Goal: Communication & Community: Answer question/provide support

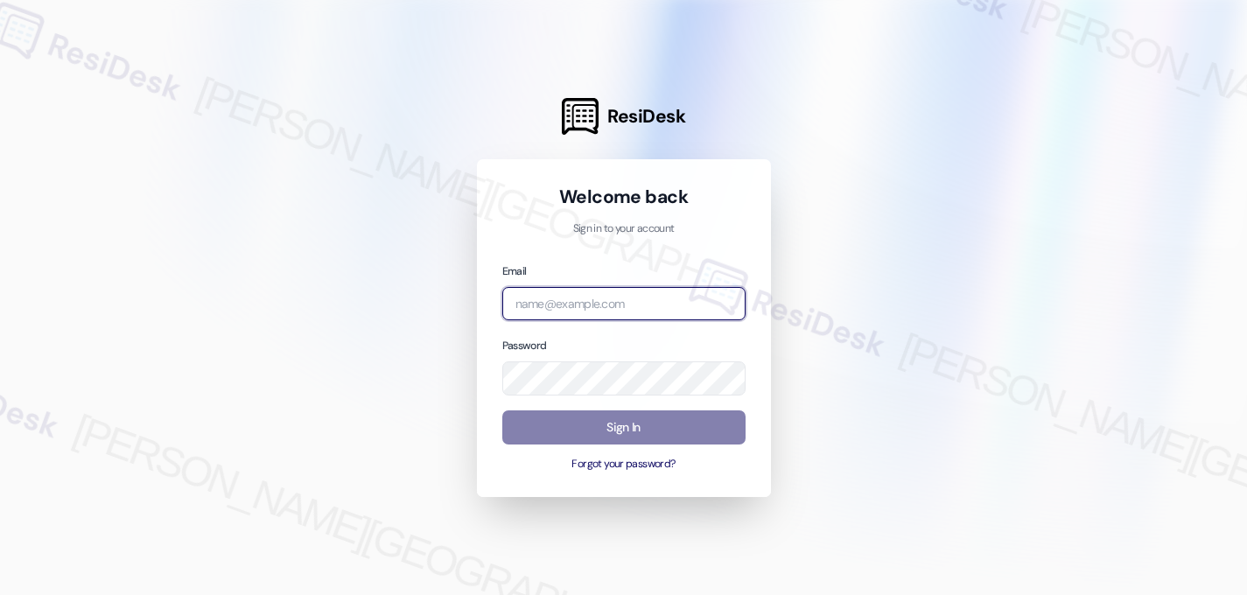
click at [609, 314] on input "email" at bounding box center [623, 304] width 243 height 34
type input "automated-surveys-birchstone_residential-nikki.orcullo@birchstone_[DOMAIN_NAME]"
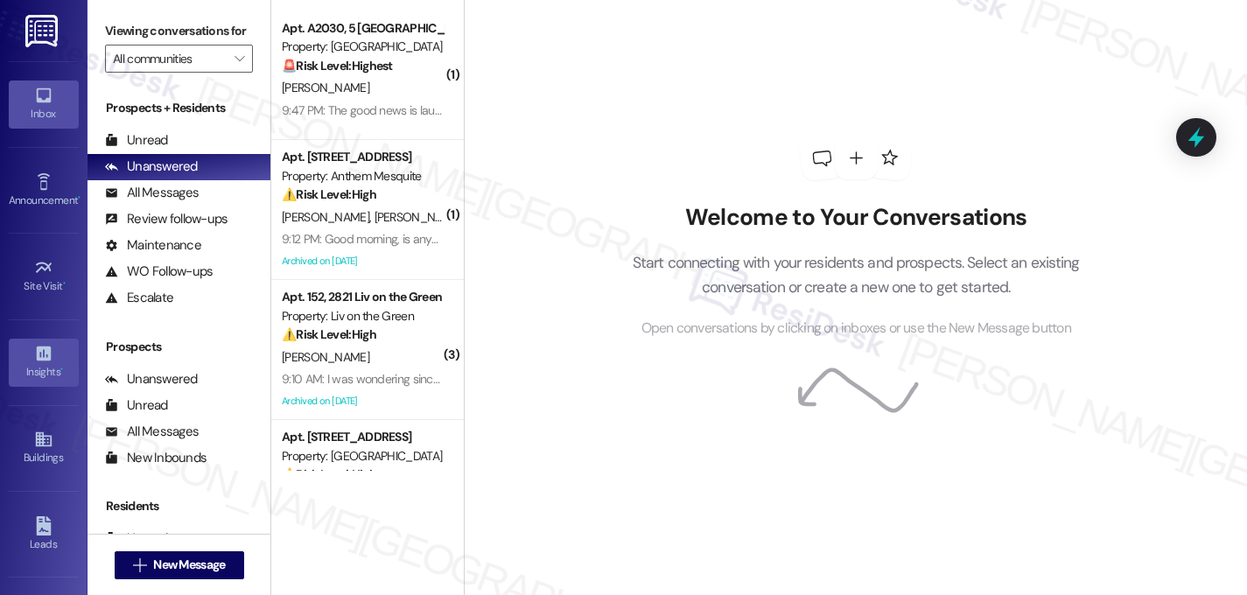
click at [46, 361] on icon at bounding box center [43, 353] width 19 height 19
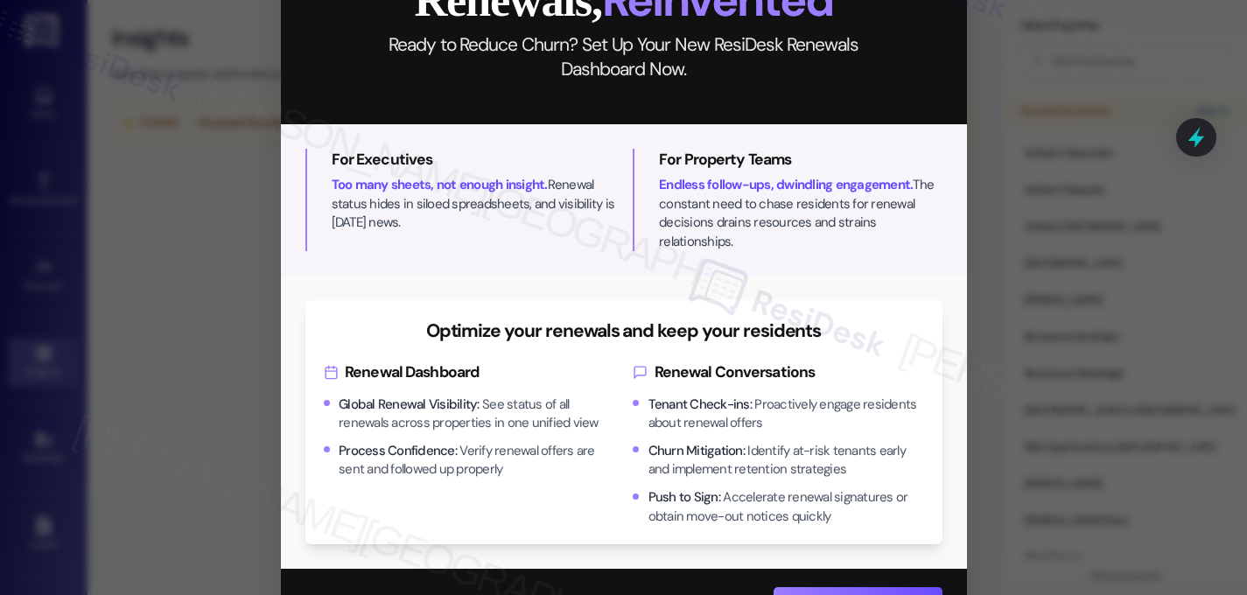
click at [1085, 167] on div "Close Renewals, Reinvented Ready to Reduce Churn? Set Up Your New ResiDesk Rene…" at bounding box center [623, 297] width 1247 height 595
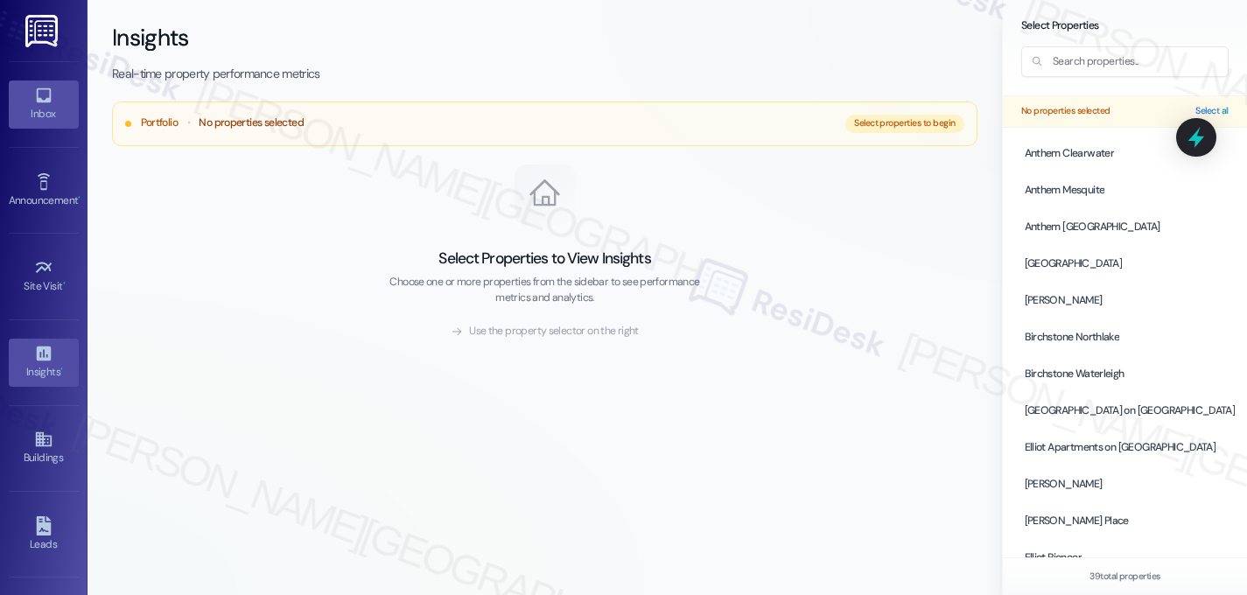
click at [40, 101] on icon at bounding box center [43, 95] width 15 height 15
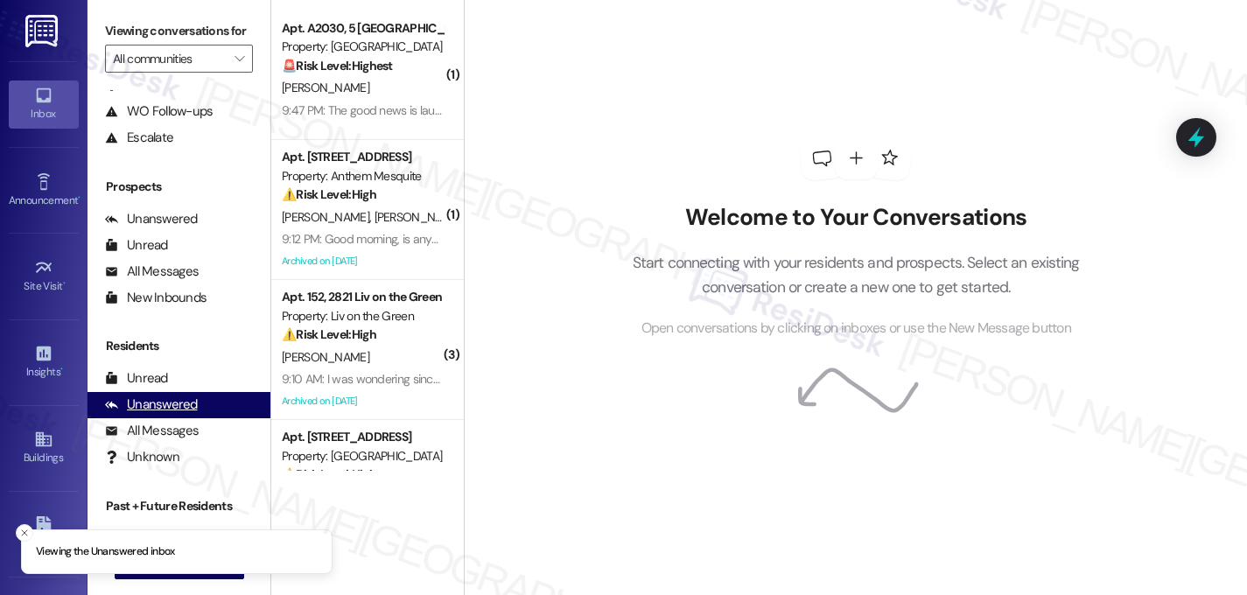
scroll to position [197, 0]
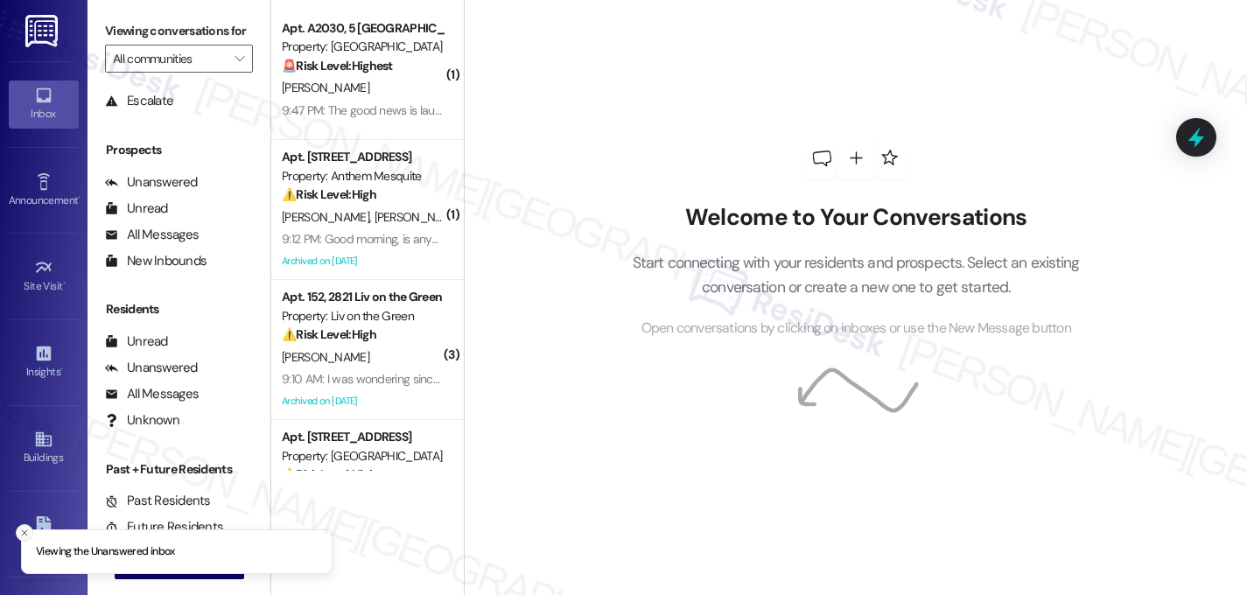
click at [25, 533] on line "Close toast" at bounding box center [24, 532] width 5 height 5
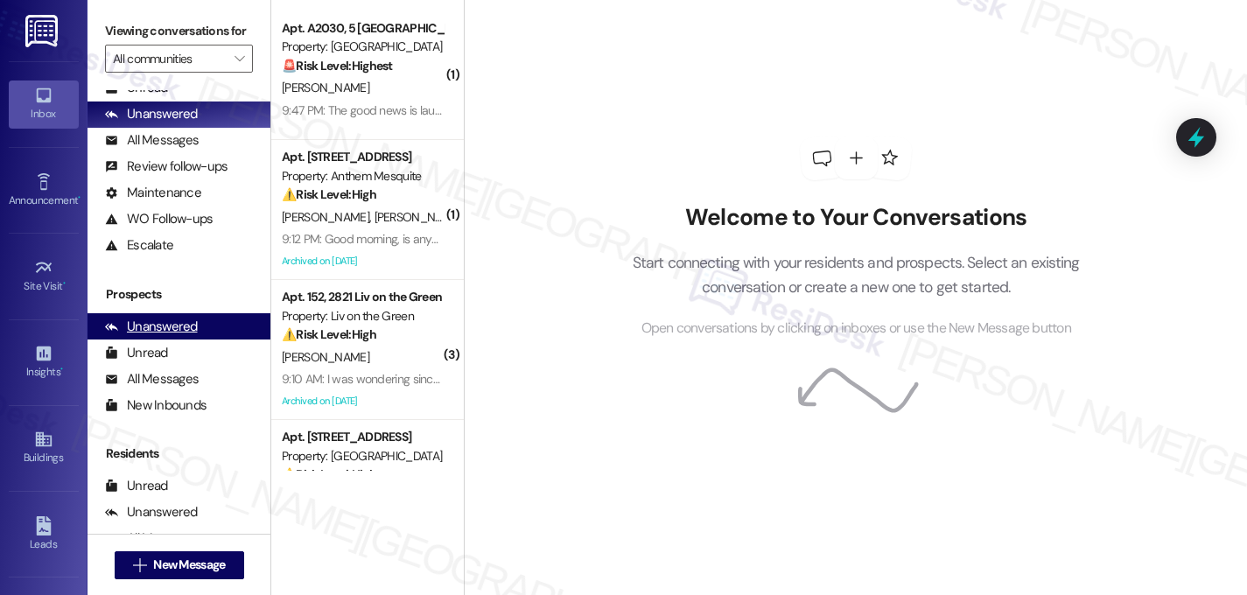
scroll to position [0, 0]
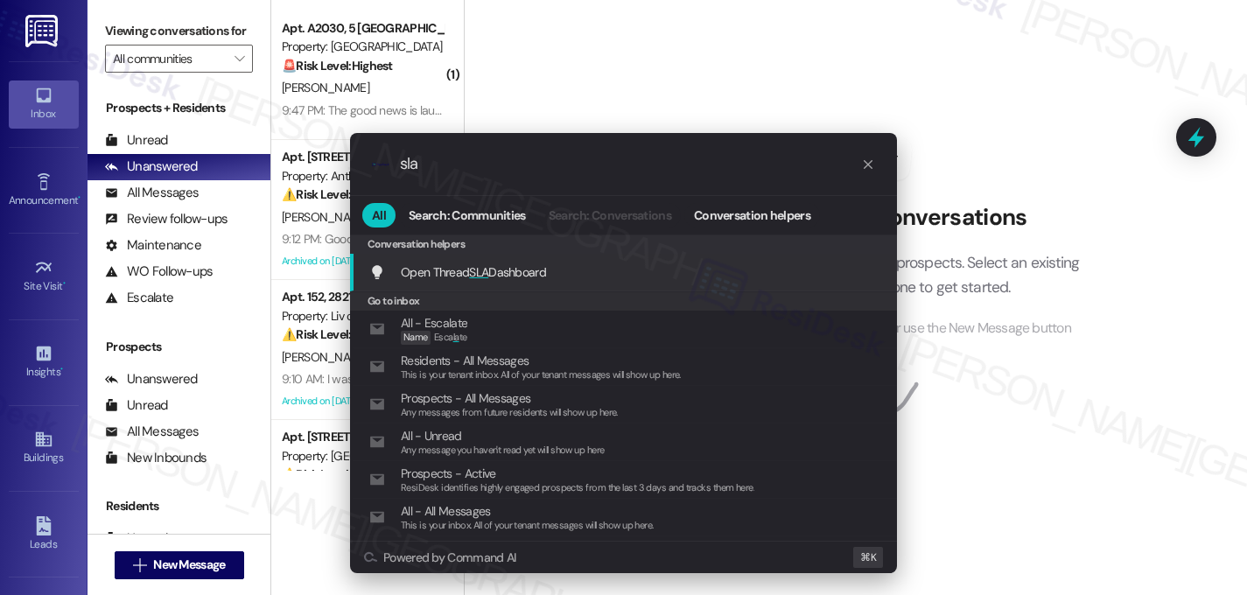
type input "sla"
click at [516, 276] on span "Open Thread SLA Dashboard" at bounding box center [473, 272] width 145 height 16
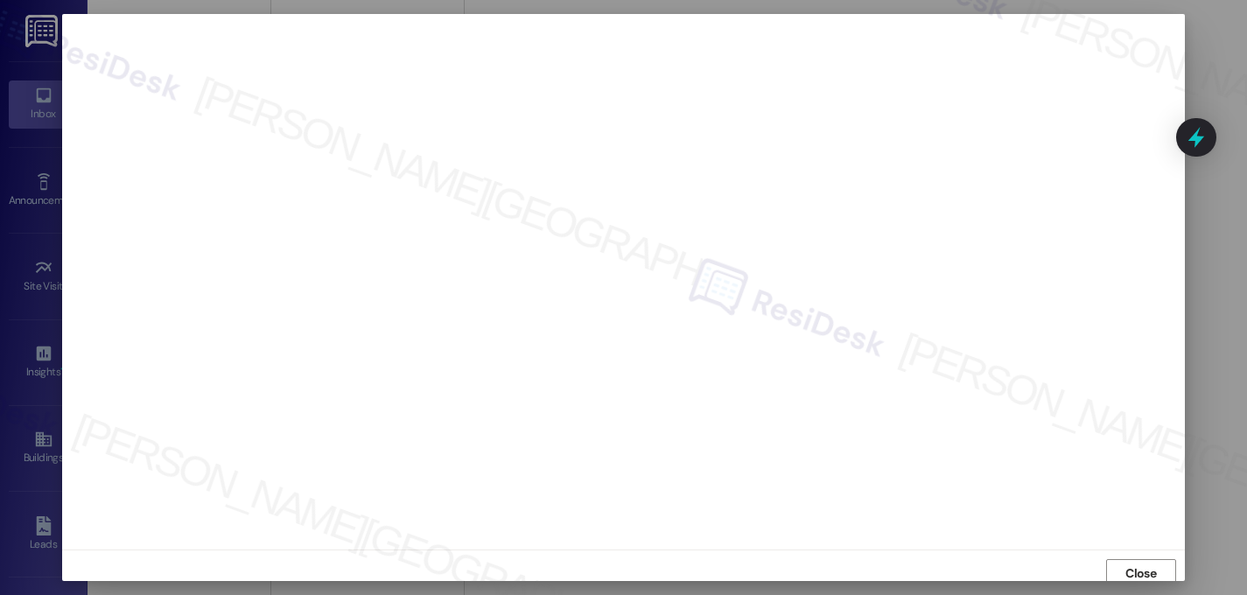
scroll to position [6, 0]
click at [1135, 562] on span "Close" at bounding box center [1141, 567] width 31 height 18
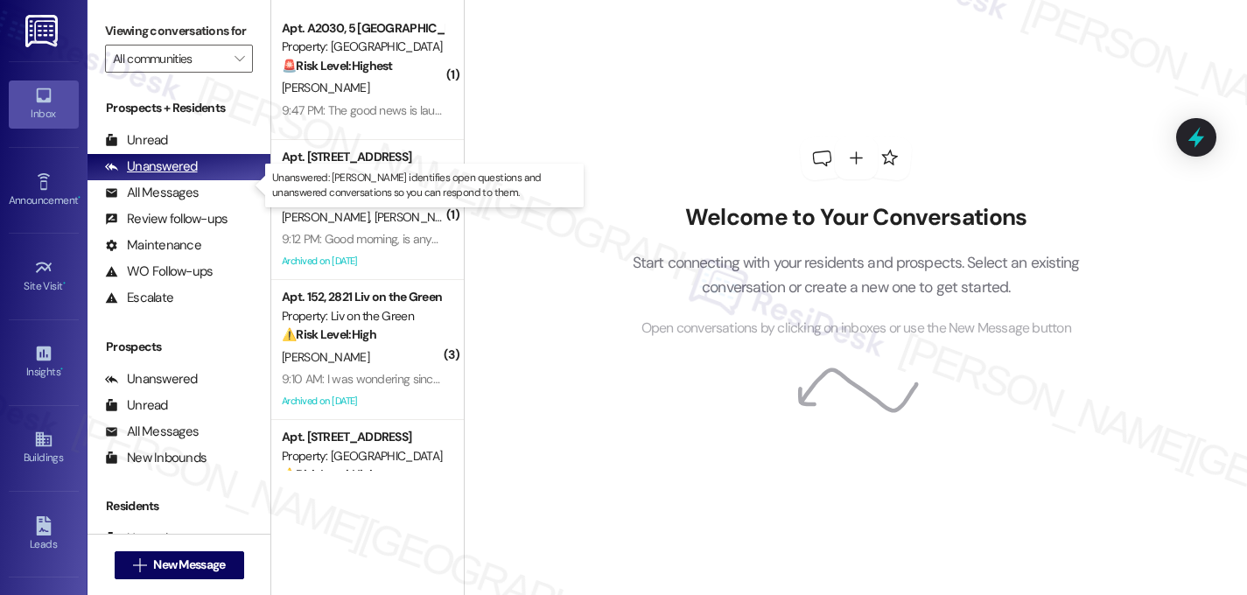
click at [167, 176] on div "Unanswered" at bounding box center [151, 167] width 93 height 18
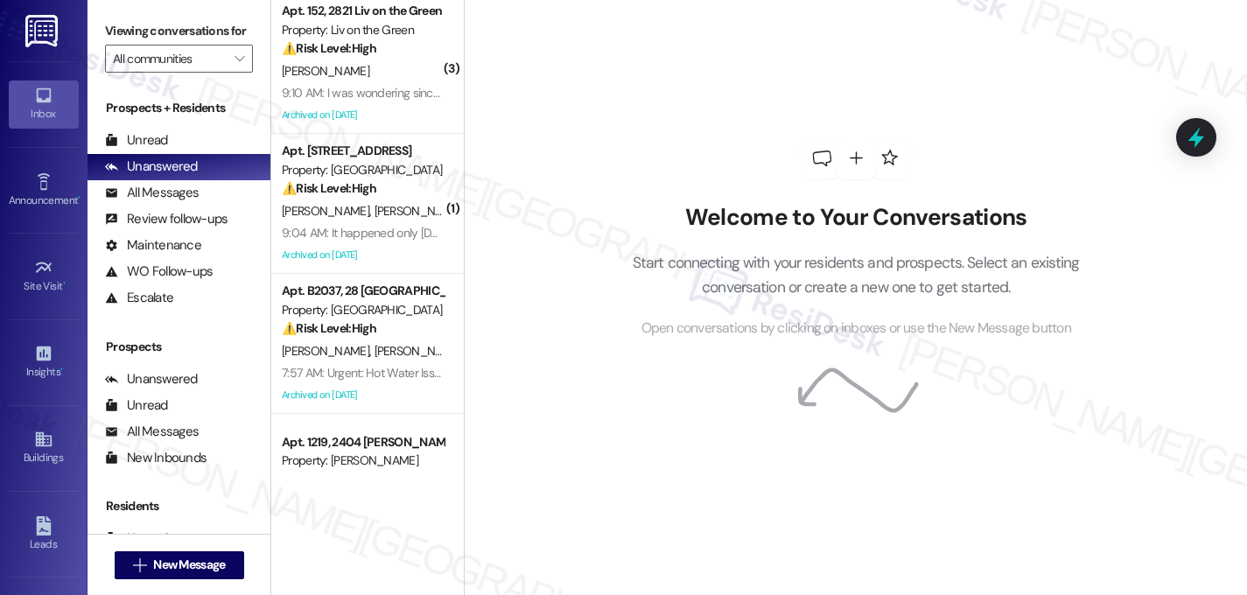
scroll to position [0, 0]
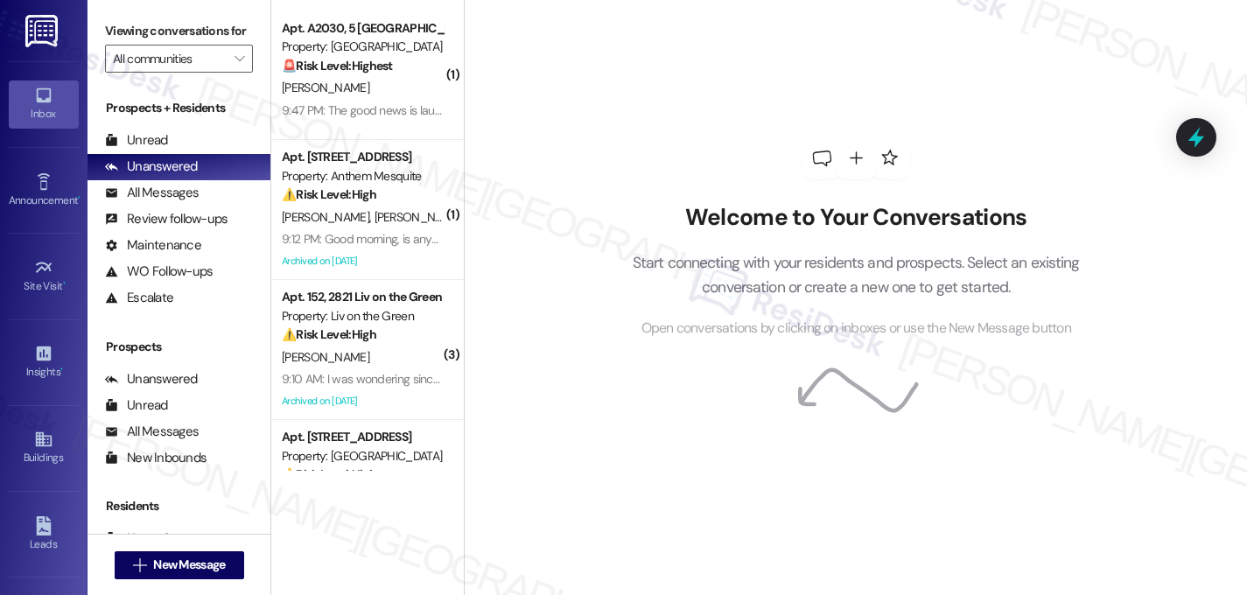
click at [626, 114] on div "Welcome to Your Conversations Start connecting with your residents and prospect…" at bounding box center [855, 238] width 525 height 476
click at [673, 189] on div "Welcome to Your Conversations Start connecting with your residents and prospect…" at bounding box center [855, 238] width 525 height 476
click at [235, 66] on icon "" at bounding box center [240, 59] width 10 height 14
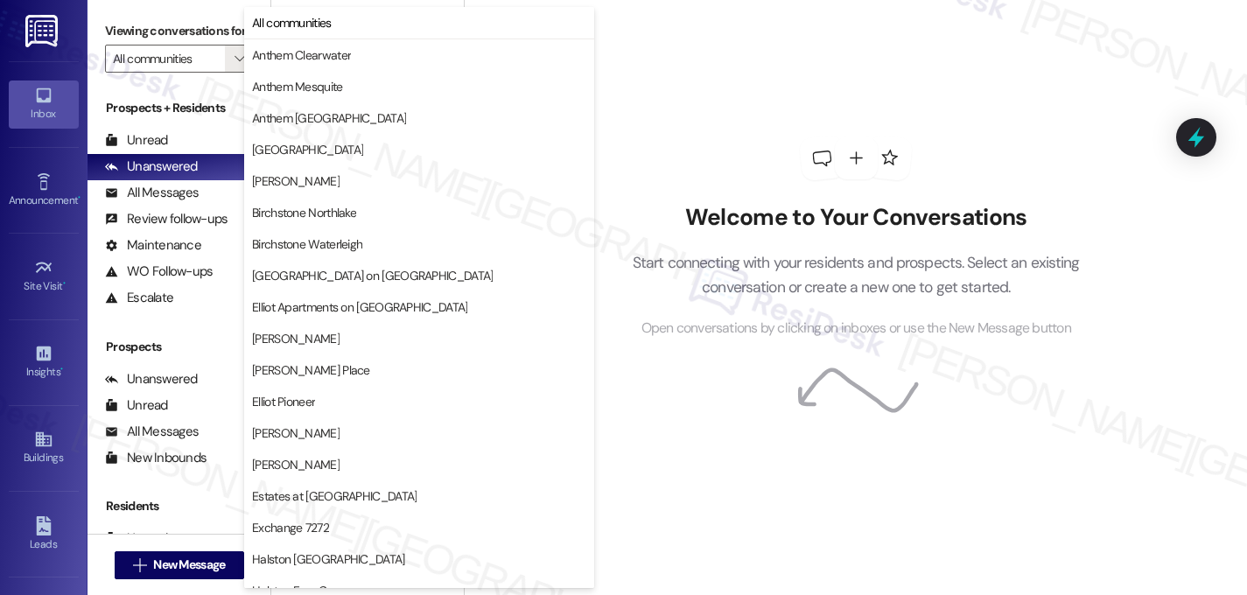
click at [699, 122] on div "Welcome to Your Conversations Start connecting with your residents and prospect…" at bounding box center [855, 238] width 525 height 476
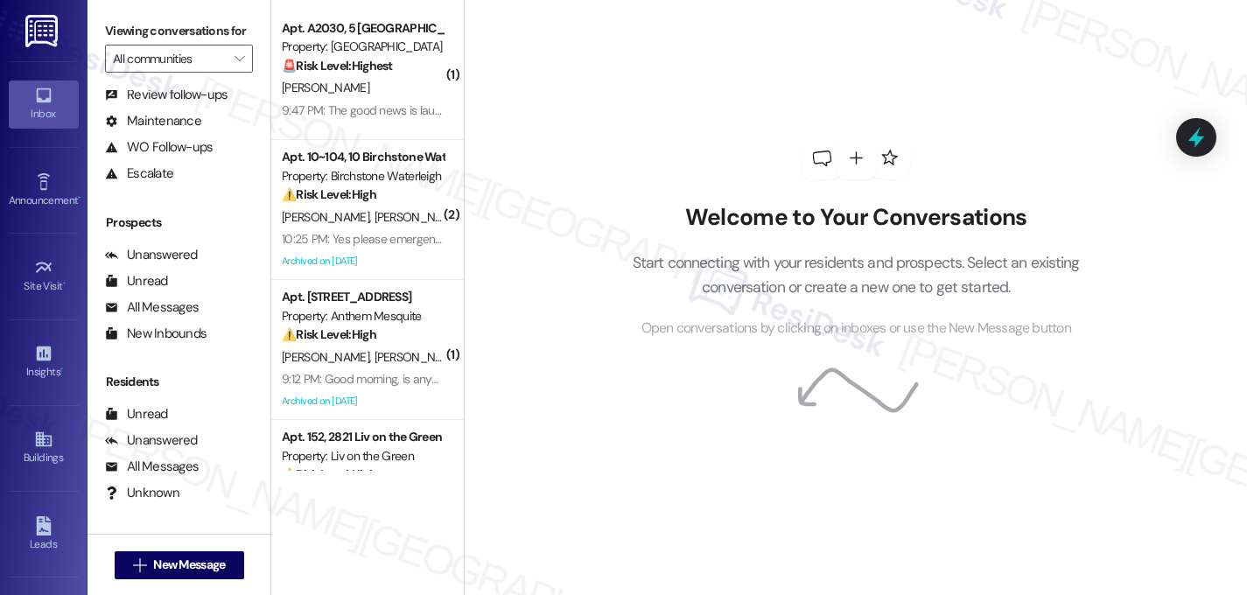
scroll to position [125, 0]
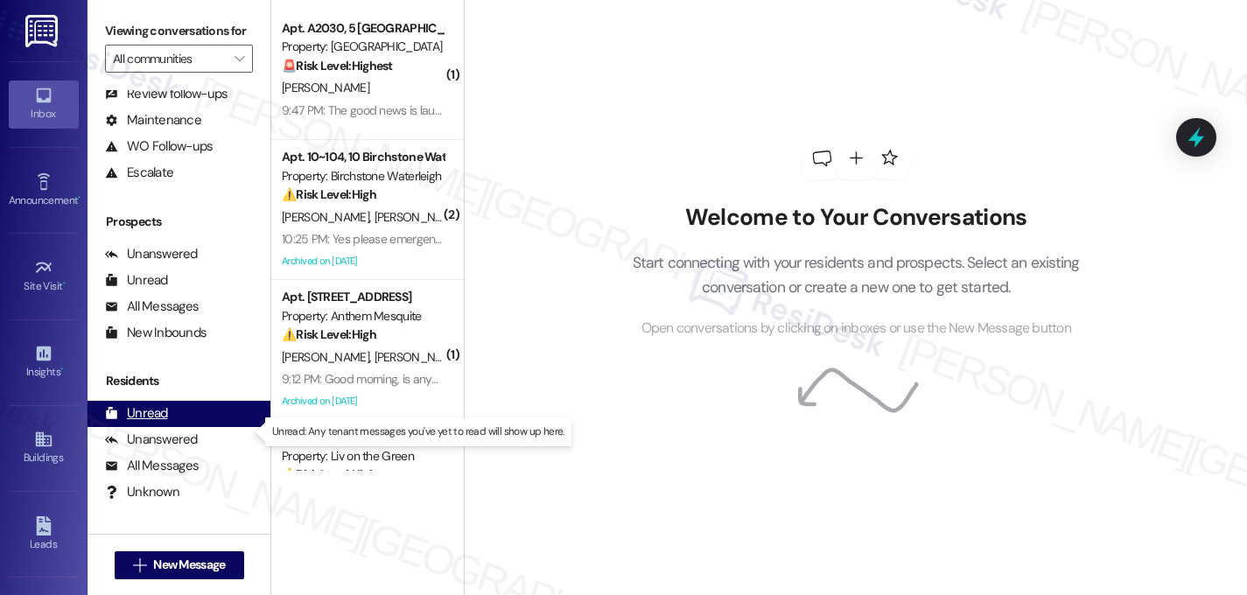
click at [158, 423] on div "Unread" at bounding box center [136, 413] width 63 height 18
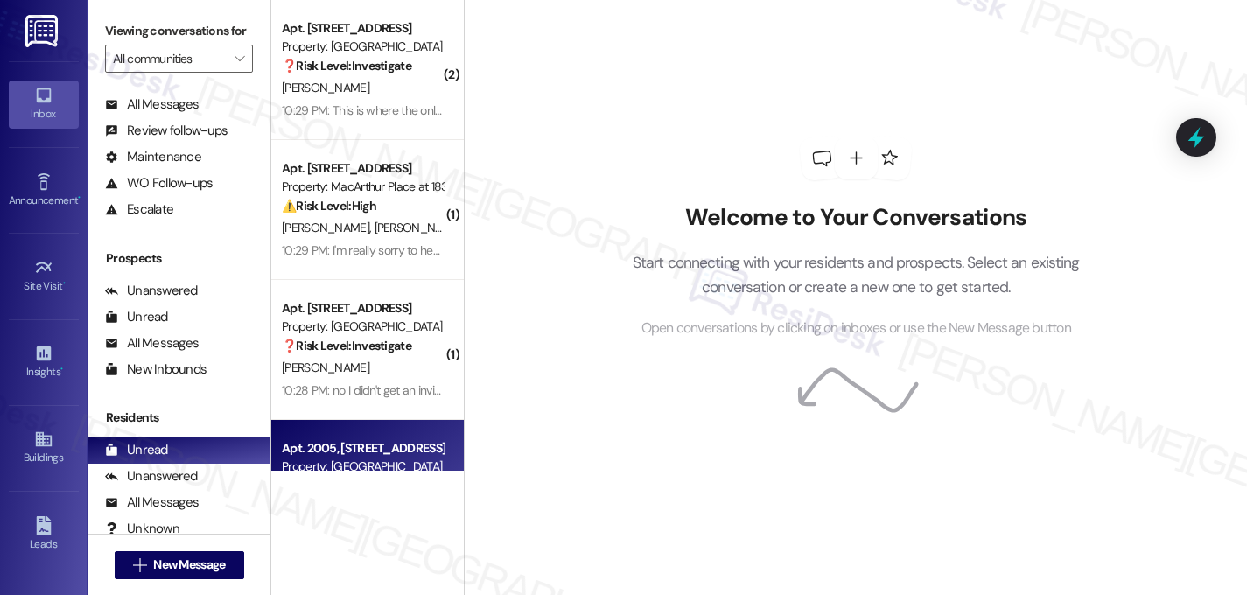
scroll to position [105, 0]
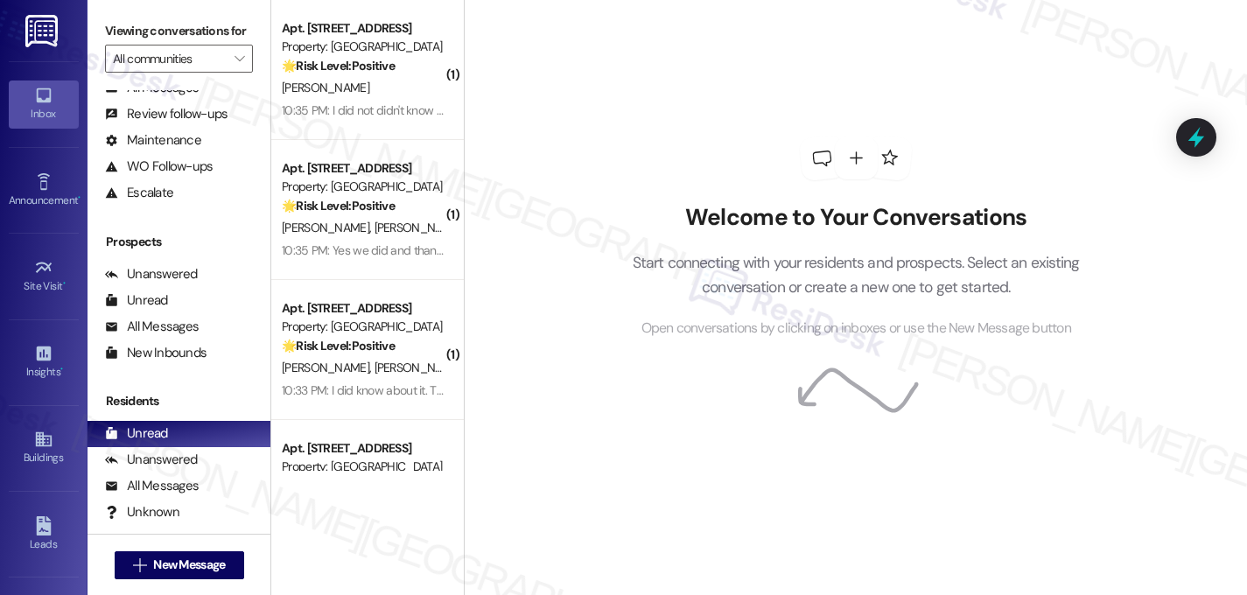
click at [678, 193] on div "Welcome to Your Conversations Start connecting with your residents and prospect…" at bounding box center [855, 238] width 525 height 476
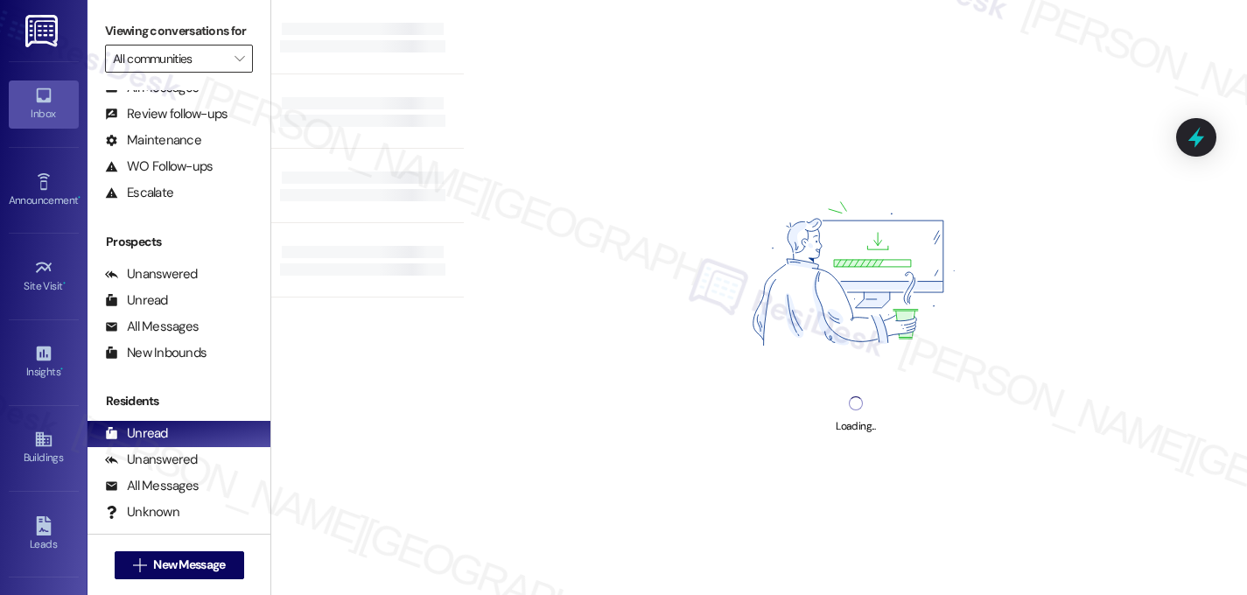
click at [176, 73] on input "All communities" at bounding box center [169, 59] width 112 height 28
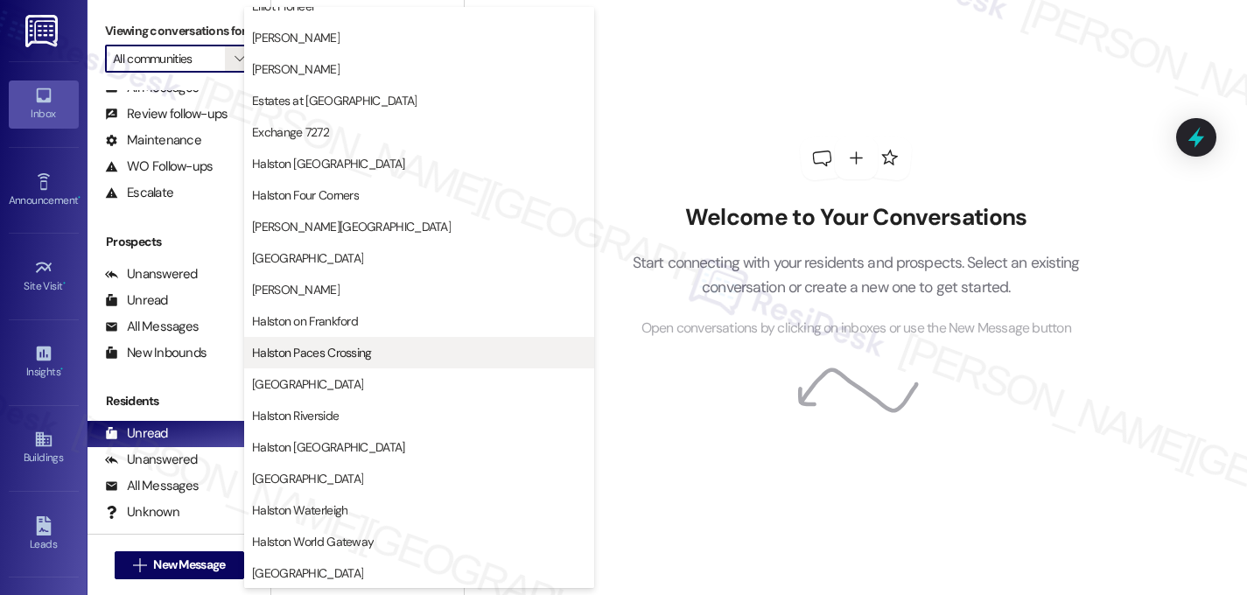
scroll to position [394, 0]
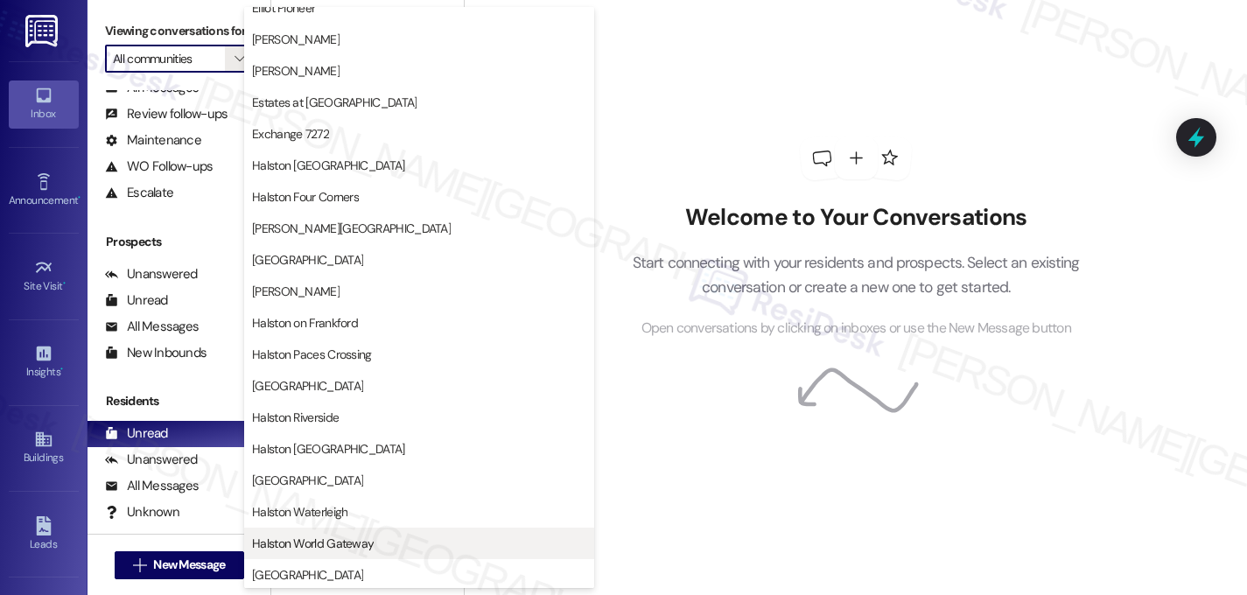
click at [444, 544] on span "Halston World Gateway" at bounding box center [419, 544] width 334 height 18
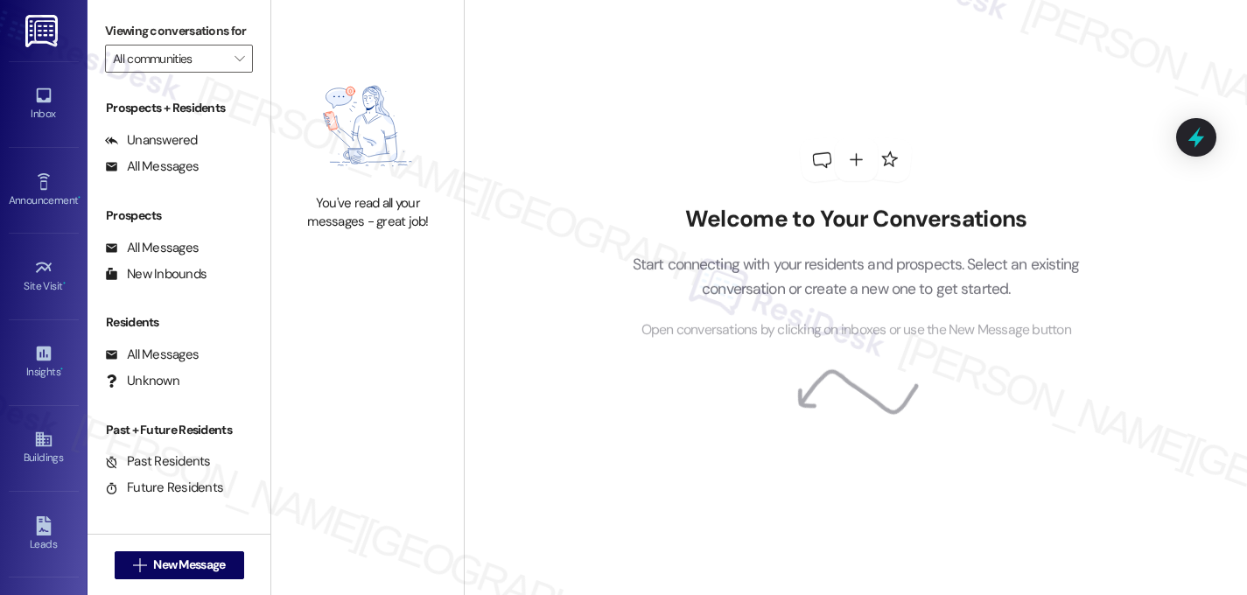
type input "Halston World Gateway"
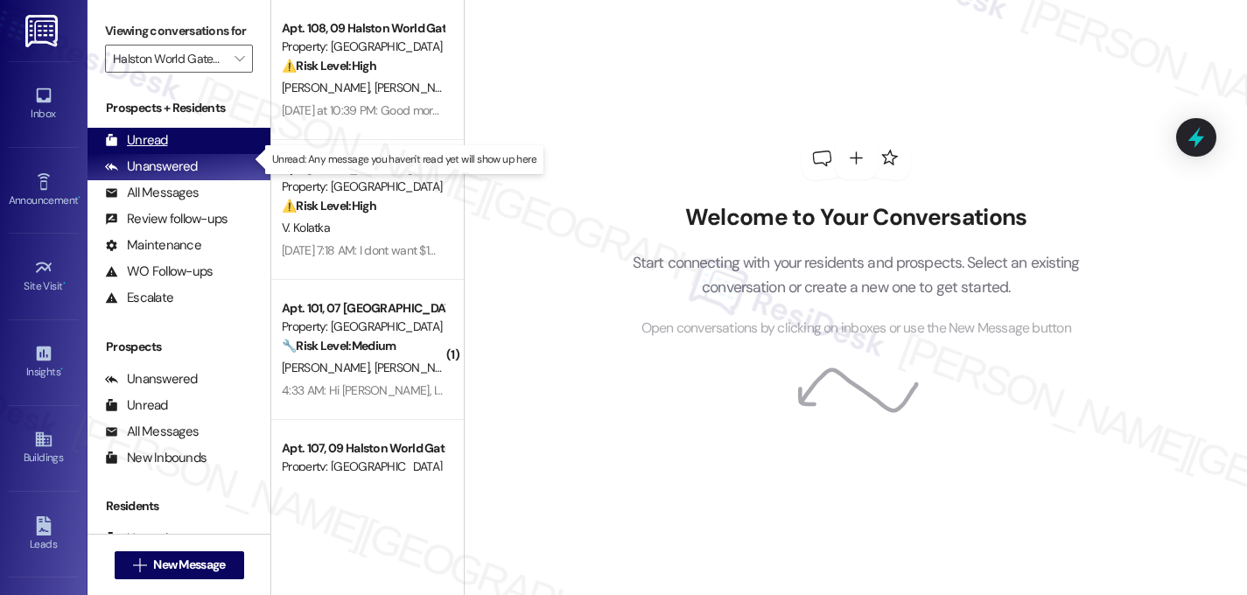
click at [186, 154] on div "Unread (0)" at bounding box center [179, 141] width 183 height 26
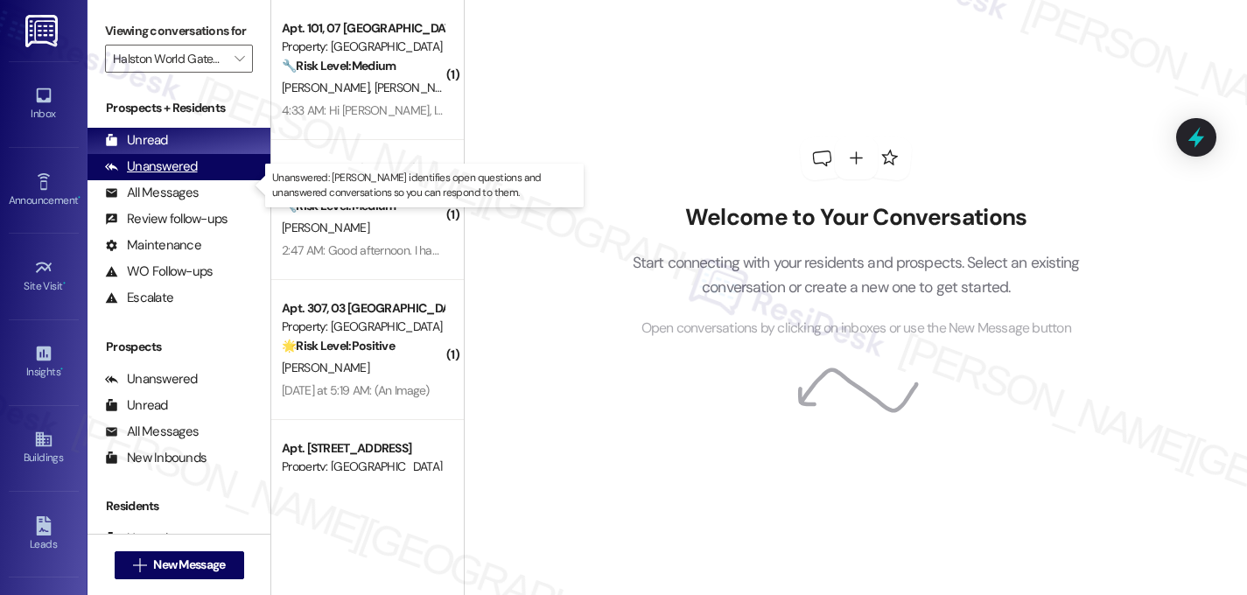
click at [177, 176] on div "Unanswered" at bounding box center [151, 167] width 93 height 18
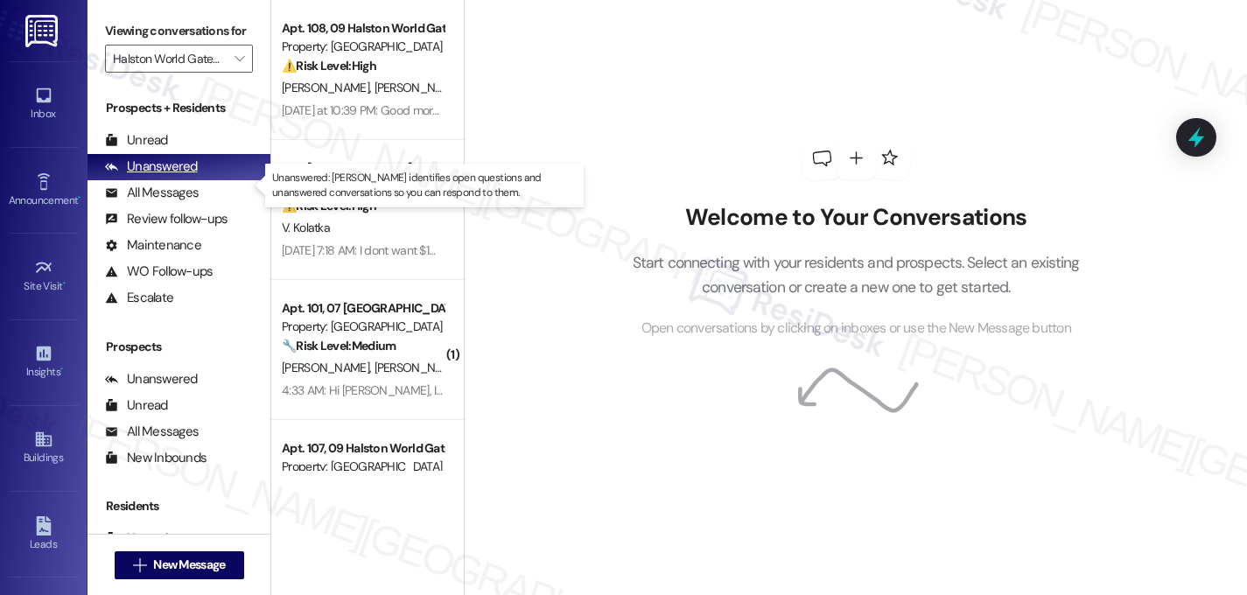
click at [192, 176] on div "Unanswered" at bounding box center [151, 167] width 93 height 18
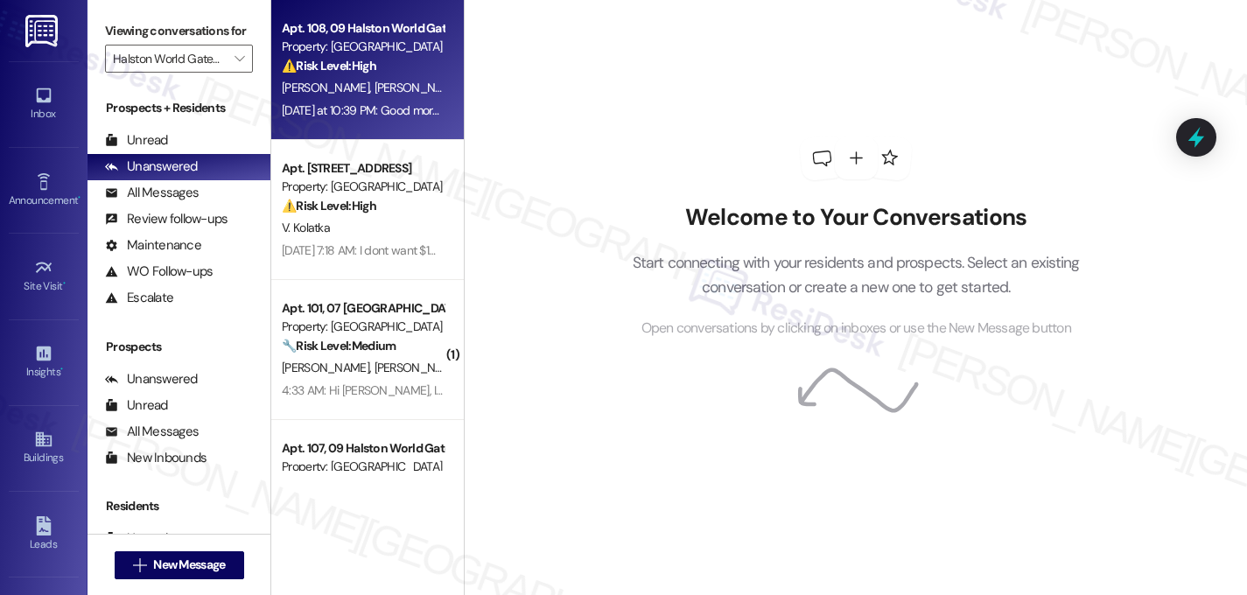
click at [397, 95] on div "C. Chio T. Loyd" at bounding box center [362, 88] width 165 height 22
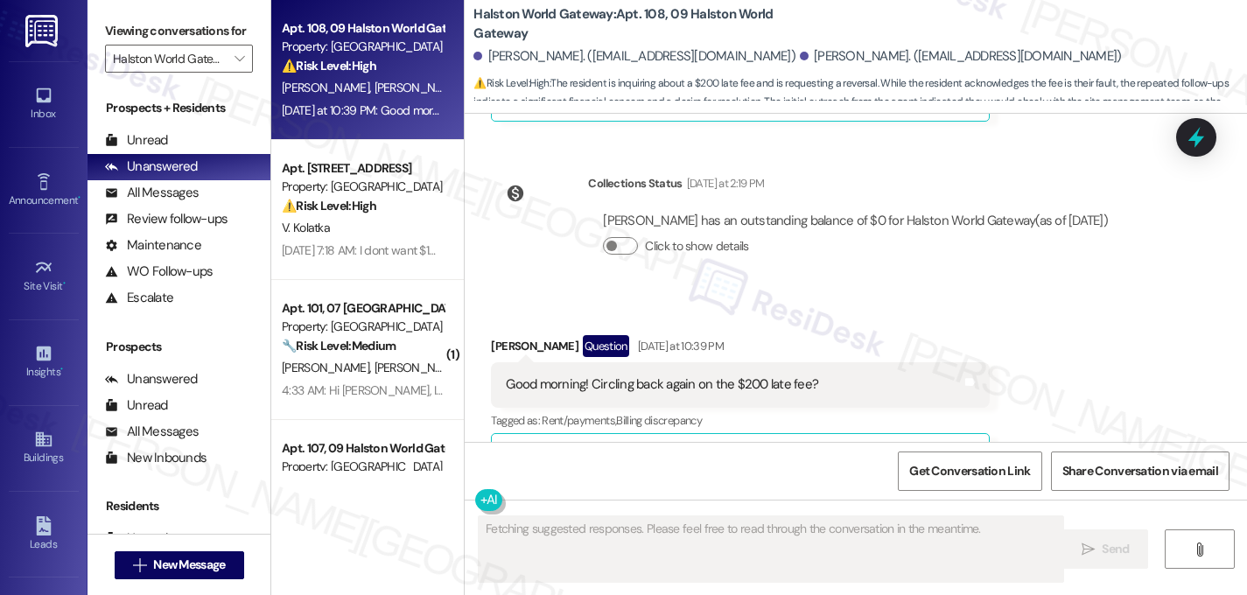
scroll to position [10243, 0]
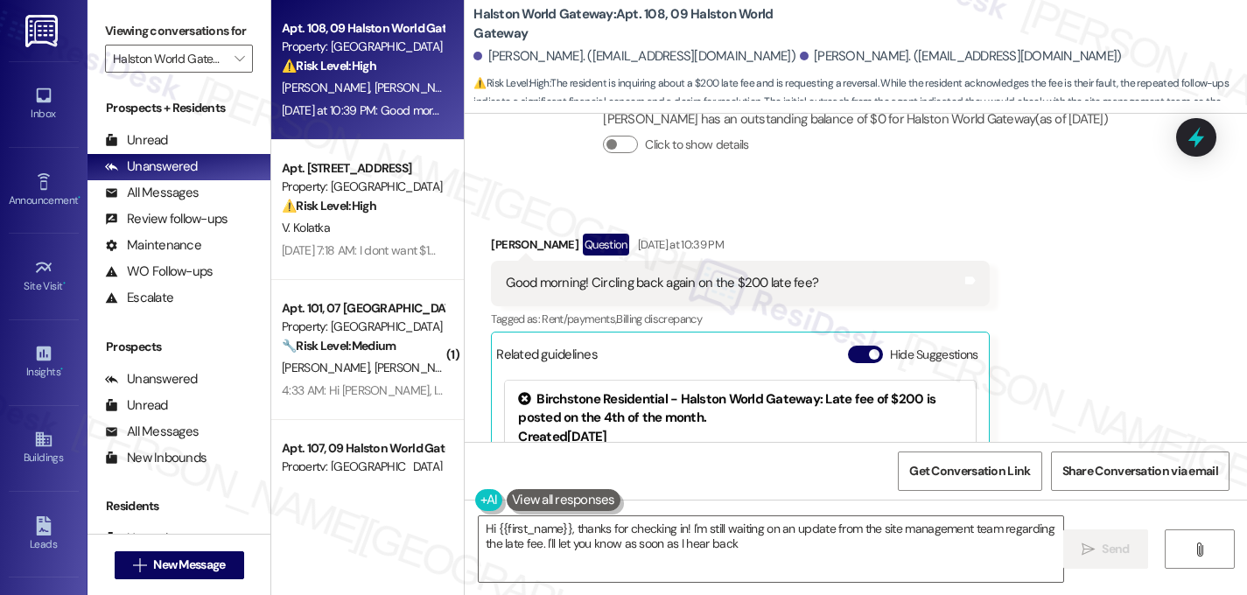
type textarea "Hi {{first_name}}, thanks for checking in! I'm still waiting on an update from …"
click at [851, 346] on button "Hide Suggestions" at bounding box center [865, 355] width 35 height 18
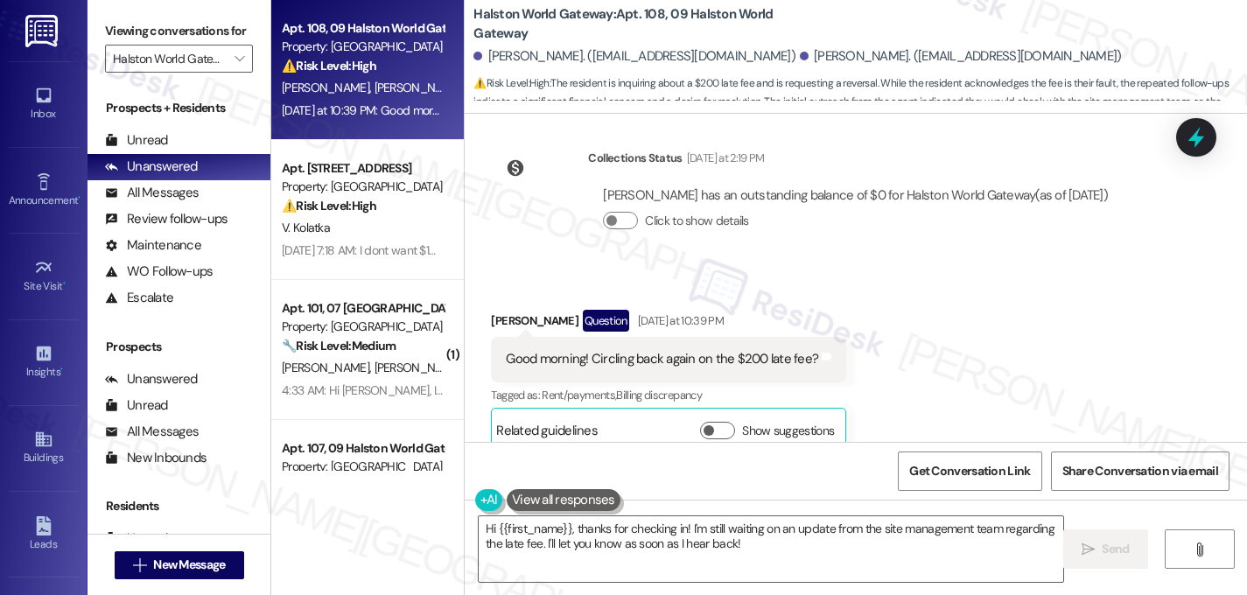
click at [1239, 432] on div "Lease started Oct 24, 2024 at 8:00 AM Survey, sent via SMS Residesk Automated S…" at bounding box center [856, 278] width 783 height 328
click at [1140, 314] on div "Lease started Oct 24, 2024 at 8:00 AM Survey, sent via SMS Residesk Automated S…" at bounding box center [856, 278] width 783 height 328
click at [704, 425] on span "button" at bounding box center [709, 430] width 11 height 11
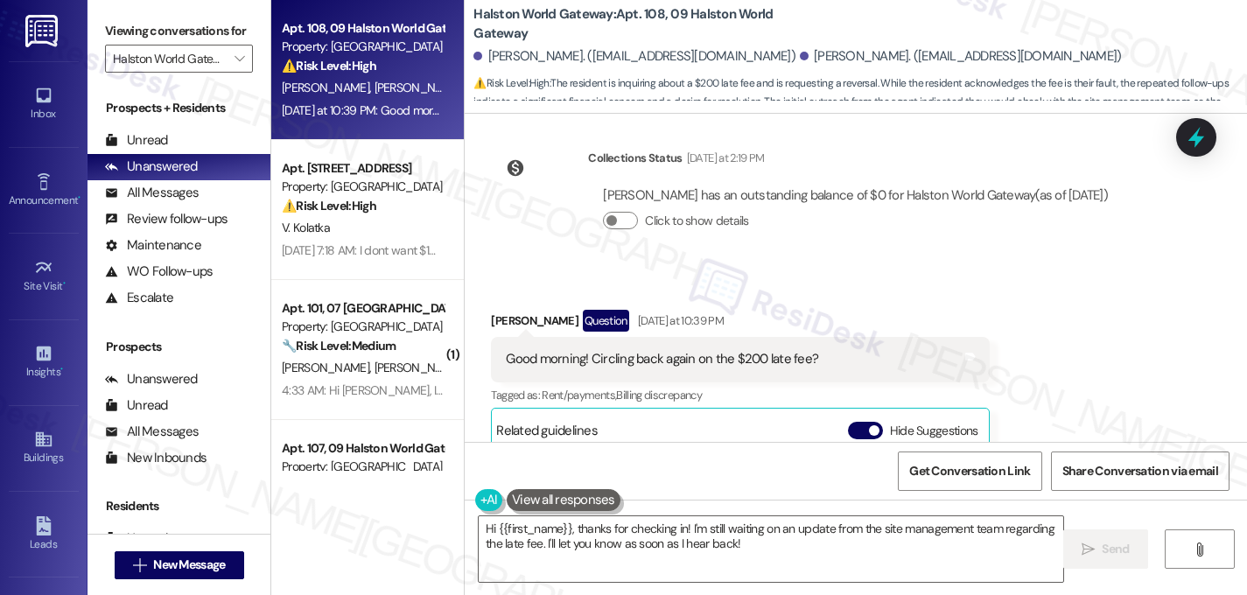
click at [1063, 270] on div "Received via SMS Travis Loyd Question Yesterday at 10:39 PM Good morning! Circl…" at bounding box center [856, 487] width 783 height 434
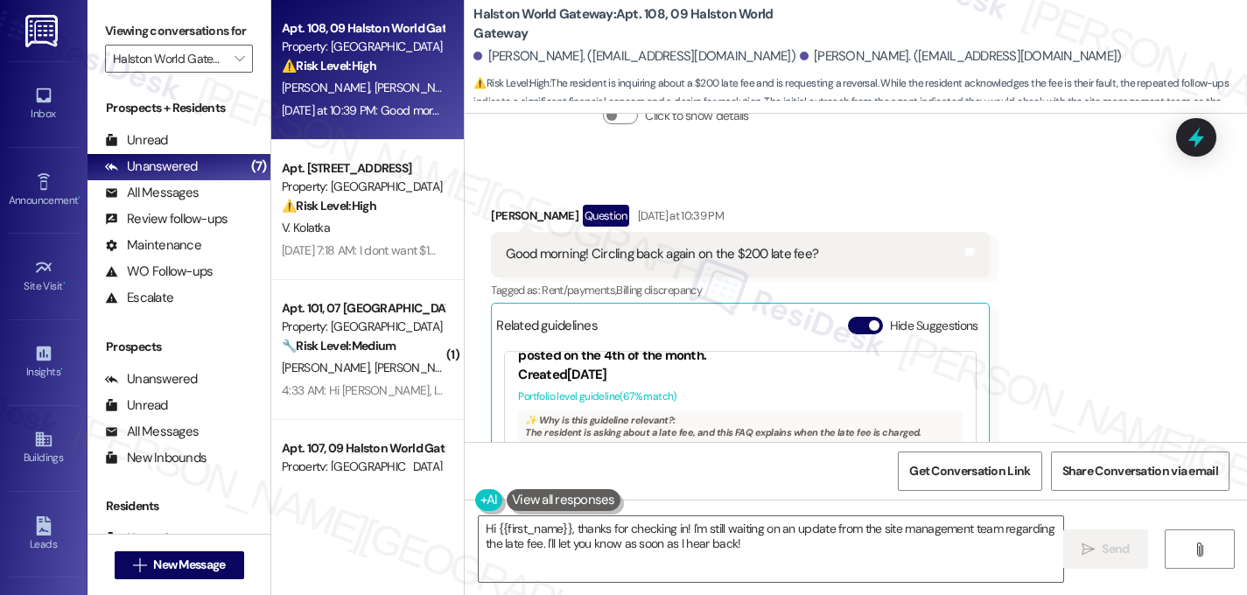
scroll to position [33, 0]
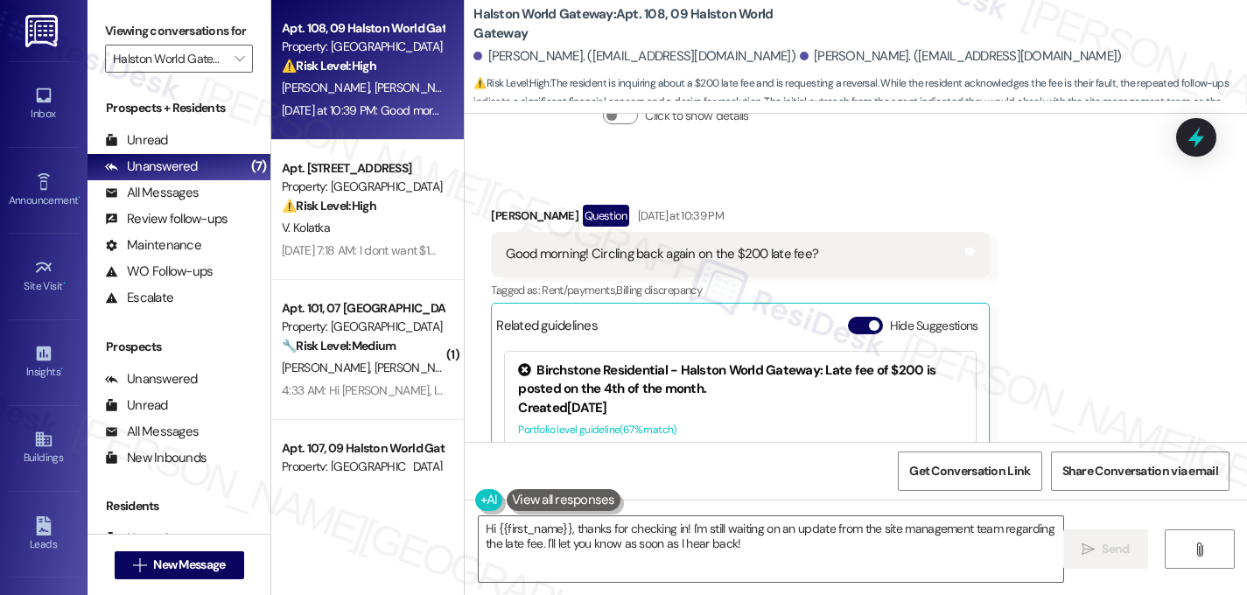
drag, startPoint x: 965, startPoint y: 231, endPoint x: 972, endPoint y: 295, distance: 64.4
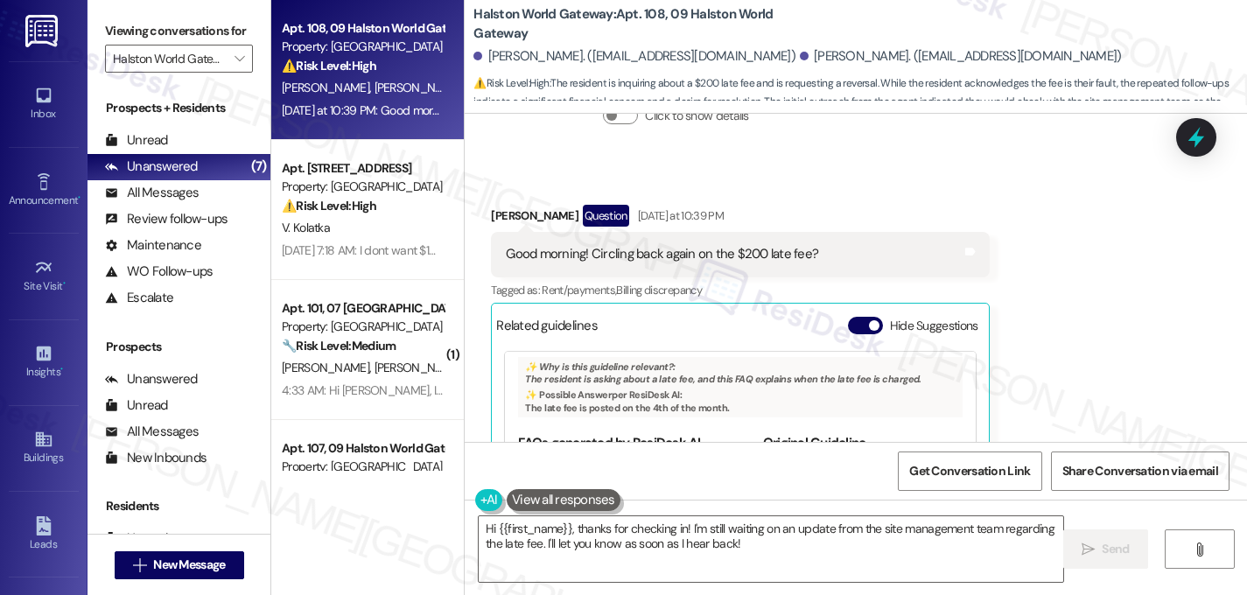
scroll to position [0, 0]
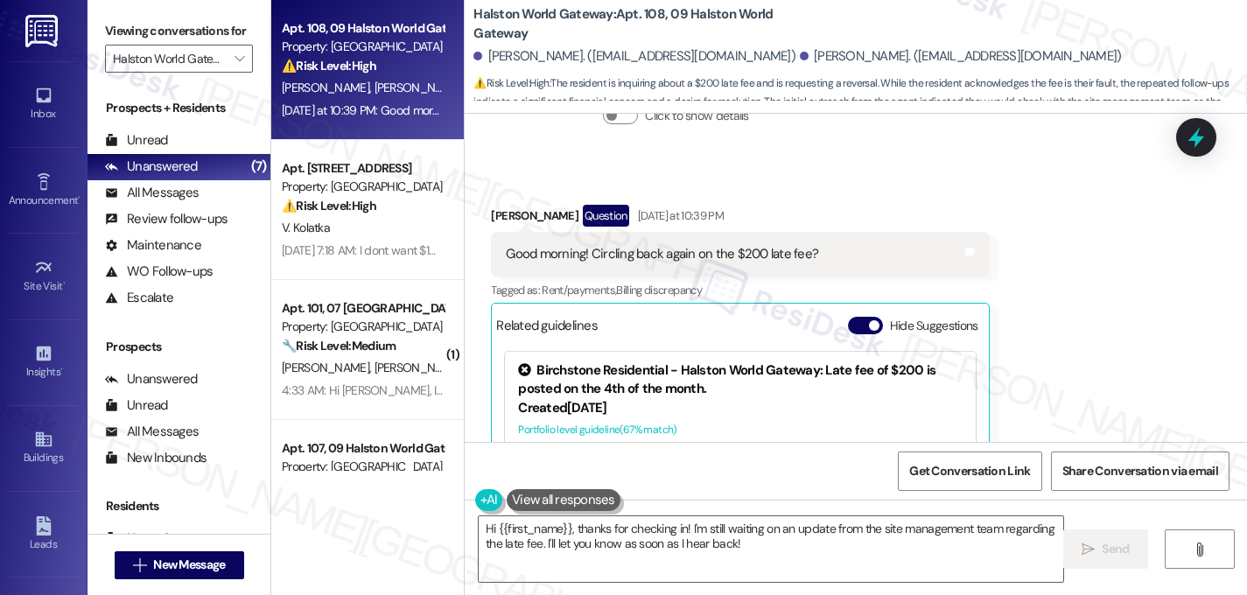
drag, startPoint x: 966, startPoint y: 294, endPoint x: 966, endPoint y: 361, distance: 66.5
click at [799, 539] on link "[URL][DOMAIN_NAME]…" at bounding box center [857, 557] width 189 height 36
click at [1197, 399] on div "Received via SMS Travis Loyd Question Yesterday at 10:39 PM Good morning! Circl…" at bounding box center [856, 382] width 783 height 434
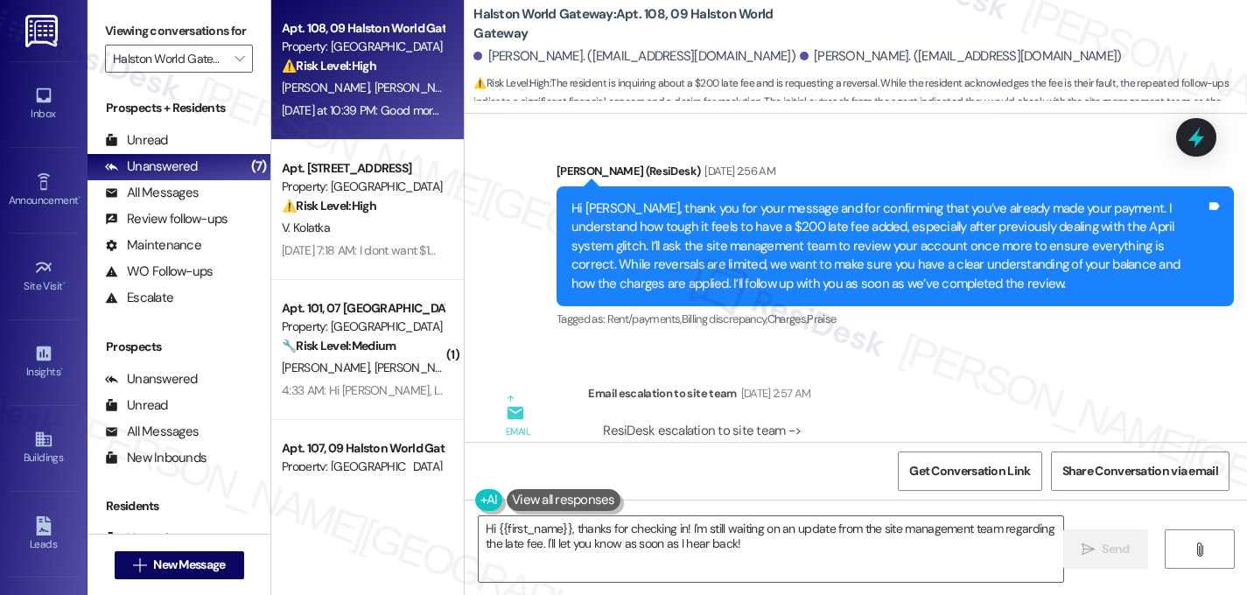
scroll to position [9012, 0]
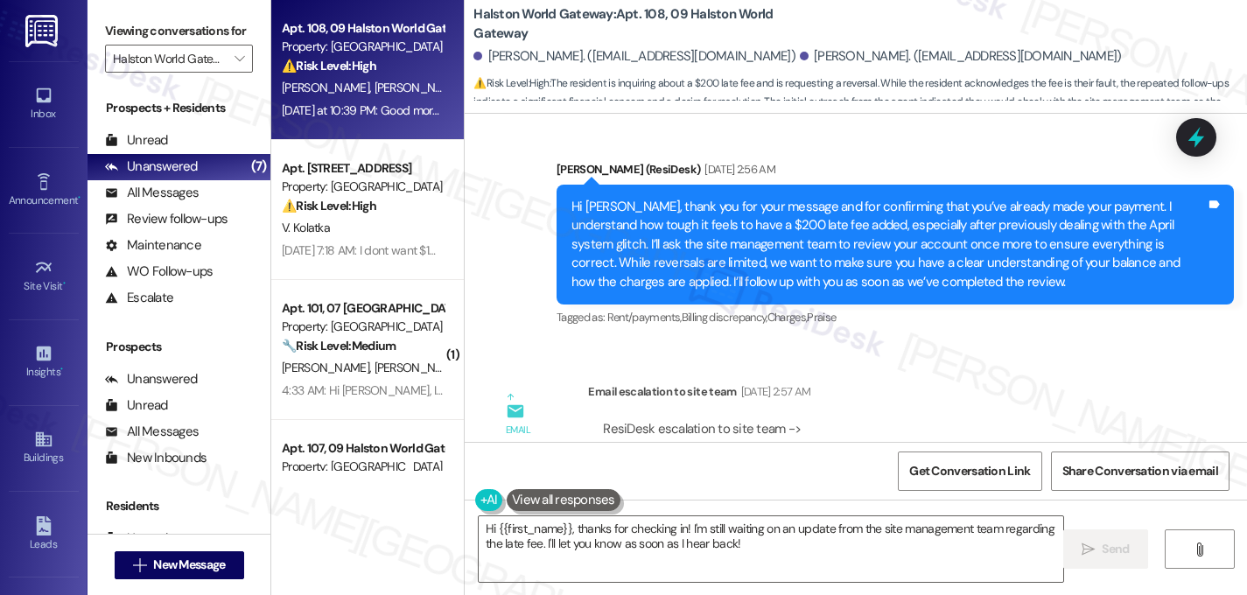
click at [1106, 420] on div "ResiDesk escalation to site team -> Risk Level: Medium risk Topics: Resident Co…" at bounding box center [878, 457] width 551 height 75
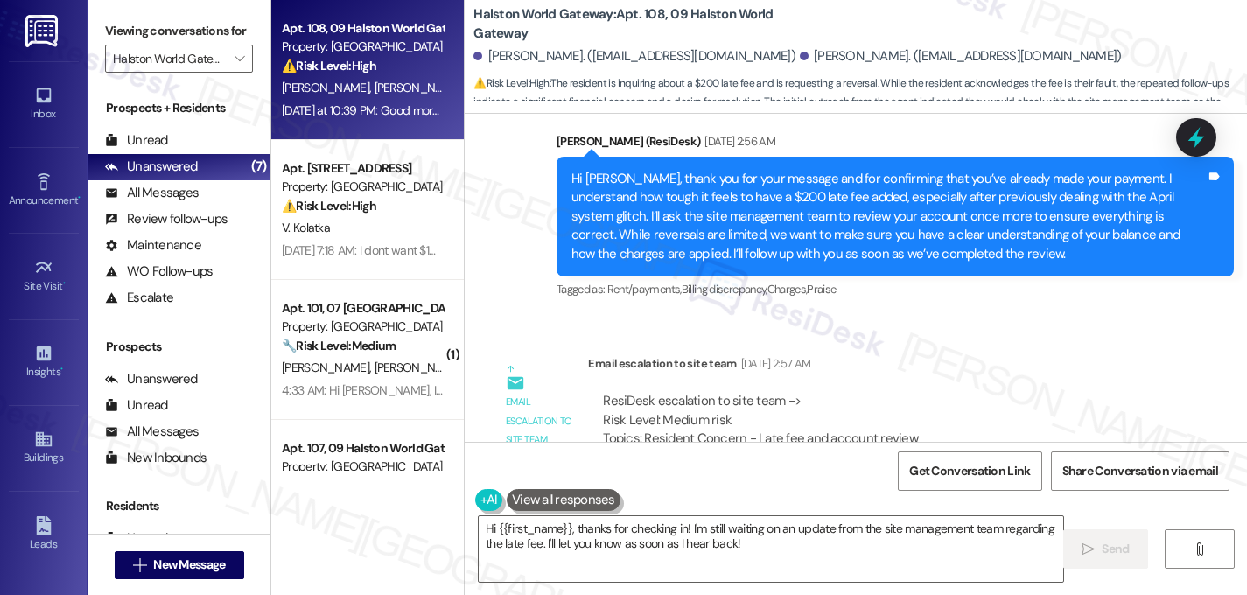
scroll to position [9005, 0]
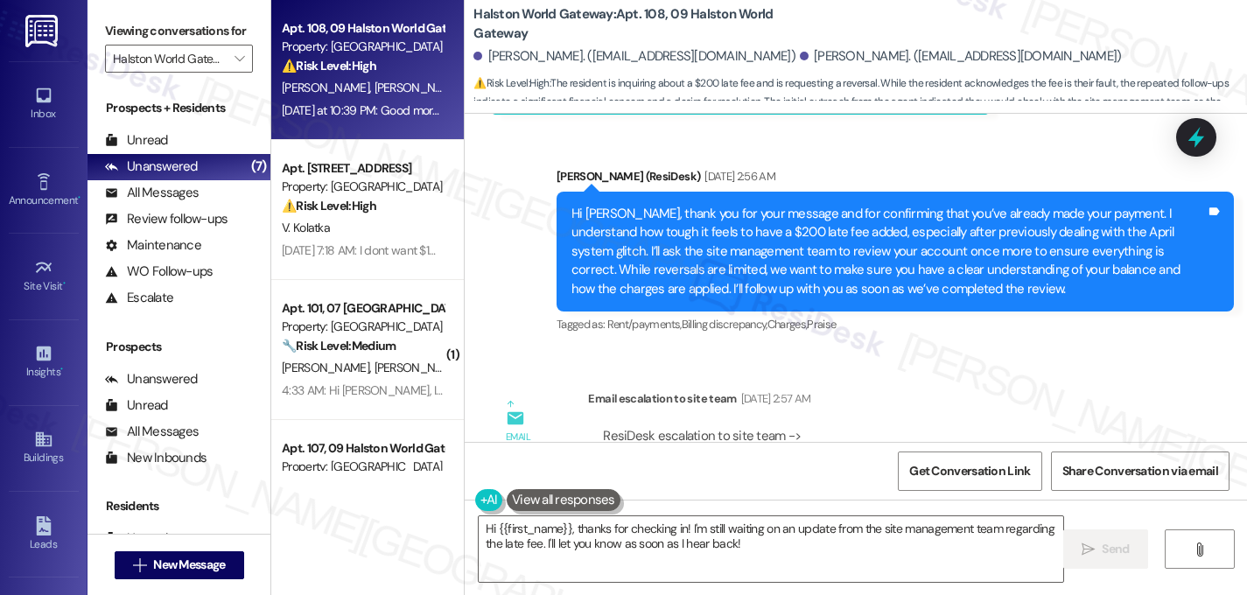
drag, startPoint x: 1047, startPoint y: 368, endPoint x: 1090, endPoint y: 365, distance: 43.0
click at [1090, 502] on div "Subject: [ResiDesk Escalation] (Medium risk) - Action Needed (Resident Concern …" at bounding box center [878, 521] width 551 height 38
copy div "1285541"
click at [615, 376] on div "Email escalation to site team Email escalation to site team Sep 06, 2025 at 2:5…" at bounding box center [830, 470] width 704 height 189
click at [632, 427] on div "ResiDesk escalation to site team -> Risk Level: Medium risk Topics: Resident Co…" at bounding box center [878, 464] width 551 height 75
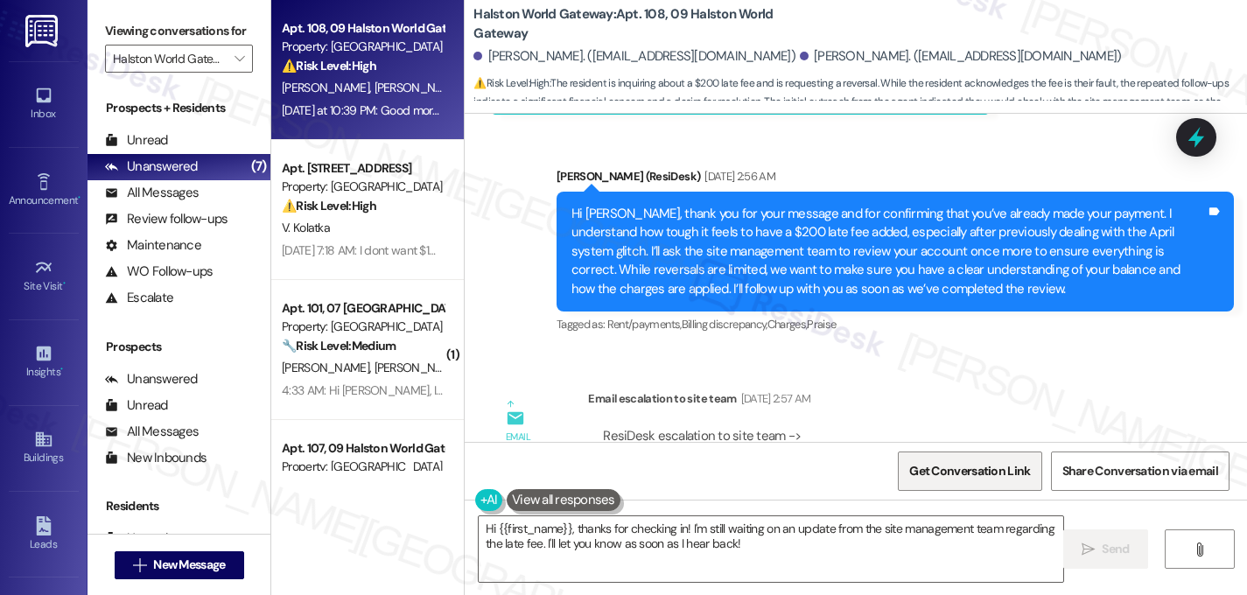
click at [926, 468] on span "Get Conversation Link" at bounding box center [969, 471] width 121 height 18
click at [990, 469] on span "Get Conversation Link" at bounding box center [969, 471] width 121 height 18
click at [990, 470] on span "Get Conversation Link" at bounding box center [969, 471] width 121 height 18
click at [933, 467] on span "Get Conversation Link" at bounding box center [969, 471] width 121 height 18
click at [744, 545] on textarea "Hi {{first_name}}, thanks for checking in! I'm still waiting on an update from …" at bounding box center [771, 549] width 585 height 66
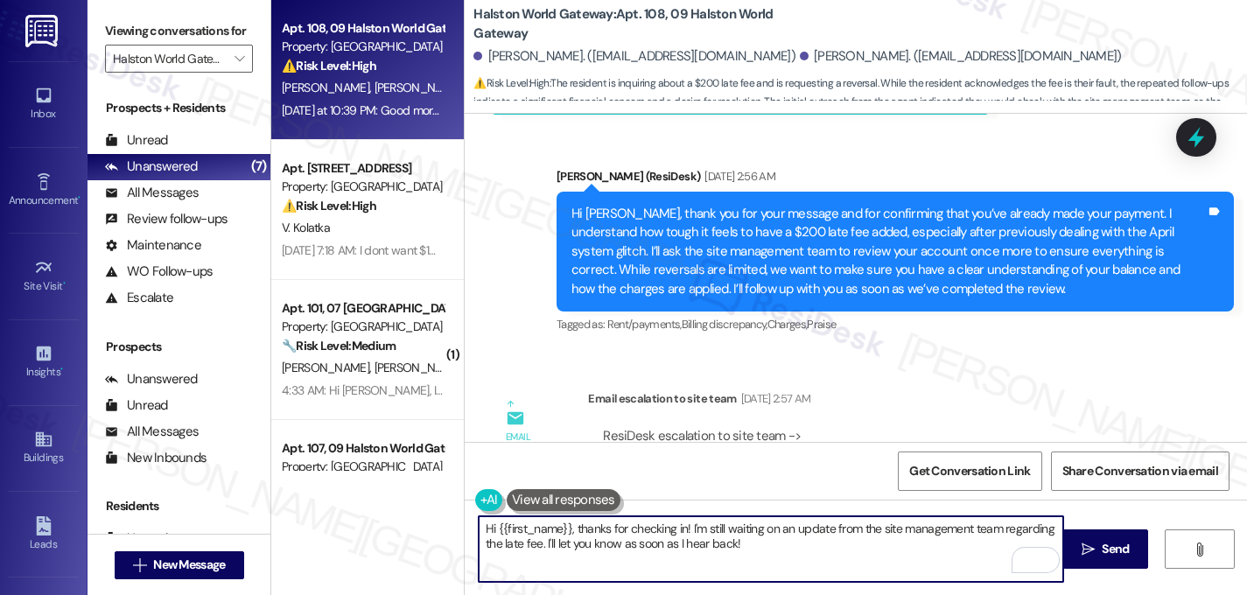
drag, startPoint x: 744, startPoint y: 545, endPoint x: 390, endPoint y: 486, distance: 359.5
click at [390, 486] on div "Apt. 108, 09 Halston World Gateway Property: Halston World Gateway ⚠️ Risk Leve…" at bounding box center [759, 297] width 976 height 595
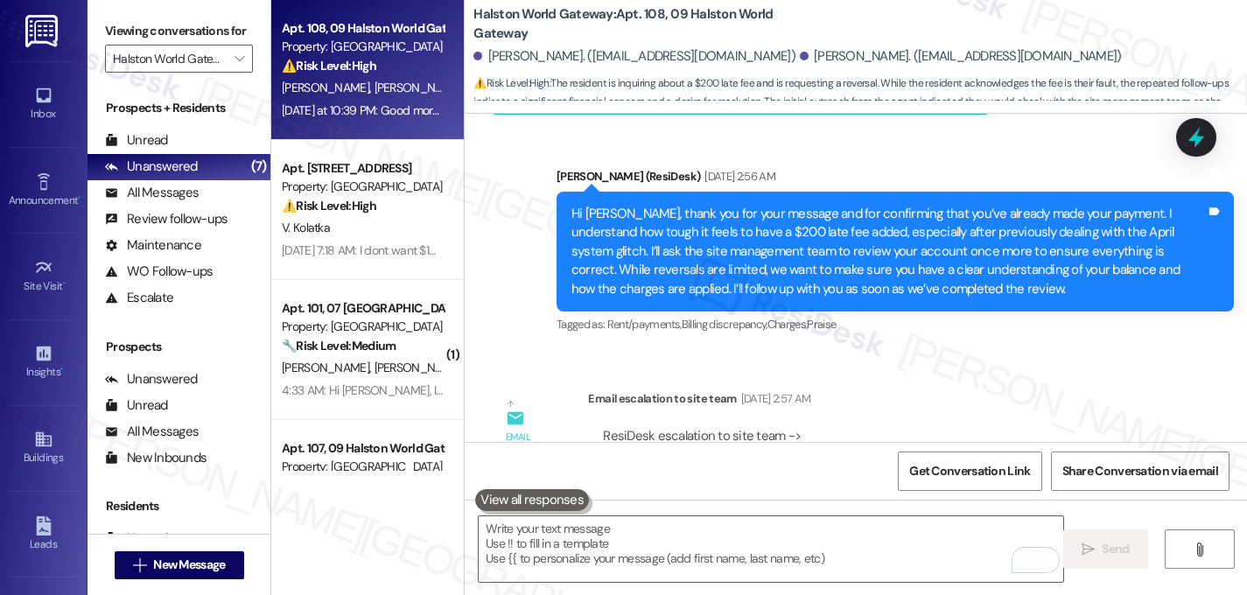
click at [797, 414] on div "ResiDesk escalation to site team -> Risk Level: Medium risk Topics: Resident Co…" at bounding box center [878, 483] width 580 height 139
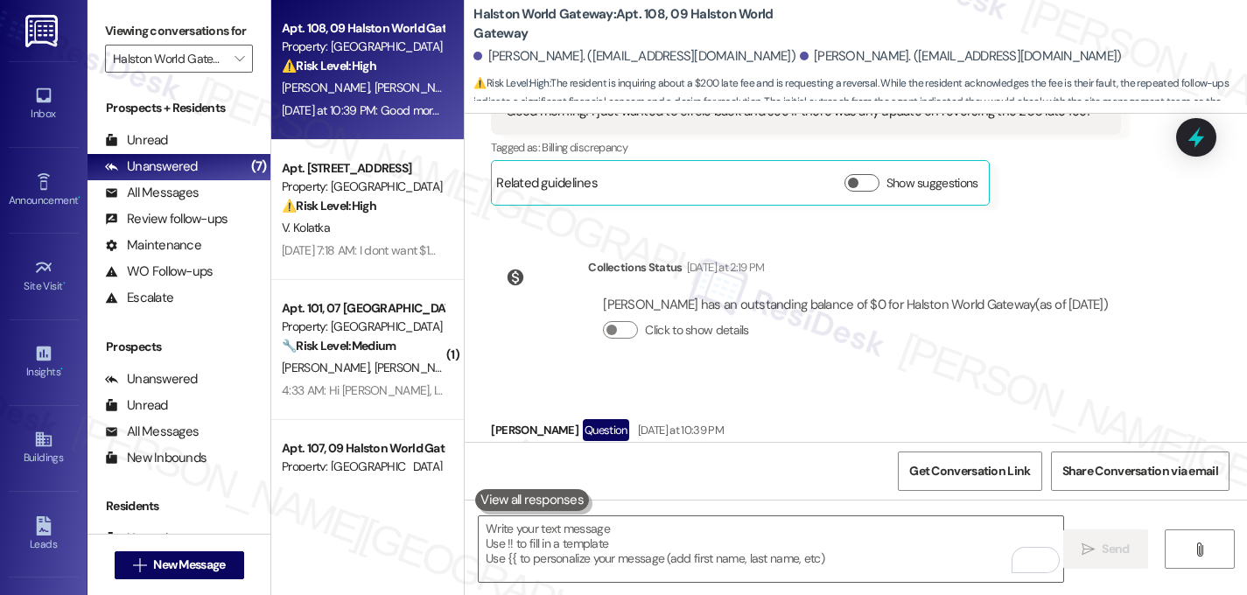
scroll to position [10055, 0]
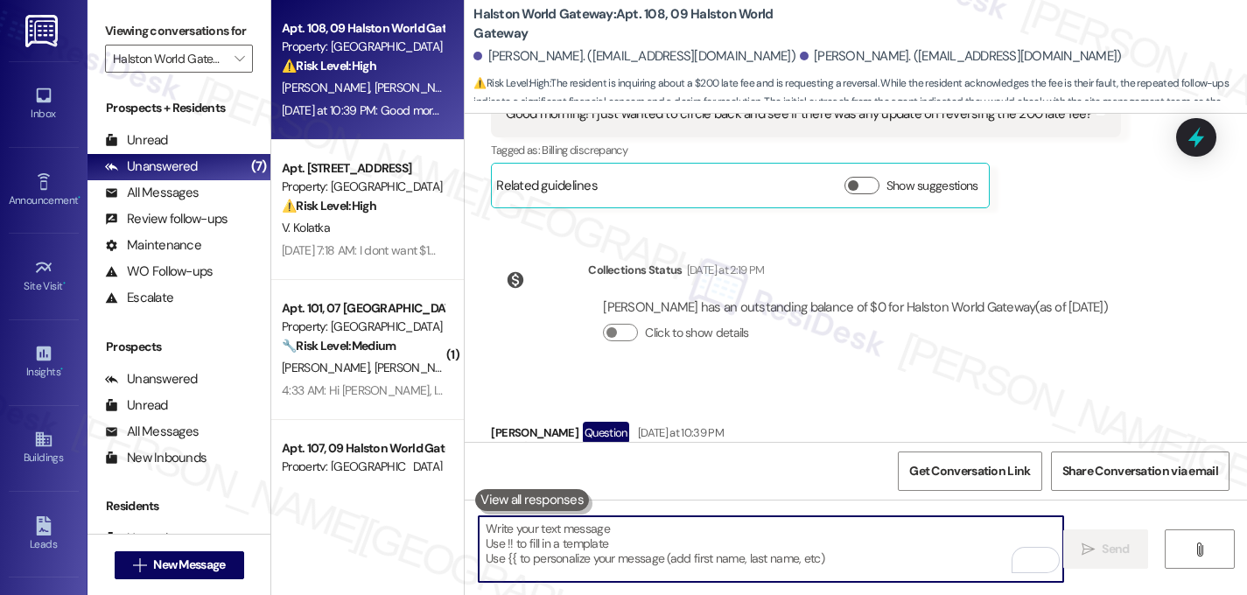
click at [680, 550] on textarea "To enrich screen reader interactions, please activate Accessibility in Grammarl…" at bounding box center [771, 549] width 585 height 66
type textarea "H"
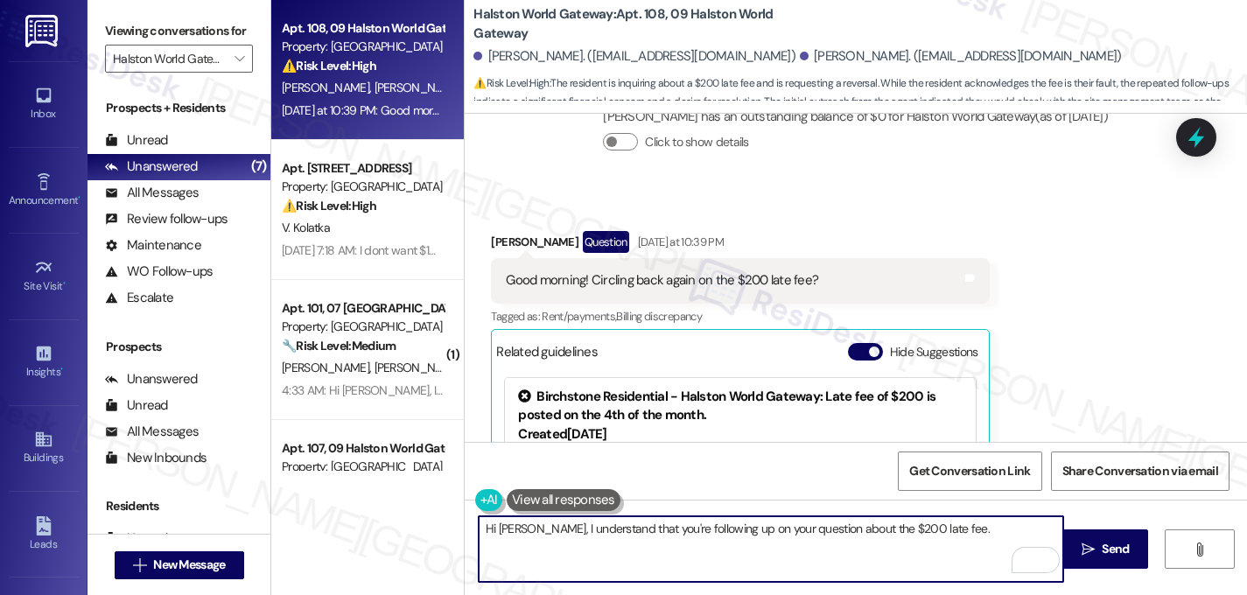
scroll to position [10405, 0]
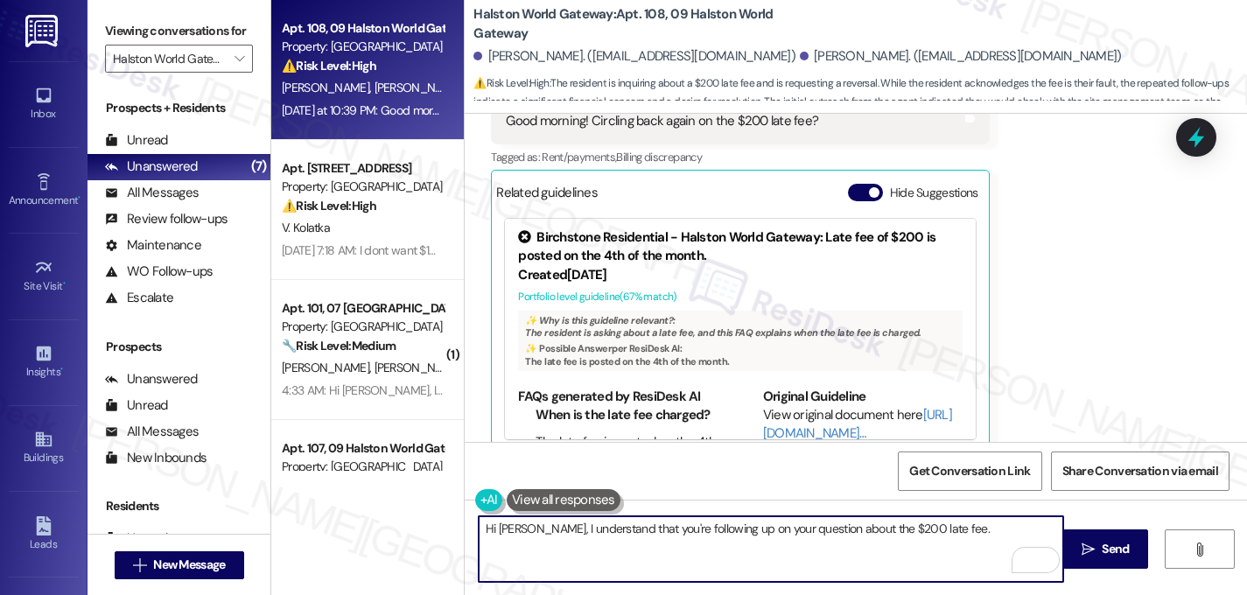
type textarea "Hi Travis, I understand that you're following up on your question about the $20…"
click at [1013, 493] on div "Collections Status 1:56 PM Cynthia Chio has an outstanding balance of $0 for Ha…" at bounding box center [807, 560] width 658 height 135
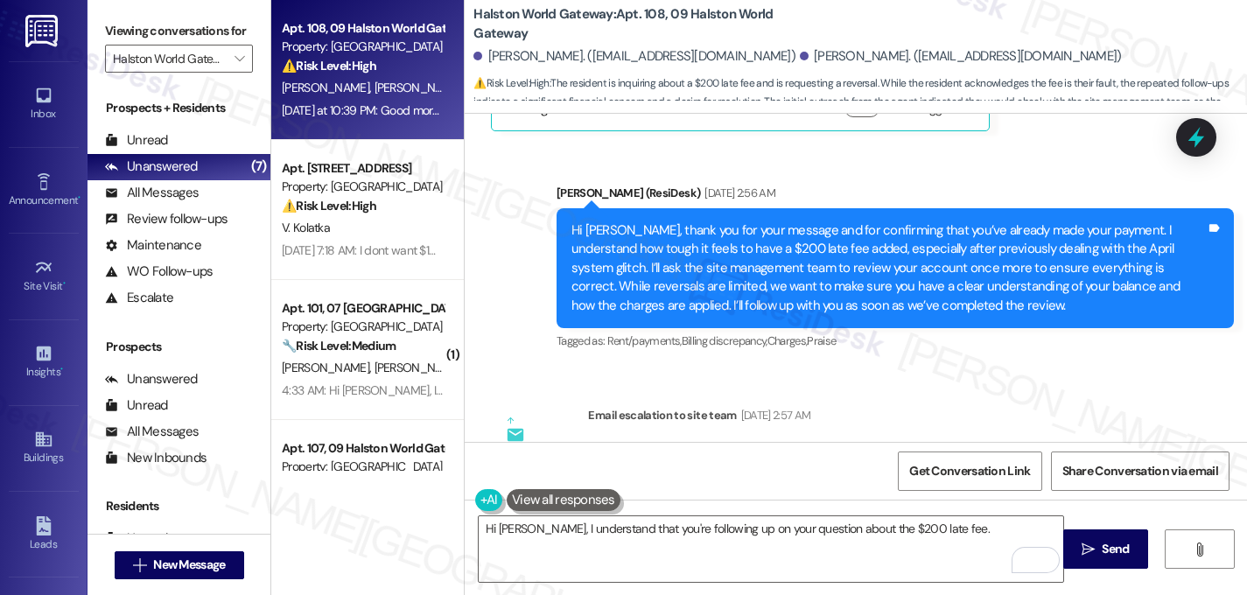
scroll to position [8970, 0]
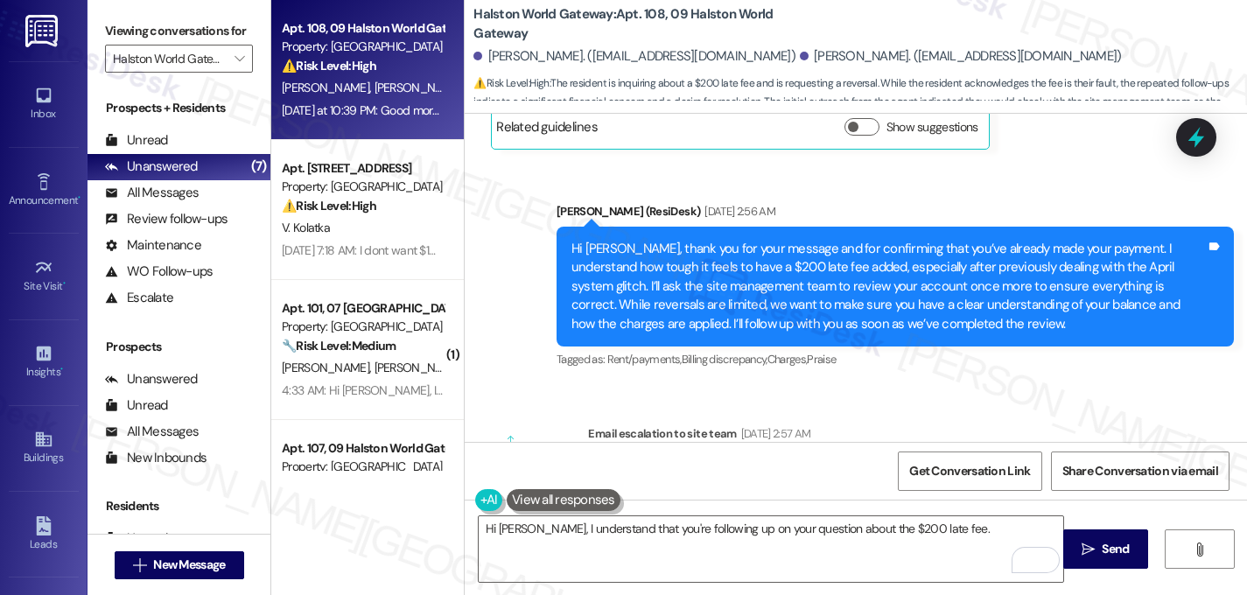
drag, startPoint x: 1047, startPoint y: 397, endPoint x: 1061, endPoint y: 397, distance: 14.0
click at [1061, 537] on div "Subject: [ResiDesk Escalation] (Medium risk) - Action Needed (Resident Concern …" at bounding box center [878, 556] width 551 height 38
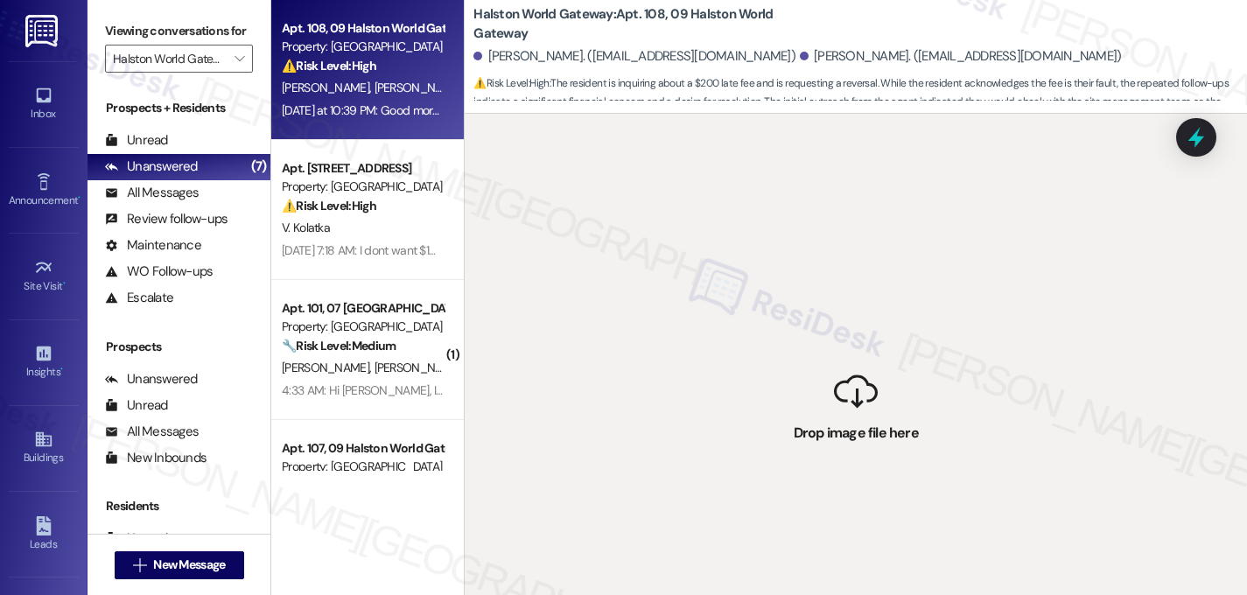
click at [1075, 397] on div " Drop image file here" at bounding box center [856, 411] width 783 height 595
click at [860, 202] on div " Drop image file here" at bounding box center [856, 411] width 783 height 595
click at [350, 90] on div "C. Chio T. Loyd" at bounding box center [362, 88] width 165 height 22
click at [393, 96] on div "C. Chio T. Loyd" at bounding box center [362, 88] width 165 height 22
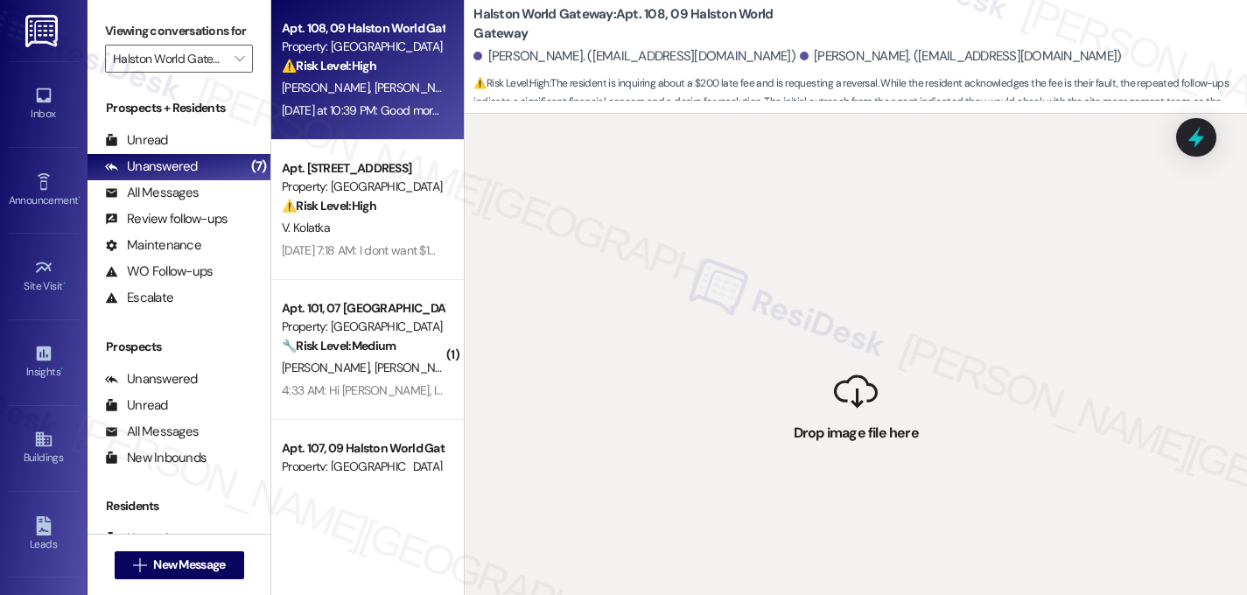
click at [402, 52] on div "Property: [GEOGRAPHIC_DATA]" at bounding box center [363, 47] width 162 height 18
click at [571, 196] on div " Drop image file here" at bounding box center [856, 411] width 783 height 595
click at [617, 385] on div " Drop image file here" at bounding box center [856, 411] width 783 height 595
click at [375, 69] on div "⚠️ Risk Level: High The resident is inquiring about a $200 late fee and is requ…" at bounding box center [363, 66] width 162 height 18
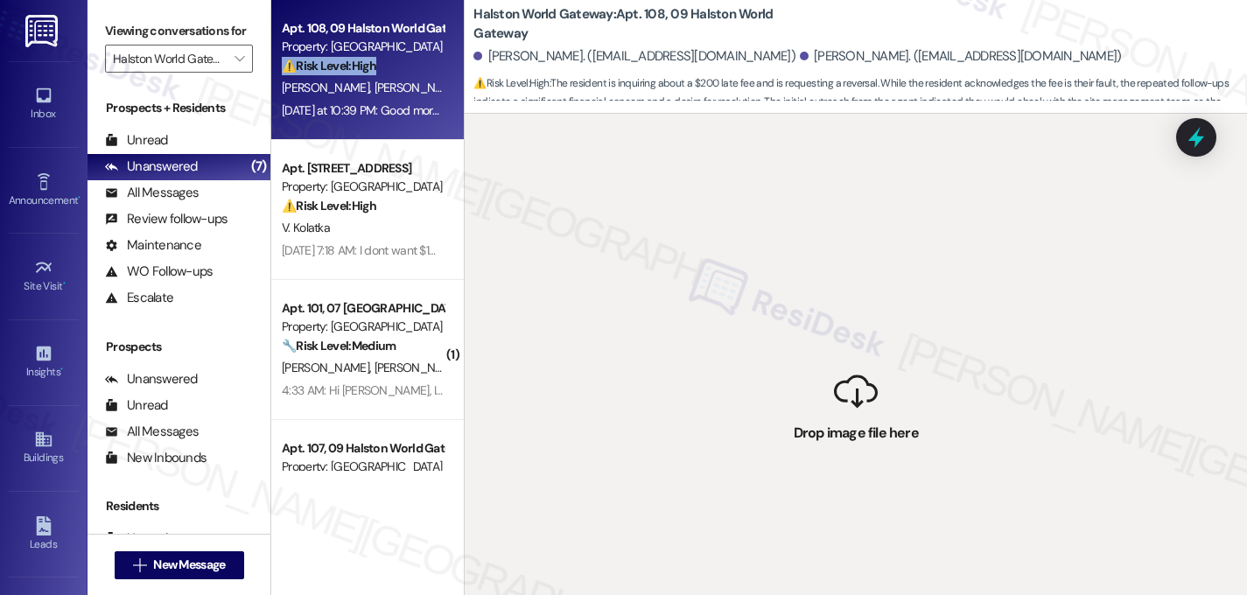
click at [375, 69] on div "⚠️ Risk Level: High The resident is inquiring about a $200 late fee and is requ…" at bounding box center [363, 66] width 162 height 18
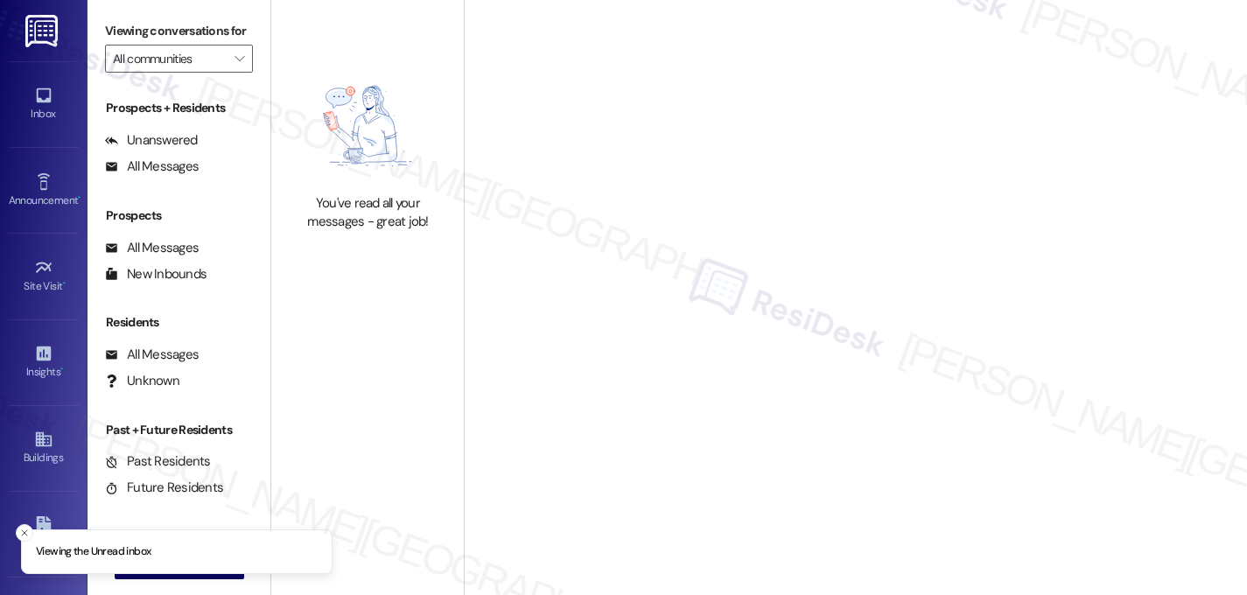
type input "Halston World Gateway"
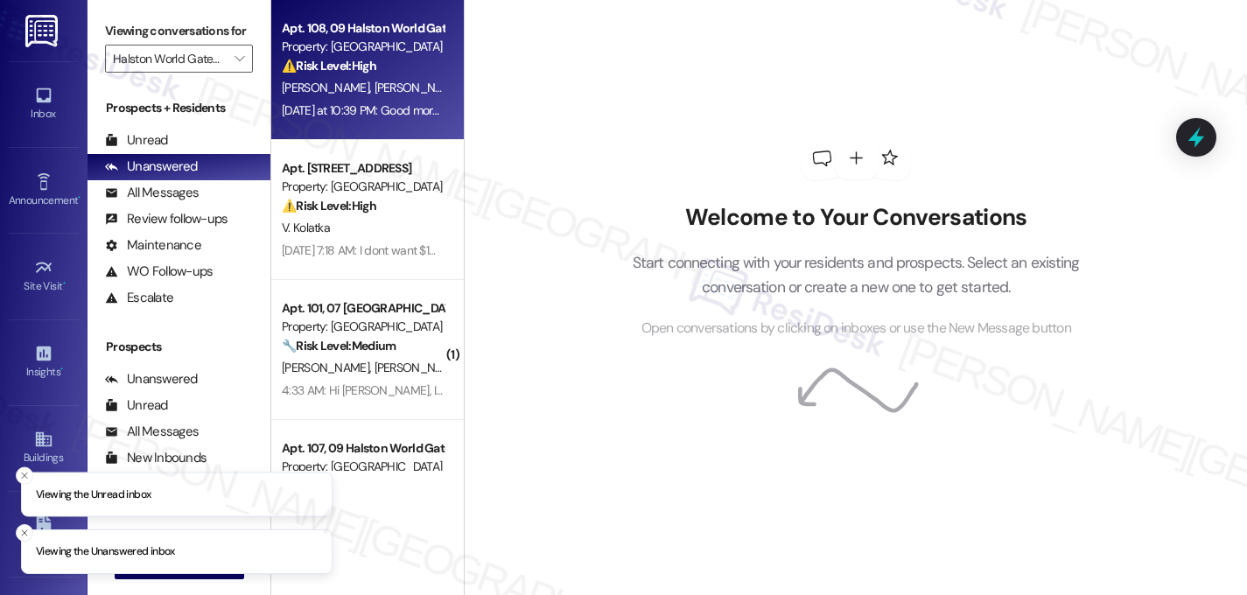
click at [355, 79] on div "[PERSON_NAME] [PERSON_NAME]" at bounding box center [362, 88] width 165 height 22
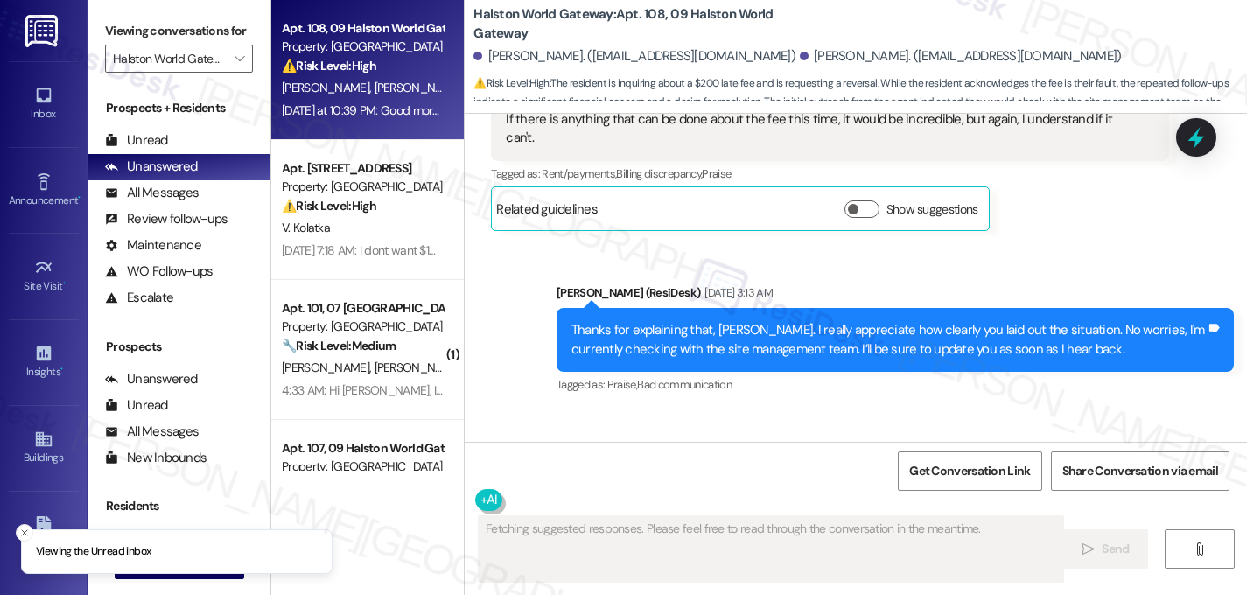
scroll to position [10243, 0]
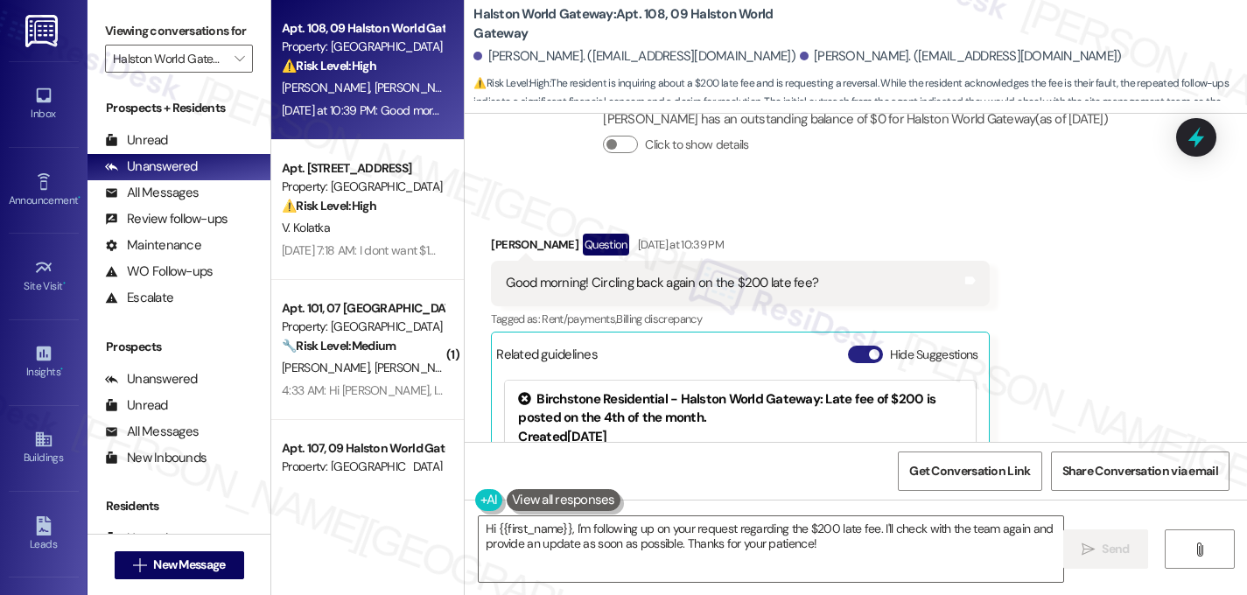
click at [857, 346] on button "Hide Suggestions" at bounding box center [865, 355] width 35 height 18
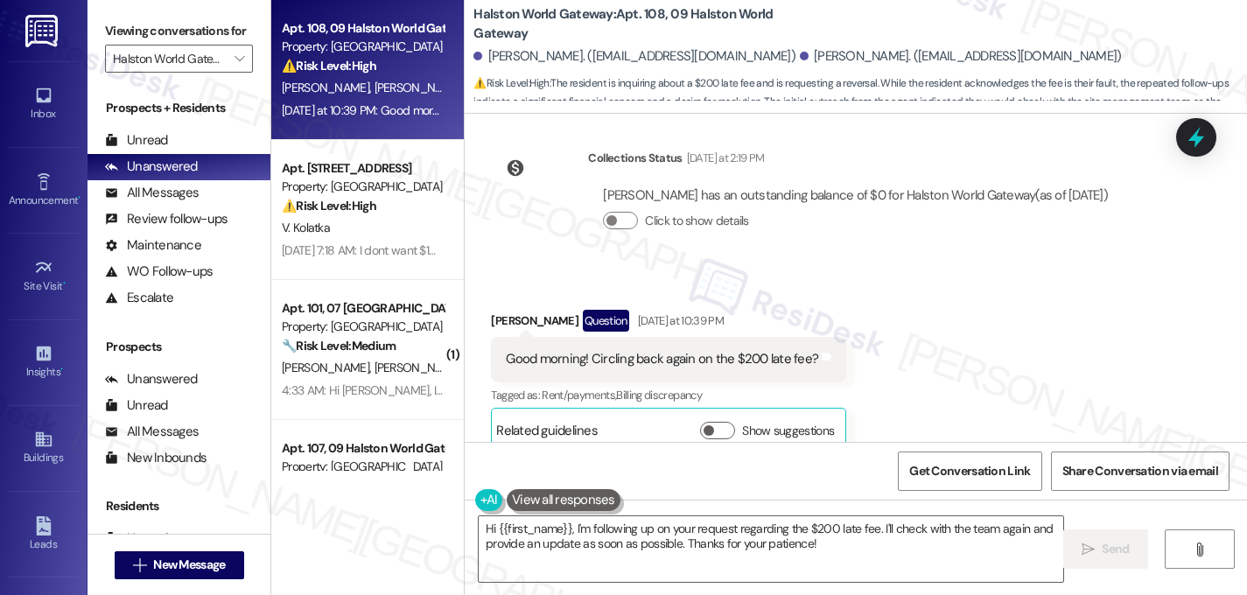
click at [960, 270] on div "Received via SMS Travis Loyd Question Yesterday at 10:39 PM Good morning! Circl…" at bounding box center [856, 368] width 783 height 196
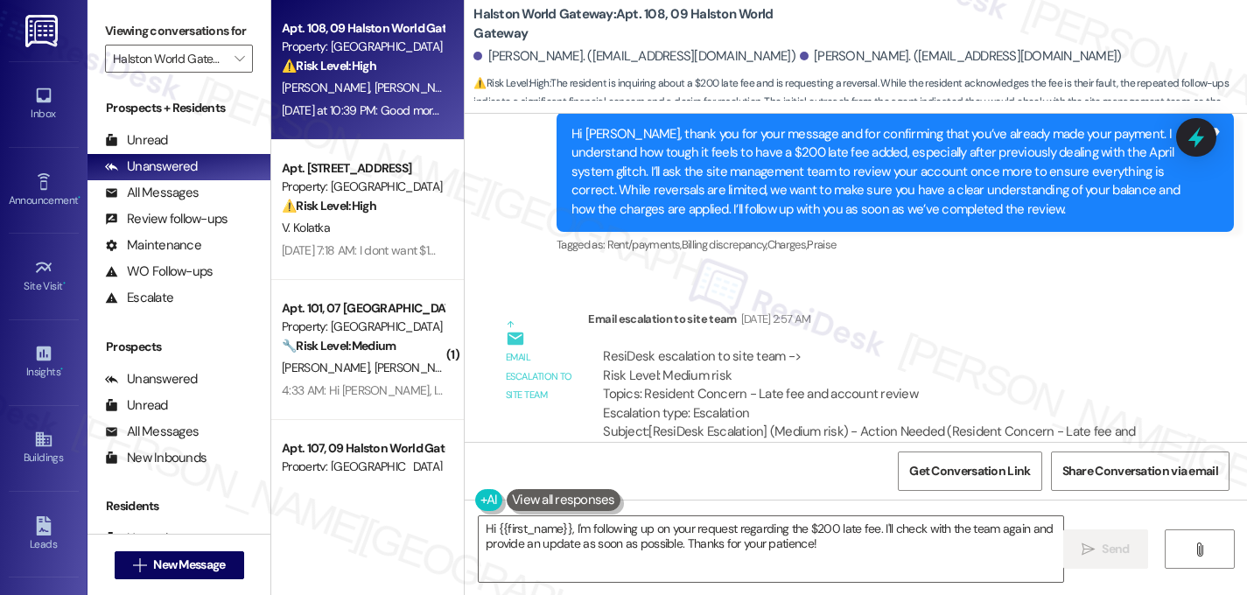
scroll to position [9082, 0]
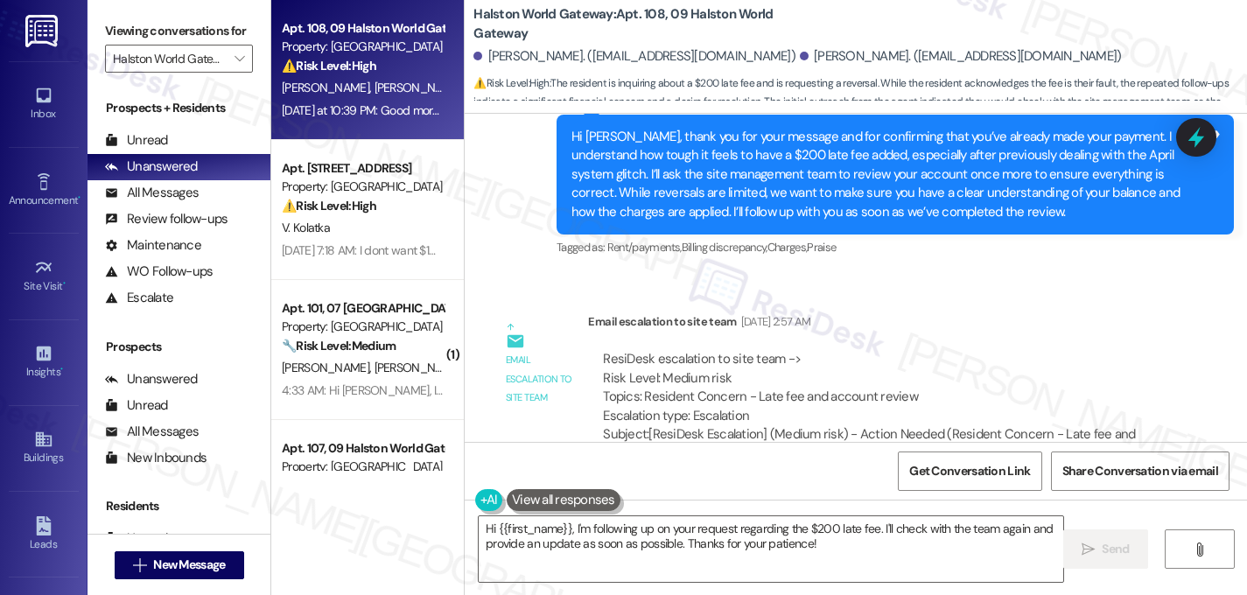
click at [1057, 425] on div "Subject: [ResiDesk Escalation] (Medium risk) - Action Needed (Resident Concern …" at bounding box center [878, 444] width 551 height 38
copy div "1285541"
click at [817, 552] on textarea "Hi {{first_name}}, I'm following up on your request regarding the $200 late fee…" at bounding box center [771, 549] width 585 height 66
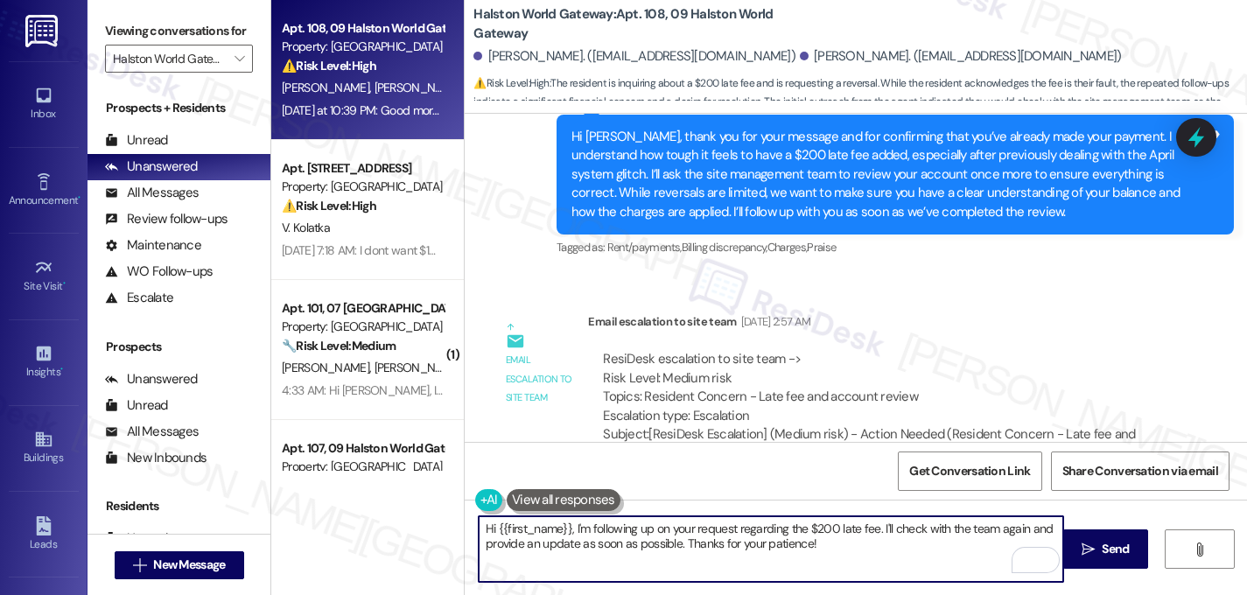
click at [570, 530] on textarea "Hi {{first_name}}, I'm following up on your request regarding the $200 late fee…" at bounding box center [771, 549] width 585 height 66
click at [565, 530] on textarea "Hi {{first_name}}, my ap'm following up on your request regarding the $200 late…" at bounding box center [771, 549] width 585 height 66
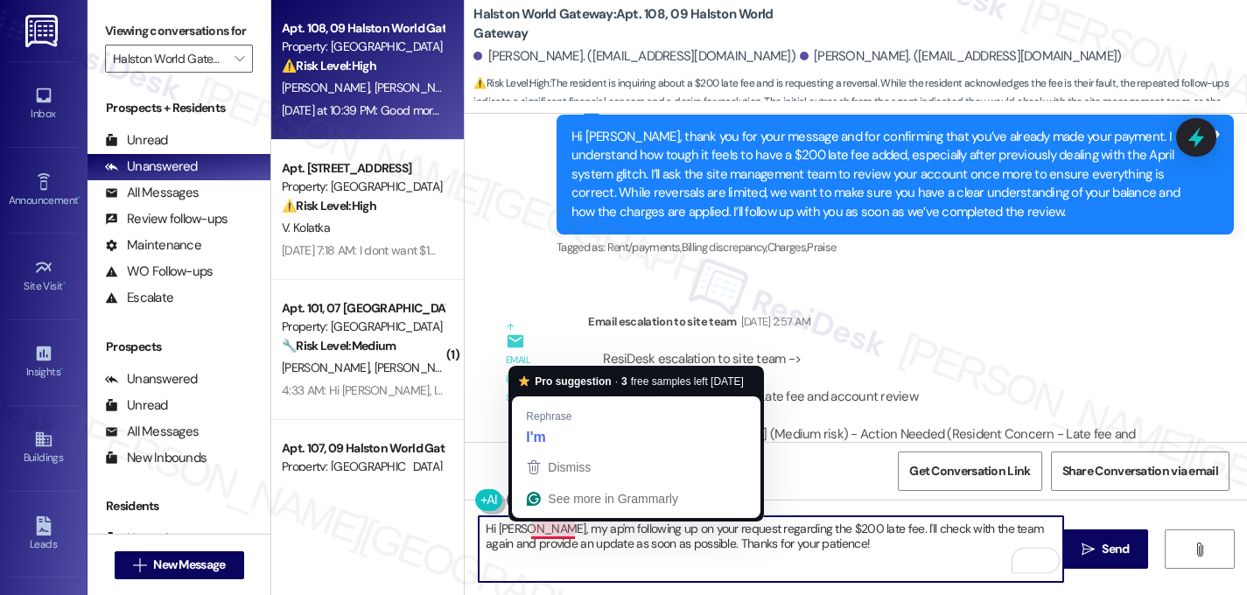
click at [551, 530] on textarea "Hi Travis, my ap'm following up on your request regarding the $200 late fee. I'…" at bounding box center [771, 549] width 585 height 66
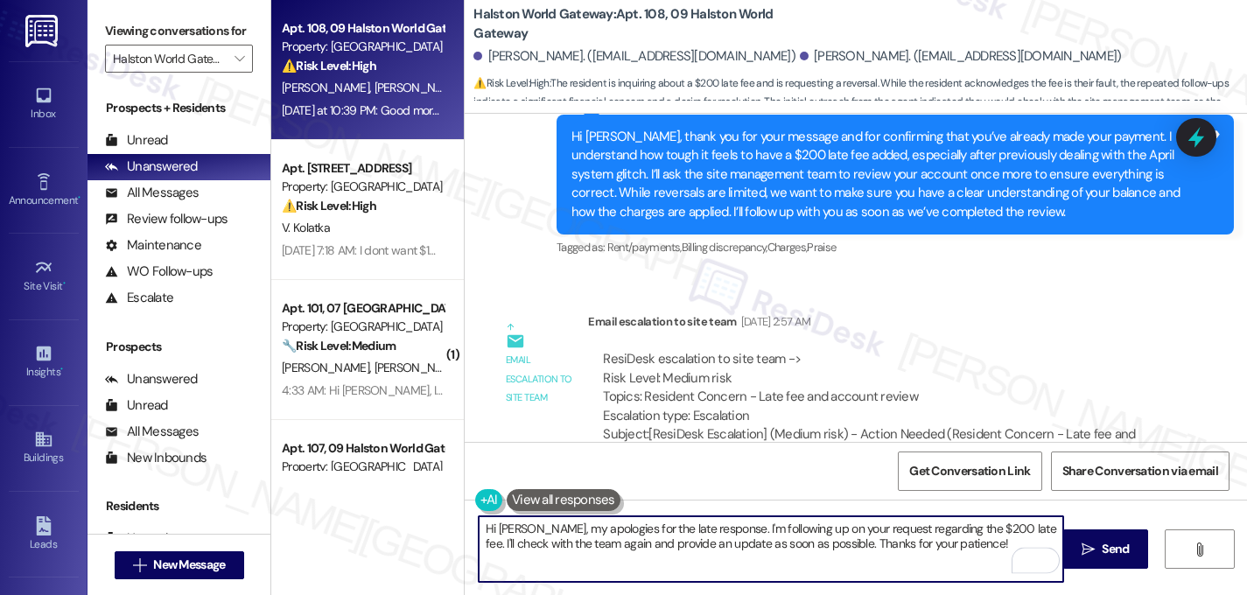
click at [862, 530] on textarea "Hi Travis, my apologies for the late response. I'm following up on your request…" at bounding box center [771, 549] width 585 height 66
click at [937, 545] on textarea "Hi Travis, my apologies for the late response. I'm following up on your concern…" at bounding box center [771, 549] width 585 height 66
type textarea "Hi Travis, my apologies for the late response. I'm following up on your concern…"
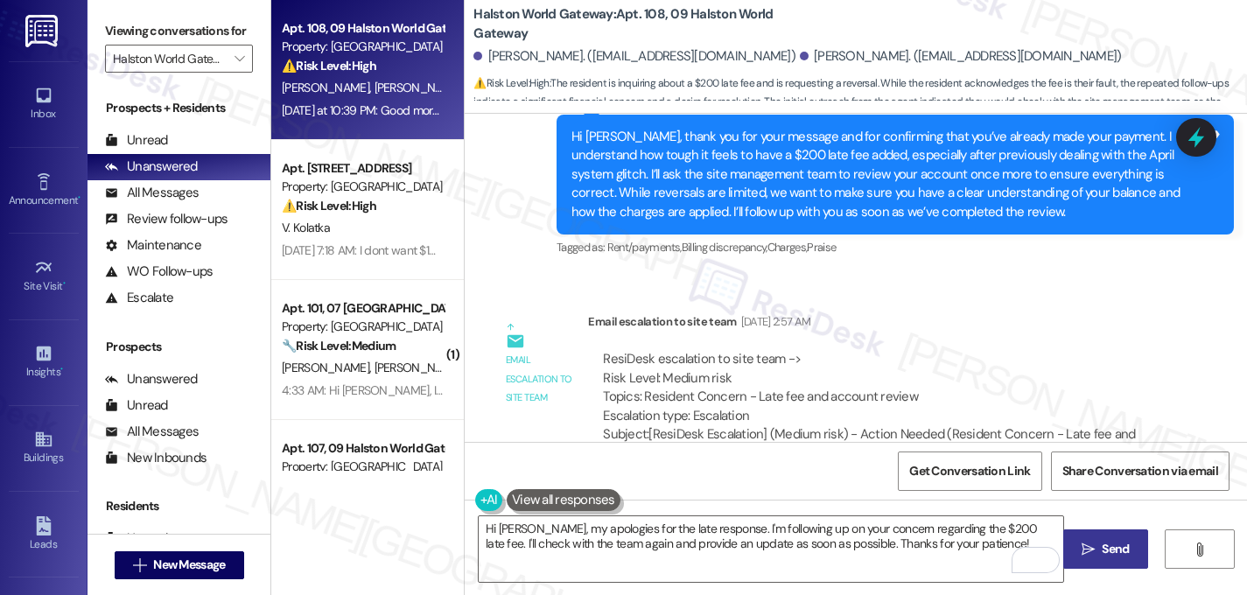
click at [1105, 550] on span "Send" at bounding box center [1115, 549] width 27 height 18
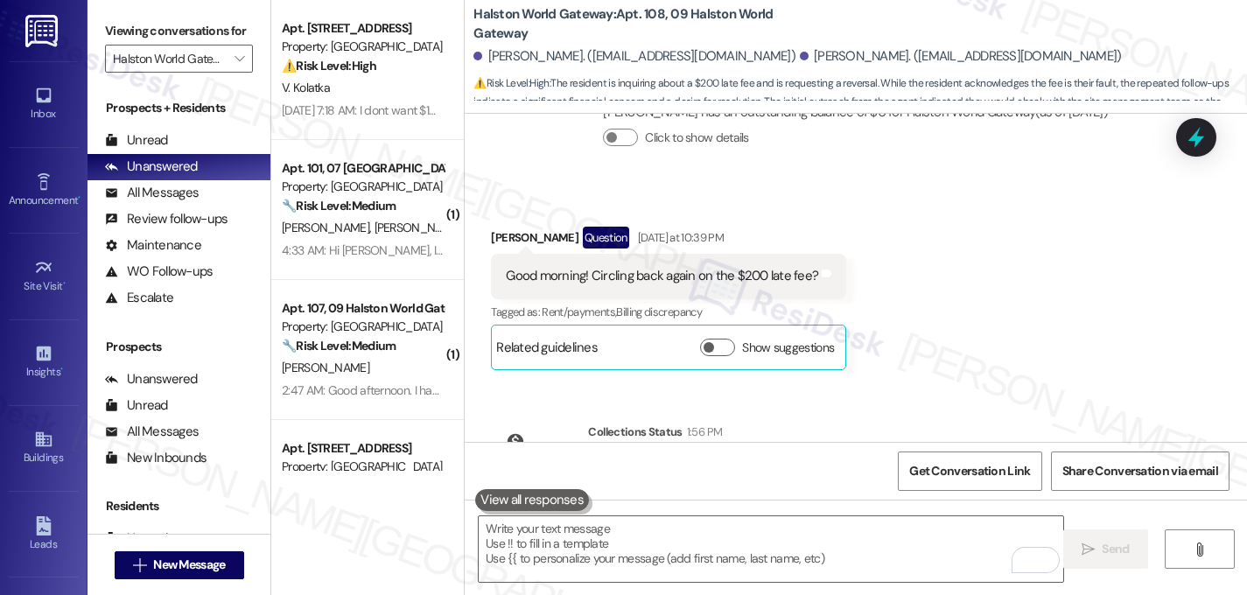
scroll to position [10308, 0]
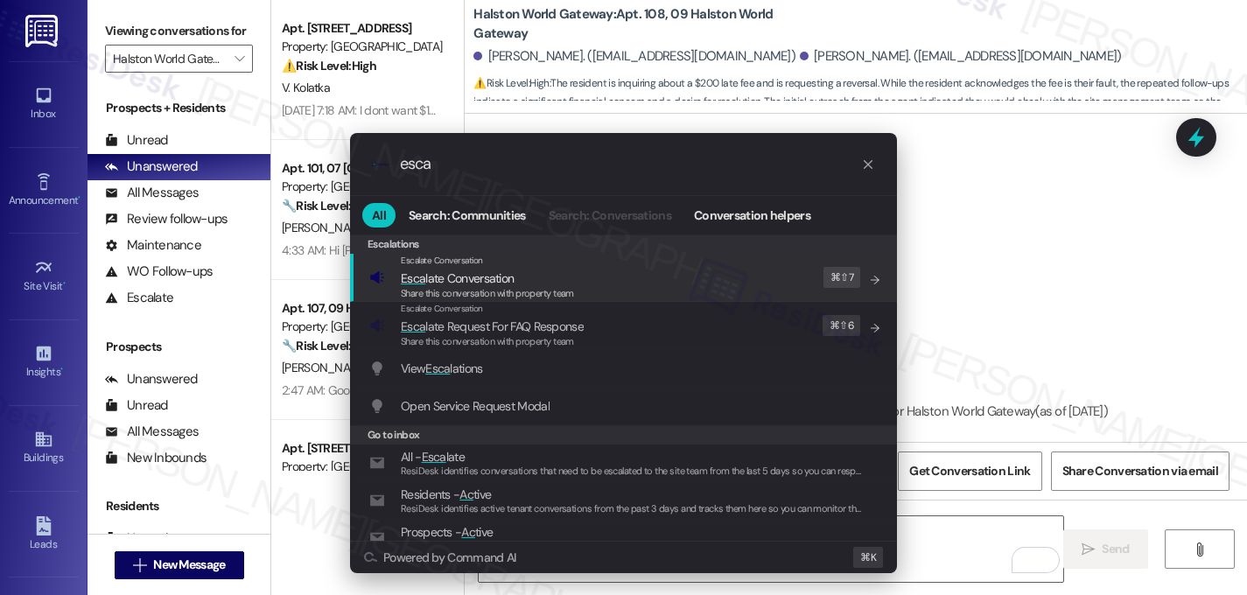
type input "esca"
click at [666, 263] on div "Escalate Conversation Esca late Conversation Share this conversation with prope…" at bounding box center [625, 277] width 512 height 47
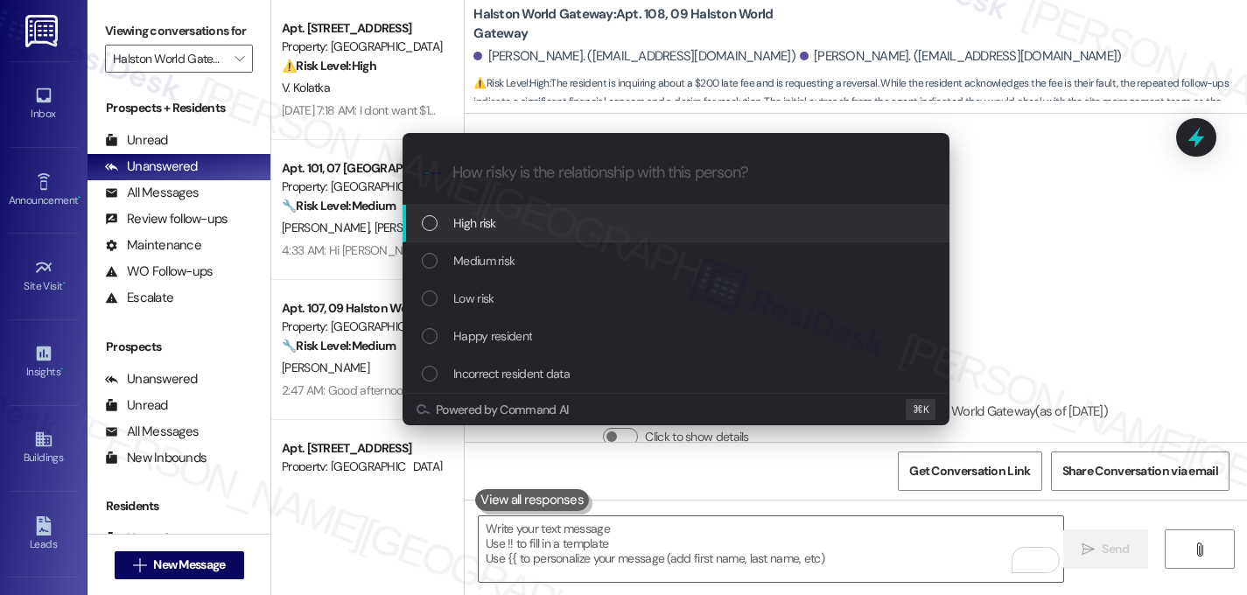
click at [481, 228] on span "High risk" at bounding box center [474, 223] width 43 height 19
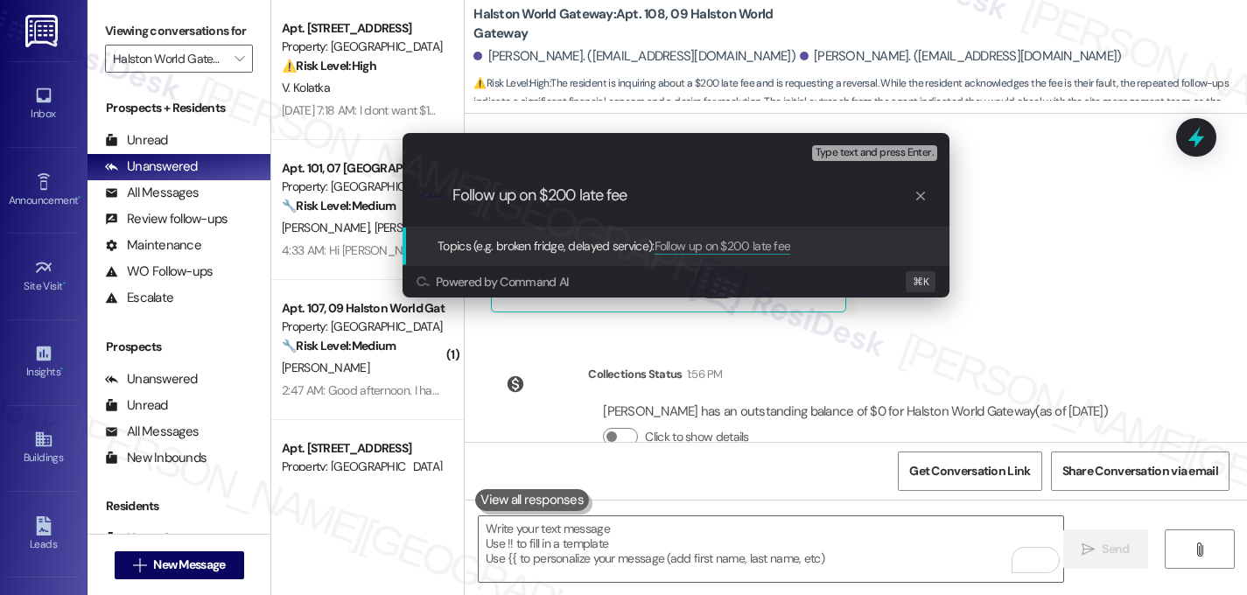
scroll to position [0, 0]
drag, startPoint x: 672, startPoint y: 196, endPoint x: 436, endPoint y: 203, distance: 236.4
click at [436, 203] on div ".cls-1{fill:#0a055f;}.cls-2{fill:#0cc4c4;} resideskLogoBlueOrange Follow up on …" at bounding box center [676, 196] width 547 height 62
type input "Follow up on $200 late fee"
click at [916, 155] on span "Type text and press Enter." at bounding box center [875, 153] width 118 height 12
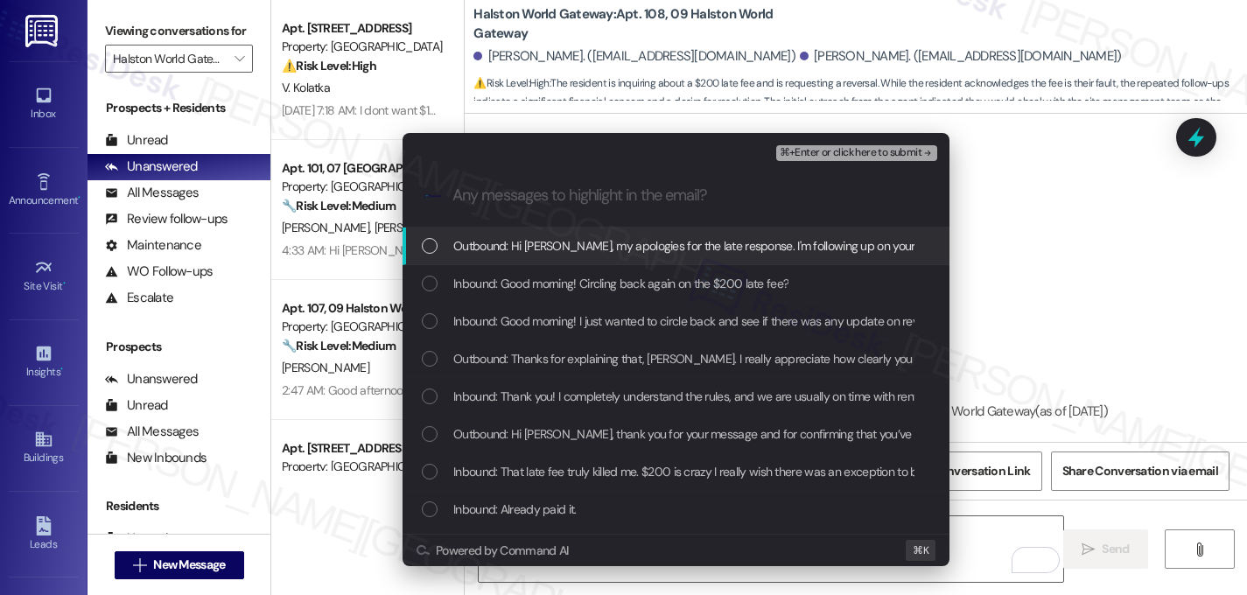
click at [434, 247] on div "List of options" at bounding box center [430, 246] width 16 height 16
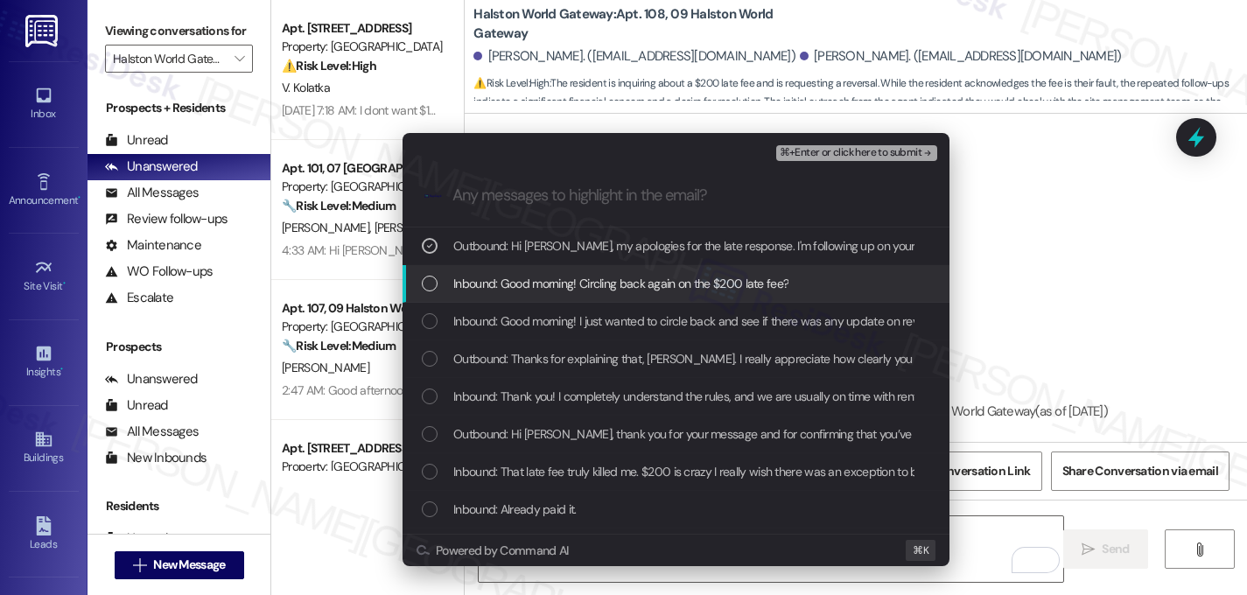
click at [436, 284] on div "List of options" at bounding box center [430, 284] width 16 height 16
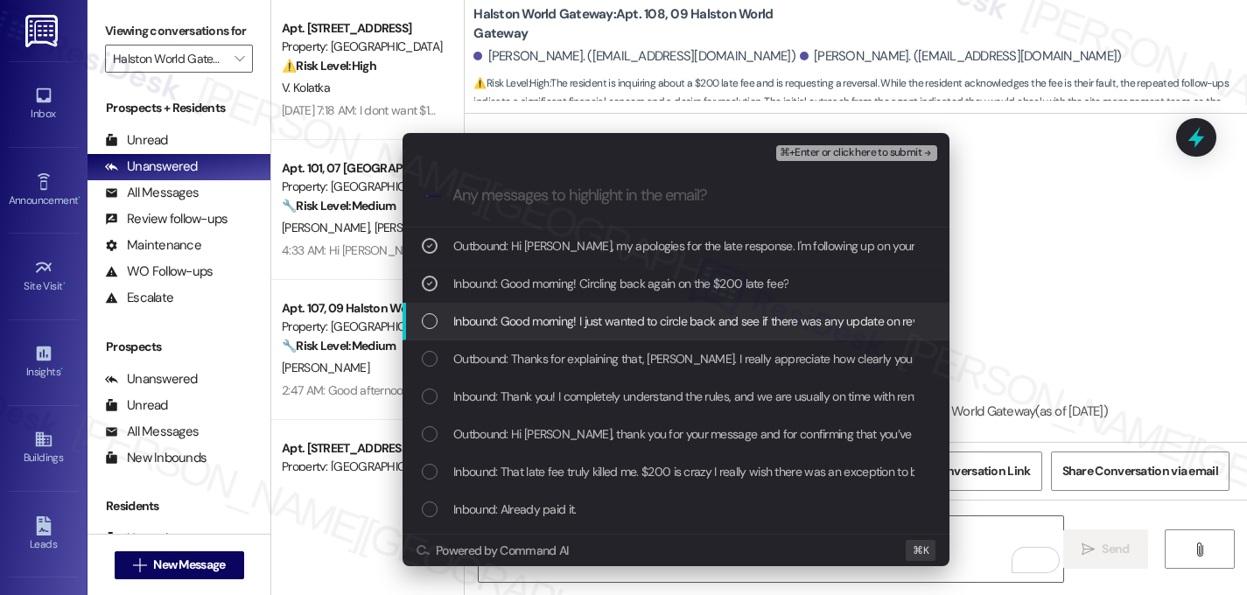
click at [434, 322] on div "List of options" at bounding box center [430, 321] width 16 height 16
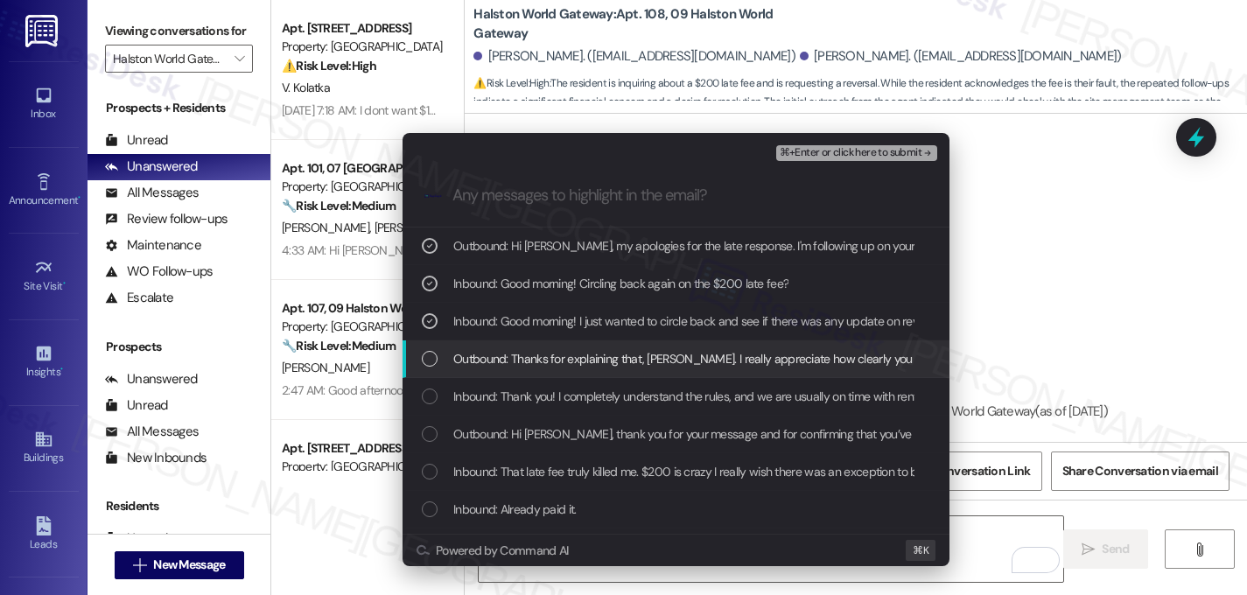
click at [434, 364] on div "List of options" at bounding box center [430, 359] width 16 height 16
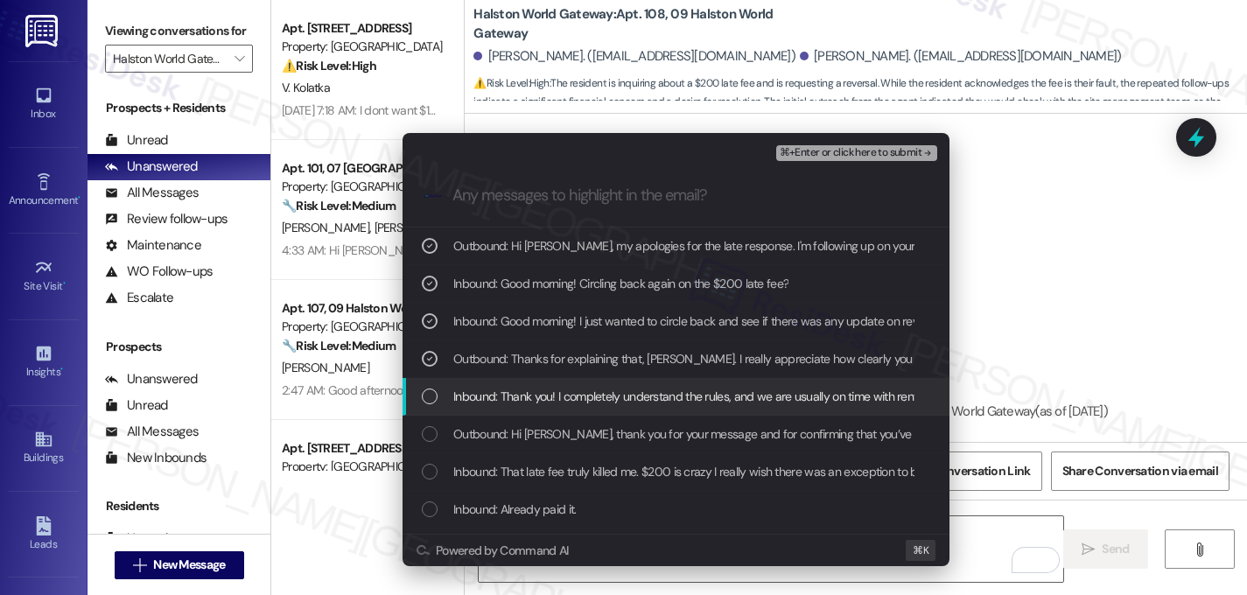
click at [432, 390] on div "List of options" at bounding box center [430, 397] width 16 height 16
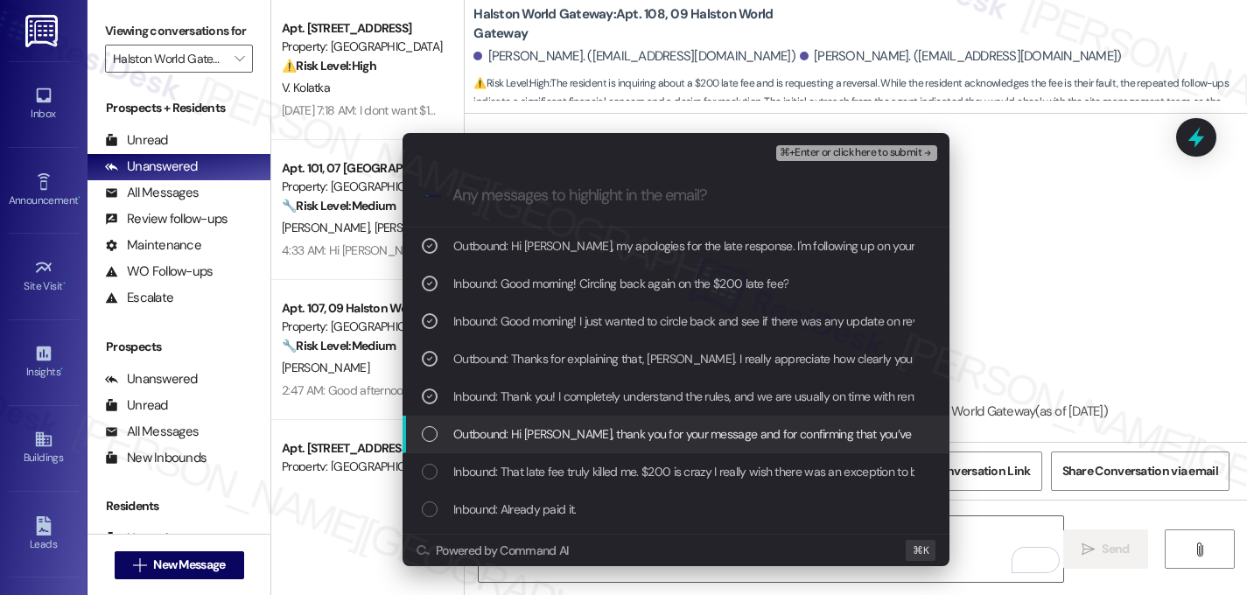
click at [435, 432] on div "List of options" at bounding box center [430, 434] width 16 height 16
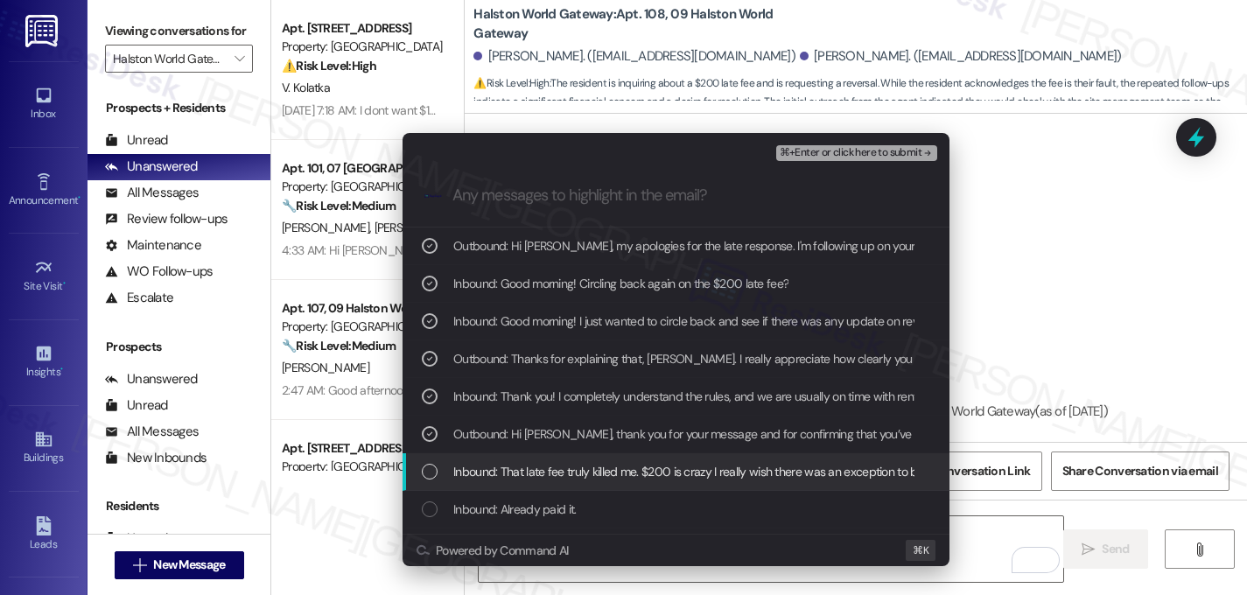
click at [427, 475] on div "List of options" at bounding box center [430, 472] width 16 height 16
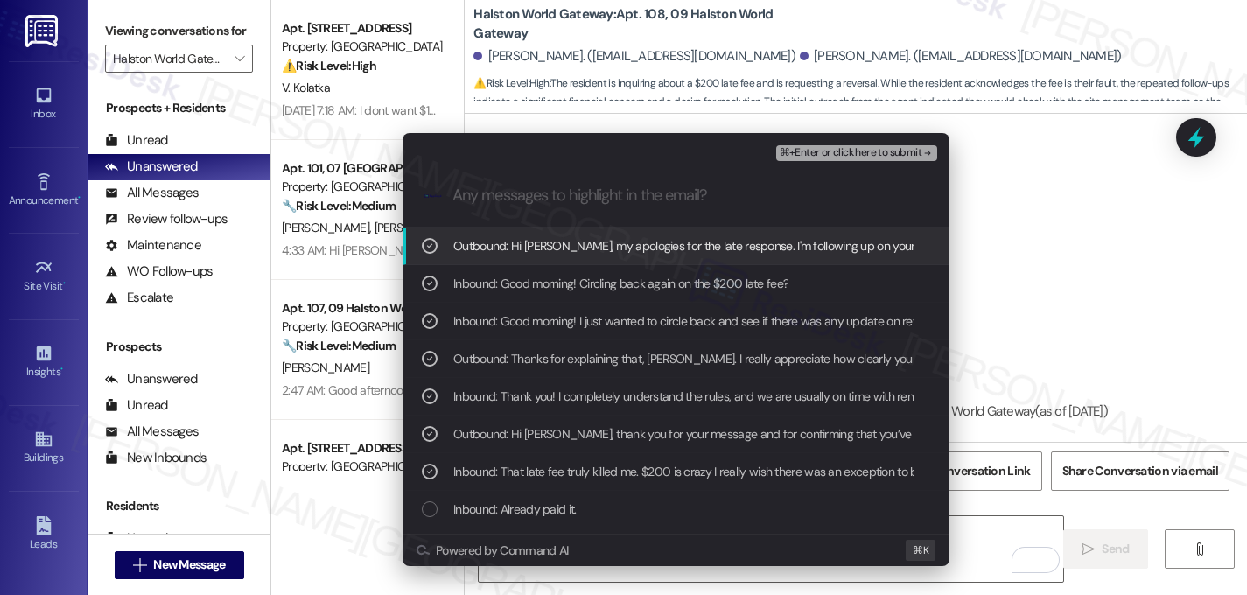
click at [909, 160] on button "⌘+Enter or click here to submit" at bounding box center [856, 153] width 161 height 16
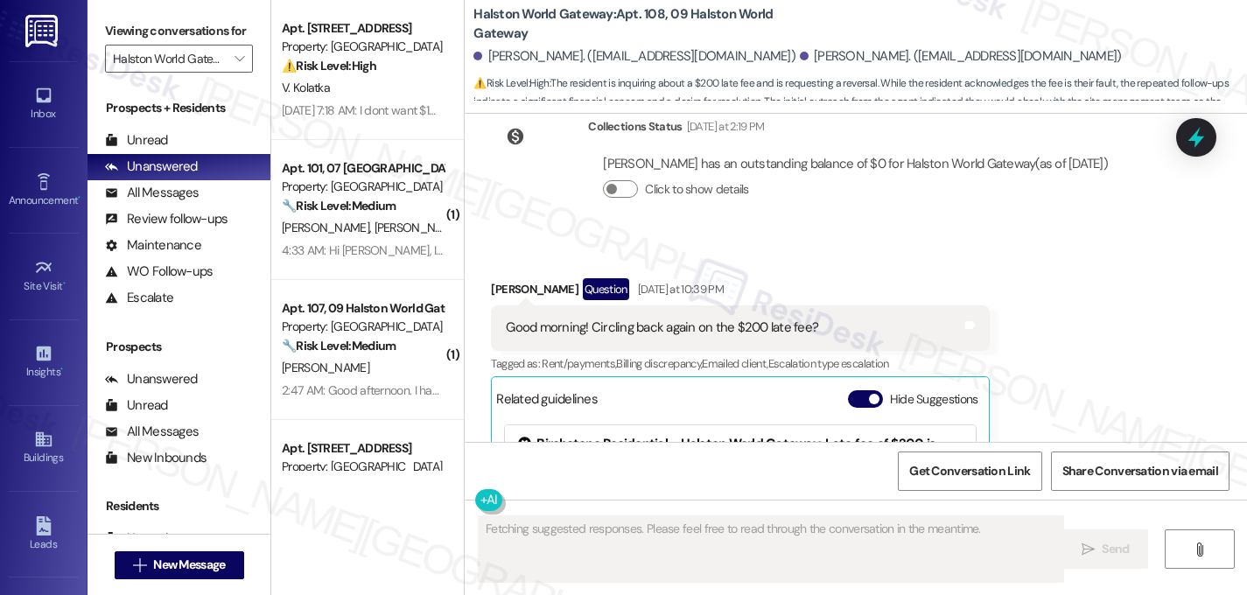
scroll to position [10243, 0]
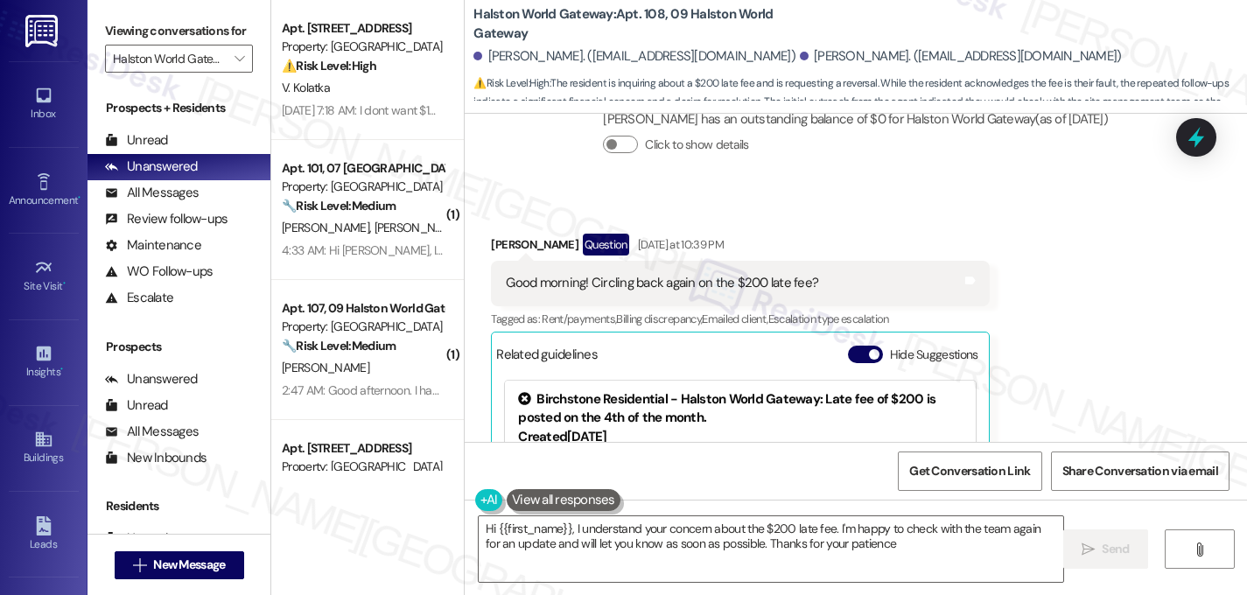
type textarea "Hi {{first_name}}, I understand your concern about the $200 late fee. I'm happy…"
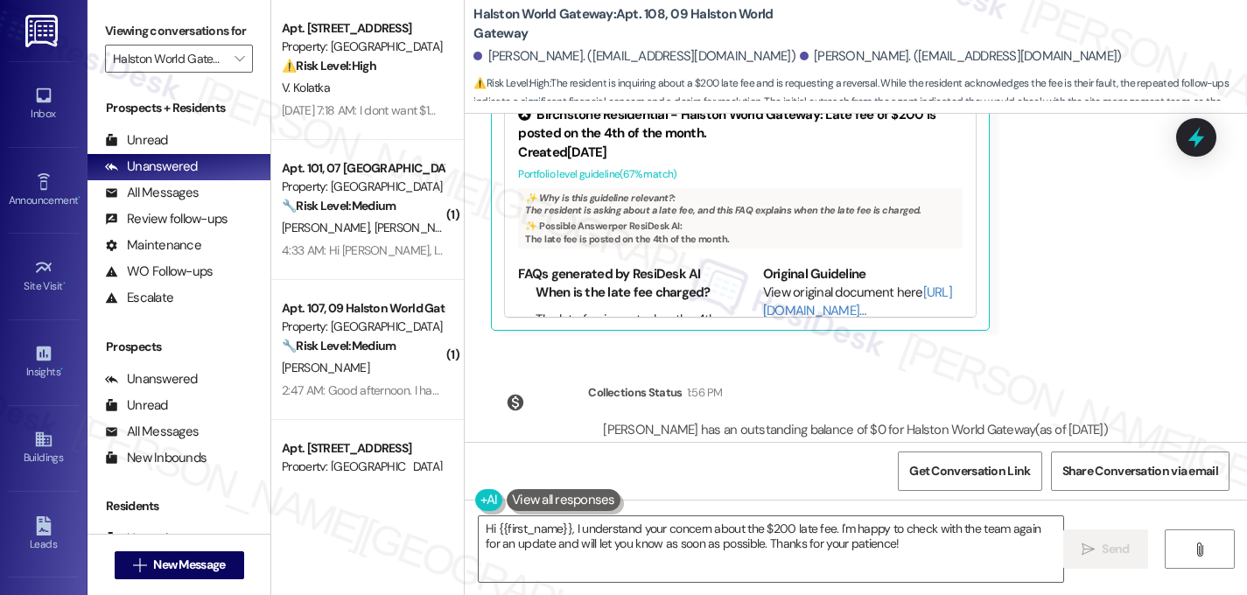
scroll to position [10572, 0]
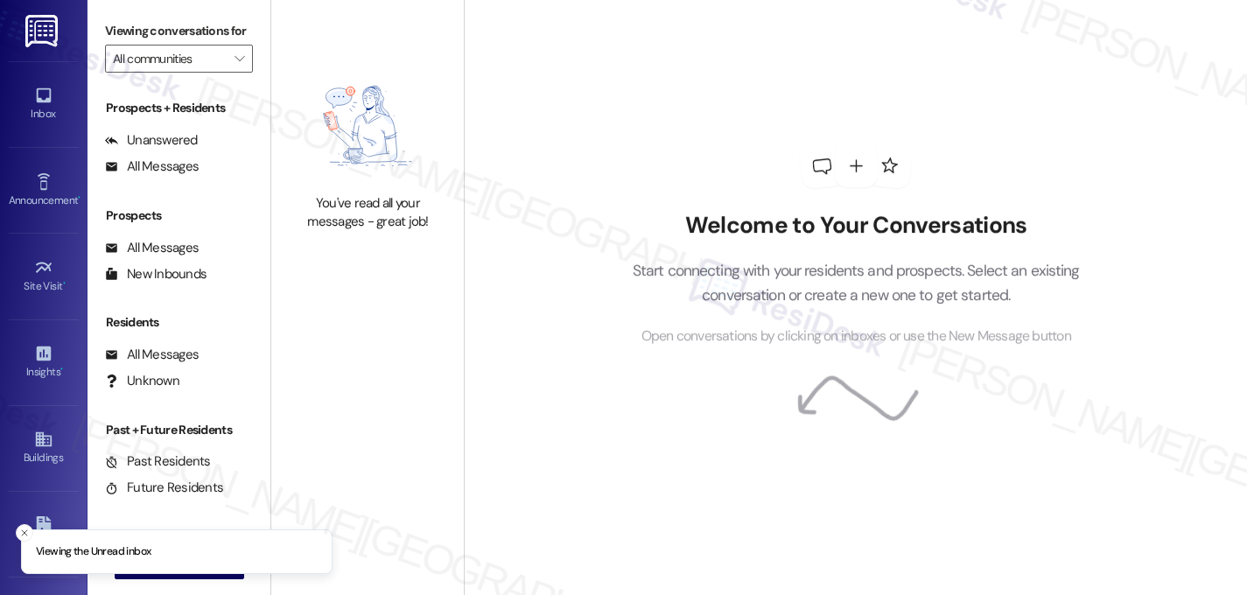
type input "Halston World Gateway"
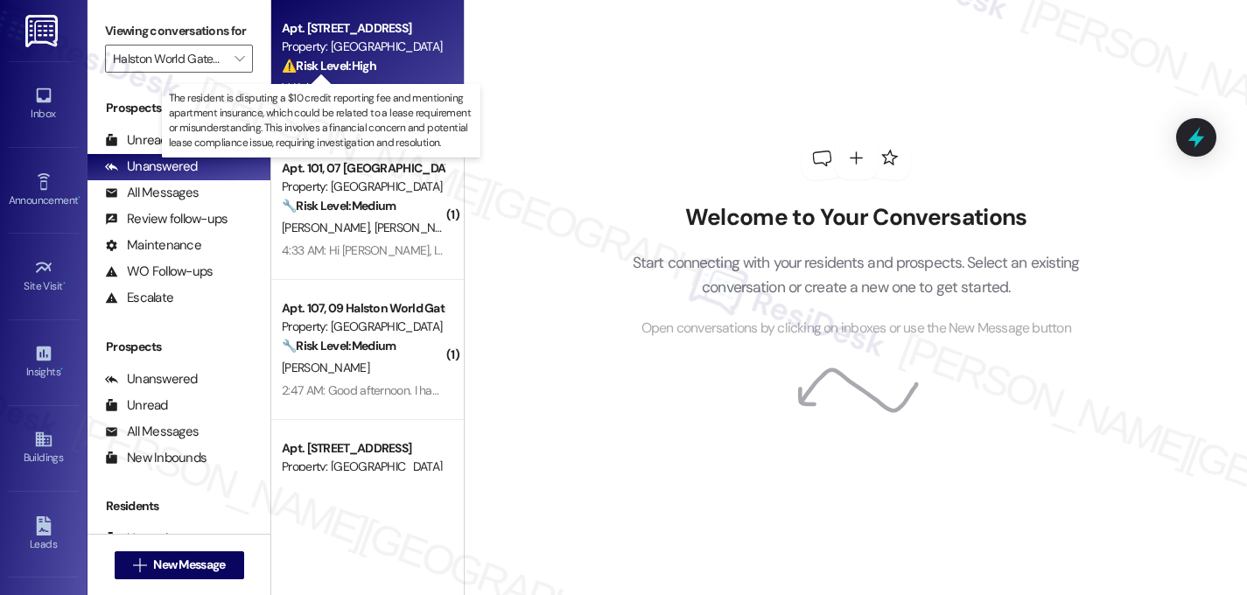
click at [306, 70] on strong "⚠️ Risk Level: High" at bounding box center [329, 66] width 95 height 16
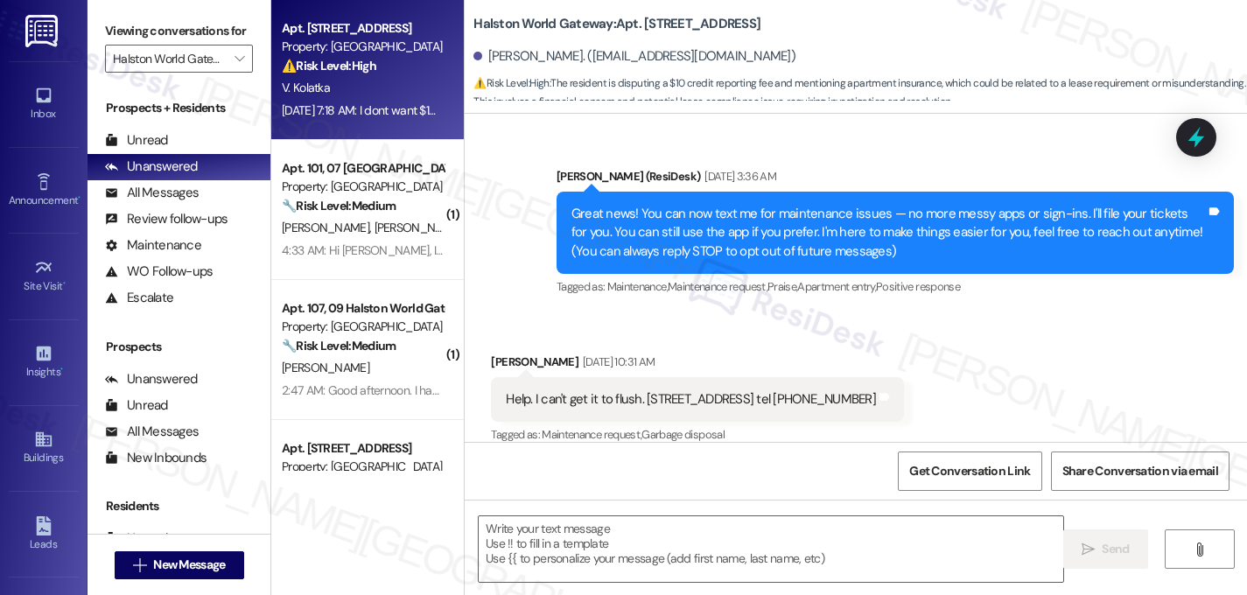
click at [368, 81] on div "V. Kolatka" at bounding box center [362, 88] width 165 height 22
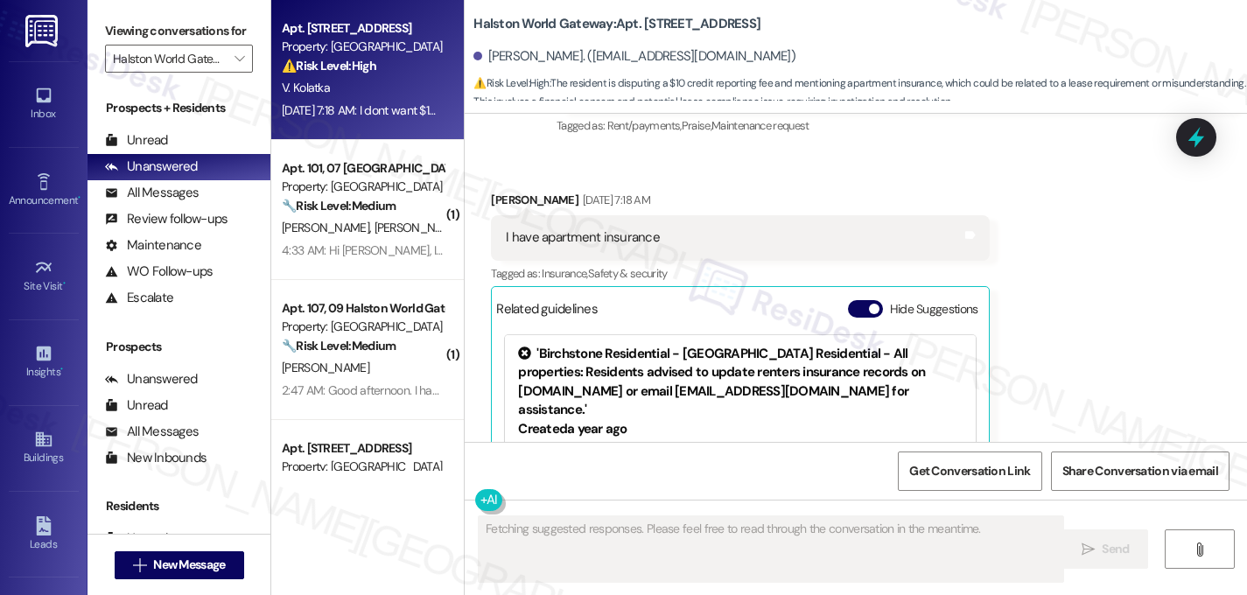
scroll to position [22684, 0]
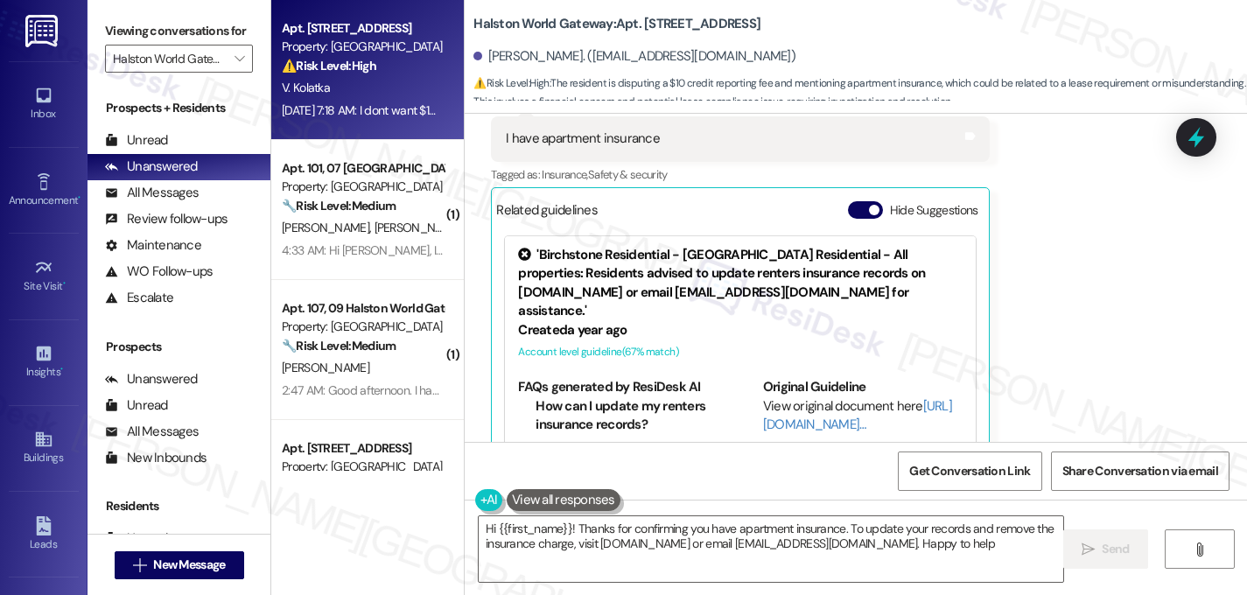
type textarea "Hi {{first_name}}! Thanks for confirming you have apartment insurance. To updat…"
click at [1209, 368] on div "Received via SMS Victor Kolatka Sep 06, 2025 at 7:18 AM I have apartment insura…" at bounding box center [856, 330] width 783 height 554
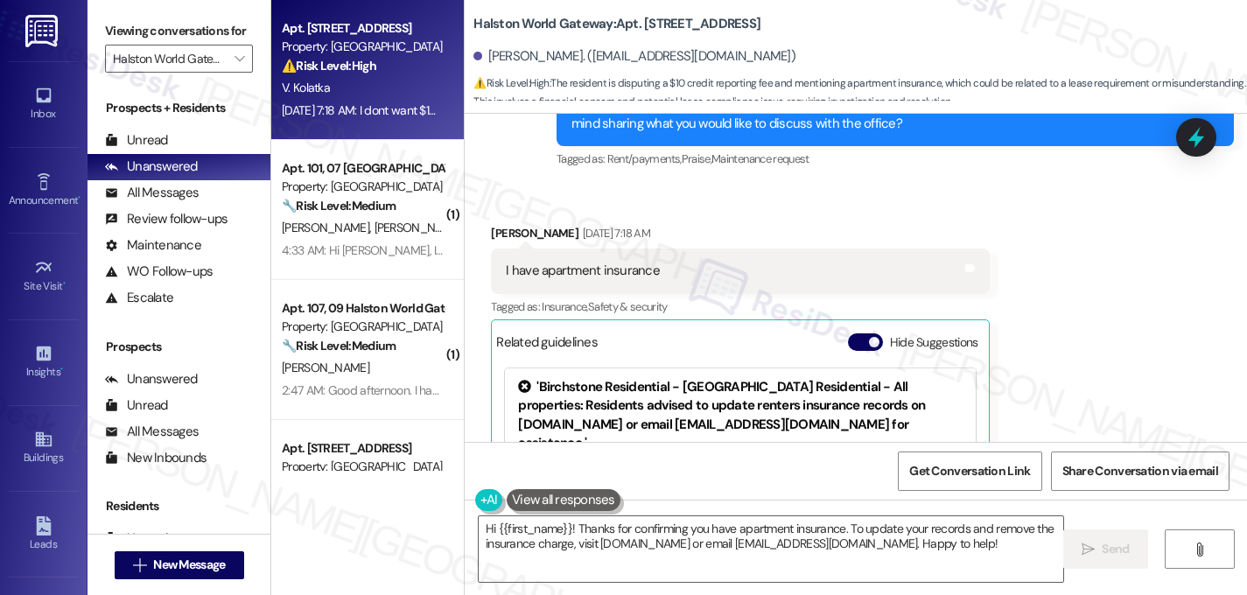
scroll to position [22579, 0]
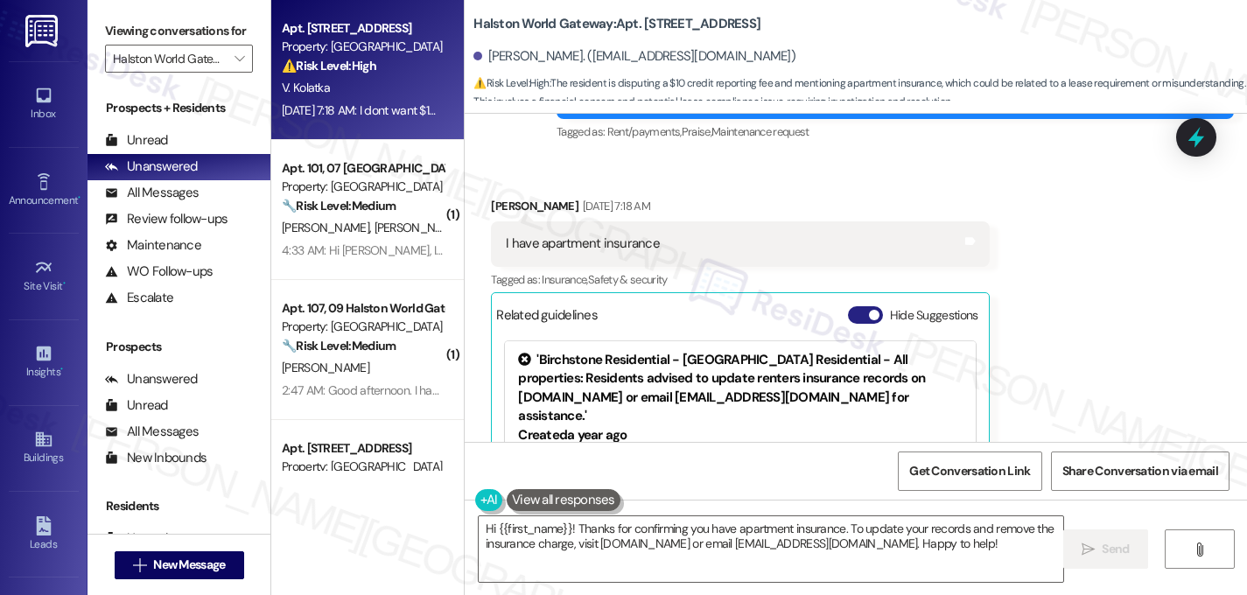
click at [857, 306] on button "Hide Suggestions" at bounding box center [865, 315] width 35 height 18
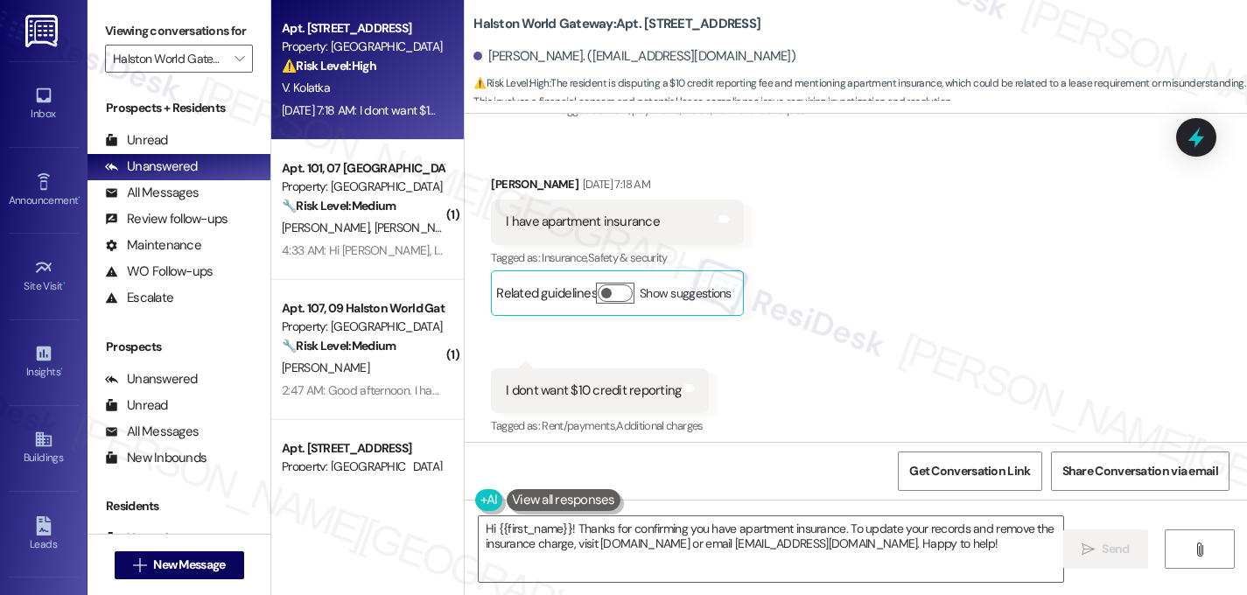
scroll to position [22607, 0]
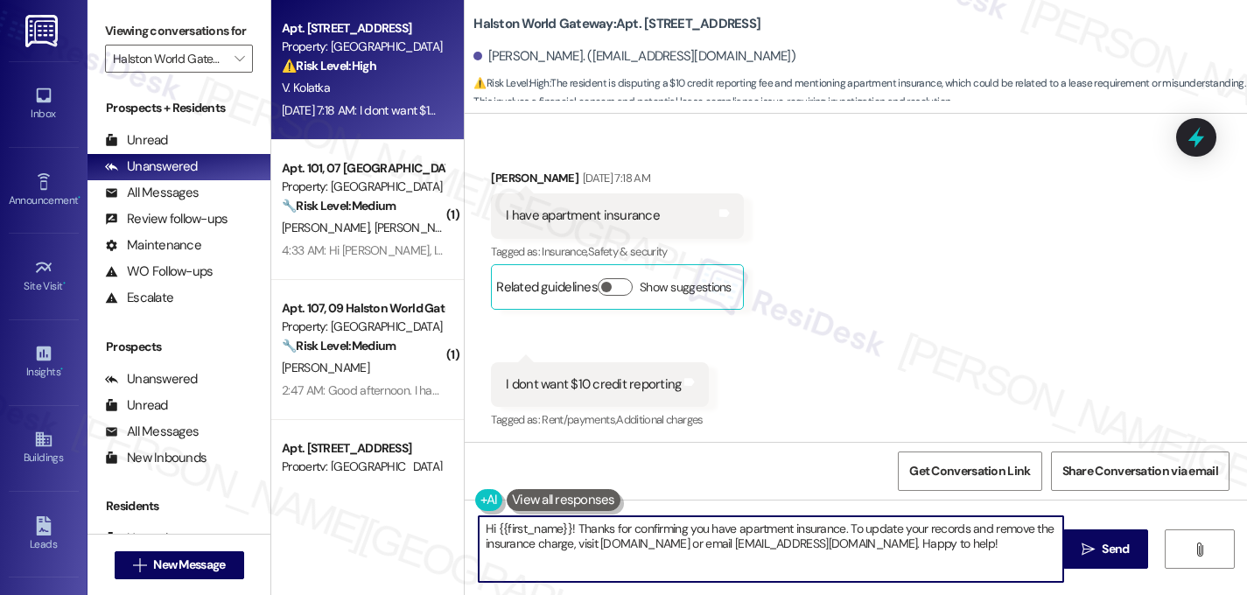
click at [706, 545] on textarea "Hi {{first_name}}! Thanks for confirming you have apartment insurance. To updat…" at bounding box center [771, 549] width 585 height 66
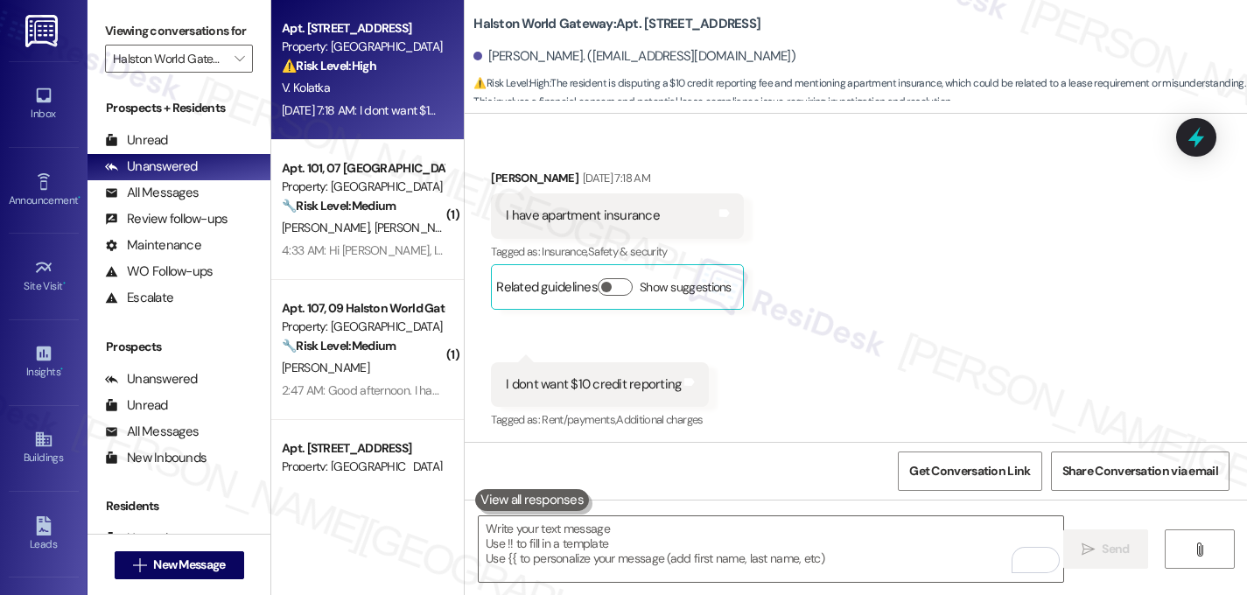
click at [893, 485] on div "Collections Status 1:56 PM" at bounding box center [855, 497] width 535 height 25
click at [715, 526] on textarea "To enrich screen reader interactions, please activate Accessibility in Grammarl…" at bounding box center [771, 549] width 585 height 66
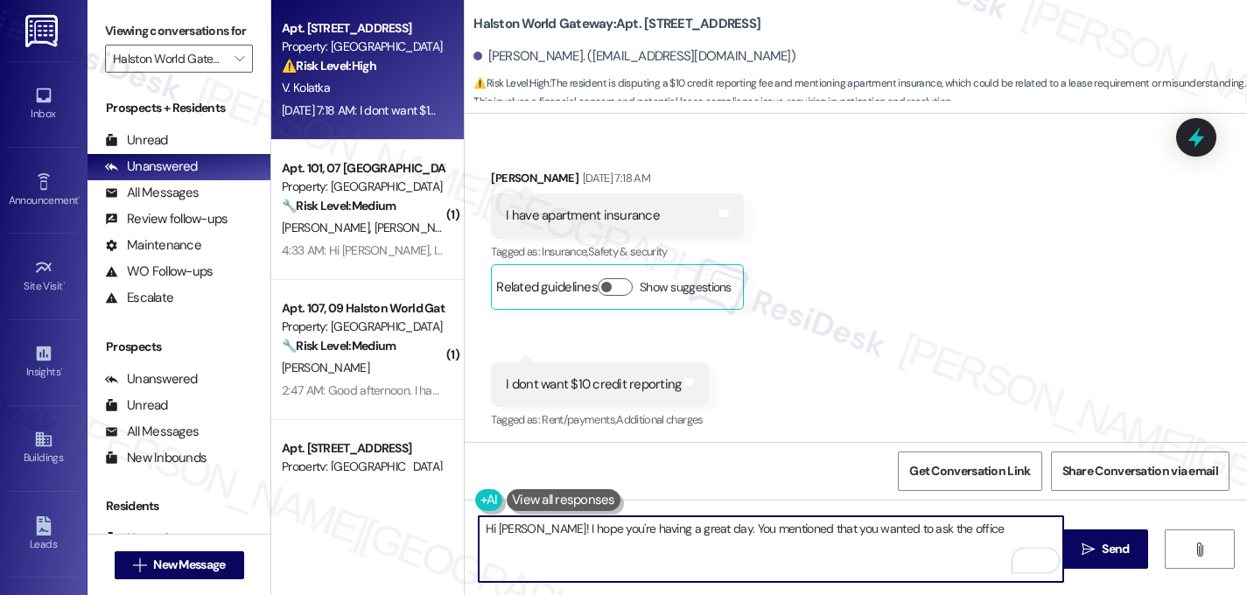
click at [767, 472] on div "Collections Status 1:56 PM Victor Kolatka has an outstanding balance of $0 for …" at bounding box center [807, 539] width 658 height 135
click at [884, 534] on textarea "Hi Victor! I hope you're having a great day. You mentioned that you wanted to a…" at bounding box center [771, 549] width 585 height 66
click at [972, 537] on textarea "Hi Victor! I hope you're having a great day. You mentioned that you wanted to e…" at bounding box center [771, 549] width 585 height 66
drag, startPoint x: 691, startPoint y: 531, endPoint x: 719, endPoint y: 551, distance: 33.3
click at [721, 551] on textarea "Hi Victor! I hope you're having a great day. You mentioned that you wanted to e…" at bounding box center [771, 549] width 585 height 66
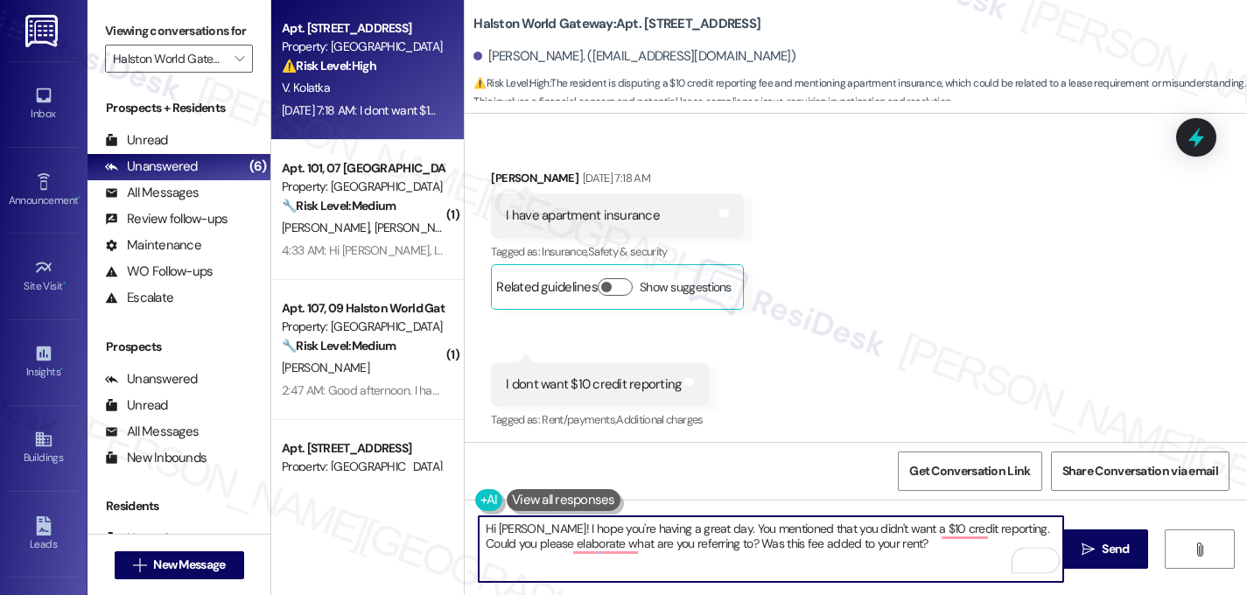
click at [563, 497] on button at bounding box center [564, 500] width 114 height 22
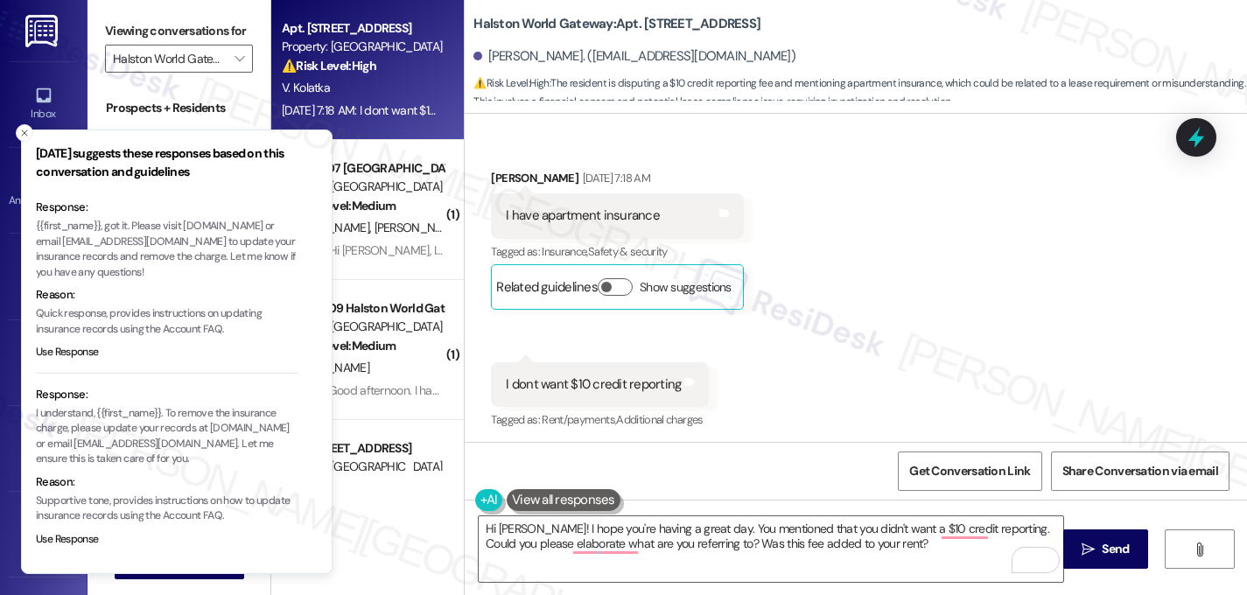
scroll to position [244, 0]
click at [525, 582] on textarea "Hi Victor! I hope you're having a great day. You mentioned that you didn't want…" at bounding box center [771, 549] width 585 height 66
click at [26, 133] on icon "Close toast" at bounding box center [24, 133] width 11 height 11
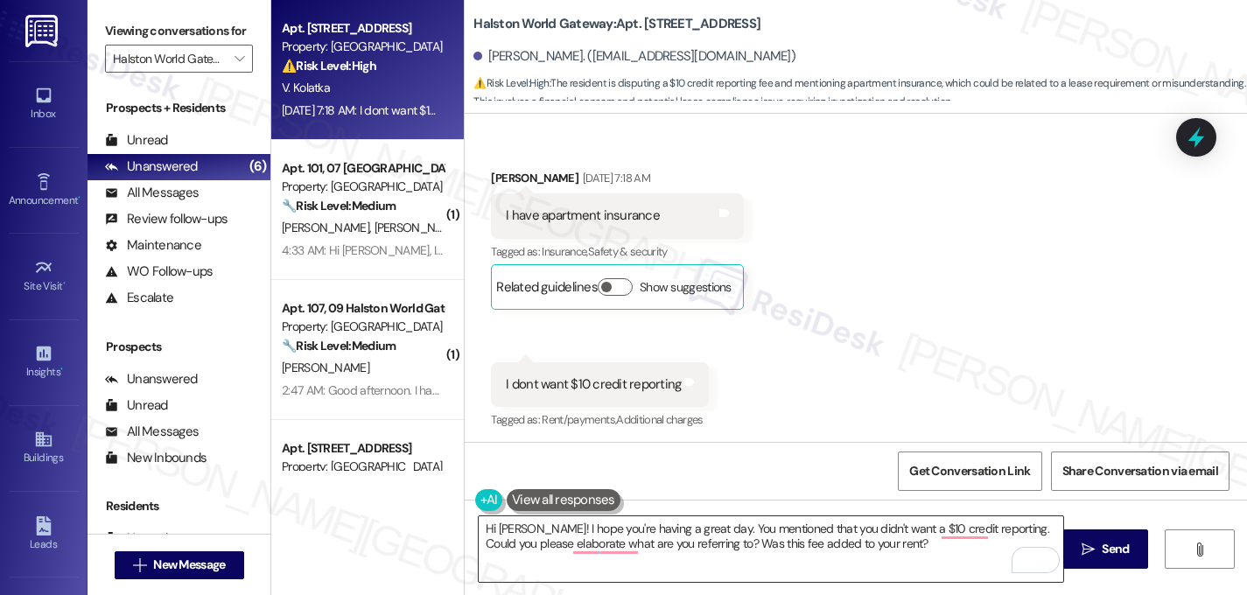
click at [698, 530] on textarea "Hi Victor! I hope you're having a great day. You mentioned that you didn't want…" at bounding box center [771, 549] width 585 height 66
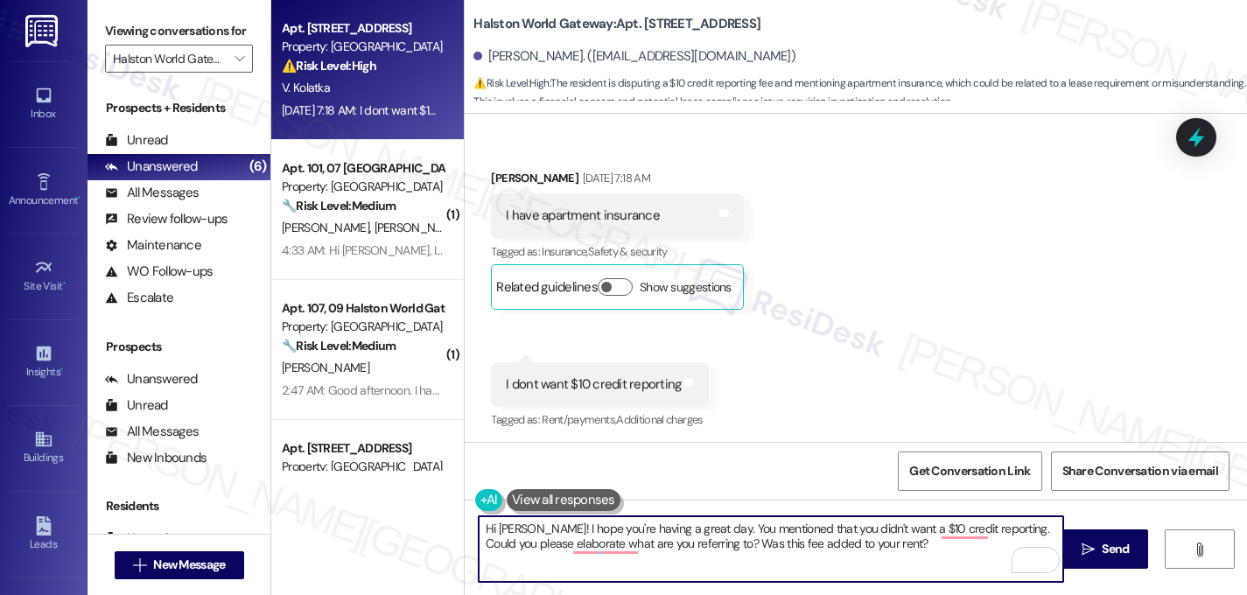
click at [697, 530] on textarea "Hi Victor! I hope you're having a great day. You mentioned that you didn't want…" at bounding box center [771, 549] width 585 height 66
click at [1001, 529] on textarea "Hi Victor! I hope you're having a great day. Thanks for confirming that you hav…" at bounding box center [771, 549] width 585 height 66
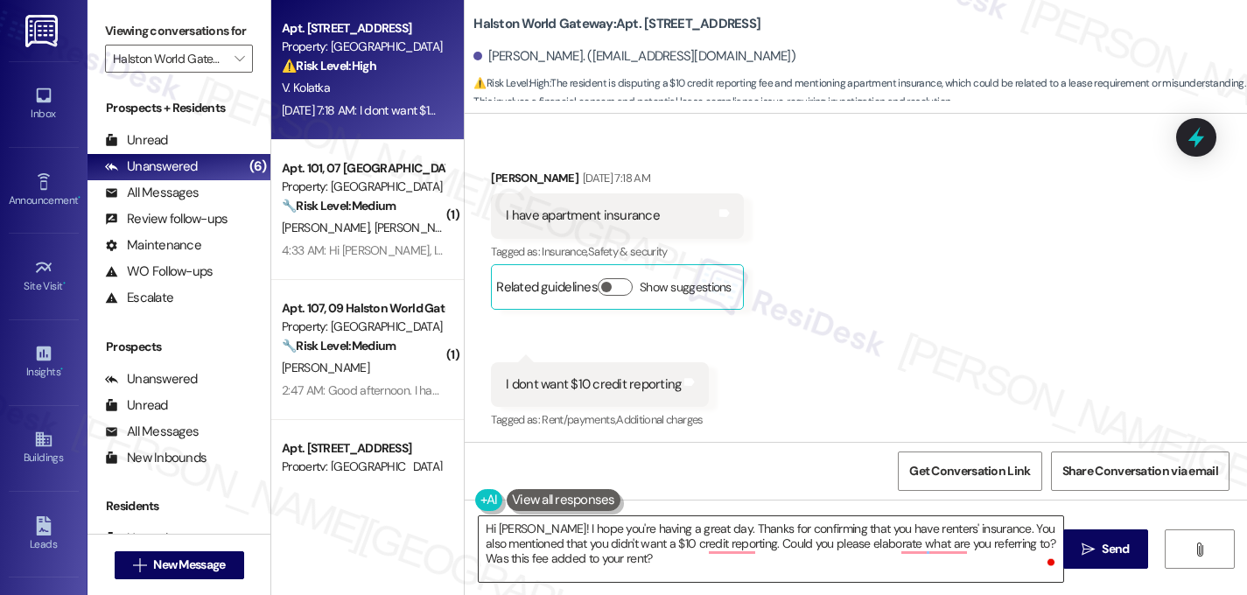
click at [747, 552] on textarea "Hi Victor! I hope you're having a great day. Thanks for confirming that you hav…" at bounding box center [771, 549] width 585 height 66
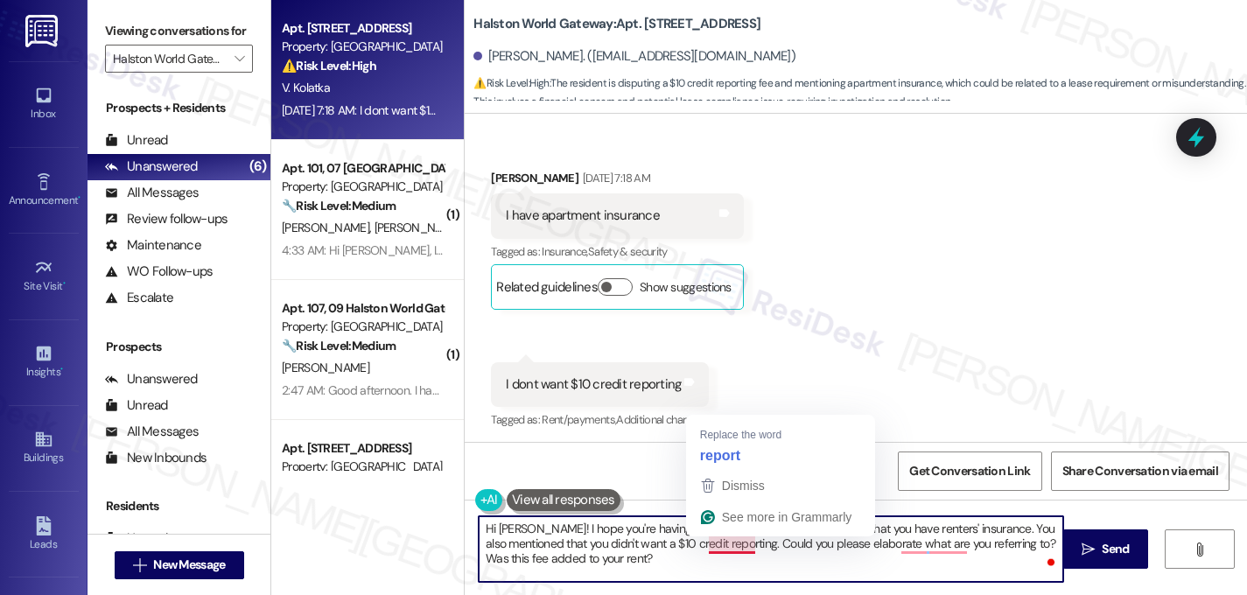
click at [748, 549] on textarea "Hi Victor! I hope you're having a great day. Thanks for confirming that you hav…" at bounding box center [771, 549] width 585 height 66
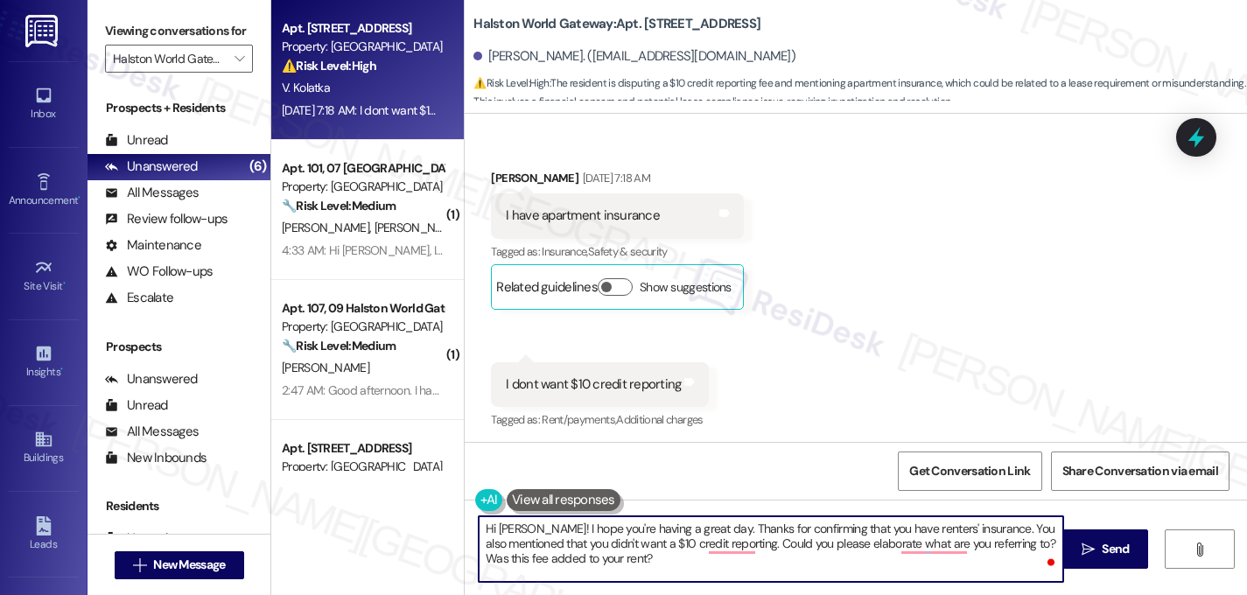
click at [747, 548] on textarea "Hi Victor! I hope you're having a great day. Thanks for confirming that you hav…" at bounding box center [771, 549] width 585 height 66
click at [747, 549] on textarea "Hi Victor! I hope you're having a great day. Thanks for confirming that you hav…" at bounding box center [771, 549] width 585 height 66
click at [649, 545] on textarea "Hi Victor! I hope you're having a great day. Thanks for confirming that you hav…" at bounding box center [771, 549] width 585 height 66
click at [650, 546] on textarea "Hi Victor! I hope you're having a great day. Thanks for confirming that you hav…" at bounding box center [771, 549] width 585 height 66
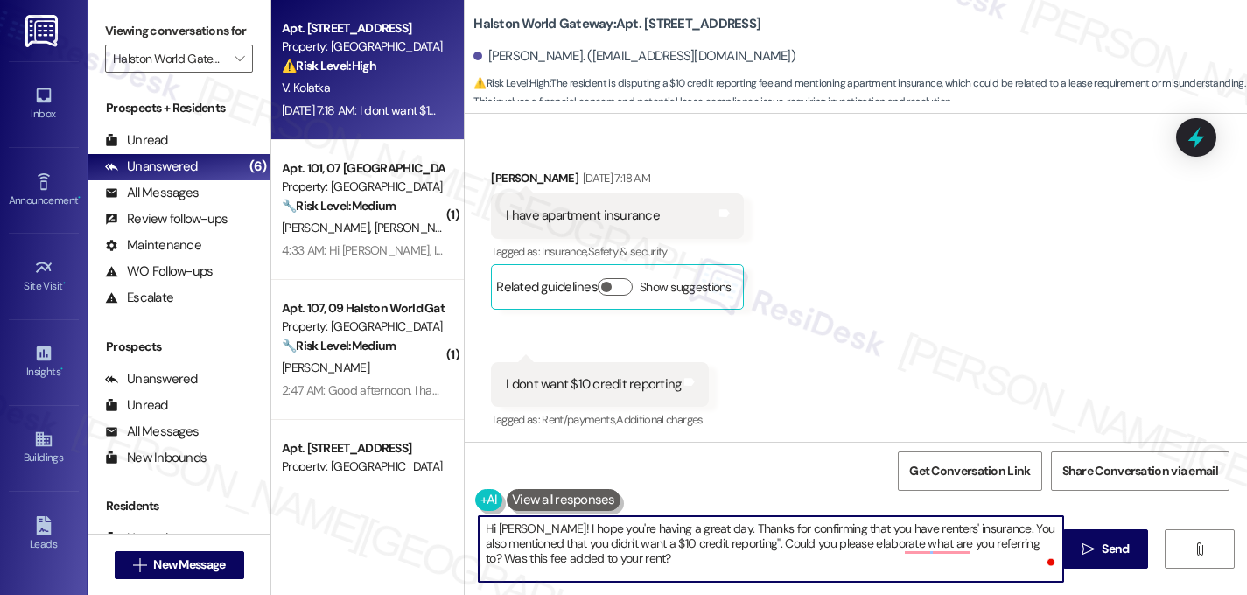
click at [650, 546] on textarea "Hi Victor! I hope you're having a great day. Thanks for confirming that you hav…" at bounding box center [771, 549] width 585 height 66
click at [649, 546] on textarea "Hi Victor! I hope you're having a great day. Thanks for confirming that you hav…" at bounding box center [771, 549] width 585 height 66
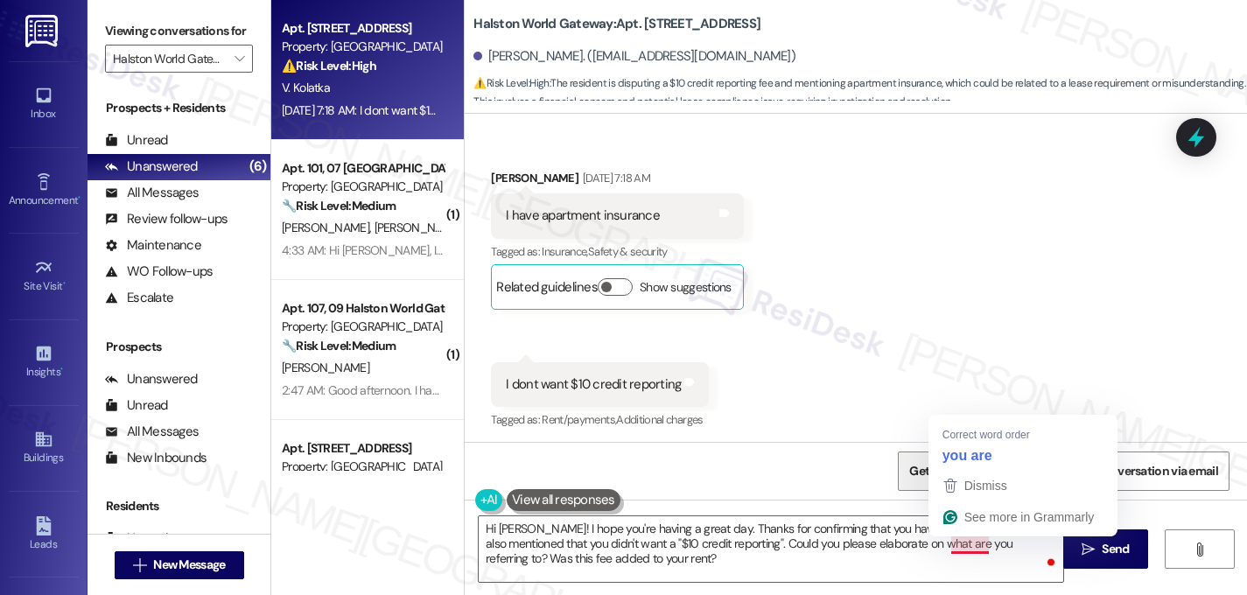
type textarea "Hi Victor! I hope you're having a great day. Thanks for confirming that you hav…"
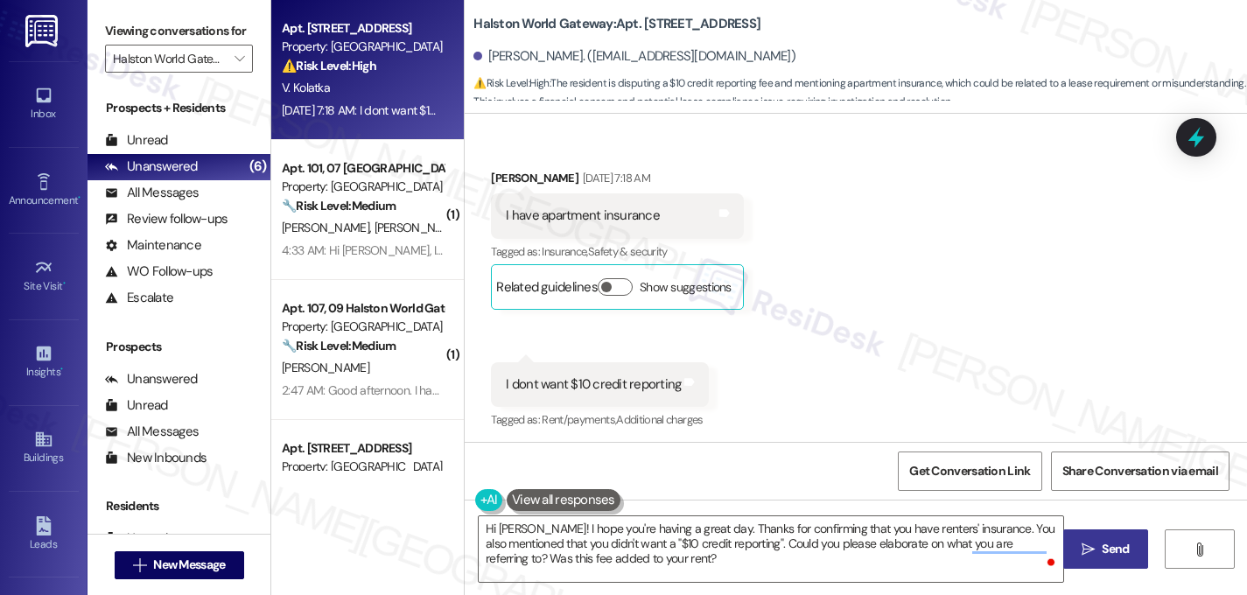
click at [1114, 556] on span "Send" at bounding box center [1115, 549] width 27 height 18
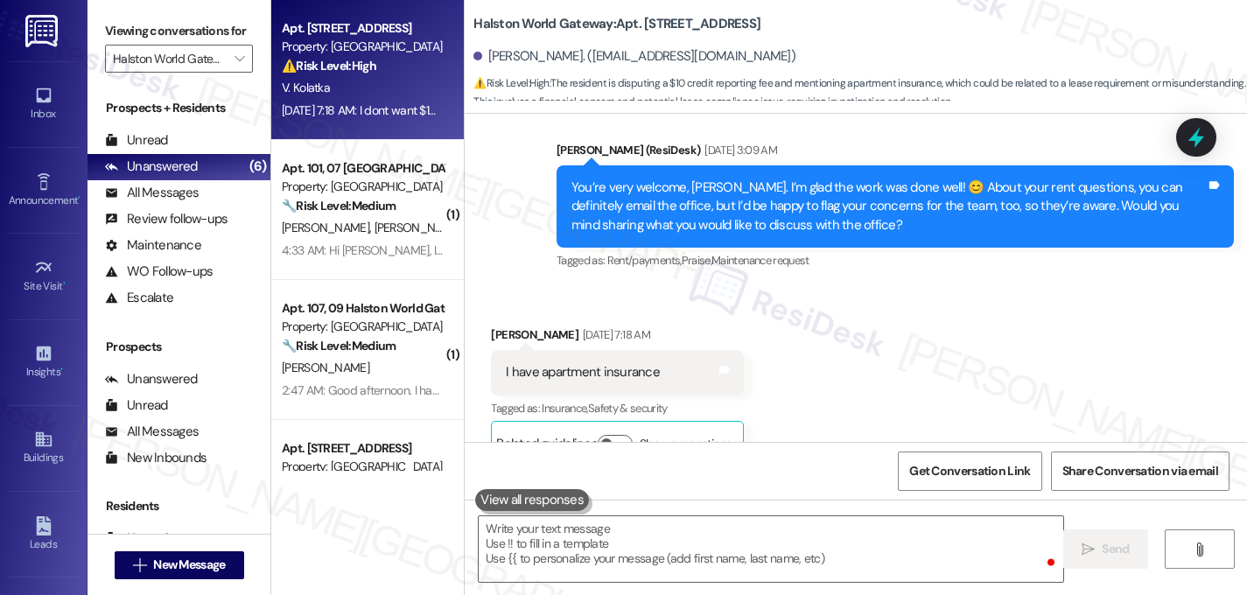
scroll to position [22446, 0]
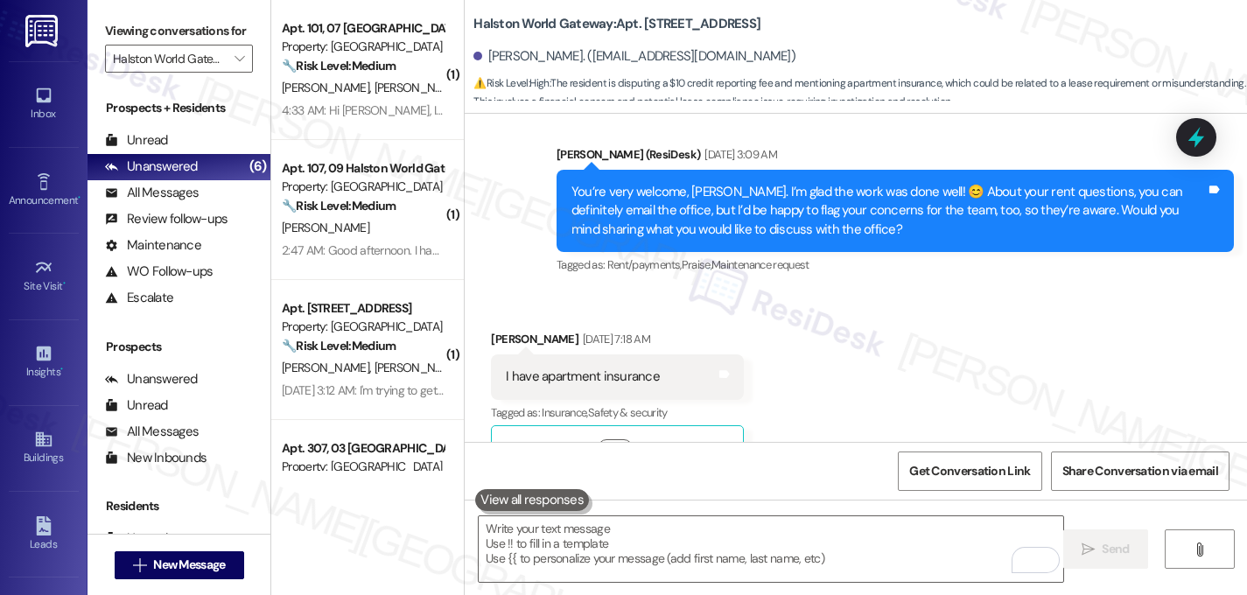
click at [1237, 433] on div "Received via SMS Victor Kolatka Sep 06, 2025 at 7:18 AM I have apartment insura…" at bounding box center [856, 449] width 783 height 316
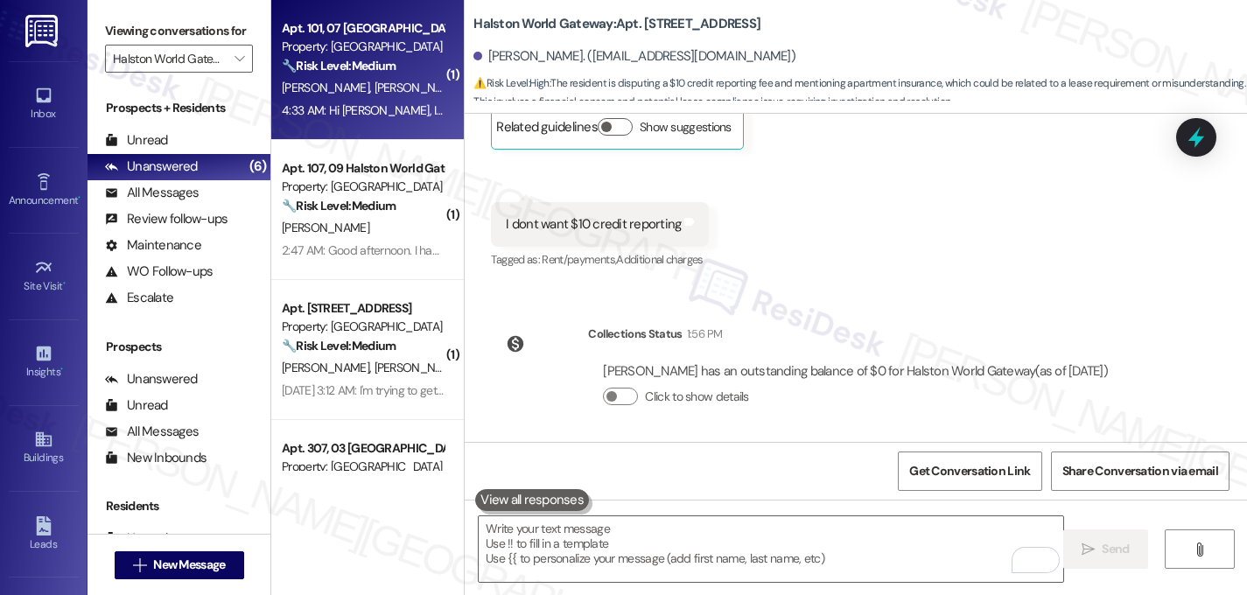
click at [375, 83] on span "J. Hernandez" at bounding box center [419, 88] width 88 height 16
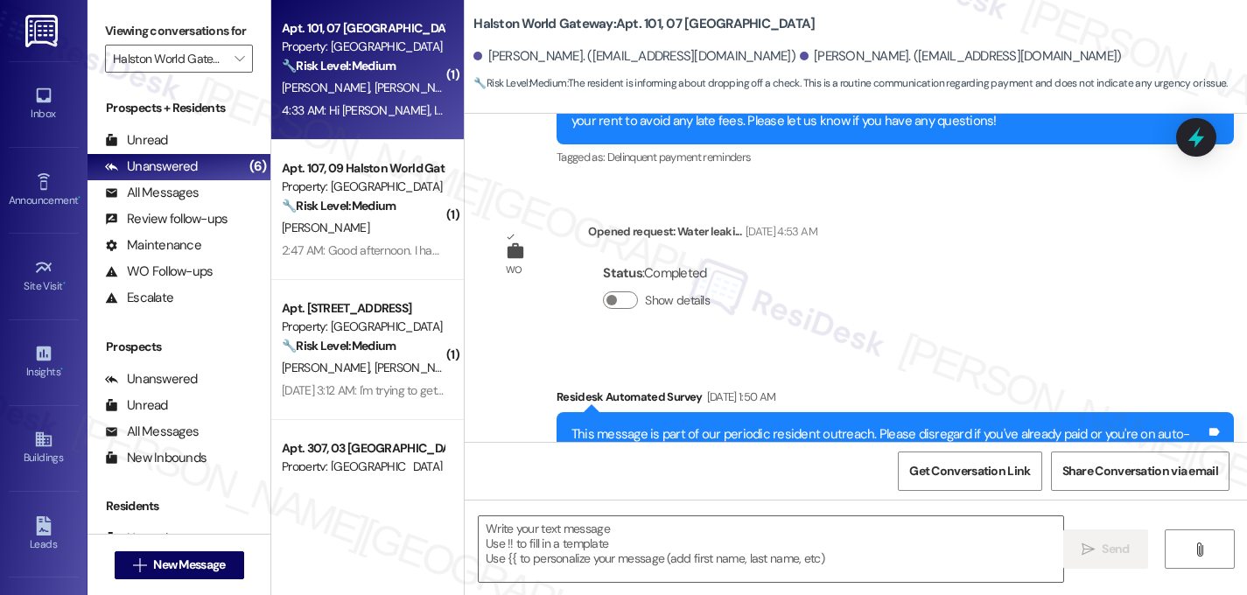
scroll to position [6498, 0]
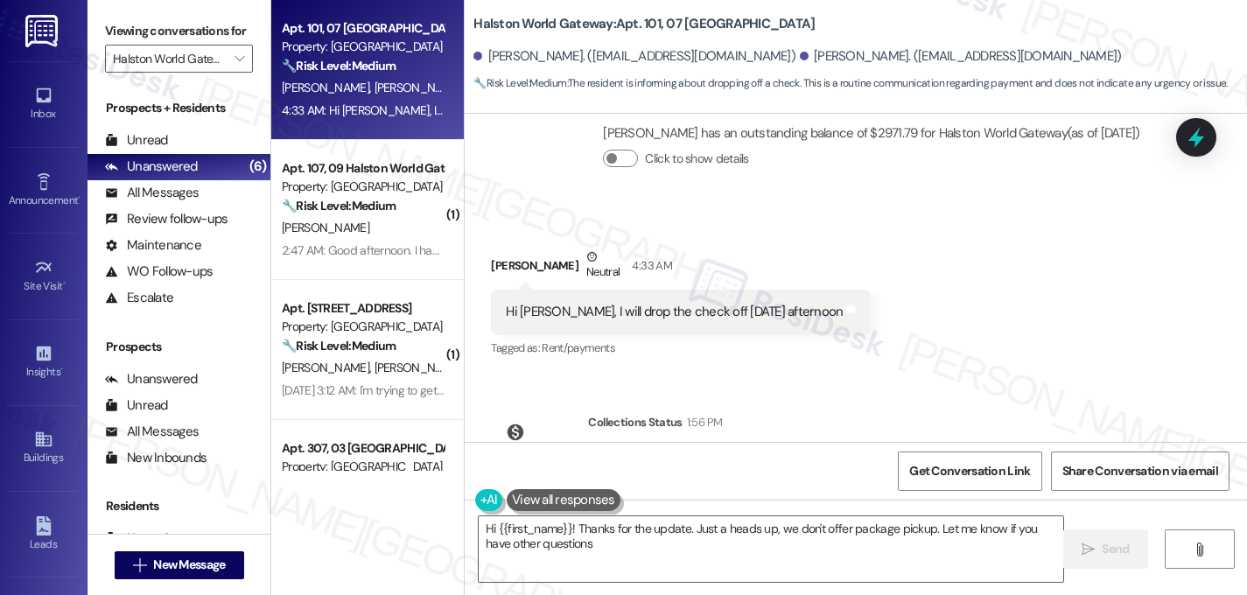
type textarea "Hi {{first_name}}! Thanks for the update. Just a heads up, we don't offer packa…"
click at [1133, 283] on div "Survey, sent via SMS Residesk Automated Survey Jul 29, 2024 at 11:26 PM Hi Juan…" at bounding box center [856, 278] width 783 height 328
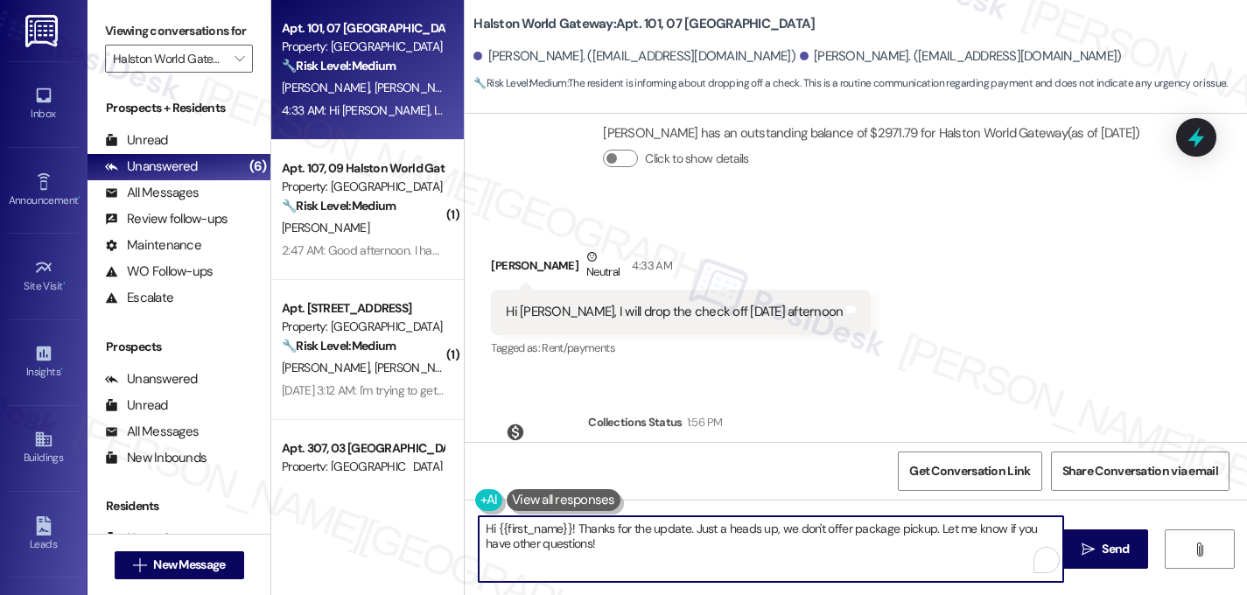
click at [669, 554] on textarea "Hi {{first_name}}! Thanks for the update. Just a heads up, we don't offer packa…" at bounding box center [771, 549] width 585 height 66
drag, startPoint x: 637, startPoint y: 534, endPoint x: 619, endPoint y: 539, distance: 19.1
click at [619, 539] on textarea "Hi {{first_name}}! Thanks for the update. Just a heads up, we don't offer packa…" at bounding box center [771, 549] width 585 height 66
click at [574, 550] on textarea "Hi {{first_name}}! Thanks for the update. Just a heads up, we don't offer packa…" at bounding box center [771, 549] width 585 height 66
drag, startPoint x: 576, startPoint y: 550, endPoint x: 390, endPoint y: 496, distance: 193.9
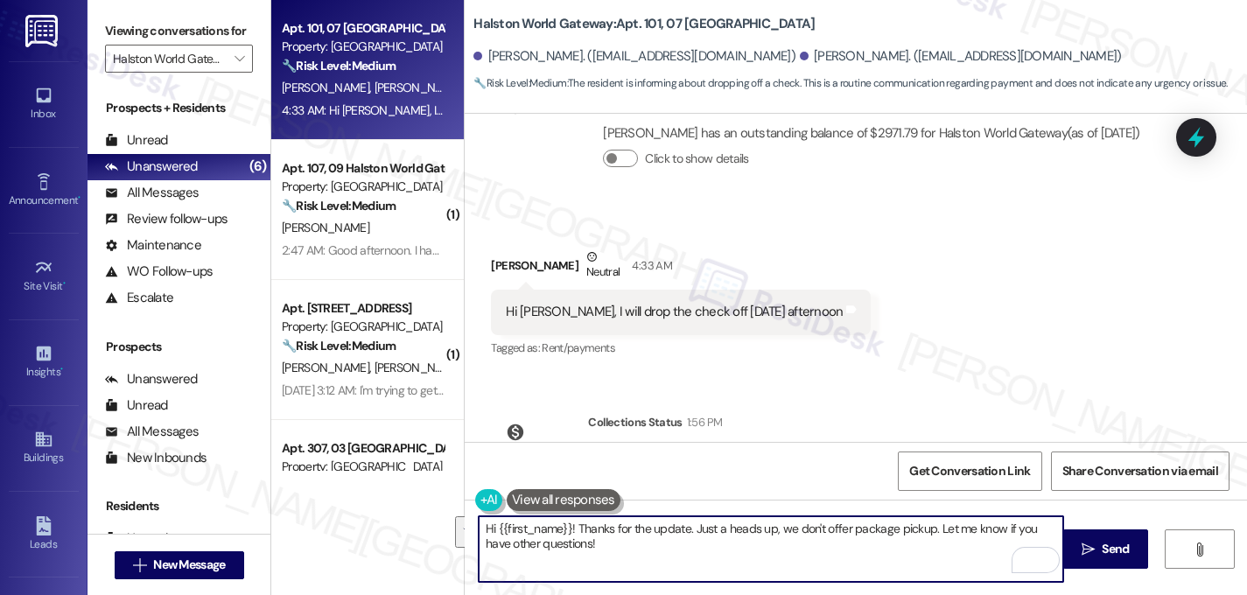
click at [390, 496] on div "Apt. 101, 07 Halston World Gateway Property: Halston World Gateway 🔧 Risk Level…" at bounding box center [759, 297] width 976 height 595
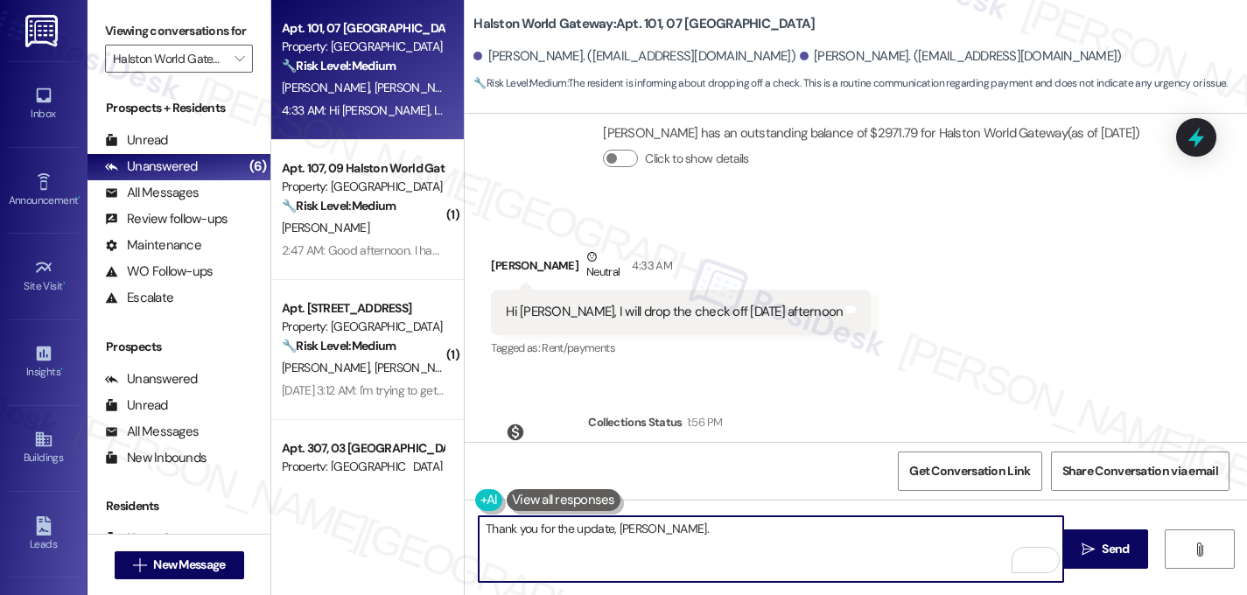
click at [560, 497] on button at bounding box center [564, 500] width 114 height 22
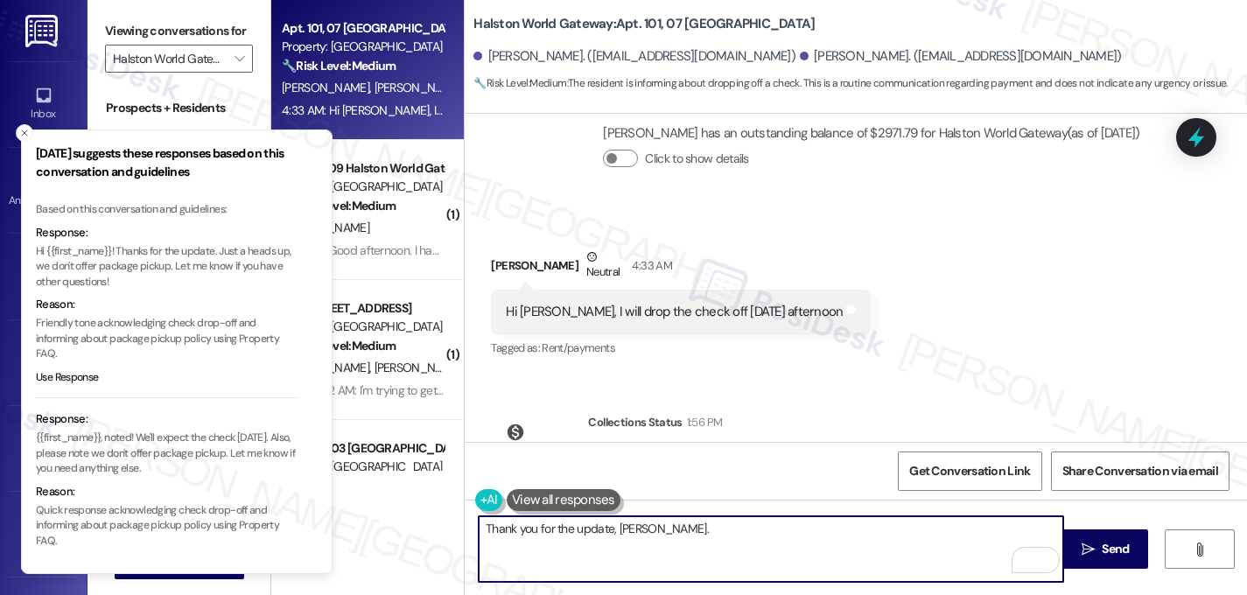
click at [681, 530] on textarea "Thank you for the update, Juan." at bounding box center [771, 549] width 585 height 66
type textarea "Thank you for the update, Juan. Let me know if you have any other concerns. Hav…"
click at [23, 129] on icon "Close toast" at bounding box center [24, 133] width 11 height 11
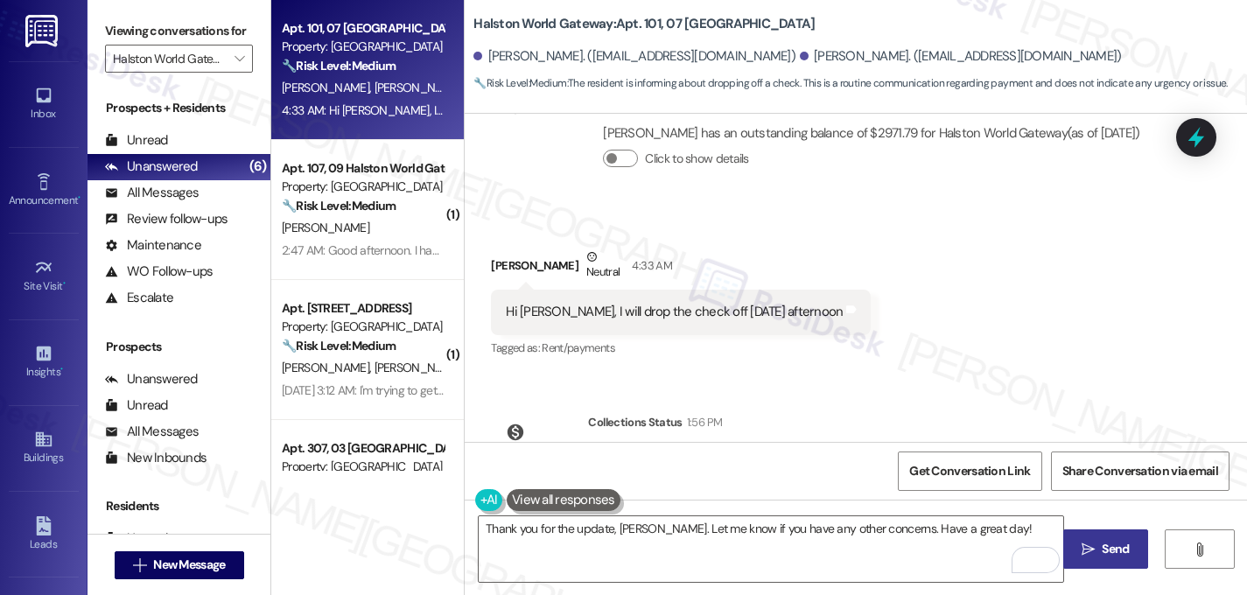
click at [1113, 544] on span "Send" at bounding box center [1115, 549] width 27 height 18
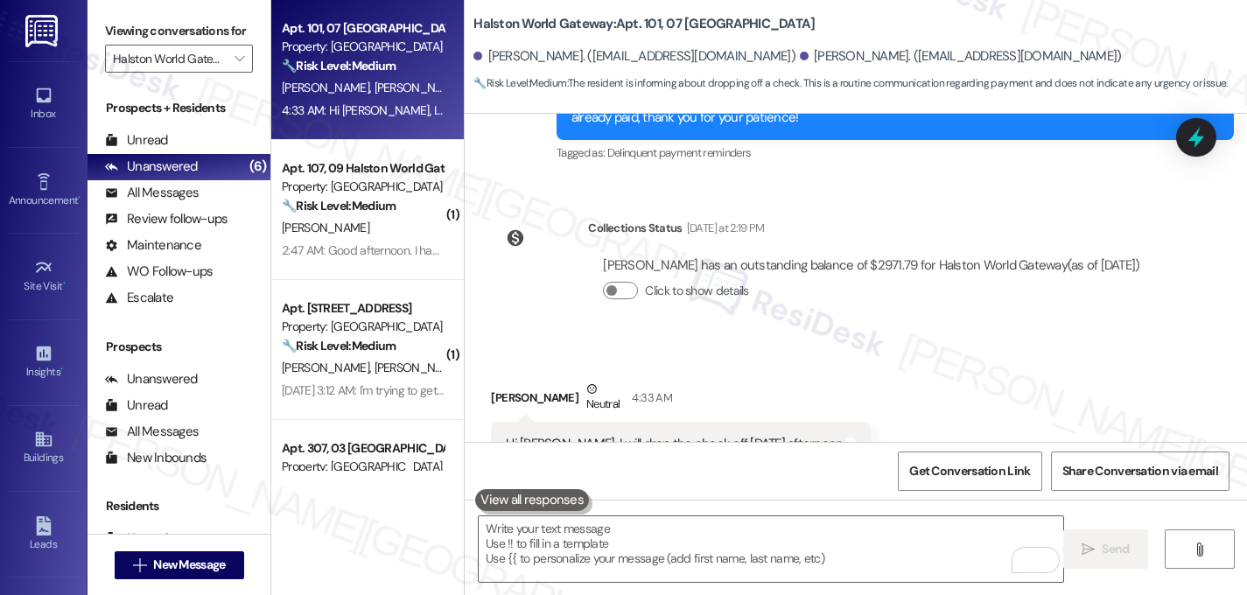
scroll to position [6318, 0]
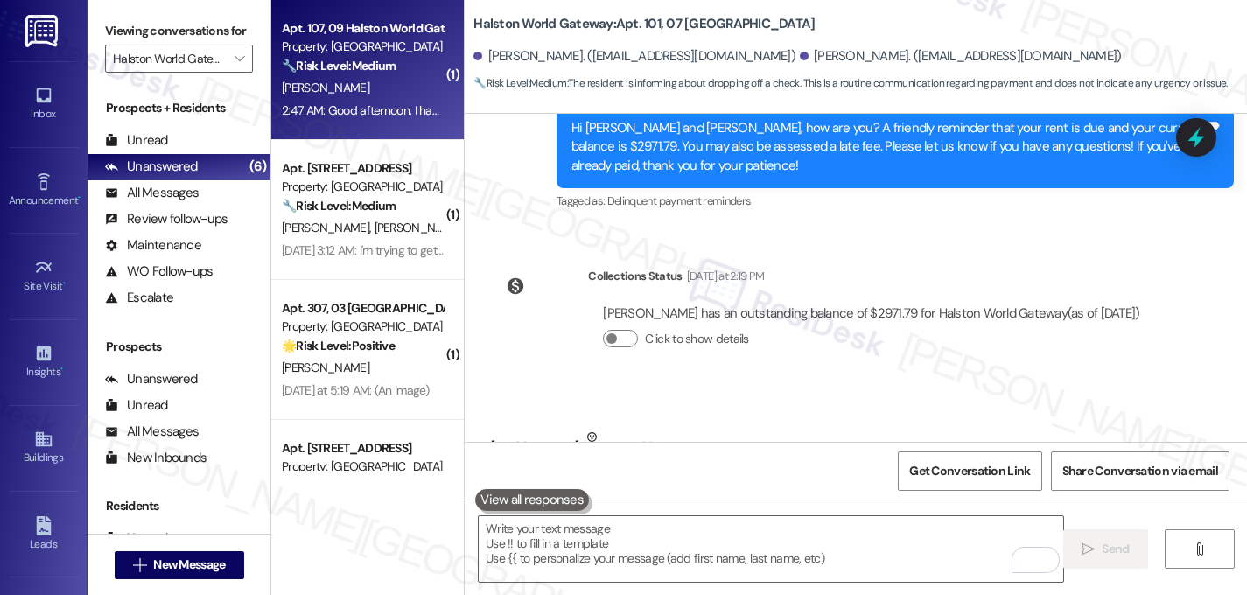
click at [298, 120] on div "2:47 AM: Good afternoon. I have been having the bug guy come spray my apartment…" at bounding box center [362, 111] width 165 height 22
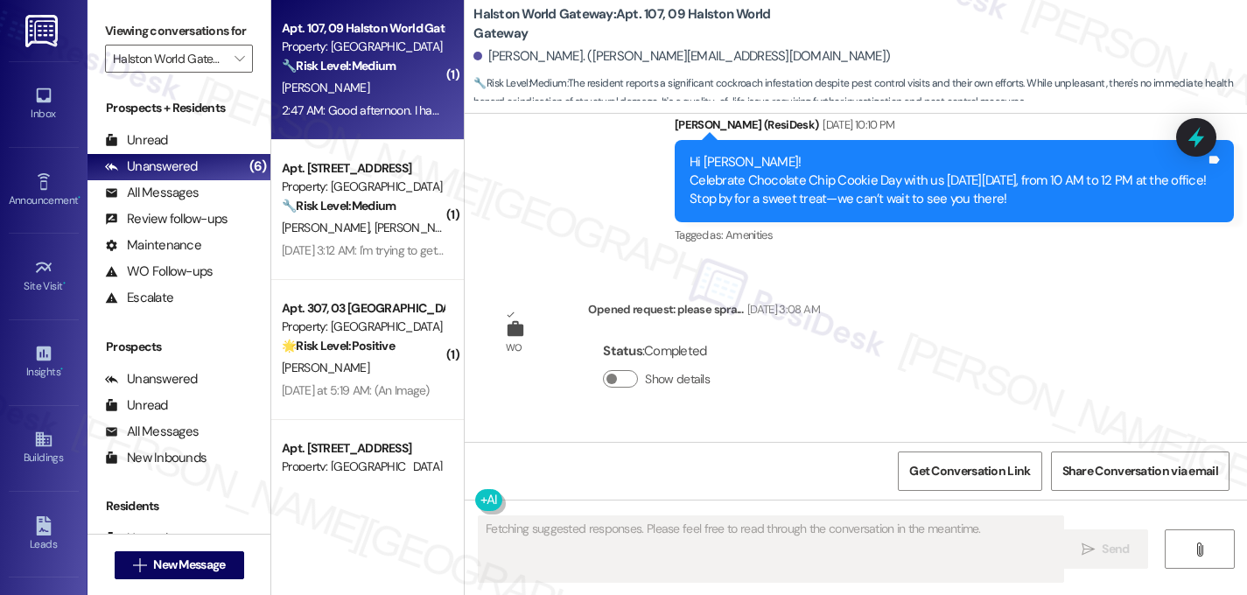
scroll to position [11517, 0]
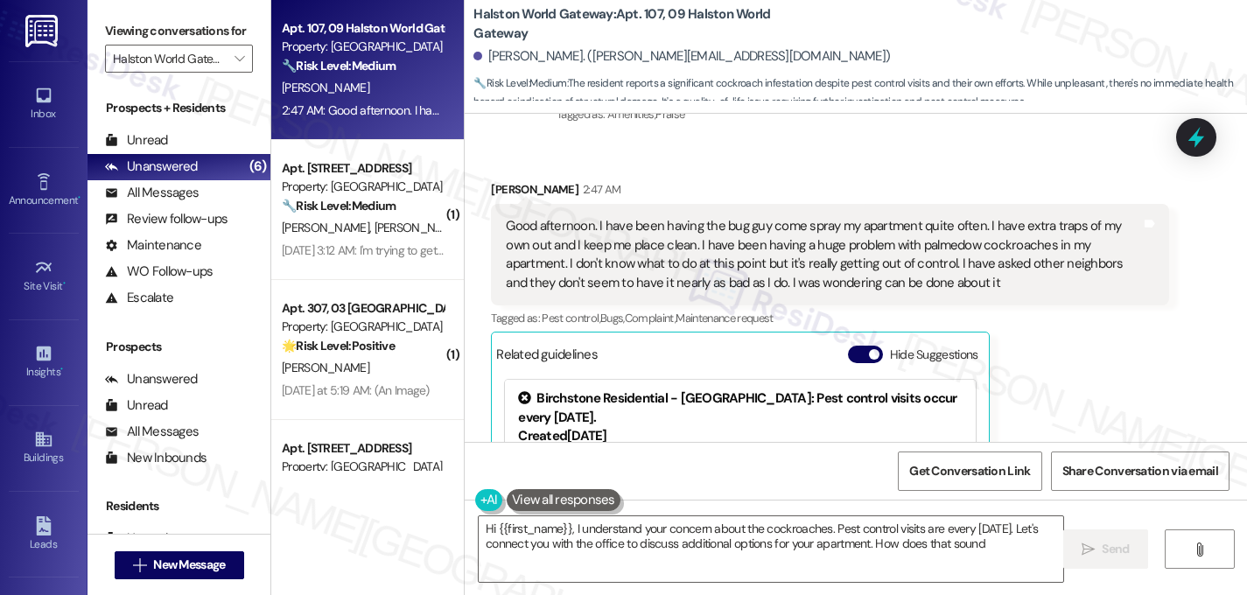
type textarea "Hi {{first_name}}, I understand your concern about the cockroaches. Pest contro…"
click at [869, 349] on span "button" at bounding box center [874, 354] width 11 height 11
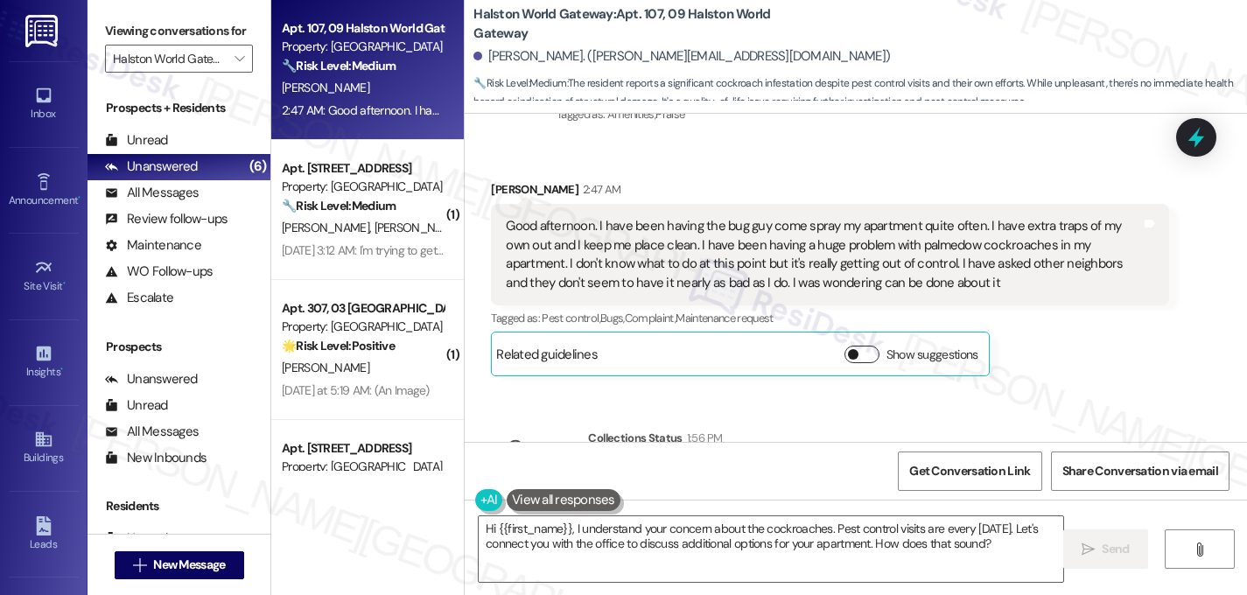
scroll to position [11441, 0]
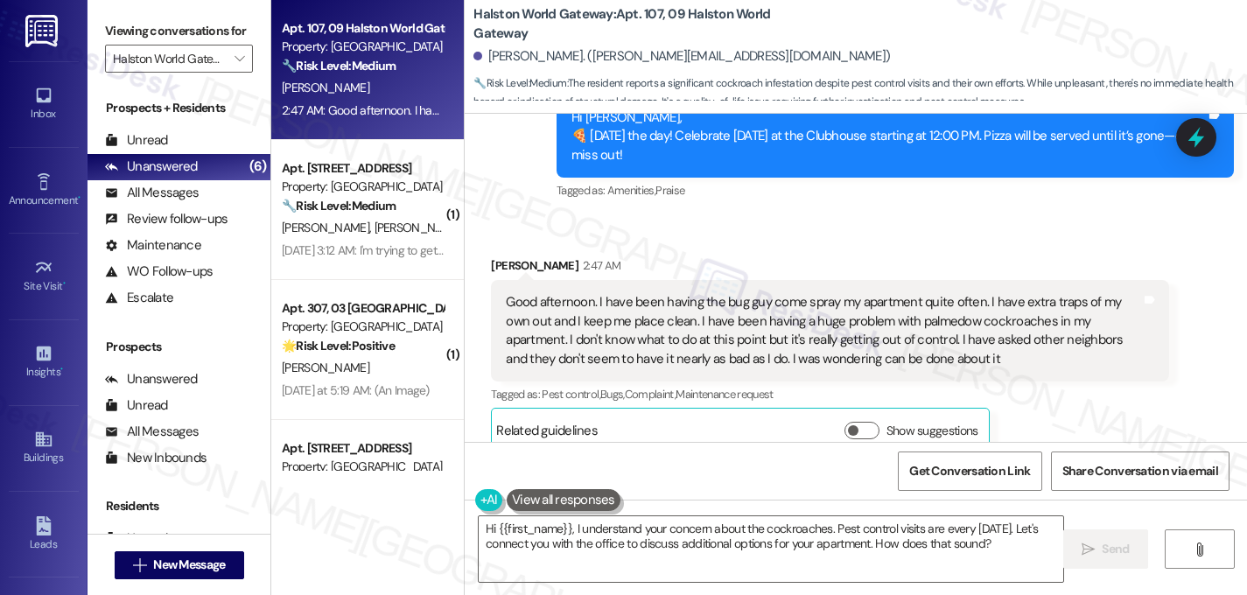
click at [1112, 492] on div "Collections Status 1:56 PM Natalie Schulz has an outstanding balance of $0 for …" at bounding box center [807, 559] width 658 height 135
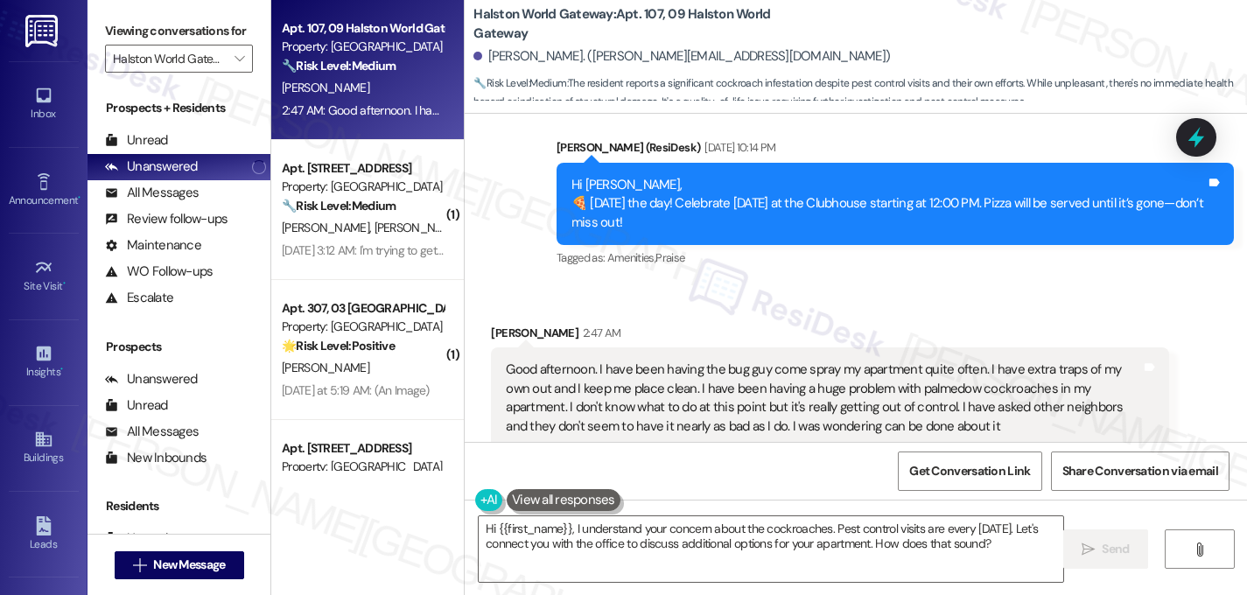
scroll to position [11371, 0]
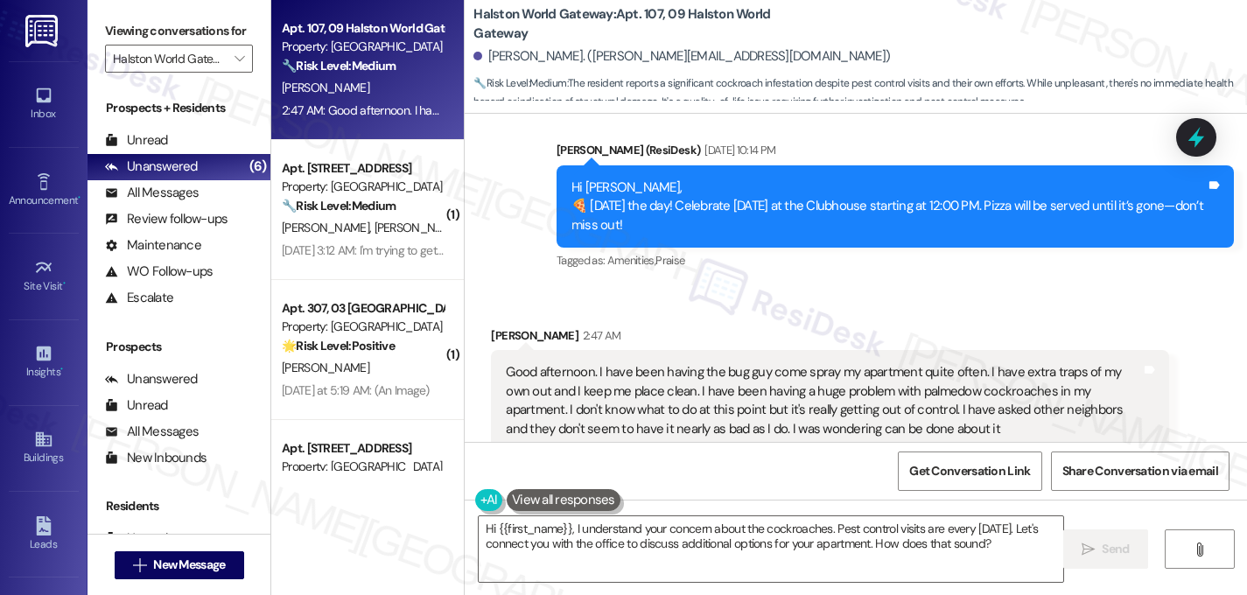
click at [790, 575] on div "Collections Status 1:56 PM" at bounding box center [855, 587] width 535 height 25
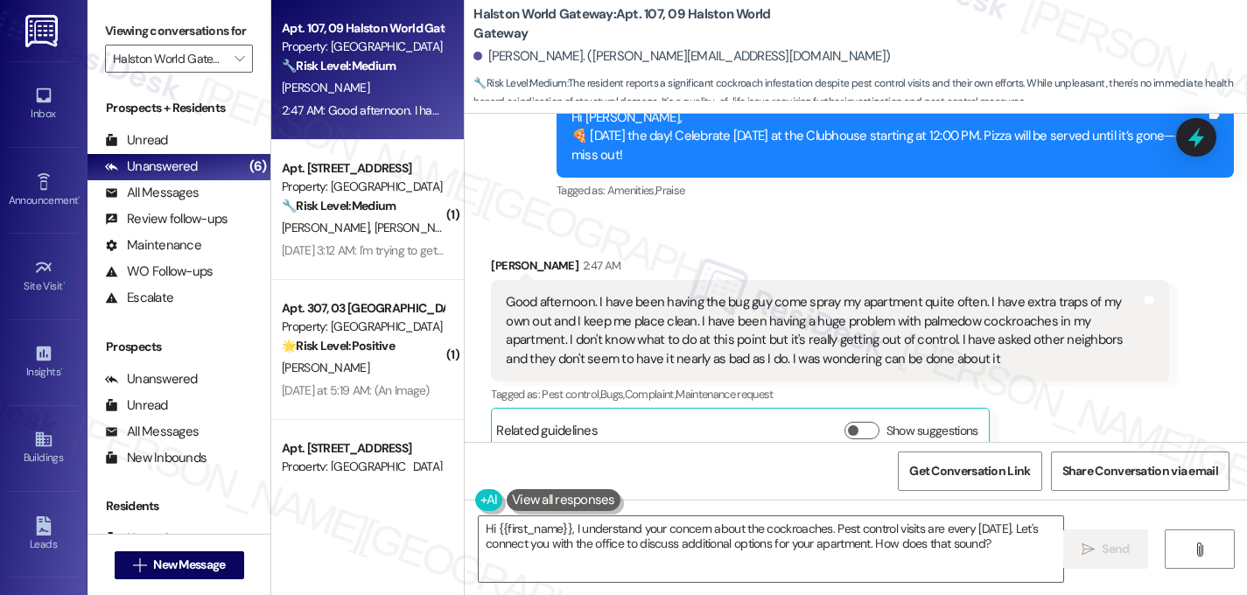
scroll to position [8922, 0]
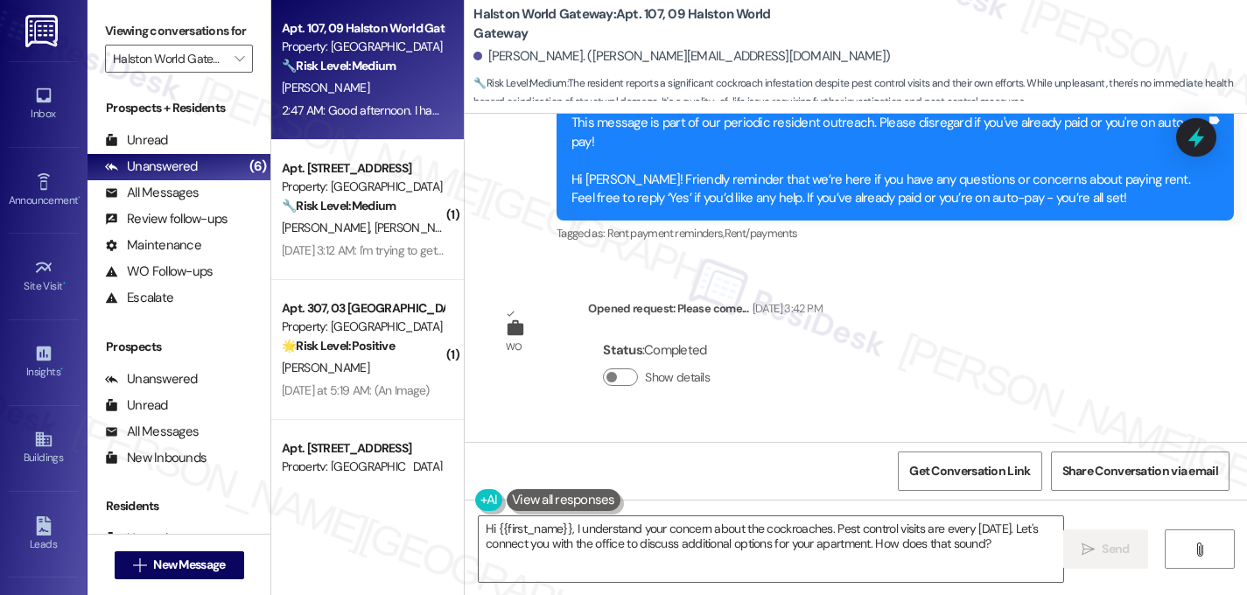
click at [990, 236] on div "WO Opened request: I woke up t... Jun 28, 2024 at 1:29 PM Status : Completed Sh…" at bounding box center [856, 278] width 783 height 328
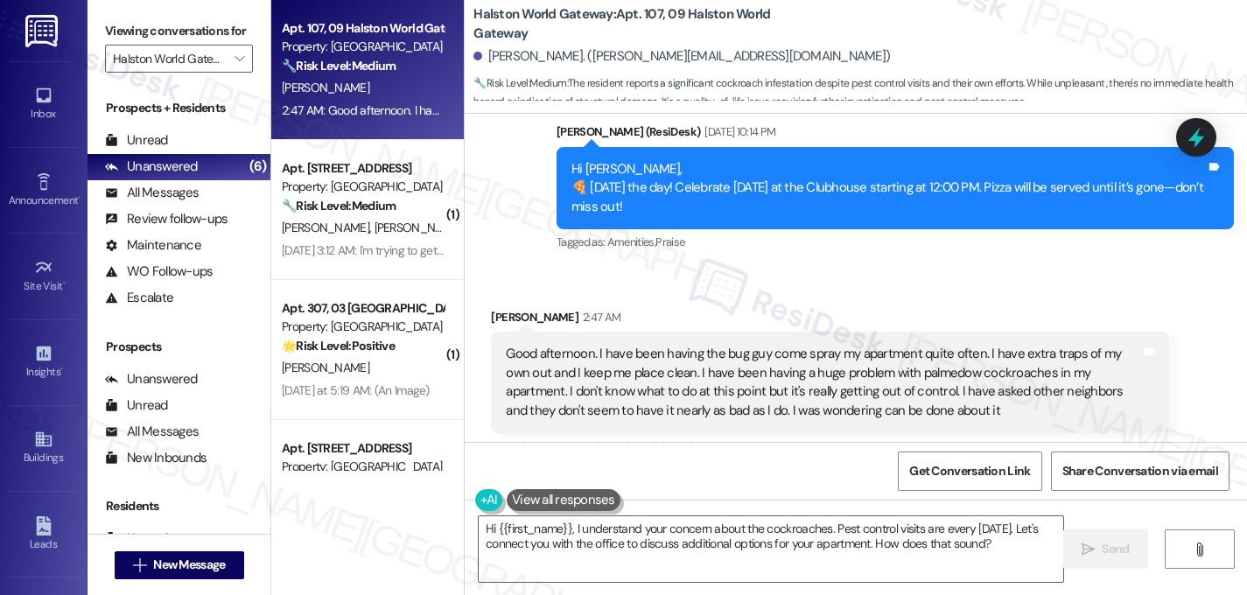
scroll to position [11393, 0]
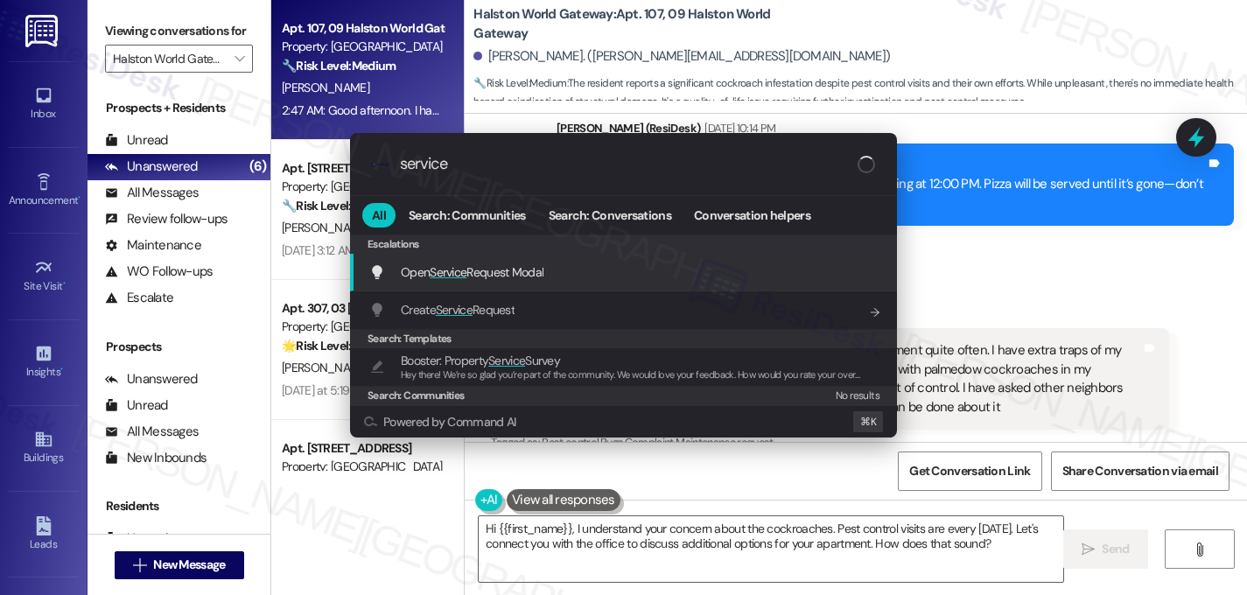
type input "service"
click at [456, 272] on span "Service" at bounding box center [448, 272] width 37 height 16
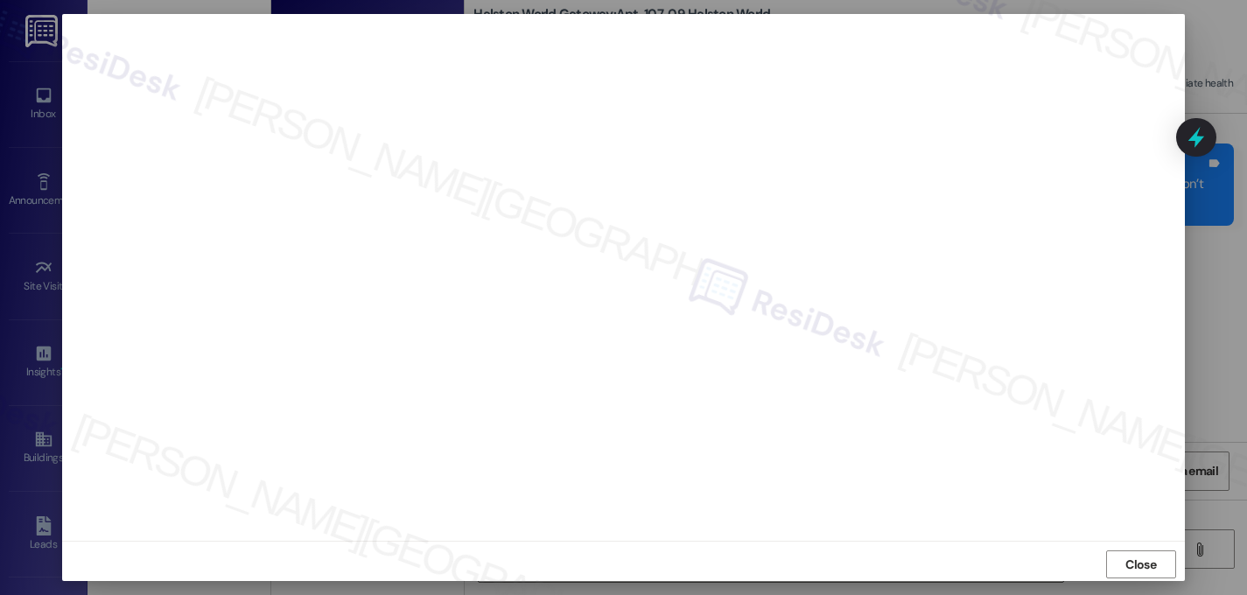
scroll to position [15, 0]
click at [1134, 561] on span "Close" at bounding box center [1141, 559] width 31 height 18
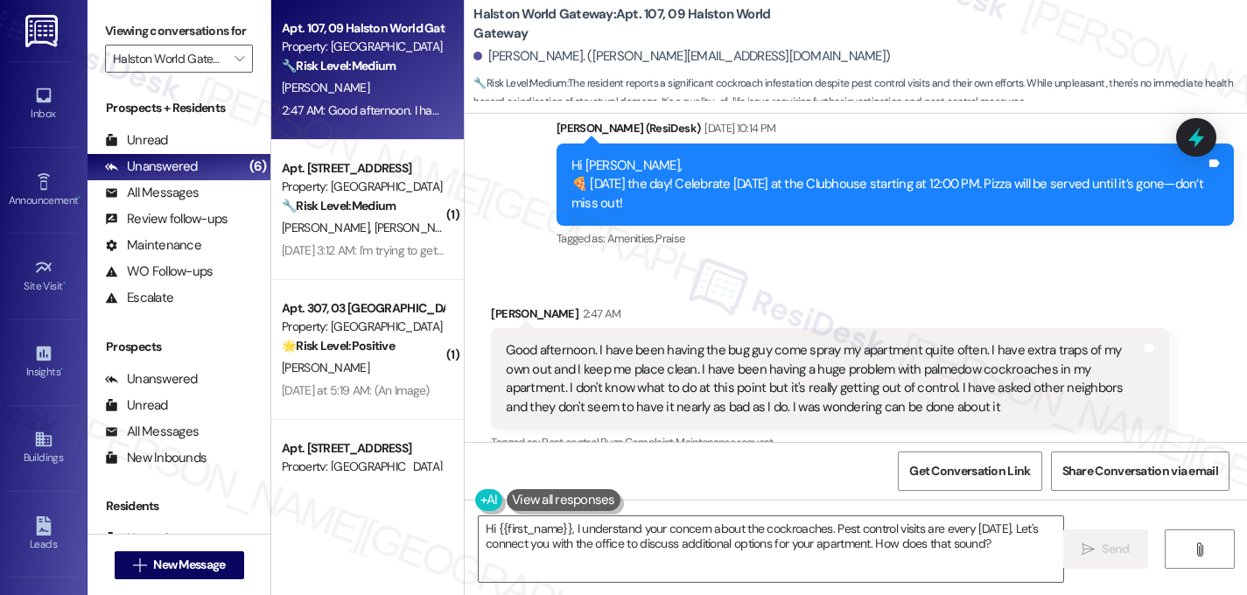
click at [848, 474] on span "button" at bounding box center [853, 479] width 11 height 11
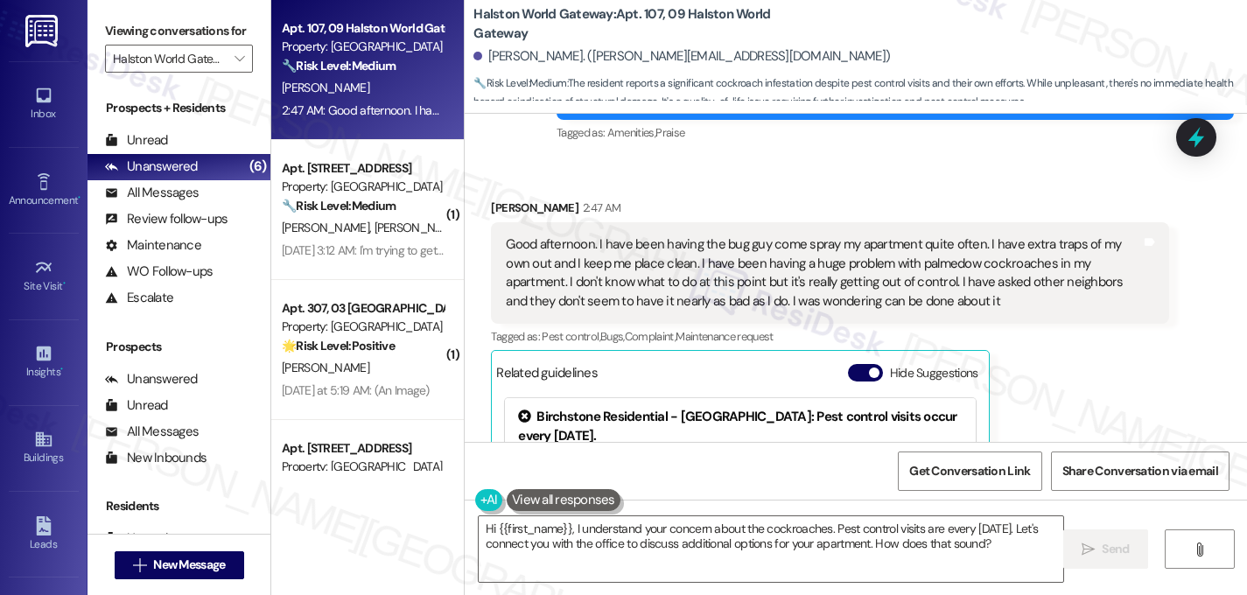
scroll to position [11495, 0]
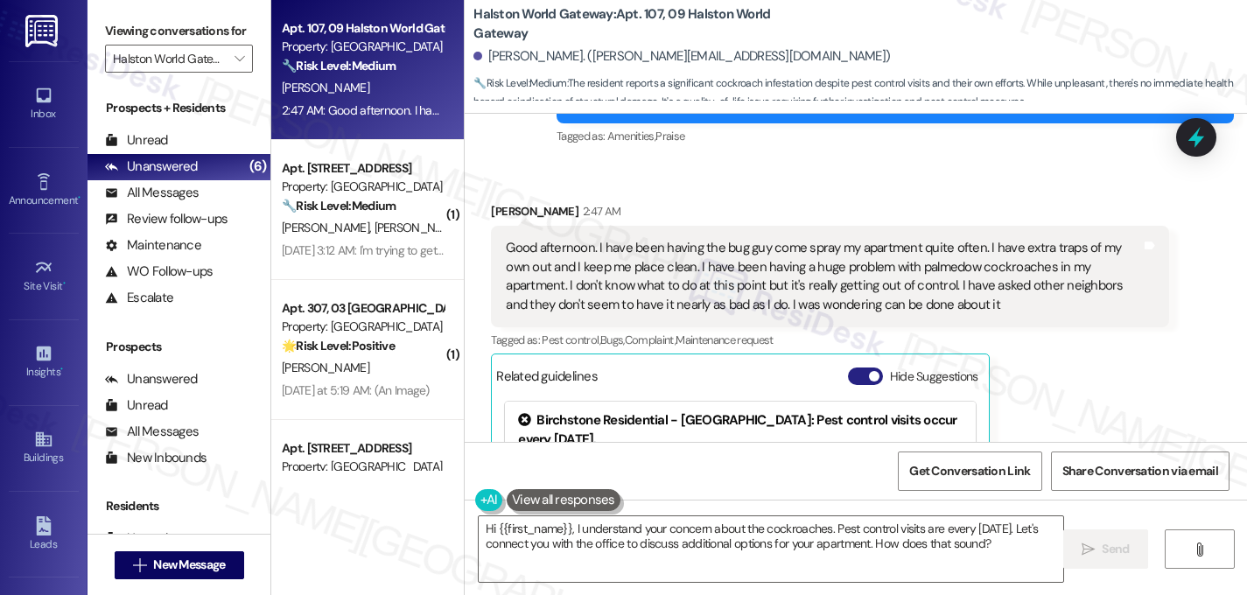
click at [869, 371] on span "button" at bounding box center [874, 376] width 11 height 11
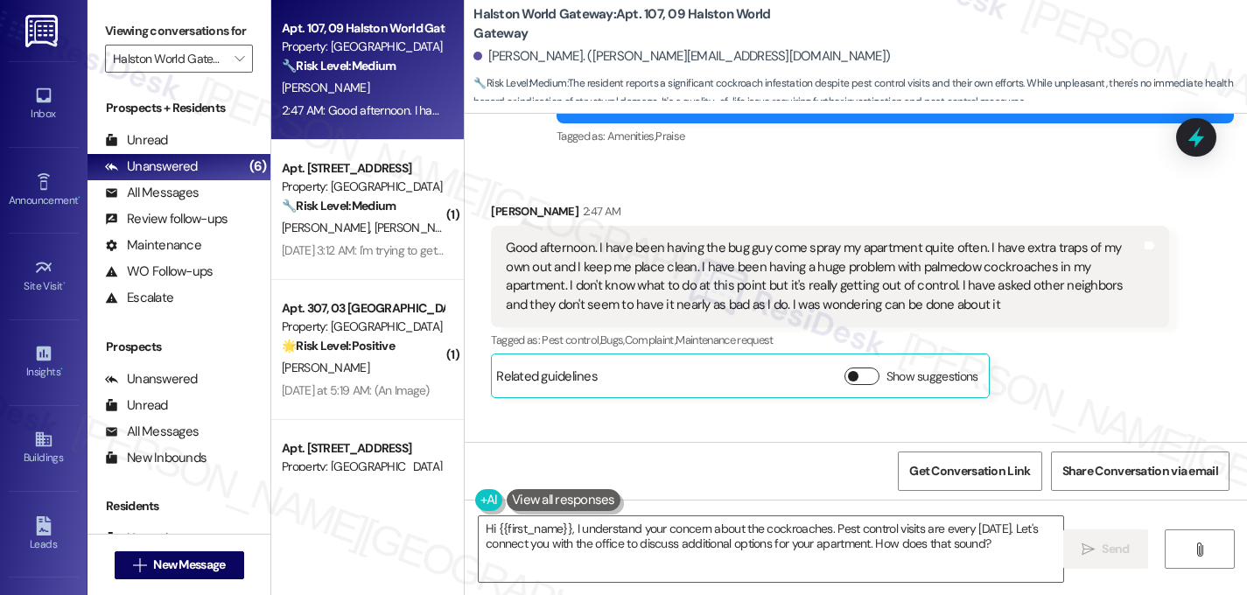
scroll to position [11441, 0]
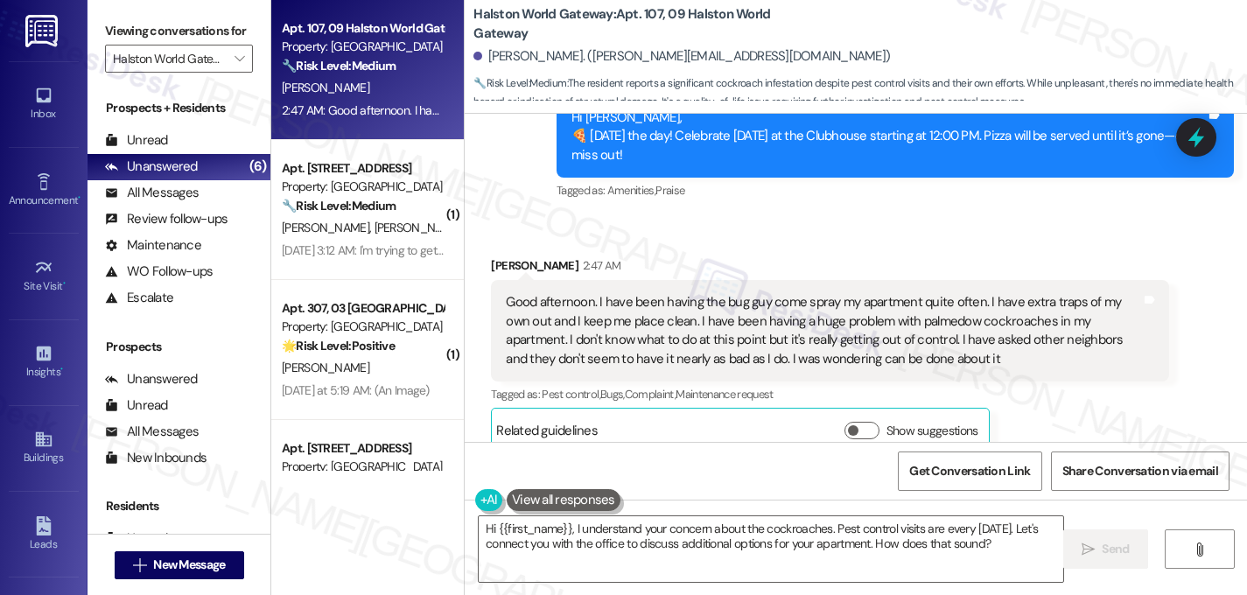
click at [1045, 302] on div "WO Opened request: I woke up t... Jun 28, 2024 at 1:29 PM Status : Completed Sh…" at bounding box center [856, 278] width 783 height 328
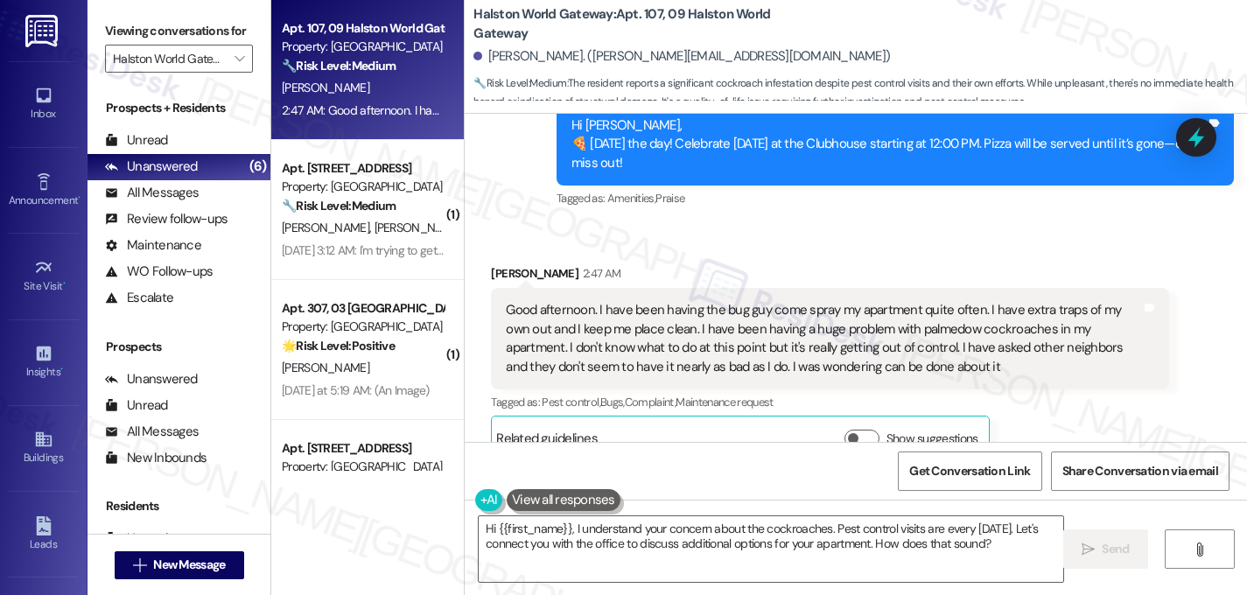
scroll to position [11416, 0]
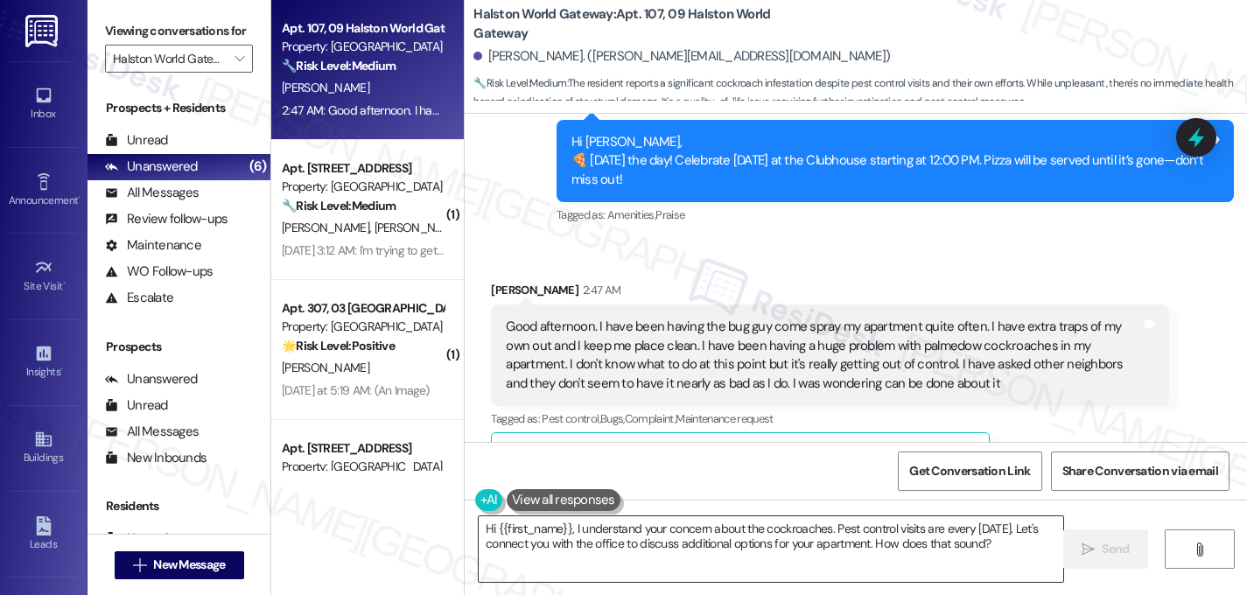
click at [999, 546] on textarea "Hi {{first_name}}, I understand your concern about the cockroaches. Pest contro…" at bounding box center [771, 549] width 585 height 66
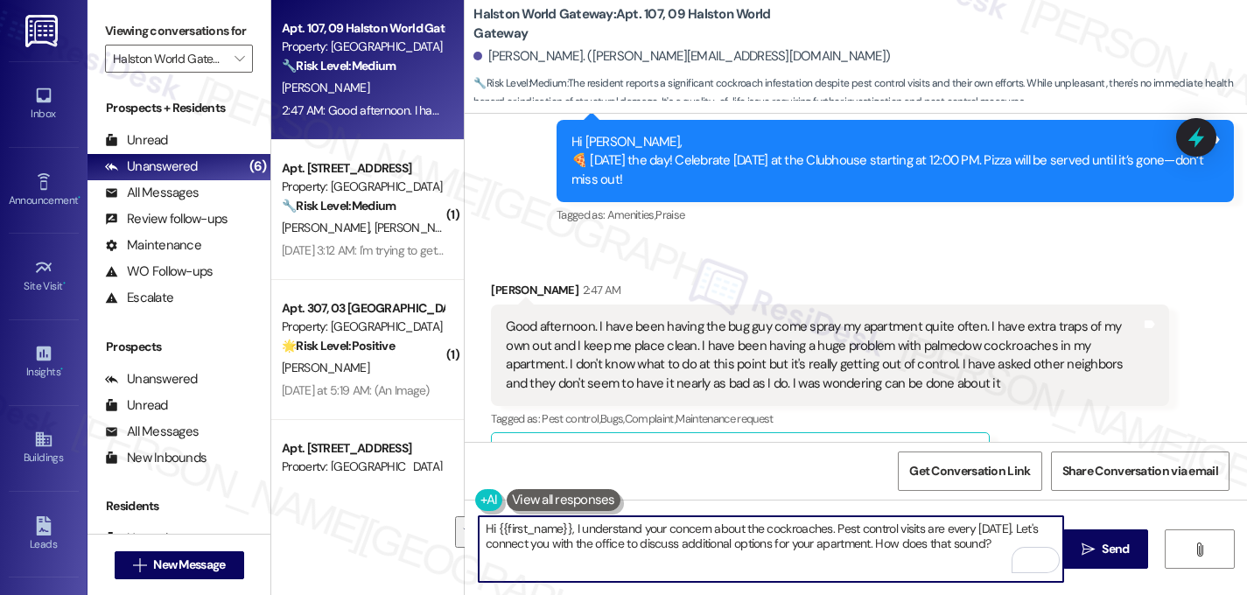
drag, startPoint x: 989, startPoint y: 546, endPoint x: 416, endPoint y: 490, distance: 576.0
click at [416, 491] on div "Apt. 107, 09 Halston World Gateway Property: Halston World Gateway 🔧 Risk Level…" at bounding box center [759, 297] width 976 height 595
click at [729, 474] on div "Get Conversation Link Share Conversation via email" at bounding box center [856, 471] width 783 height 58
drag, startPoint x: 990, startPoint y: 553, endPoint x: 826, endPoint y: 531, distance: 165.1
click at [826, 531] on textarea "Hi {{first_name}}, I understand your concern about the cockroaches. Pest contro…" at bounding box center [771, 549] width 585 height 66
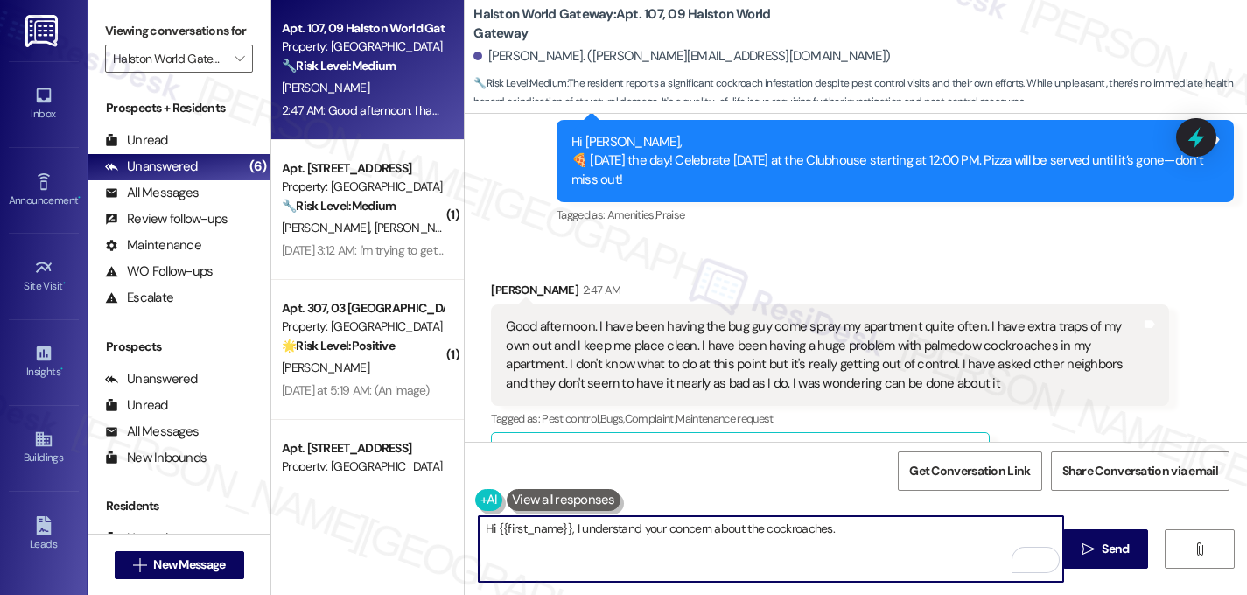
click at [831, 533] on textarea "Hi {{first_name}}, I understand your concern about the cockroaches." at bounding box center [771, 549] width 585 height 66
click at [759, 534] on textarea "Hi {{first_name}}, I understand your concern about the cockroaches." at bounding box center [771, 549] width 585 height 66
drag, startPoint x: 759, startPoint y: 534, endPoint x: 638, endPoint y: 522, distance: 121.4
click at [638, 522] on textarea "Hi {{first_name}}, I understand your concern about the cockroaches." at bounding box center [771, 549] width 585 height 66
click at [884, 537] on textarea "Hi {{first_name}}, I understand how concerning it is to deal with cockroaches." at bounding box center [771, 549] width 585 height 66
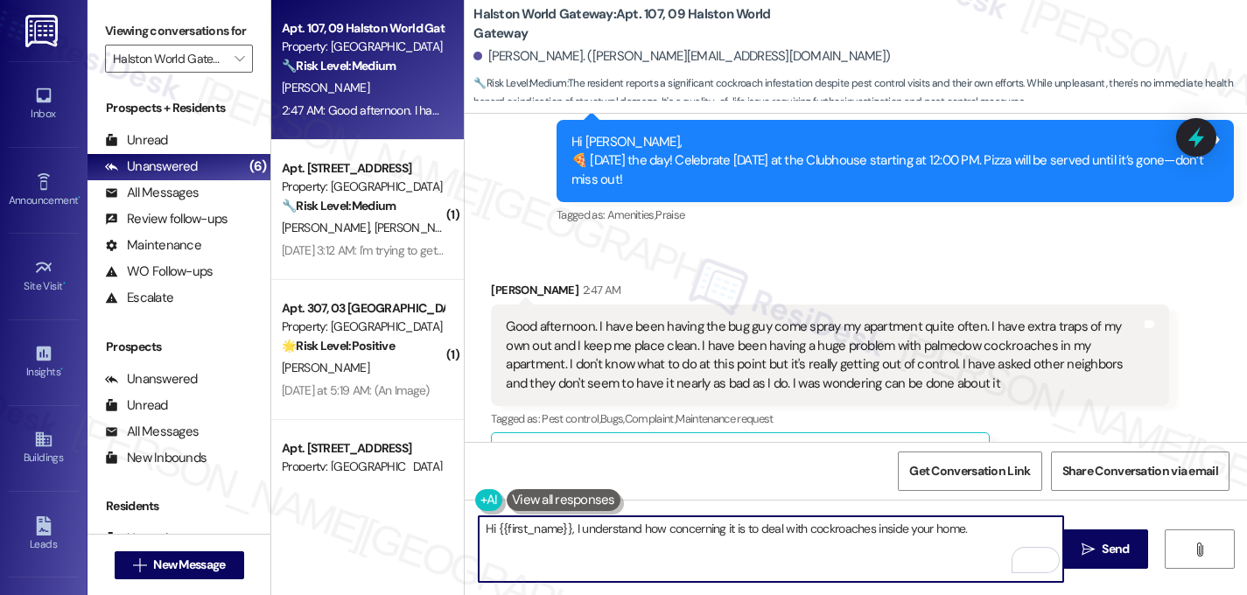
click at [972, 530] on textarea "Hi {{first_name}}, I understand how concerning it is to deal with cockroaches i…" at bounding box center [771, 549] width 585 height 66
click at [972, 533] on textarea "Hi {{first_name}}, I understand how concerning it is to deal with cockroaches i…" at bounding box center [771, 549] width 585 height 66
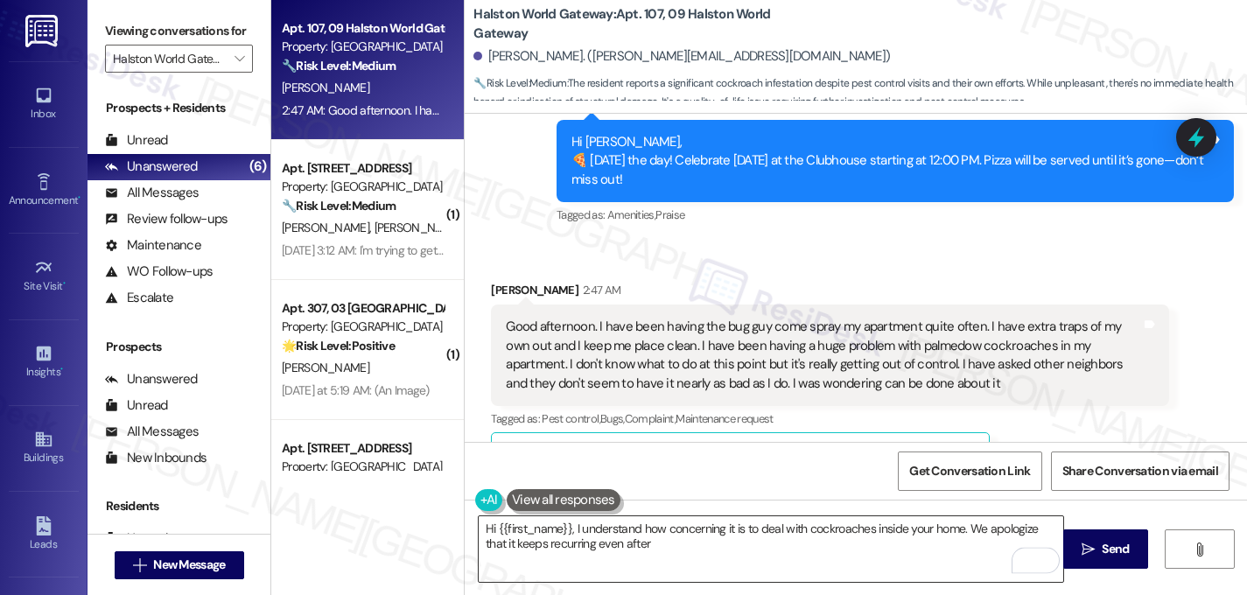
click at [644, 549] on textarea "Hi {{first_name}}, I understand how concerning it is to deal with cockroaches i…" at bounding box center [771, 549] width 585 height 66
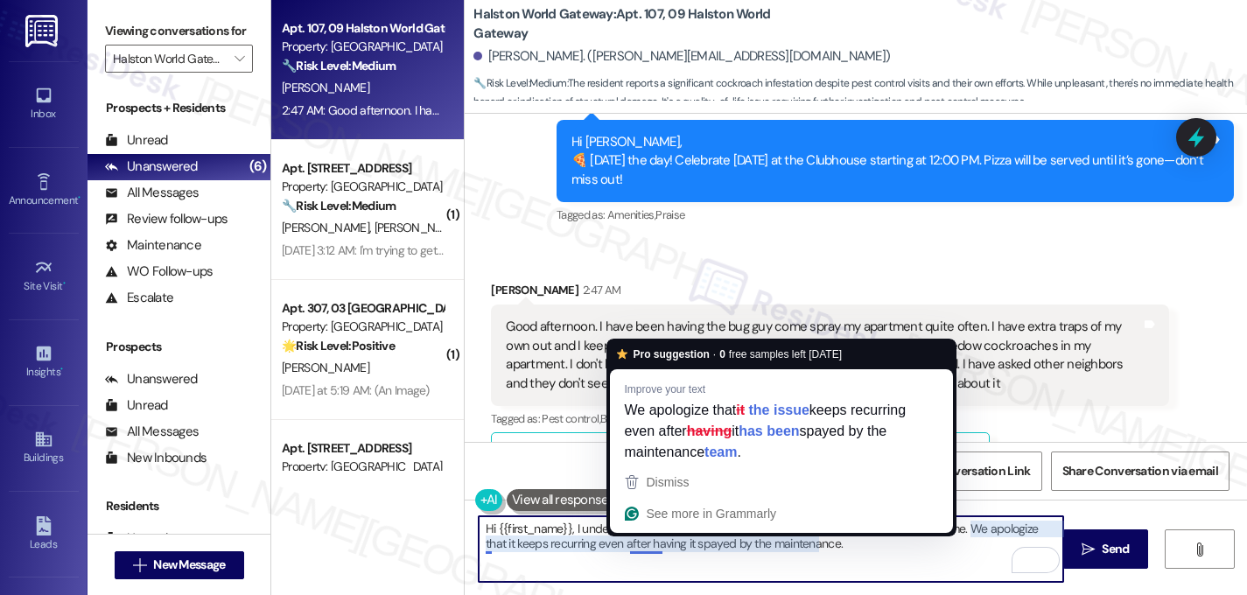
click at [663, 565] on textarea "Hi {{first_name}}, I understand how concerning it is to deal with cockroaches i…" at bounding box center [771, 549] width 585 height 66
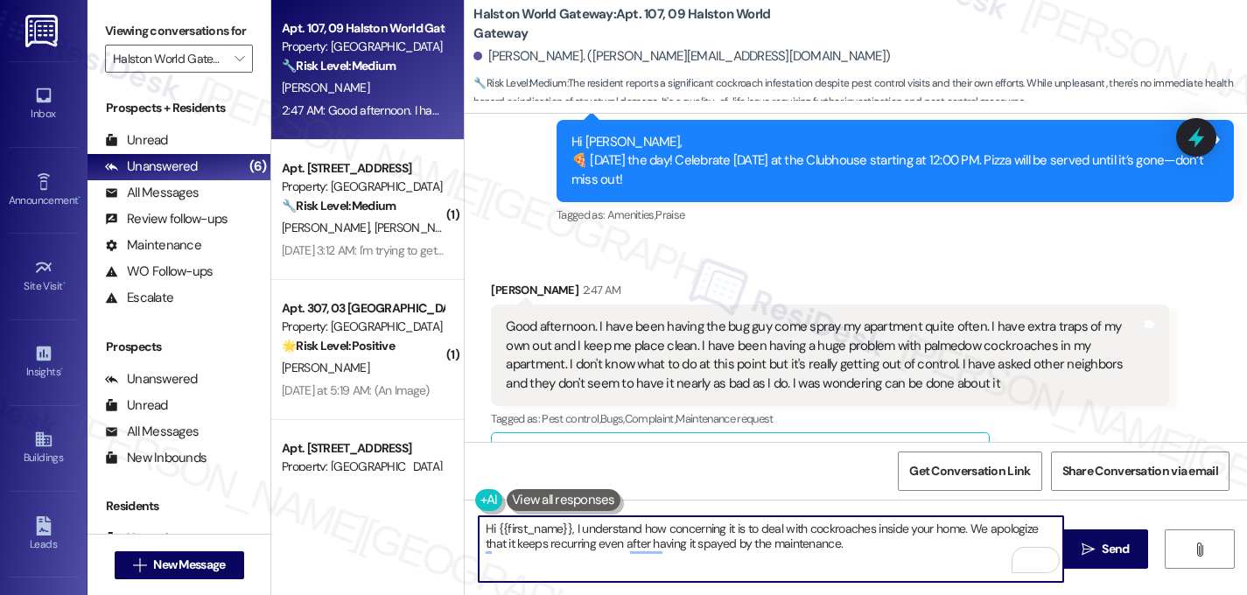
click at [656, 550] on textarea "Hi {{first_name}}, I understand how concerning it is to deal with cockroaches i…" at bounding box center [771, 549] width 585 height 66
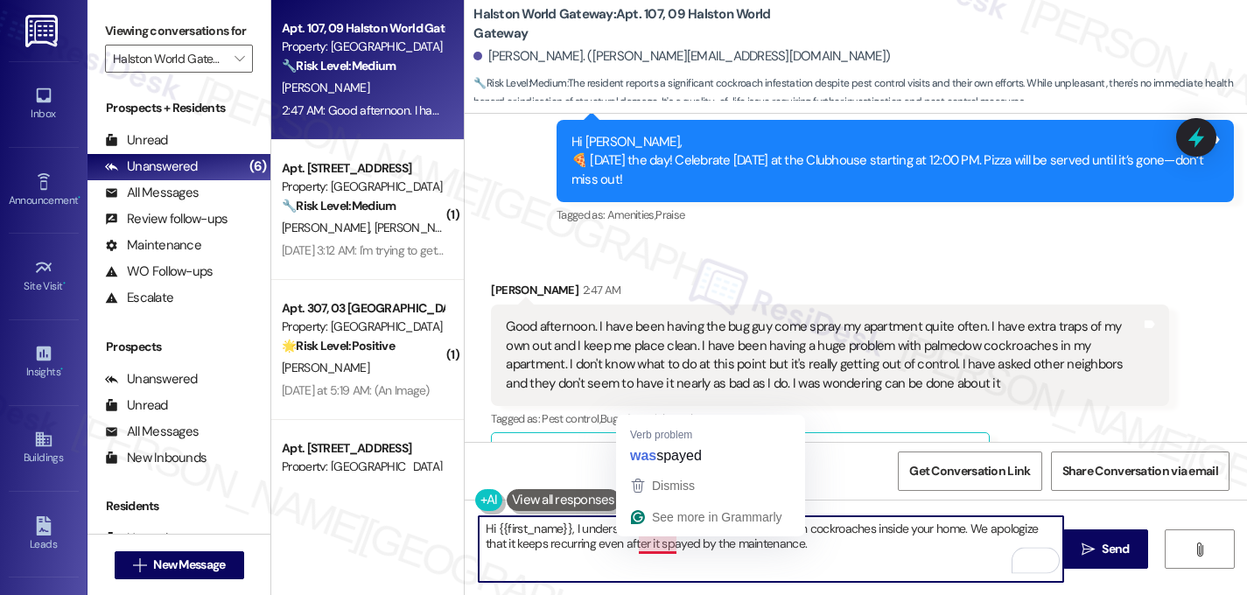
click at [629, 548] on textarea "Hi {{first_name}}, I understand how concerning it is to deal with cockroaches i…" at bounding box center [771, 549] width 585 height 66
click at [628, 550] on textarea "Hi {{first_name}}, I understand how concerning it is to deal with cockroaches i…" at bounding box center [771, 549] width 585 height 66
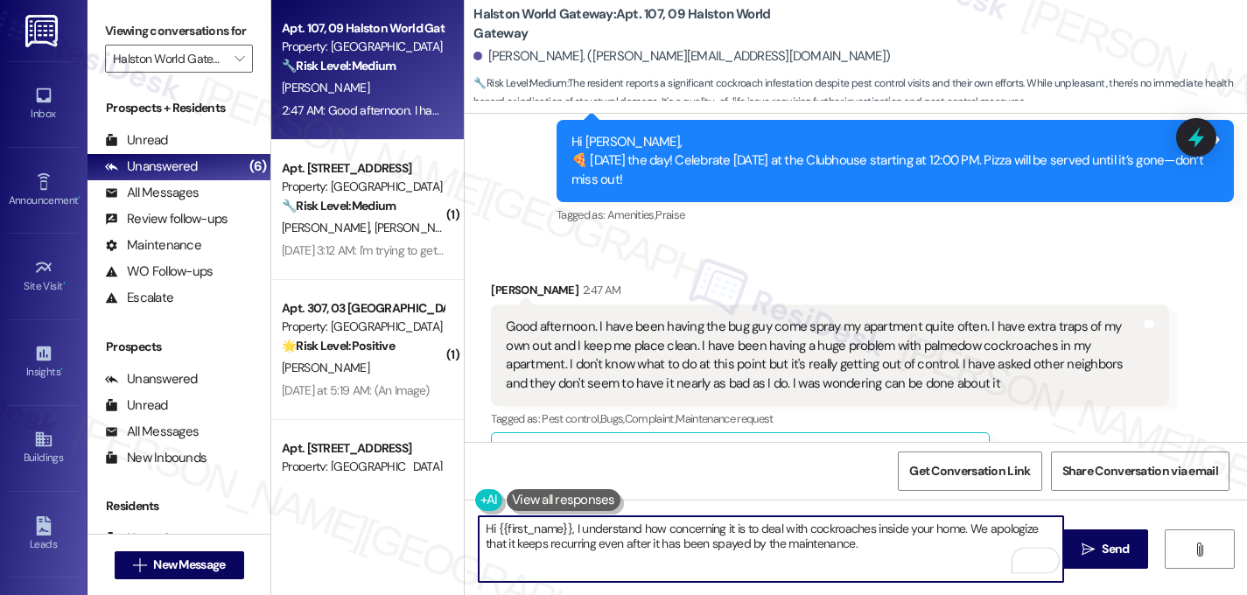
click at [694, 547] on textarea "Hi {{first_name}}, I understand how concerning it is to deal with cockroaches i…" at bounding box center [771, 549] width 585 height 66
type textarea "Hi {{first_name}}, I understand how concerning it is to deal with cockroaches i…"
click at [851, 551] on textarea "Hi {{first_name}}, I understand how concerning it is to deal with cockroaches i…" at bounding box center [771, 549] width 585 height 66
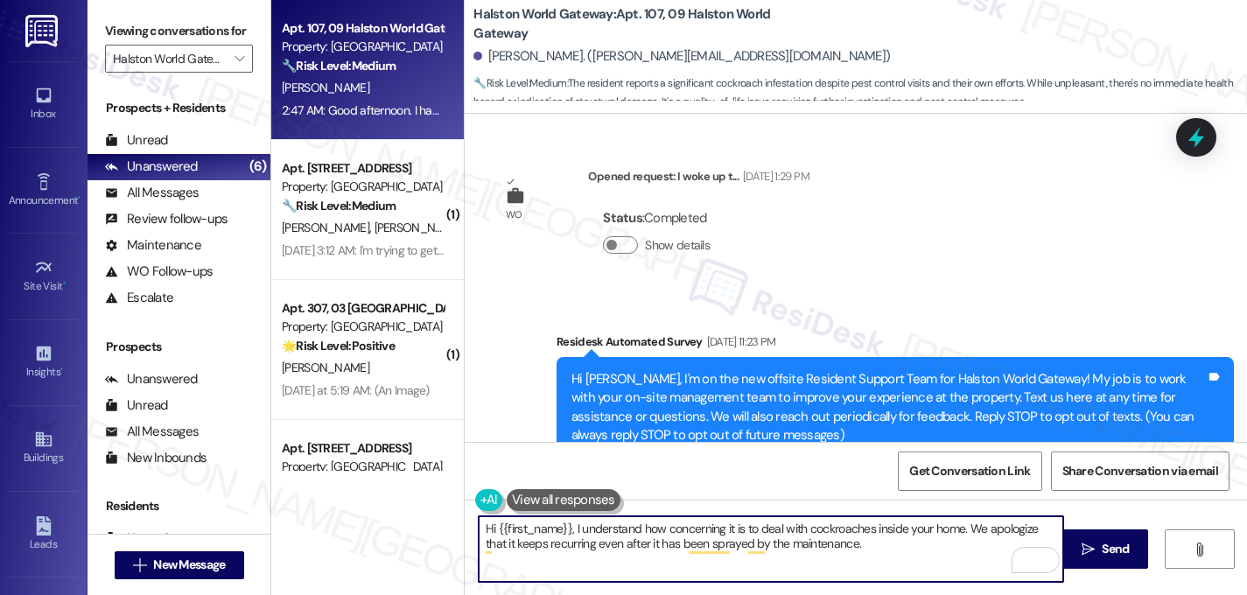
scroll to position [11416, 0]
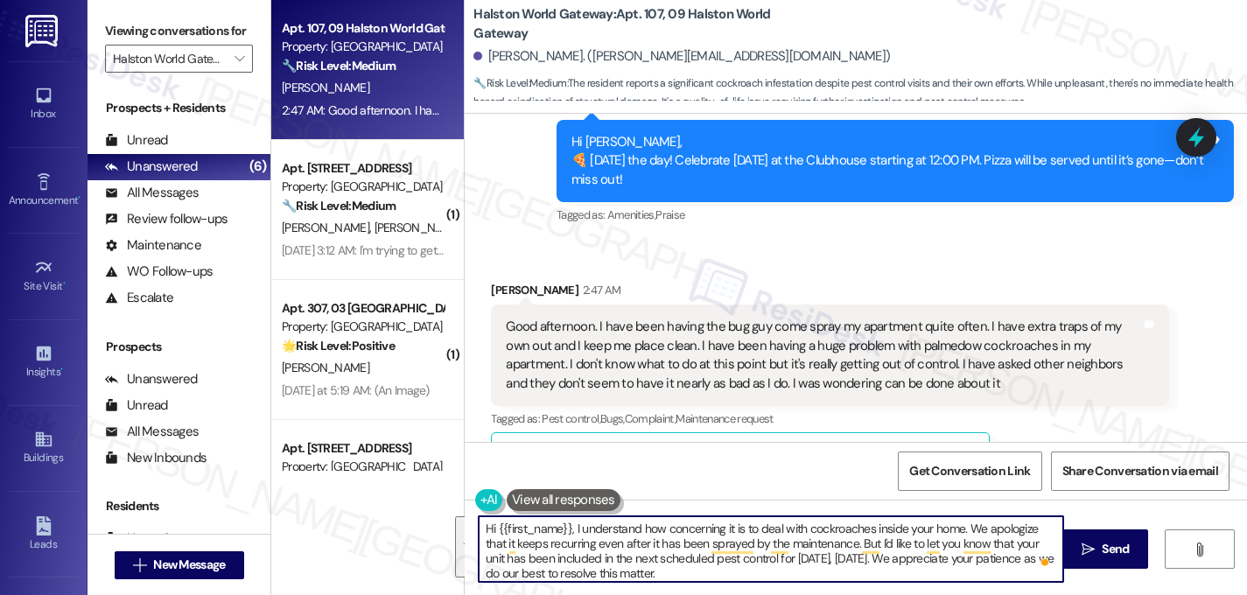
drag, startPoint x: 740, startPoint y: 575, endPoint x: 568, endPoint y: 530, distance: 177.5
click at [568, 530] on textarea "Hi {{first_name}}, I understand how concerning it is to deal with cockroaches i…" at bounding box center [771, 549] width 585 height 66
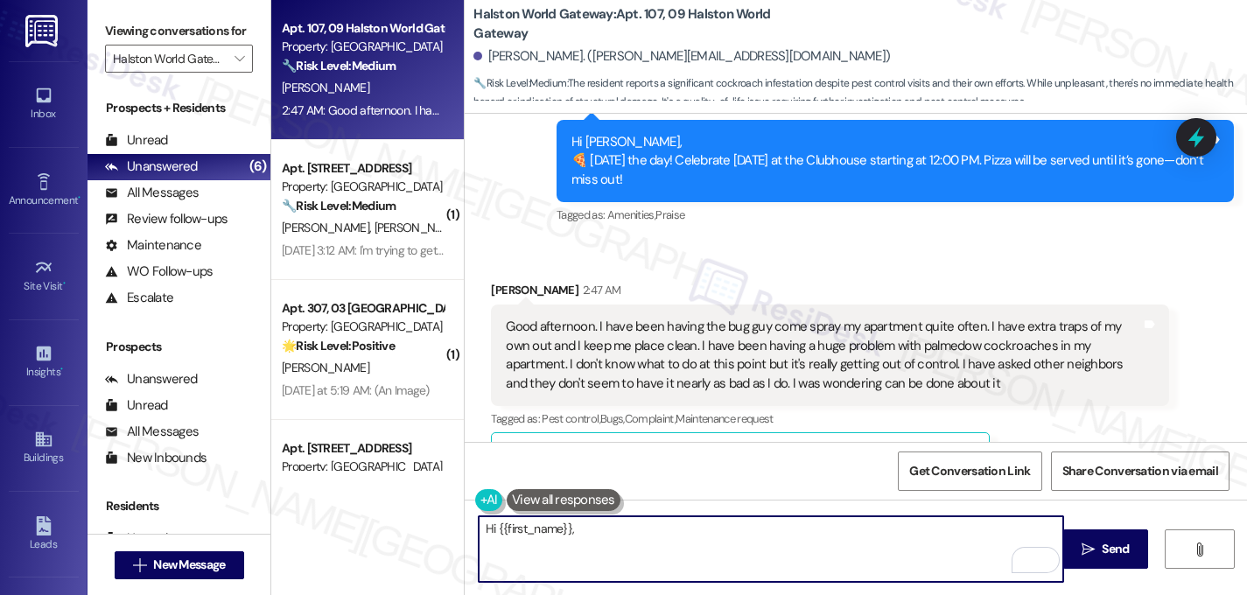
paste textarea "I understand how frustrating it is to keep seeing cockroaches even after treatm…"
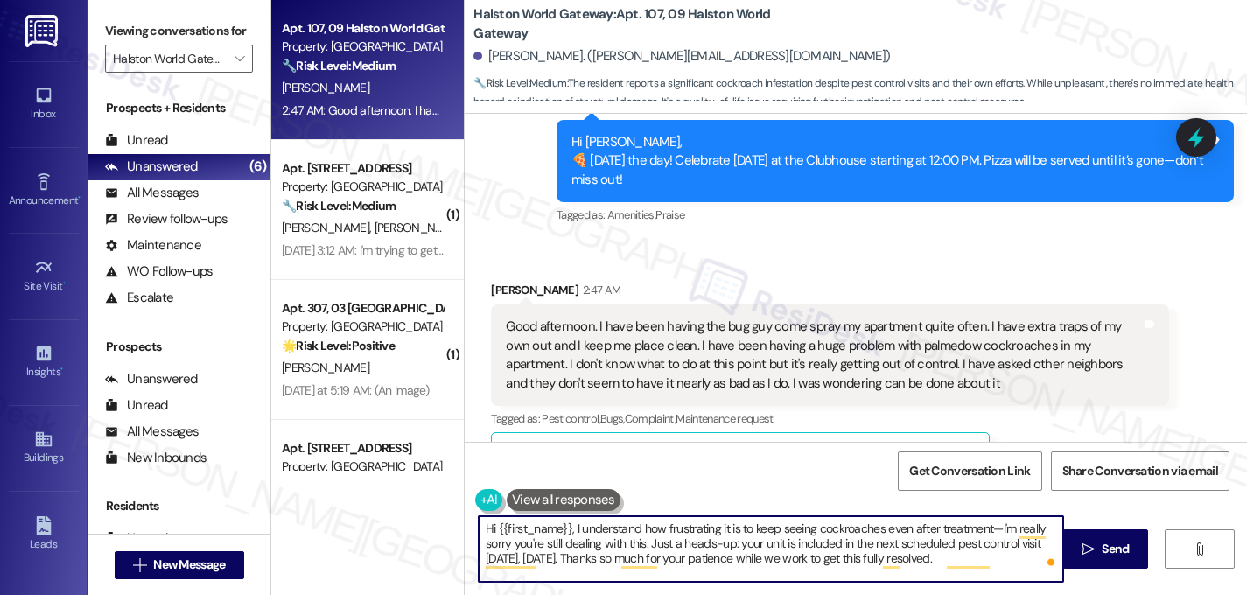
click at [710, 527] on textarea "Hi {{first_name}}, I understand how frustrating it is to keep seeing cockroache…" at bounding box center [771, 549] width 585 height 66
click at [999, 534] on textarea "Hi {{first_name}}, I understand how concerning it is to keep seeing cockroaches…" at bounding box center [771, 549] width 585 height 66
click at [998, 563] on textarea "Hi {{first_name}}, I understand how concerning it is to keep seeing cockroaches…" at bounding box center [771, 549] width 585 height 66
type textarea "Hi {{first_name}}, I understand how concerning it is to keep seeing cockroaches…"
click at [1093, 539] on button " Send" at bounding box center [1105, 549] width 85 height 39
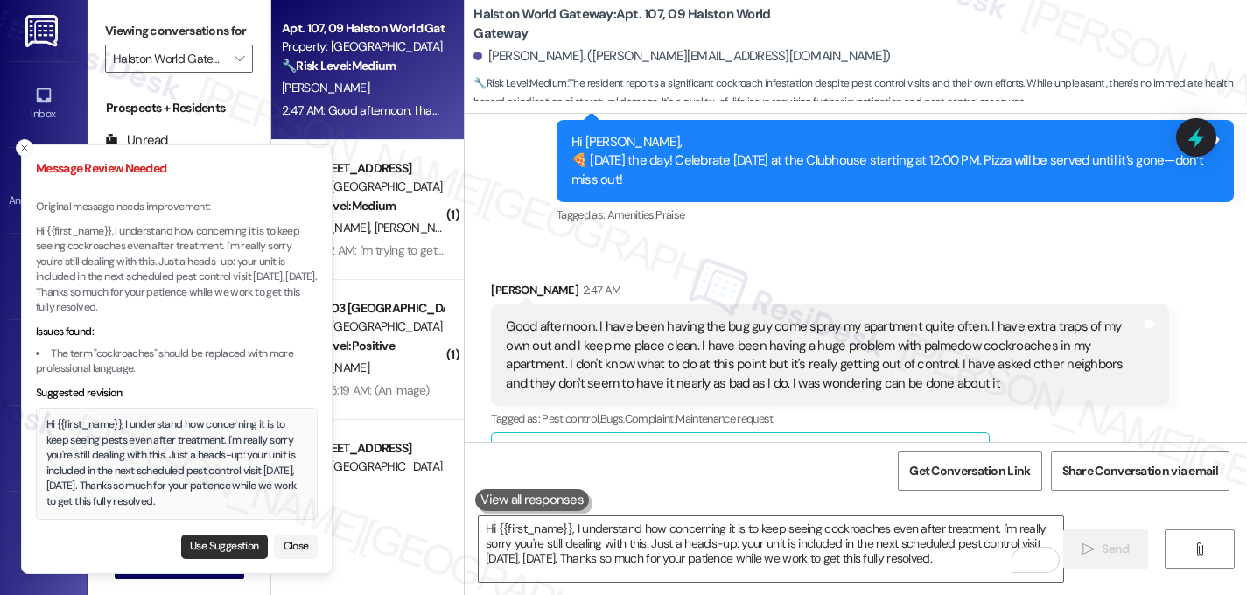
click at [233, 547] on button "Use Suggestion" at bounding box center [224, 547] width 87 height 25
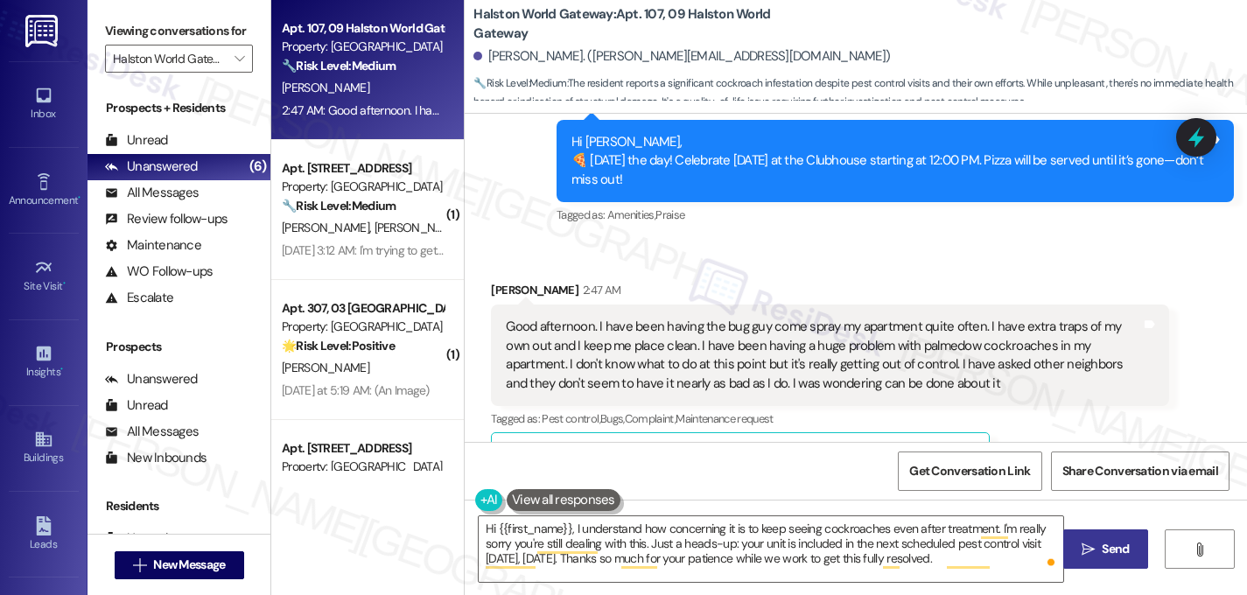
click at [1099, 553] on span "Send" at bounding box center [1115, 549] width 34 height 18
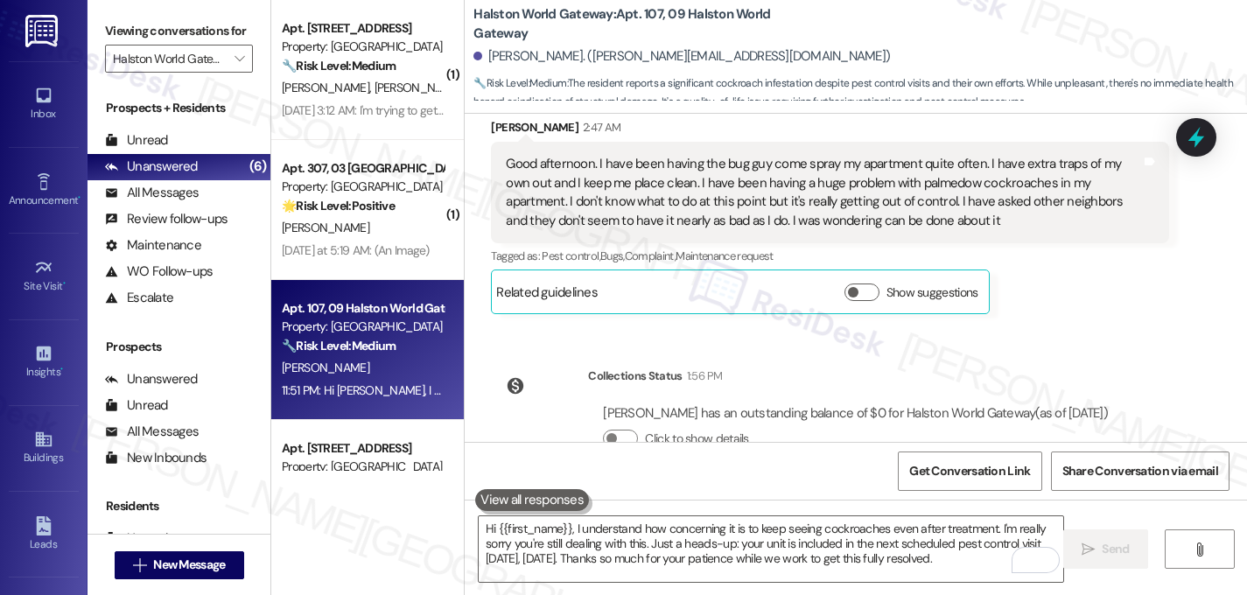
scroll to position [11600, 0]
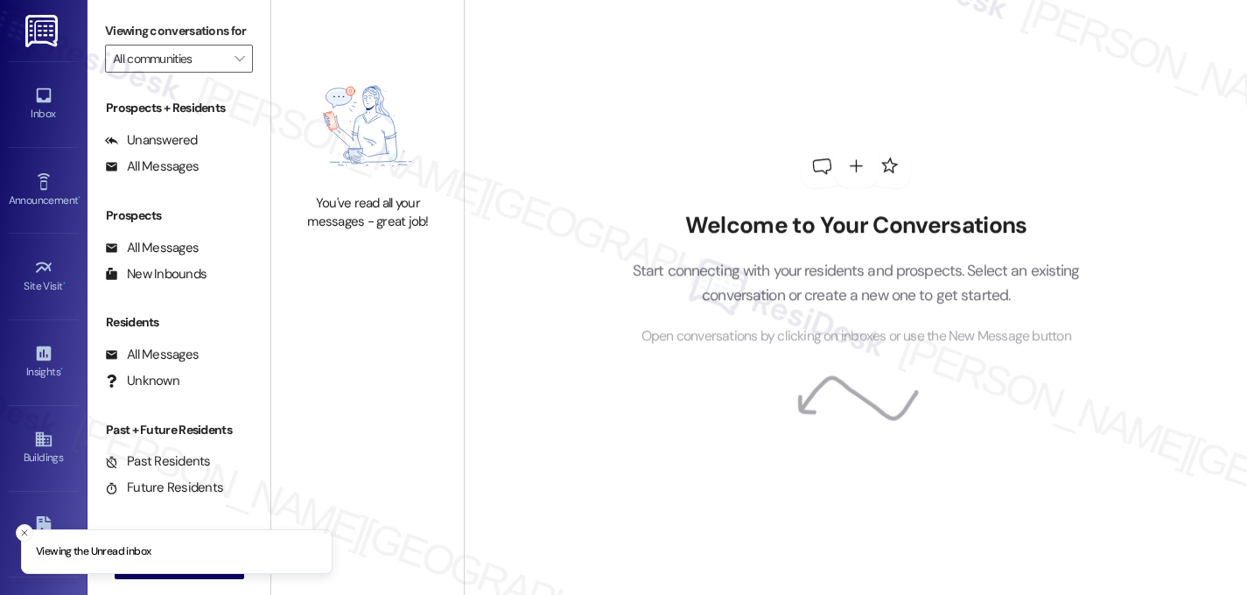
type input "Halston World Gateway"
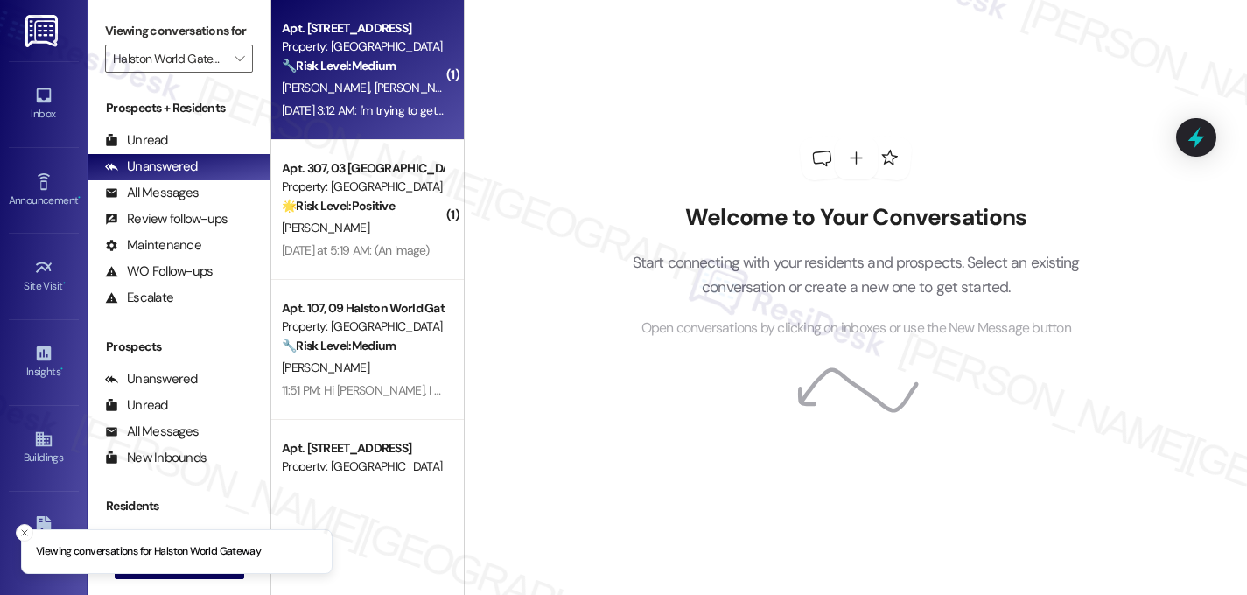
click at [375, 84] on span "[PERSON_NAME]" at bounding box center [419, 88] width 88 height 16
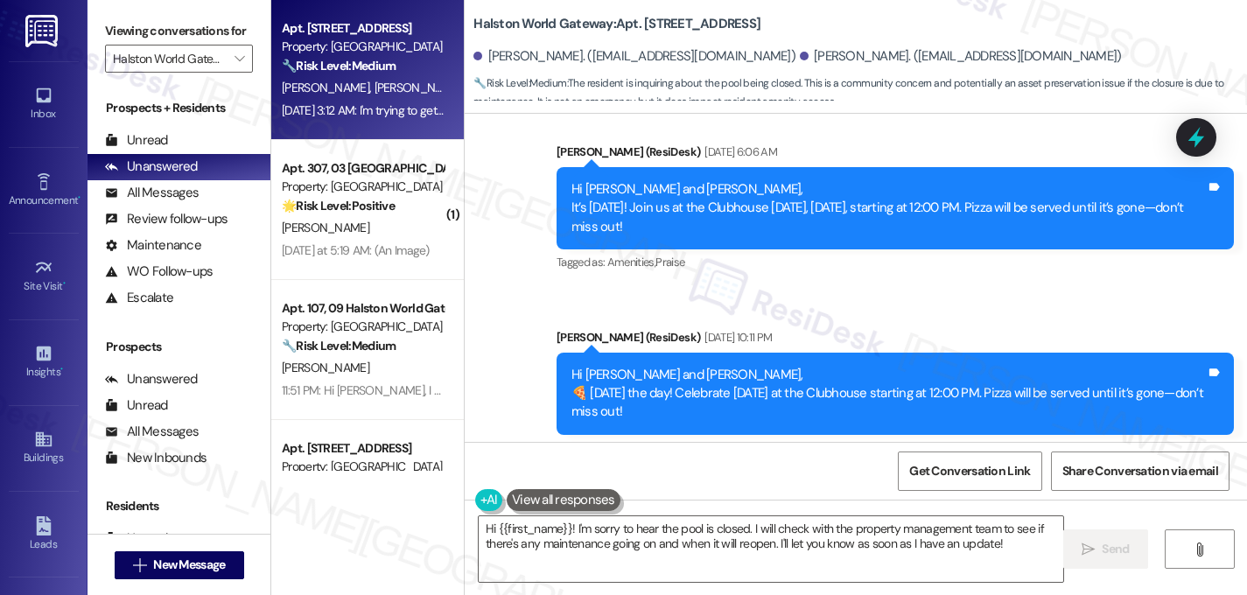
scroll to position [10576, 0]
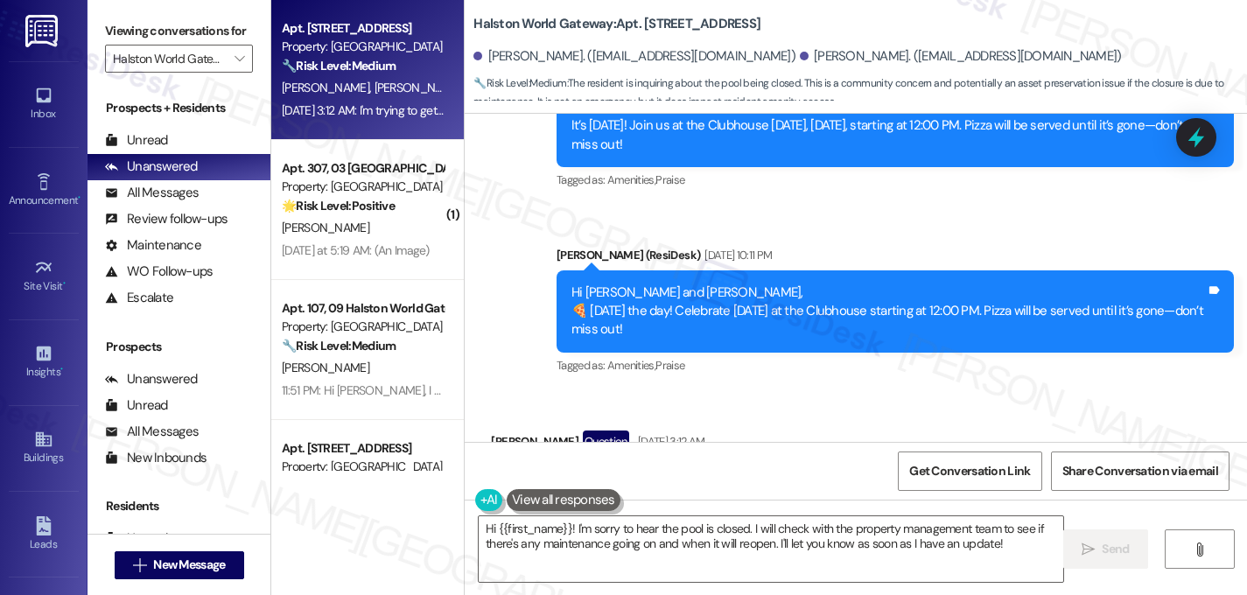
scroll to position [10714, 0]
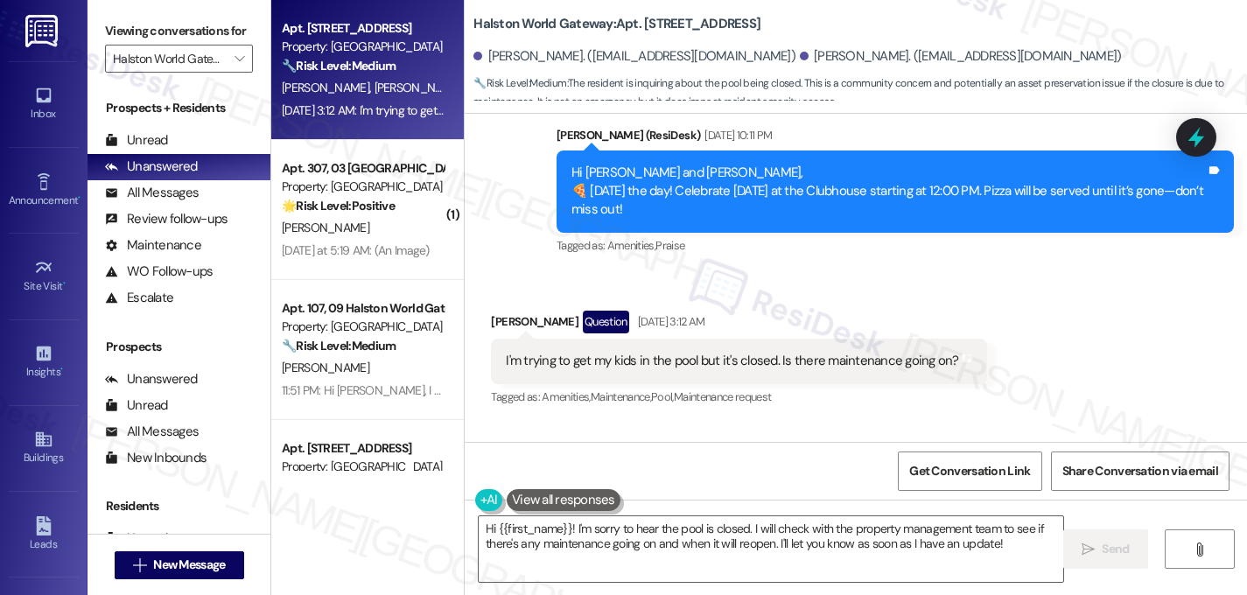
click at [614, 525] on button "Click to hide details" at bounding box center [620, 534] width 35 height 18
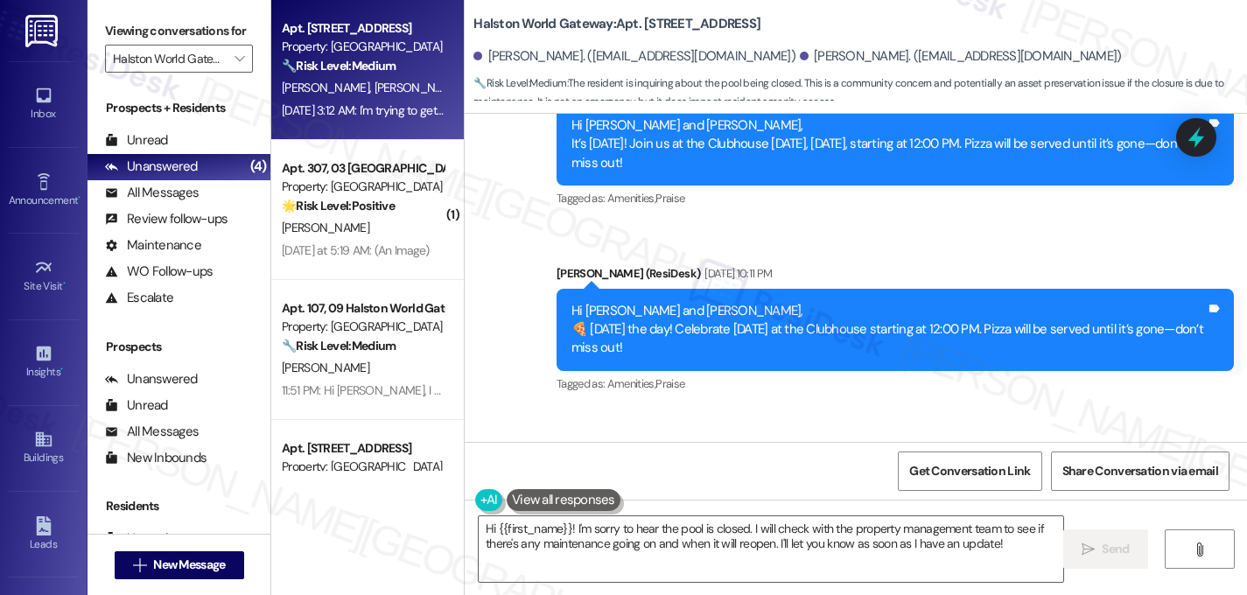
scroll to position [10576, 0]
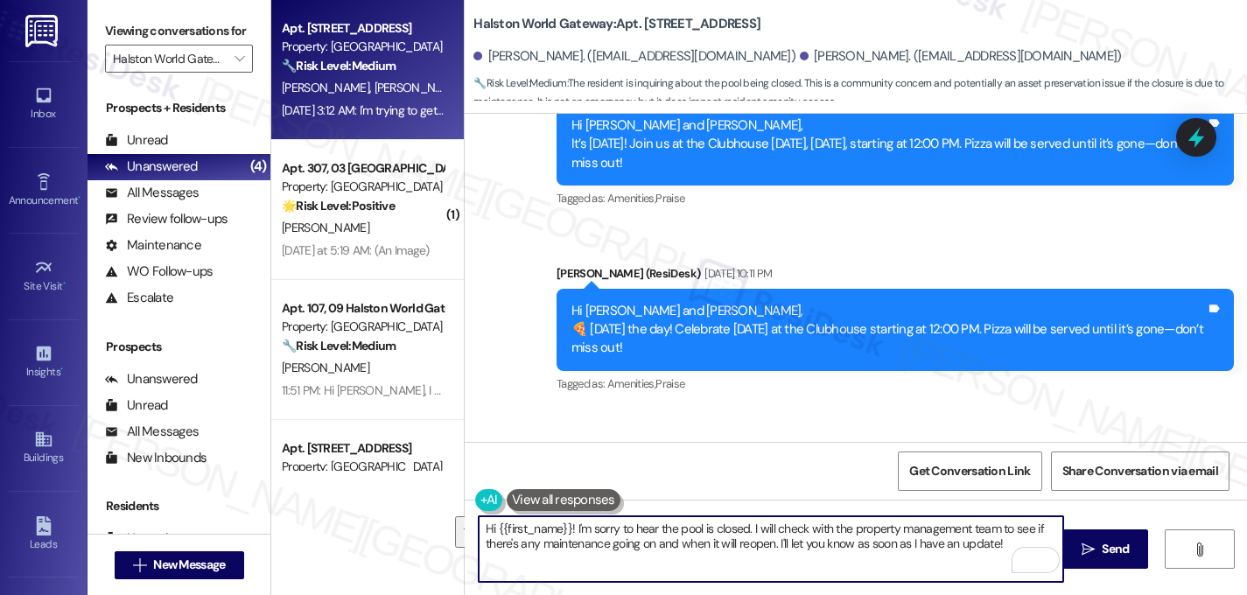
drag, startPoint x: 1002, startPoint y: 550, endPoint x: 748, endPoint y: 526, distance: 254.9
click at [748, 526] on textarea "Hi {{first_name}}! I'm sorry to hear the pool is closed. I will check with the …" at bounding box center [771, 549] width 585 height 66
click at [798, 569] on textarea "Hi {{first_name}}! I'm sorry to hear the pool is closed. I will check with the …" at bounding box center [771, 549] width 585 height 66
drag, startPoint x: 747, startPoint y: 530, endPoint x: 826, endPoint y: 551, distance: 81.5
click at [826, 551] on textarea "Hi {{first_name}}! I'm sorry to hear the pool is closed. I will check with the …" at bounding box center [771, 549] width 585 height 66
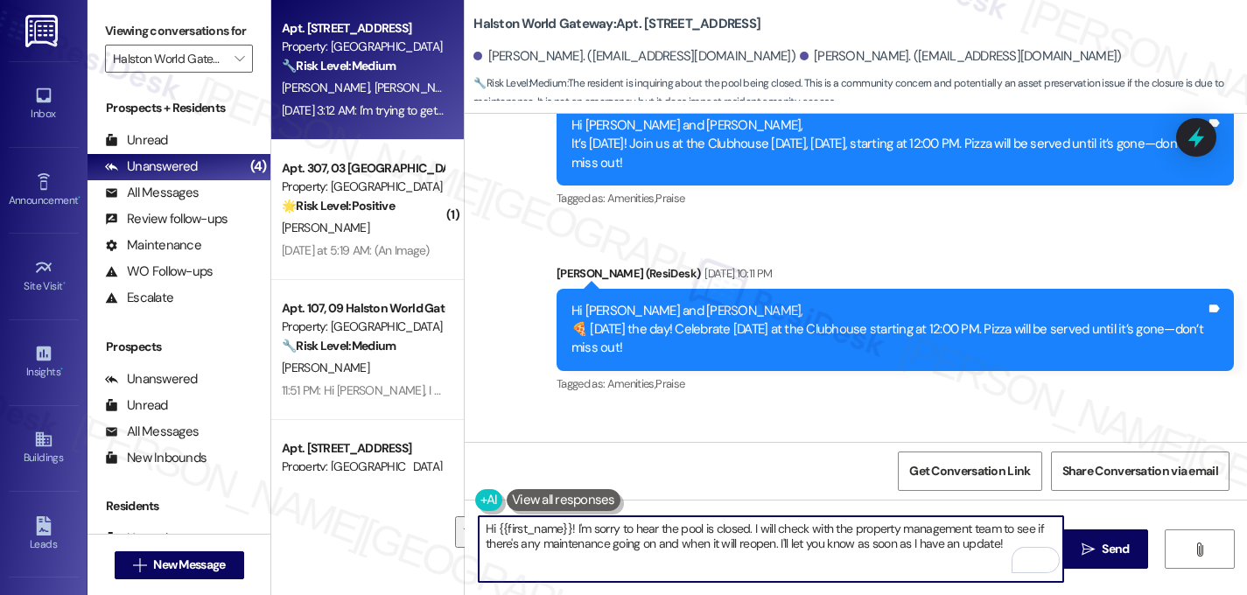
drag, startPoint x: 748, startPoint y: 523, endPoint x: 996, endPoint y: 562, distance: 250.7
click at [996, 562] on textarea "Hi {{first_name}}! I'm sorry to hear the pool is closed. I will check with the …" at bounding box center [771, 549] width 585 height 66
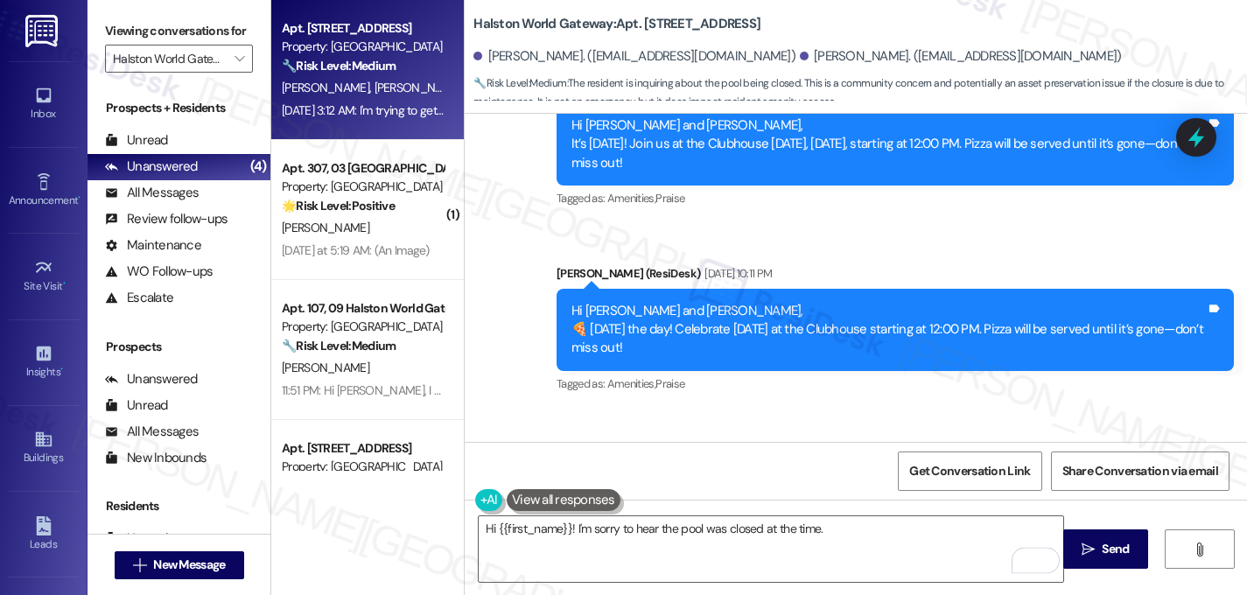
click at [878, 490] on div "I'm trying to get my kids in the pool but it's closed. Is there maintenance goi…" at bounding box center [732, 499] width 453 height 18
copy div "I'm trying to get my kids in the pool but it's closed. Is there maintenance goi…"
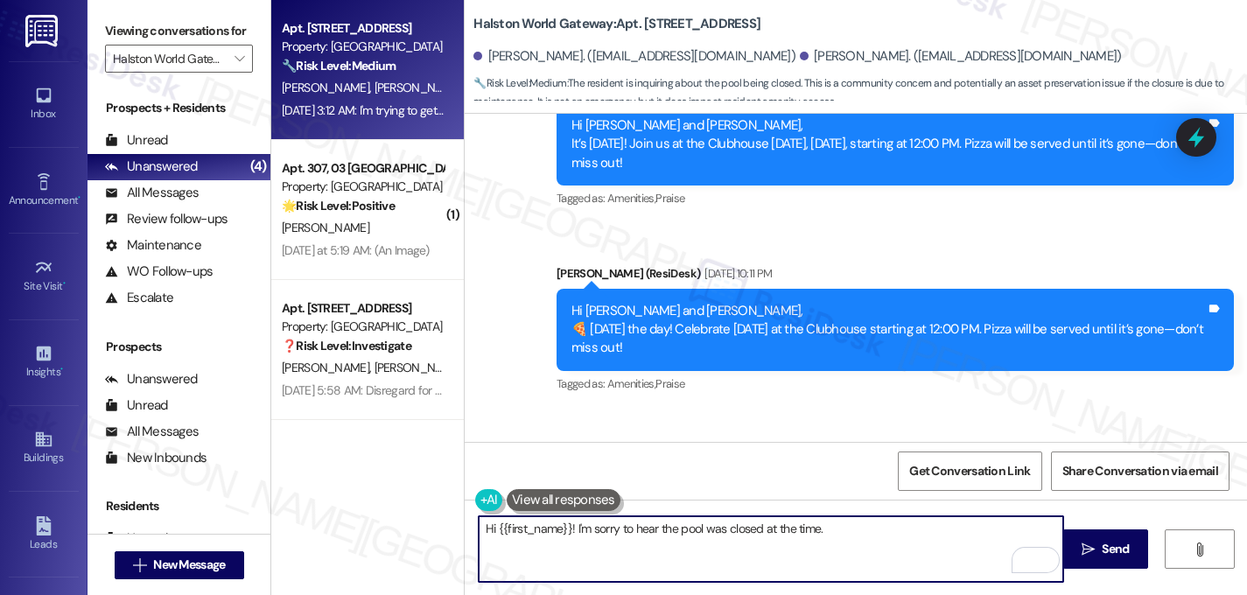
click at [867, 524] on textarea "Hi {{first_name}}! I'm sorry to hear the pool was closed at the time." at bounding box center [771, 549] width 585 height 66
drag, startPoint x: 837, startPoint y: 537, endPoint x: 600, endPoint y: 528, distance: 236.5
click at [600, 528] on textarea "Hi {{first_name}}! I'm sorry to hear the pool was closed at the time." at bounding box center [771, 549] width 585 height 66
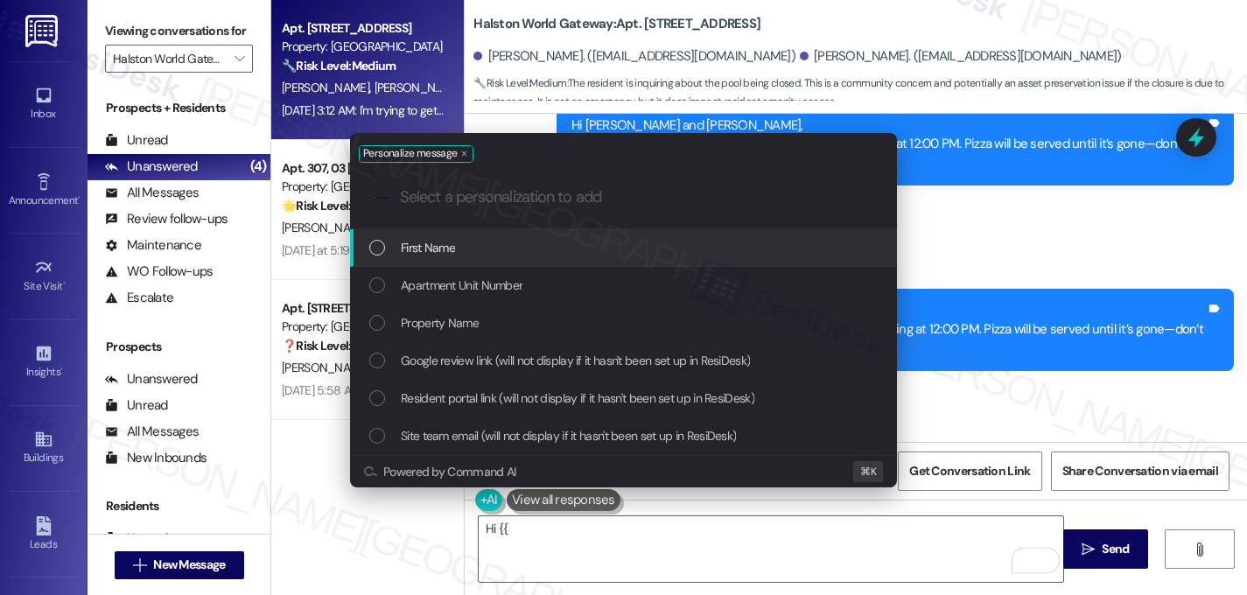
click at [691, 526] on div "Personalize message .cls-1{fill:#0a055f;}.cls-2{fill:#0cc4c4;} resideskLogoBlue…" at bounding box center [623, 297] width 1247 height 595
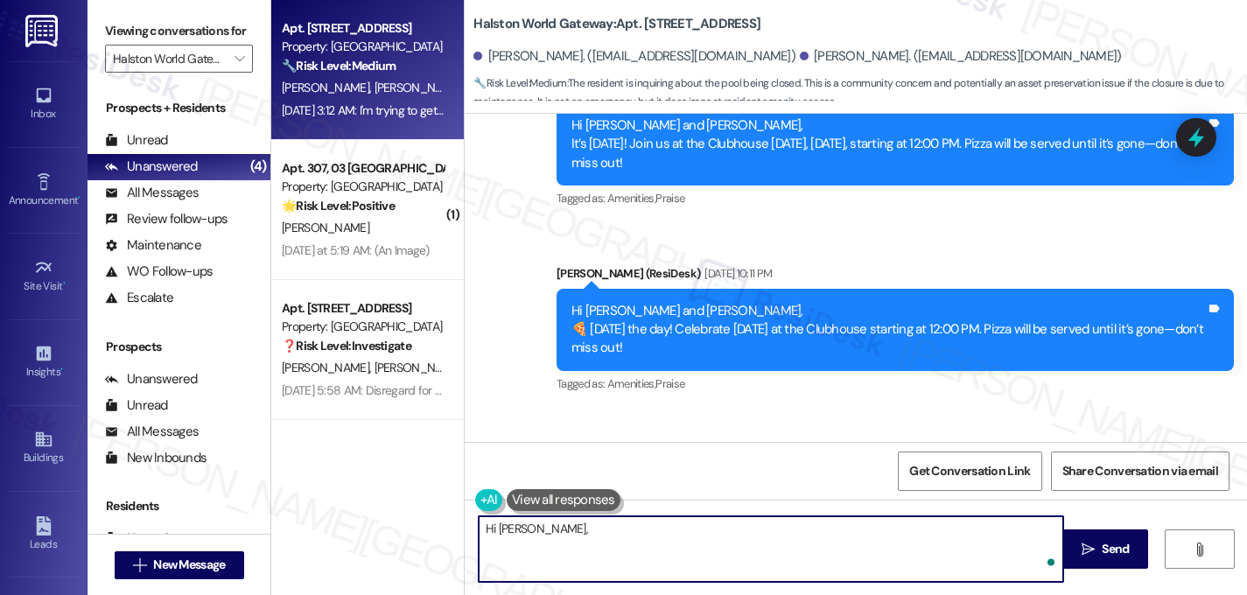
paste textarea "Hi! I'm so sorry we missed your message the other day. Is the pool still closed…"
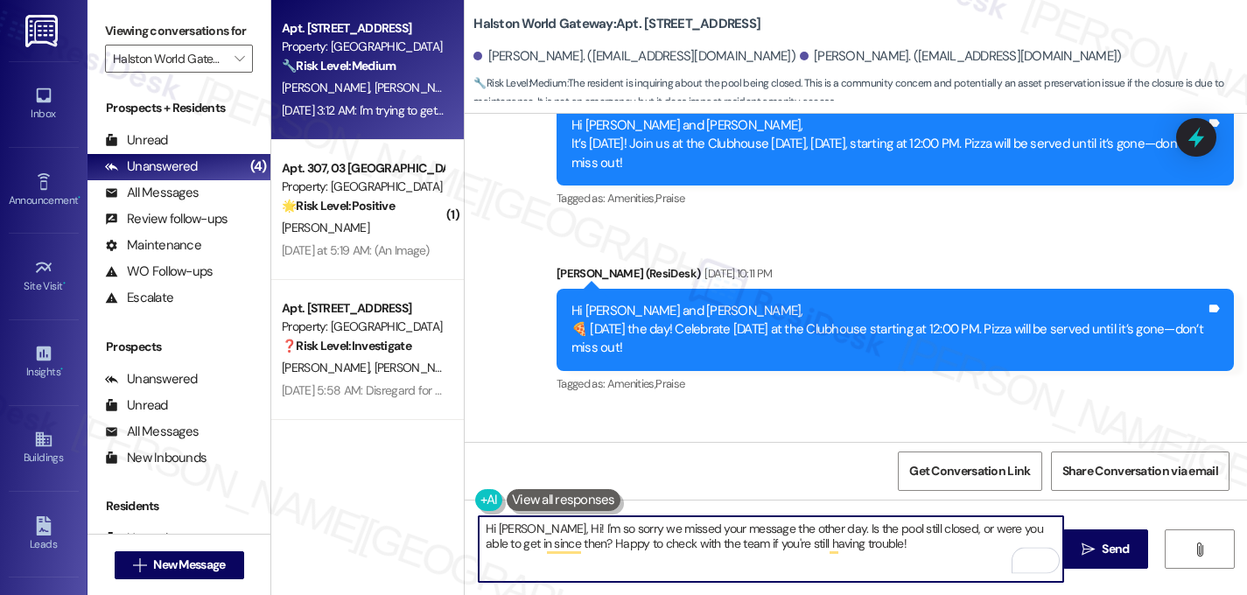
click at [540, 532] on textarea "Hi [PERSON_NAME], Hi! I'm so sorry we missed your message the other day. Is the…" at bounding box center [771, 549] width 585 height 66
click at [853, 549] on textarea "Hi [PERSON_NAME], I'm so sorry we missed your message the other day. Is the poo…" at bounding box center [771, 549] width 585 height 66
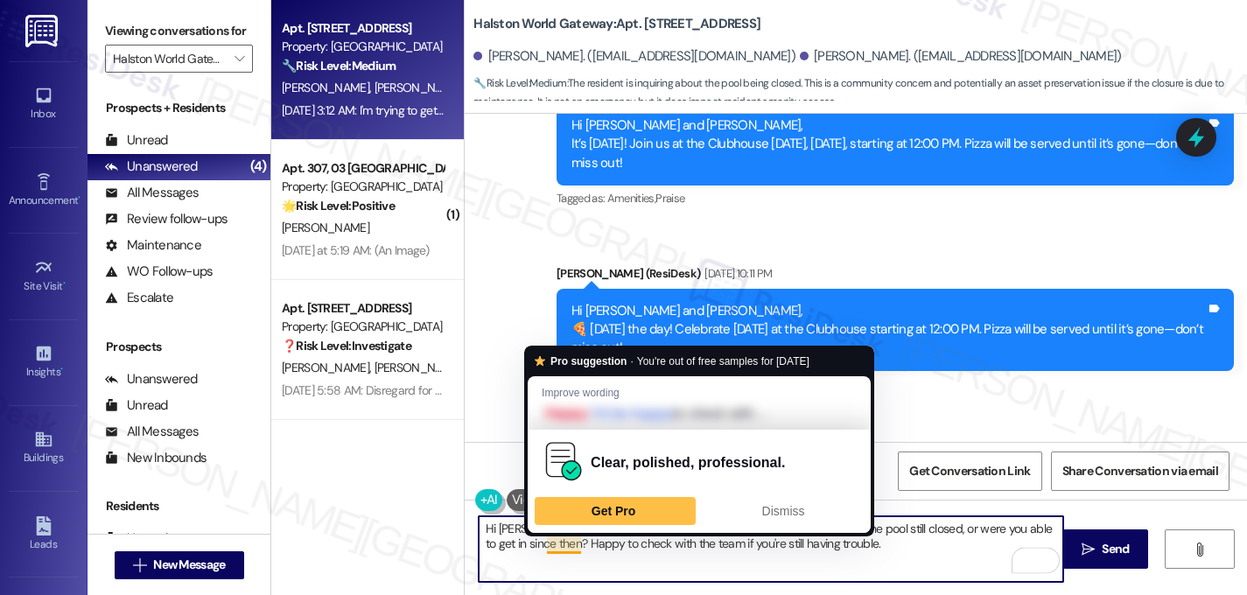
click at [546, 547] on textarea "Hi [PERSON_NAME], I'm so sorry we missed your message the other day. Is the poo…" at bounding box center [771, 549] width 585 height 66
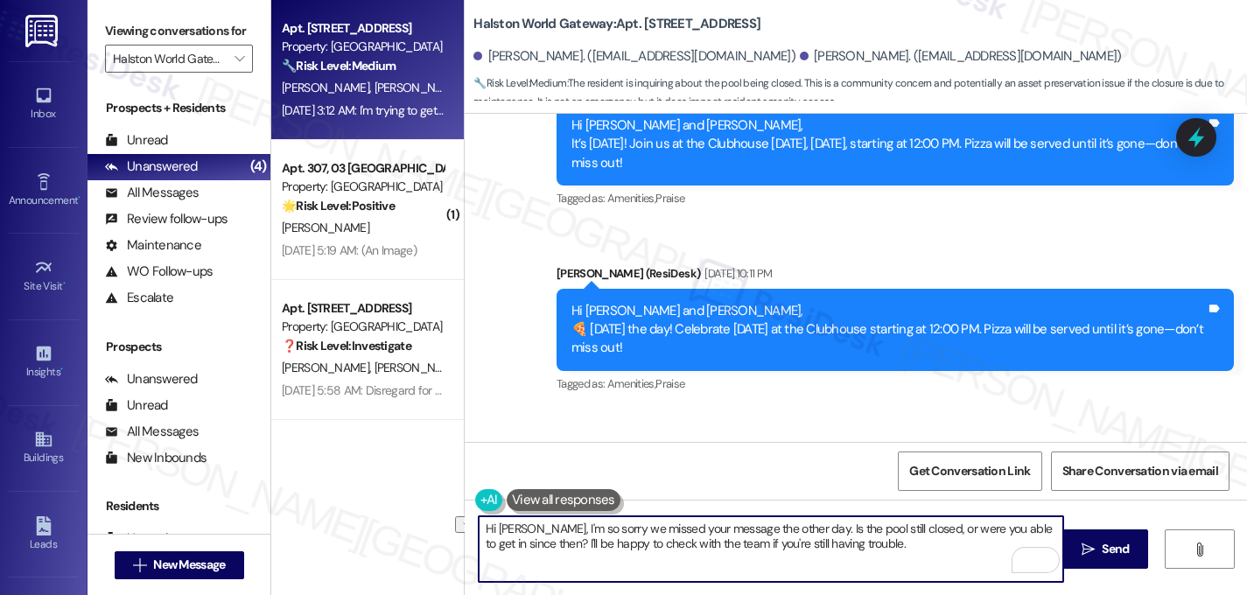
drag, startPoint x: 857, startPoint y: 549, endPoint x: 752, endPoint y: 544, distance: 105.2
click at [752, 544] on textarea "Hi [PERSON_NAME], I'm so sorry we missed your message the other day. Is the poo…" at bounding box center [771, 549] width 585 height 66
type textarea "Hi [PERSON_NAME], I'm so sorry we missed your message the other day. Is the poo…"
click at [1110, 555] on span "Send" at bounding box center [1115, 549] width 27 height 18
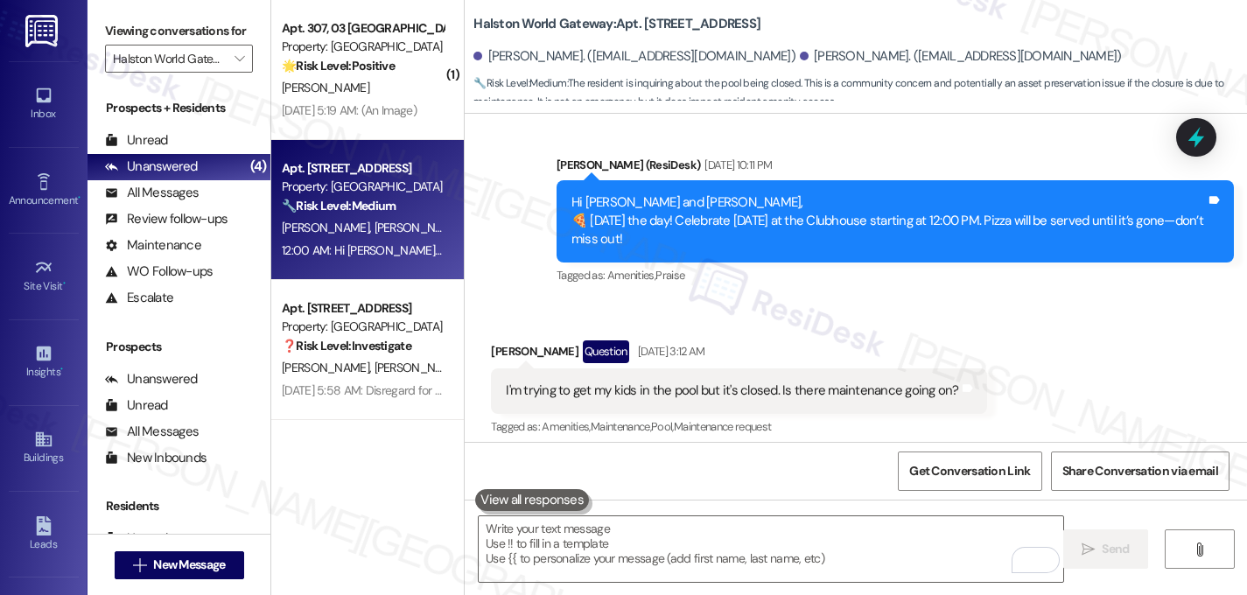
scroll to position [10717, 0]
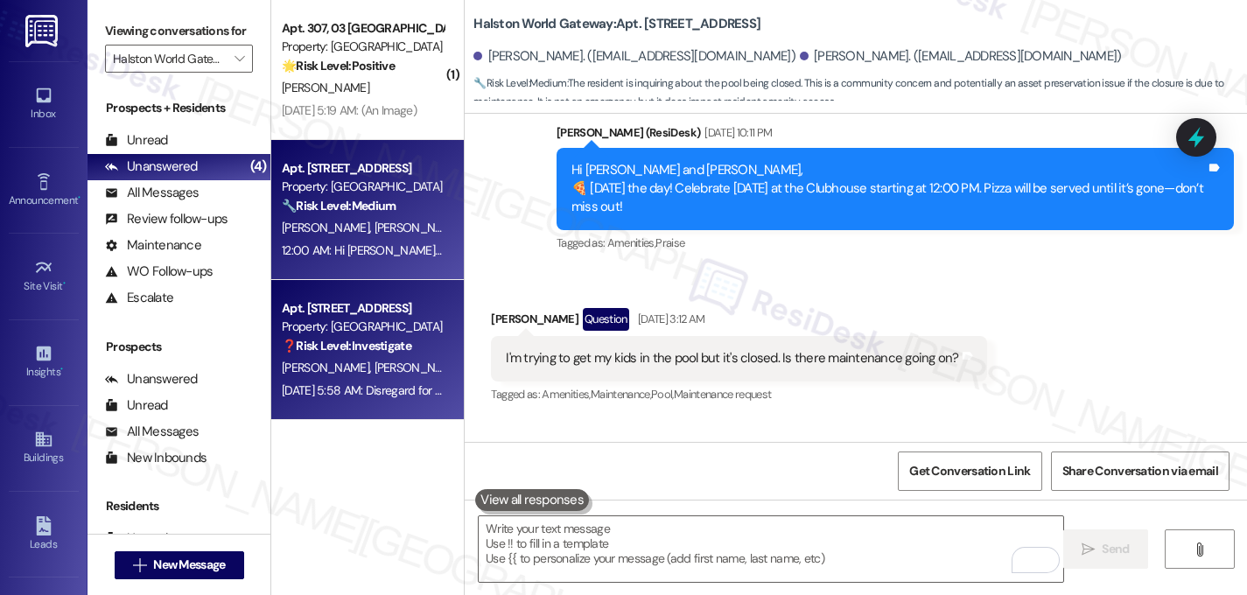
click at [371, 349] on strong "❓ Risk Level: Investigate" at bounding box center [347, 346] width 130 height 16
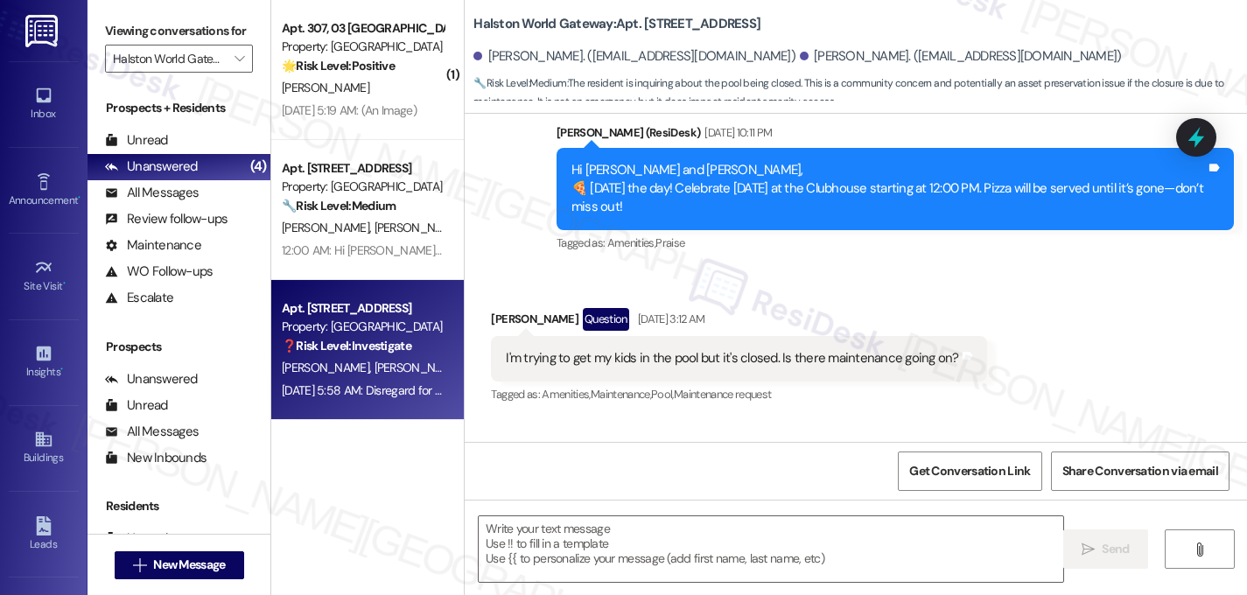
type textarea "Fetching suggested responses. Please feel free to read through the conversation…"
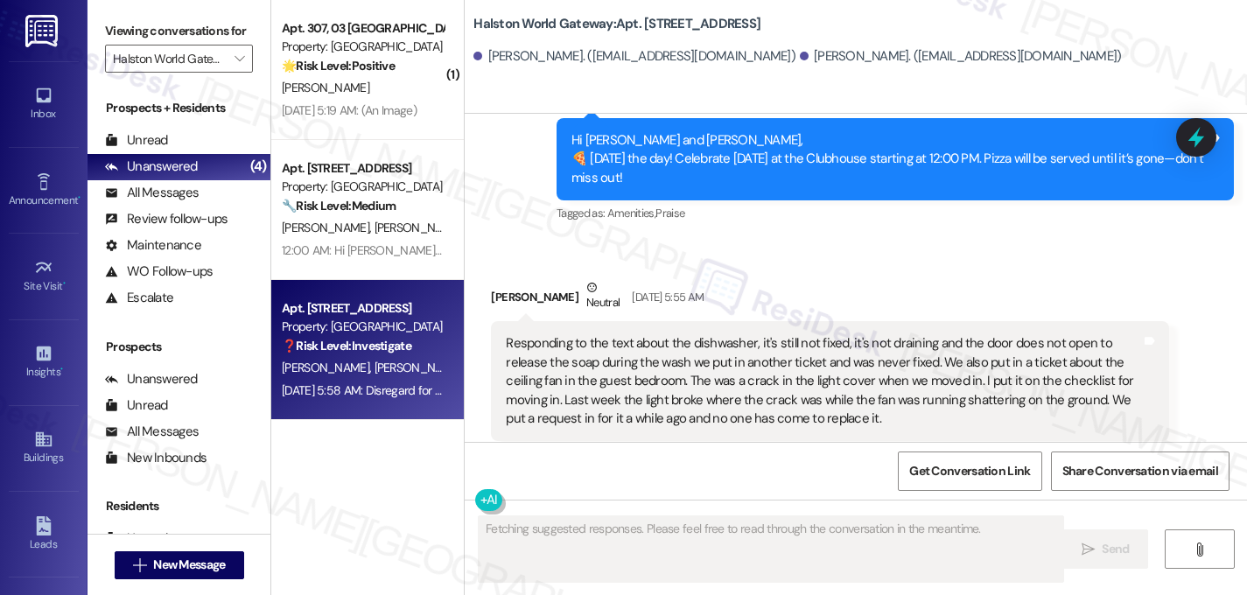
scroll to position [4356, 0]
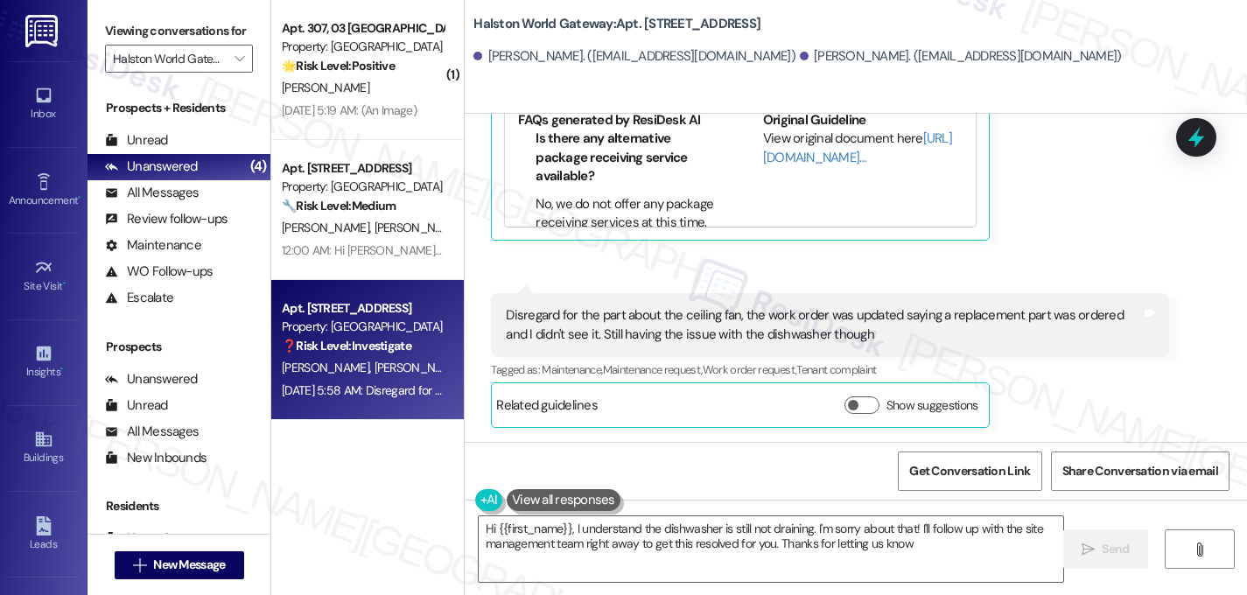
type textarea "Hi {{first_name}}, I understand the dishwasher is still not draining. I'm sorry…"
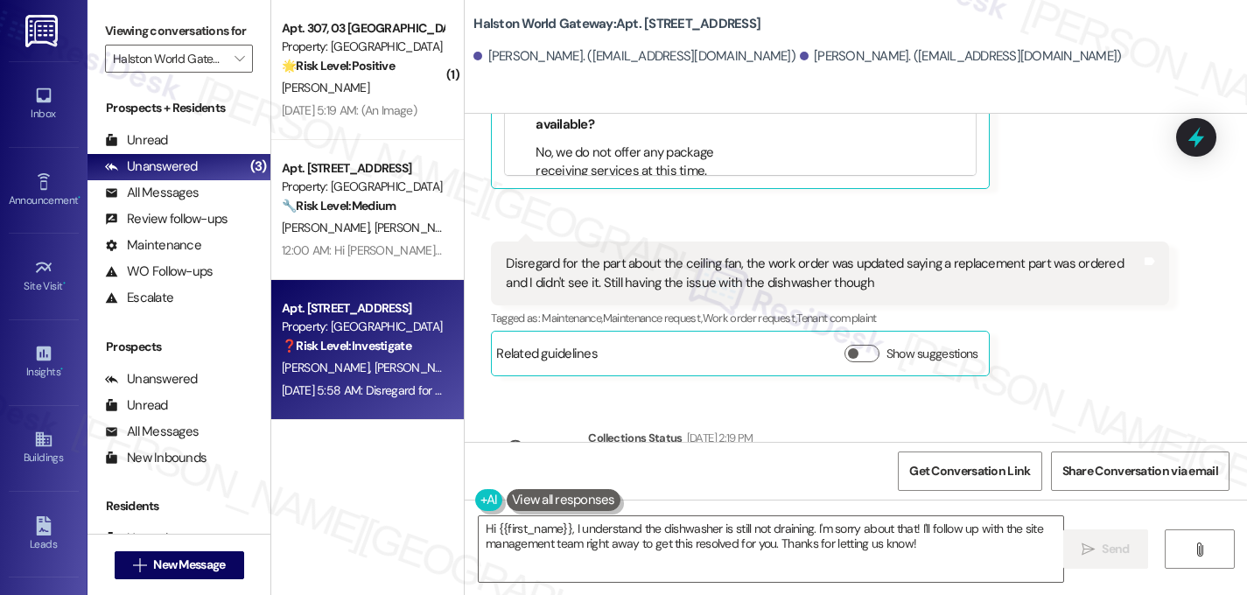
scroll to position [4517, 0]
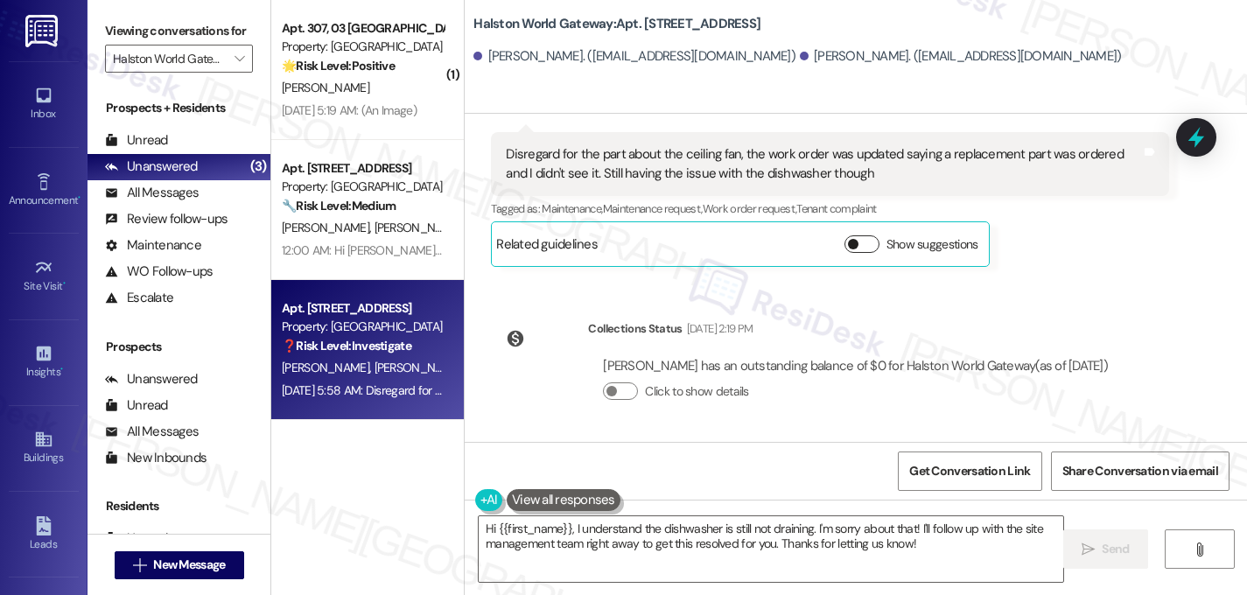
click at [849, 242] on button "Show suggestions" at bounding box center [862, 244] width 35 height 18
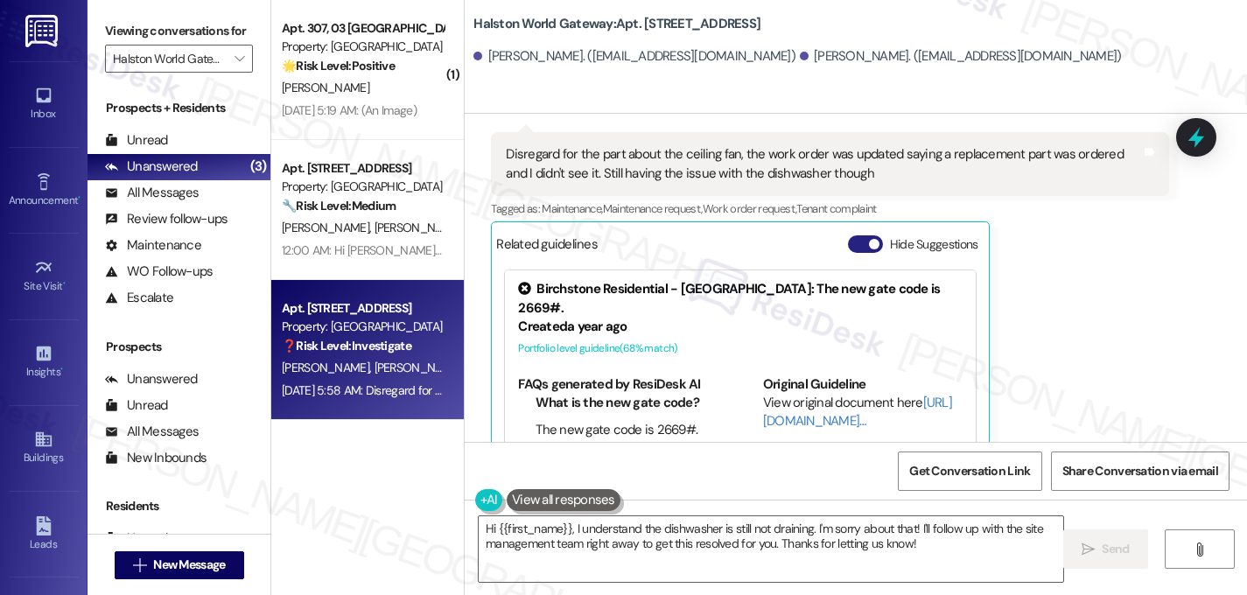
click at [857, 243] on button "Hide Suggestions" at bounding box center [865, 244] width 35 height 18
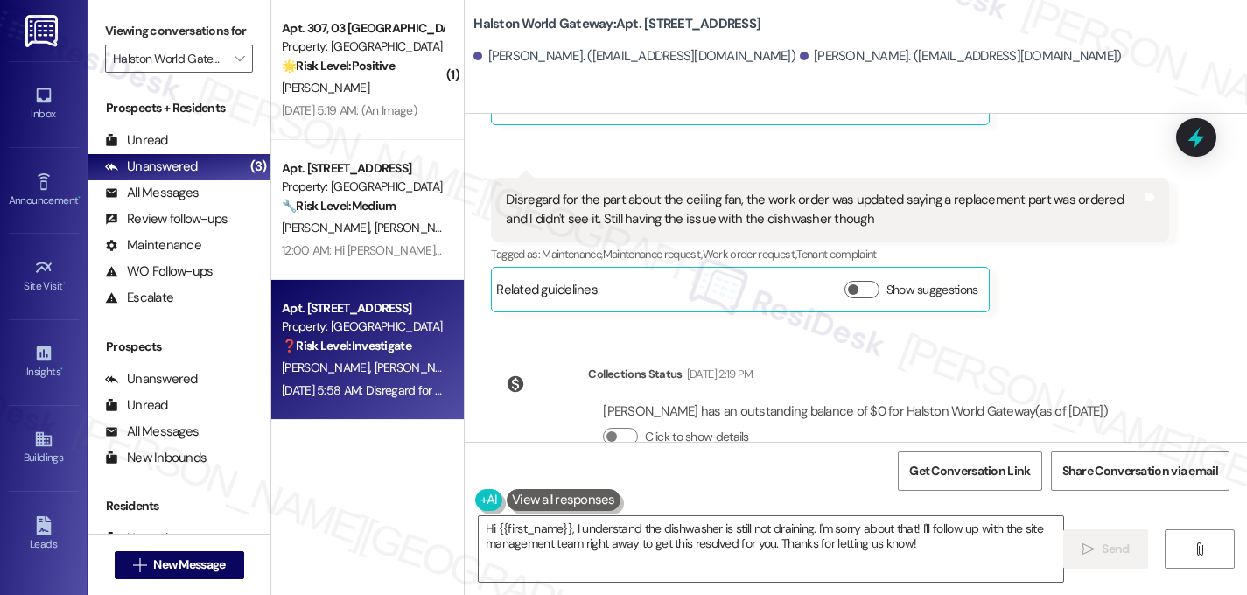
scroll to position [4460, 0]
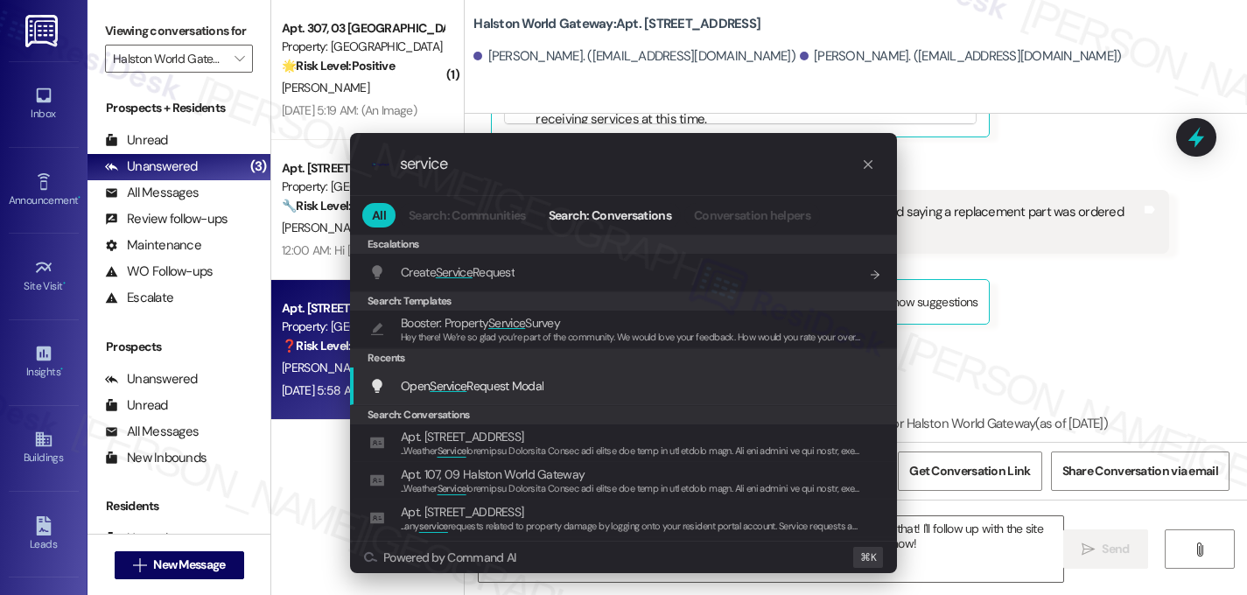
type input "service"
click at [456, 382] on span "Service" at bounding box center [448, 386] width 37 height 16
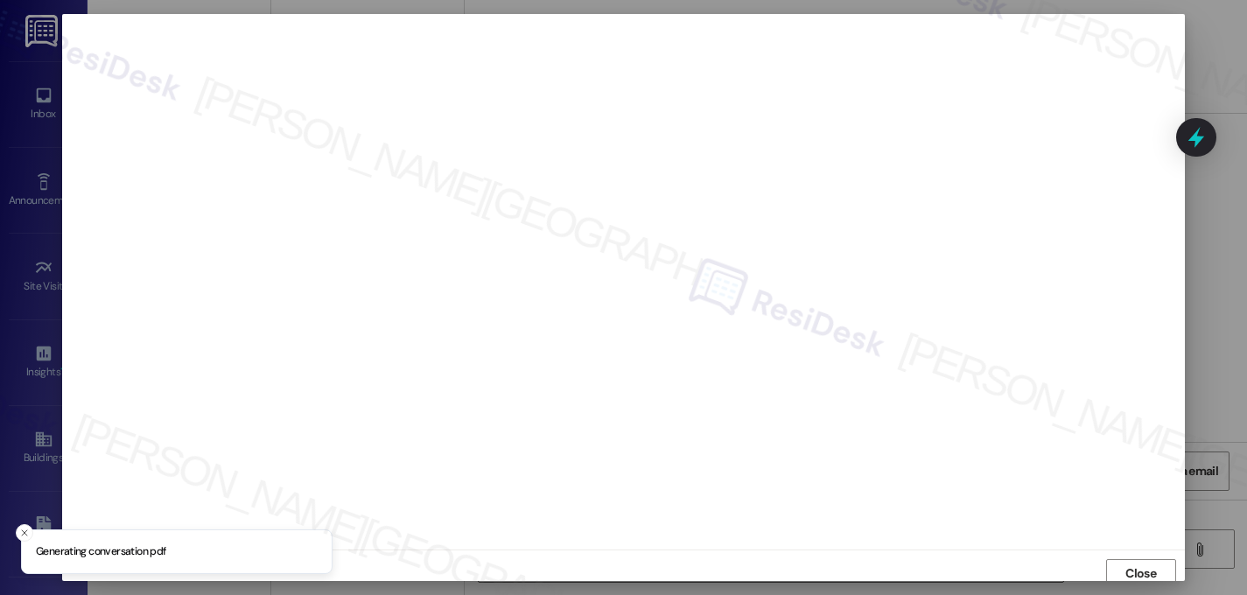
scroll to position [6, 0]
click at [1117, 569] on button "Close" at bounding box center [1141, 567] width 70 height 28
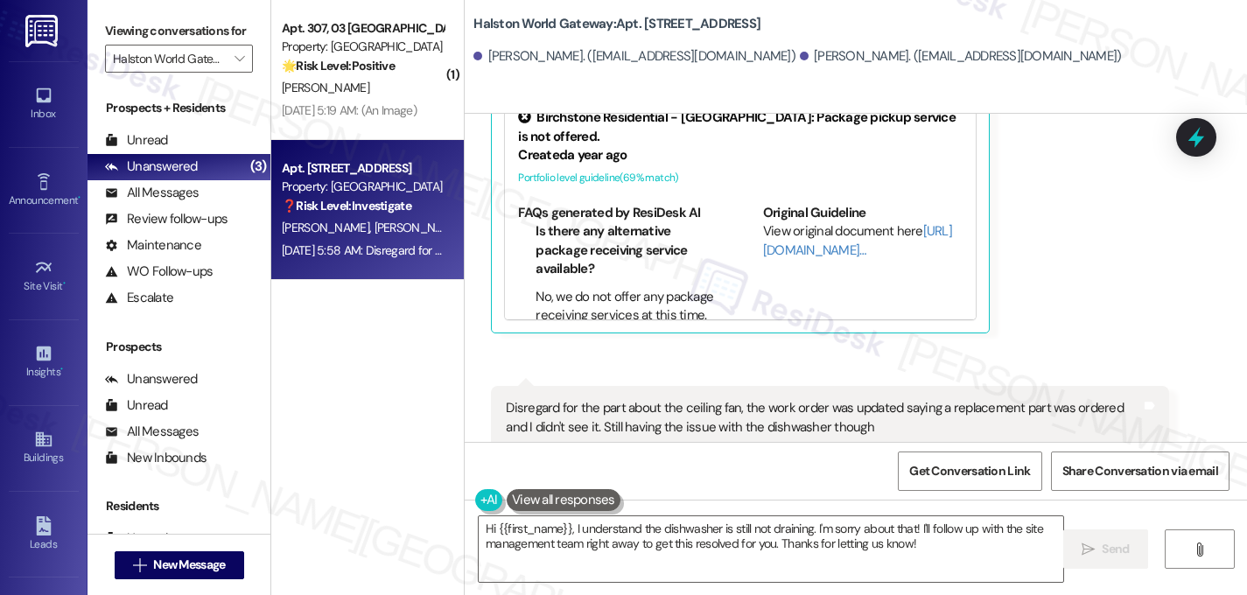
scroll to position [4517, 0]
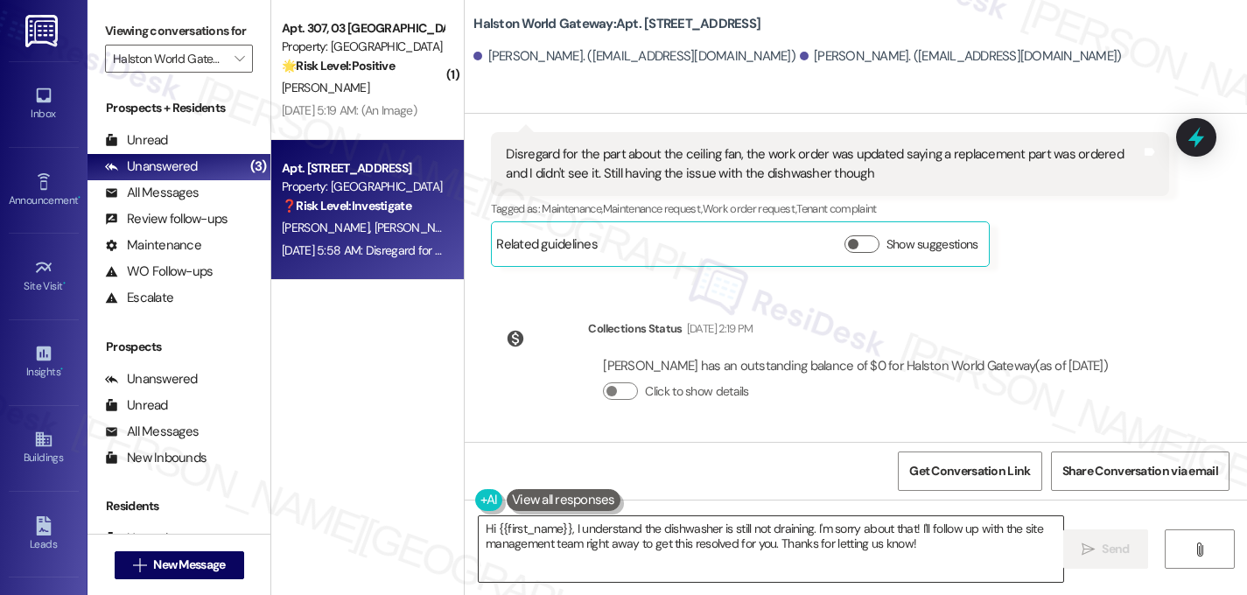
click at [564, 524] on textarea "Hi {{first_name}}, I understand the dishwasher is still not draining. I'm sorry…" at bounding box center [771, 549] width 585 height 66
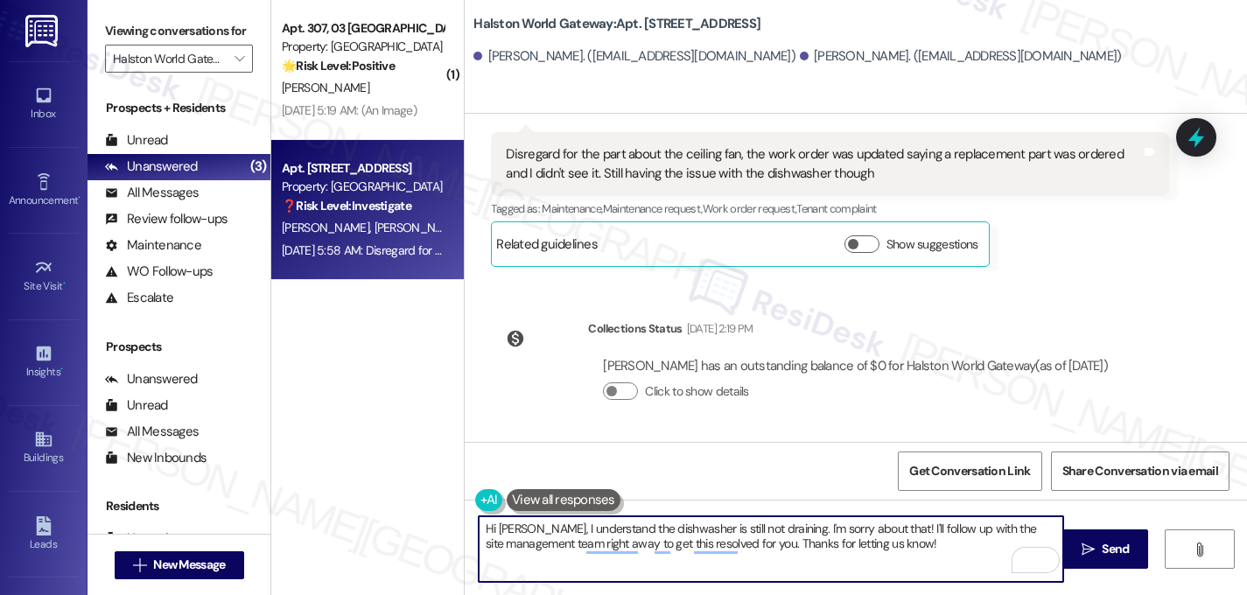
click at [769, 530] on textarea "Hi [PERSON_NAME], I understand the dishwasher is still not draining. I'm sorry …" at bounding box center [771, 549] width 585 height 66
click at [923, 535] on textarea "Hi [PERSON_NAME], I understand the dishwasher is still not working properly. I'…" at bounding box center [771, 549] width 585 height 66
click at [632, 545] on textarea "Hi [PERSON_NAME], I understand the dishwasher is still not working properly. I'…" at bounding box center [771, 549] width 585 height 66
click at [713, 550] on textarea "Hi [PERSON_NAME], I understand the dishwasher is still not working properly. I'…" at bounding box center [771, 549] width 585 height 66
click at [712, 549] on textarea "Hi [PERSON_NAME], I understand the dishwasher is still not working properly. I'…" at bounding box center [771, 549] width 585 height 66
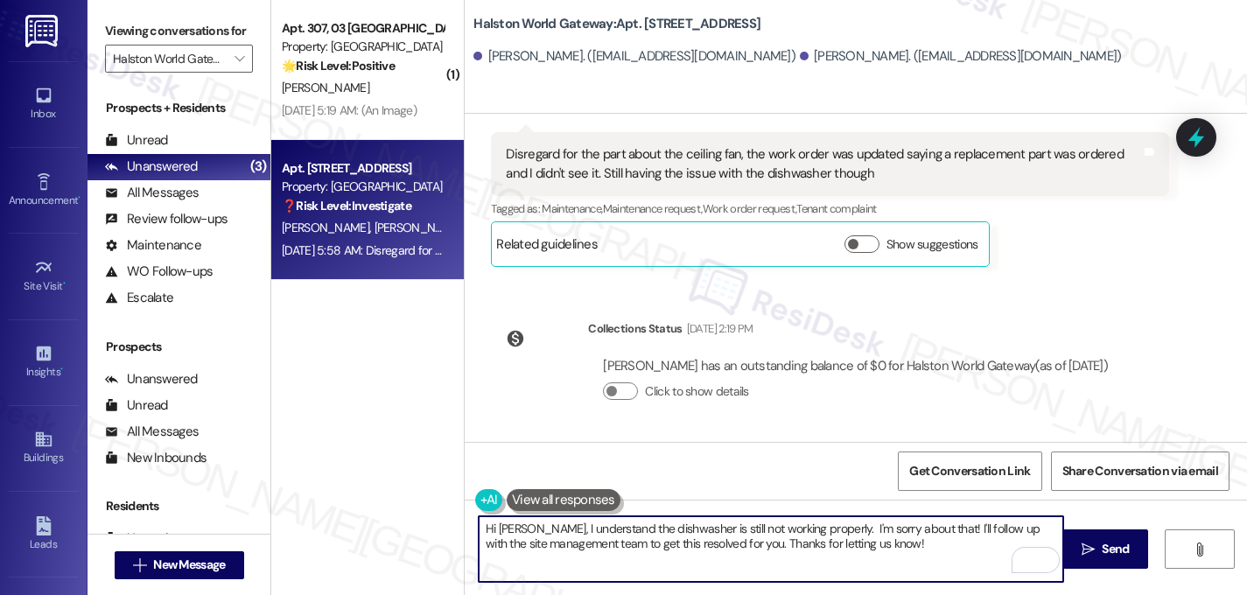
click at [674, 548] on textarea "Hi [PERSON_NAME], I understand the dishwasher is still not working properly. I'…" at bounding box center [771, 549] width 585 height 66
drag, startPoint x: 628, startPoint y: 551, endPoint x: 468, endPoint y: 553, distance: 160.2
click at [478, 553] on div "Hi [PERSON_NAME], I understand the dishwasher is still not working properly. I'…" at bounding box center [771, 549] width 586 height 67
click at [910, 534] on textarea "Hi [PERSON_NAME], I understand the dishwasher is still not working properly. I'…" at bounding box center [771, 549] width 585 height 66
click at [571, 545] on textarea "Hi [PERSON_NAME], I understand the dishwasher is still not working properly. I'…" at bounding box center [771, 549] width 585 height 66
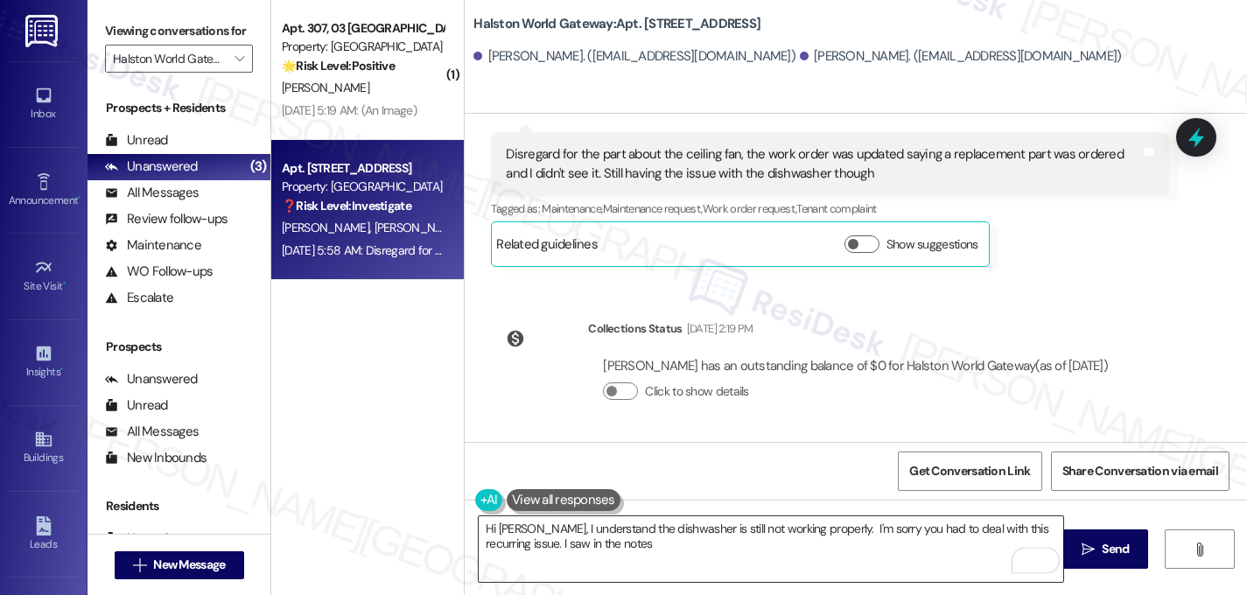
click at [614, 551] on textarea "Hi [PERSON_NAME], I understand the dishwasher is still not working properly. I'…" at bounding box center [771, 549] width 585 height 66
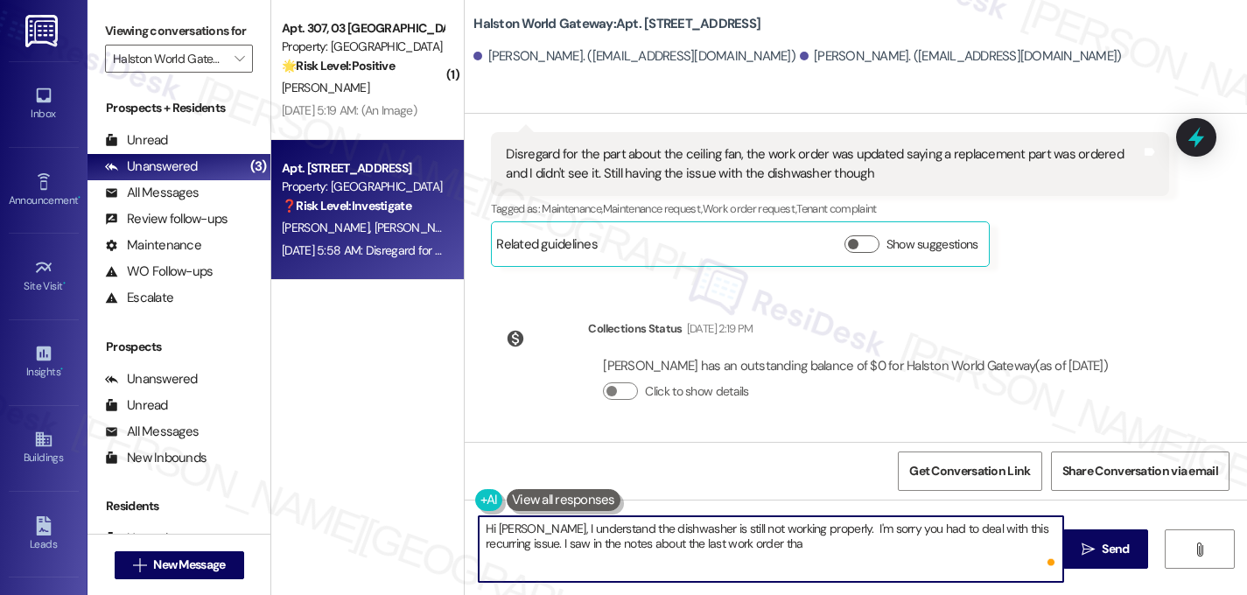
type textarea "Hi [PERSON_NAME], I understand the dishwasher is still not working properly. I'…"
drag, startPoint x: 769, startPoint y: 545, endPoint x: 453, endPoint y: 520, distance: 316.1
click at [453, 520] on div "( 1 ) Apt. 307, 03 [GEOGRAPHIC_DATA] Property: [GEOGRAPHIC_DATA] Gateway 🌟 Risk…" at bounding box center [759, 297] width 976 height 595
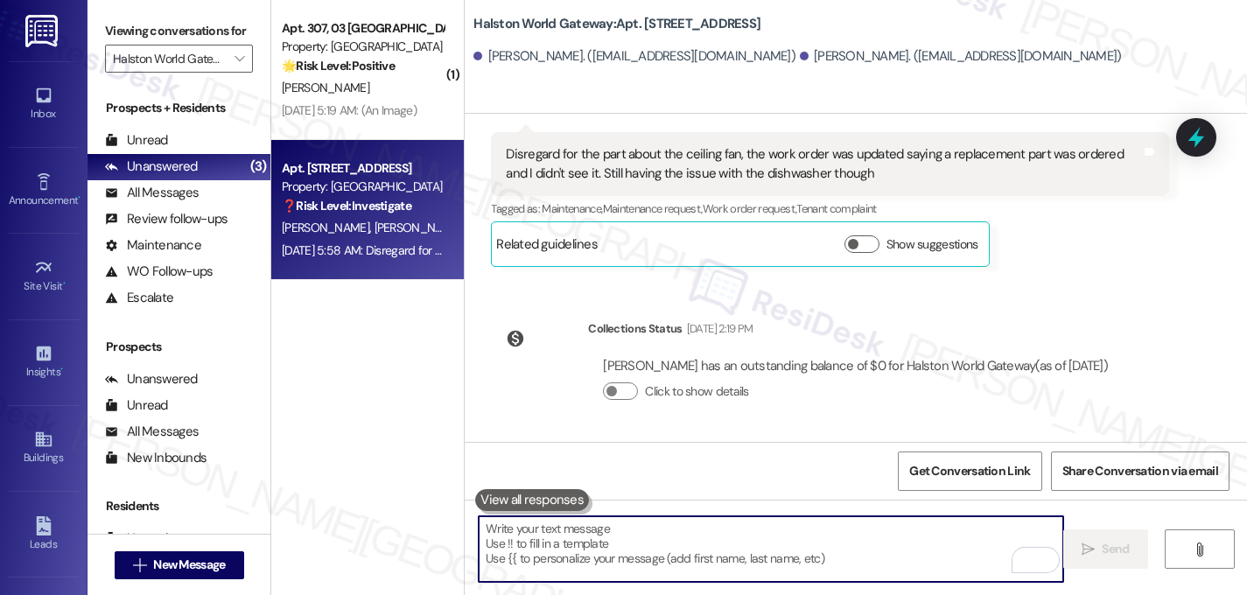
paste textarea "Hi [PERSON_NAME], I understand the dishwasher is still not working properly. I'…"
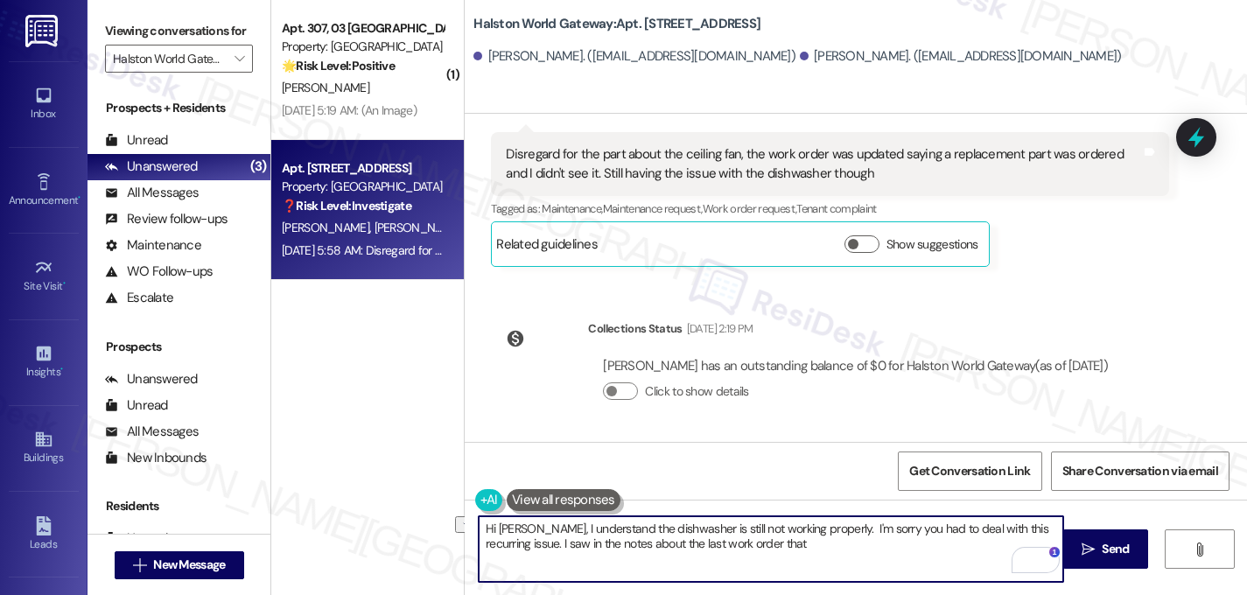
drag, startPoint x: 765, startPoint y: 549, endPoint x: 526, endPoint y: 551, distance: 239.0
click at [527, 551] on textarea "Hi [PERSON_NAME], I understand the dishwasher is still not working properly. I'…" at bounding box center [771, 549] width 585 height 66
type textarea "Hi [PERSON_NAME], I understand the dishwasher is still not working properly. I'…"
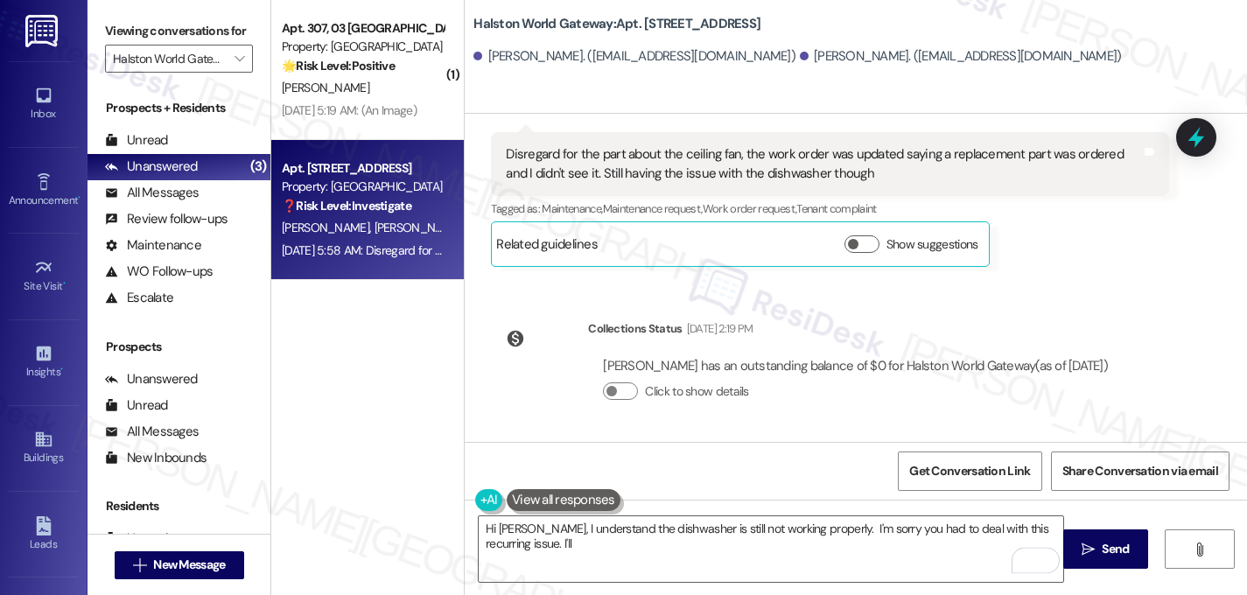
click at [1027, 261] on div "[PERSON_NAME] Question [DATE] 5:58 AM Disregard for the part about the ceiling …" at bounding box center [829, 199] width 677 height 135
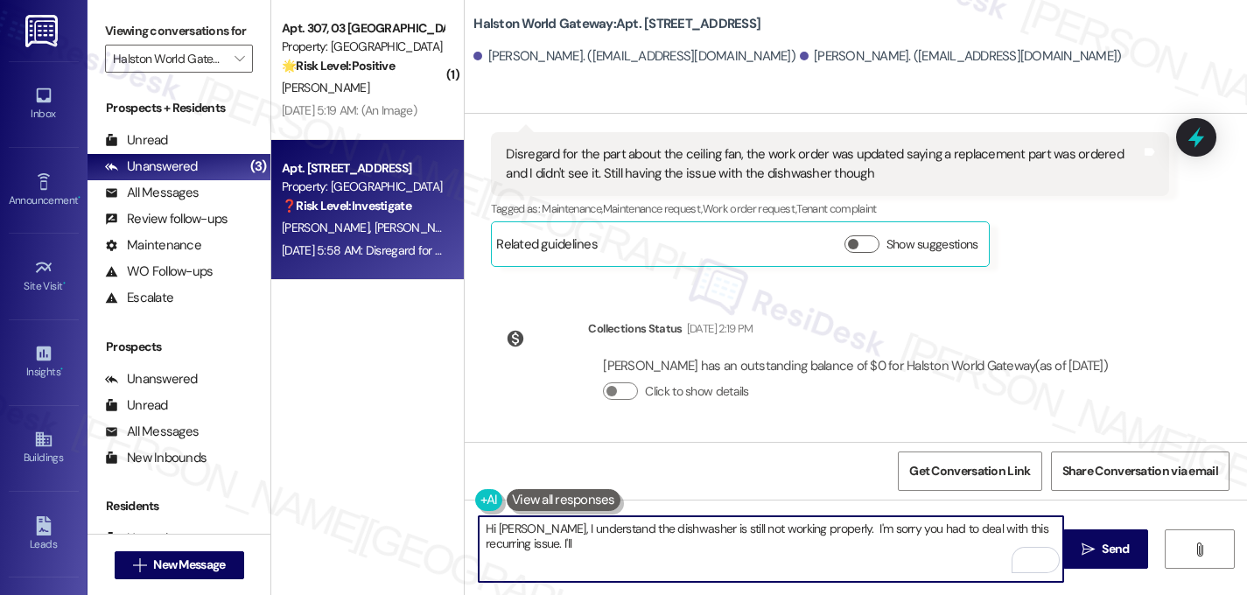
click at [822, 535] on textarea "Hi [PERSON_NAME], I understand the dishwasher is still not working properly. I'…" at bounding box center [771, 549] width 585 height 66
click at [825, 551] on textarea "Hi [PERSON_NAME], I understand the dishwasher is still not working properly. I'…" at bounding box center [771, 549] width 585 height 66
drag, startPoint x: 825, startPoint y: 551, endPoint x: 435, endPoint y: 516, distance: 391.1
click at [435, 516] on div "( 1 ) Apt. 307, 03 [GEOGRAPHIC_DATA] Property: [GEOGRAPHIC_DATA] Gateway 🌟 Risk…" at bounding box center [759, 297] width 976 height 595
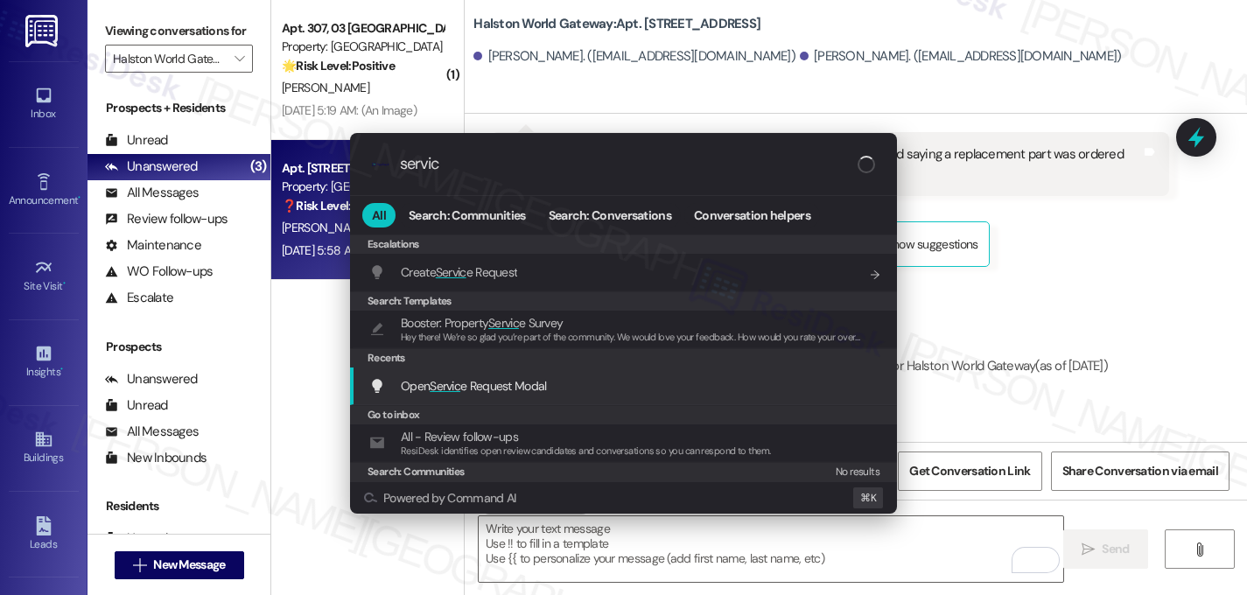
type input "servic"
click at [453, 386] on span "Servic" at bounding box center [445, 386] width 31 height 16
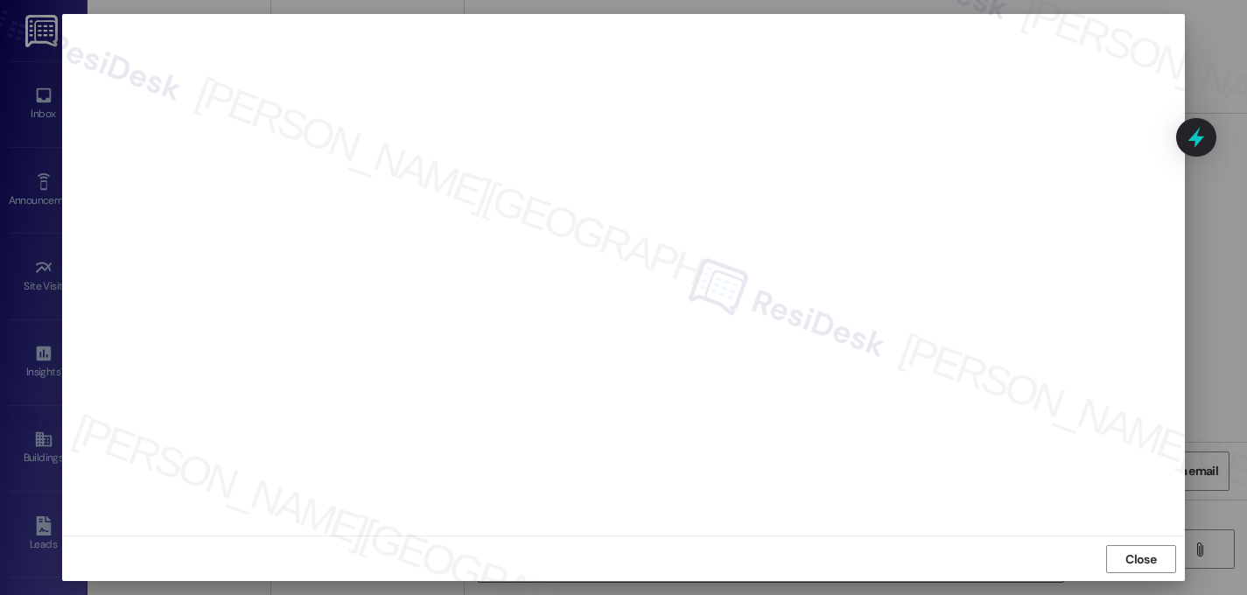
scroll to position [15, 0]
click at [1139, 558] on span "Close" at bounding box center [1141, 559] width 31 height 18
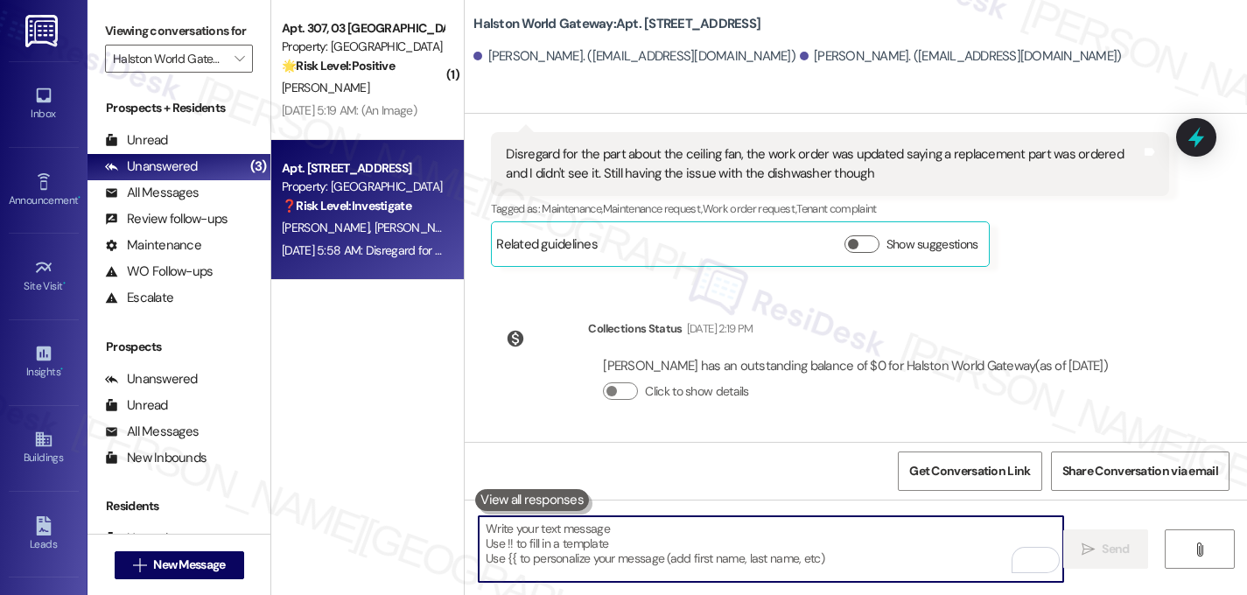
click at [808, 537] on textarea "To enrich screen reader interactions, please activate Accessibility in Grammarl…" at bounding box center [771, 549] width 585 height 66
paste textarea "Hi [PERSON_NAME], I understand the dishwasher is still not working properly. I'…"
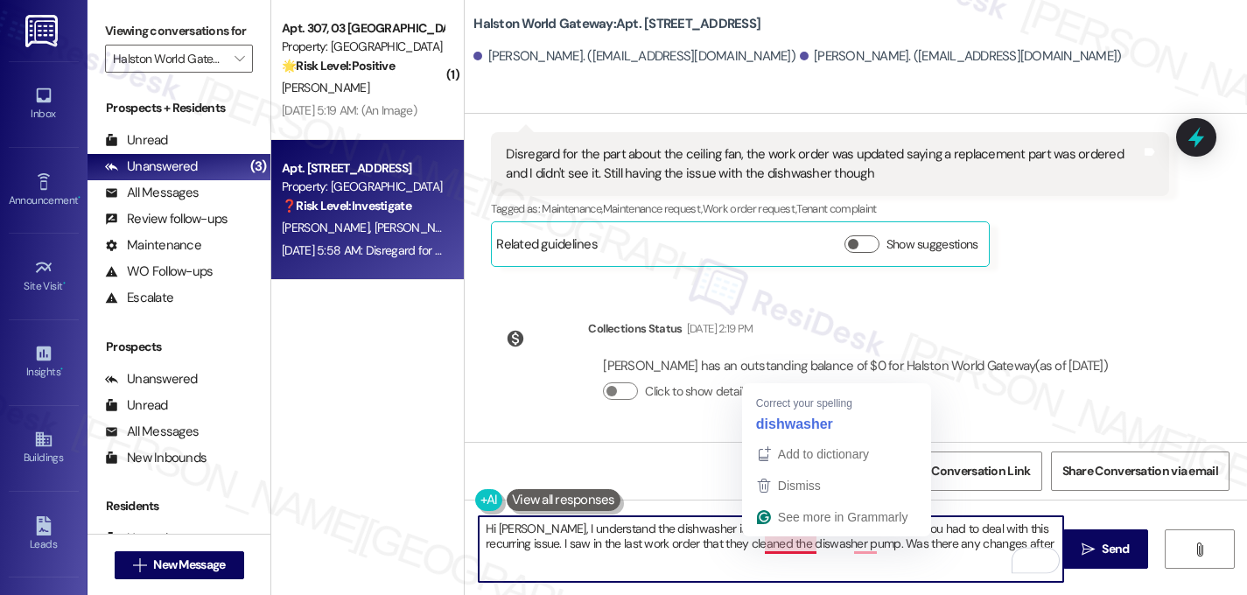
click at [773, 539] on textarea "Hi [PERSON_NAME], I understand the dishwasher is still not working properly. I'…" at bounding box center [771, 549] width 585 height 66
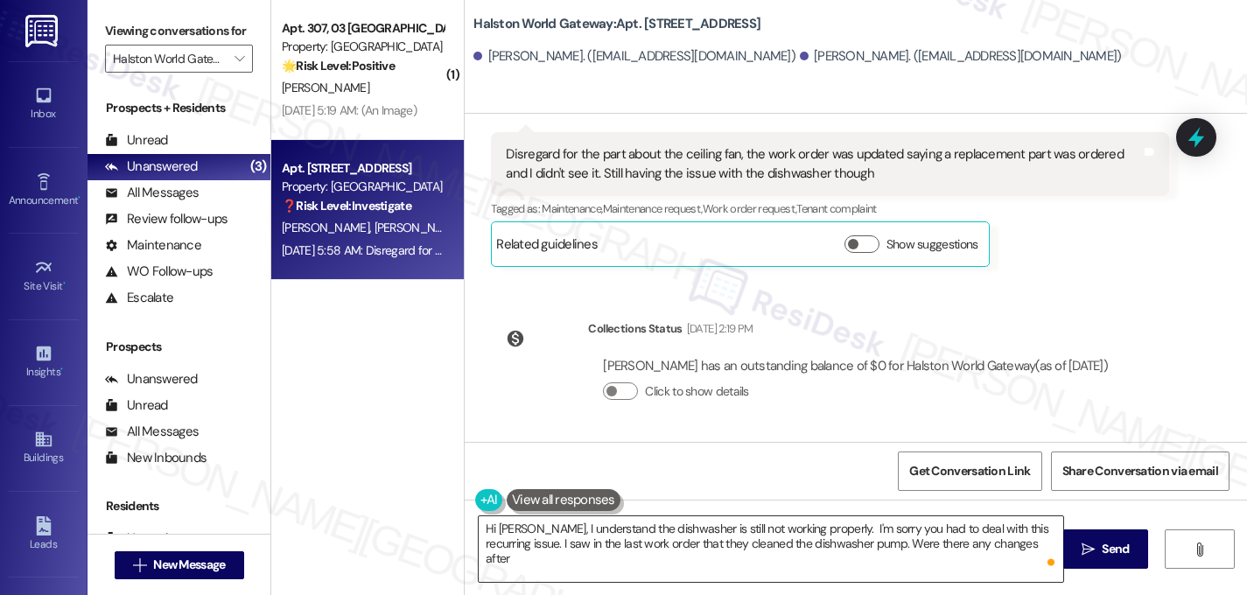
click at [1011, 547] on textarea "Hi Bradley, I understand the dishwasher is still not working properly. I'm sorr…" at bounding box center [771, 549] width 585 height 66
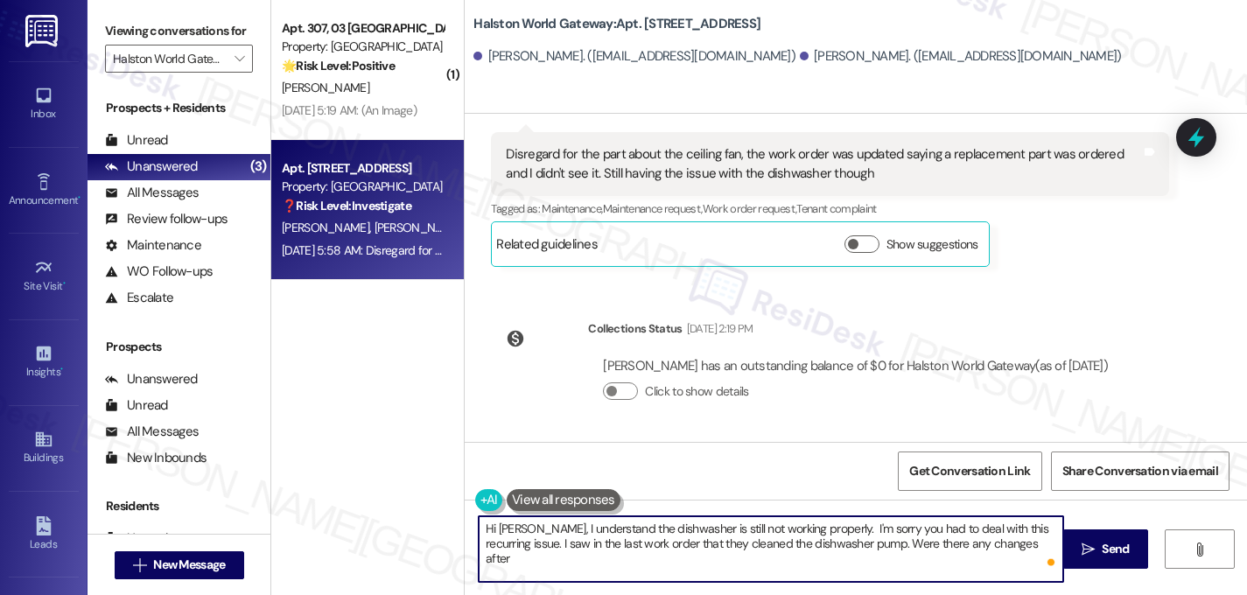
click at [848, 551] on textarea "Hi Bradley, I understand the dishwasher is still not working properly. I'm sorr…" at bounding box center [771, 549] width 585 height 66
click at [850, 561] on textarea "Hi Bradley, I understand the dishwasher is still not working properly. I'm sorr…" at bounding box center [771, 549] width 585 height 66
click at [848, 546] on textarea "Hi Bradley, I understand the dishwasher is still not working properly. I'm sorr…" at bounding box center [771, 549] width 585 height 66
click at [1012, 545] on textarea "Hi Bradley, I understand the dishwasher is still not working properly. I'm sorr…" at bounding box center [771, 549] width 585 height 66
click at [664, 563] on textarea "Hi Bradley, I understand the dishwasher is still not working properly. I'm sorr…" at bounding box center [771, 549] width 585 height 66
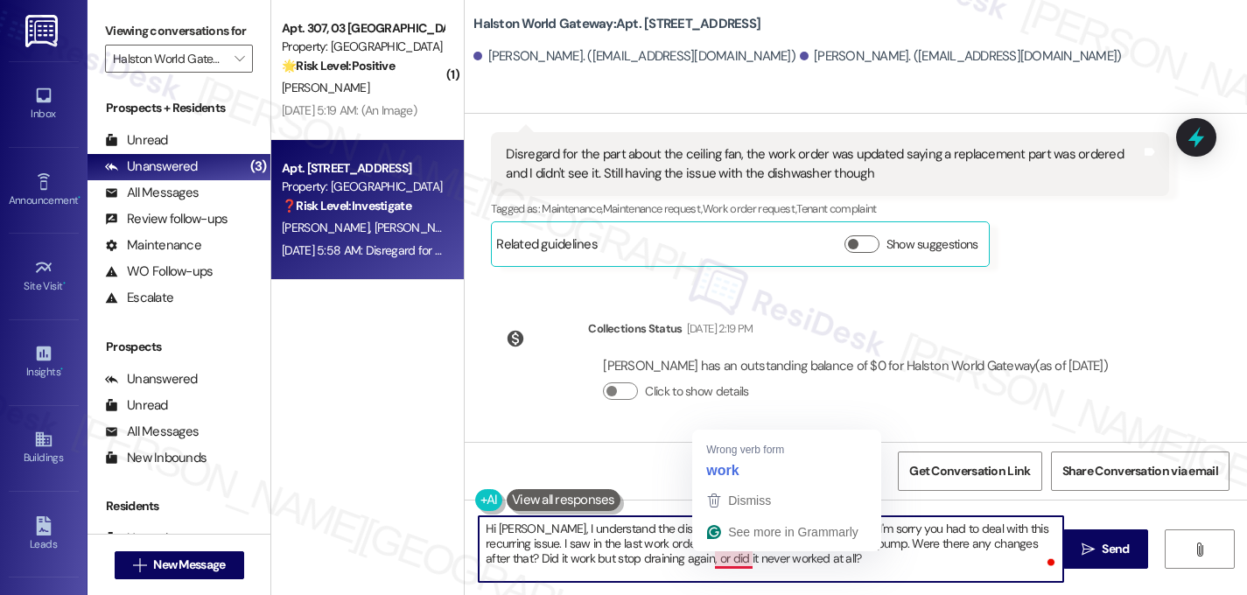
type textarea "Hi Bradley, I understand the dishwasher is still not working properly. I'm sorr…"
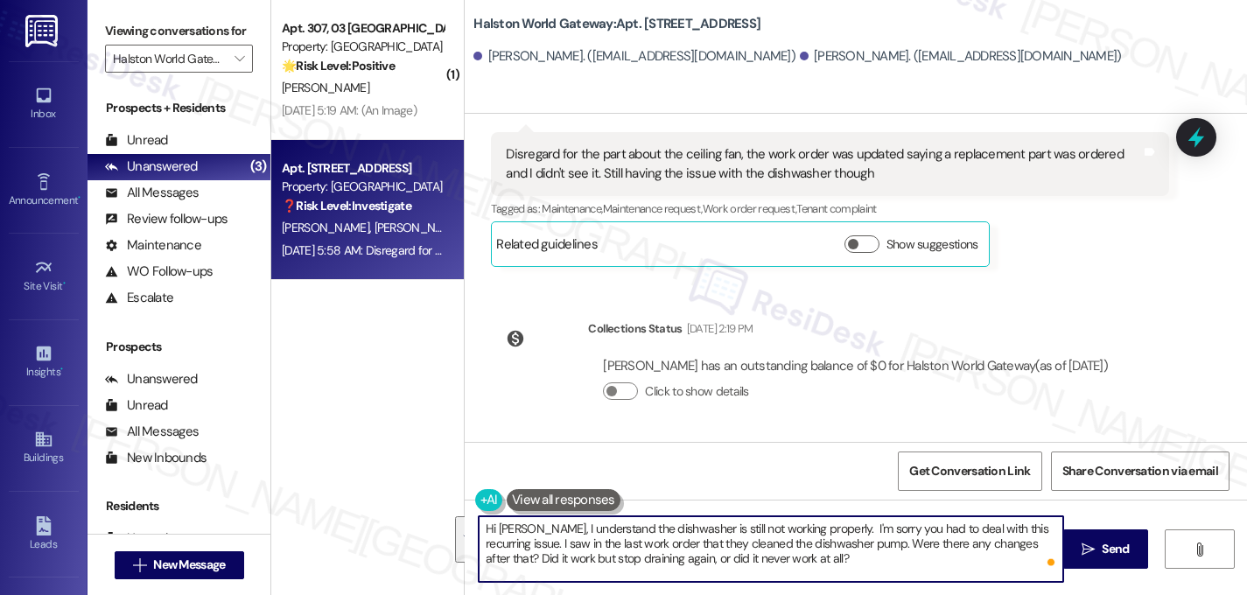
drag, startPoint x: 785, startPoint y: 566, endPoint x: 442, endPoint y: 513, distance: 347.2
click at [442, 513] on div "( 1 ) Apt. 307, 03 Halston World Gateway Property: Halston World Gateway 🌟 Risk…" at bounding box center [759, 297] width 976 height 595
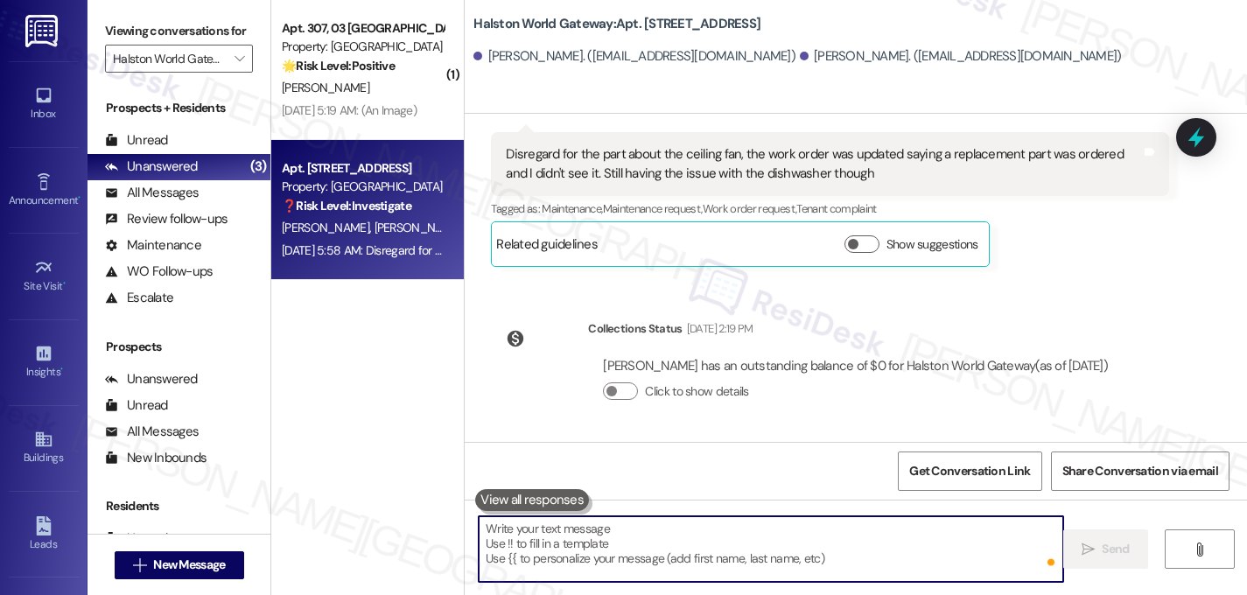
paste textarea "Hi Bradley, I'm really sorry to hear the dishwasher is still acting up. I saw t…"
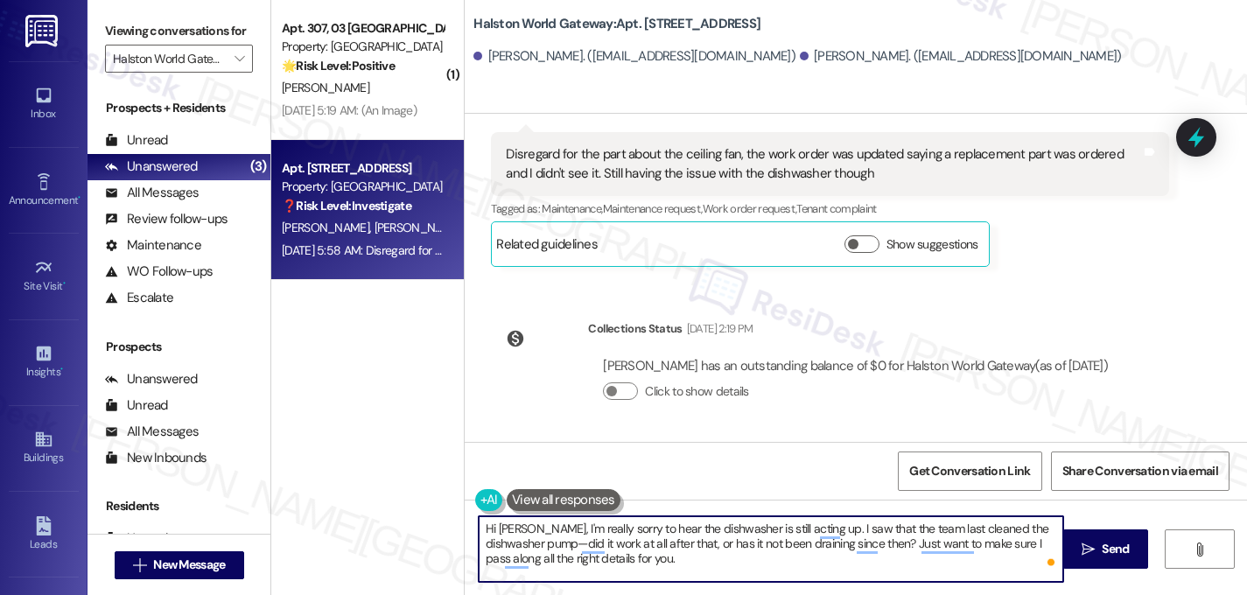
click at [517, 546] on textarea "Hi Bradley, I'm really sorry to hear the dishwasher is still acting up. I saw t…" at bounding box center [771, 549] width 585 height 66
click at [613, 565] on textarea "Hi Bradley, I'm really sorry to hear the dishwasher is still acting up. I saw t…" at bounding box center [771, 549] width 585 height 66
click at [648, 528] on textarea "Hi Bradley, I'm really sorry to hear the dishwasher is still acting up. I saw t…" at bounding box center [771, 549] width 585 height 66
type textarea "Hi [PERSON_NAME], I'm really sorry to hear that the dishwasher is still acting …"
click at [1086, 547] on icon "" at bounding box center [1088, 550] width 13 height 14
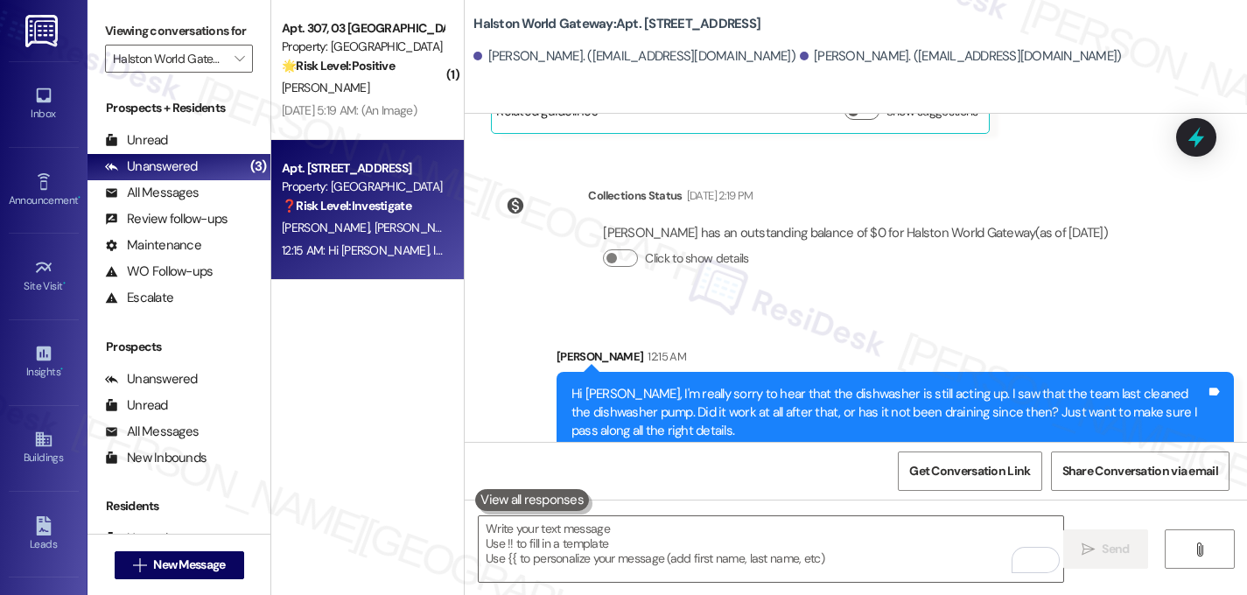
scroll to position [4678, 0]
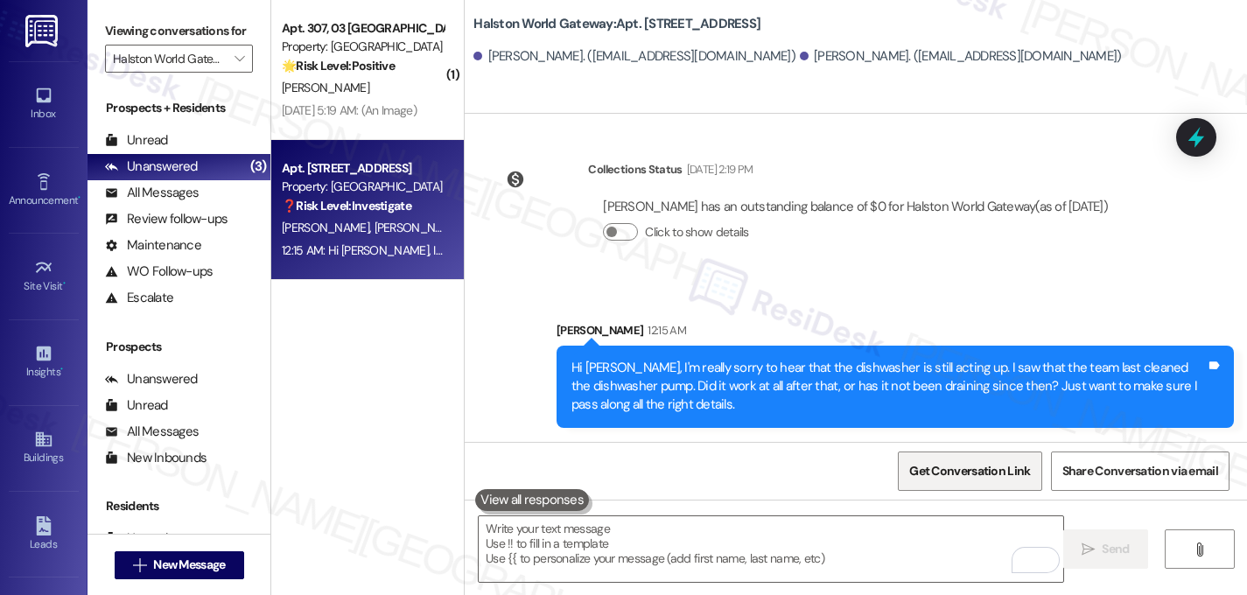
click at [966, 467] on span "Get Conversation Link" at bounding box center [969, 471] width 121 height 18
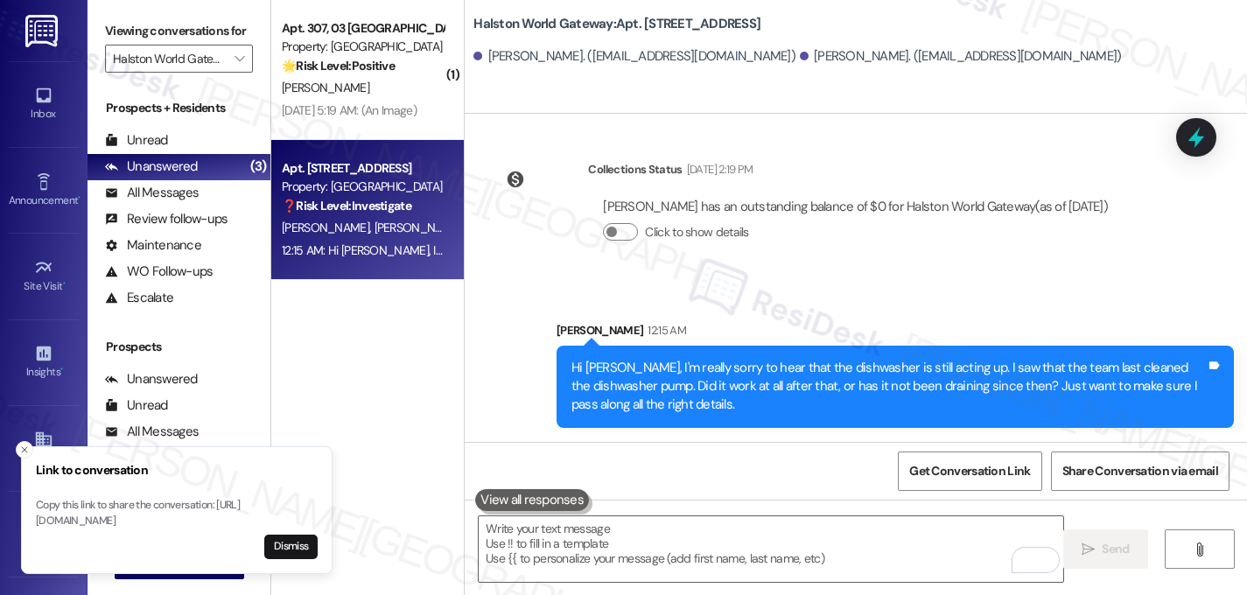
click at [390, 305] on div "( 1 ) Apt. 307, 03 Halston World Gateway Property: Halston World Gateway 🌟 Risk…" at bounding box center [367, 235] width 193 height 471
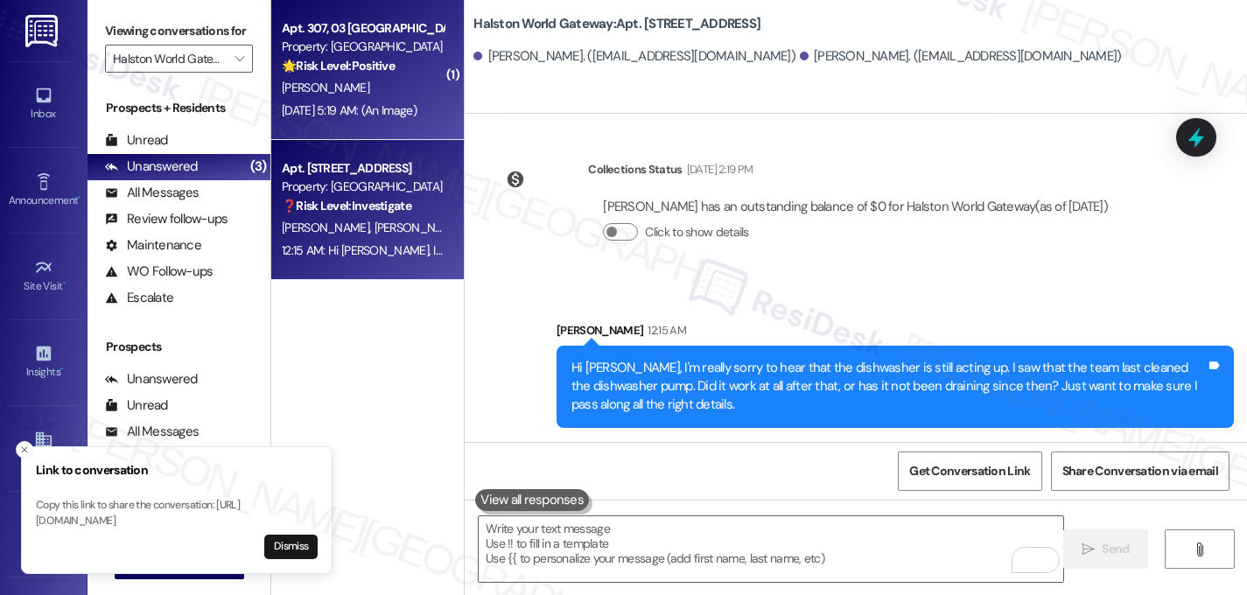
click at [376, 63] on strong "🌟 Risk Level: Positive" at bounding box center [338, 66] width 113 height 16
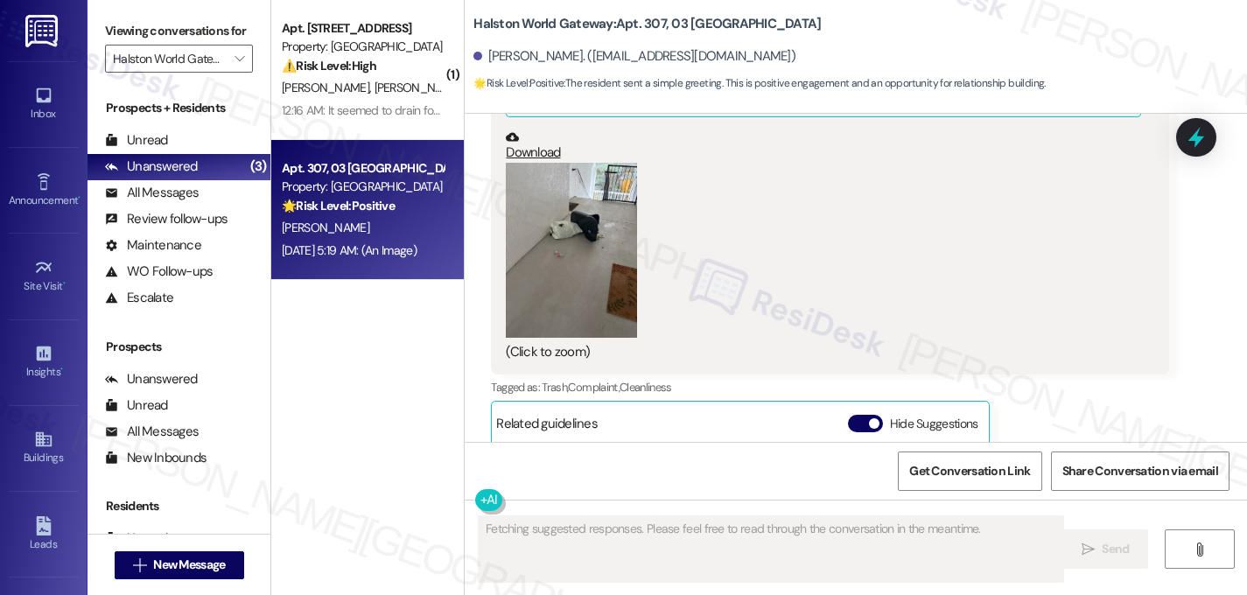
scroll to position [7039, 0]
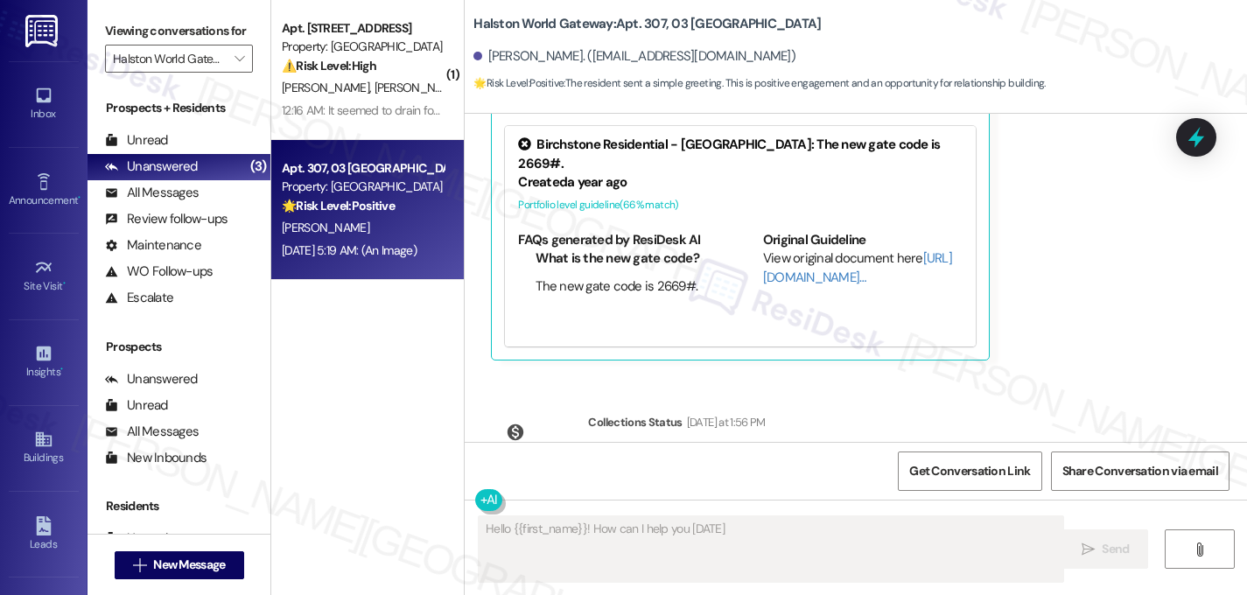
type textarea "Hello {{first_name}}! How can I help you [DATE]?"
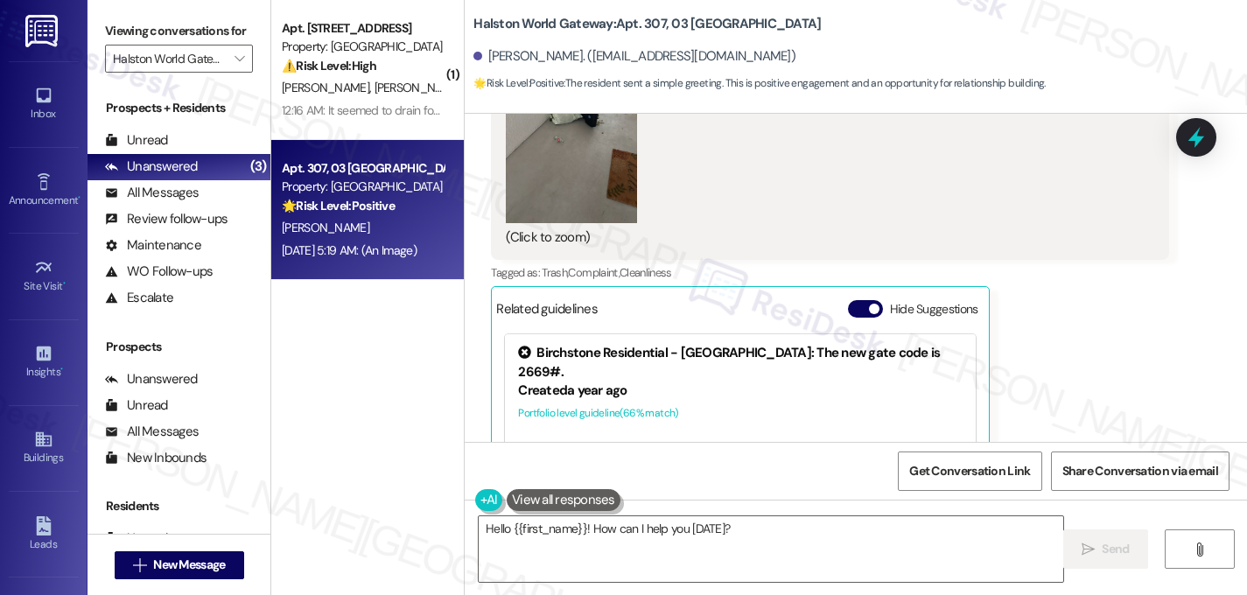
scroll to position [6829, 0]
click at [1002, 357] on div "Regina Sanchez Question Sep 09, 2025 at 5:19 AM Hi Sarah I just wanted to bring…" at bounding box center [829, 166] width 677 height 810
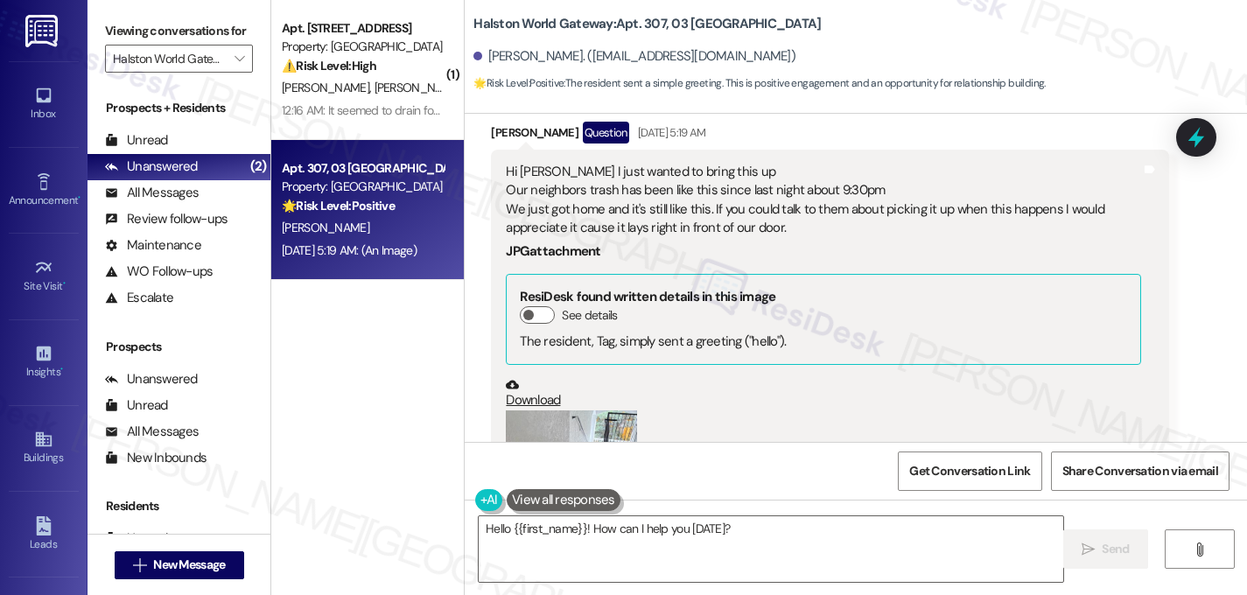
scroll to position [6468, 0]
click at [530, 306] on button "See details" at bounding box center [537, 315] width 35 height 18
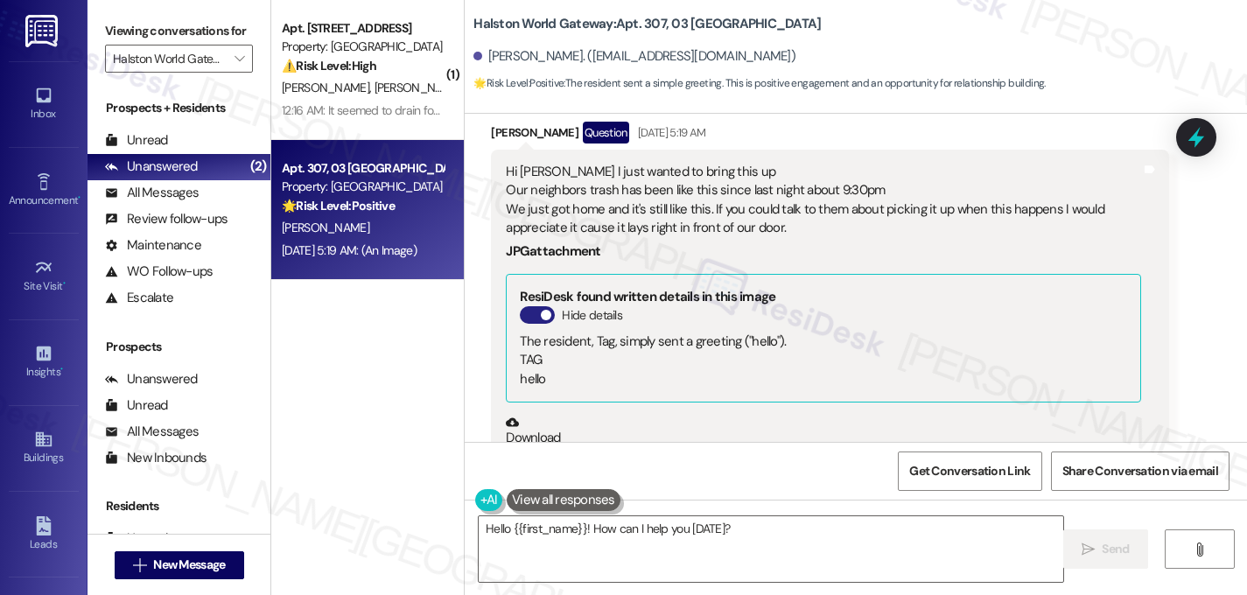
click at [530, 306] on button "Hide details" at bounding box center [537, 315] width 35 height 18
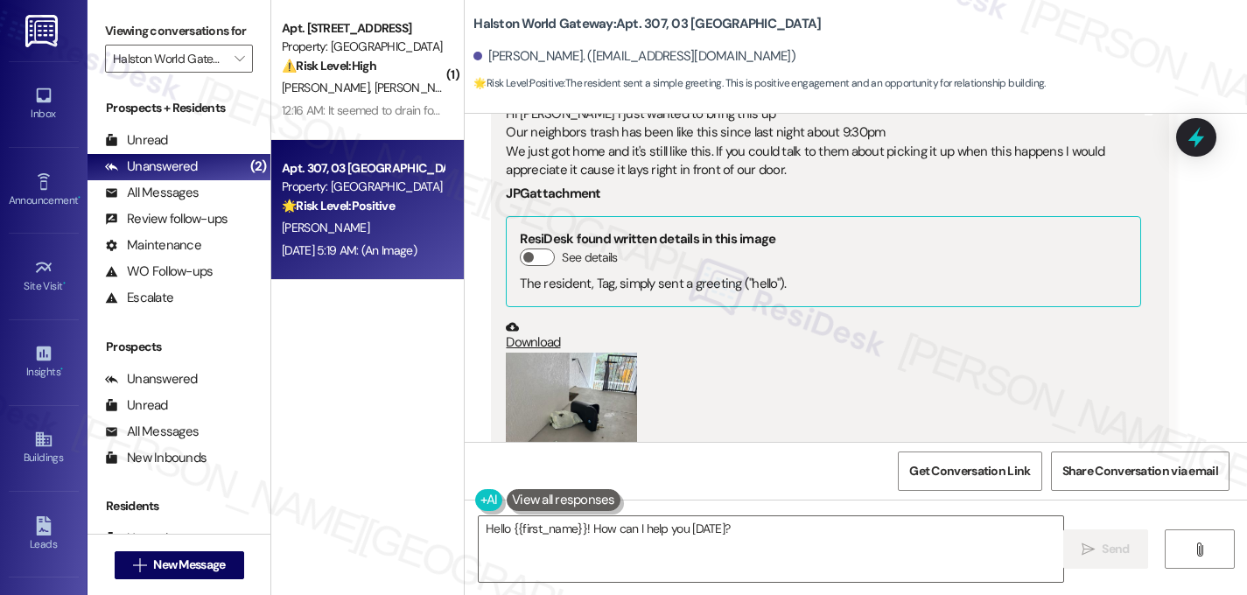
scroll to position [6526, 0]
click at [564, 353] on button "Zoom image" at bounding box center [571, 440] width 131 height 175
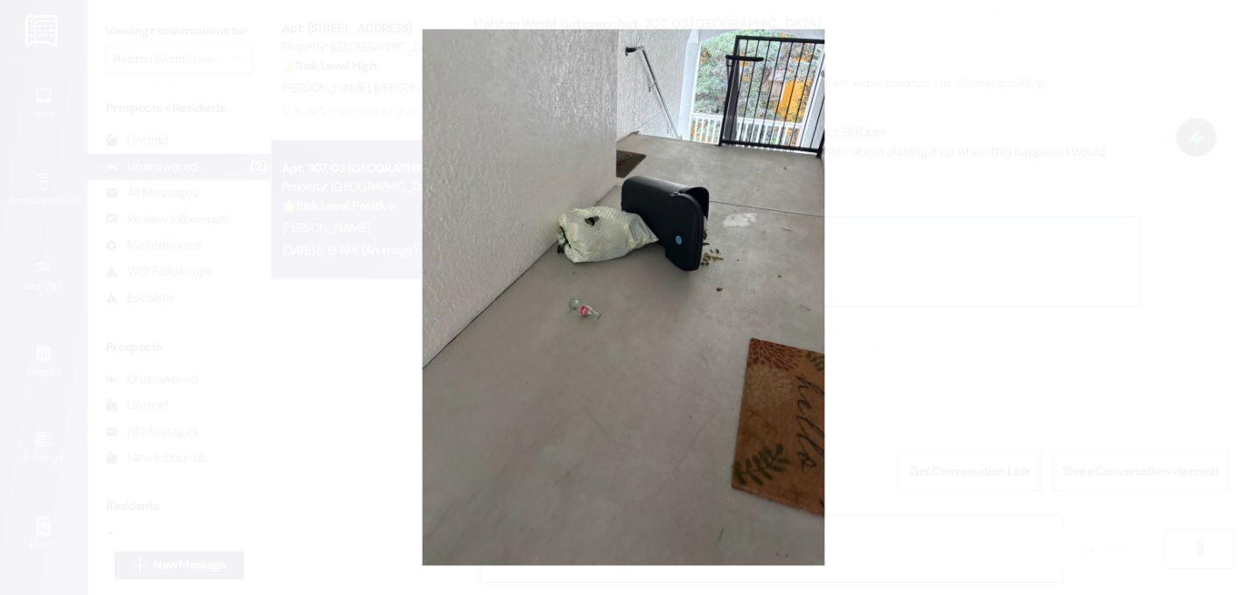
click at [908, 160] on button "Unzoom image" at bounding box center [623, 297] width 1247 height 595
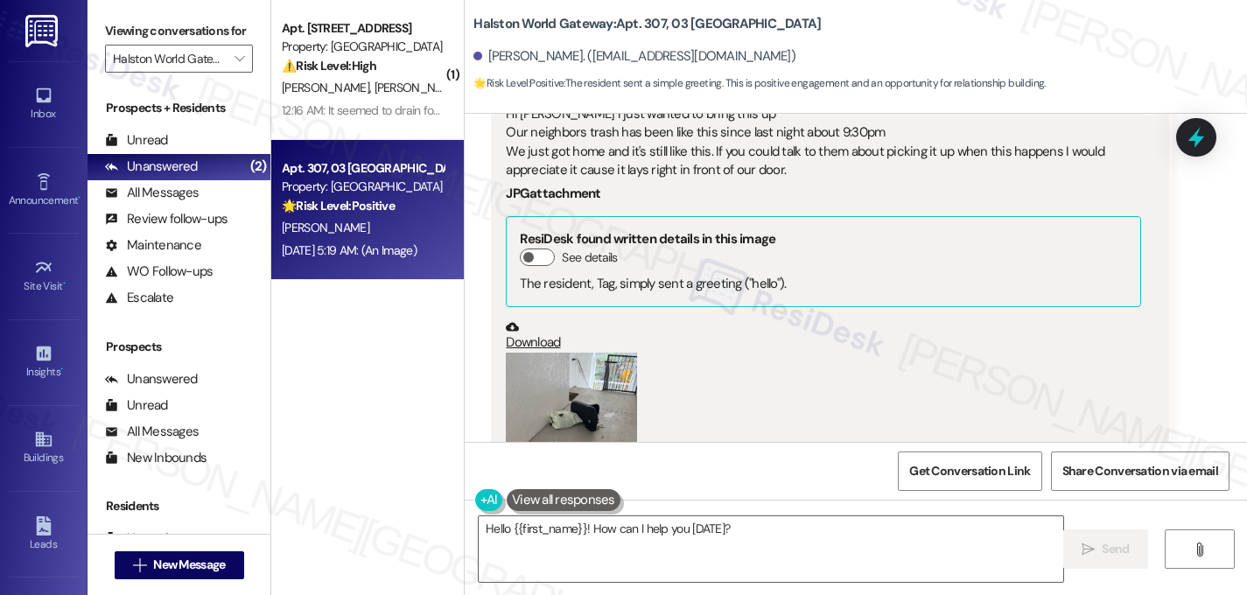
click at [572, 361] on button "Zoom image" at bounding box center [571, 440] width 131 height 175
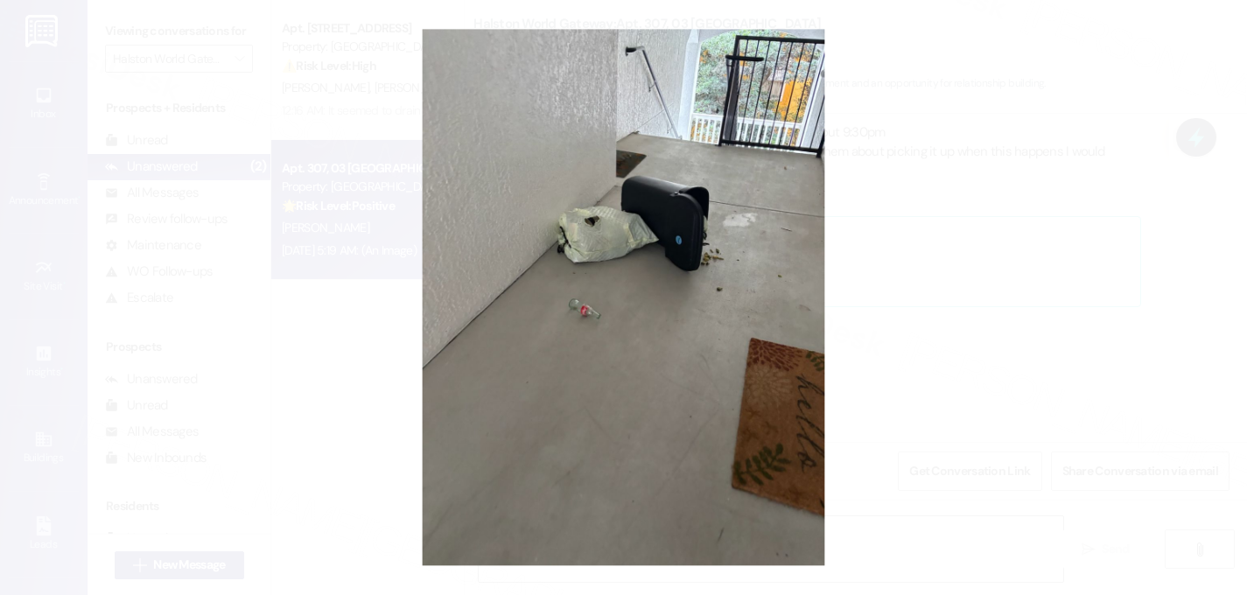
click at [872, 345] on button "Unzoom image" at bounding box center [623, 297] width 1247 height 595
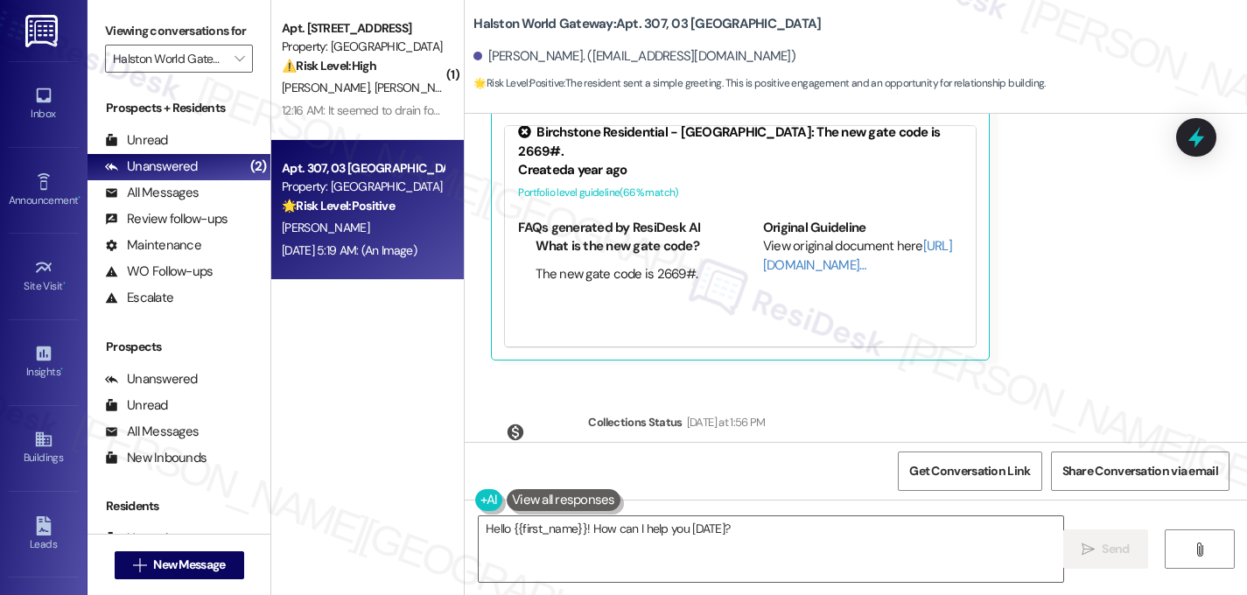
scroll to position [7039, 0]
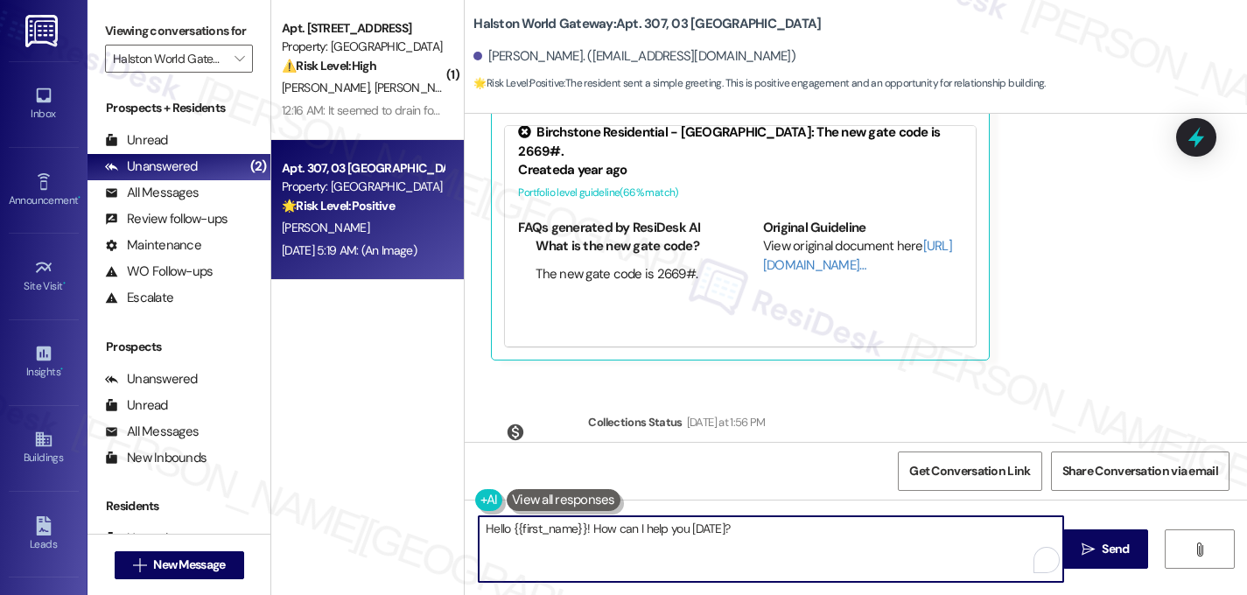
click at [696, 551] on textarea "Hello {{first_name}}! How can I help you today?" at bounding box center [771, 549] width 585 height 66
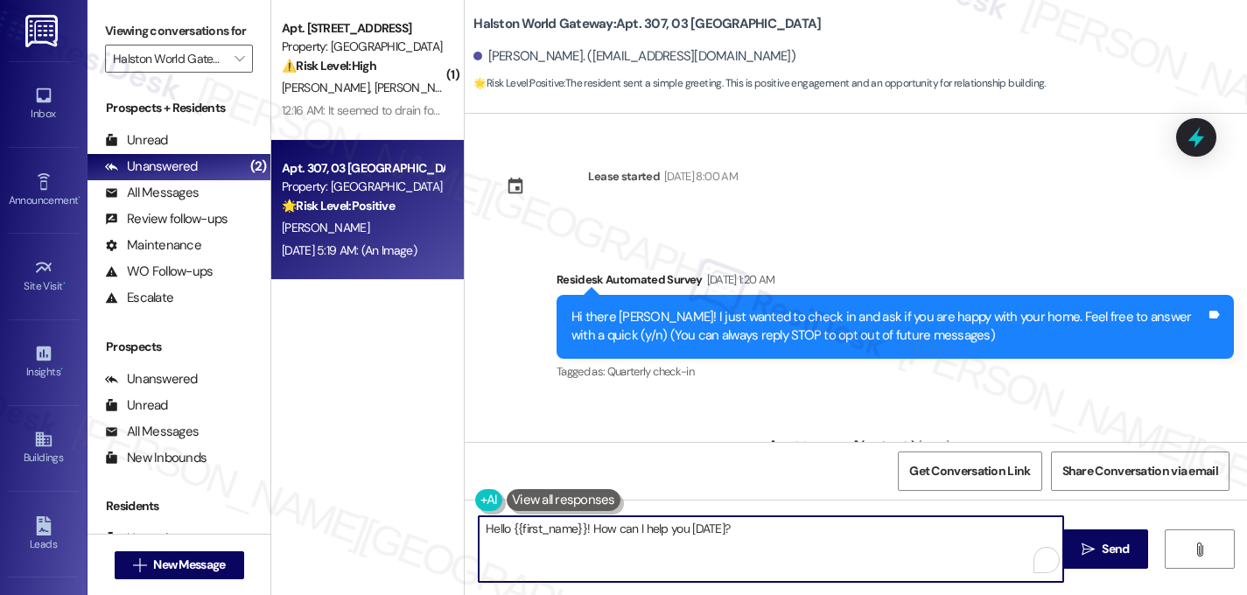
scroll to position [12, 0]
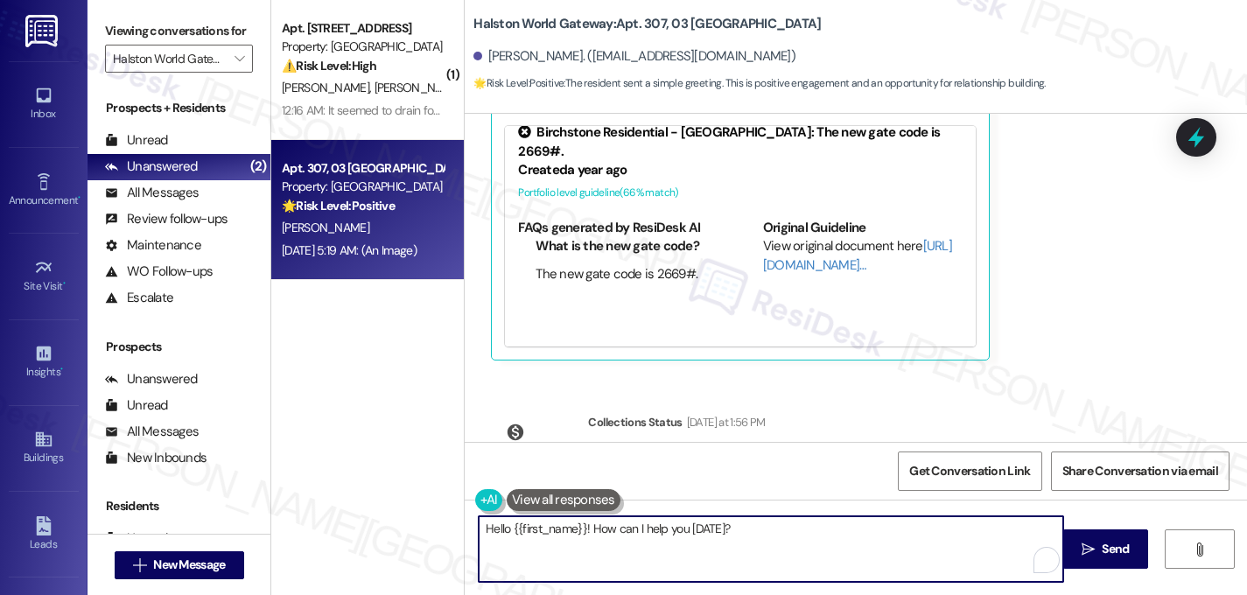
click at [520, 516] on div "Hello {{first_name}}! How can I help you [DATE]?" at bounding box center [771, 549] width 586 height 67
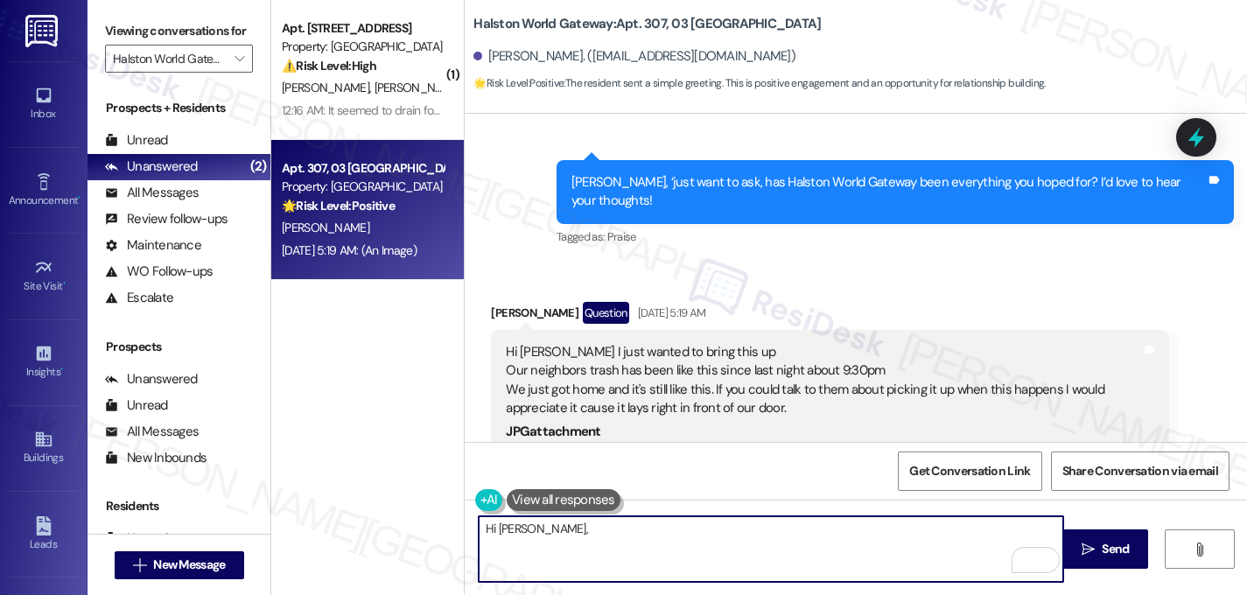
scroll to position [6291, 0]
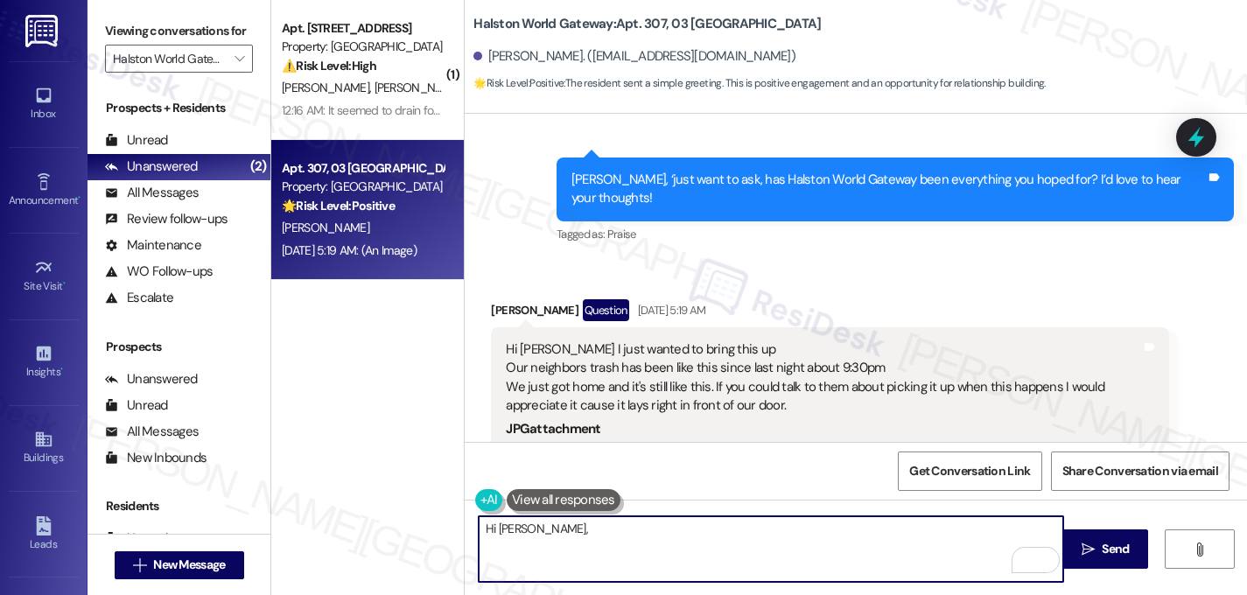
click at [621, 540] on textarea "Hi [PERSON_NAME]," at bounding box center [771, 549] width 585 height 66
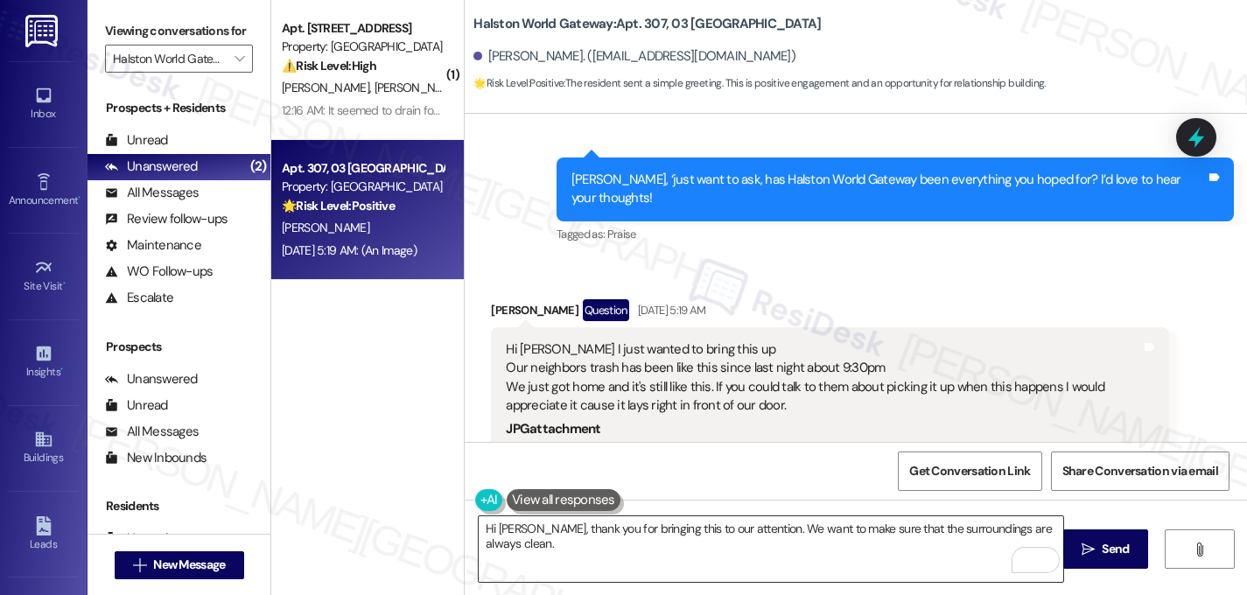
click at [634, 548] on textarea "Hi [PERSON_NAME], thank you for bringing this to our attention. We want to make…" at bounding box center [771, 549] width 585 height 66
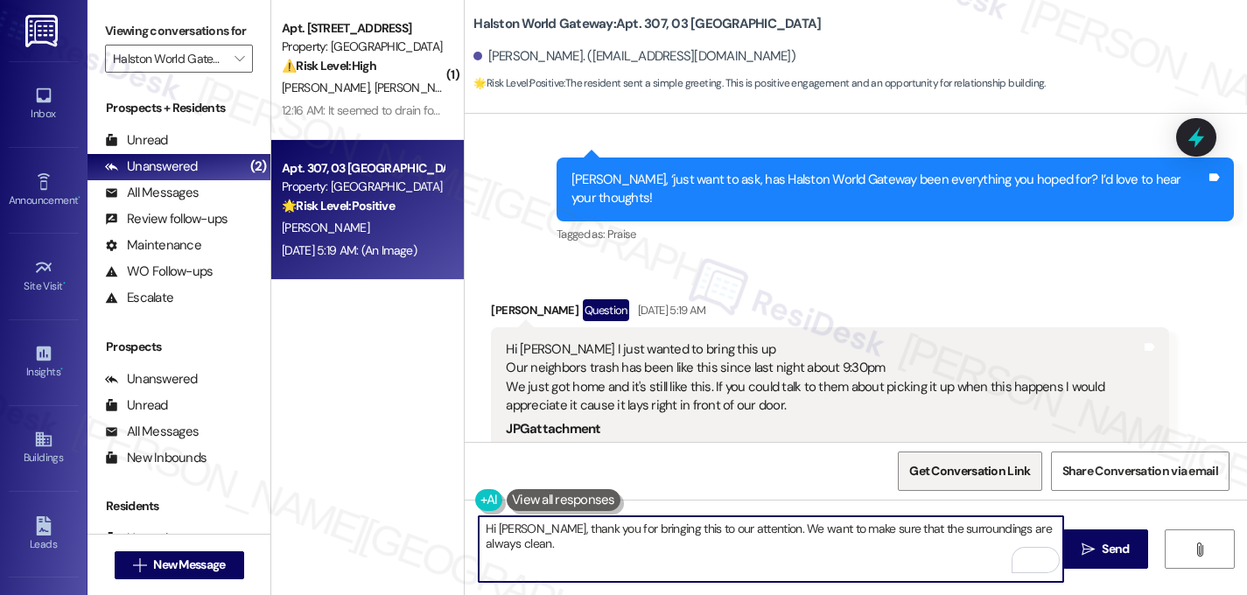
click at [971, 475] on span "Get Conversation Link" at bounding box center [969, 471] width 121 height 18
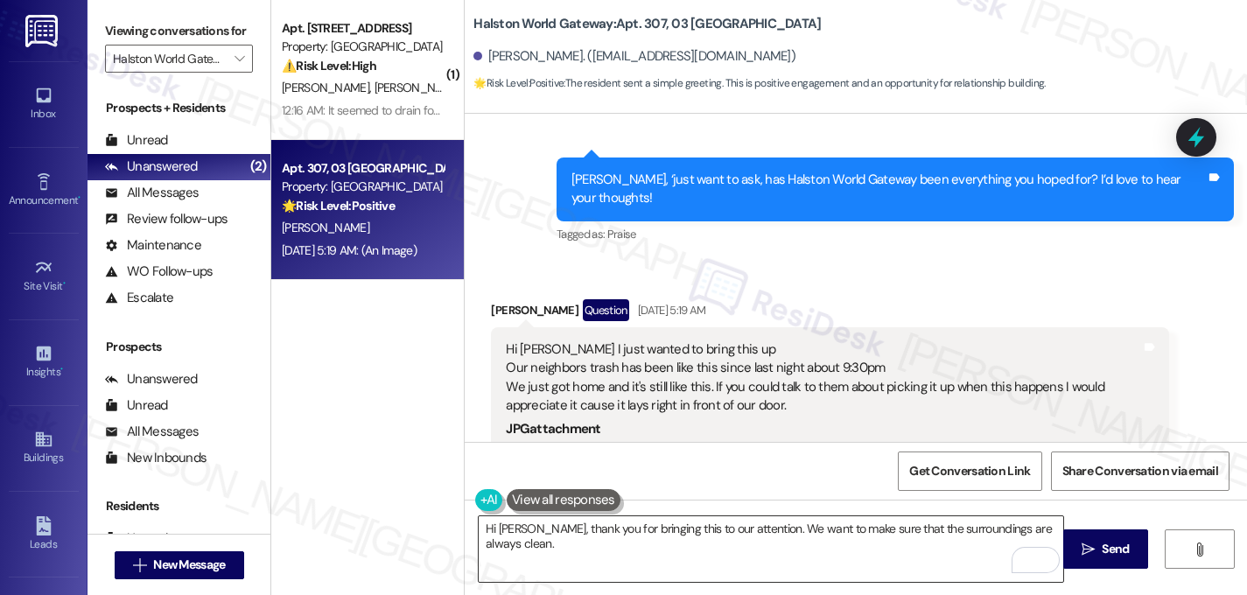
click at [591, 552] on textarea "Hi [PERSON_NAME], thank you for bringing this to our attention. We want to make…" at bounding box center [771, 549] width 585 height 66
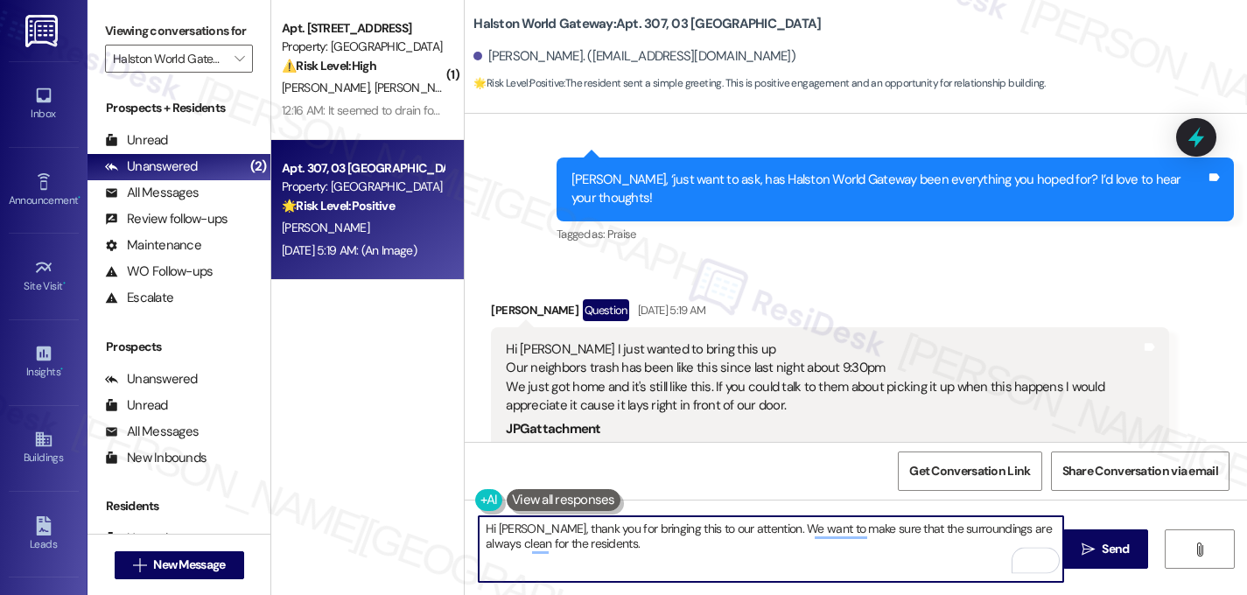
click at [542, 545] on textarea "Hi [PERSON_NAME], thank you for bringing this to our attention. We want to make…" at bounding box center [771, 549] width 585 height 66
click at [604, 548] on textarea "Hi [PERSON_NAME], thank you for bringing this to our attention. We want to make…" at bounding box center [771, 549] width 585 height 66
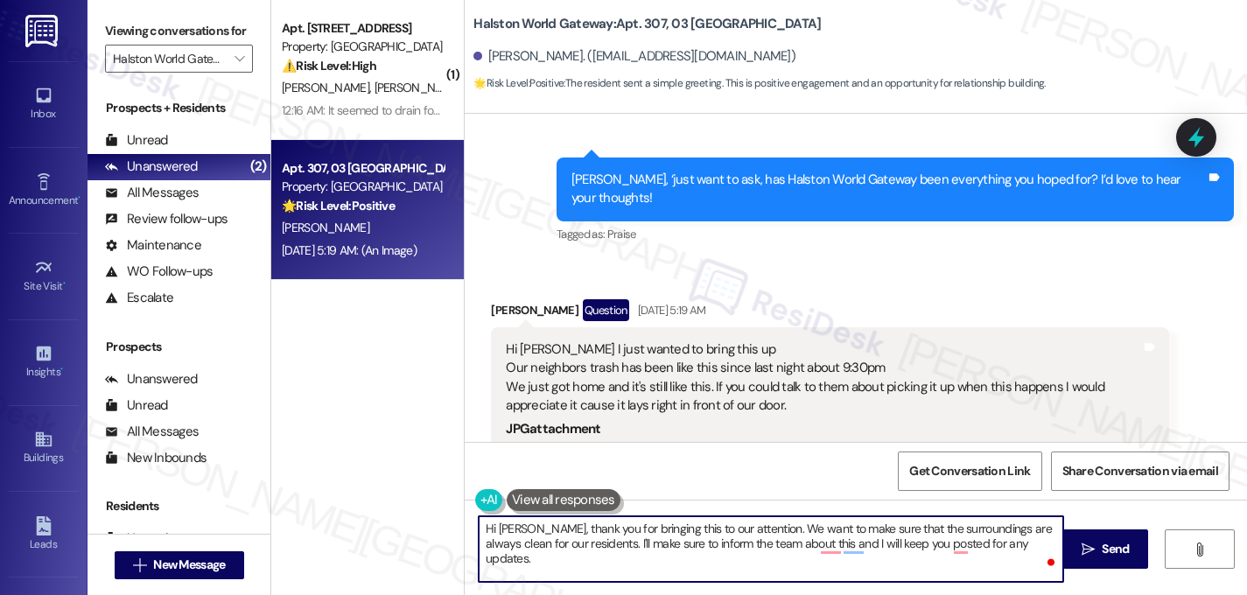
click at [939, 549] on textarea "Hi [PERSON_NAME], thank you for bringing this to our attention. We want to make…" at bounding box center [771, 549] width 585 height 66
click at [939, 548] on textarea "Hi [PERSON_NAME], thank you for bringing this to our attention. We want to make…" at bounding box center [771, 549] width 585 height 66
type textarea "Hi [PERSON_NAME], thank you for bringing this to our attention. We want to make…"
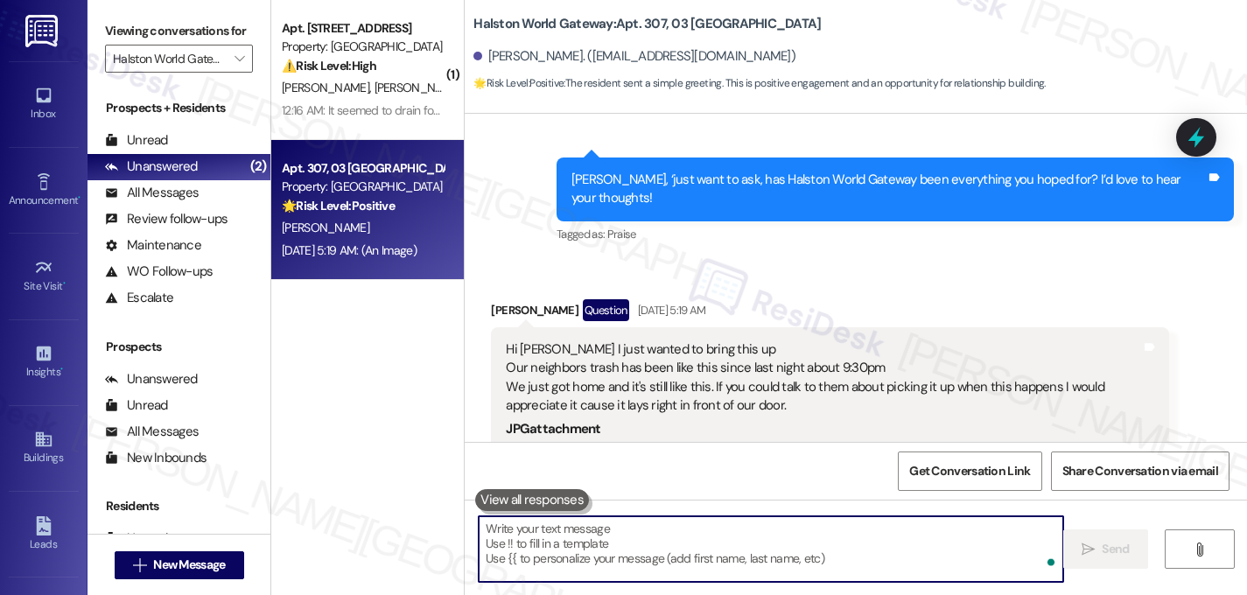
paste textarea "Hi [PERSON_NAME], thanks so much for bringing this to our attention. We definit…"
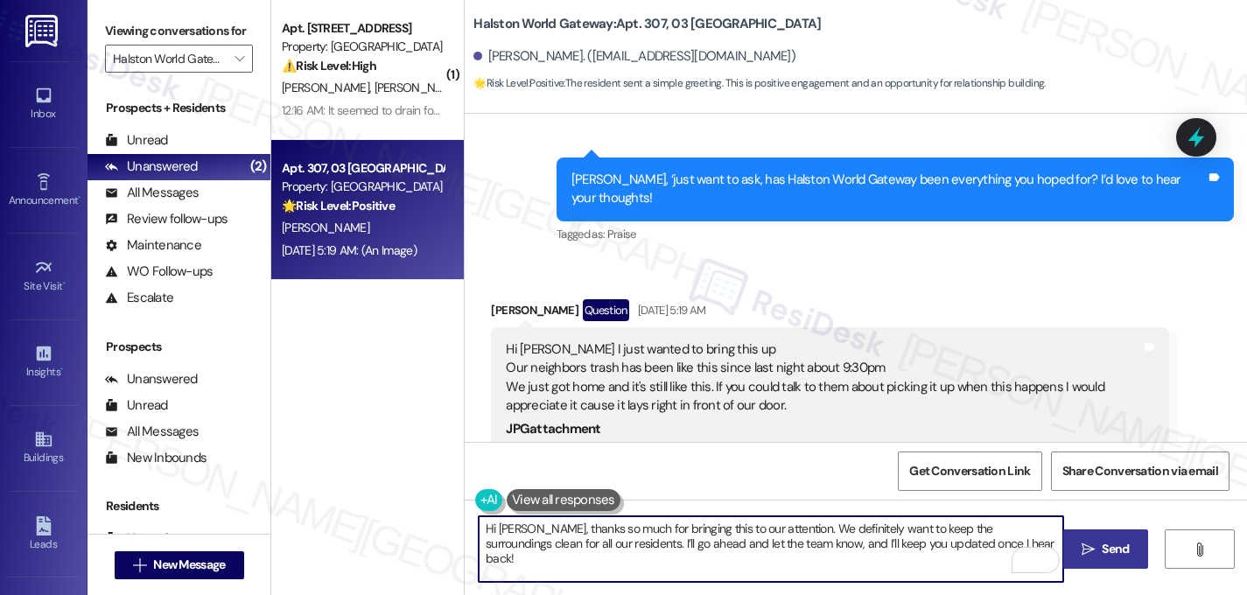
type textarea "Hi [PERSON_NAME], thanks so much for bringing this to our attention. We definit…"
click at [1100, 562] on button " Send" at bounding box center [1105, 549] width 85 height 39
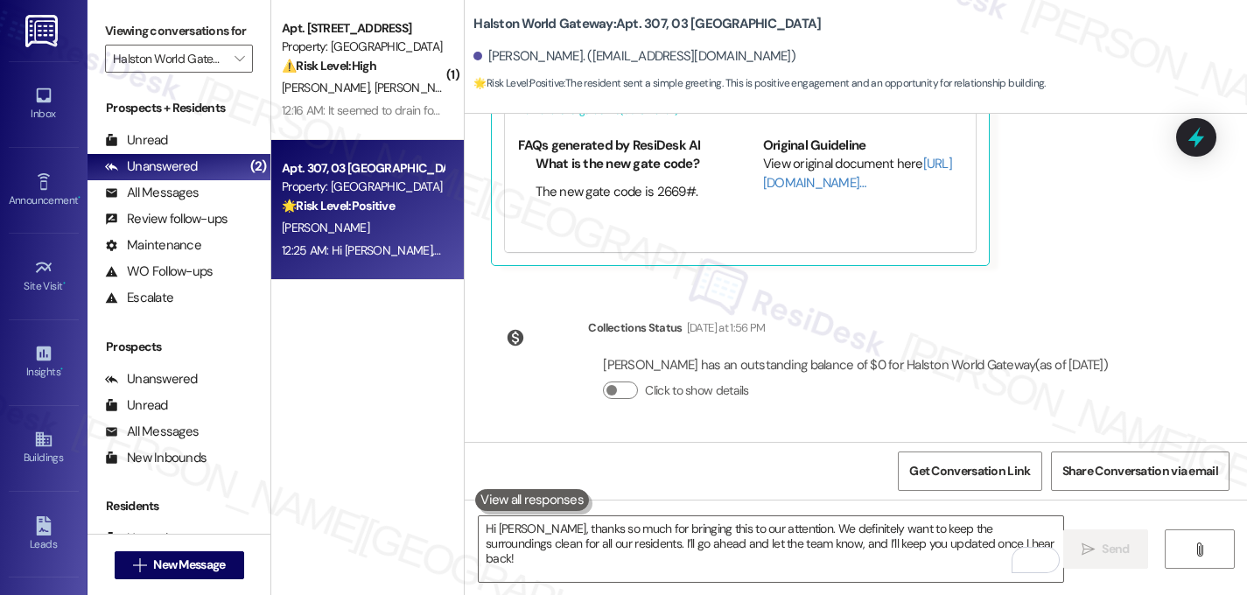
scroll to position [7180, 0]
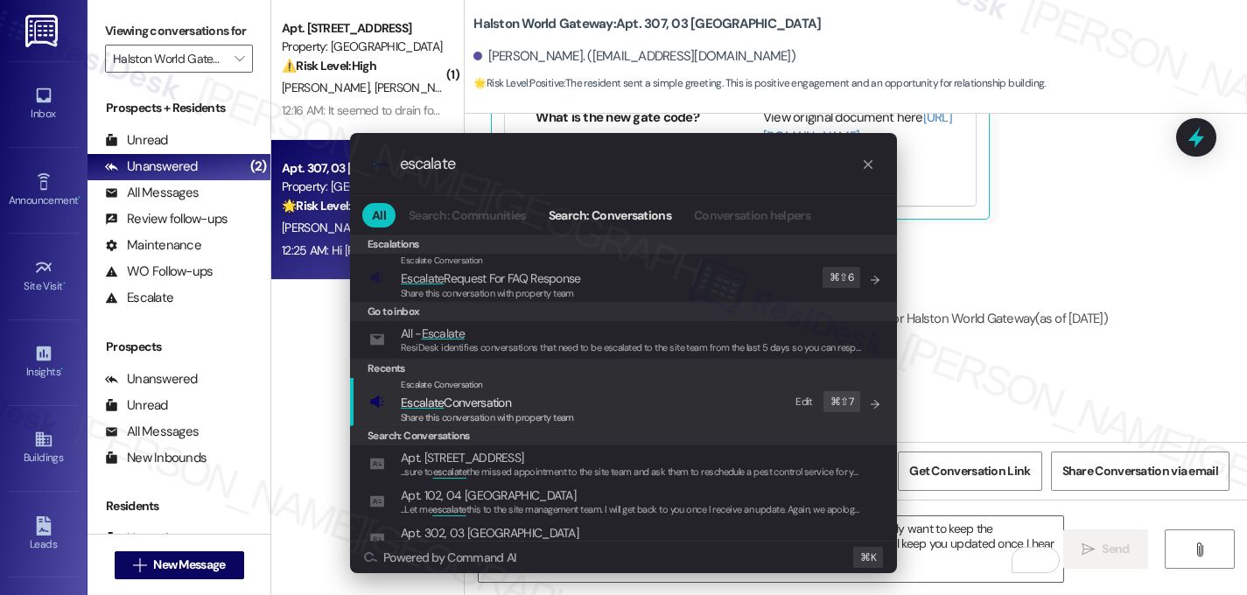
type input "escalate"
click at [474, 397] on span "Escalate Conversation" at bounding box center [456, 403] width 110 height 16
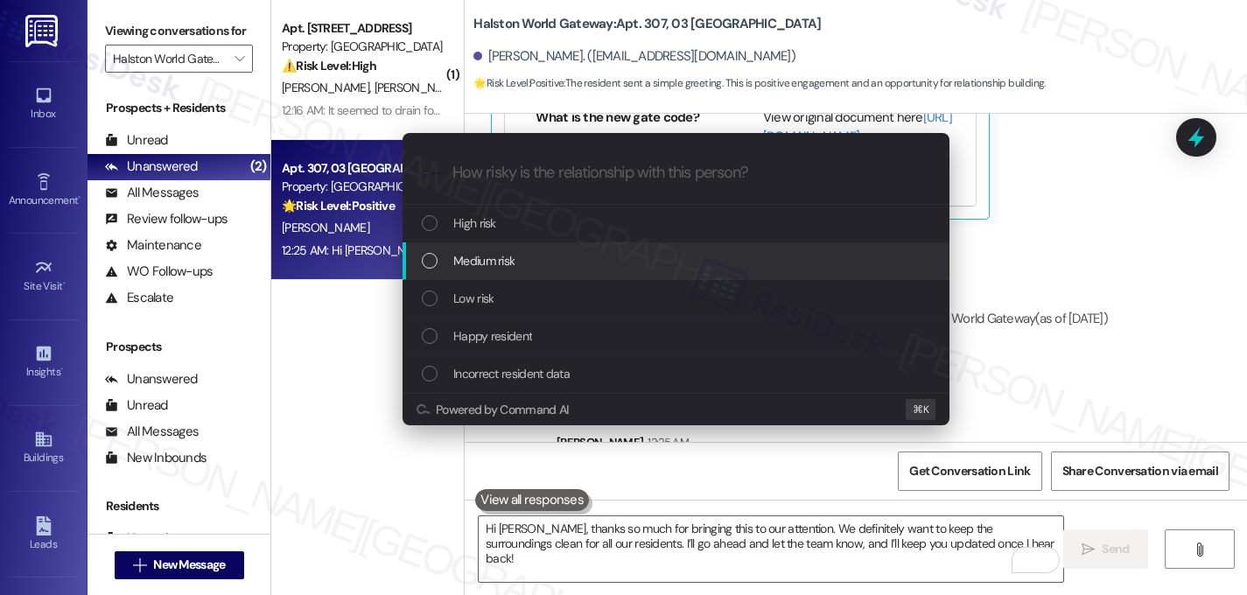
click at [432, 271] on div "Medium risk" at bounding box center [676, 261] width 547 height 38
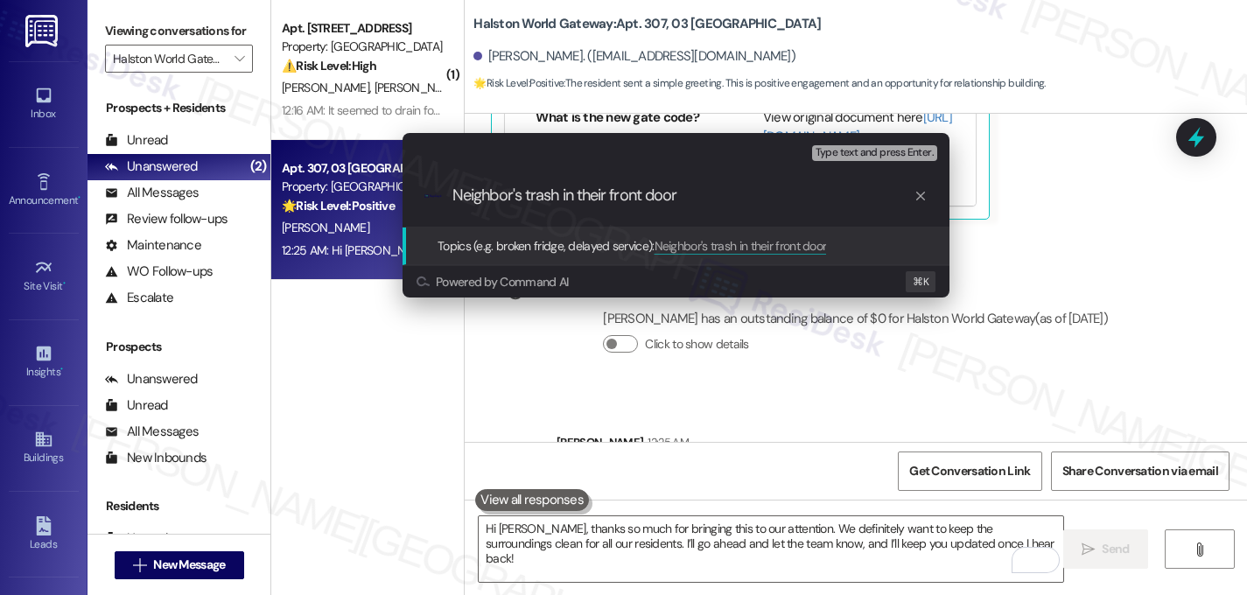
type input "Neighbor's trash in their front door"
click at [694, 209] on div ".cls-1{fill:#0a055f;}.cls-2{fill:#0cc4c4;} resideskLogoBlueOrange Neighbor's tr…" at bounding box center [676, 196] width 547 height 62
click at [713, 196] on input "Neighbor's trash in their front door" at bounding box center [683, 195] width 461 height 18
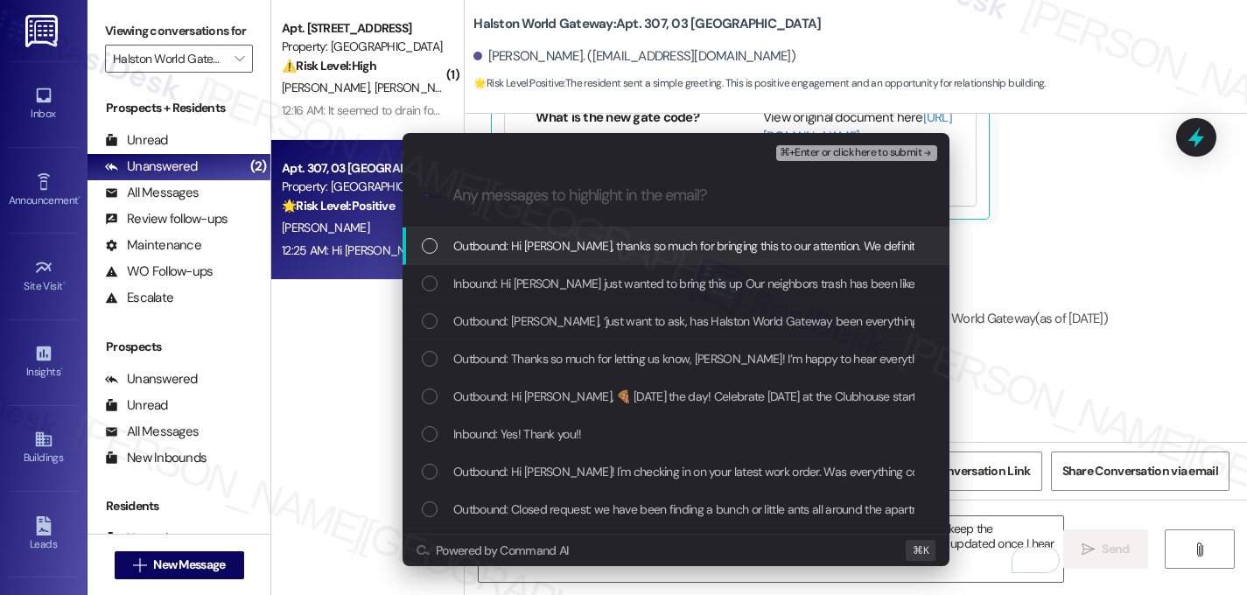
click at [433, 249] on div "List of options" at bounding box center [430, 246] width 16 height 16
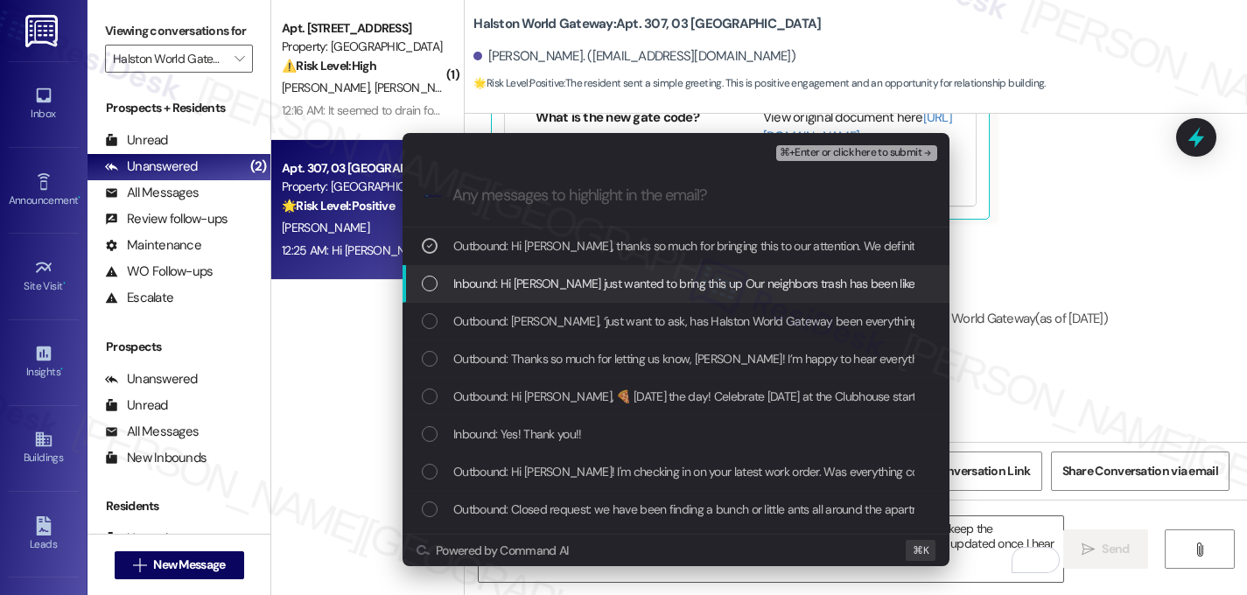
click at [432, 274] on div "Inbound: Hi [PERSON_NAME] just wanted to bring this up Our neighbors trash has …" at bounding box center [678, 283] width 512 height 19
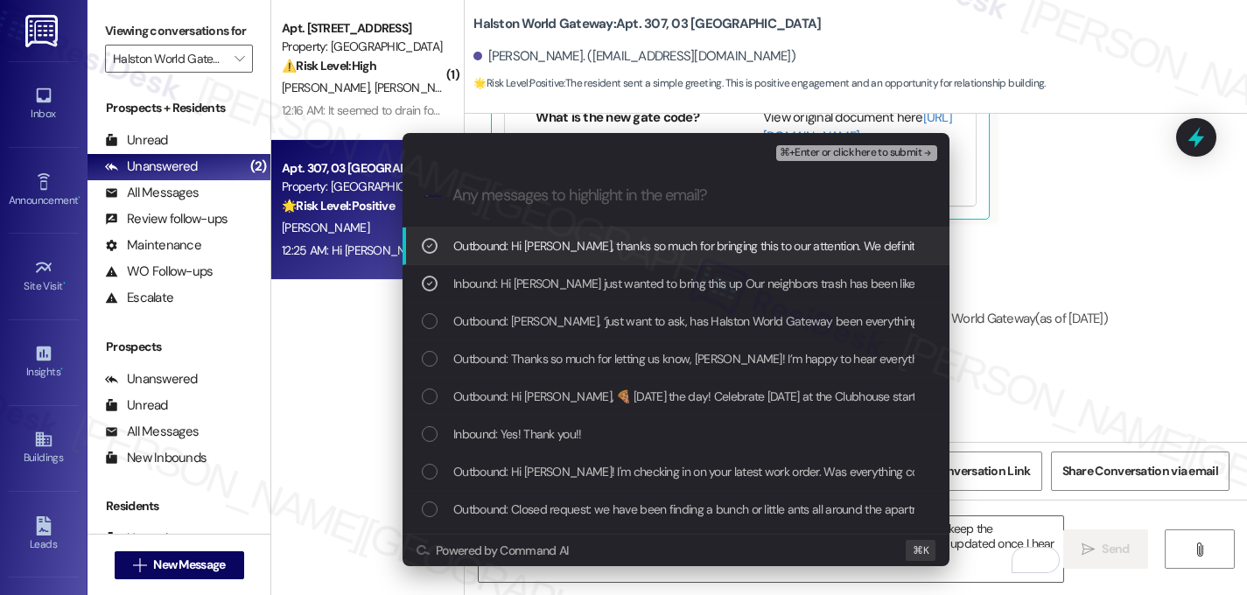
click at [858, 150] on span "⌘+Enter or click here to submit" at bounding box center [851, 153] width 142 height 12
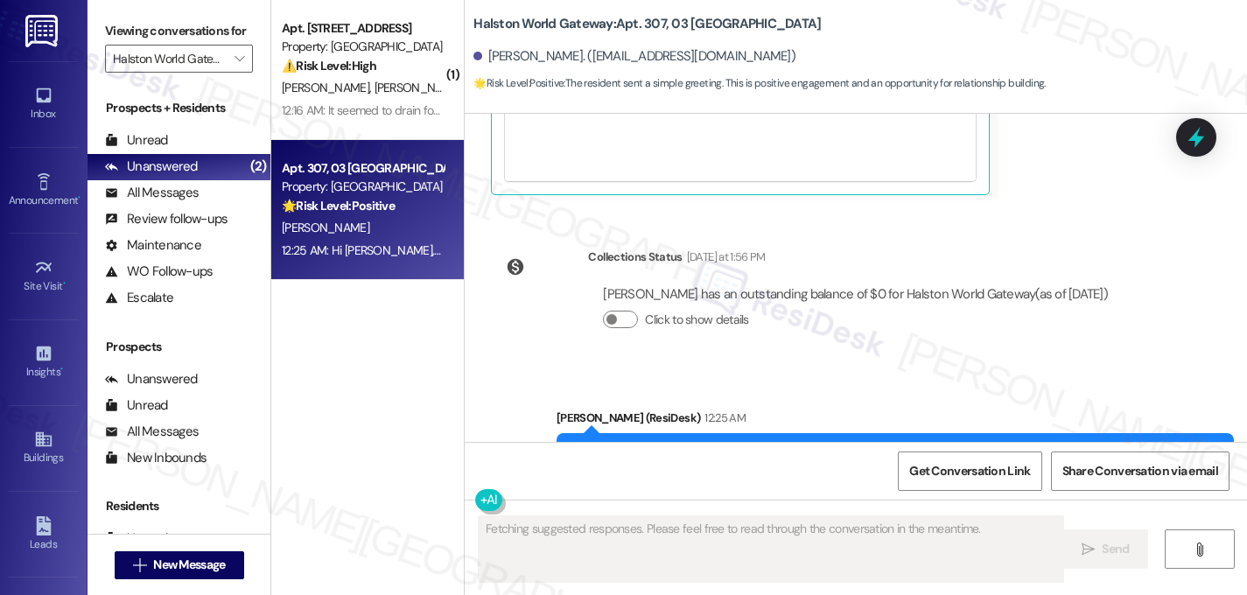
scroll to position [7206, 0]
type textarea "Hello {{first_name}}! I'm happy to help with any questions you have."
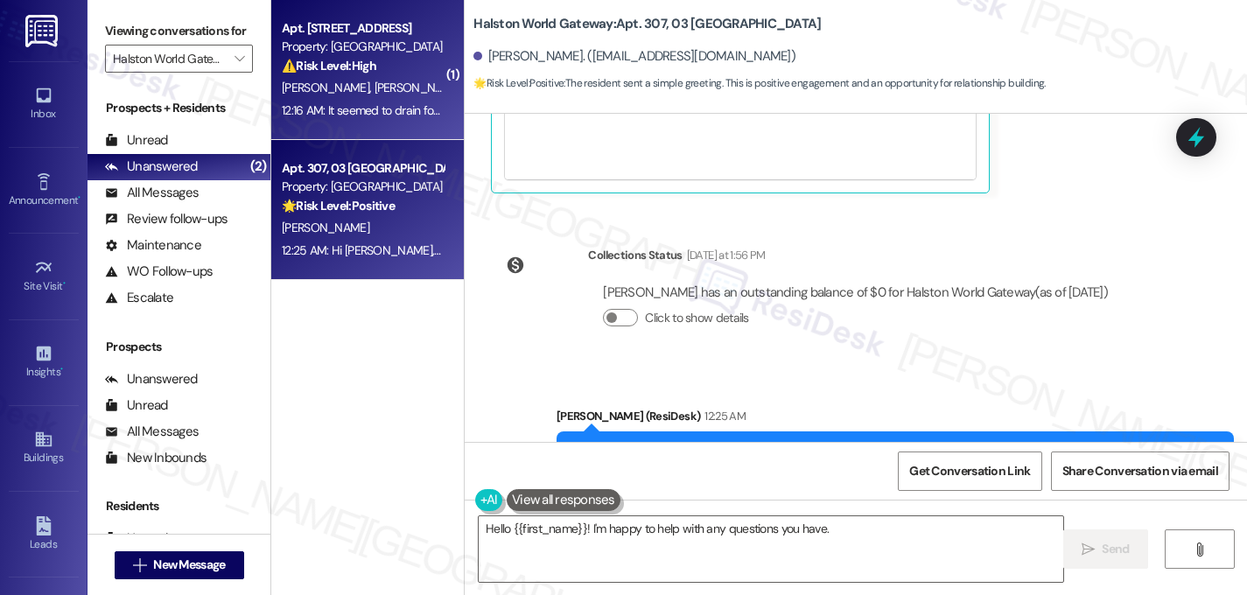
click at [349, 78] on div "C. Allison B. Evans" at bounding box center [362, 88] width 165 height 22
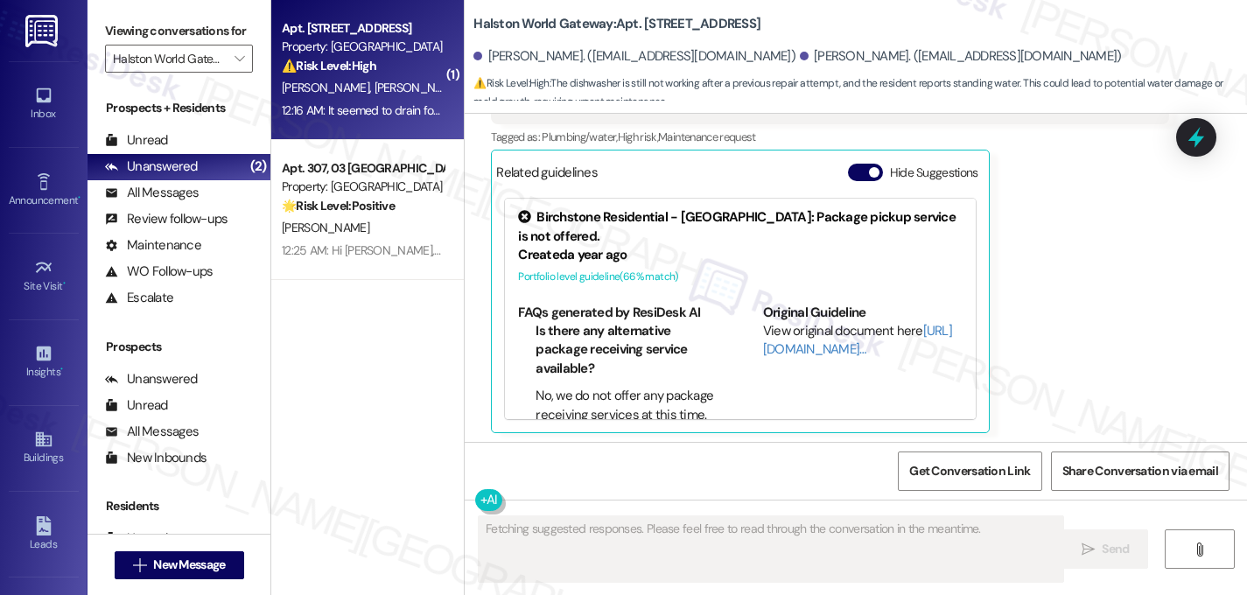
scroll to position [4932, 0]
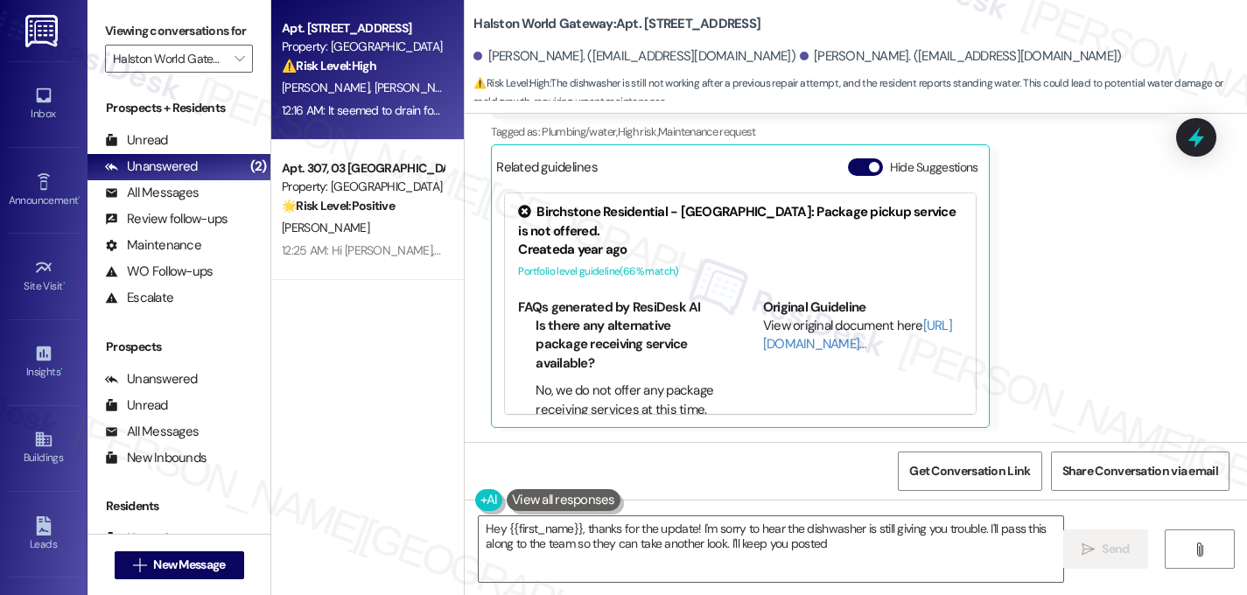
type textarea "Hey {{first_name}}, thanks for the update! I'm sorry to hear the dishwasher is …"
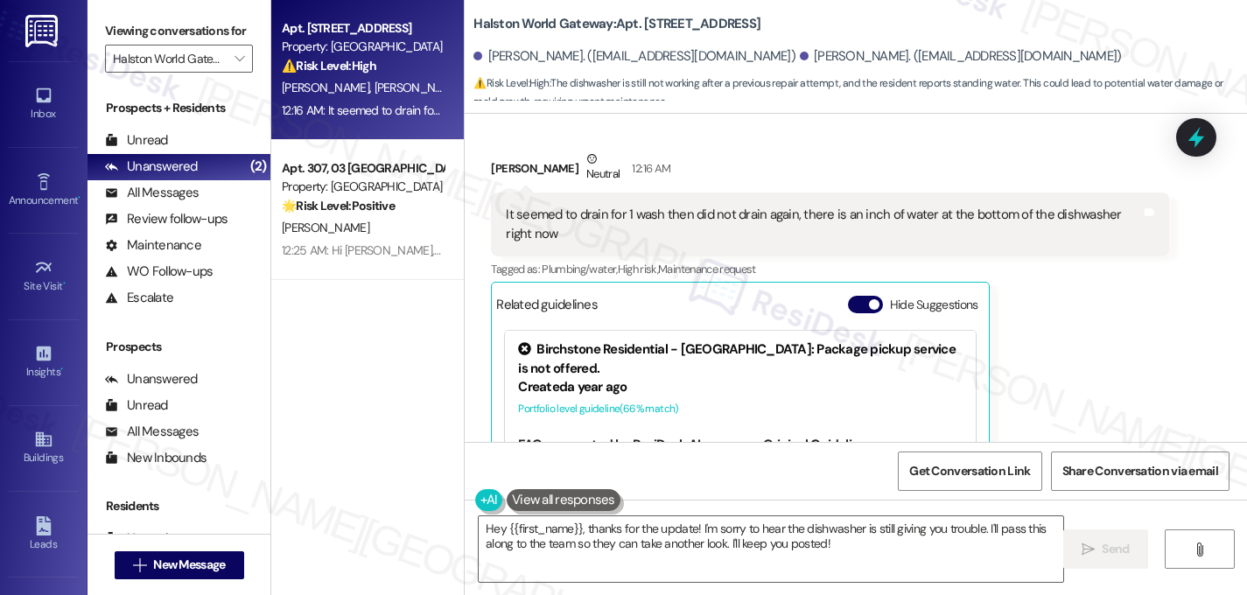
scroll to position [4791, 0]
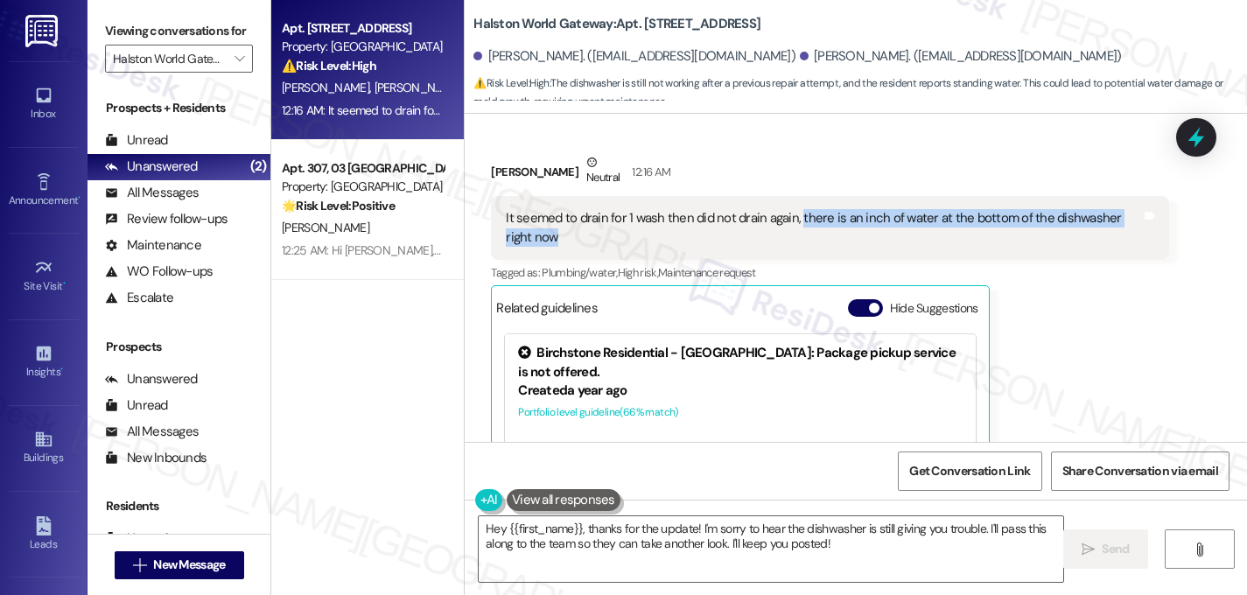
drag, startPoint x: 790, startPoint y: 221, endPoint x: 832, endPoint y: 230, distance: 43.8
click at [832, 230] on div "It seemed to drain for 1 wash then did not drain again, there is an inch of wat…" at bounding box center [823, 228] width 635 height 38
click at [681, 242] on div "It seemed to drain for 1 wash then did not drain again, there is an inch of wat…" at bounding box center [823, 228] width 635 height 38
drag, startPoint x: 568, startPoint y: 216, endPoint x: 595, endPoint y: 231, distance: 30.9
click at [595, 231] on div "It seemed to drain for 1 wash then did not drain again, there is an inch of wat…" at bounding box center [823, 228] width 635 height 38
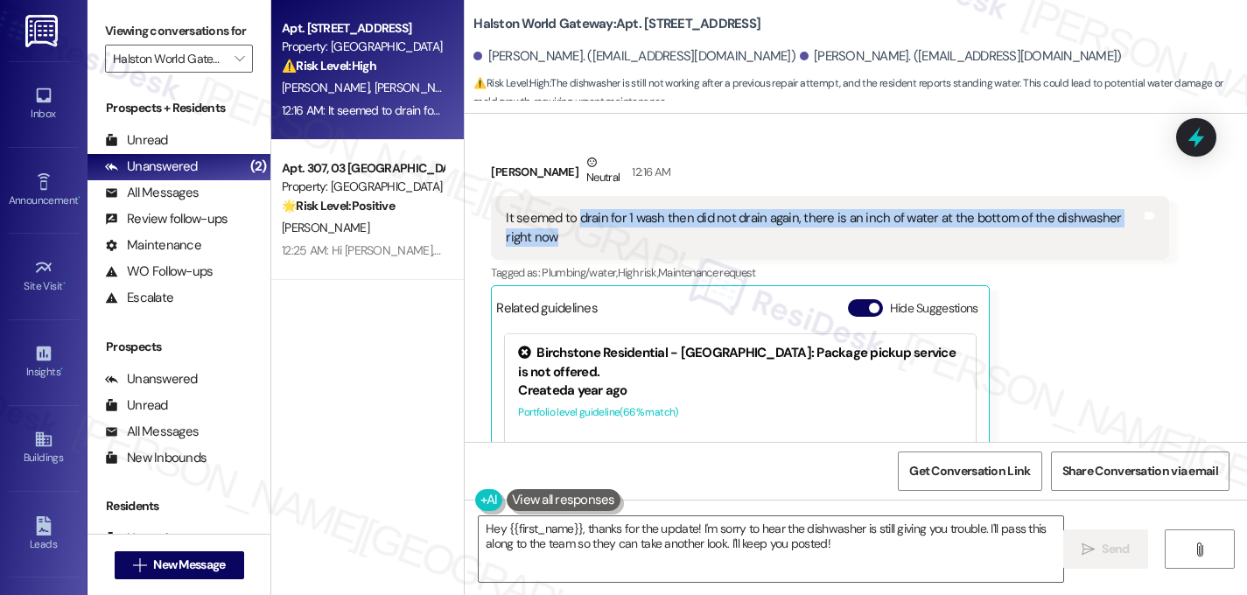
copy div "drain for 1 wash then did not drain again, there is an inch of water at the bot…"
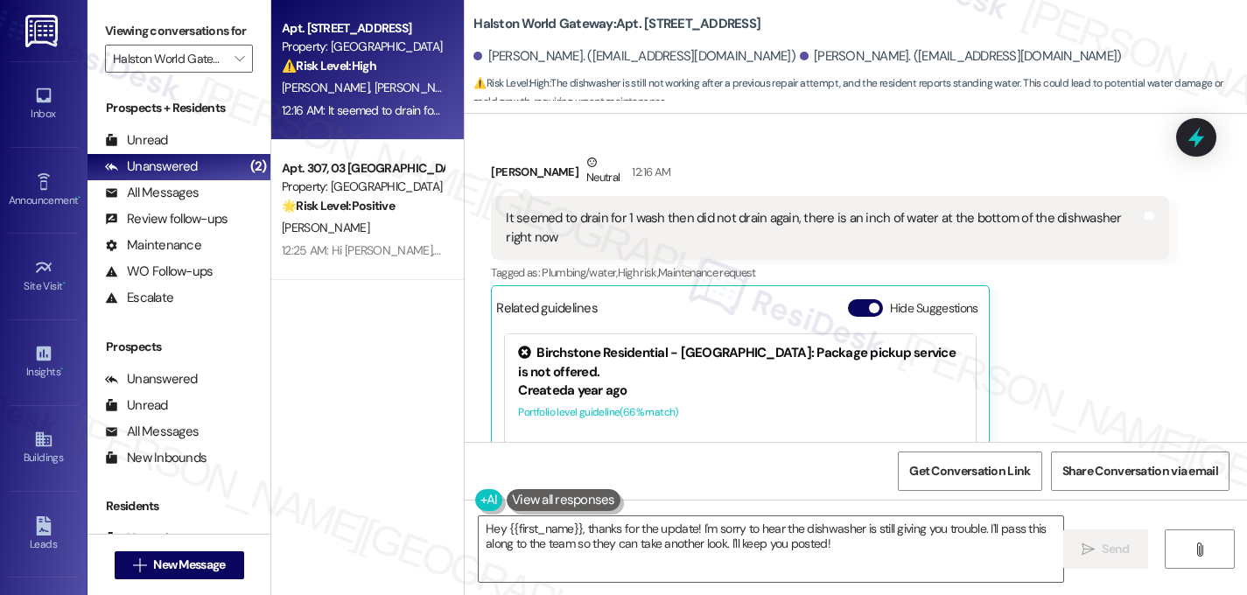
click at [753, 241] on div "It seemed to drain for 1 wash then did not drain again, there is an inch of wat…" at bounding box center [823, 228] width 635 height 38
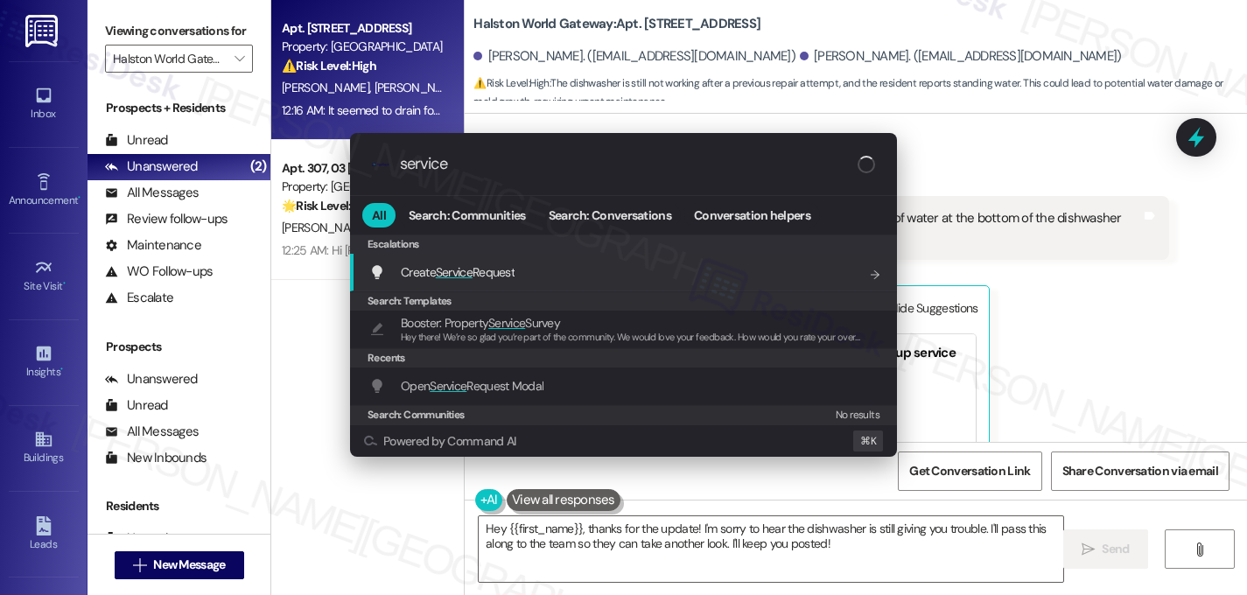
type input "service"
click at [451, 277] on span "Service" at bounding box center [454, 272] width 37 height 16
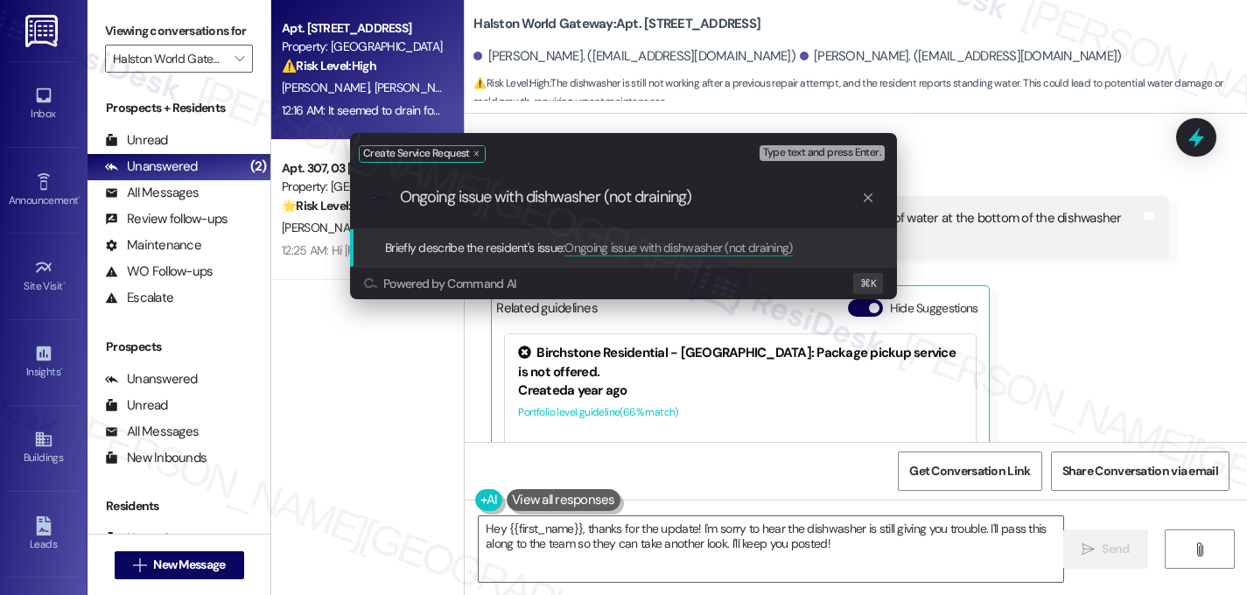
type input "Ongoing issue with dishwasher (not draining)"
click at [805, 153] on span "Type text and press Enter." at bounding box center [822, 153] width 118 height 12
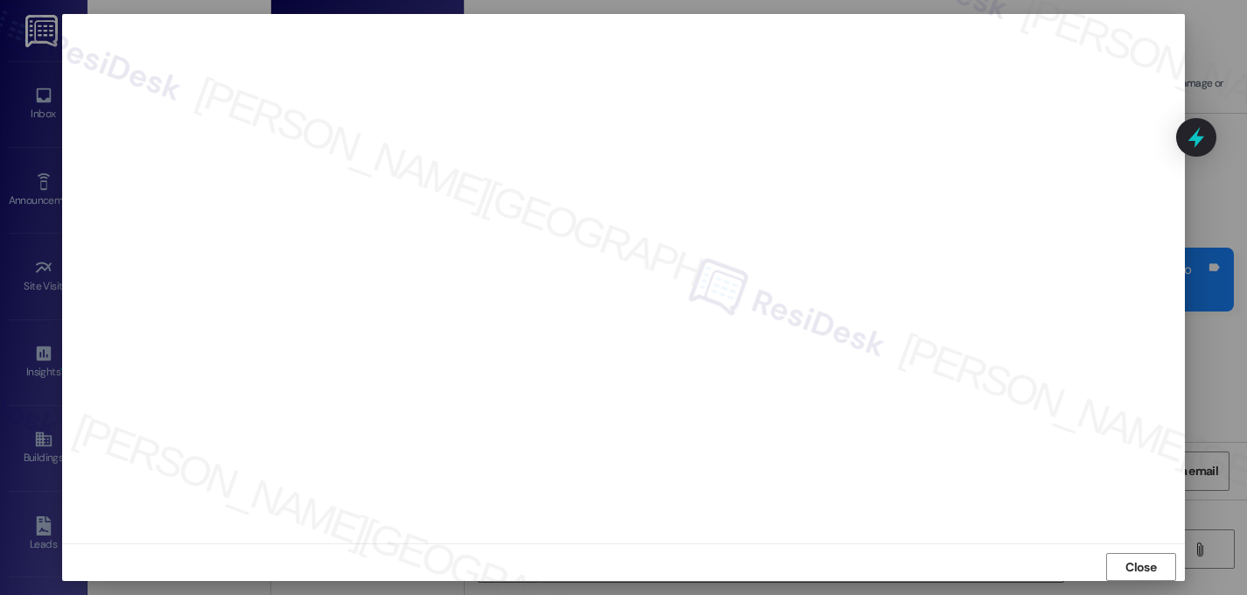
scroll to position [5195, 0]
click at [1140, 573] on span "Close" at bounding box center [1141, 567] width 31 height 18
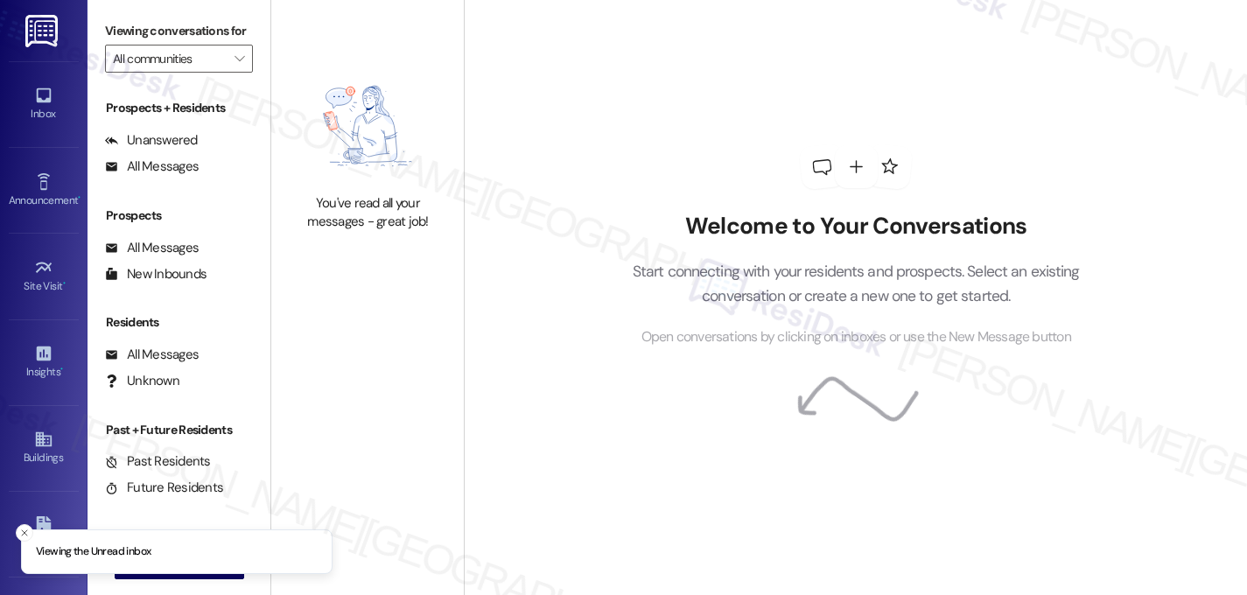
type input "Halston World Gateway"
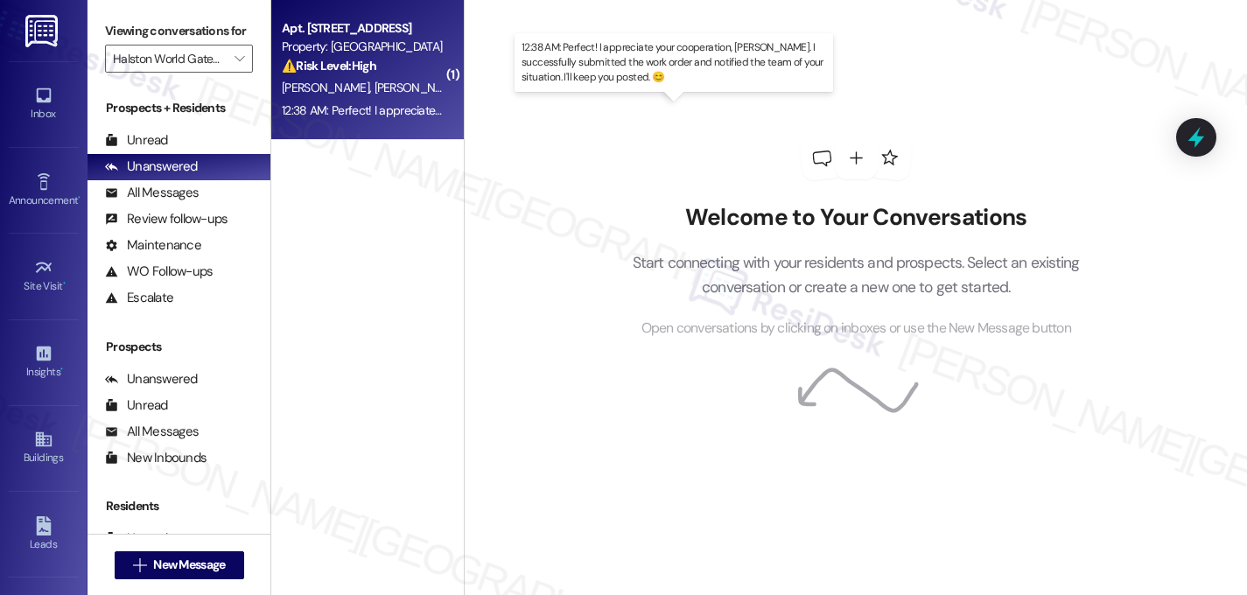
click at [359, 102] on div "12:38 AM: Perfect! I appreciate your cooperation, [PERSON_NAME]. I successfully…" at bounding box center [710, 110] width 856 height 16
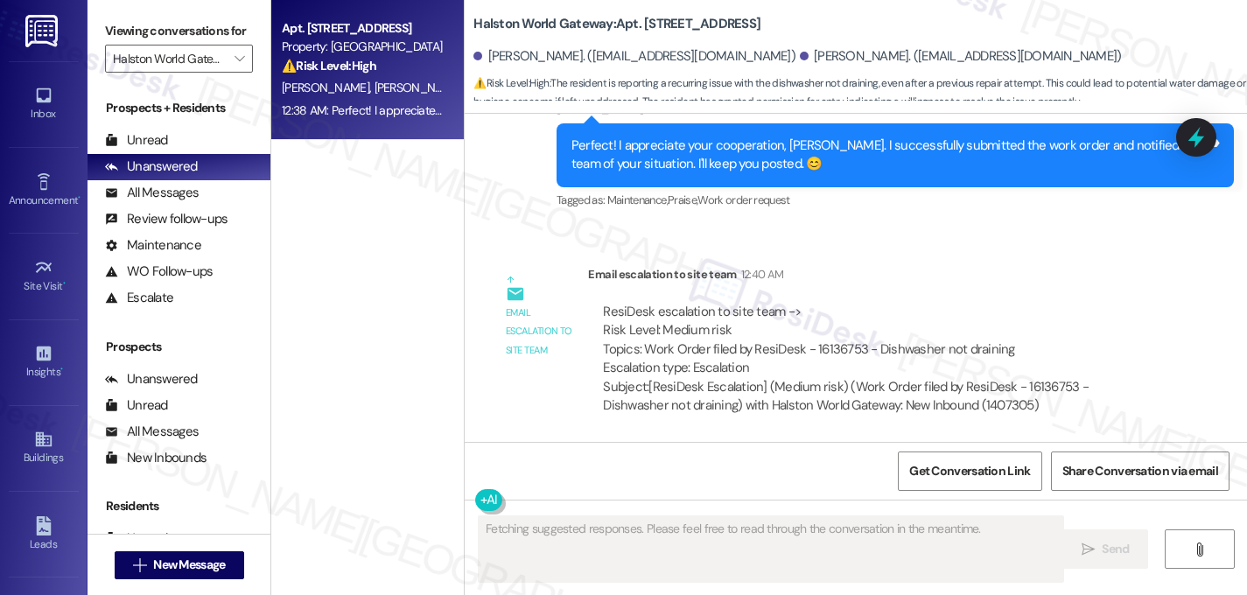
scroll to position [5391, 0]
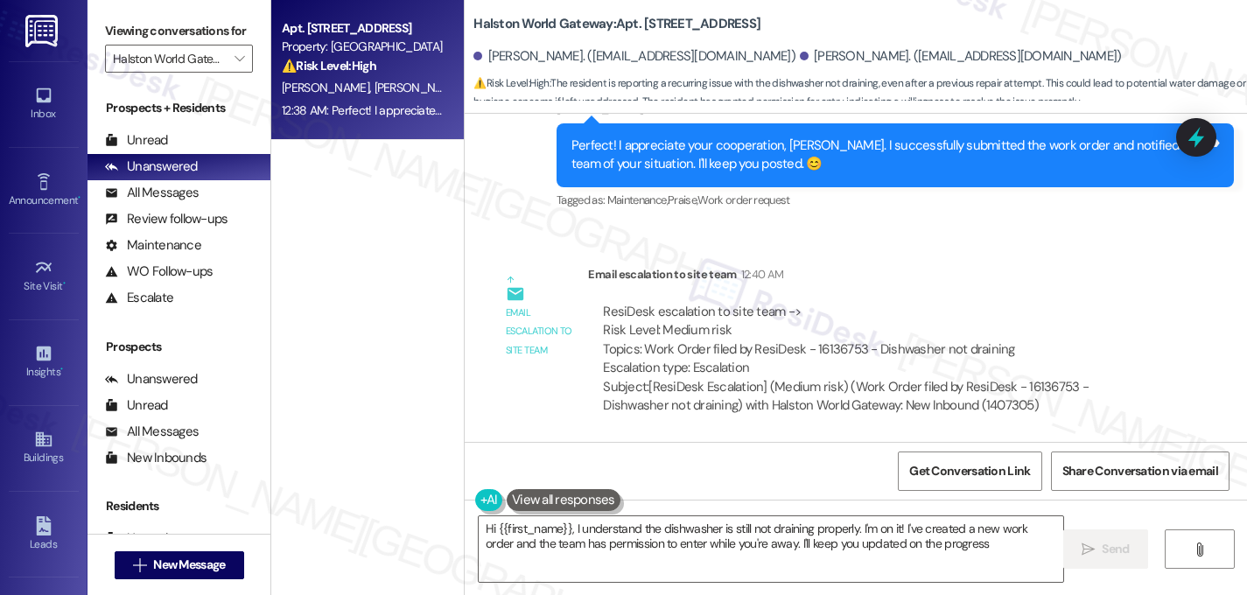
type textarea "Hi {{first_name}}, I understand the dishwasher is still not draining properly. …"
click at [202, 73] on input "Halston World Gateway" at bounding box center [169, 59] width 112 height 28
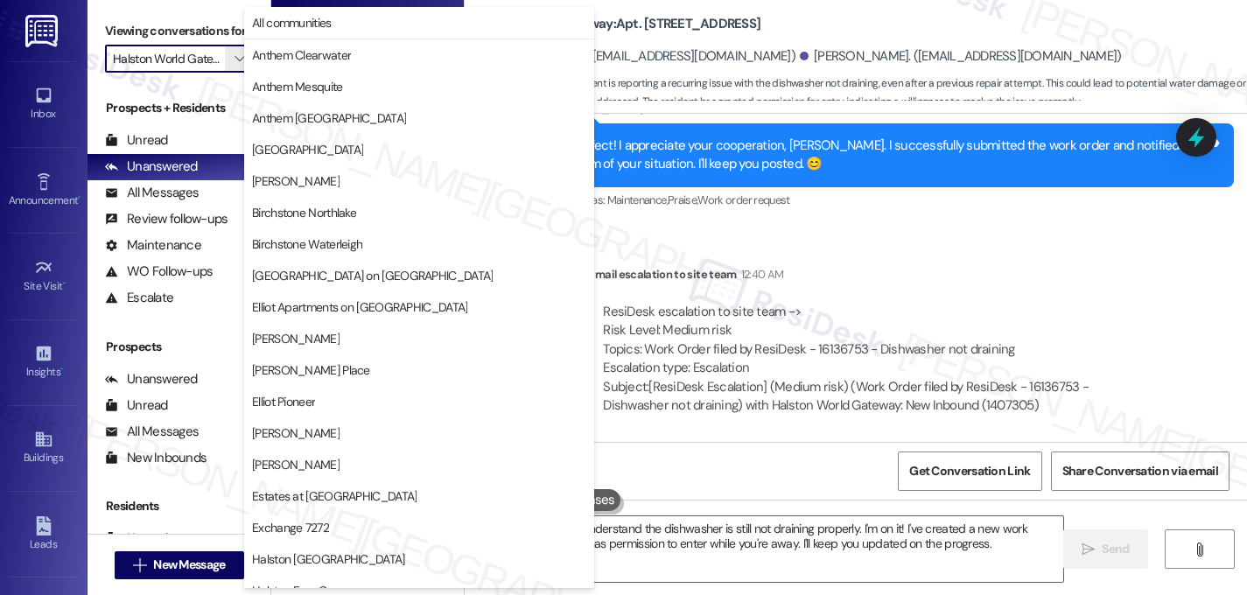
scroll to position [680, 0]
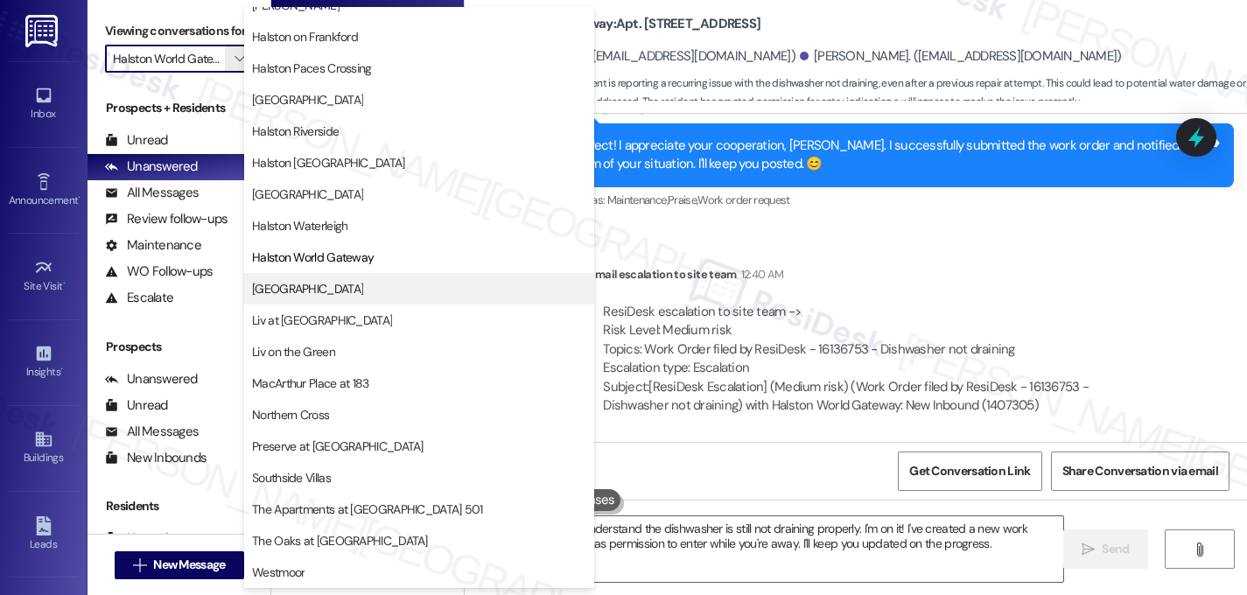
click at [270, 277] on button "[GEOGRAPHIC_DATA]" at bounding box center [419, 289] width 350 height 32
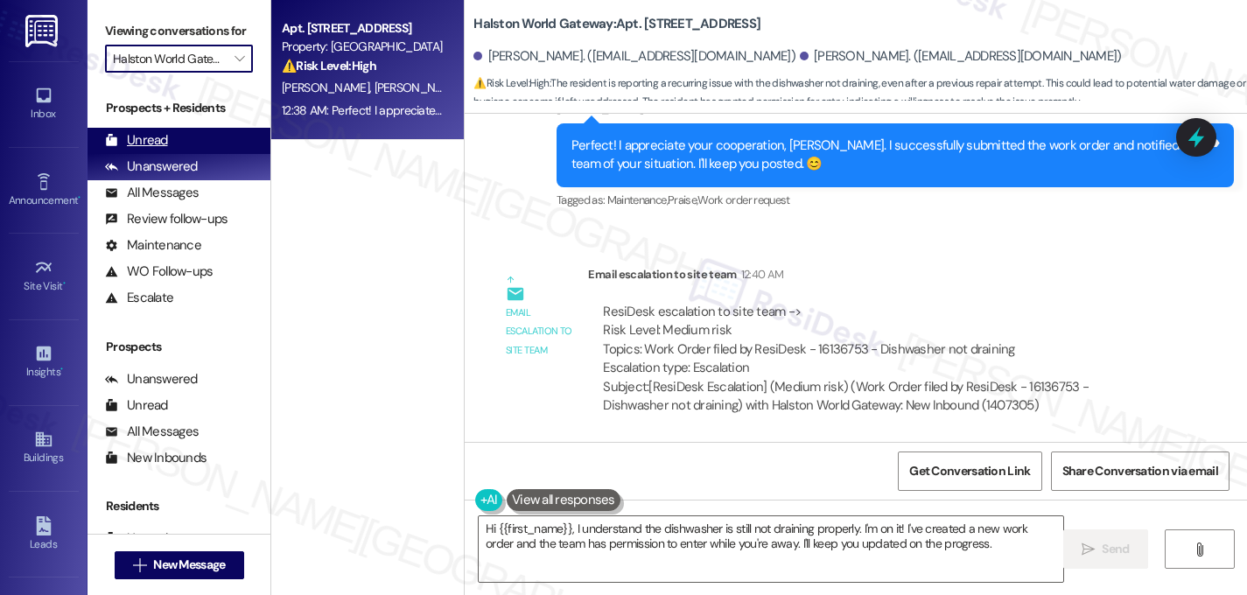
type input "[GEOGRAPHIC_DATA]"
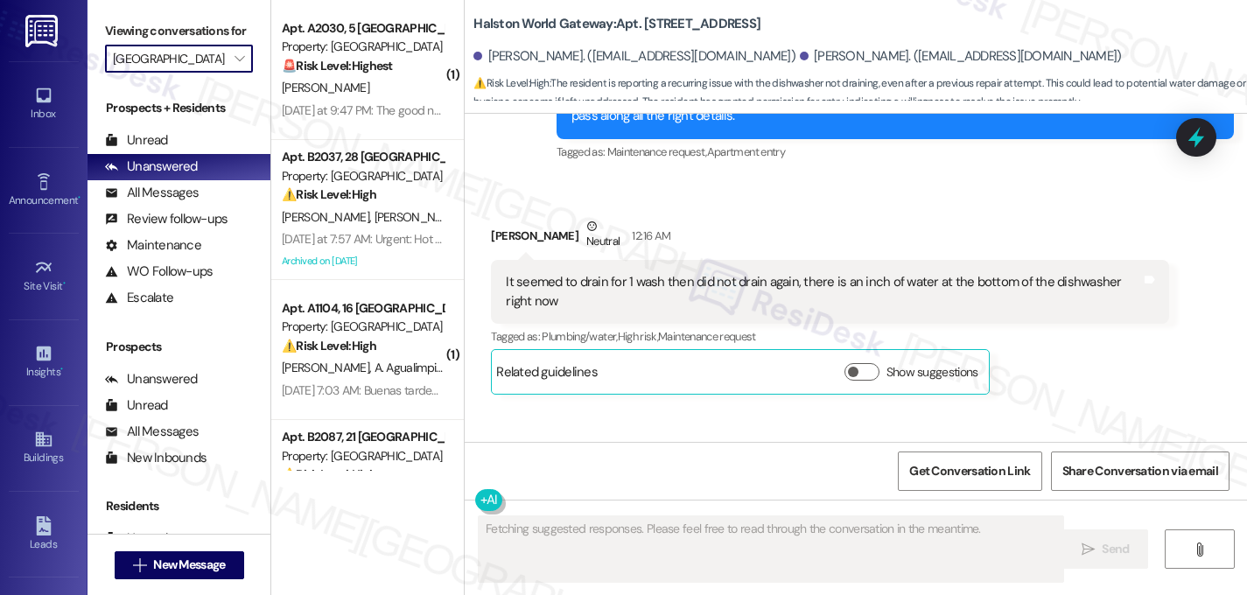
scroll to position [5008, 0]
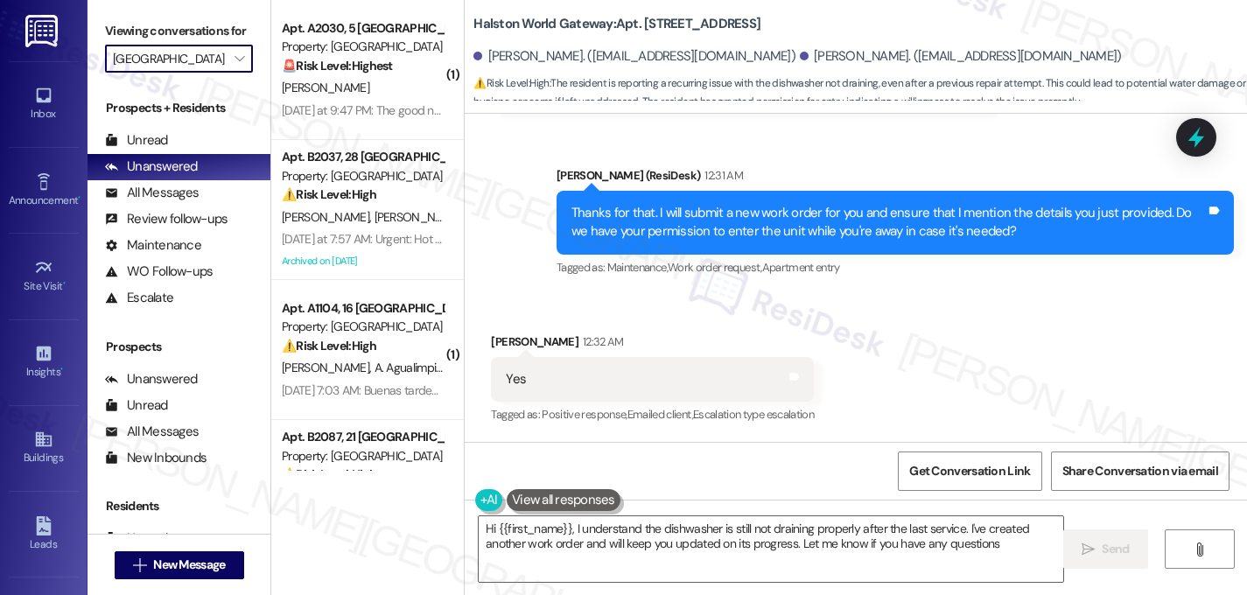
type textarea "Hi {{first_name}}, I understand the dishwasher is still not draining properly a…"
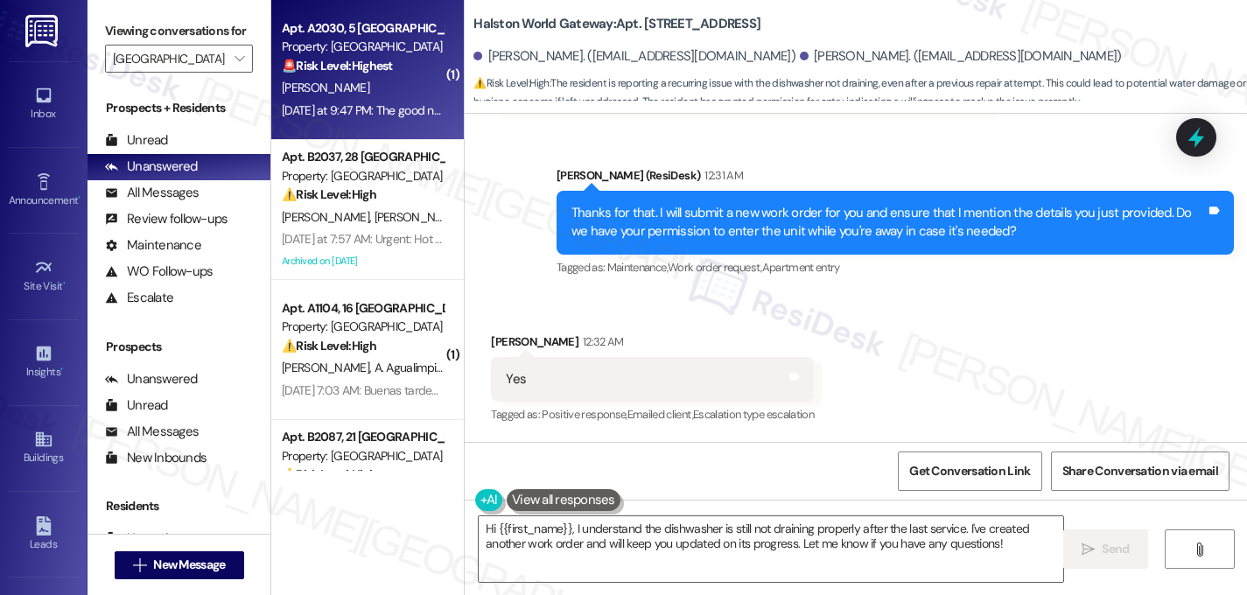
click at [355, 82] on div "[PERSON_NAME]" at bounding box center [362, 88] width 165 height 22
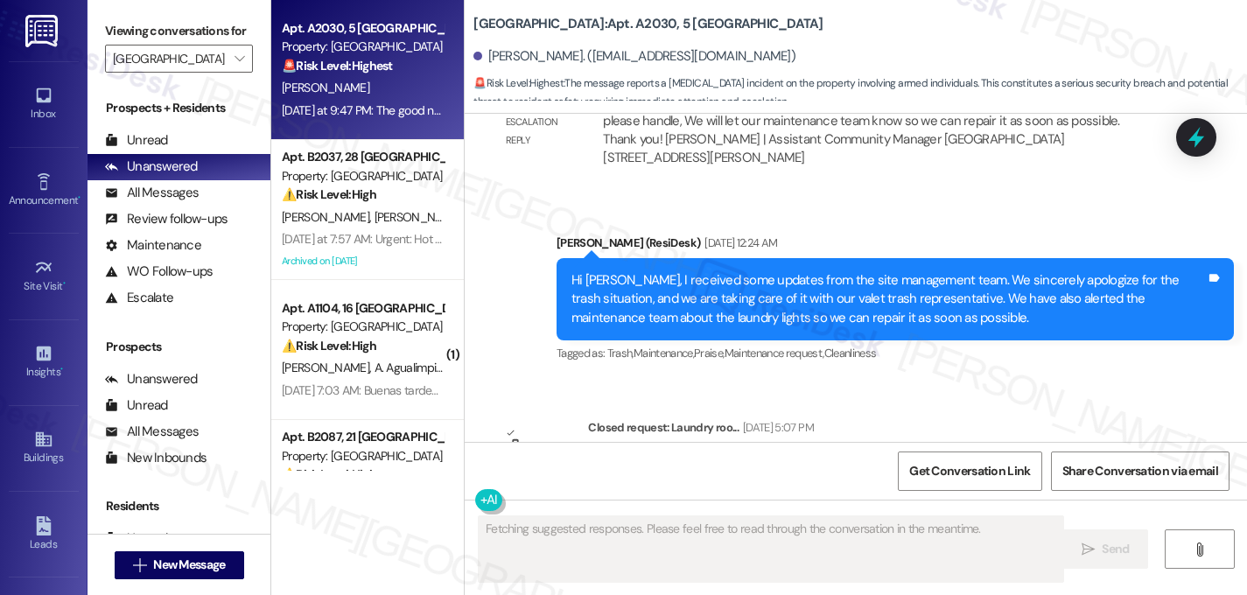
scroll to position [49140, 0]
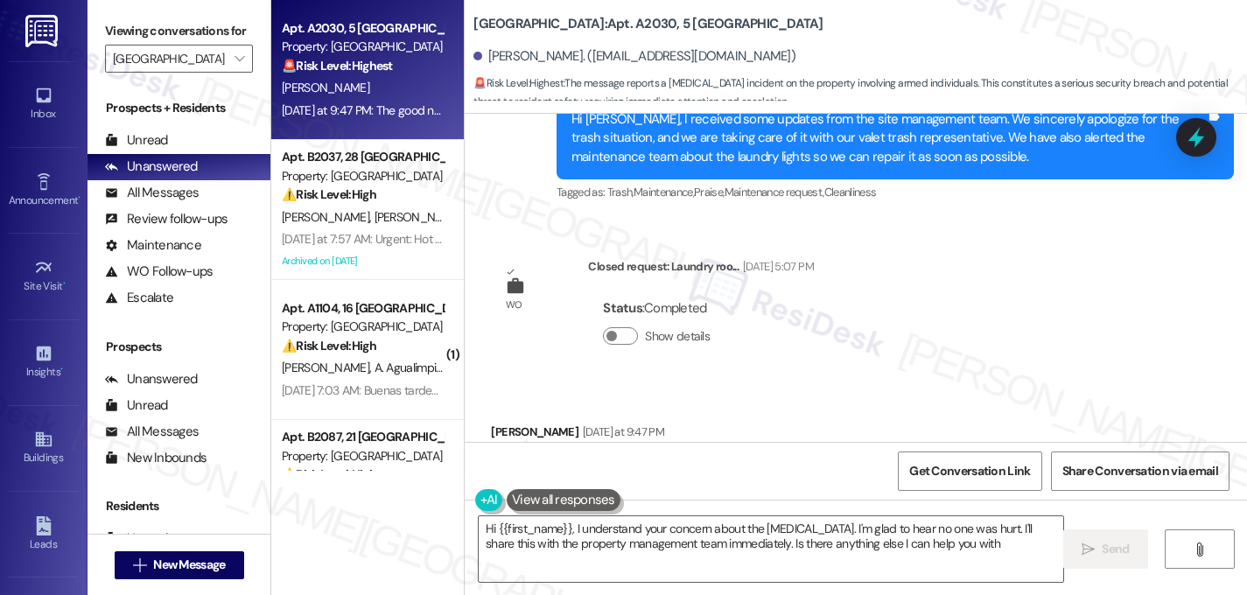
type textarea "Hi {{first_name}}, I understand your concern about the [MEDICAL_DATA]. I'm glad…"
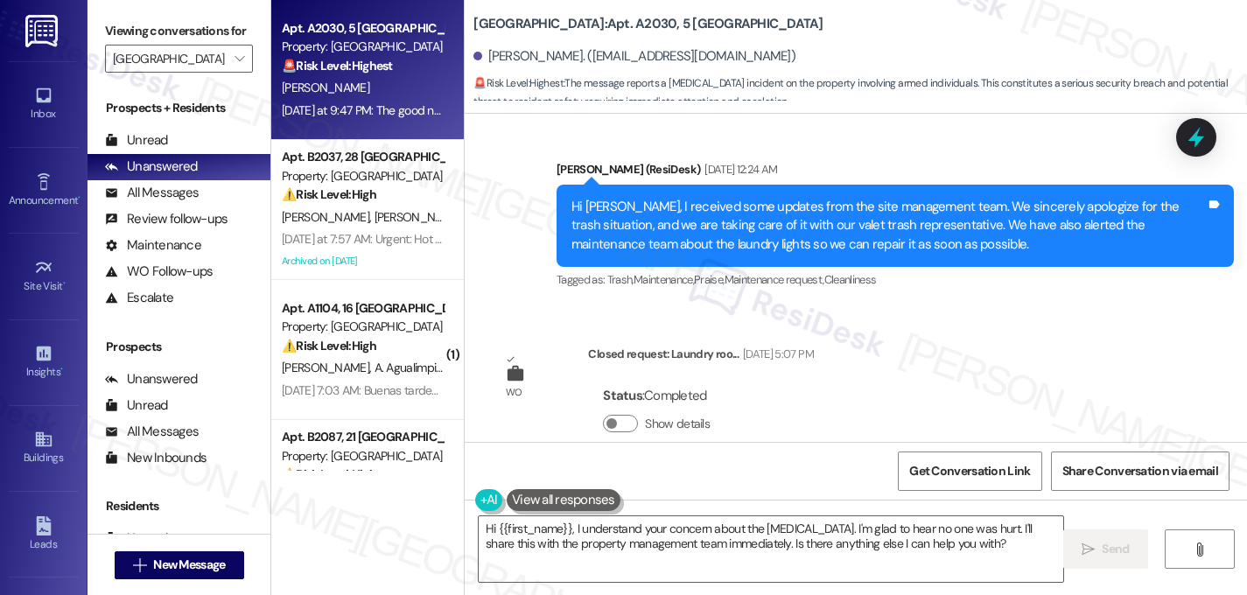
scroll to position [49035, 0]
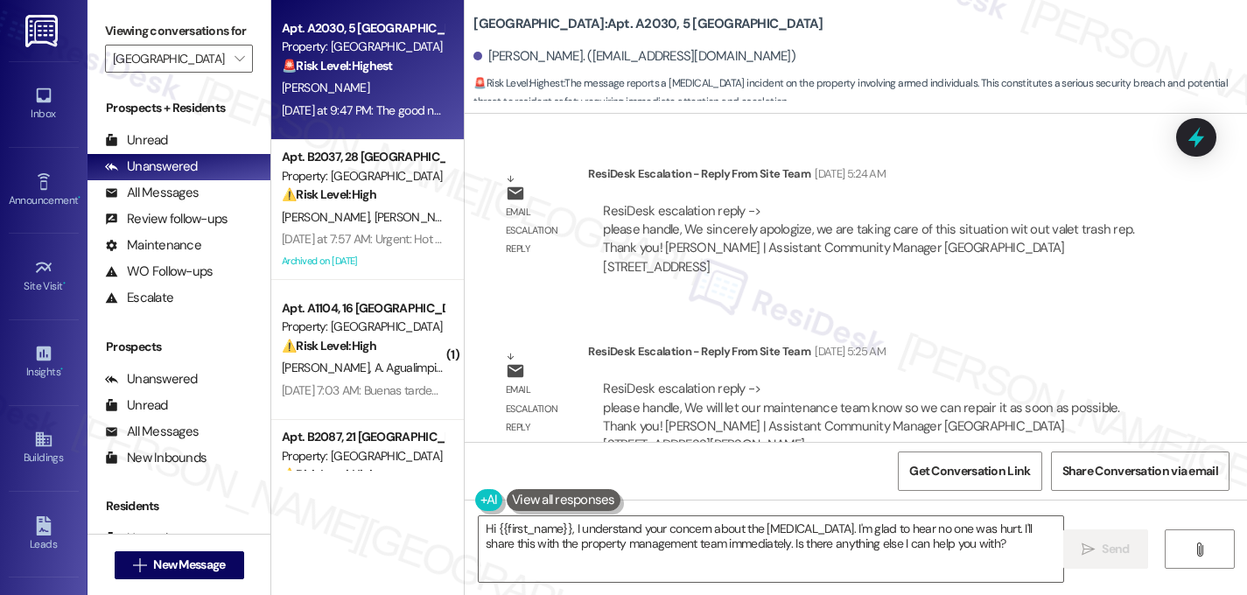
scroll to position [48902, 0]
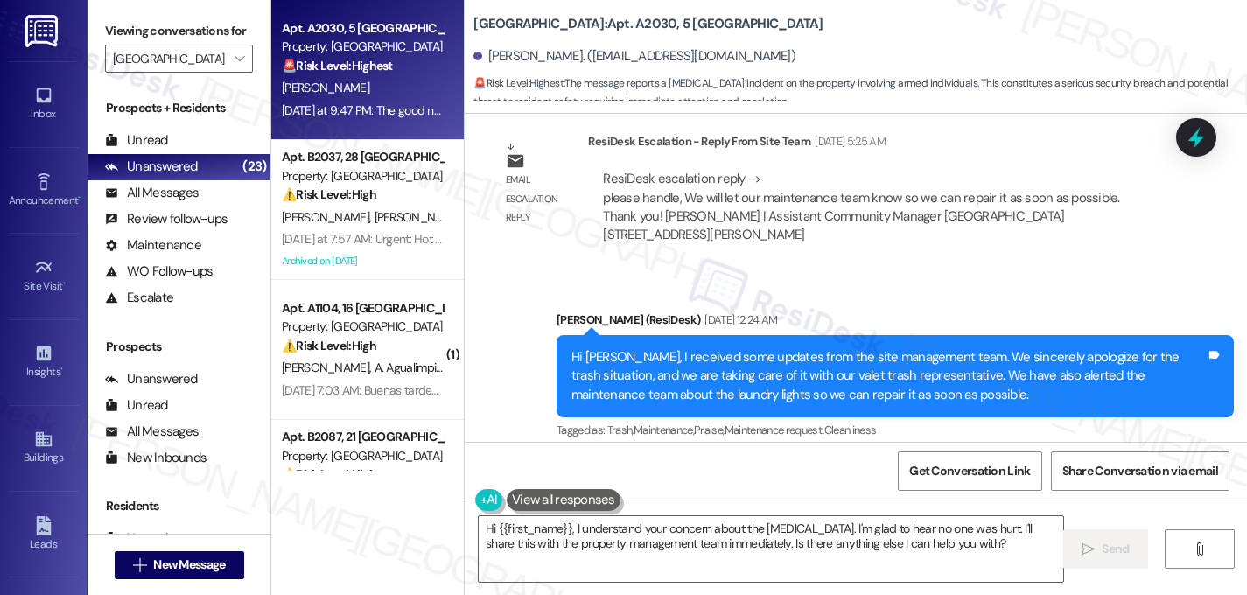
drag, startPoint x: 1021, startPoint y: 333, endPoint x: 496, endPoint y: 191, distance: 544.0
copy div "The good news is laundry room lights seem to be staying on, the trash in their …"
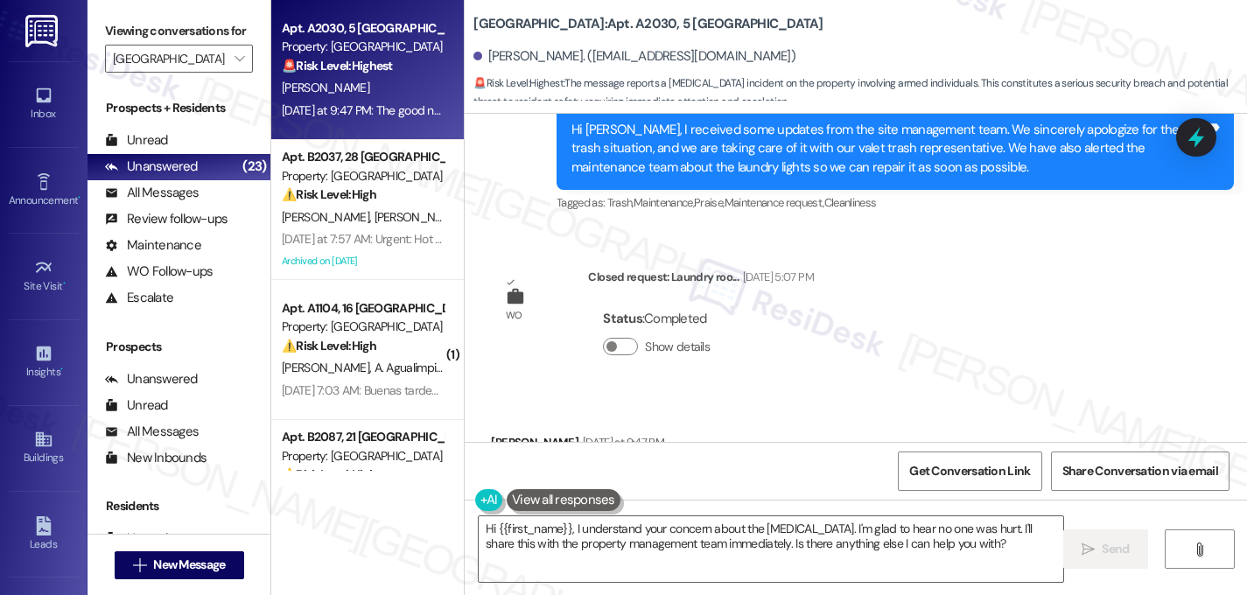
scroll to position [49130, 0]
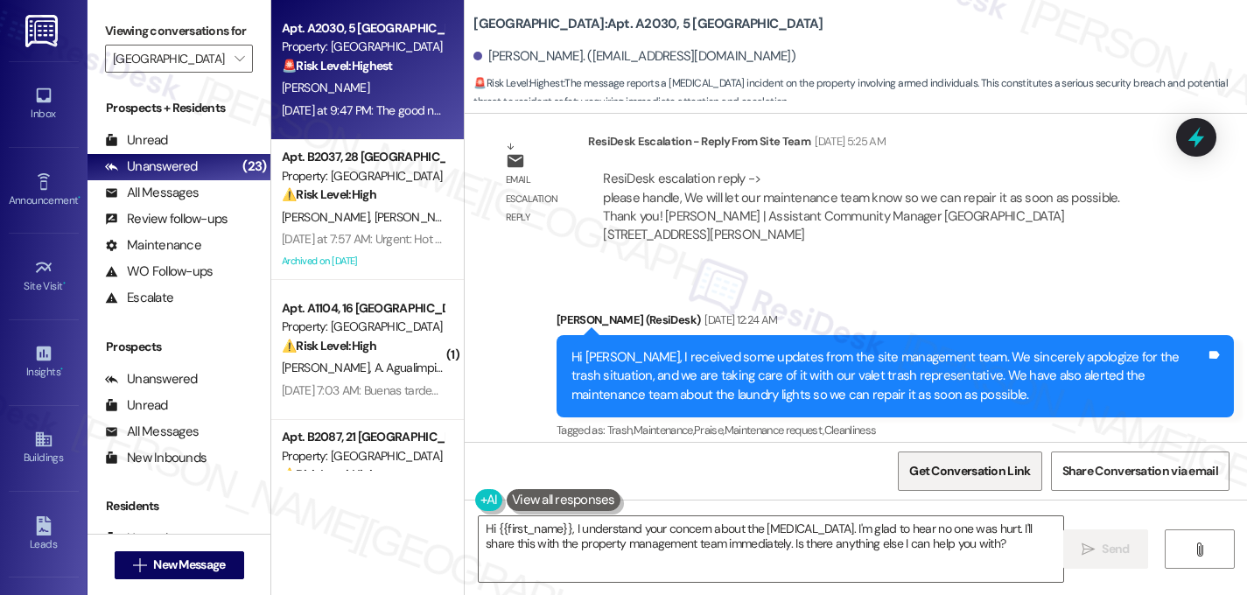
click at [958, 467] on span "Get Conversation Link" at bounding box center [969, 471] width 121 height 18
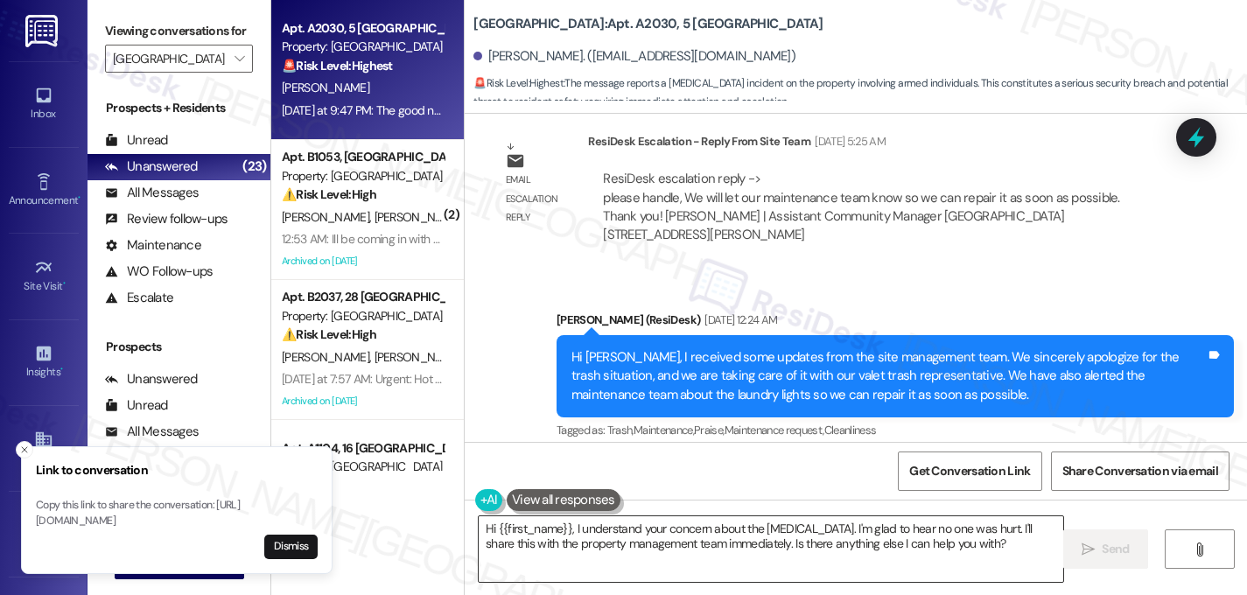
click at [986, 554] on textarea "Hi {{first_name}}, I understand your concern about the carjacking. I'm glad to …" at bounding box center [771, 549] width 585 height 66
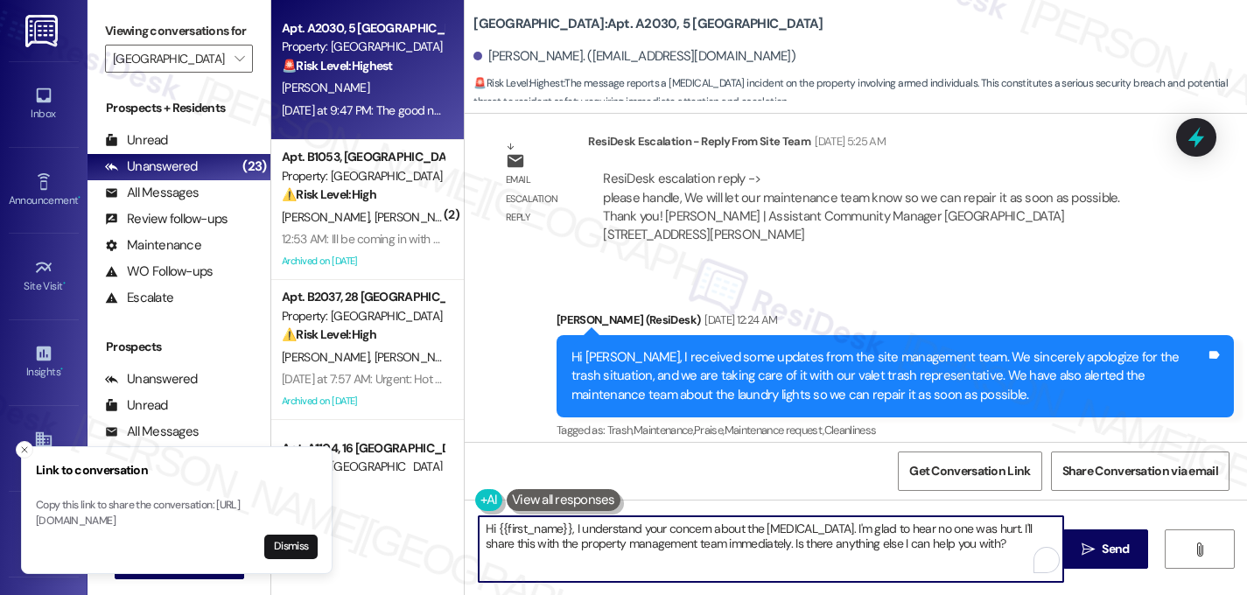
drag, startPoint x: 985, startPoint y: 553, endPoint x: 486, endPoint y: 472, distance: 505.5
click at [486, 472] on div "Survey, sent via SMS Residesk Automated Survey Jul 19, 2024 at 11:23 PM Hi Alle…" at bounding box center [856, 411] width 783 height 595
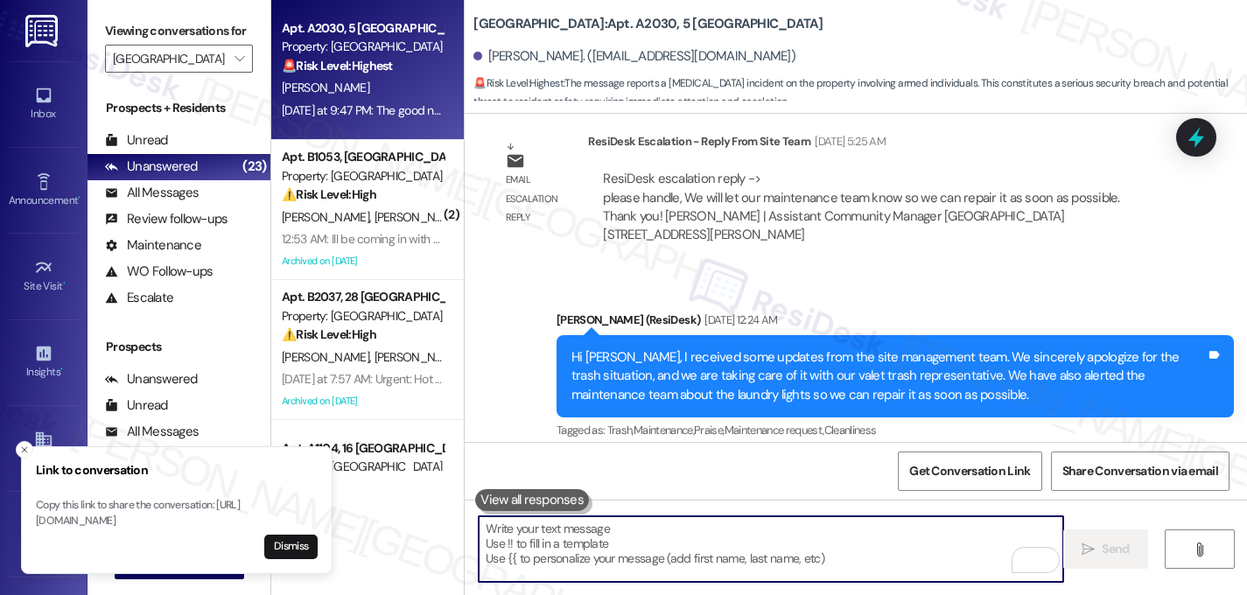
paste textarea "Hi, thank you so much for the update—and I’m really relieved to hear that no on…"
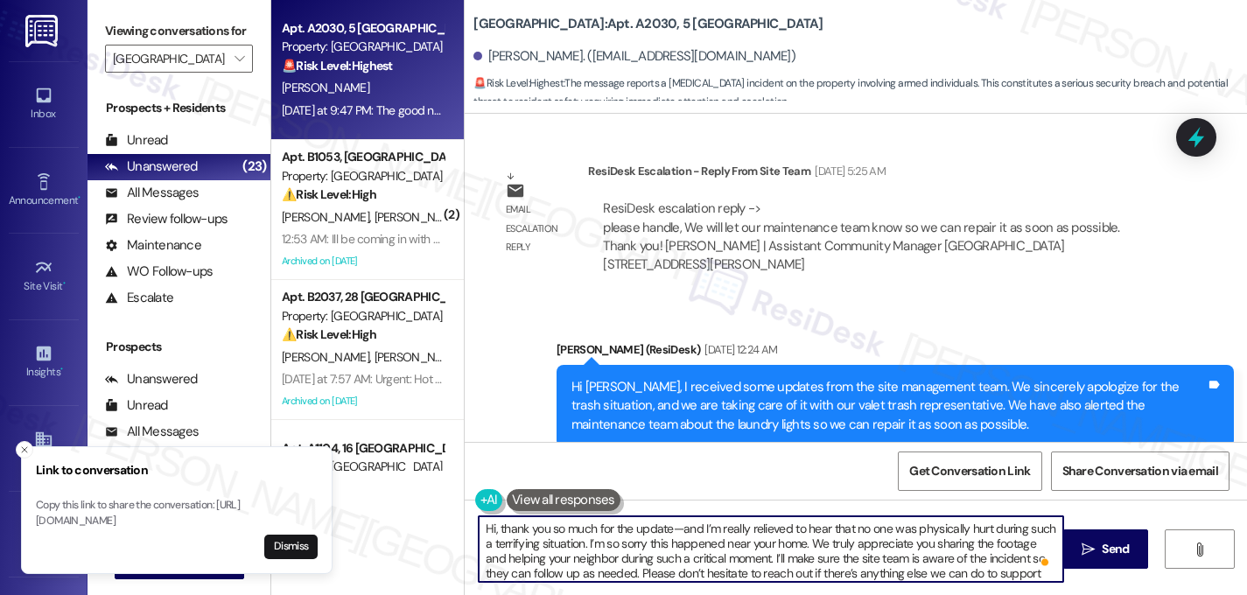
scroll to position [48872, 0]
click at [493, 526] on textarea "Hi, thank you so much for the update—and I’m really relieved to hear that no on…" at bounding box center [771, 549] width 585 height 66
click at [704, 530] on textarea "Hi Allen, thank you so much for the update—and I’m really relieved to hear that…" at bounding box center [771, 549] width 585 height 66
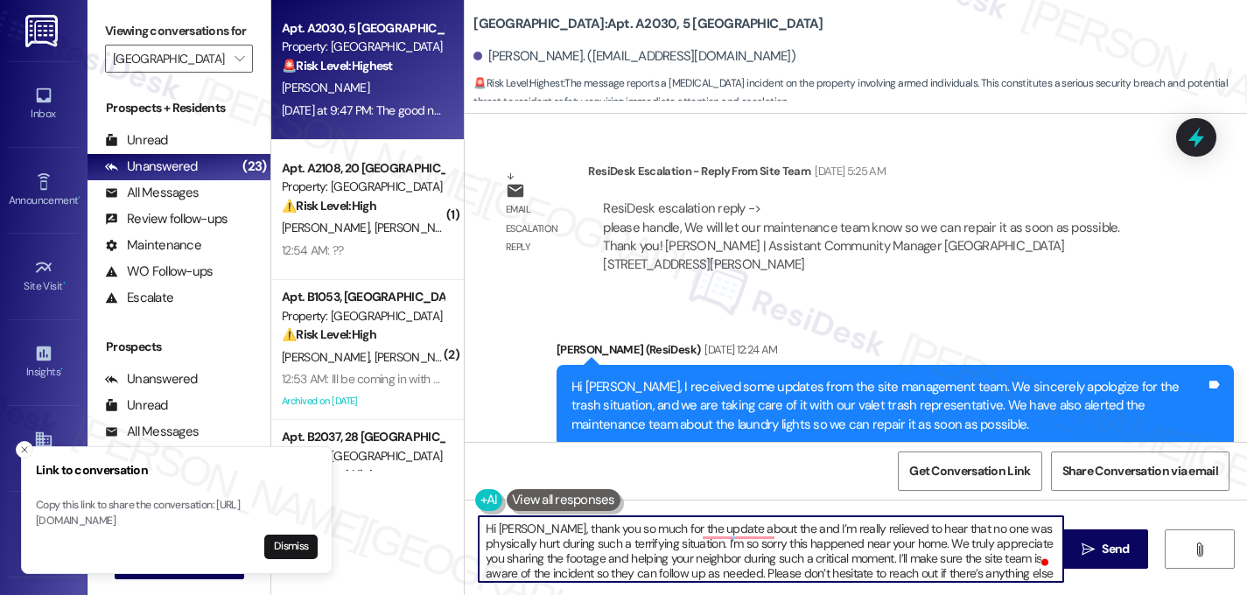
click at [616, 530] on textarea "Hi Allen, thank you so much for the update about the and I’m really relieved to…" at bounding box center [771, 549] width 585 height 66
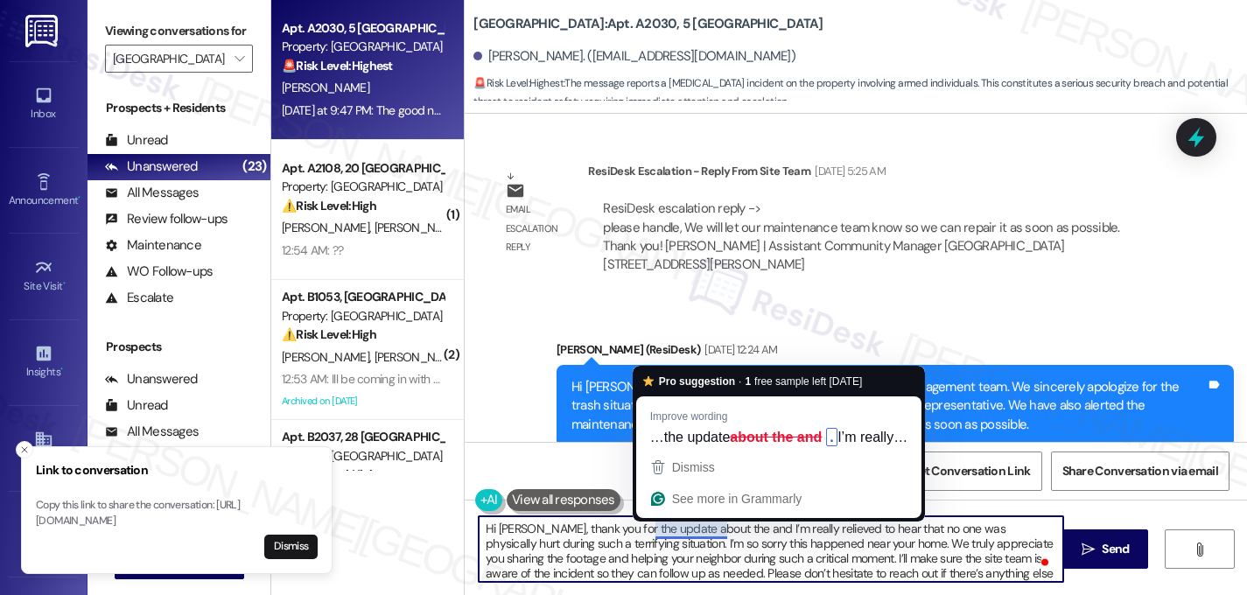
click at [701, 529] on textarea "Hi Allen, thank you for the update about the and I’m really relieved to hear th…" at bounding box center [771, 549] width 585 height 66
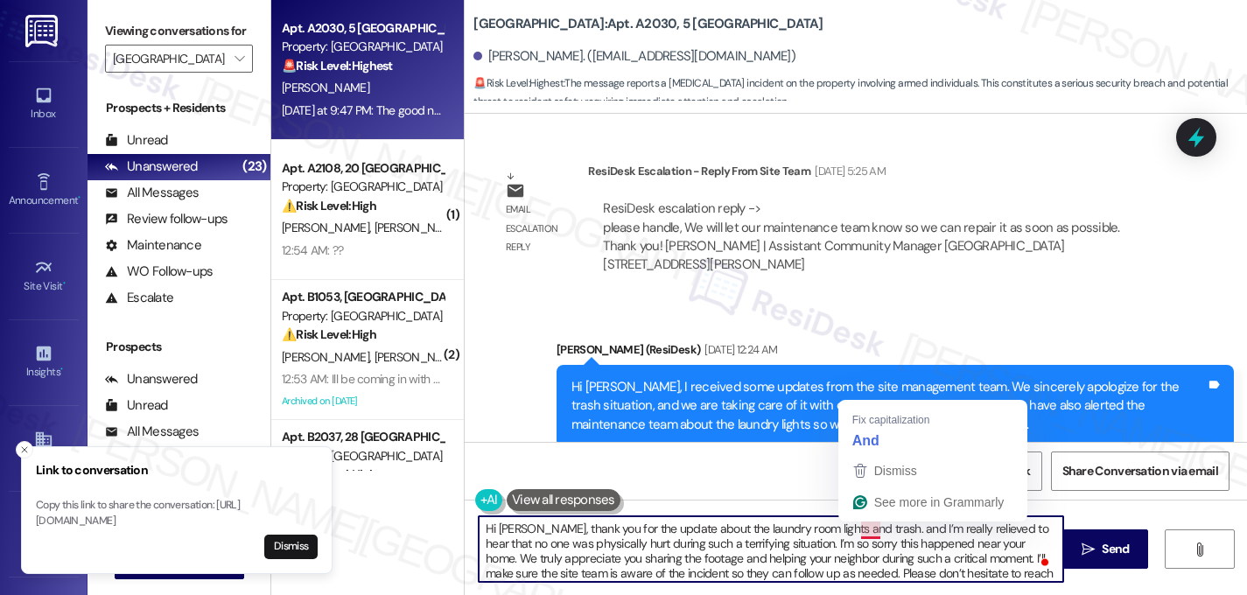
click at [869, 525] on textarea "Hi Allen, thank you for the update about the laundry room lights and trash. and…" at bounding box center [771, 549] width 585 height 66
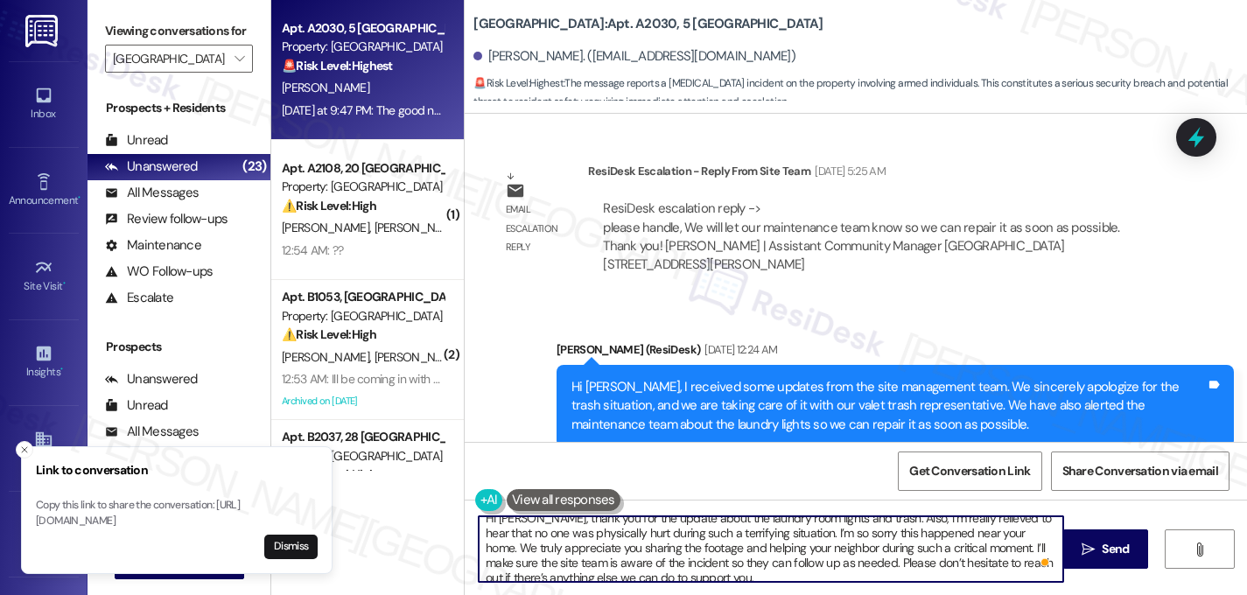
scroll to position [0, 0]
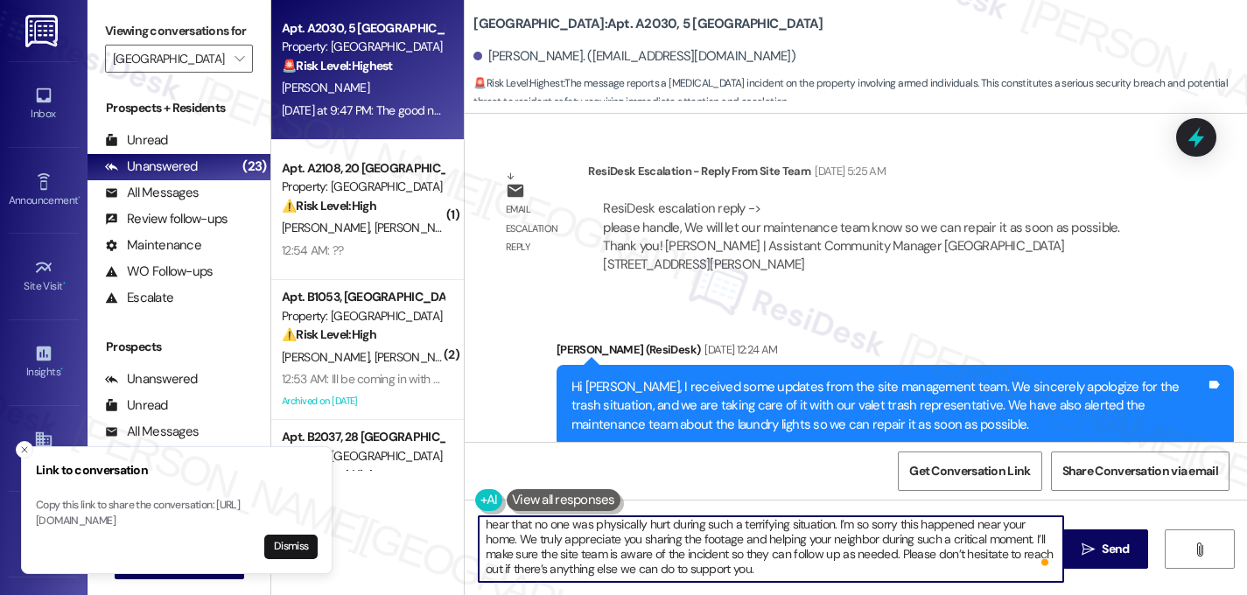
click at [815, 556] on textarea "Hi Allen, thank you for the update about the laundry room lights and trash. Als…" at bounding box center [771, 549] width 585 height 66
click at [600, 562] on textarea "Hi Allen, thank you for the update about the laundry room lights and trash. Als…" at bounding box center [771, 549] width 585 height 66
click at [507, 567] on textarea "Hi Allen, thank you for the update about the laundry room lights and trash. Als…" at bounding box center [771, 549] width 585 height 66
type textarea "Hi Allen, thank you for the update about the laundry room lights and trash. Als…"
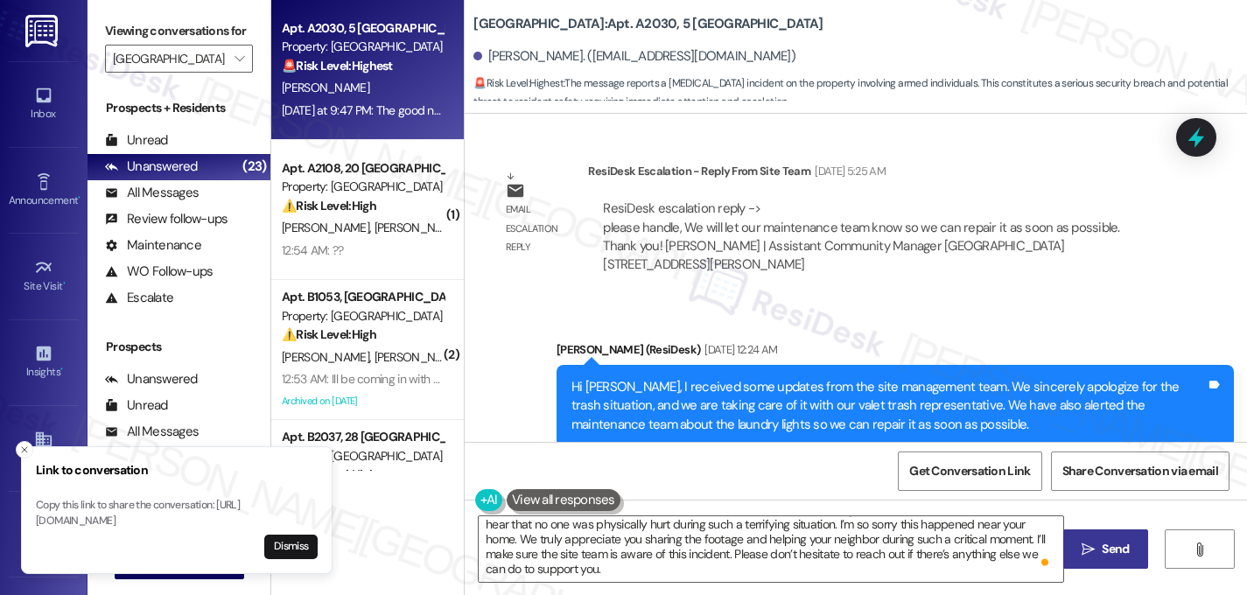
click at [1103, 564] on button " Send" at bounding box center [1105, 549] width 85 height 39
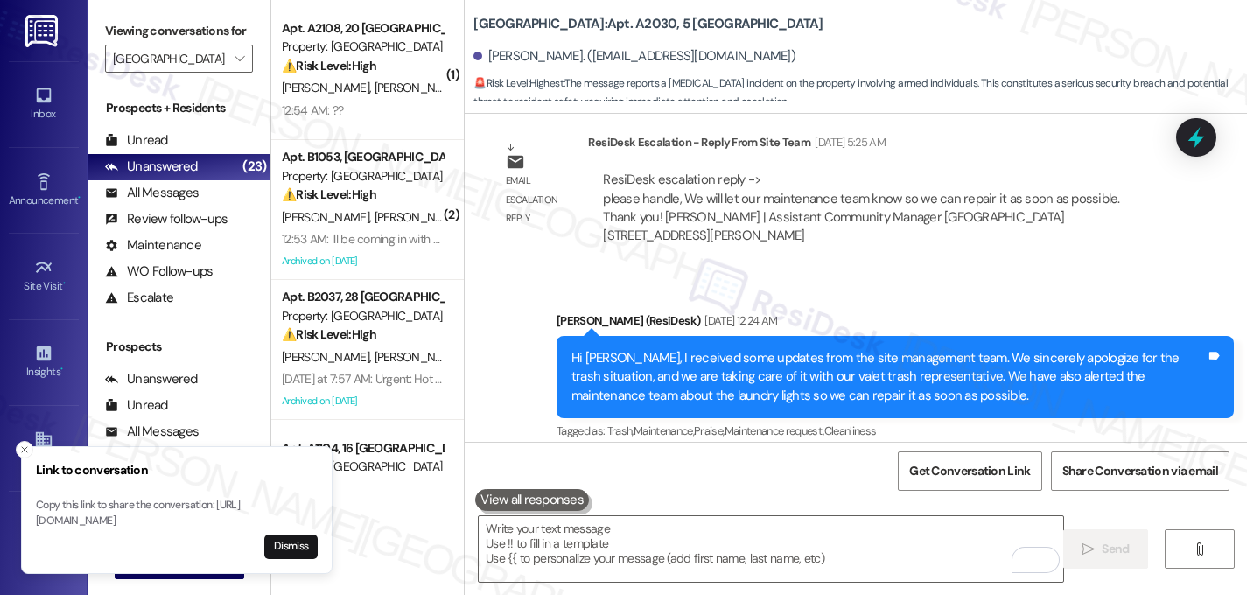
scroll to position [49081, 0]
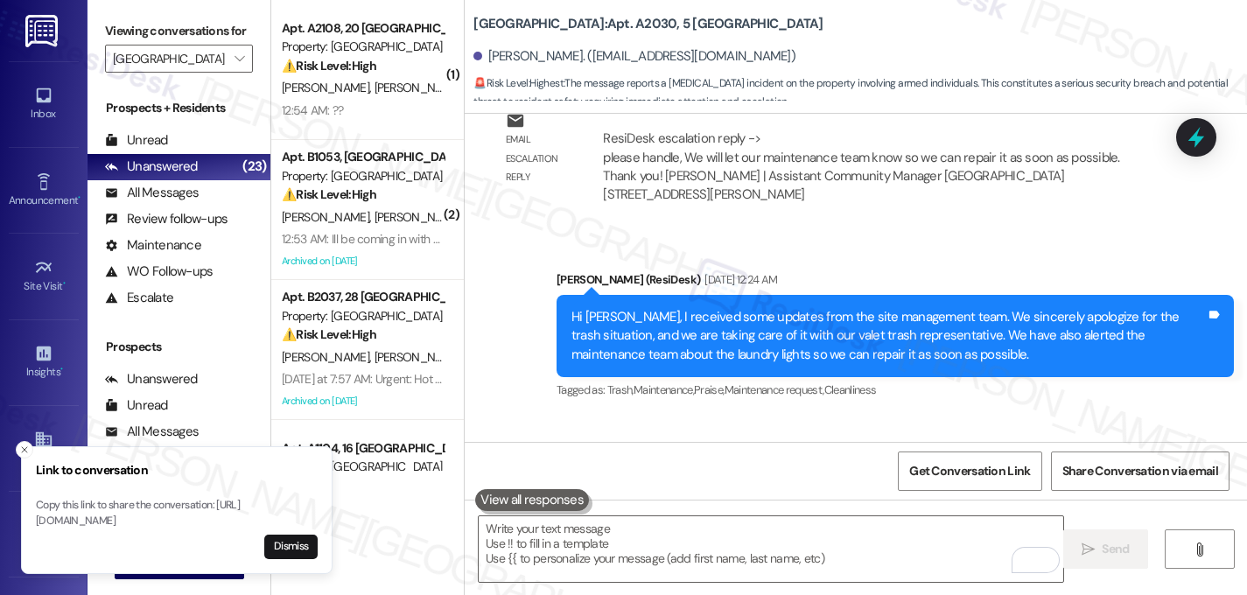
scroll to position [48941, 0]
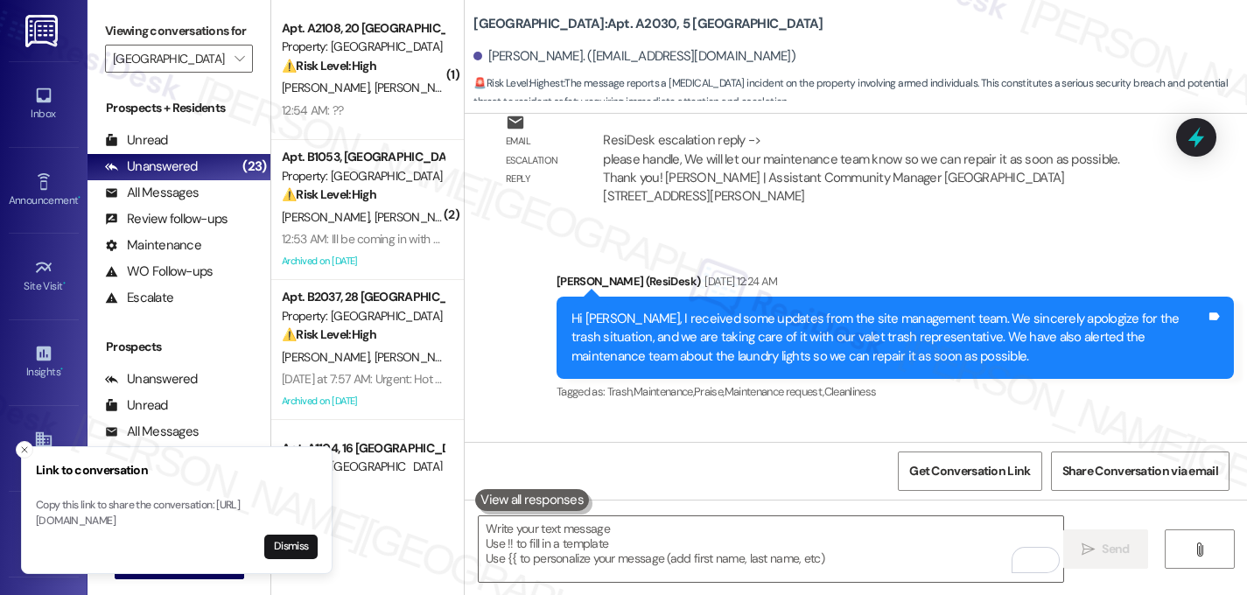
click at [24, 445] on icon "Close toast" at bounding box center [24, 450] width 11 height 11
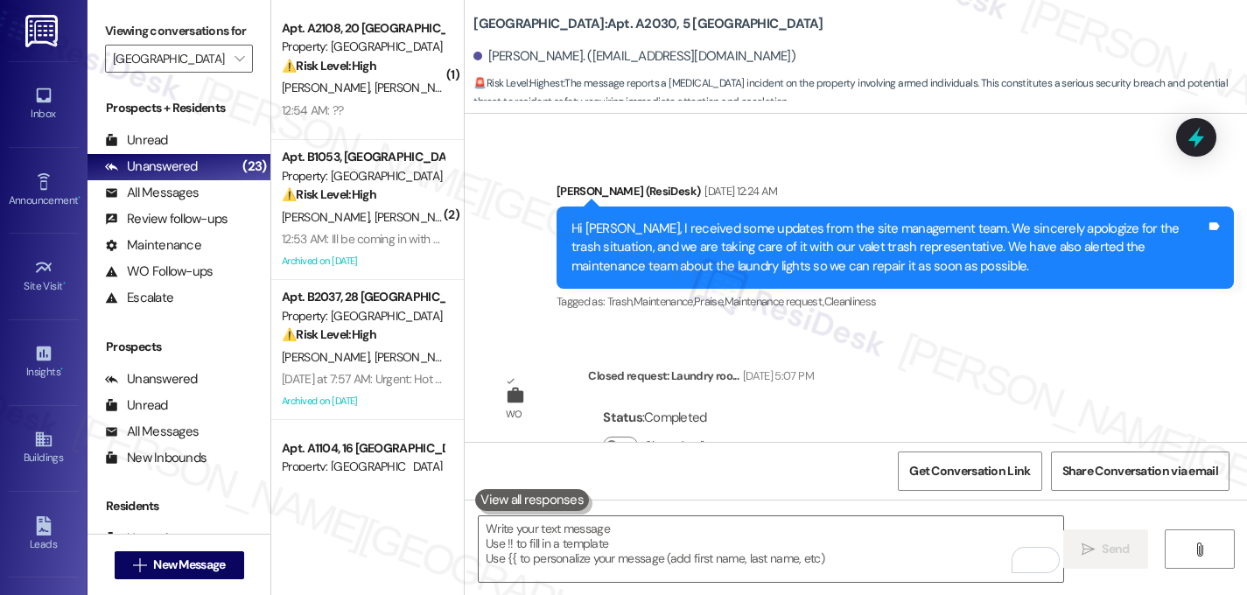
scroll to position [49081, 0]
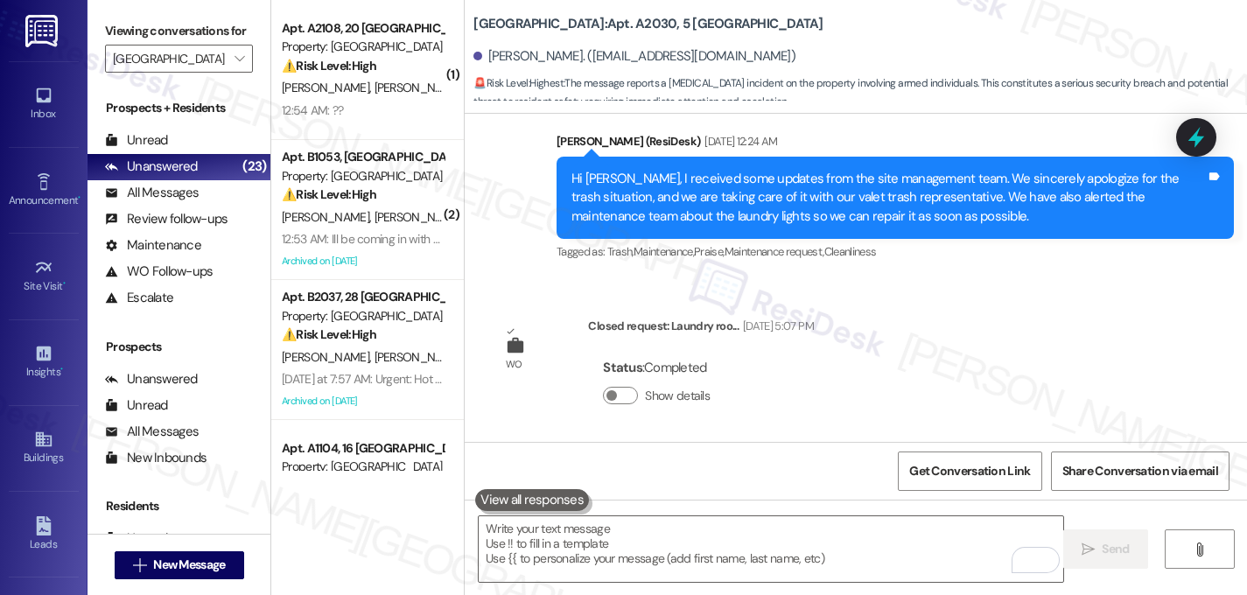
click at [536, 551] on textarea "To enrich screen reader interactions, please activate Accessibility in Grammarl…" at bounding box center [771, 549] width 585 height 66
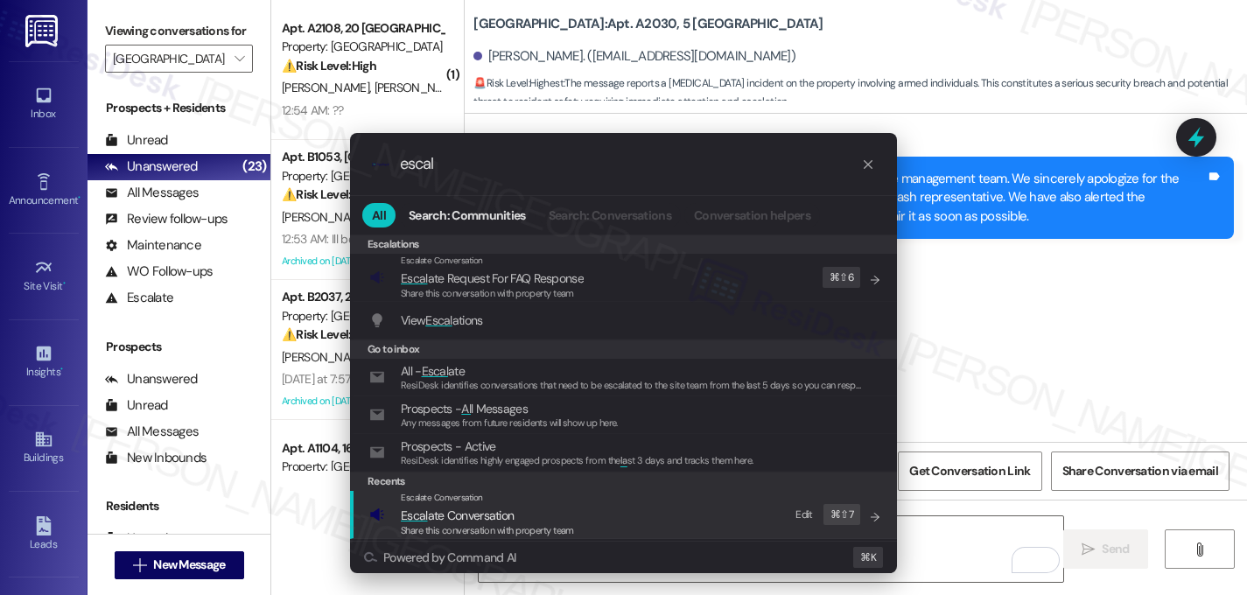
type input "escal"
click at [414, 508] on span "Escal" at bounding box center [414, 516] width 27 height 16
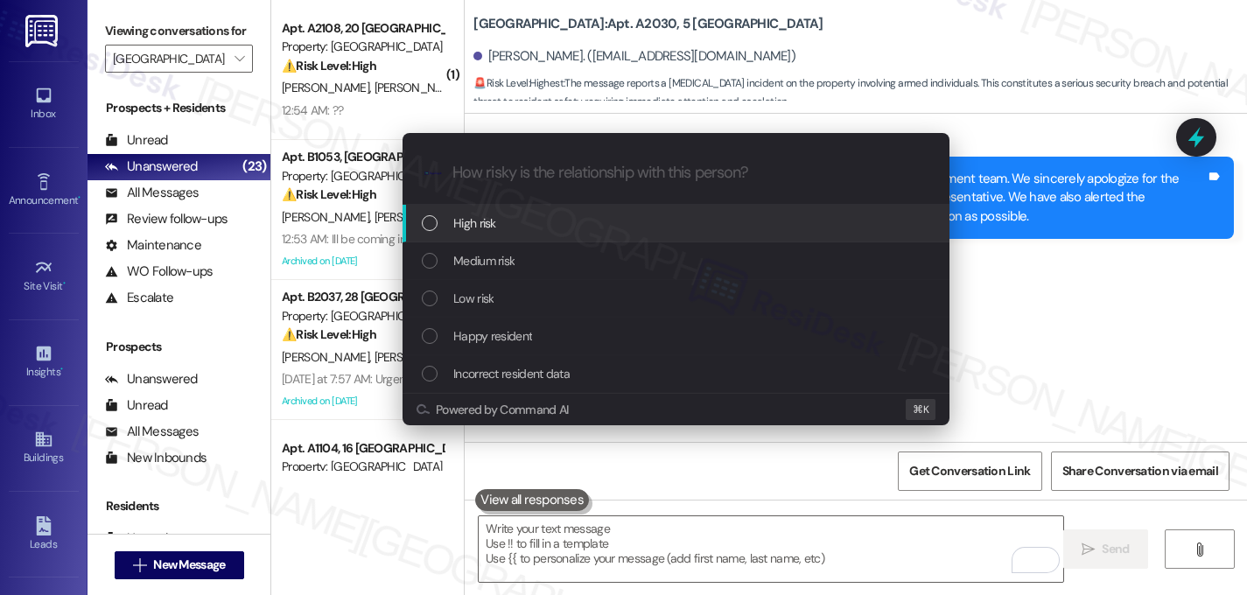
click at [434, 229] on div "List of options" at bounding box center [430, 223] width 16 height 16
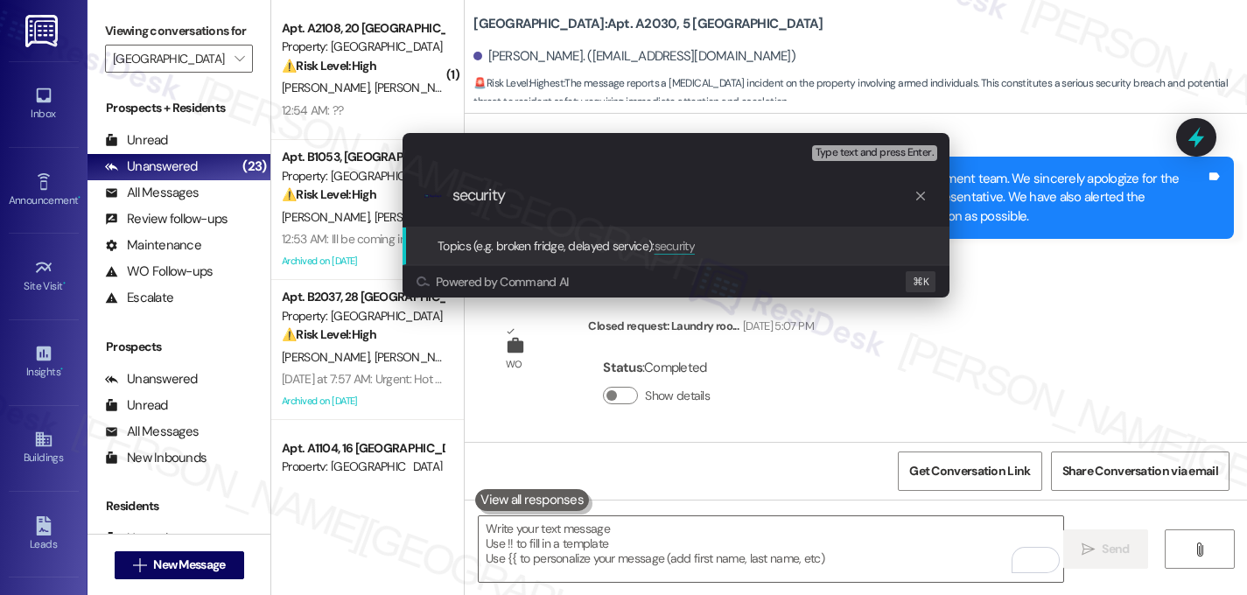
click at [460, 204] on input "security" at bounding box center [683, 195] width 461 height 18
click at [571, 200] on input "Security" at bounding box center [683, 195] width 461 height 18
drag, startPoint x: 1241, startPoint y: 432, endPoint x: 1230, endPoint y: 391, distance: 41.8
click at [1232, 391] on div "Escalate Conversation High risk Topics (e.g. broken fridge, delayed service) An…" at bounding box center [623, 297] width 1247 height 595
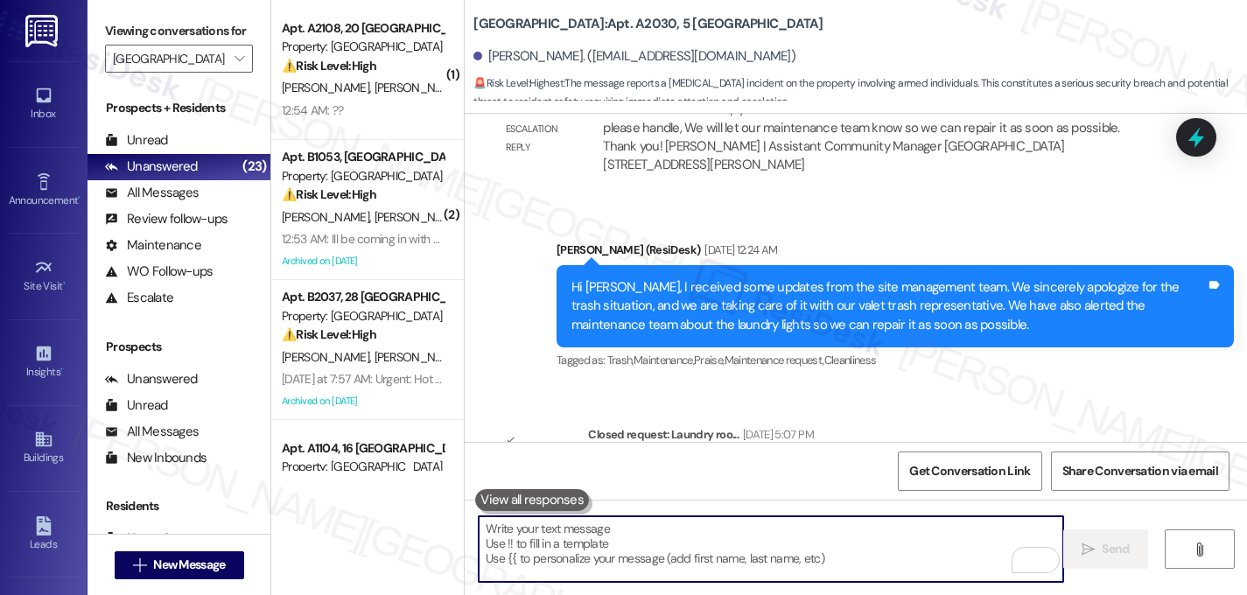
scroll to position [48969, 0]
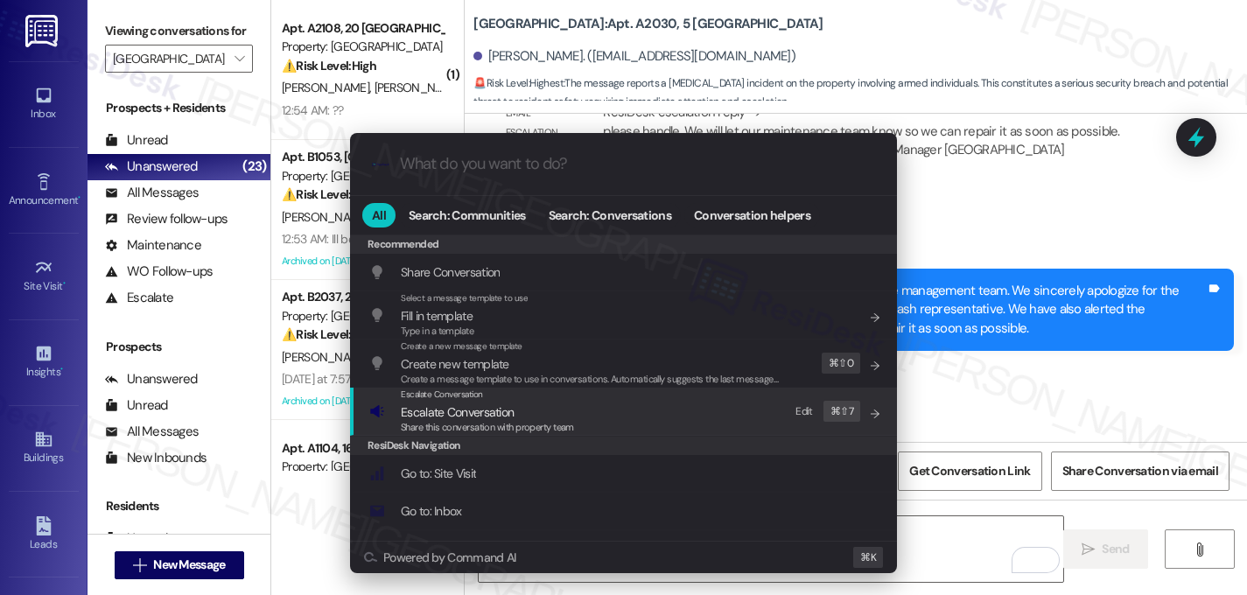
click at [482, 410] on span "Escalate Conversation" at bounding box center [457, 412] width 113 height 16
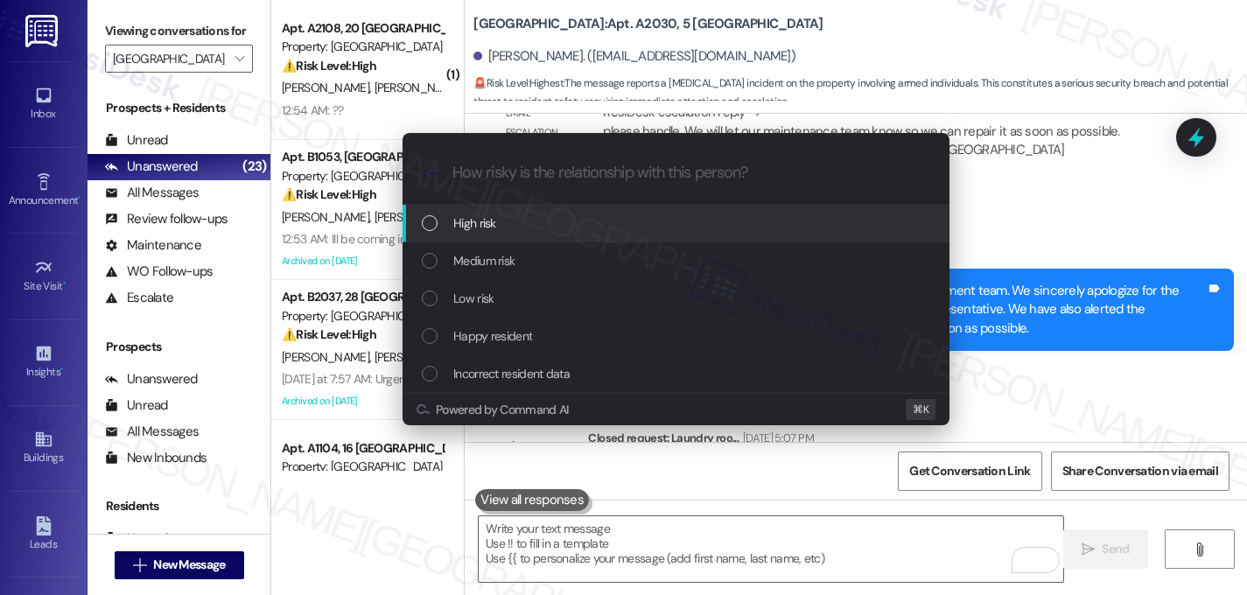
click at [453, 230] on span "High risk" at bounding box center [474, 223] width 43 height 19
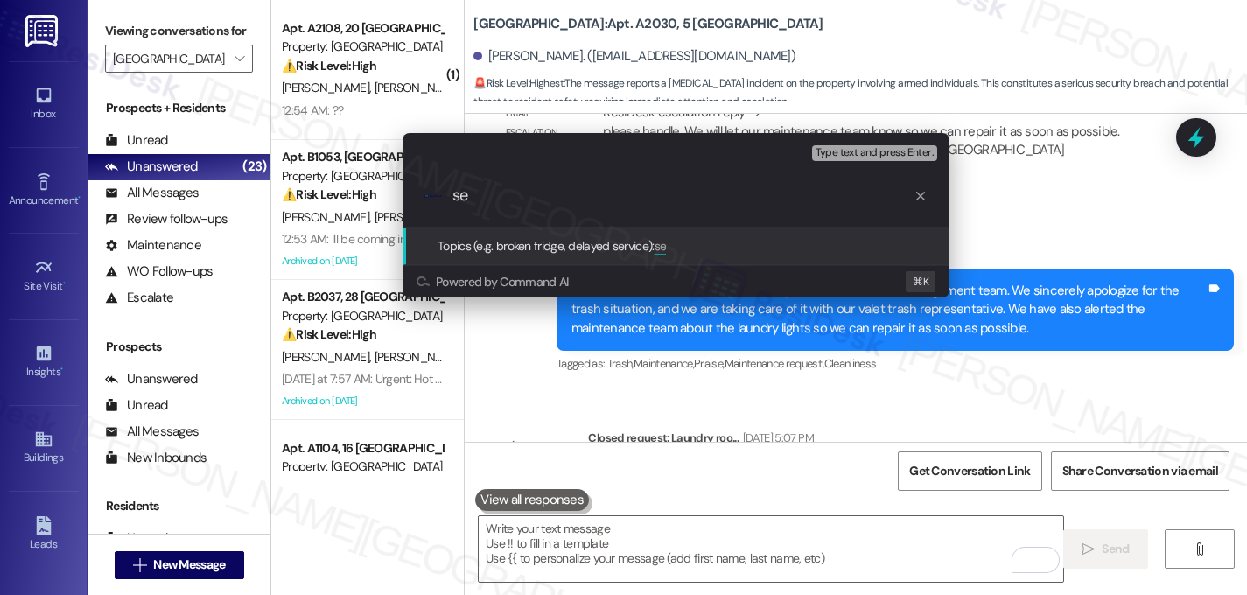
type input "s"
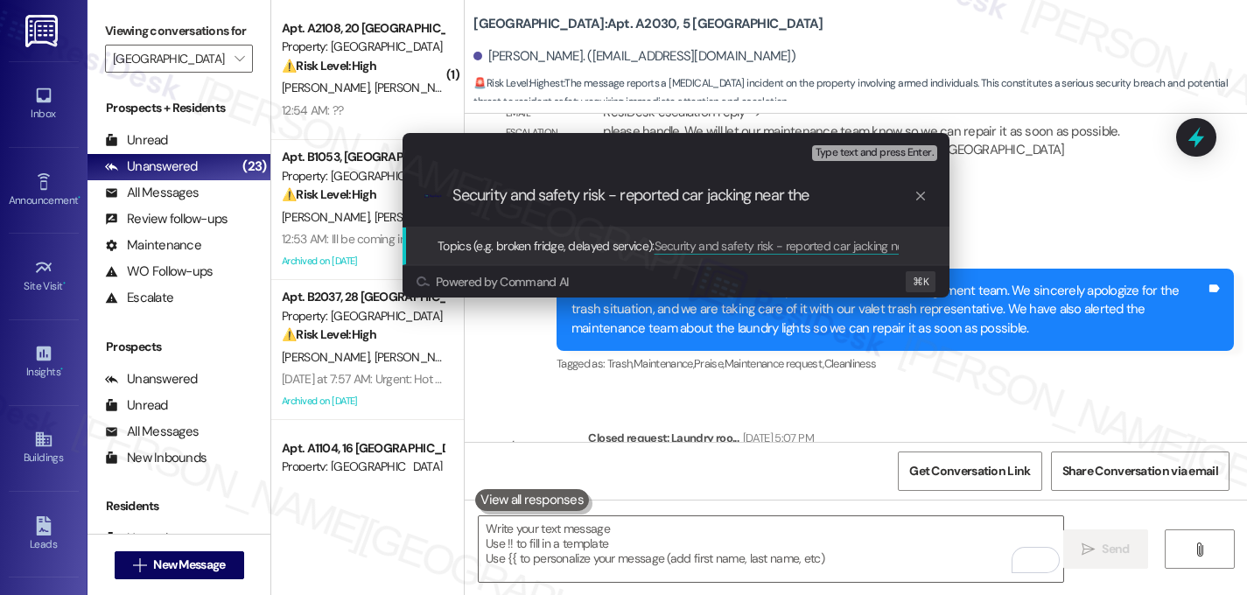
type input "Security and safety risk - reported car jacking near them"
click at [527, 200] on input "Security and safety risk - reported car jacking near them" at bounding box center [683, 195] width 461 height 18
click at [527, 199] on input "Security and safety risk - reported car jacking near them" at bounding box center [683, 195] width 461 height 18
click at [528, 199] on input "Security and safety risk - reported car jacking near them" at bounding box center [683, 195] width 461 height 18
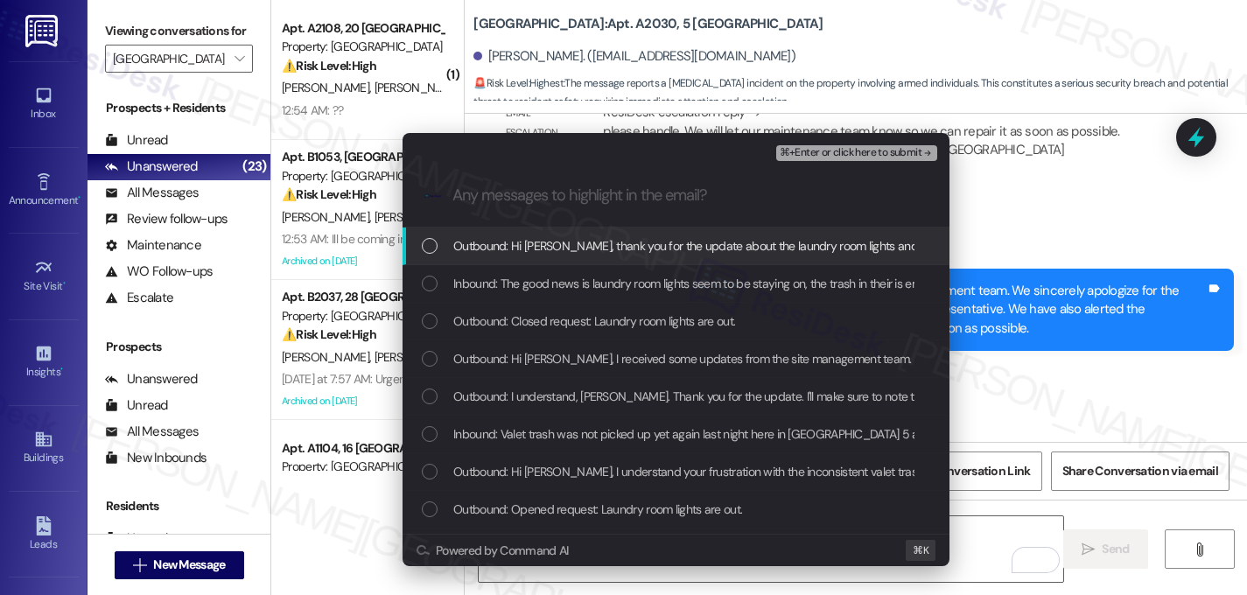
click at [435, 252] on div "List of options" at bounding box center [430, 246] width 16 height 16
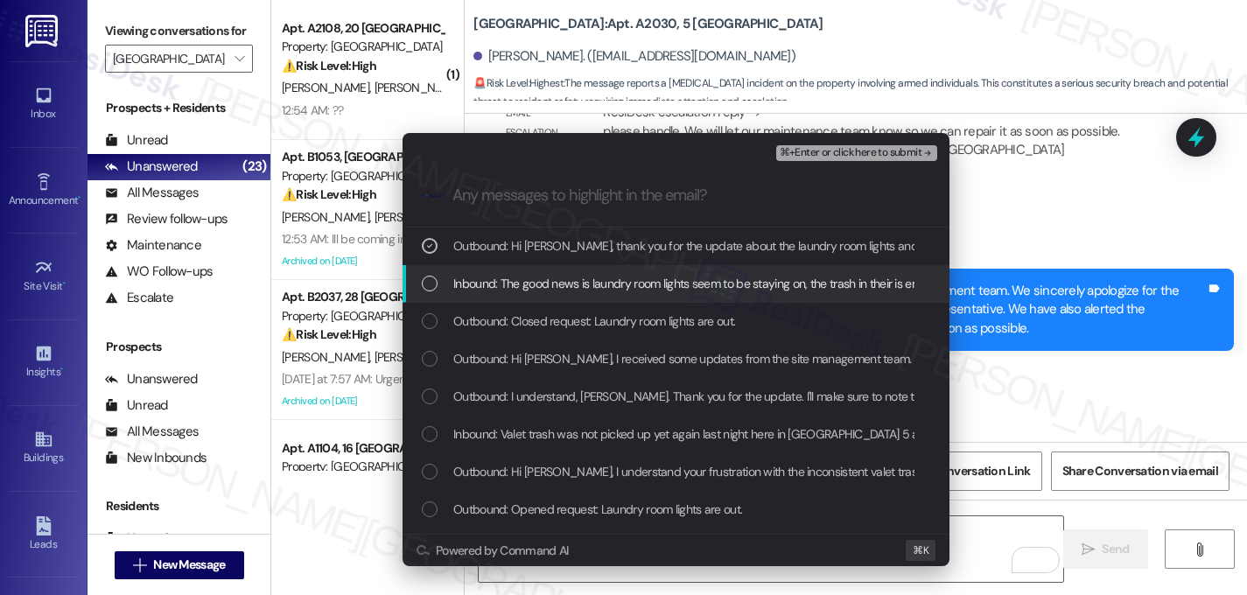
click at [439, 278] on div "Inbound: The good news is laundry room lights seem to be staying on, the trash …" at bounding box center [678, 283] width 512 height 19
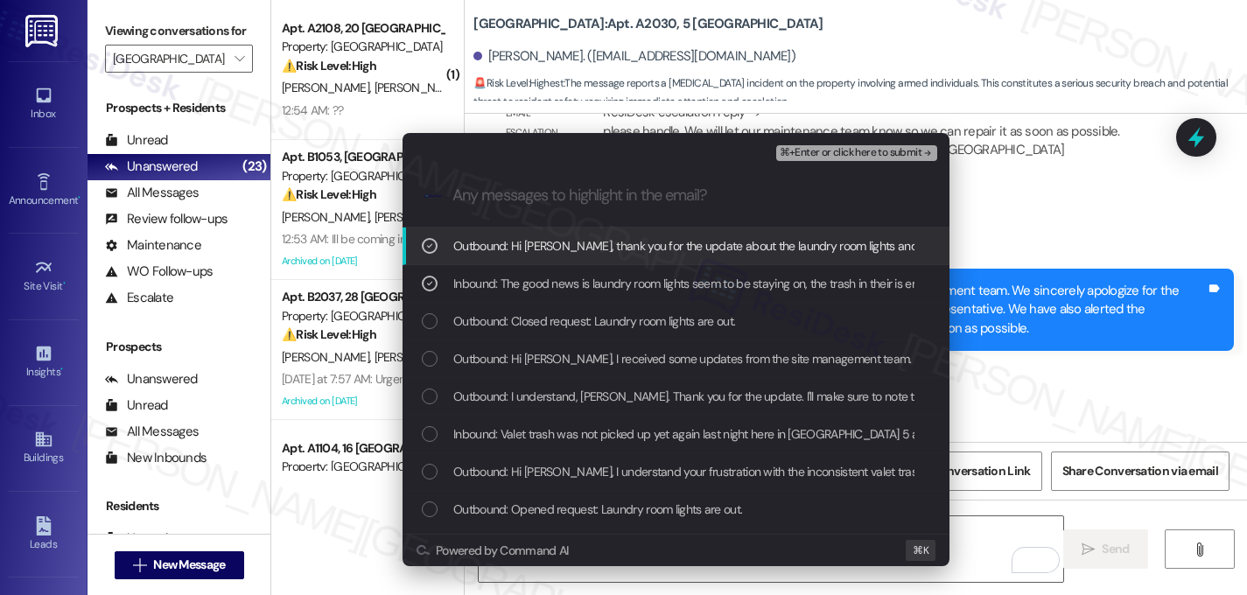
click at [909, 147] on span "⌘+Enter or click here to submit" at bounding box center [851, 153] width 142 height 12
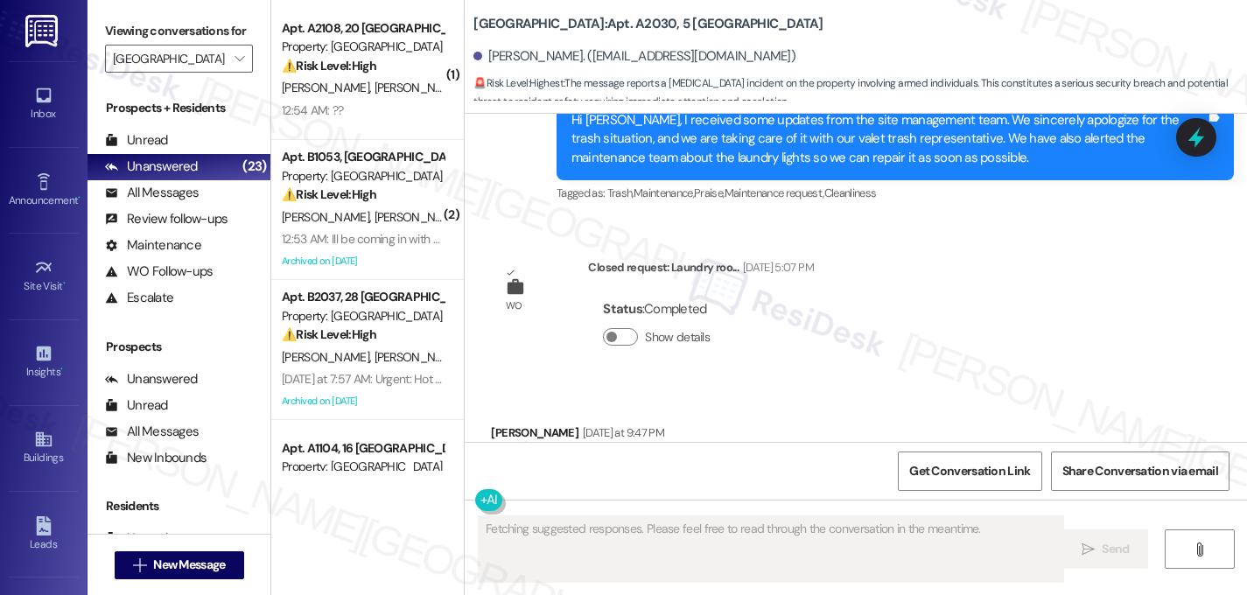
scroll to position [49344, 0]
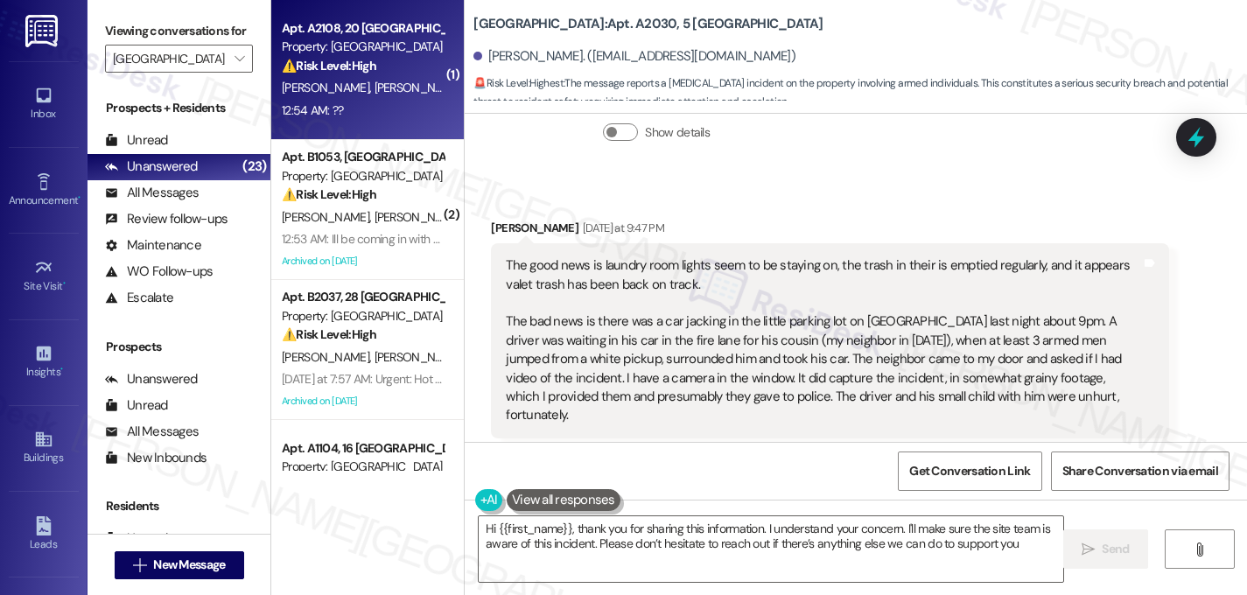
type textarea "Hi {{first_name}}, thank you for sharing this information. I understand your co…"
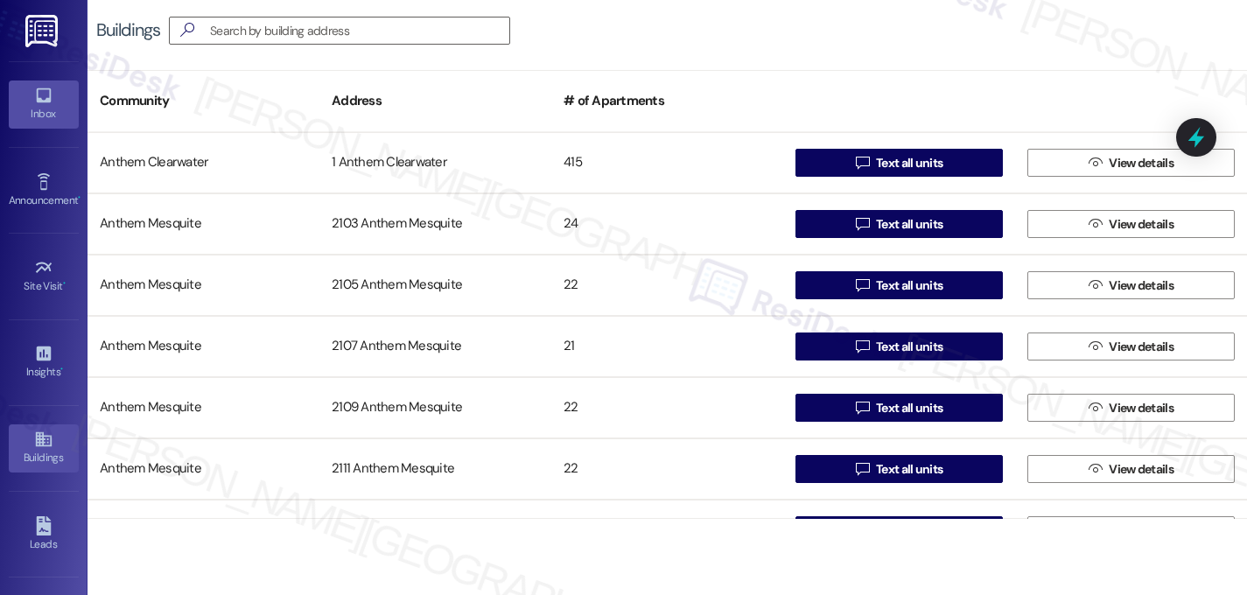
click at [46, 100] on icon at bounding box center [43, 95] width 15 height 15
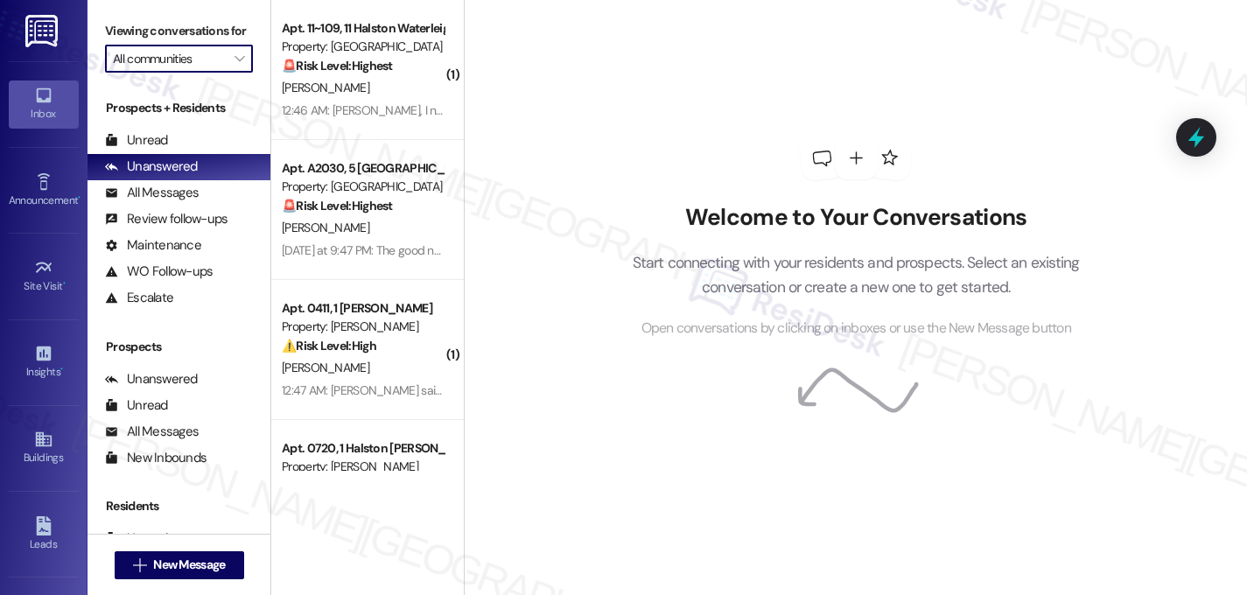
click at [171, 73] on input "All communities" at bounding box center [169, 59] width 112 height 28
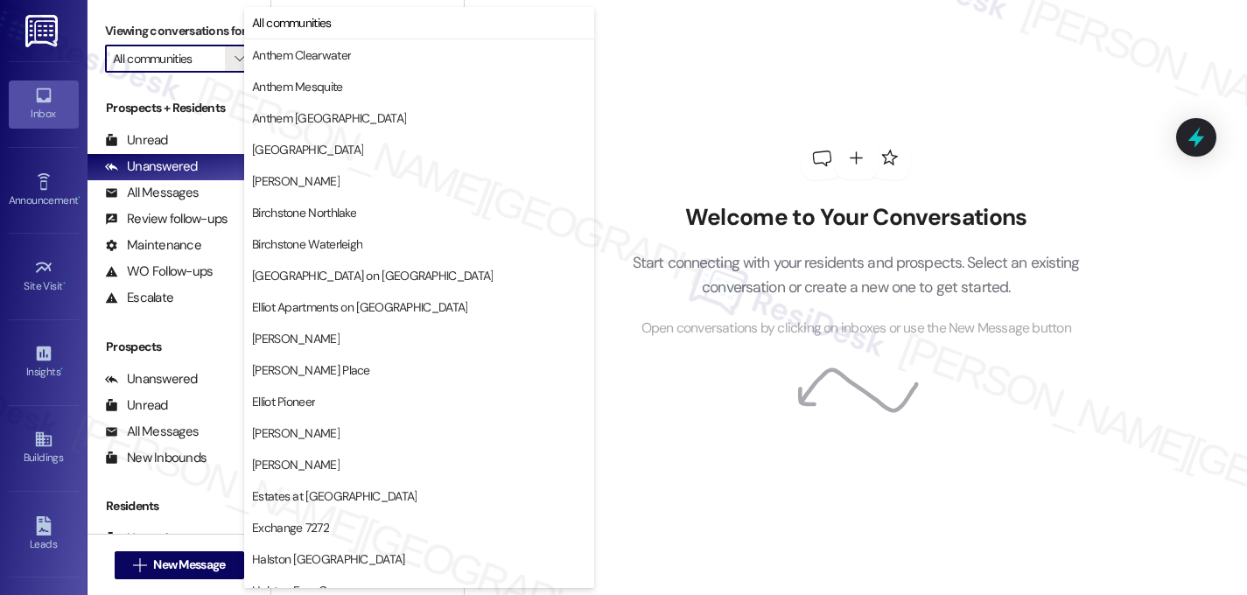
click at [214, 73] on input "All communities" at bounding box center [169, 59] width 112 height 28
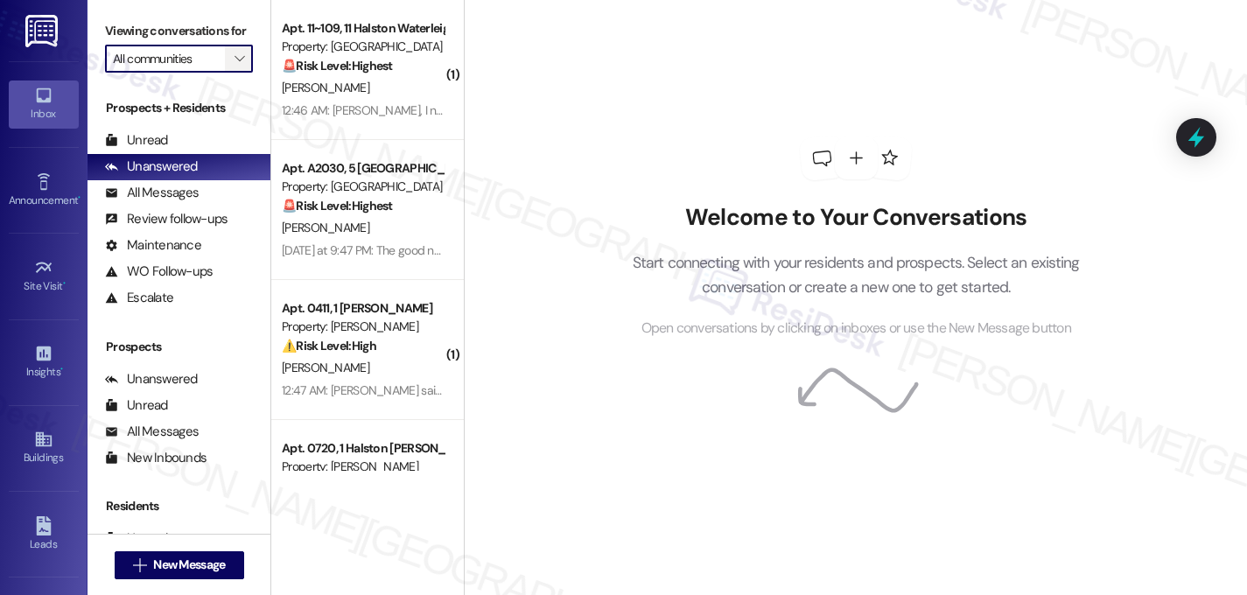
click at [237, 73] on span "" at bounding box center [239, 59] width 17 height 28
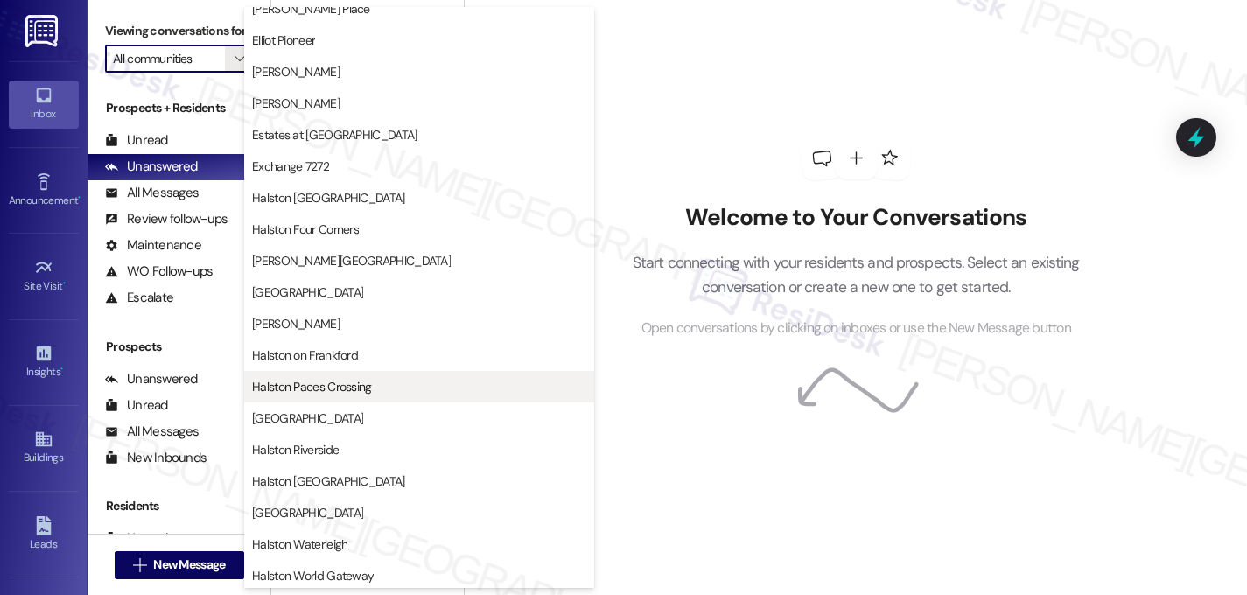
scroll to position [680, 0]
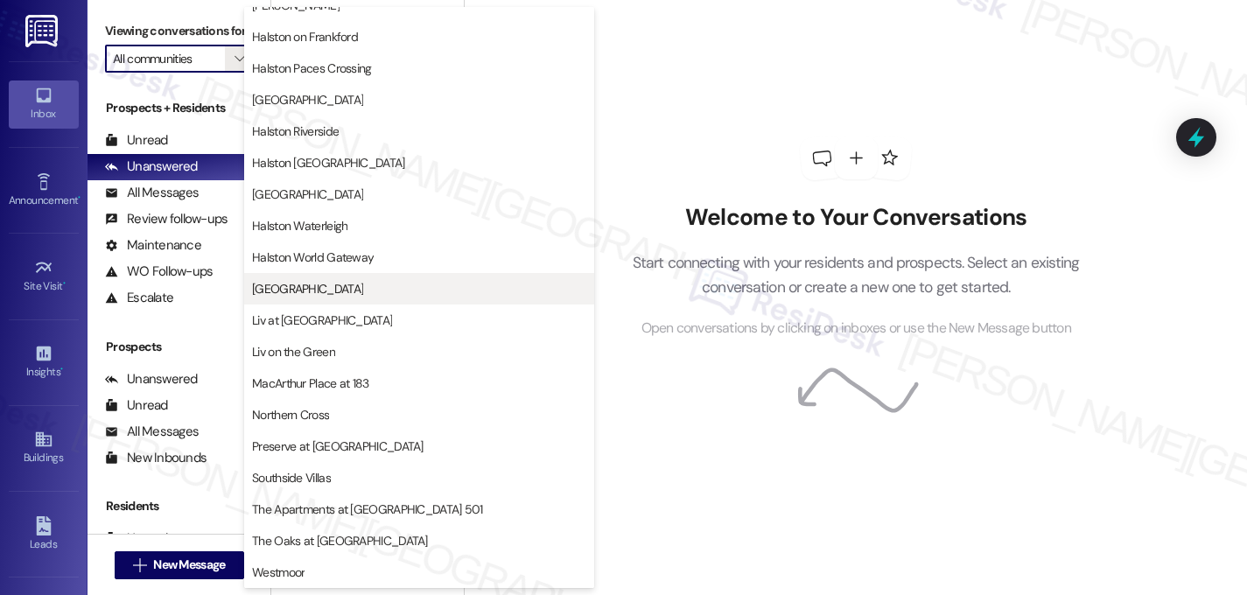
click at [327, 287] on span "[GEOGRAPHIC_DATA]" at bounding box center [419, 289] width 334 height 18
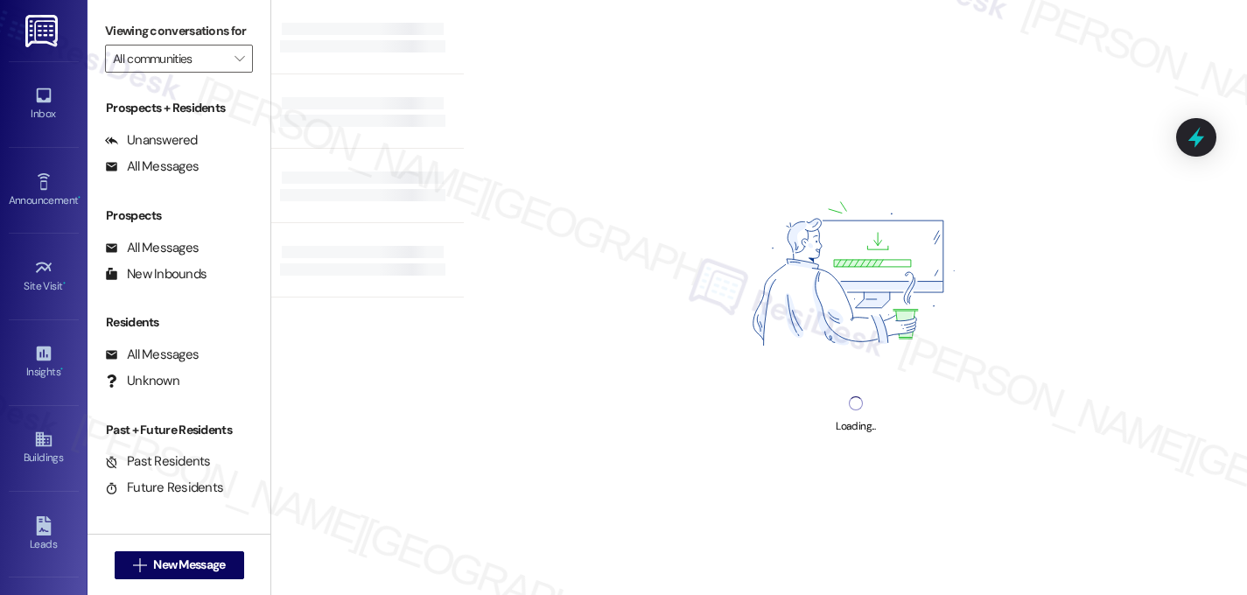
type input "[GEOGRAPHIC_DATA]"
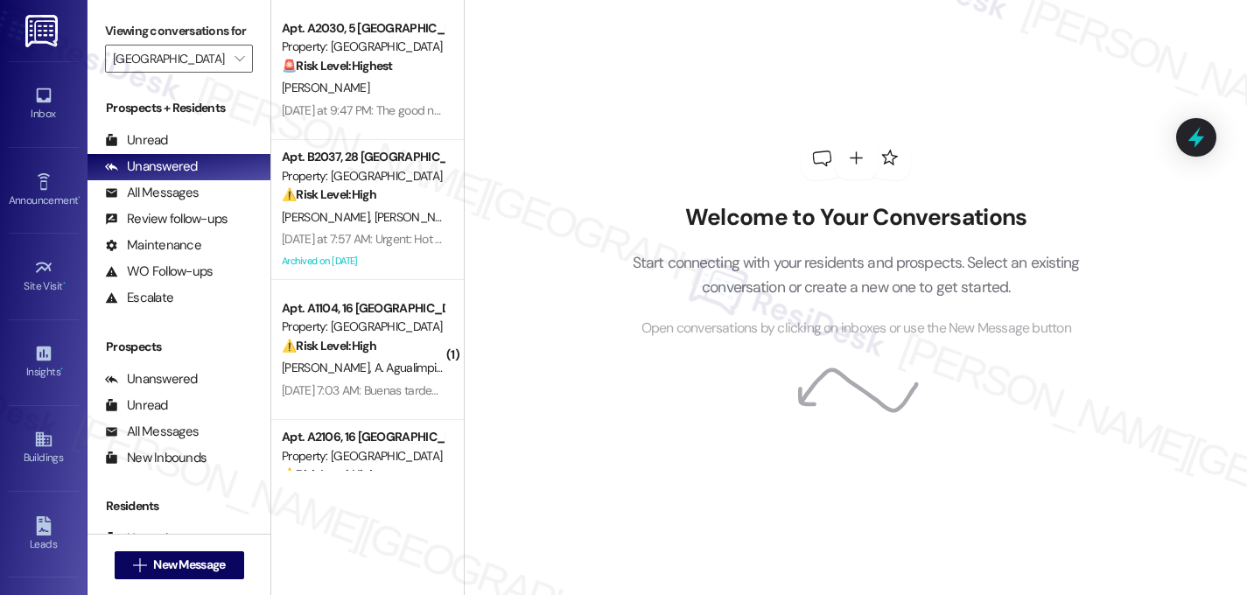
click at [375, 213] on span "[PERSON_NAME]" at bounding box center [419, 217] width 88 height 16
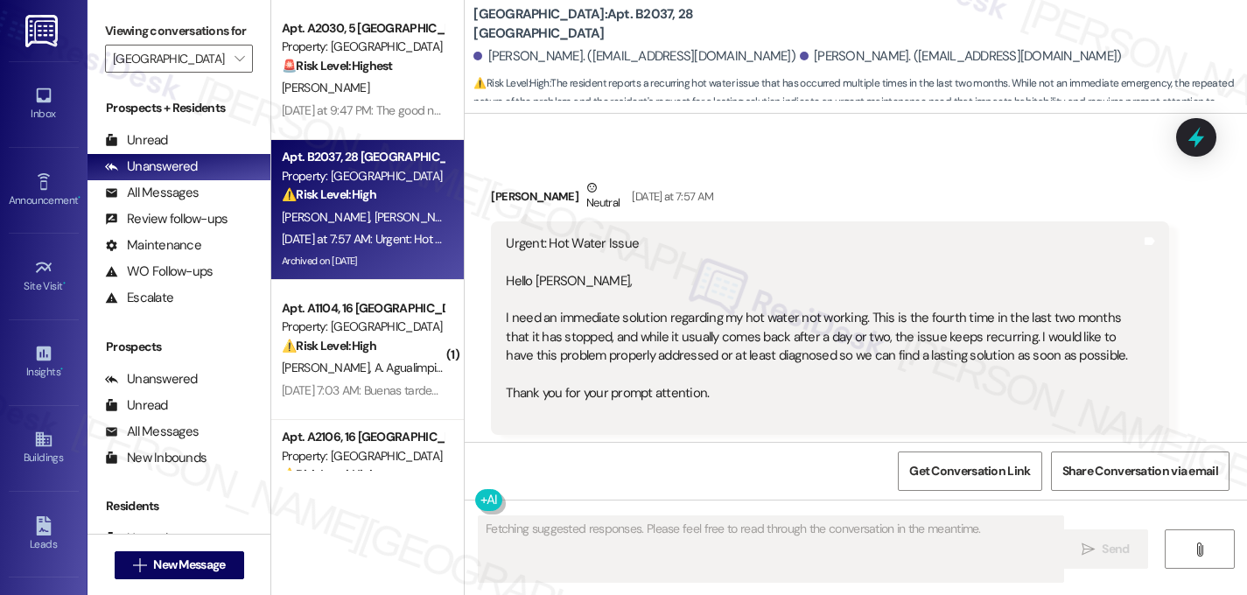
scroll to position [42492, 0]
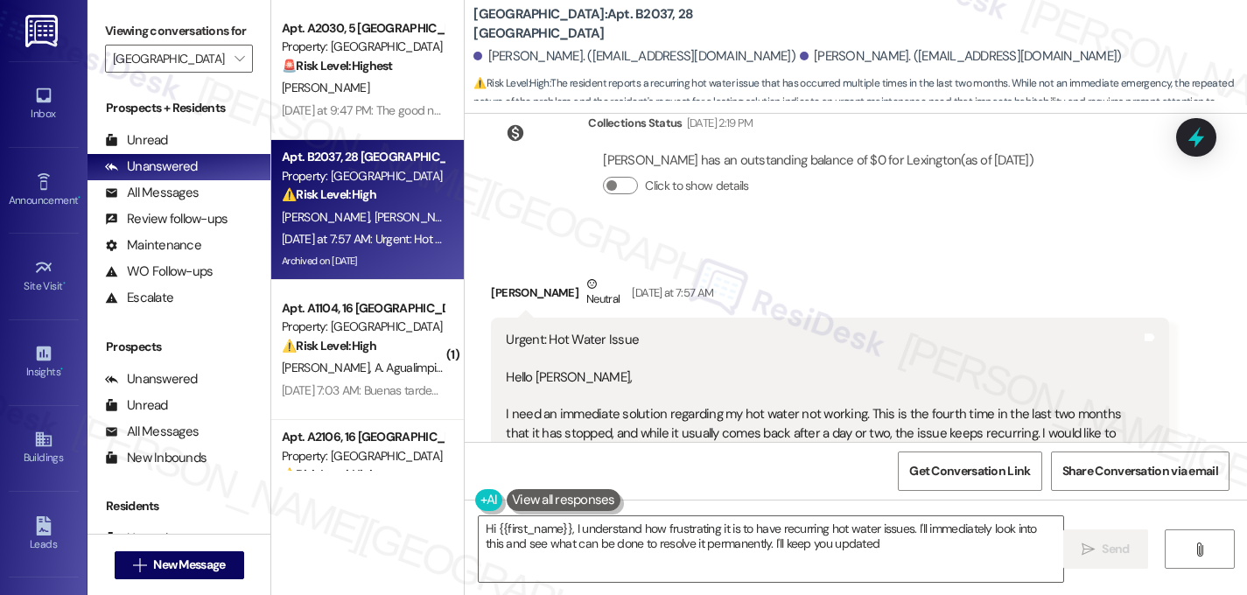
type textarea "Hi {{first_name}}, I understand how frustrating it is to have recurring hot wat…"
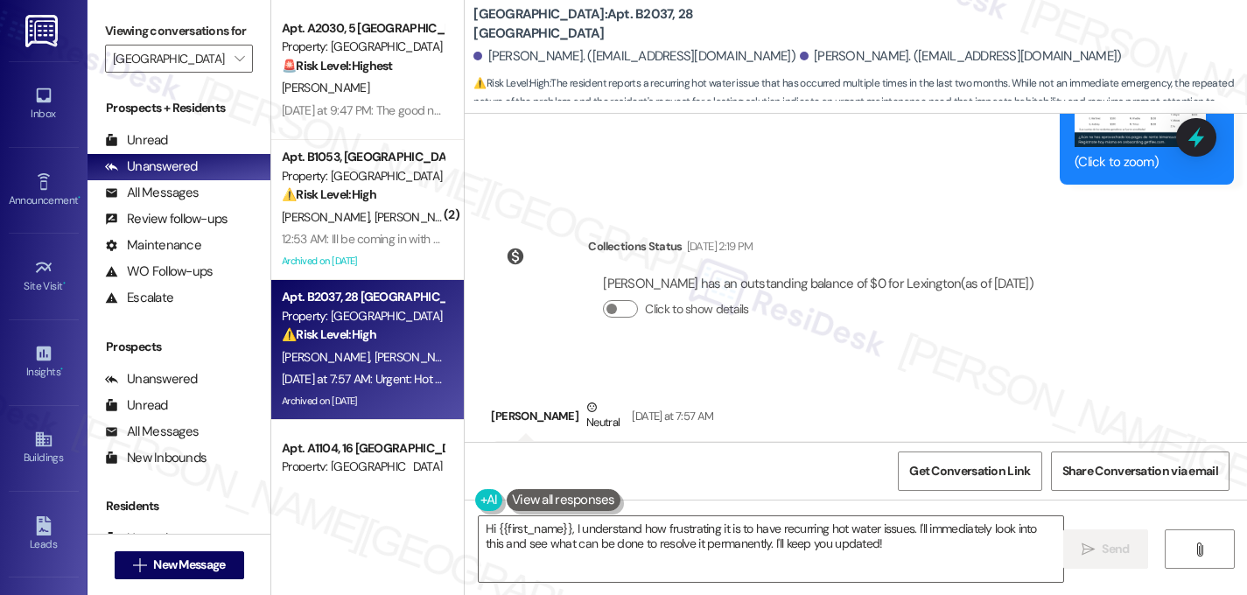
scroll to position [42277, 0]
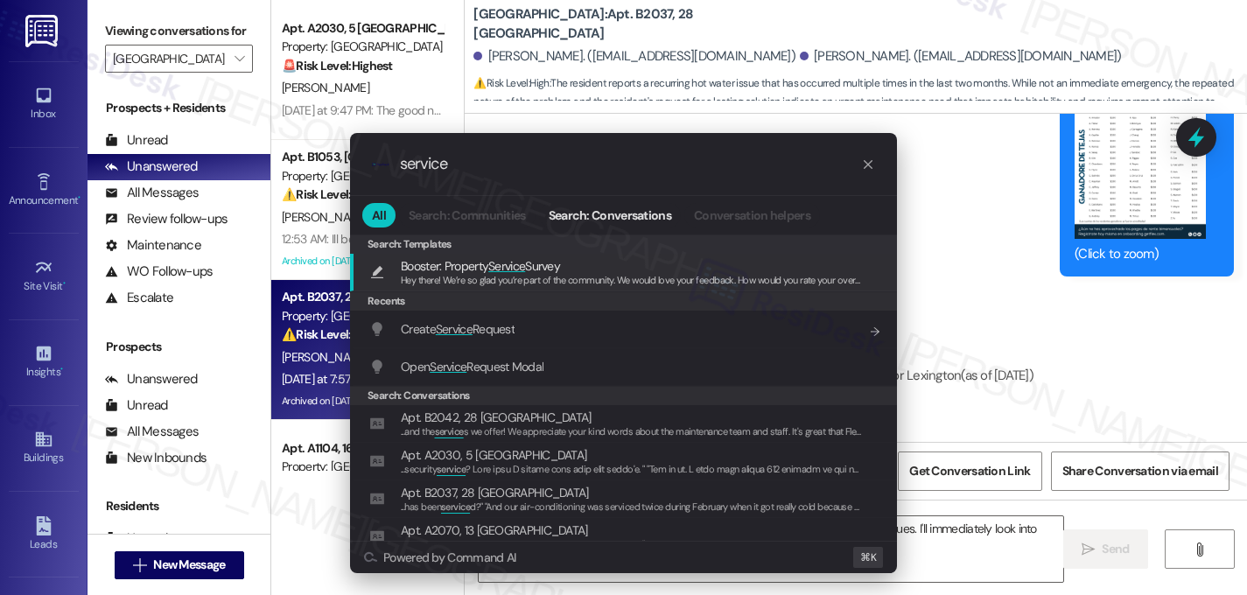
click at [454, 365] on span "Service" at bounding box center [448, 367] width 37 height 16
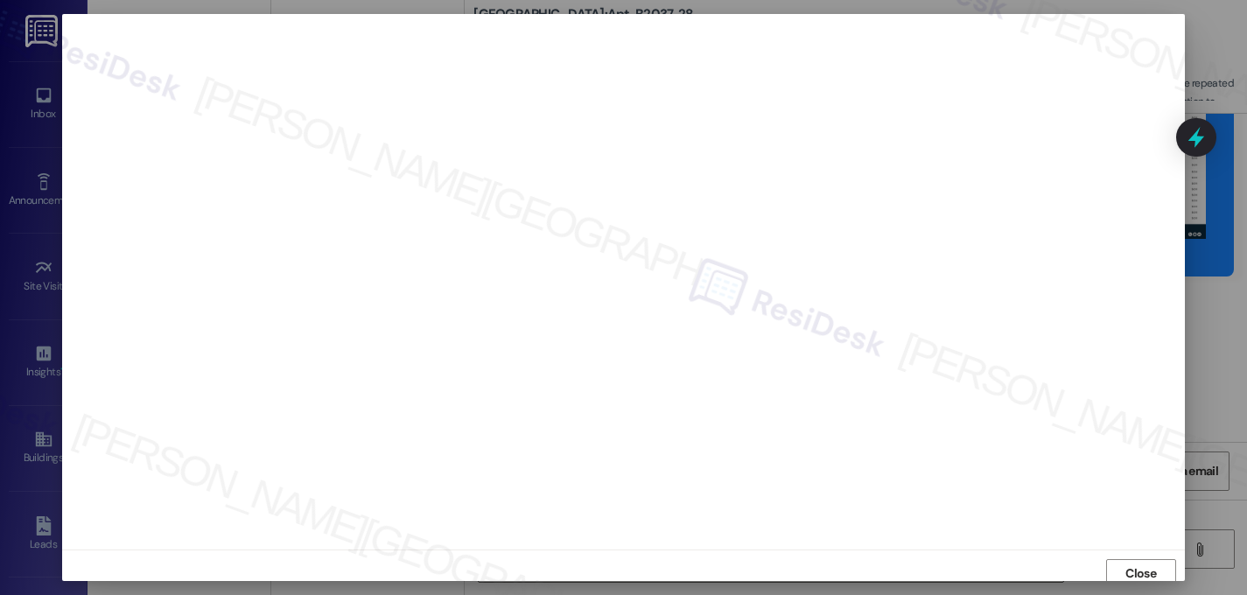
scroll to position [6, 0]
click at [1137, 564] on span "Close" at bounding box center [1141, 567] width 31 height 18
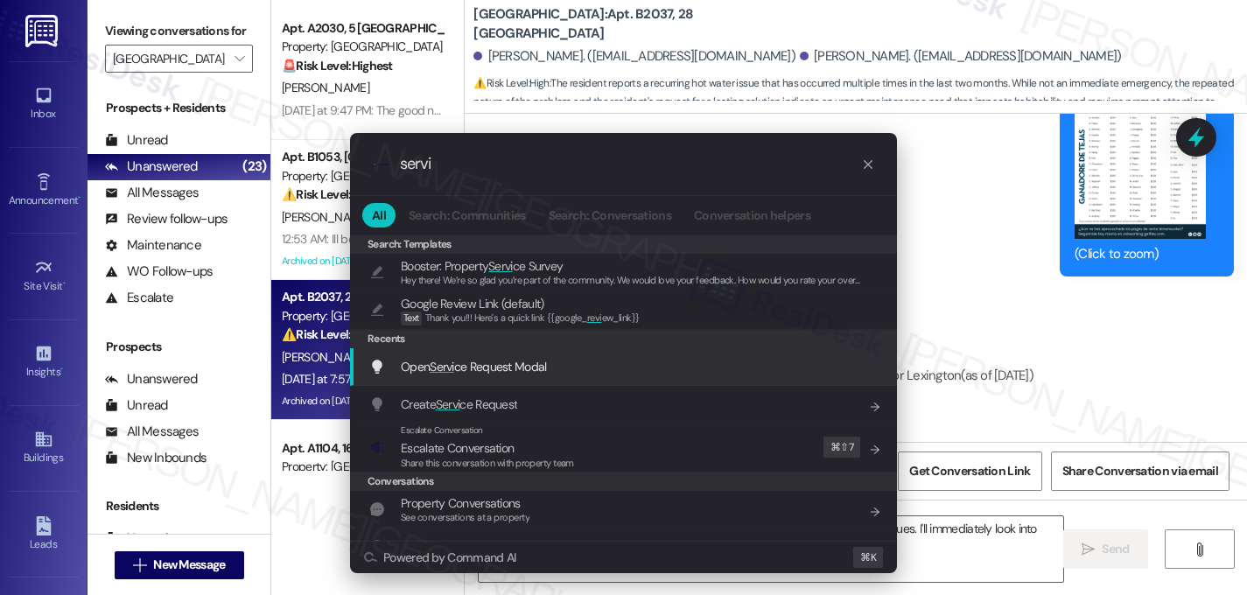
type input "servi"
click at [623, 367] on div "Open Servi ce Request Modal Add shortcut" at bounding box center [625, 366] width 512 height 19
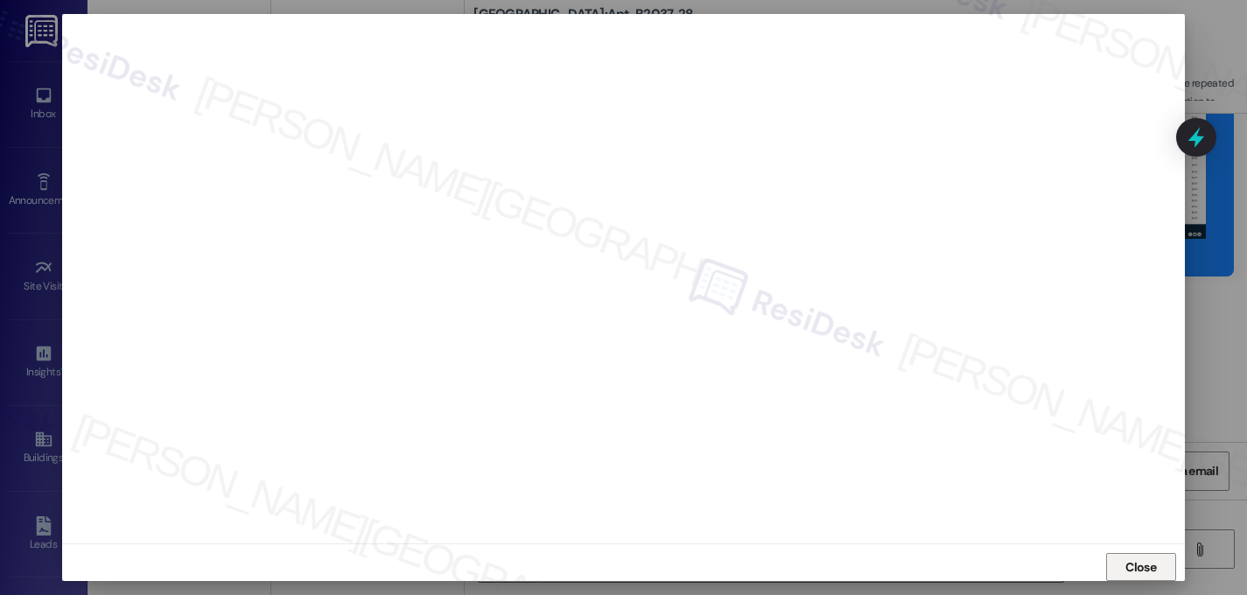
click at [1142, 562] on span "Close" at bounding box center [1141, 567] width 31 height 18
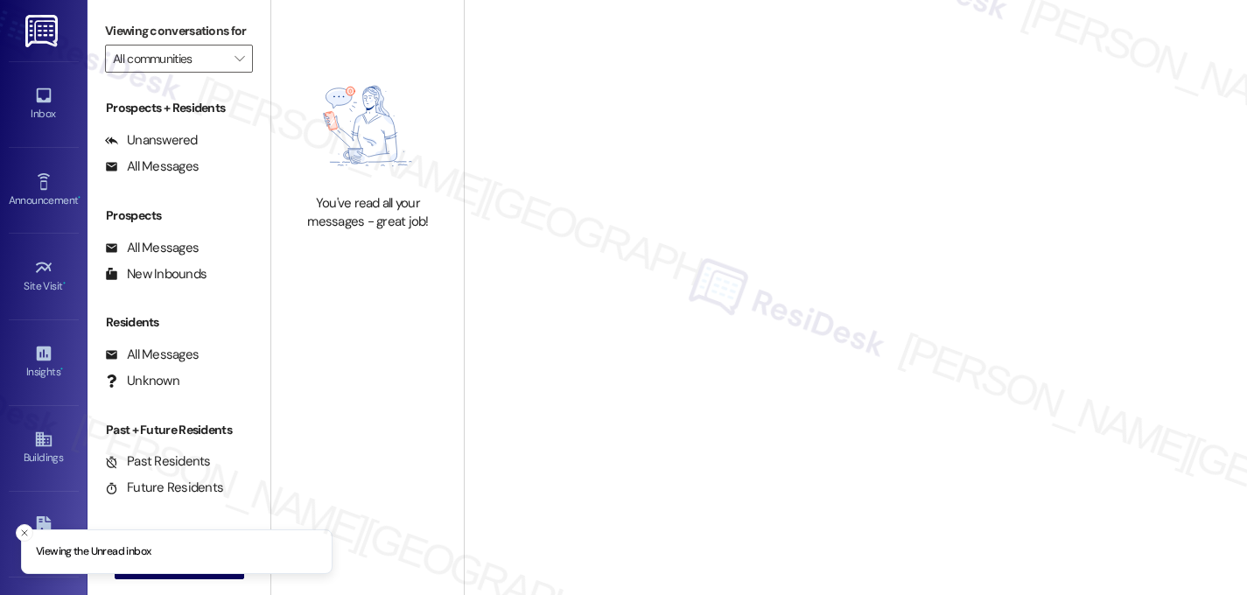
type input "[GEOGRAPHIC_DATA]"
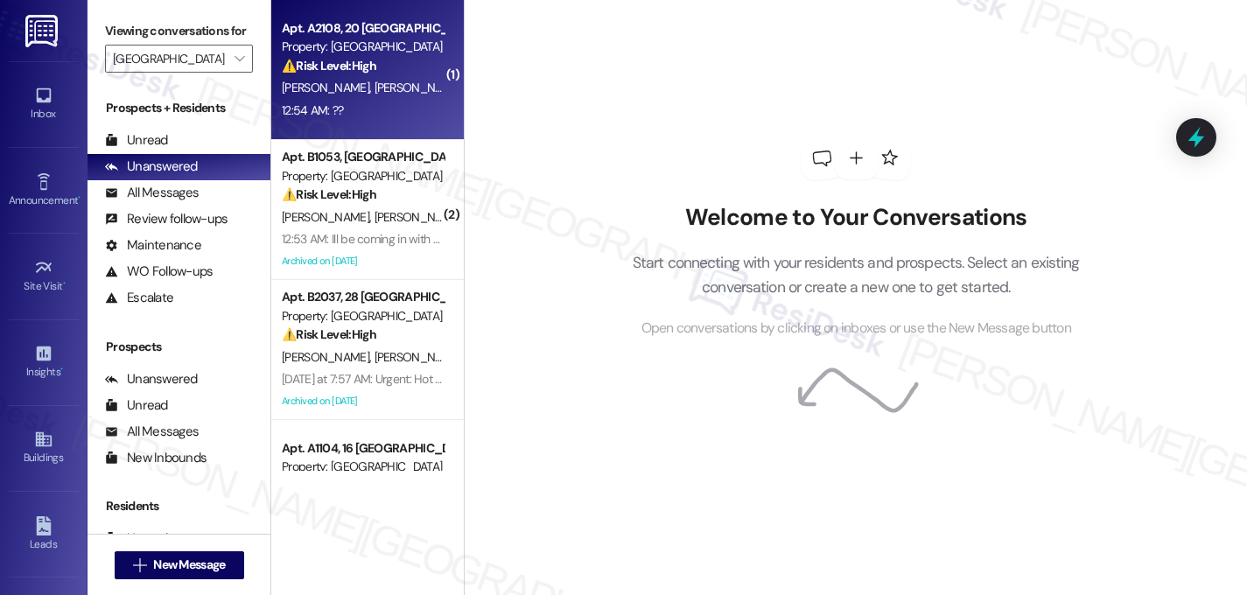
click at [361, 101] on div "12:54 AM: ?? 12:54 AM: ??" at bounding box center [362, 111] width 165 height 22
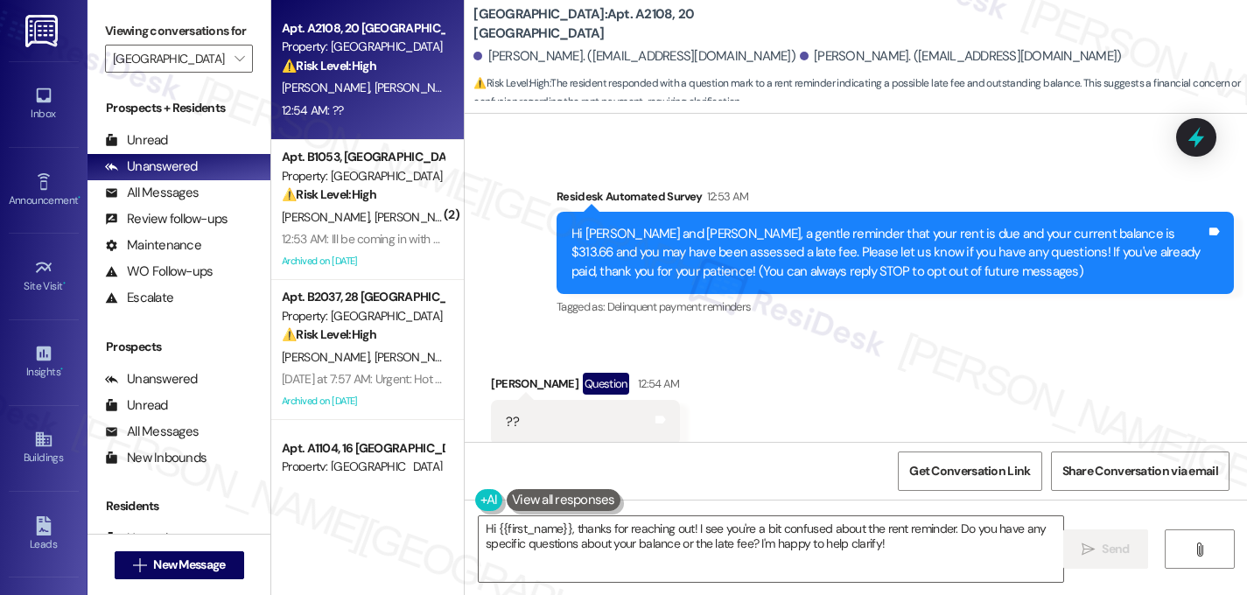
scroll to position [101, 0]
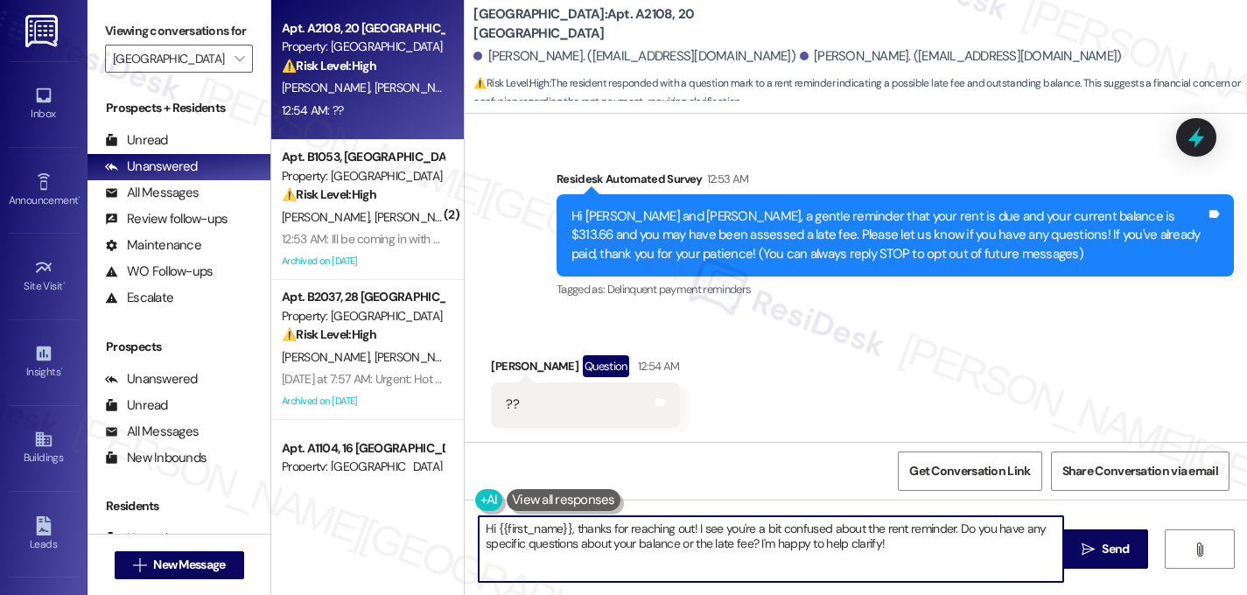
click at [656, 540] on textarea "Hi {{first_name}}, thanks for reaching out! I see you're a bit confused about t…" at bounding box center [771, 549] width 585 height 66
click at [565, 530] on textarea "Hi {{first_name}}, thanks for reaching out! I see you're a bit confused about t…" at bounding box center [771, 549] width 585 height 66
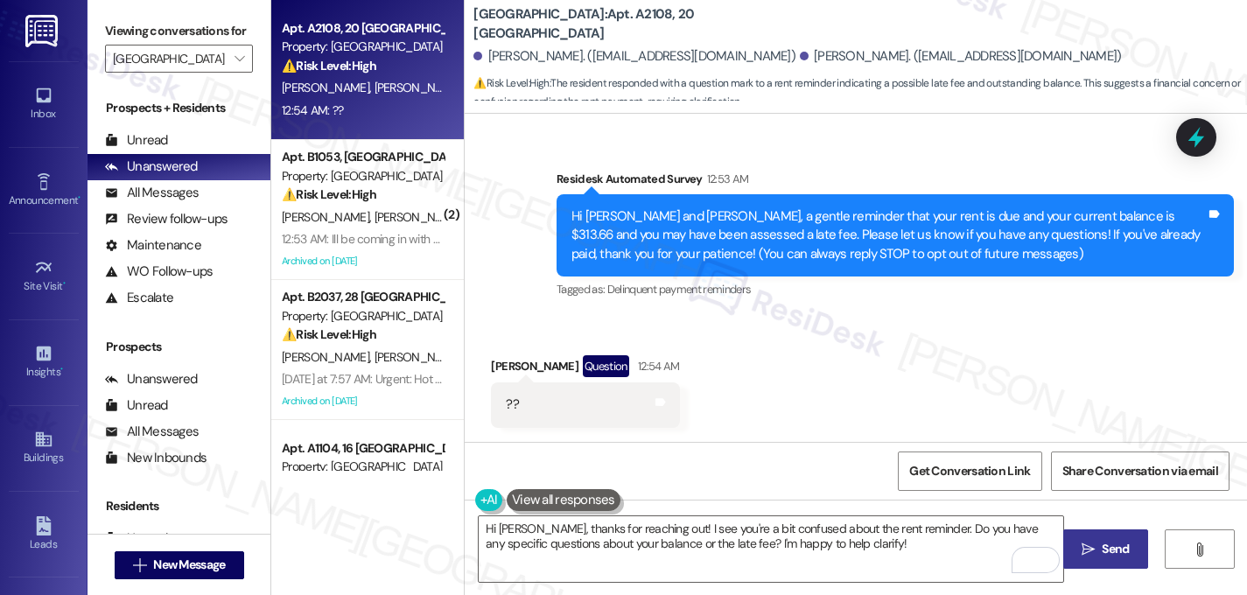
click at [1109, 553] on span "Send" at bounding box center [1115, 549] width 27 height 18
type textarea "Fetching suggested responses. Please feel free to read through the conversation…"
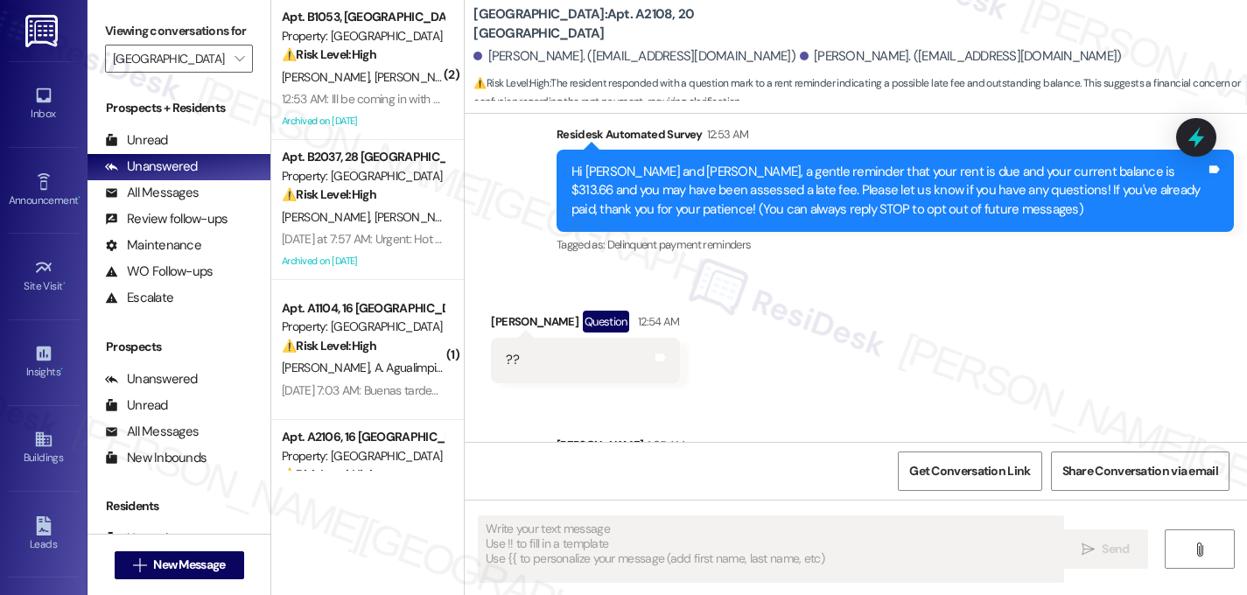
scroll to position [241, 0]
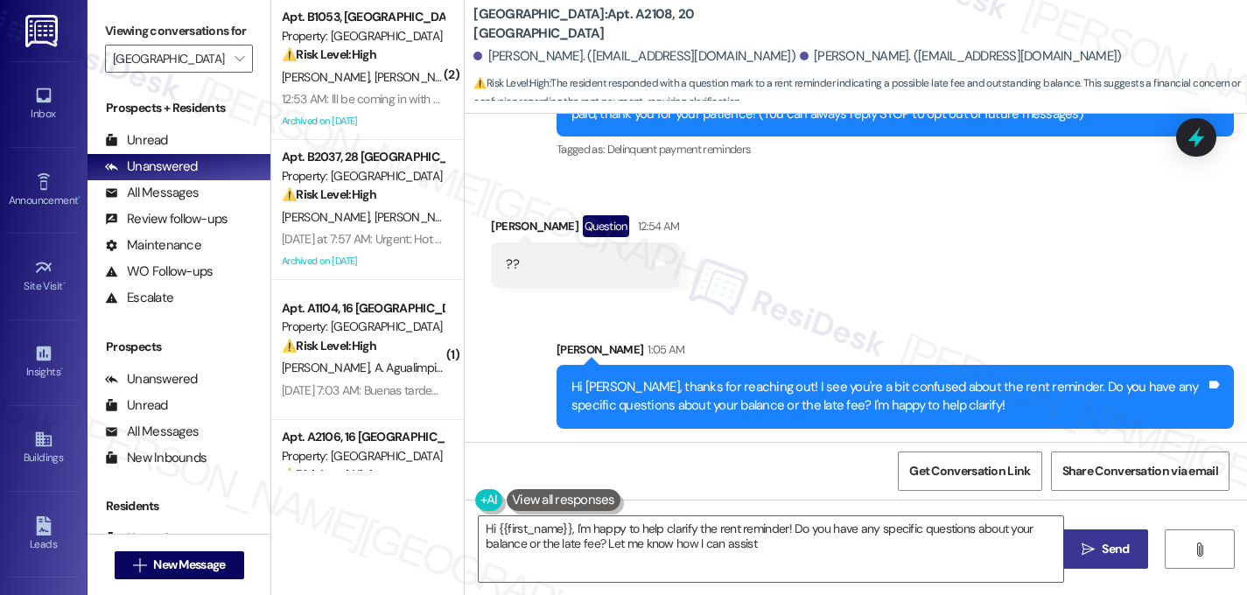
type textarea "Hi {{first_name}}, I'm happy to help clarify the rent reminder! Do you have any…"
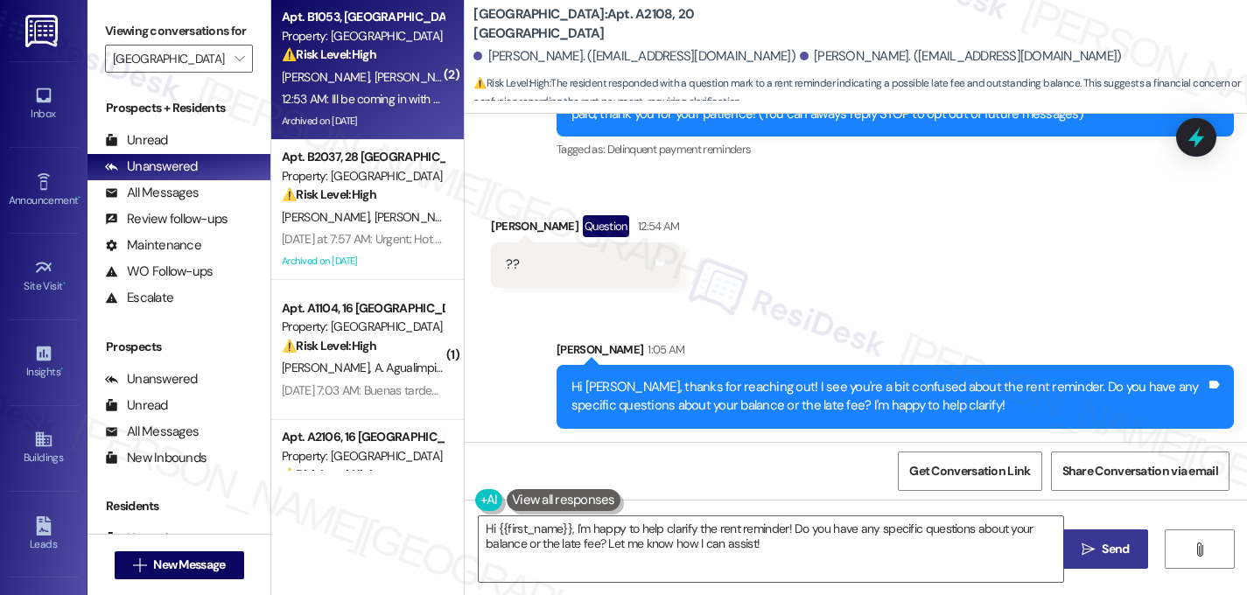
click at [354, 99] on div "12:53 AM: Ill be coming in with more money [DATE] 12:53 AM: Ill be coming in wi…" at bounding box center [407, 99] width 251 height 16
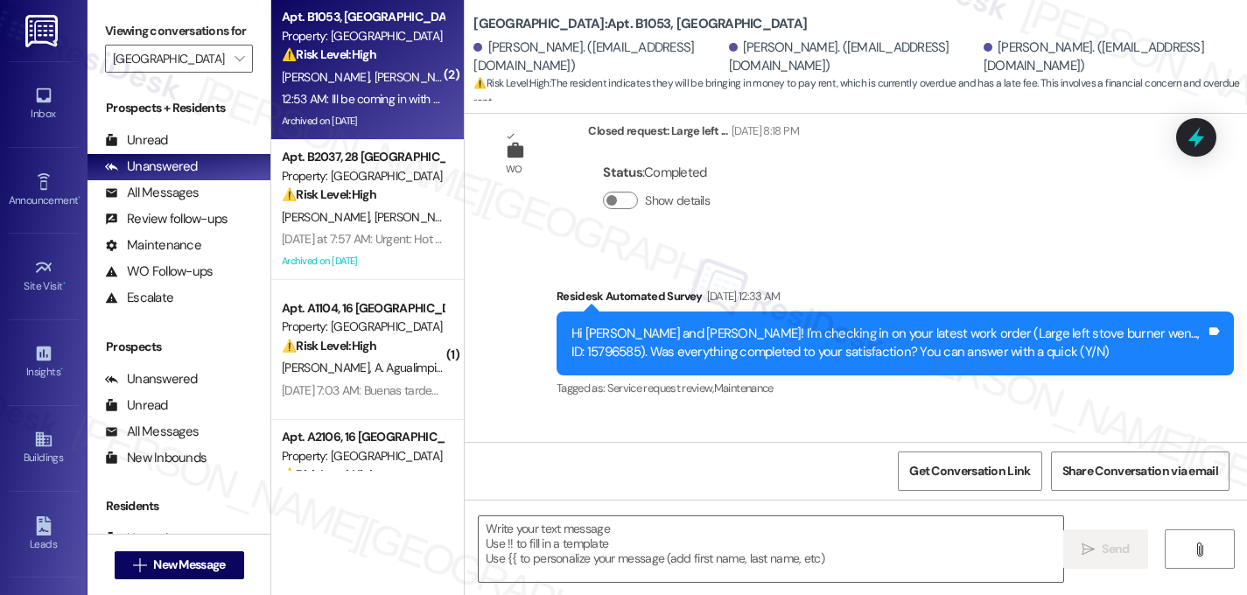
scroll to position [7352, 0]
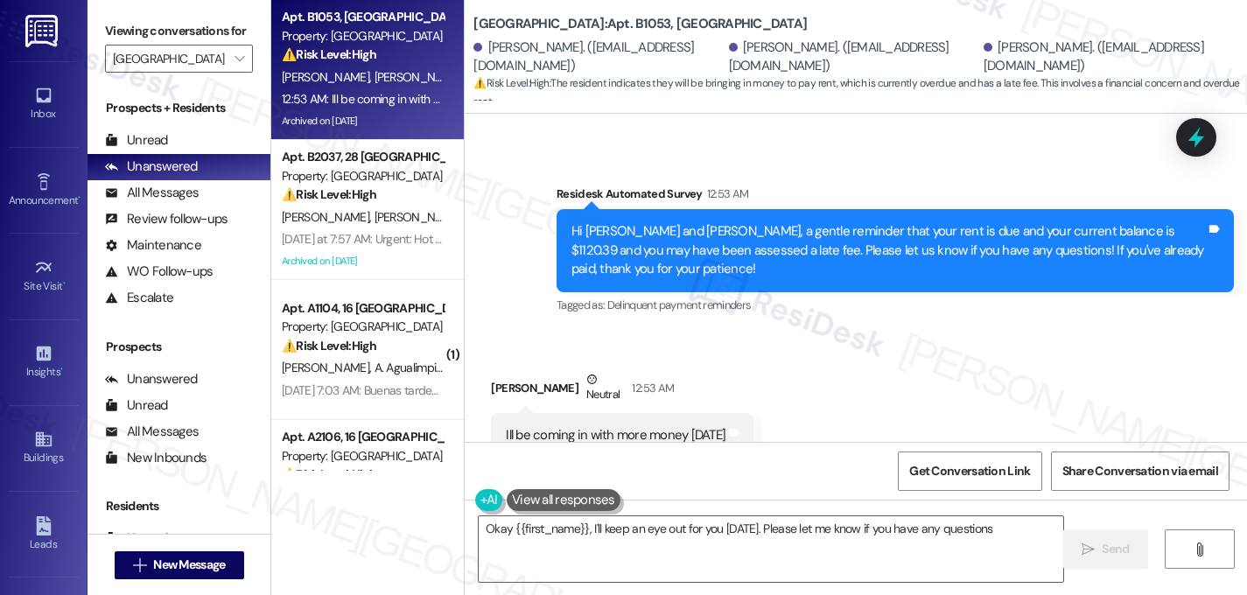
type textarea "Okay {{first_name}}, I'll keep an eye out for you [DATE]. Please let me know if…"
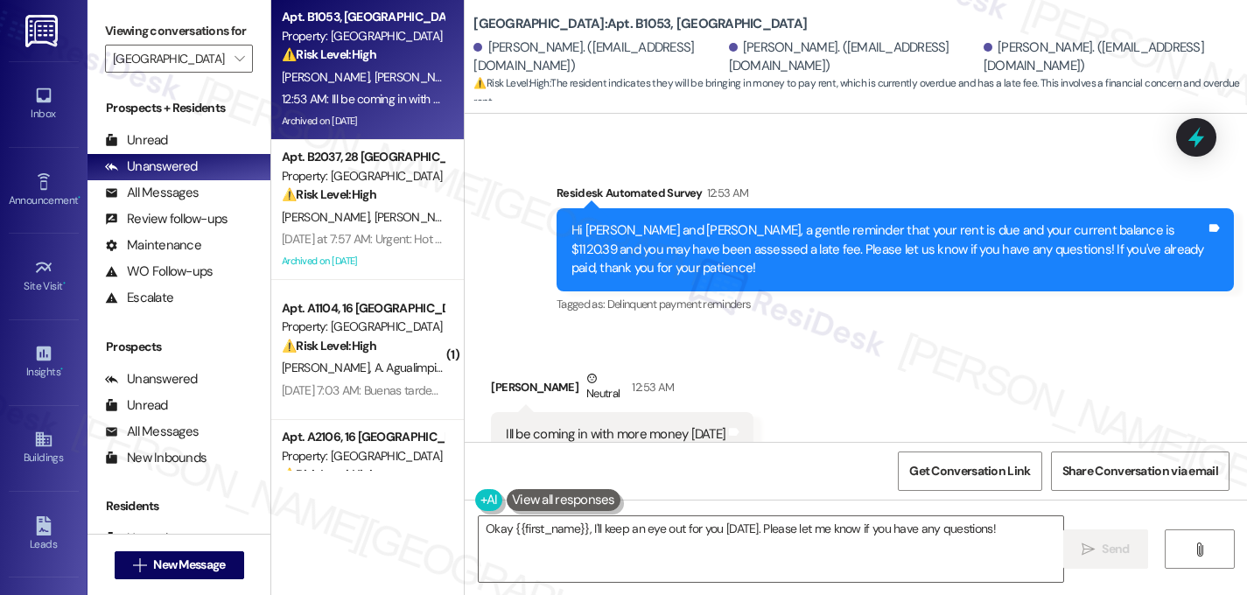
click at [652, 425] on div "Ill be coming in with more money [DATE]" at bounding box center [616, 434] width 220 height 18
copy div "Ill be coming in with more money [DATE] Tags and notes"
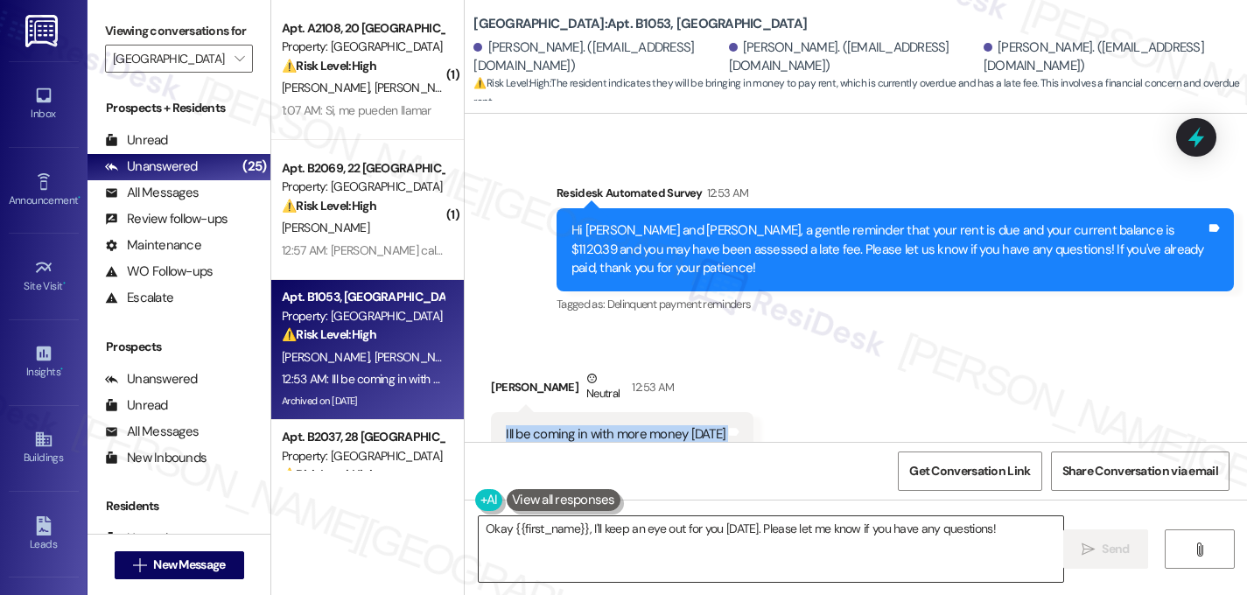
click at [611, 535] on textarea "Okay {{first_name}}, I'll keep an eye out for you [DATE]. Please let me know if…" at bounding box center [771, 549] width 585 height 66
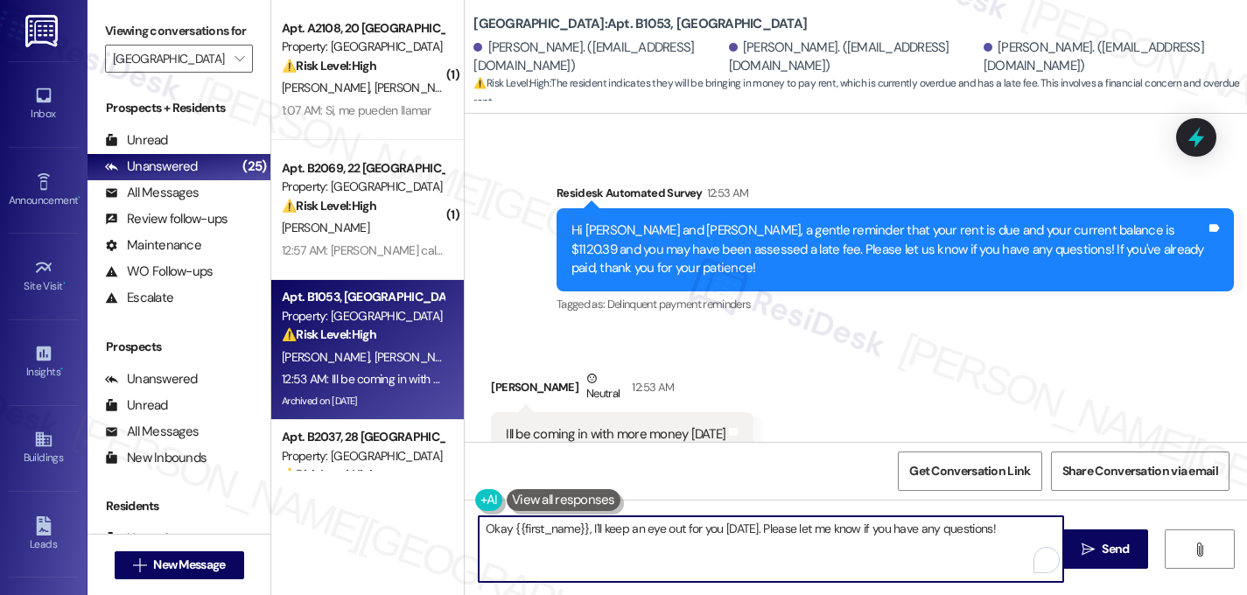
click at [611, 535] on textarea "Okay {{first_name}}, I'll keep an eye out for you [DATE]. Please let me know if…" at bounding box center [771, 549] width 585 height 66
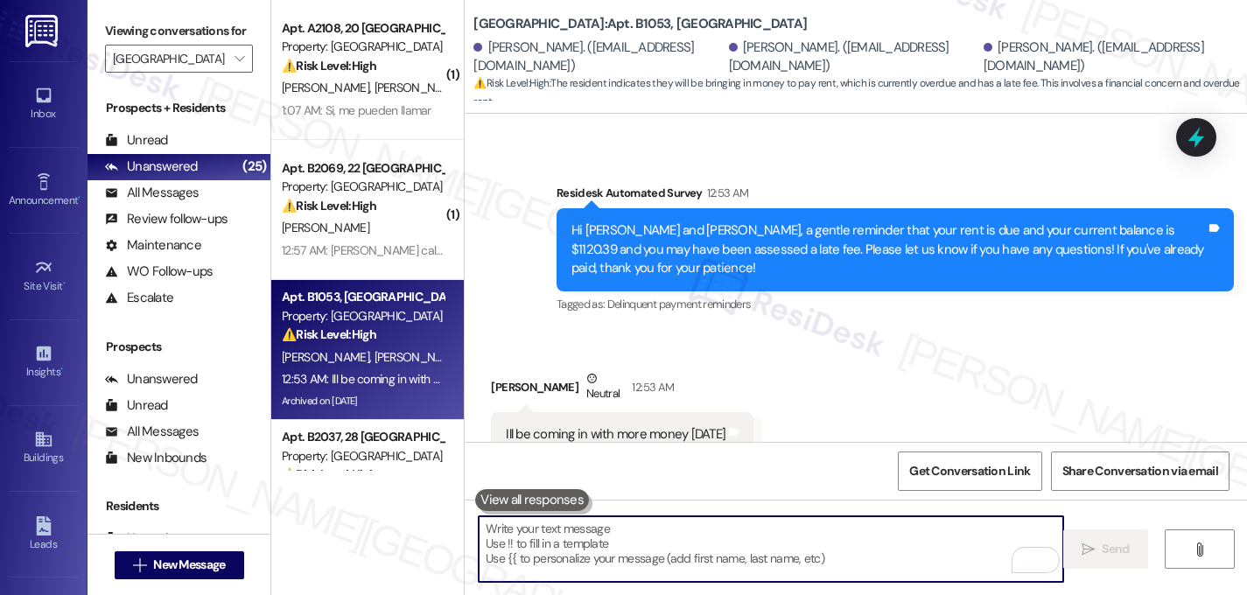
paste textarea "Thanks for the update! We really appreciate it. Just let us know if you need an…"
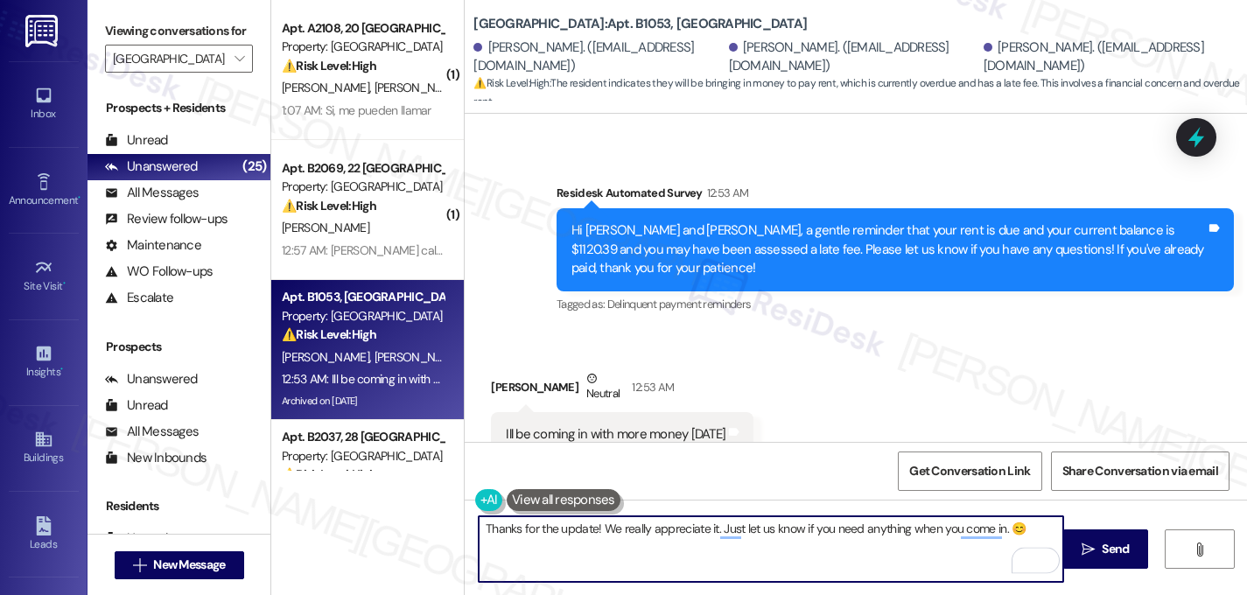
drag, startPoint x: 593, startPoint y: 533, endPoint x: 586, endPoint y: 544, distance: 13.4
click at [593, 533] on textarea "Thanks for the update! We really appreciate it. Just let us know if you need an…" at bounding box center [771, 549] width 585 height 66
click at [913, 571] on textarea "Thanks for the update, [PERSON_NAME]. We really appreciate it. Just let us know…" at bounding box center [771, 549] width 585 height 66
click at [1035, 530] on textarea "Thanks for the update, [PERSON_NAME]. We really appreciate it. Just let us know…" at bounding box center [771, 549] width 585 height 66
type textarea "Thanks for the update, [PERSON_NAME]. We really appreciate it. Just let us know…"
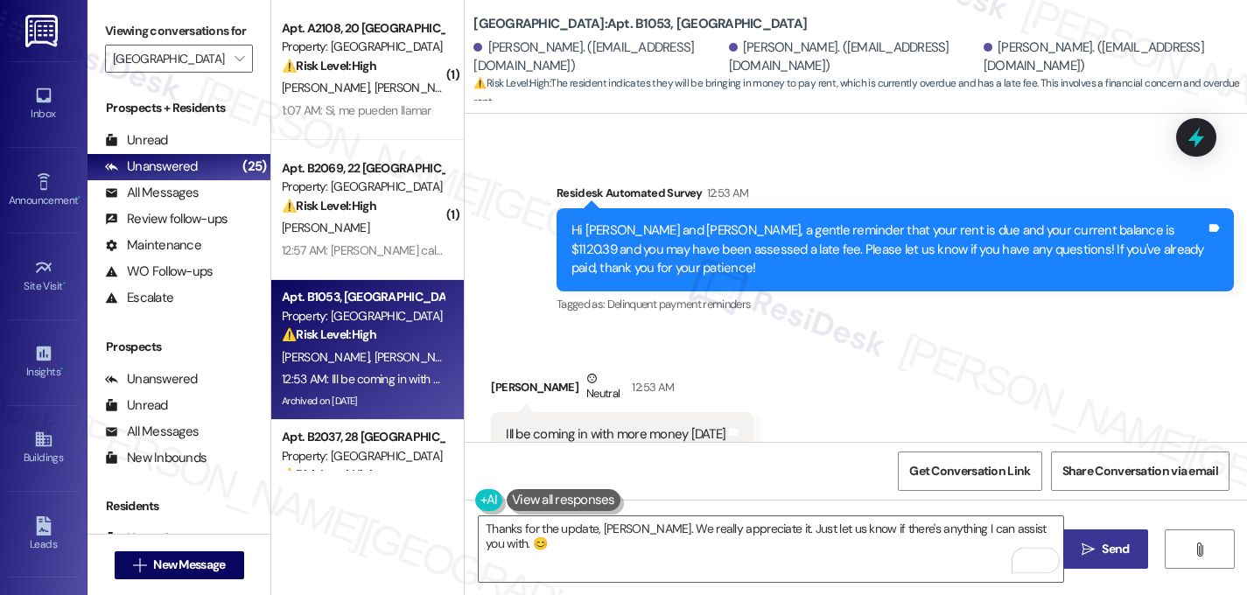
click at [1084, 552] on icon "" at bounding box center [1088, 550] width 13 height 14
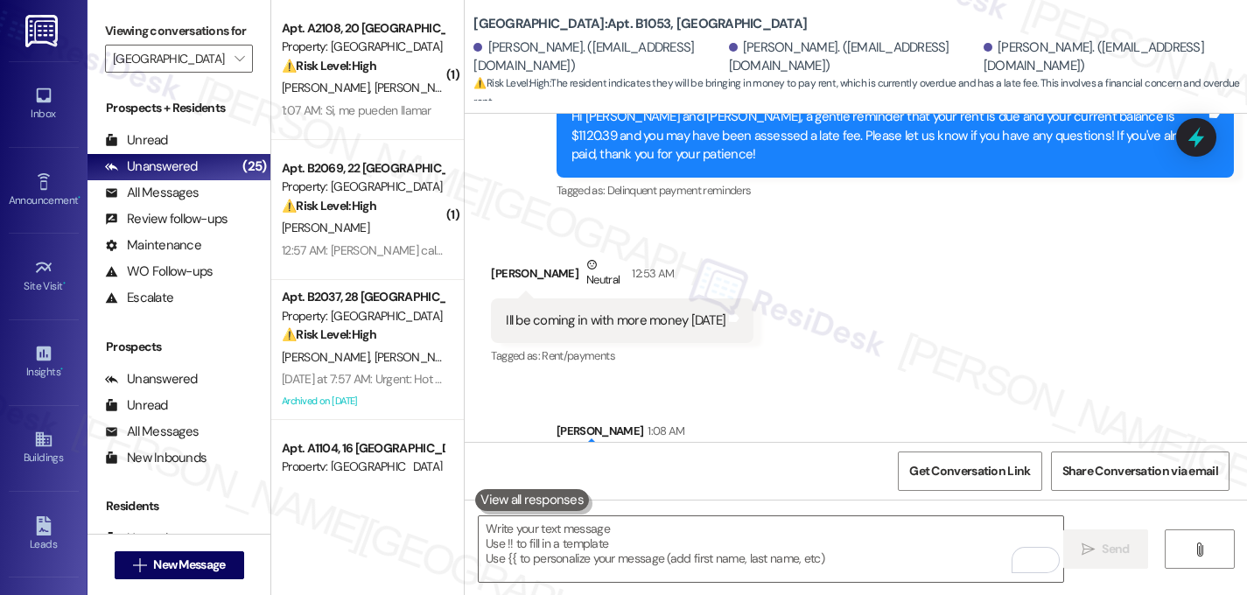
scroll to position [7475, 0]
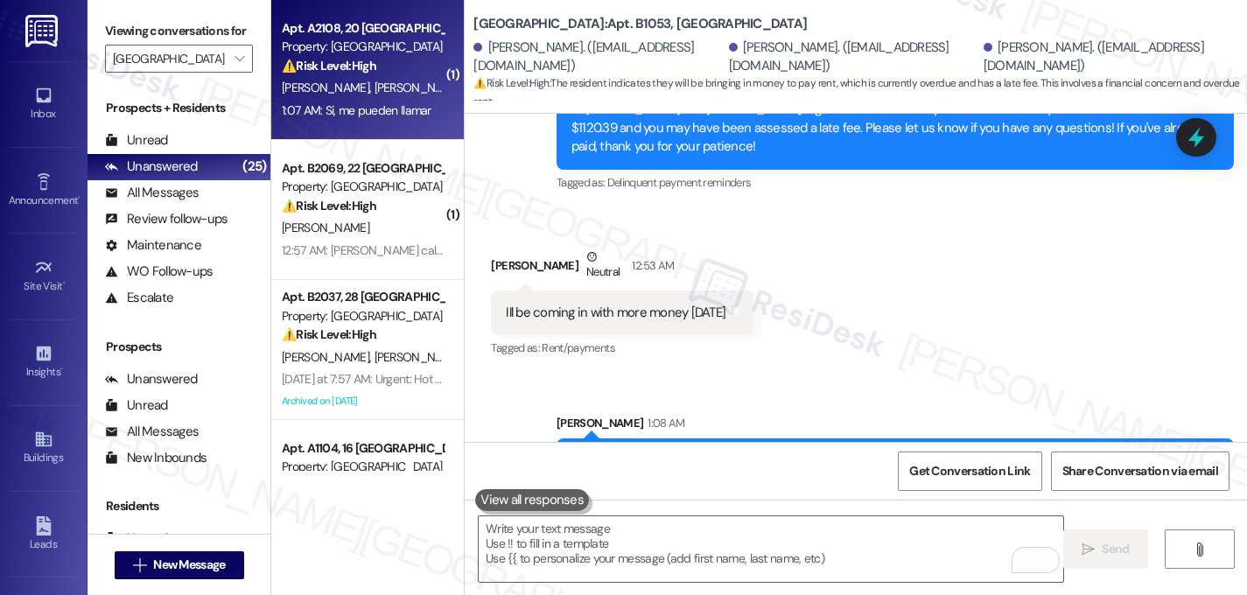
click at [404, 77] on div "P. Gonzalez N. Espinoza" at bounding box center [362, 88] width 165 height 22
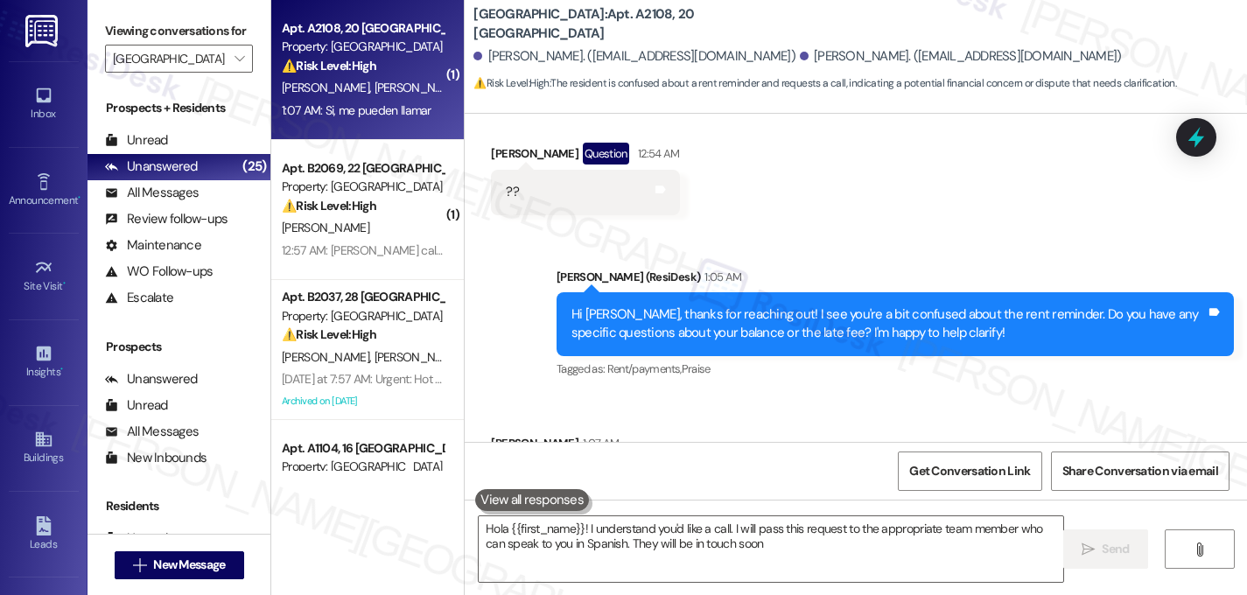
type textarea "Hola {{first_name}}! I understand you'd like a call. I will pass this request t…"
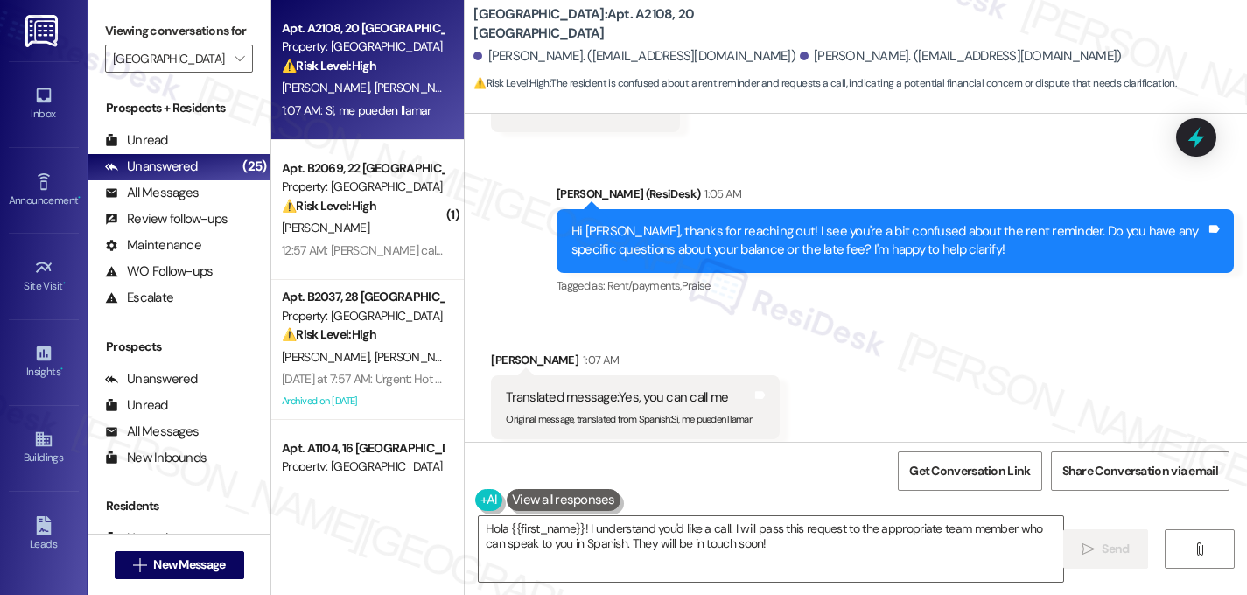
scroll to position [433, 0]
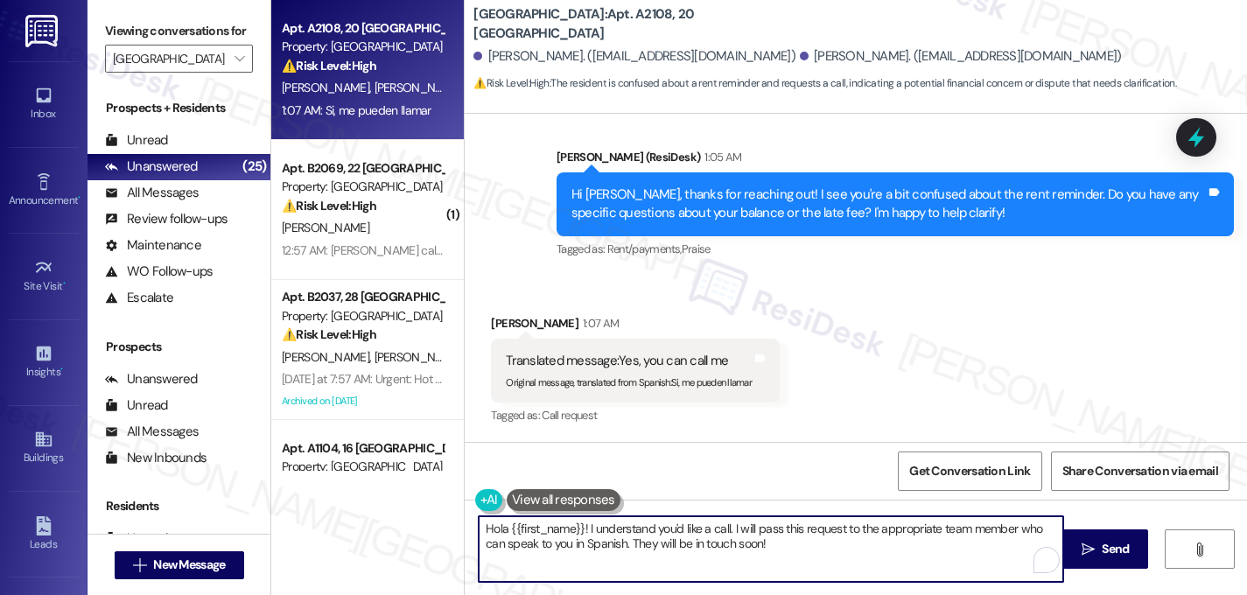
click at [753, 546] on textarea "Hola {{first_name}}! I understand you'd like a call. I will pass this request t…" at bounding box center [771, 549] width 585 height 66
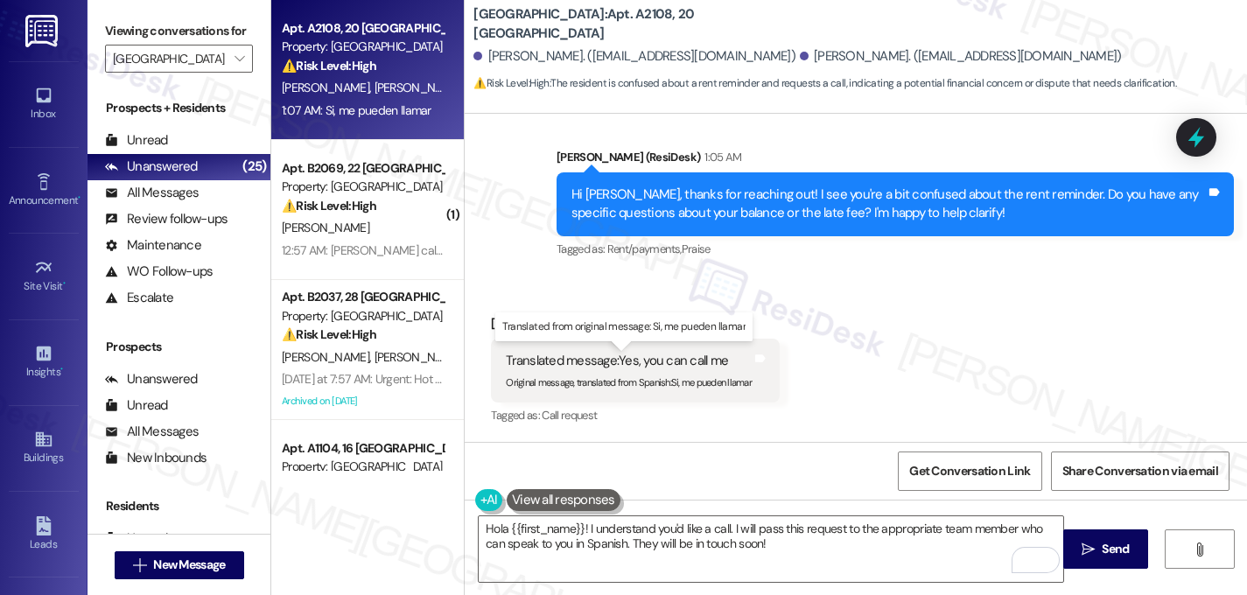
drag, startPoint x: 614, startPoint y: 359, endPoint x: 718, endPoint y: 359, distance: 104.2
click at [718, 359] on div "Translated message: Yes, you can call me" at bounding box center [629, 361] width 246 height 18
drag, startPoint x: 724, startPoint y: 361, endPoint x: 614, endPoint y: 361, distance: 109.4
click at [614, 361] on div "Translated message: Yes, you can call me" at bounding box center [629, 361] width 246 height 18
copy div "es, you can call me"
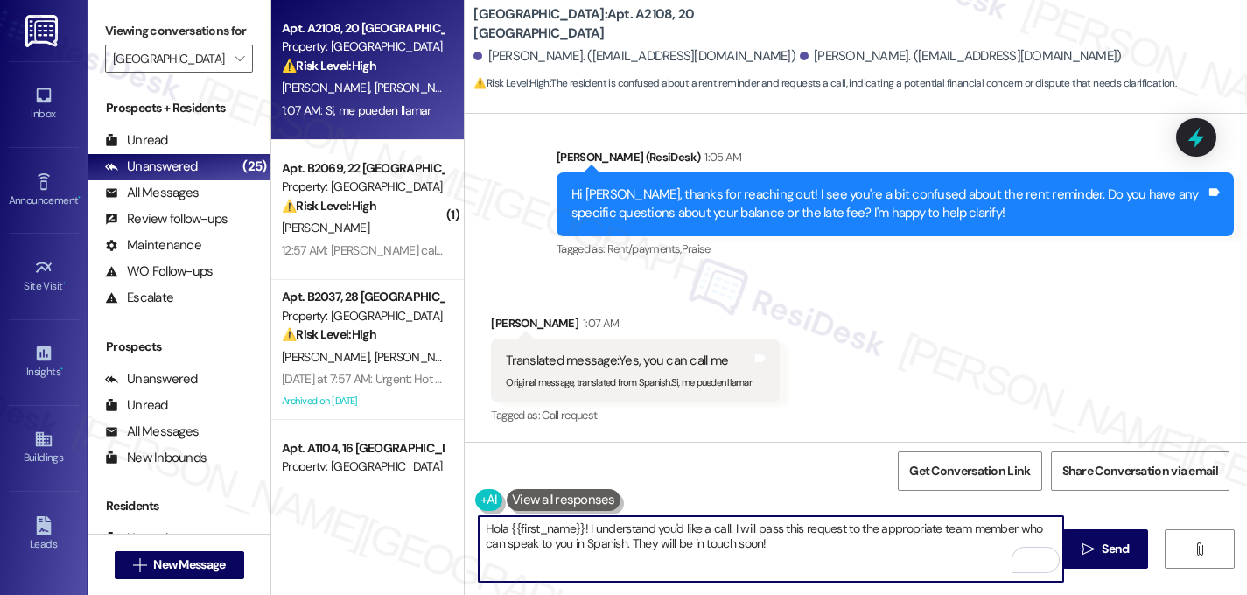
click at [595, 557] on textarea "Hola {{first_name}}! I understand you'd like a call. I will pass this request t…" at bounding box center [771, 549] width 585 height 66
drag, startPoint x: 762, startPoint y: 552, endPoint x: 398, endPoint y: 491, distance: 369.2
click at [398, 491] on div "Apt. A2108, 20 Lexington Property: Lexington ⚠️ Risk Level: High The resident i…" at bounding box center [759, 297] width 976 height 595
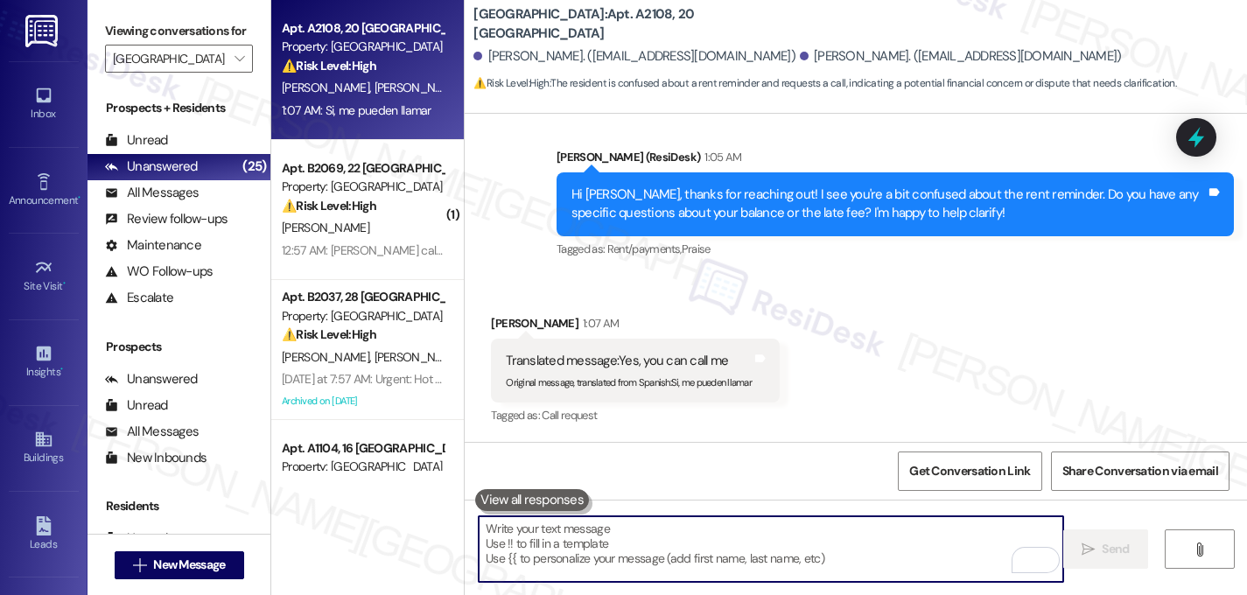
paste textarea "Solo para que lo sepas, no podemos hacer ni recibir llamadas desde este número,…"
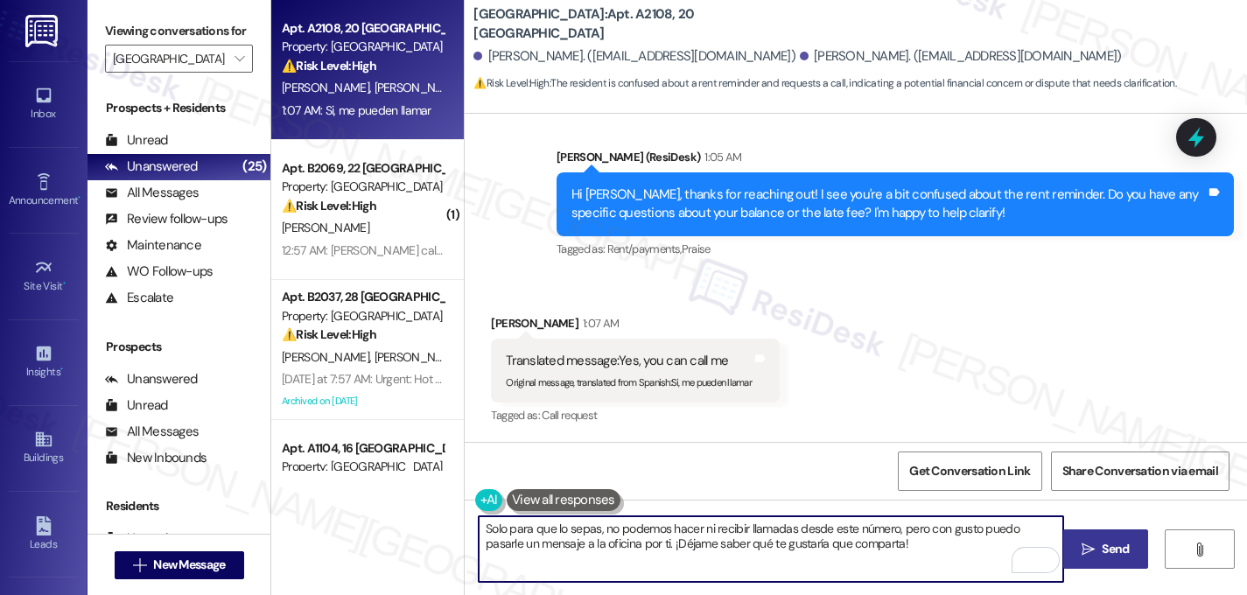
type textarea "Solo para que lo sepas, no podemos hacer ni recibir llamadas desde este número,…"
click at [1098, 553] on span "Send" at bounding box center [1115, 549] width 34 height 18
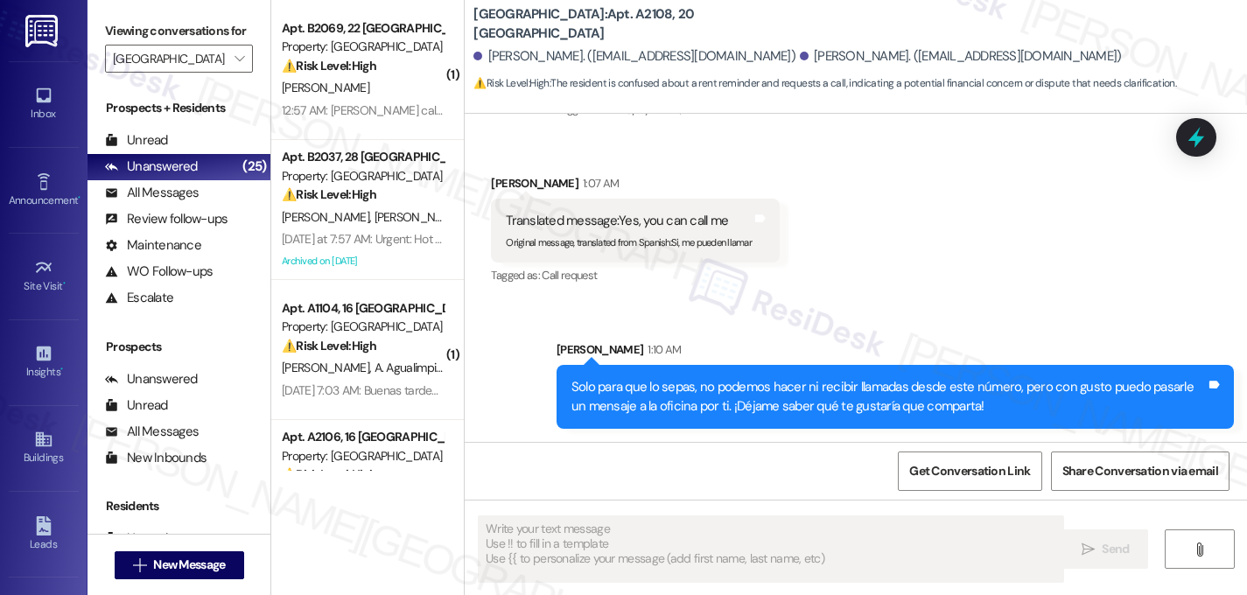
scroll to position [574, 0]
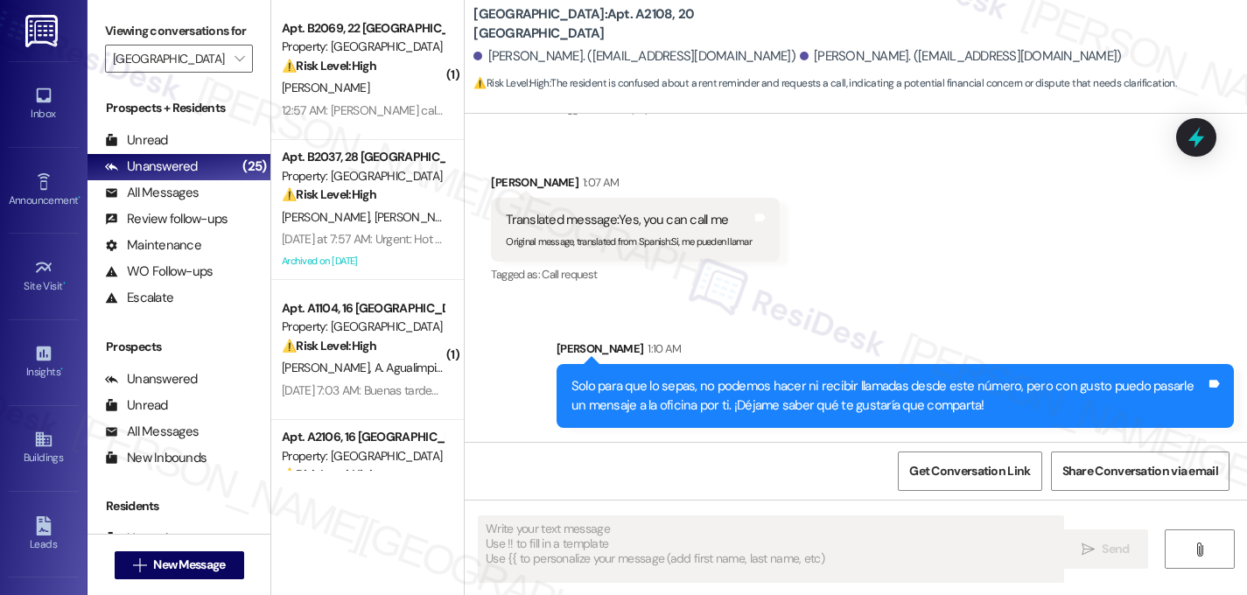
click at [944, 401] on div "Solo para que lo sepas, no podemos hacer ni recibir llamadas desde este número,…" at bounding box center [889, 396] width 635 height 38
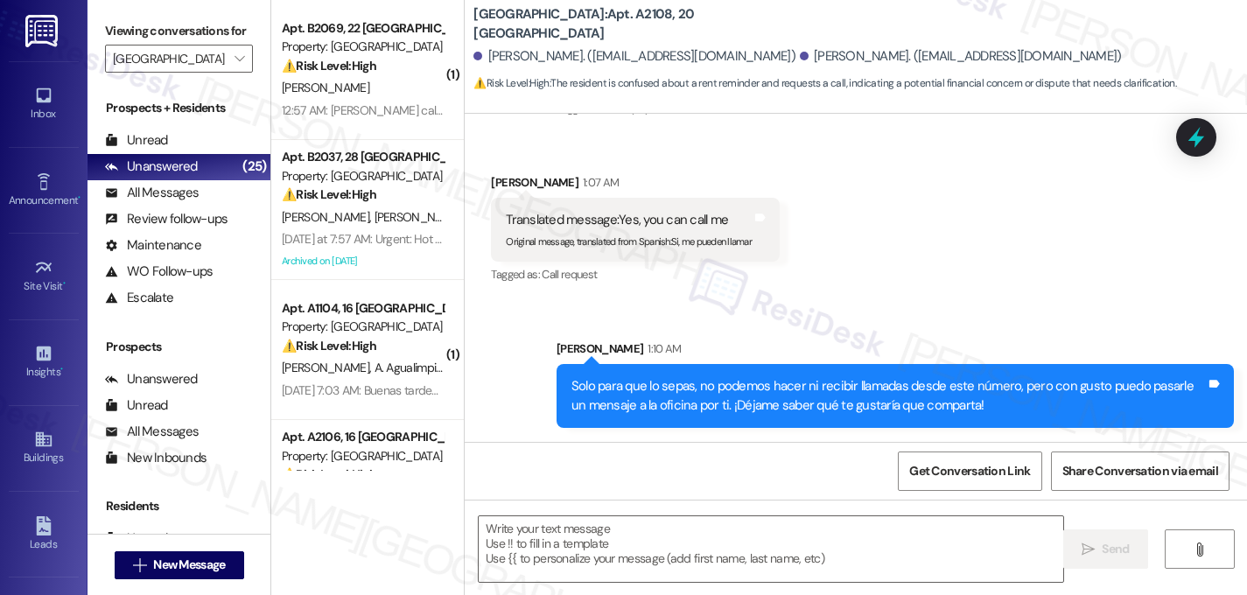
click at [638, 422] on div "Solo para que lo sepas, no podemos hacer ni recibir llamadas desde este número,…" at bounding box center [895, 396] width 677 height 64
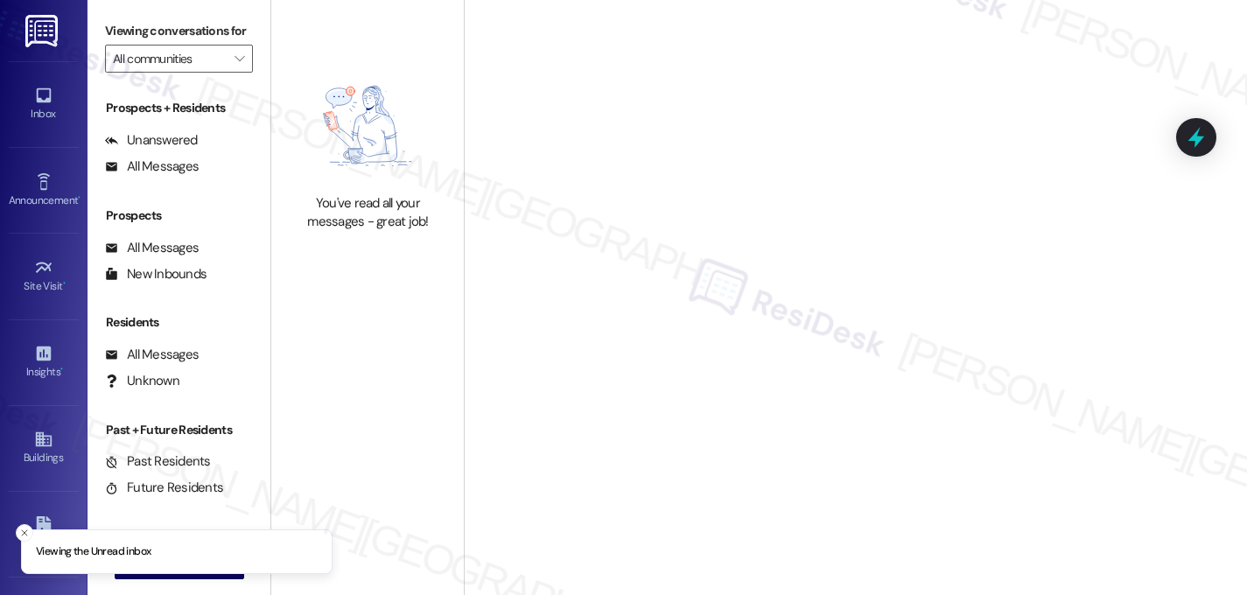
type input "[GEOGRAPHIC_DATA]"
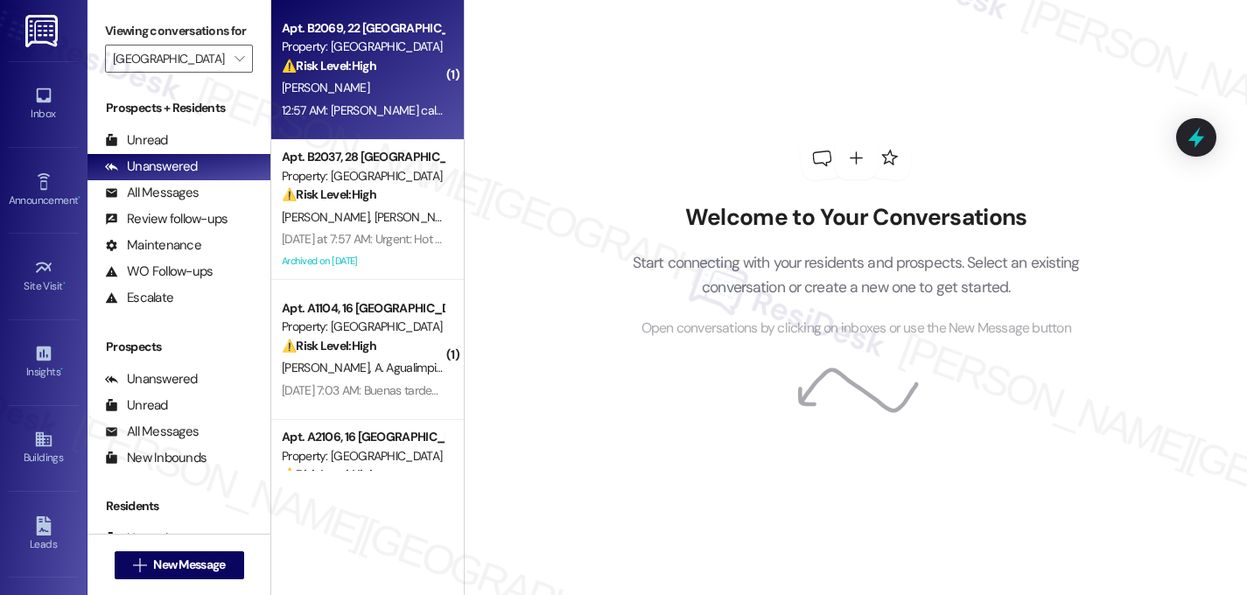
click at [347, 79] on div "[PERSON_NAME]" at bounding box center [362, 88] width 165 height 22
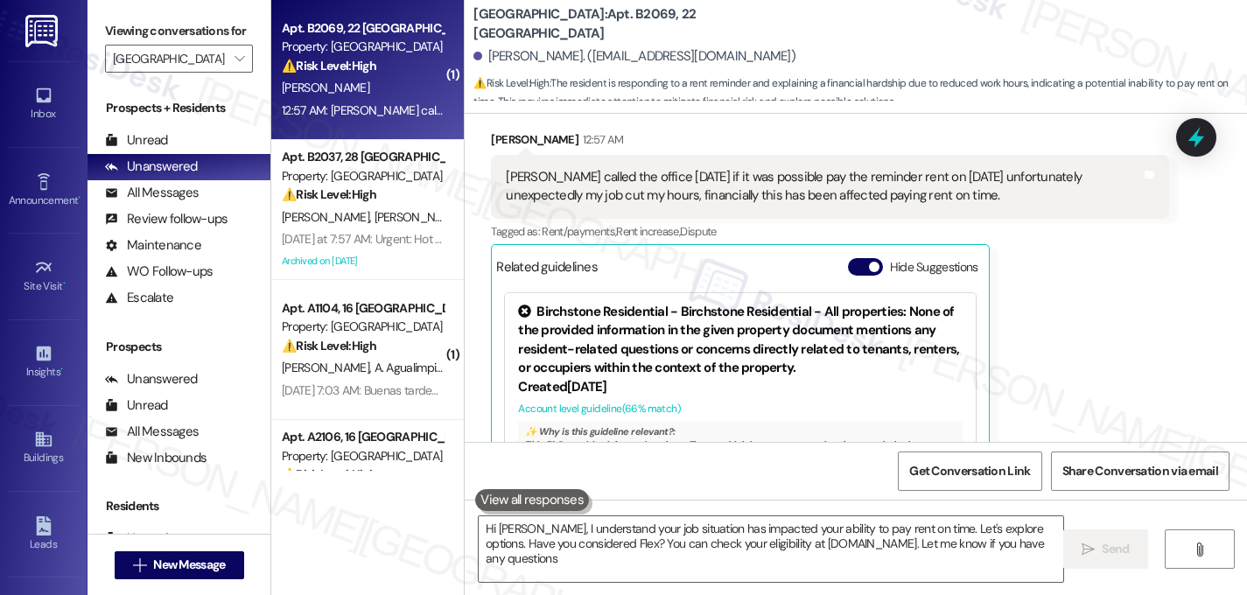
type textarea "Hi [PERSON_NAME], I understand your job situation has impacted your ability to …"
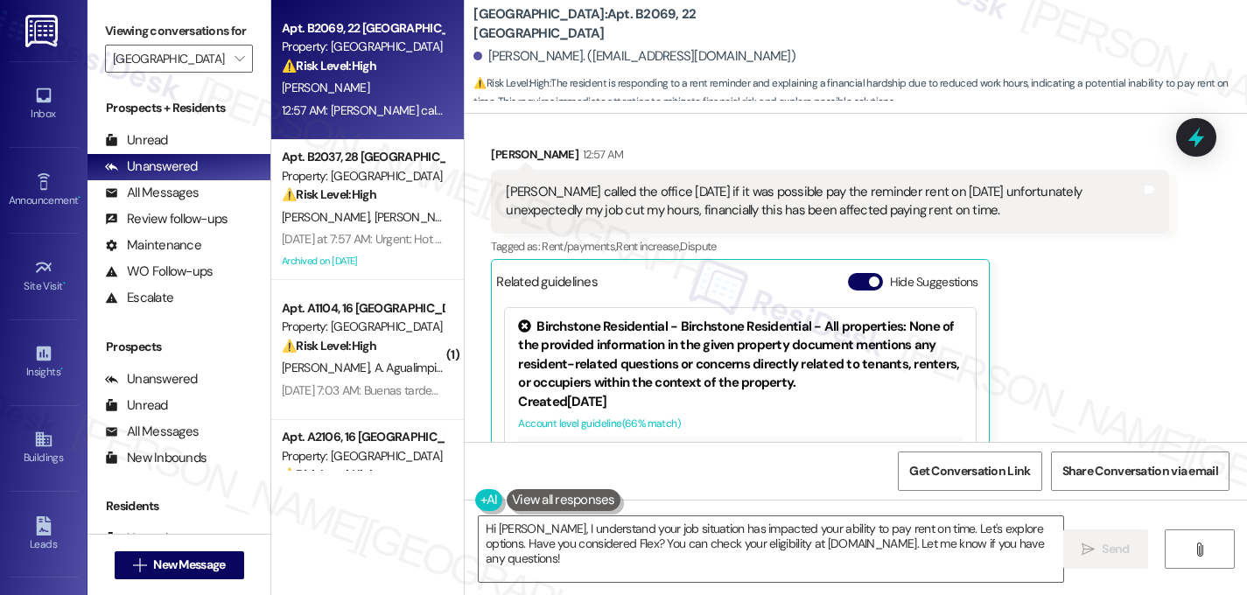
scroll to position [338, 0]
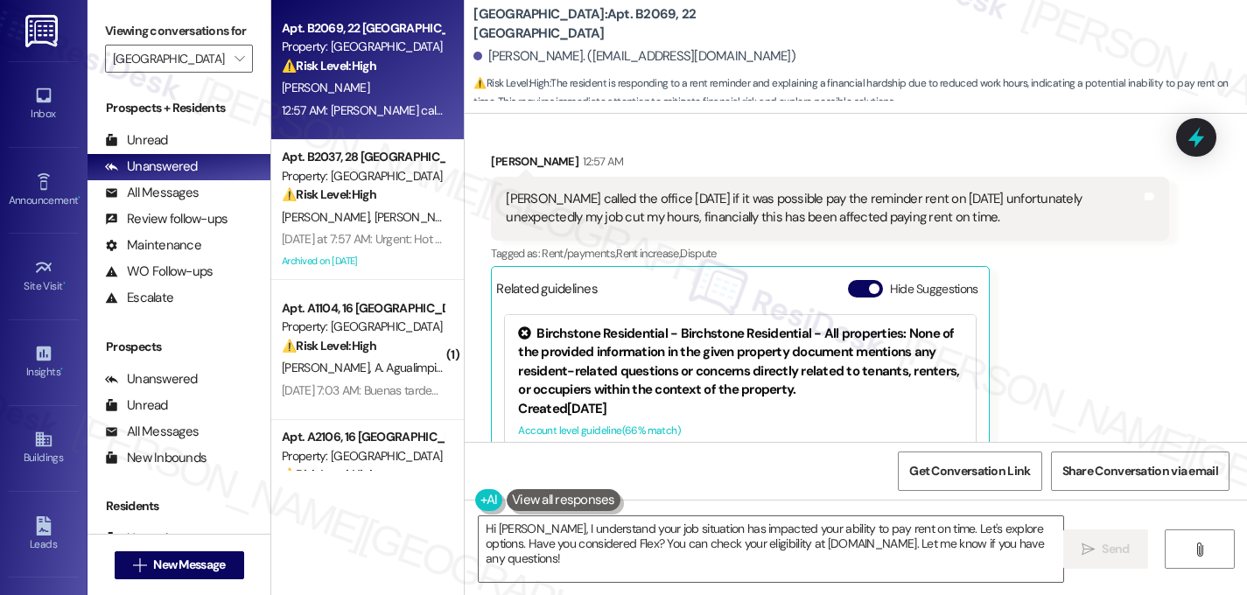
click at [833, 210] on div "[PERSON_NAME] called the office [DATE] if it was possible pay the reminder rent…" at bounding box center [823, 209] width 635 height 38
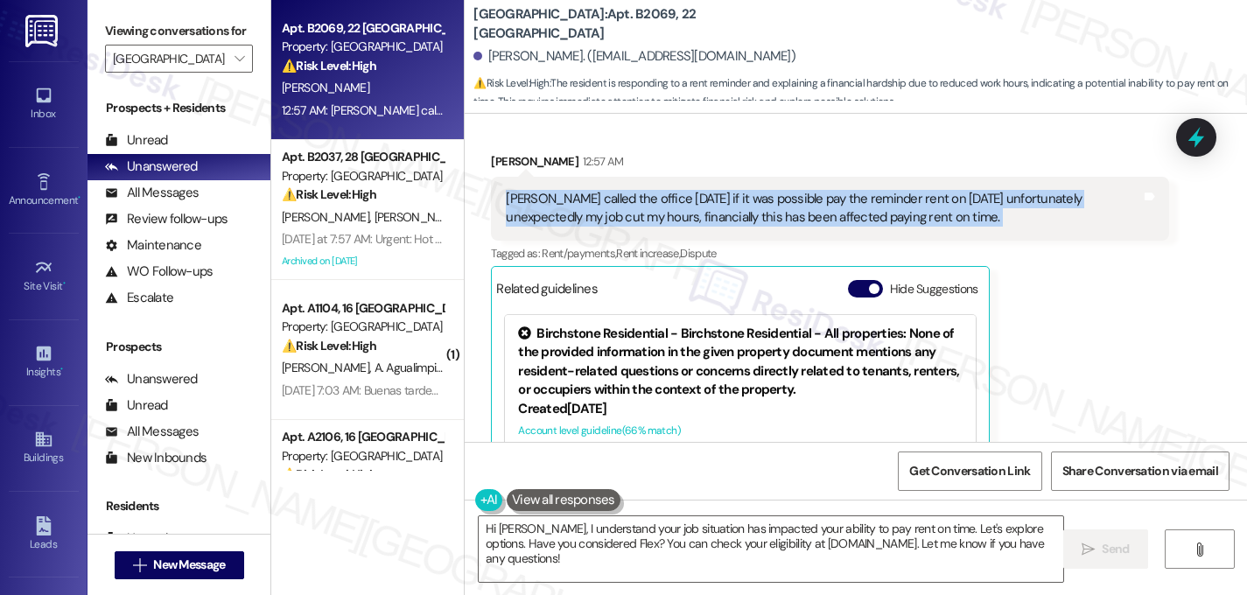
click at [833, 210] on div "[PERSON_NAME] called the office [DATE] if it was possible pay the reminder rent…" at bounding box center [823, 209] width 635 height 38
copy div "[PERSON_NAME] called the office [DATE] if it was possible pay the reminder rent…"
click at [873, 571] on textarea "Hi [PERSON_NAME], I understand your job situation has impacted your ability to …" at bounding box center [771, 549] width 585 height 66
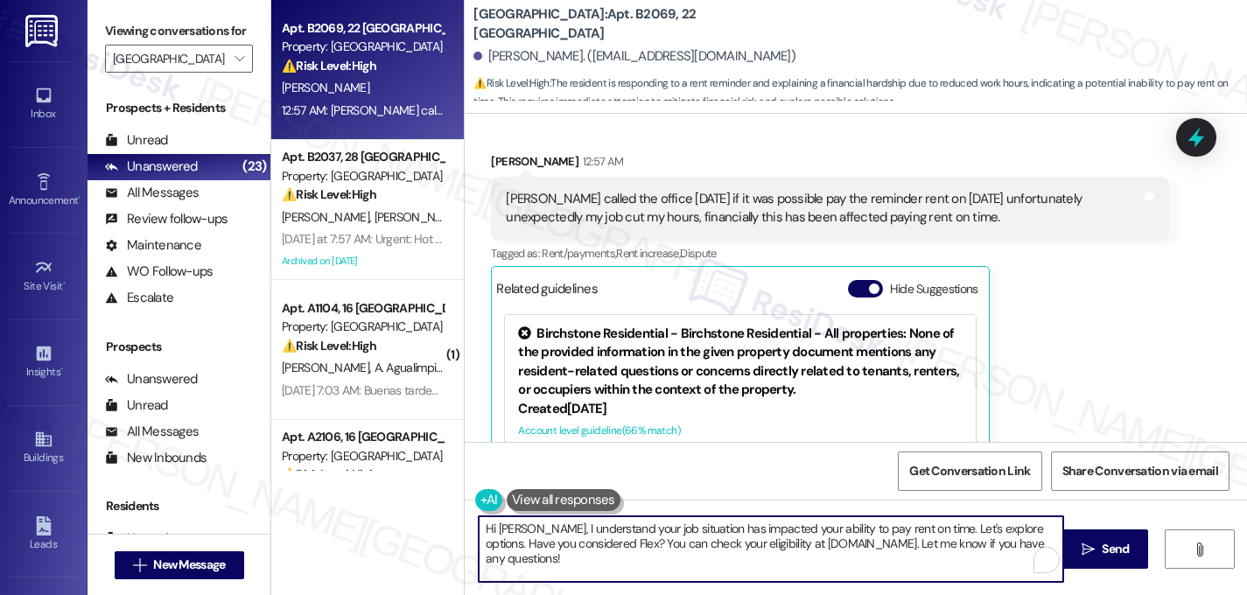
click at [874, 552] on textarea "Hi [PERSON_NAME], I understand your job situation has impacted your ability to …" at bounding box center [771, 549] width 585 height 66
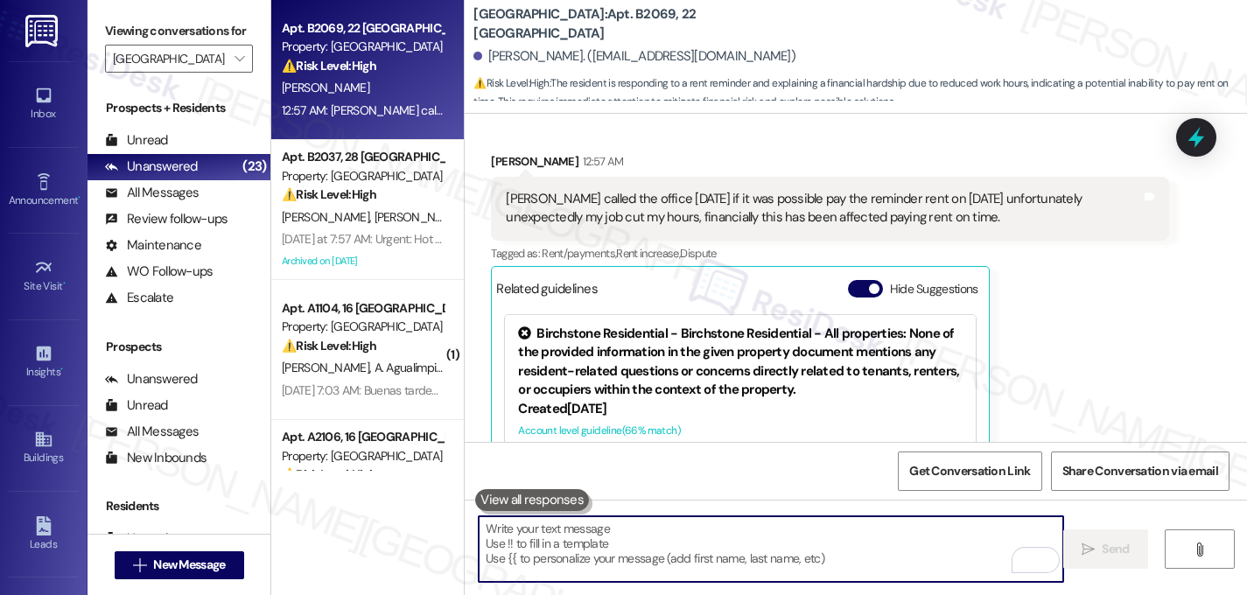
paste textarea "Hi [PERSON_NAME], thank you for letting us know. I’m really sorry to hear about…"
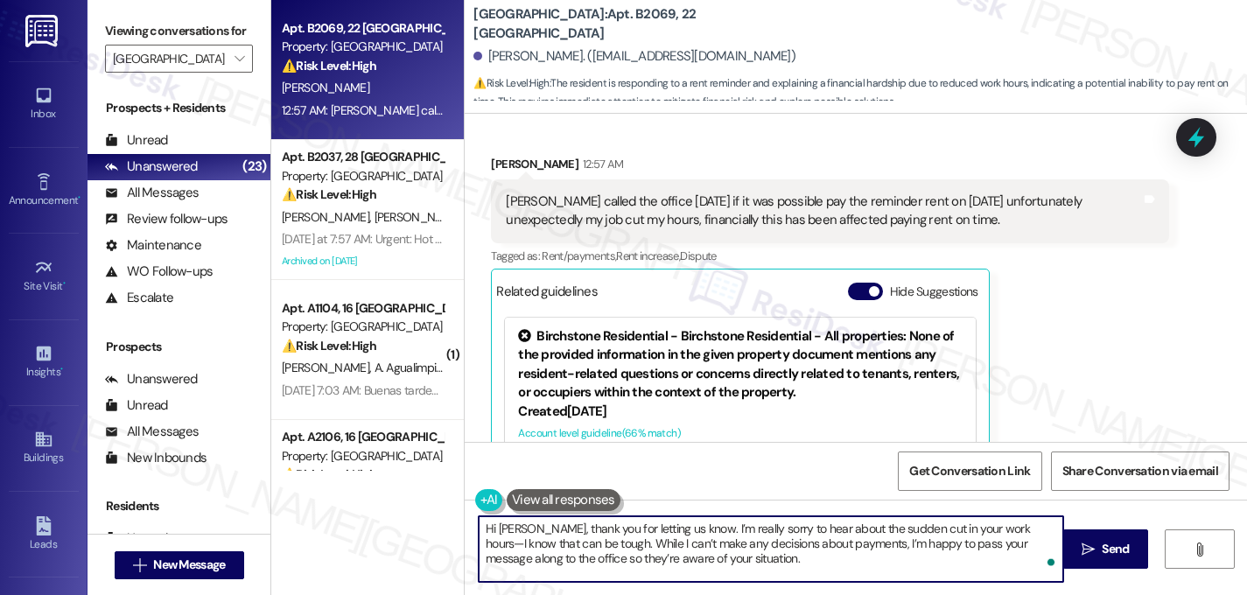
scroll to position [331, 0]
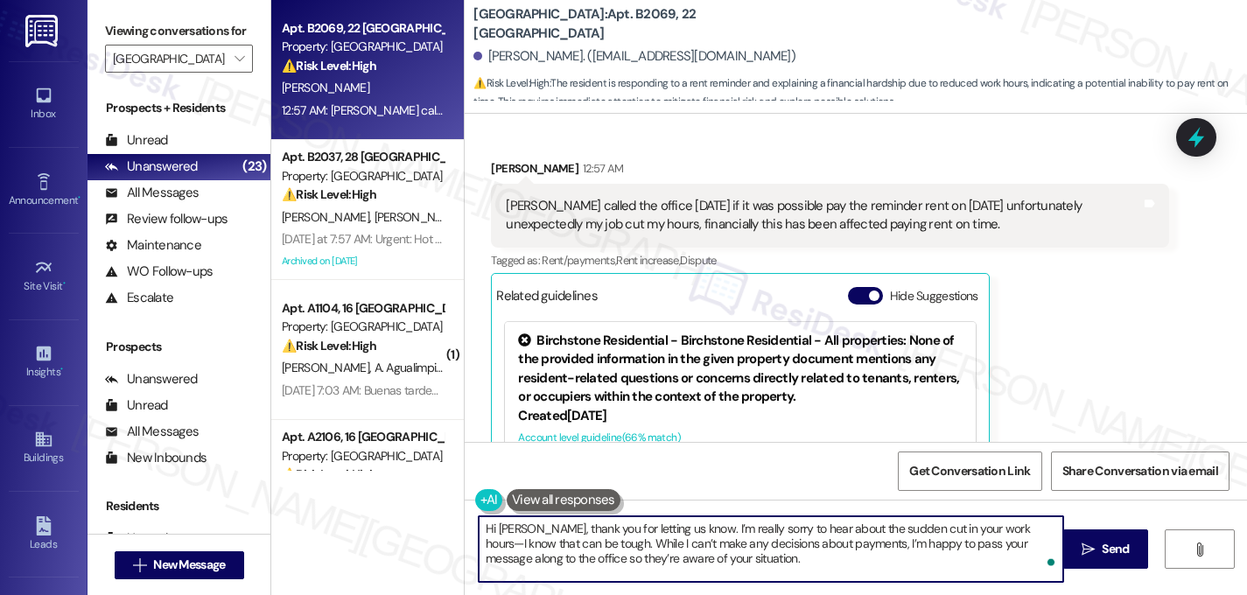
click at [516, 530] on textarea "Hi [PERSON_NAME], thank you for letting us know. I’m really sorry to hear about…" at bounding box center [771, 549] width 585 height 66
click at [1009, 532] on textarea "Hi [PERSON_NAME], thank you for letting us know. I’m really sorry to hear about…" at bounding box center [771, 549] width 585 height 66
click at [703, 560] on textarea "Hi [PERSON_NAME], thank you for letting us know. I’m really sorry to hear about…" at bounding box center [771, 549] width 585 height 66
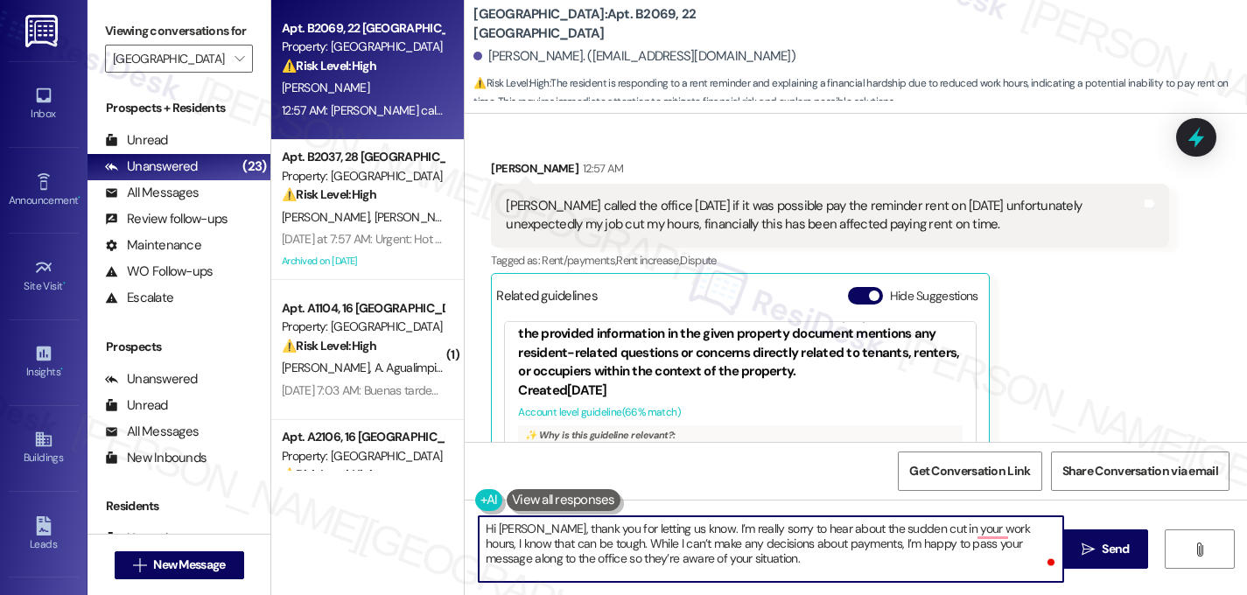
scroll to position [30, 0]
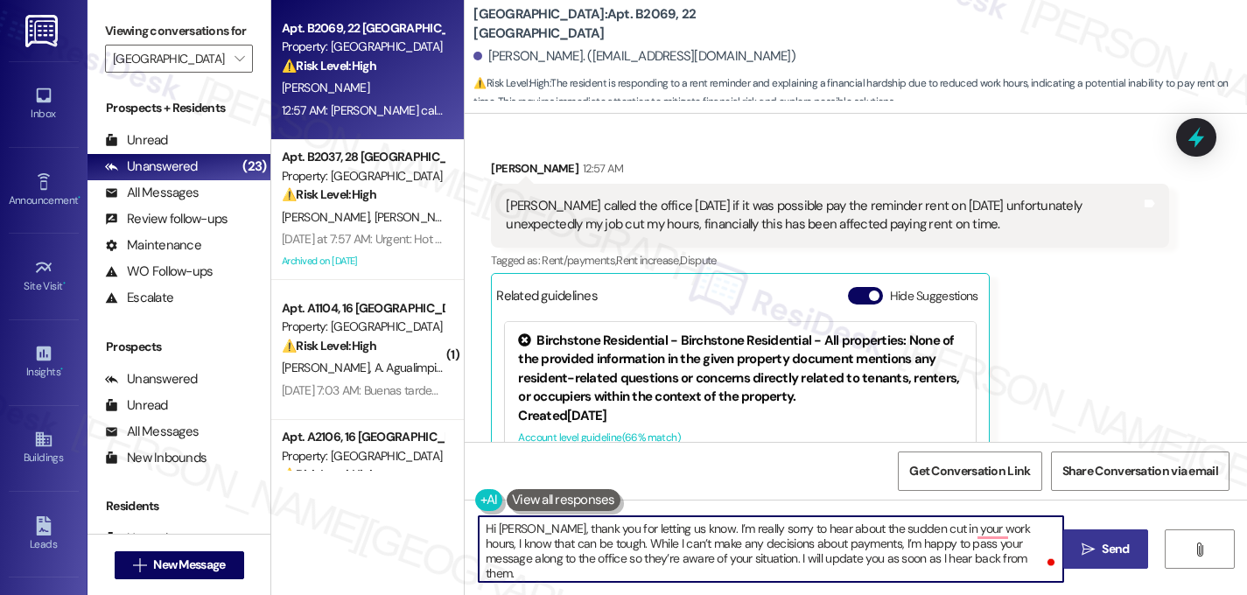
click at [1095, 551] on span " Send" at bounding box center [1105, 549] width 55 height 18
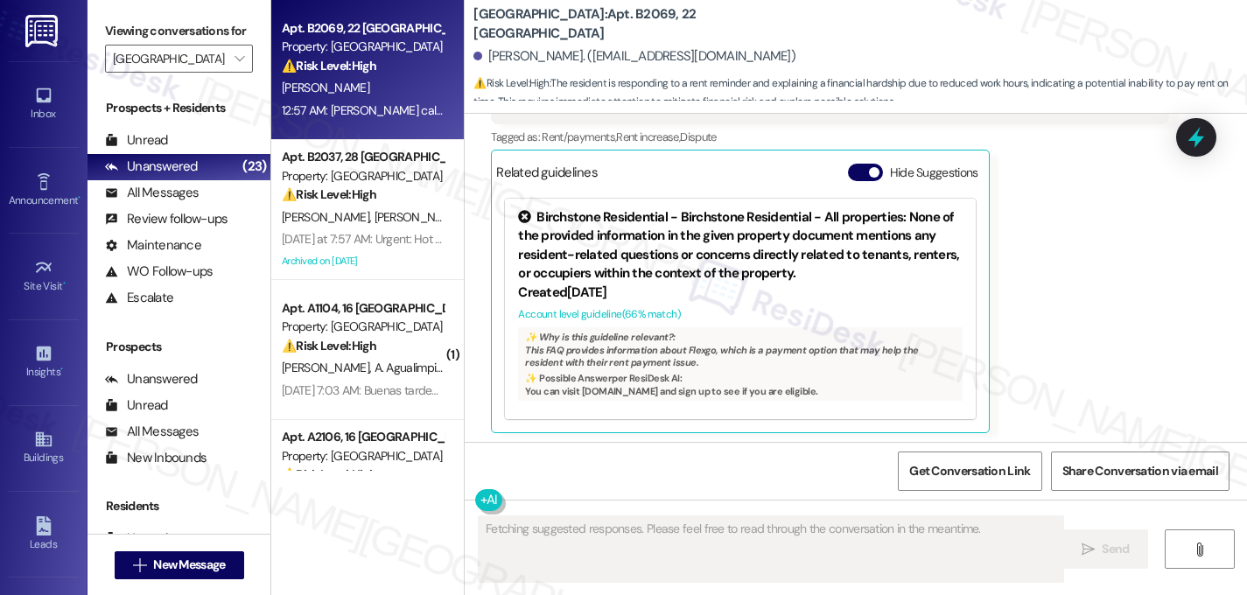
scroll to position [458, 0]
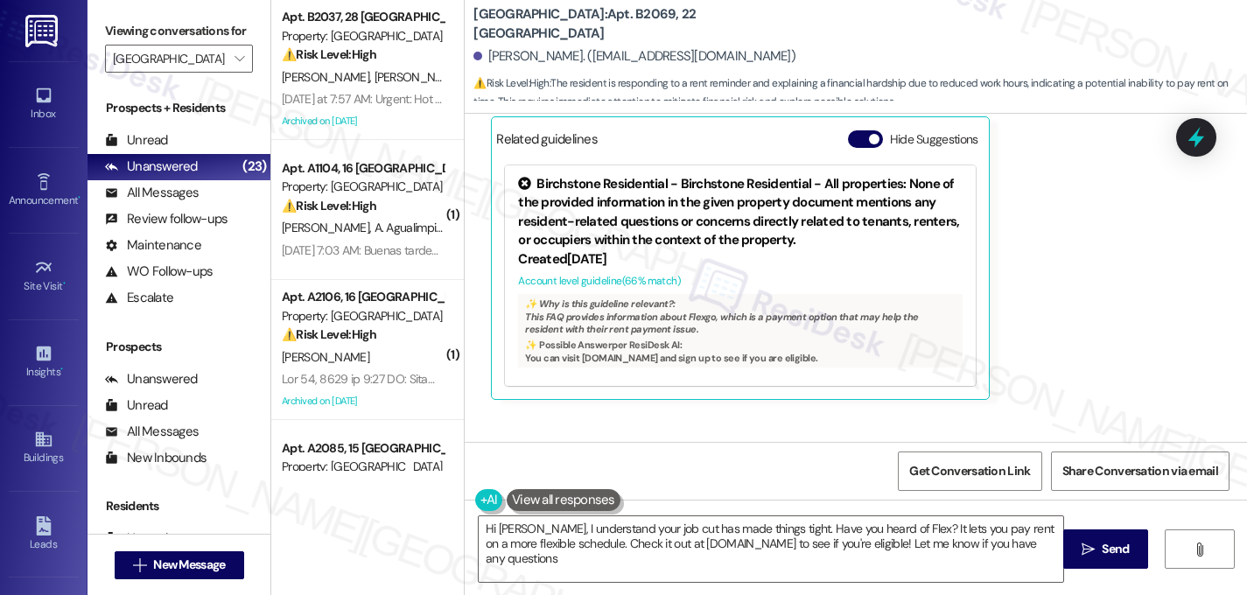
type textarea "Hi [PERSON_NAME], I understand your job cut has made things tight. Have you hea…"
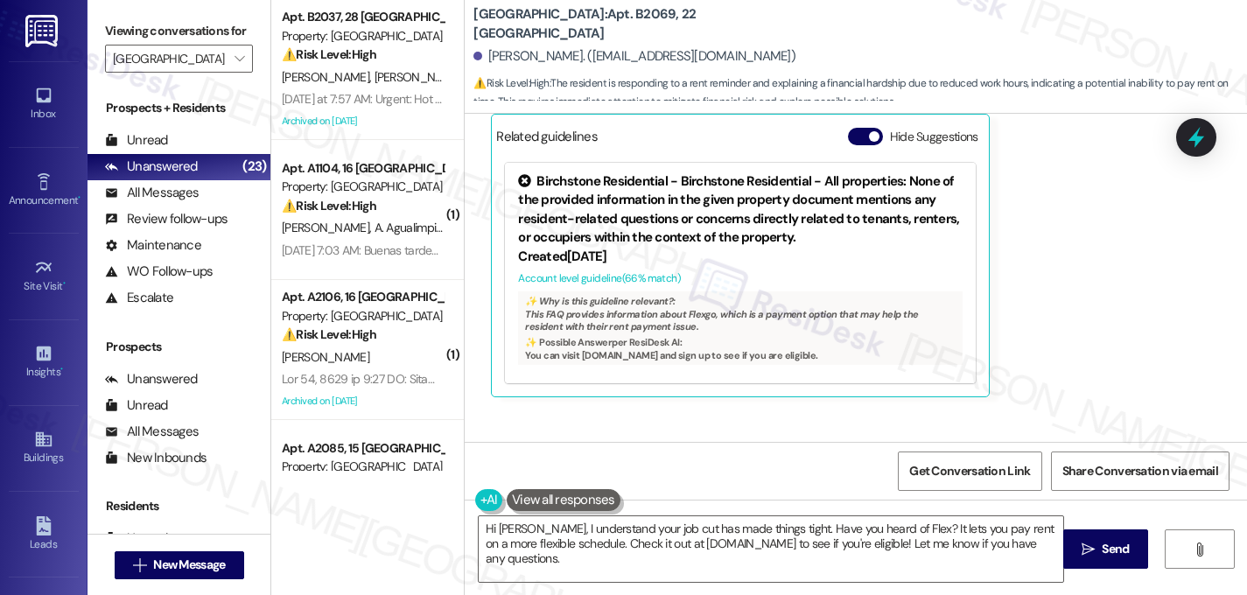
scroll to position [492, 0]
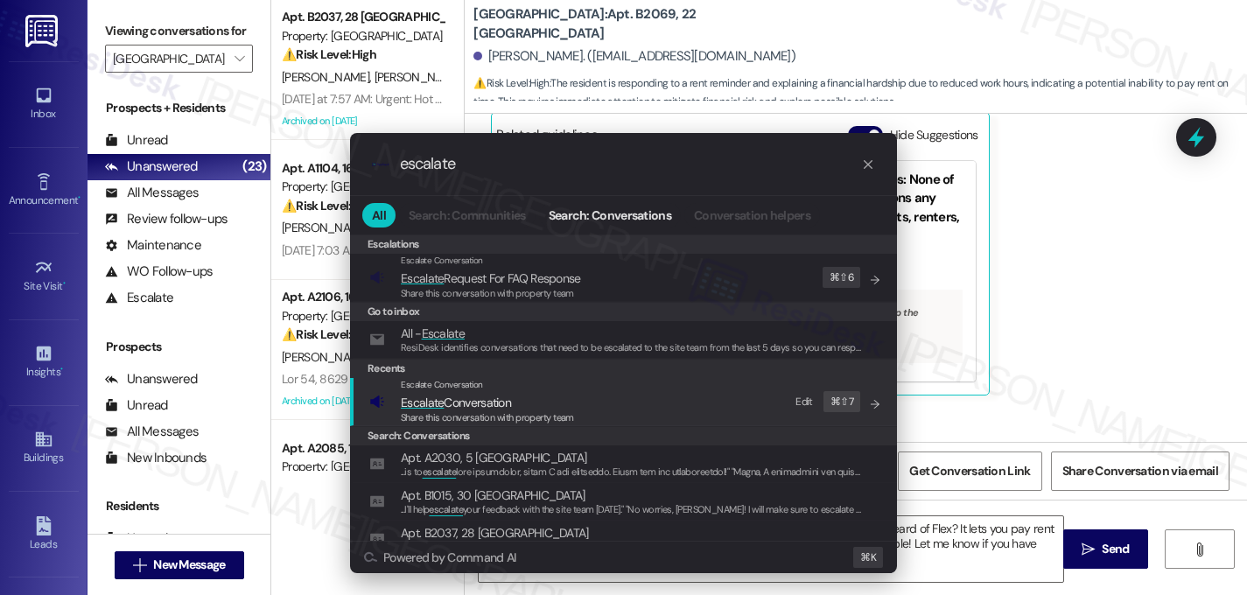
type input "escalate"
click at [467, 405] on span "Escalate Conversation" at bounding box center [456, 403] width 110 height 16
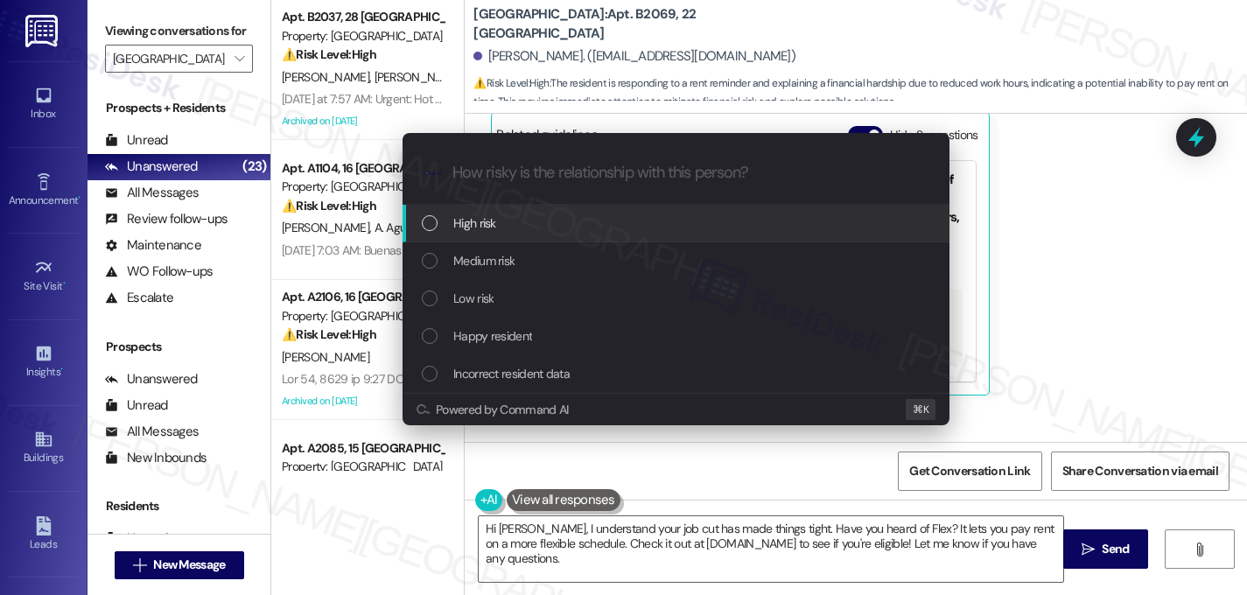
click at [427, 228] on div "List of options" at bounding box center [430, 223] width 16 height 16
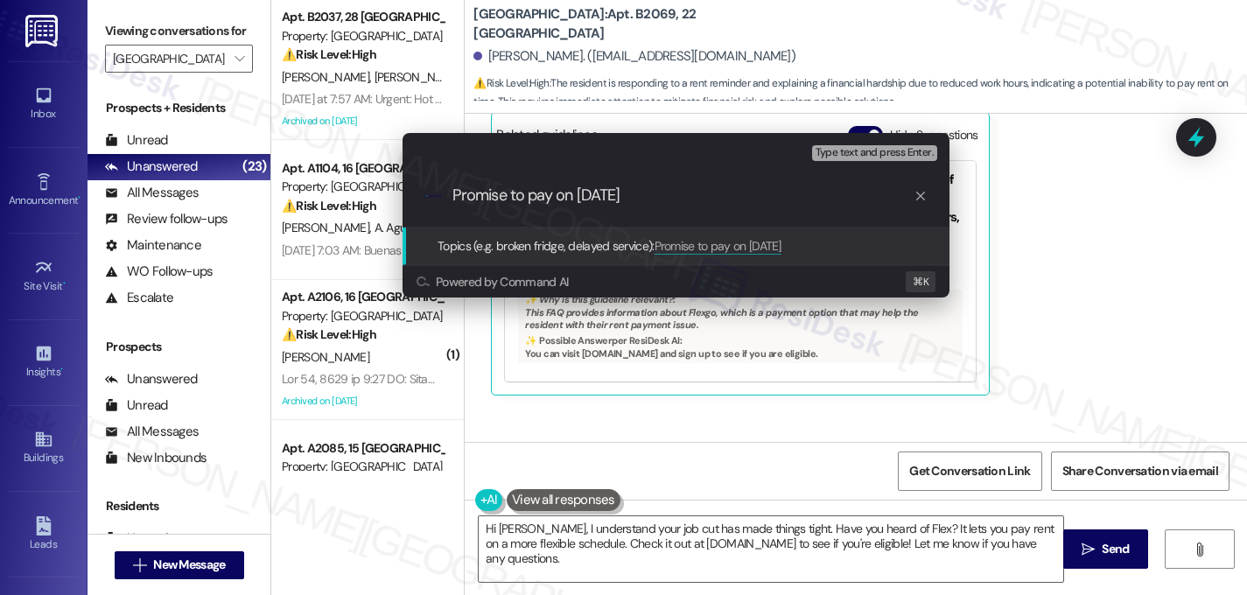
type input "Promise to pay on [DATE]"
click at [579, 207] on div ".cls-1{fill:#0a055f;}.cls-2{fill:#0cc4c4;} resideskLogoBlueOrange Promise to pa…" at bounding box center [676, 196] width 547 height 62
click at [576, 200] on input "Promise to pay on [DATE]" at bounding box center [683, 195] width 461 height 18
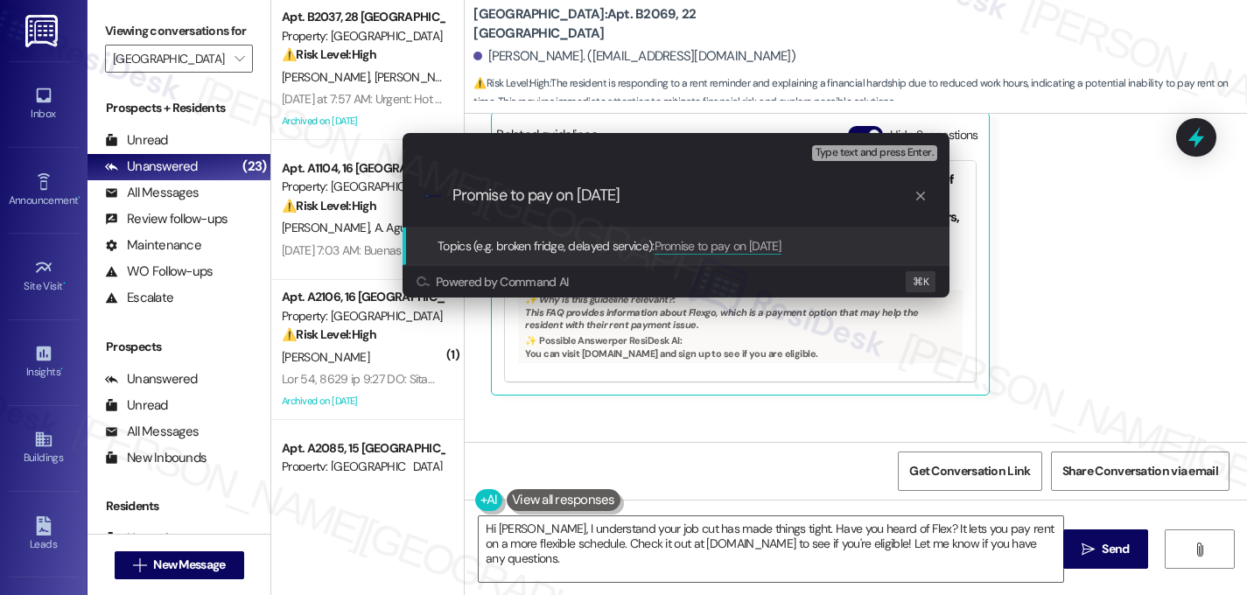
click at [576, 200] on input "Promise to pay on [DATE]" at bounding box center [683, 195] width 461 height 18
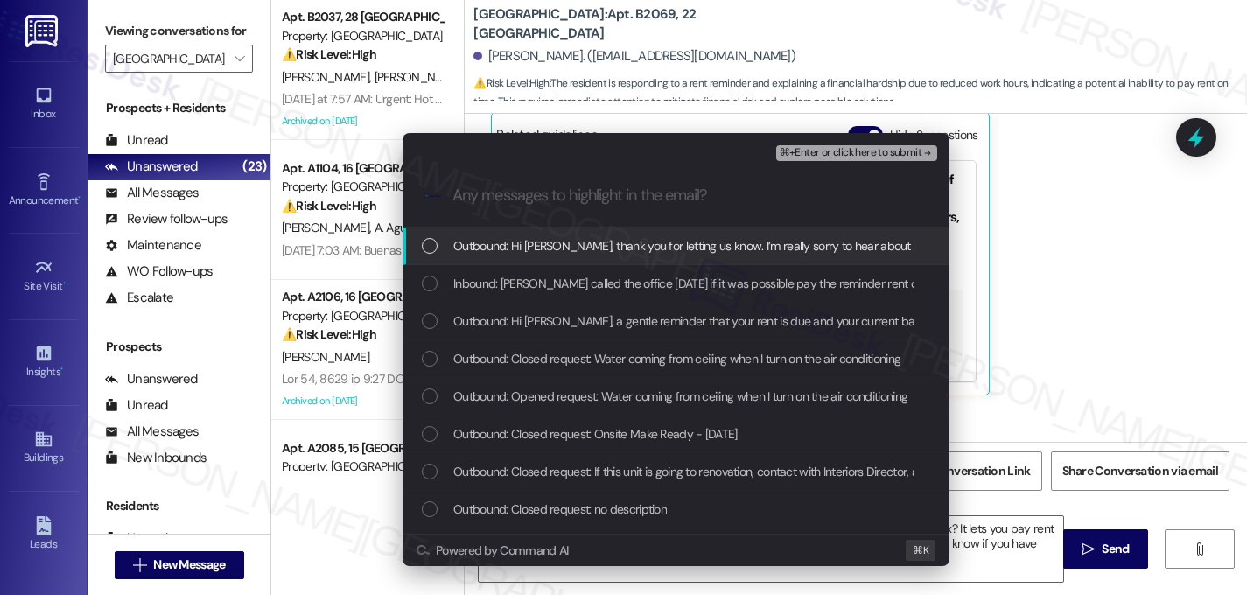
click at [432, 246] on div "List of options" at bounding box center [430, 246] width 16 height 16
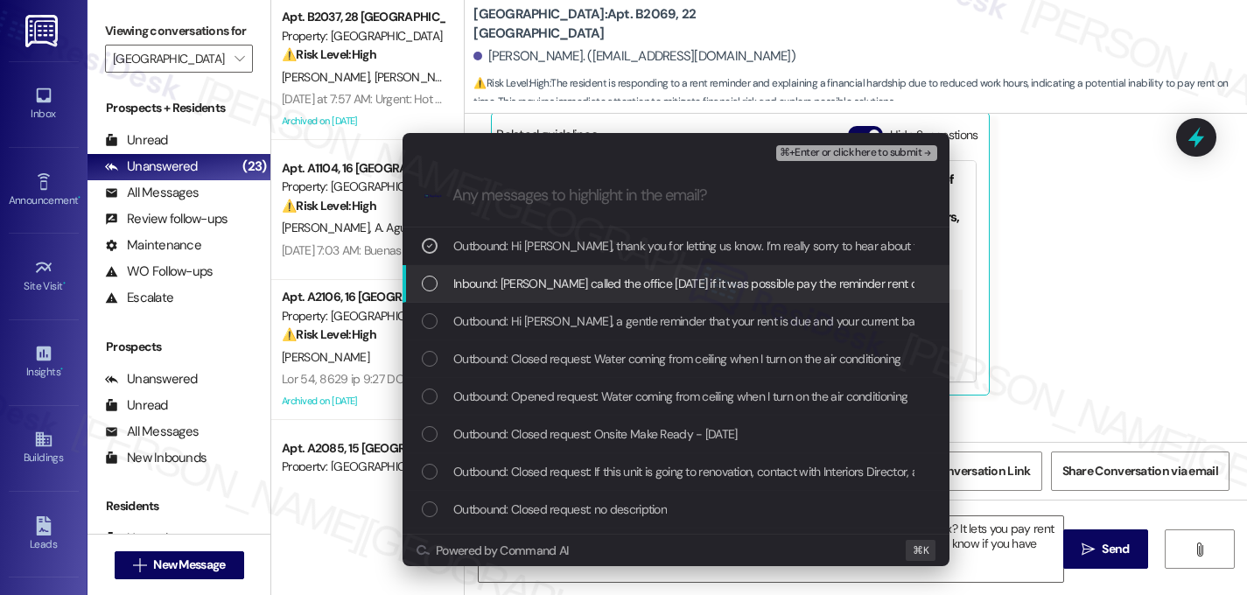
click at [425, 276] on div "List of options" at bounding box center [430, 284] width 16 height 16
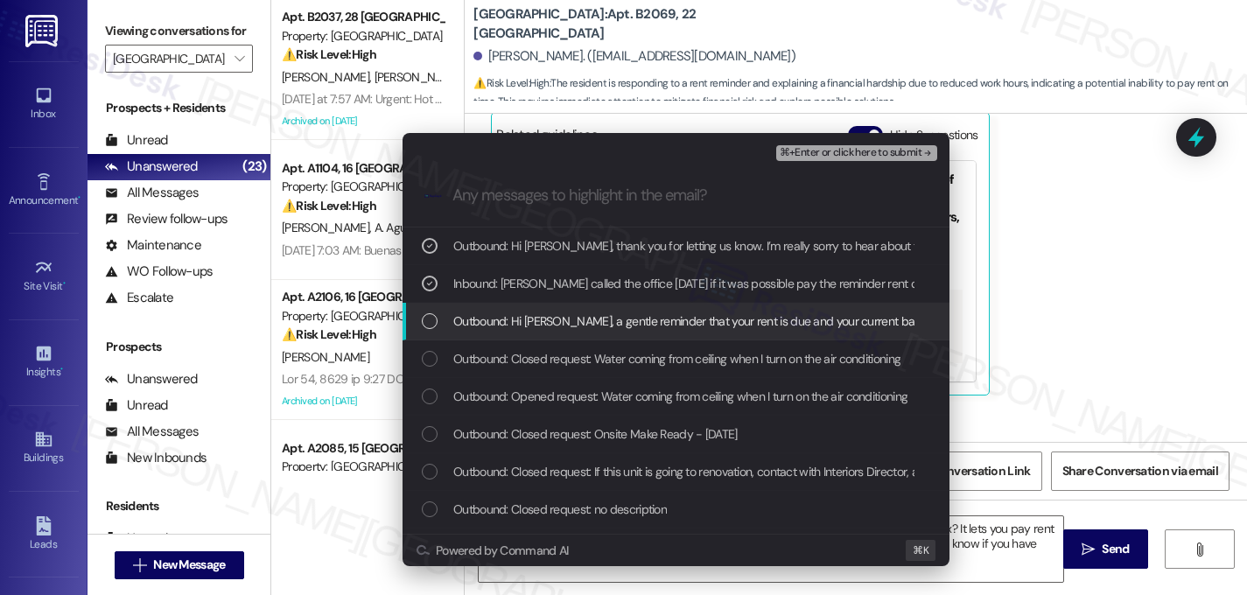
click at [429, 318] on div "List of options" at bounding box center [430, 321] width 16 height 16
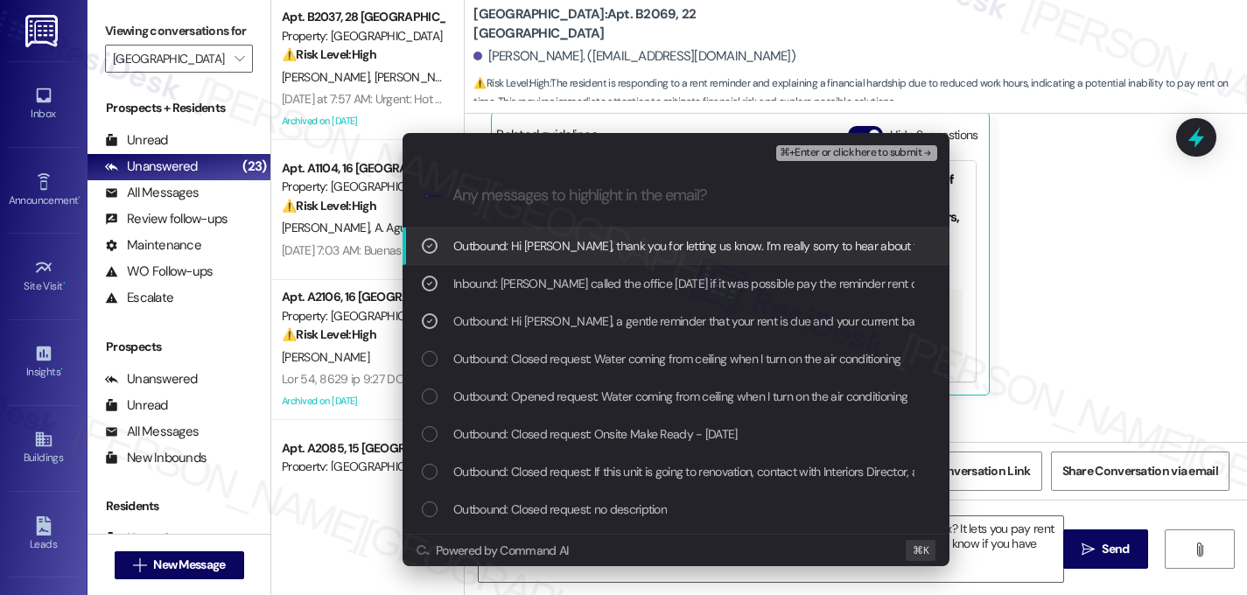
click at [908, 157] on span "⌘+Enter or click here to submit" at bounding box center [851, 153] width 142 height 12
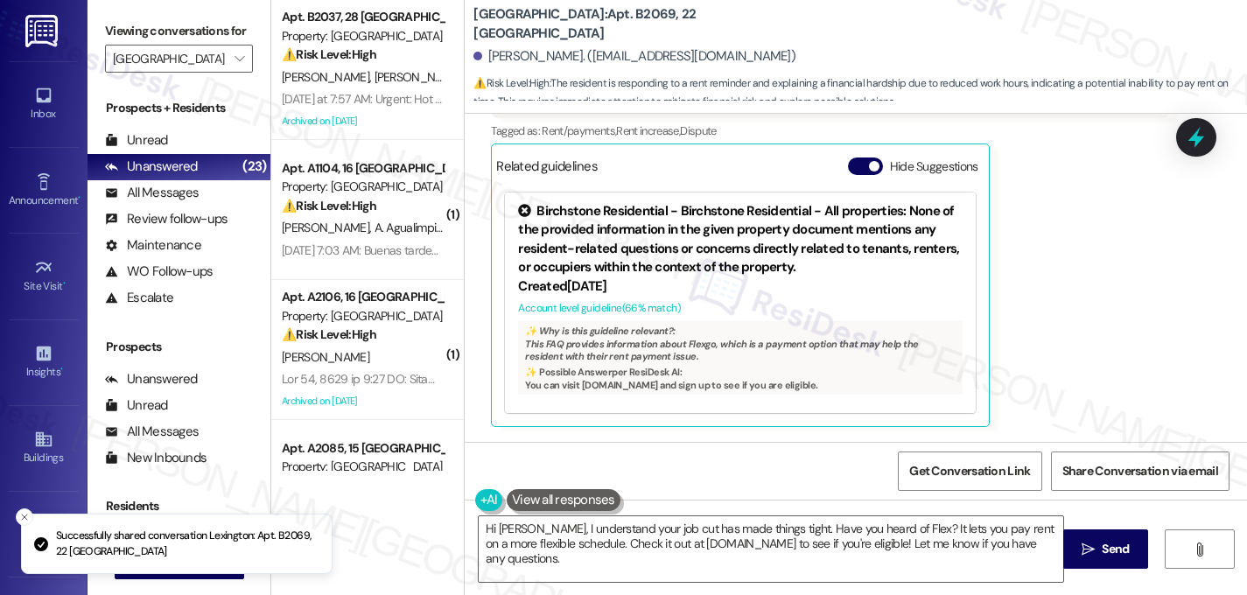
scroll to position [458, 0]
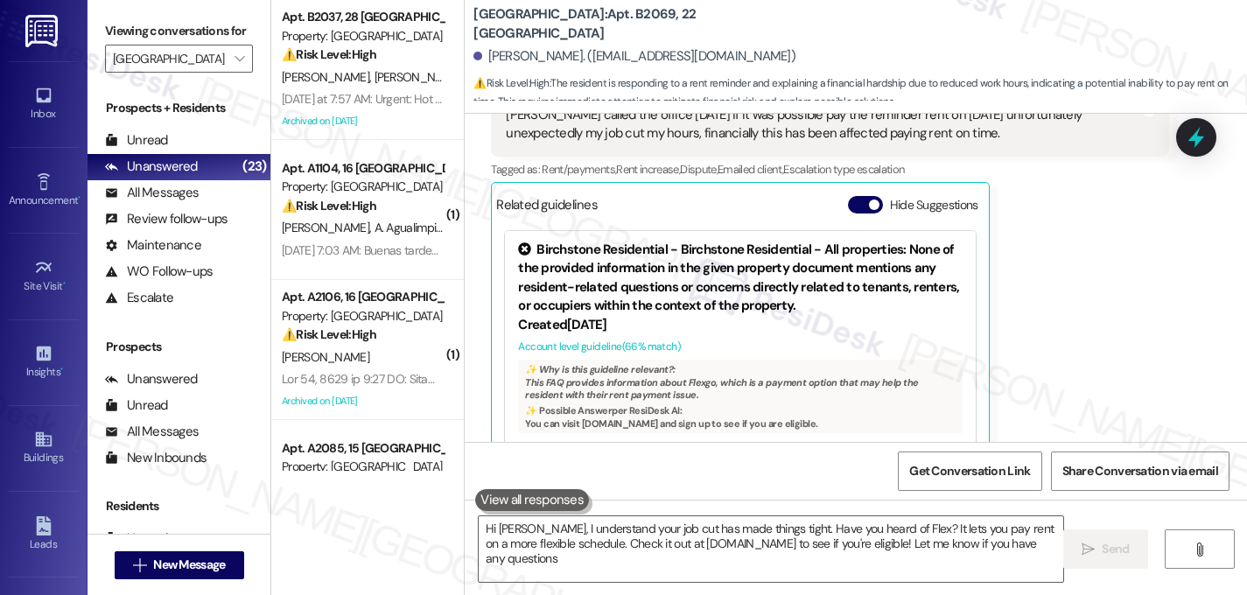
type textarea "Hi [PERSON_NAME], I understand your job cut has made things tight. Have you hea…"
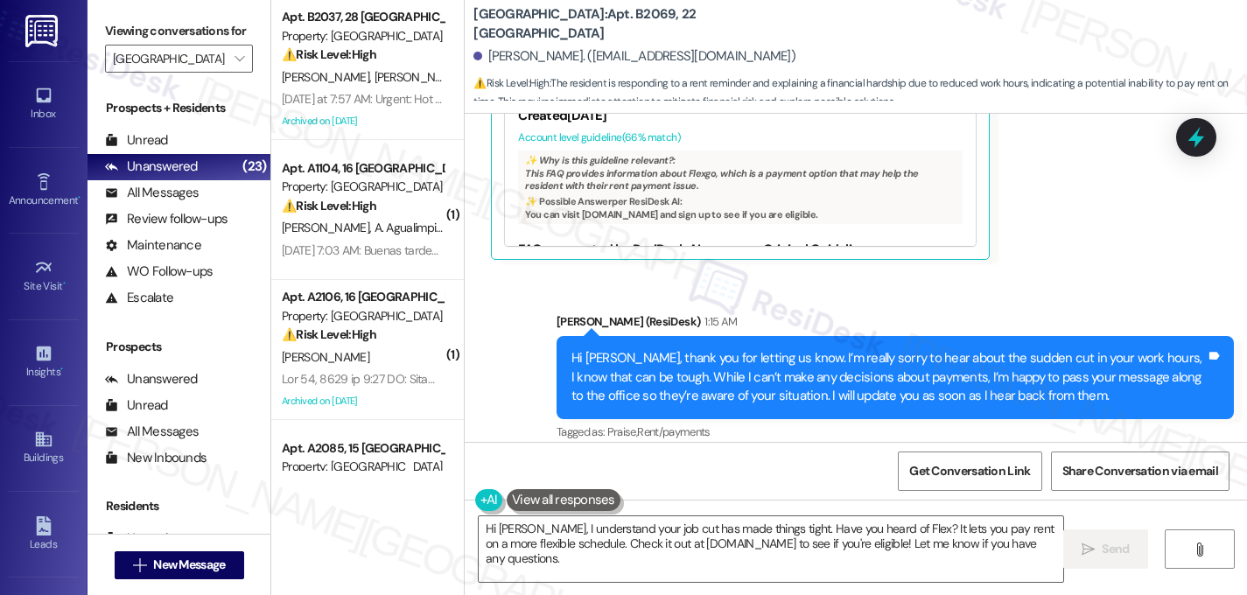
scroll to position [644, 0]
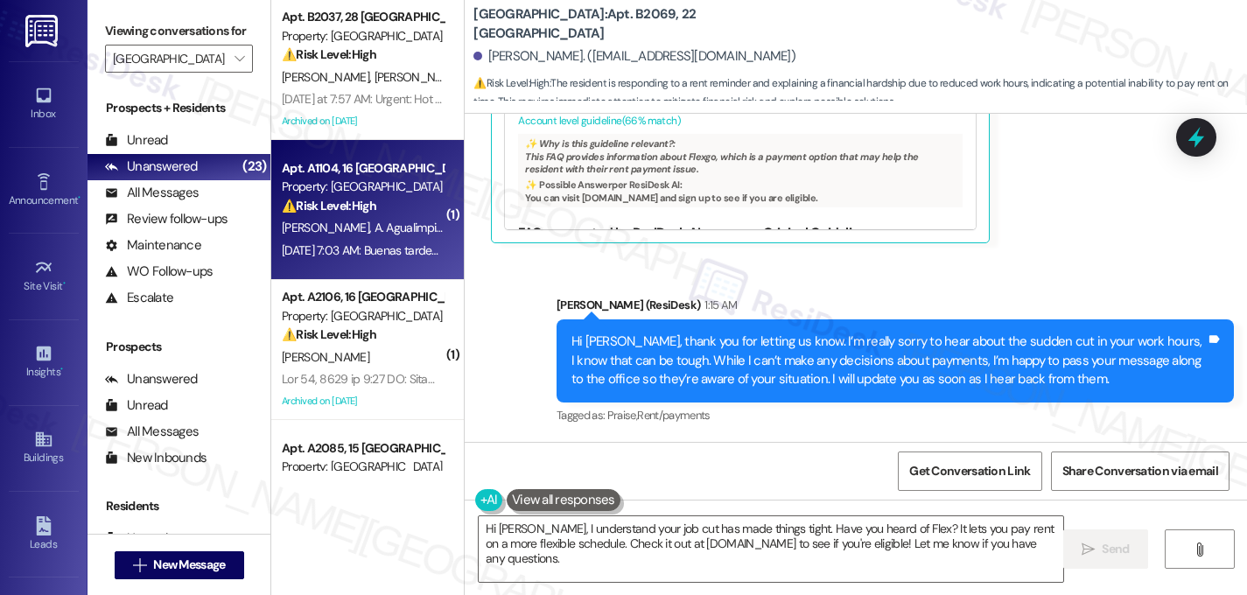
click at [359, 215] on div "Apt. A1104, 16 Lexington Property: [GEOGRAPHIC_DATA] ⚠️ Risk Level: High The re…" at bounding box center [362, 188] width 165 height 60
type textarea "Hi [PERSON_NAME], I understand your job cut has made things tight. Have you hea…"
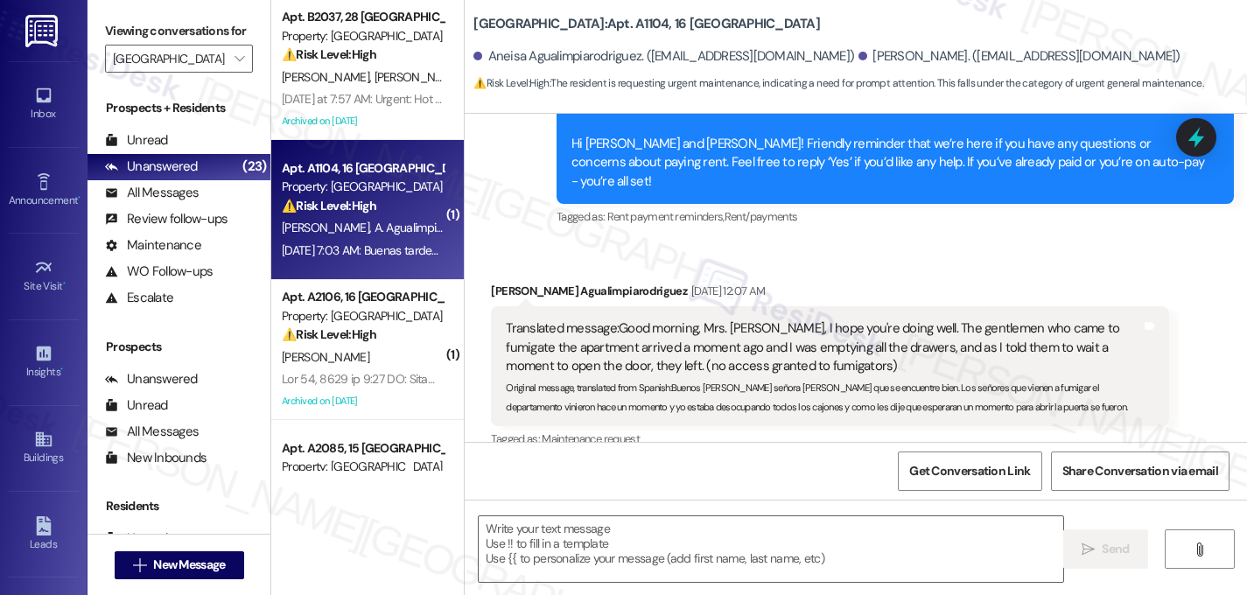
type textarea "Fetching suggested responses. Please feel free to read through the conversation…"
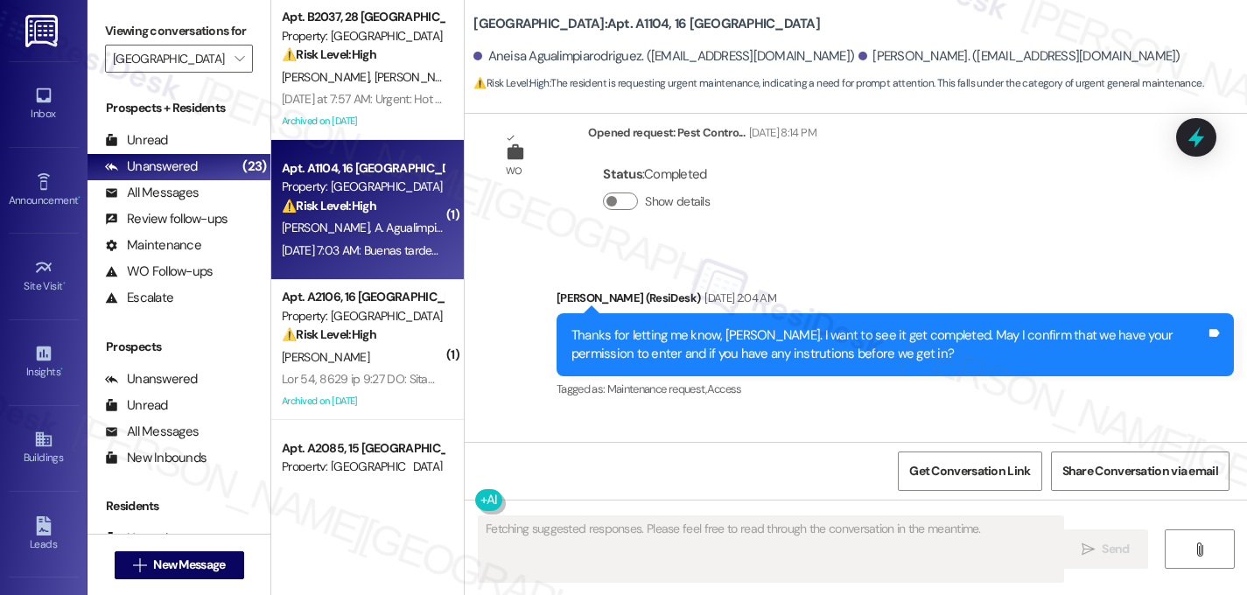
scroll to position [9660, 0]
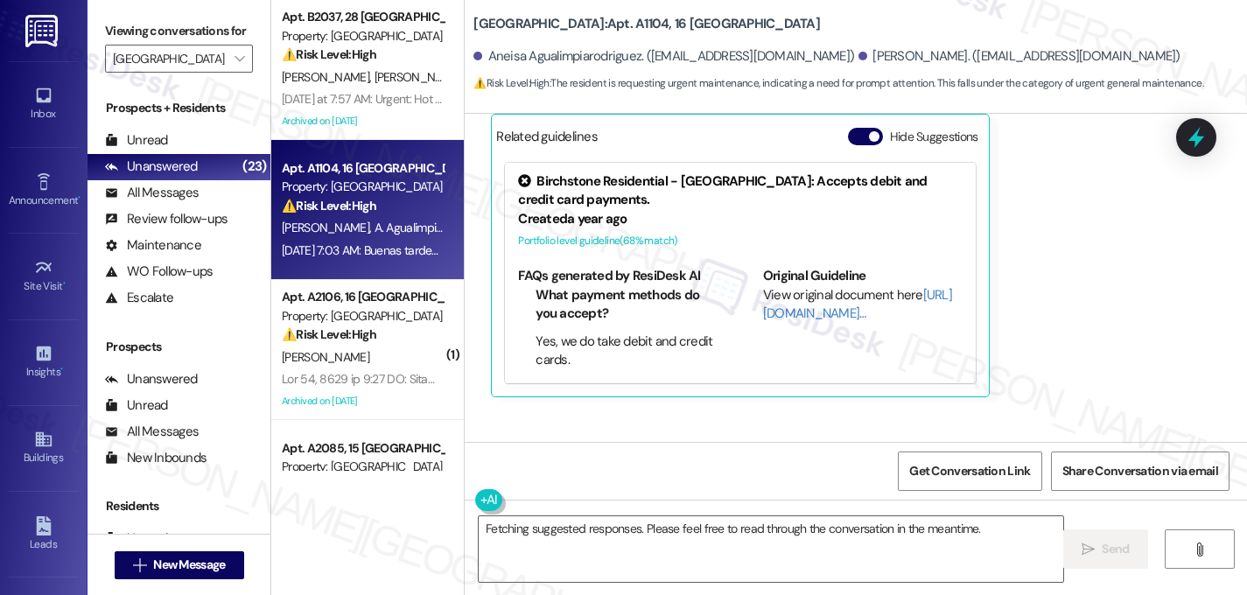
click at [1126, 323] on div "Lease started [DATE] 8:00 AM Survey, sent via SMS Residesk Automated Survey [DA…" at bounding box center [856, 278] width 783 height 328
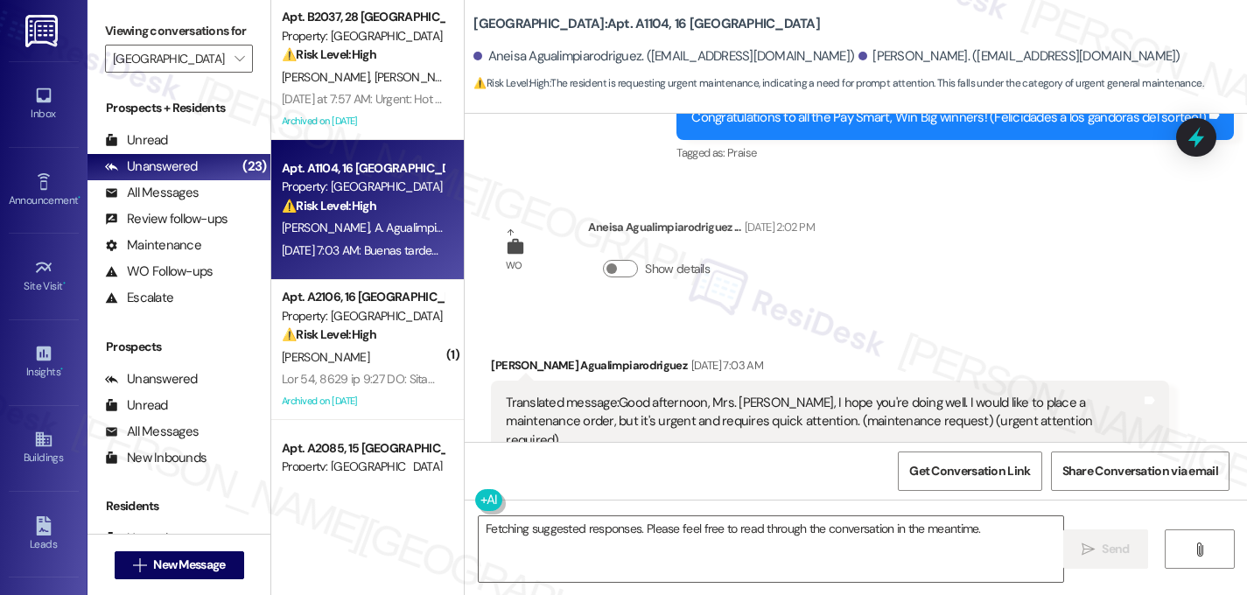
scroll to position [9249, 0]
click at [757, 536] on textarea "Fetching suggested responses. Please feel free to read through the conversation…" at bounding box center [771, 549] width 585 height 66
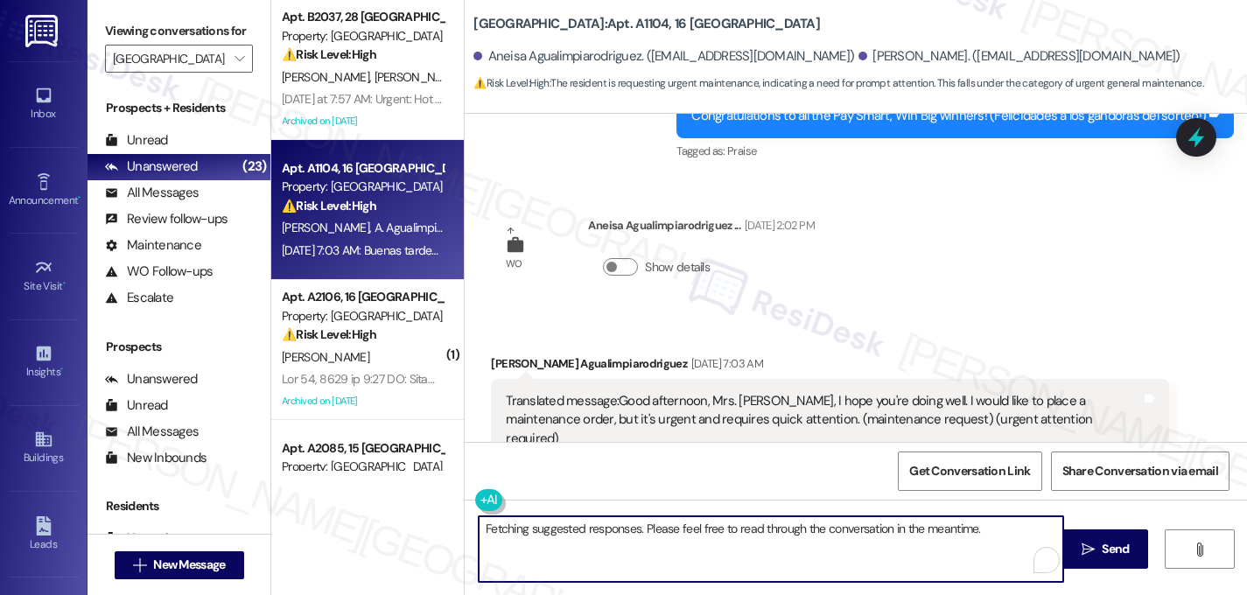
click at [757, 536] on textarea "Fetching suggested responses. Please feel free to read through the conversation…" at bounding box center [771, 549] width 585 height 66
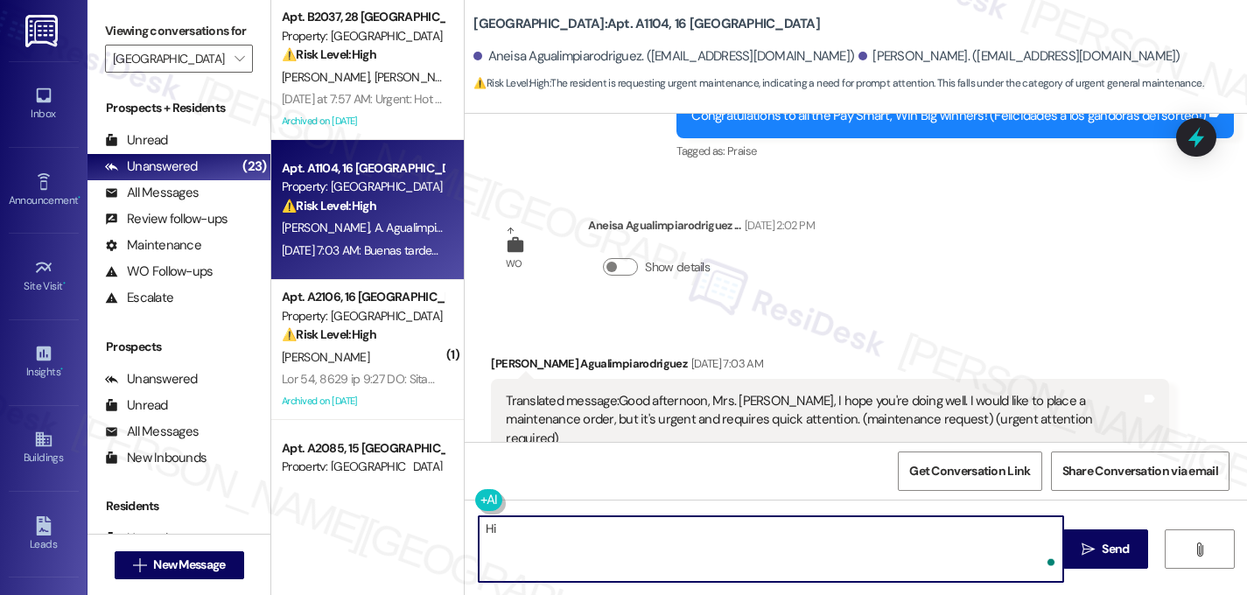
type textarea "H"
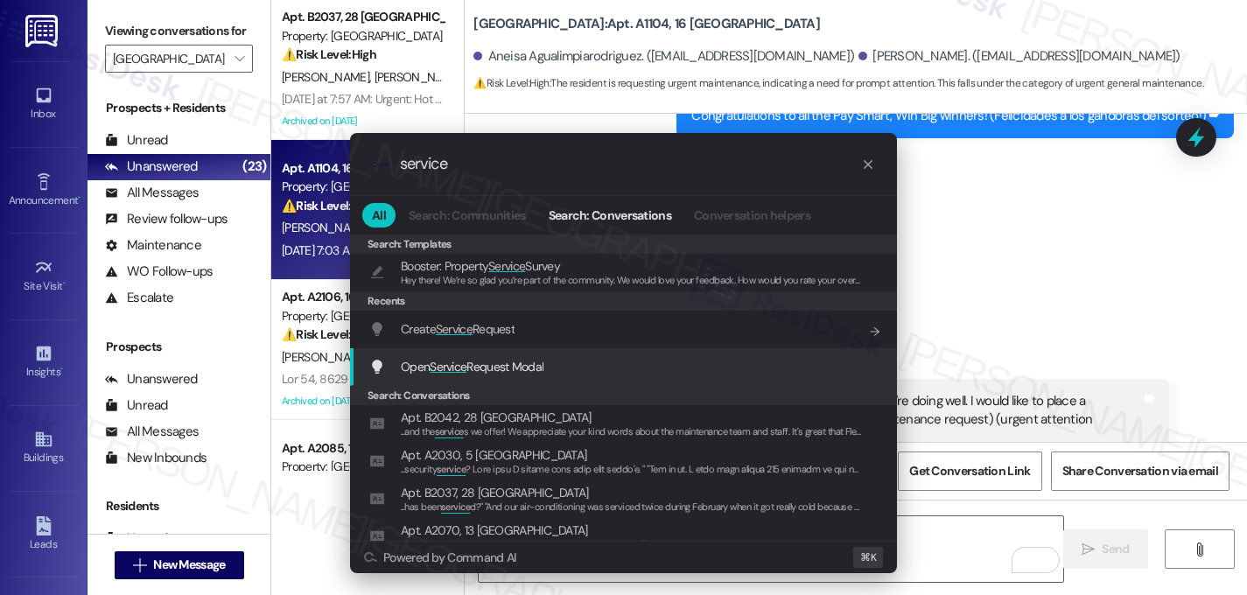
type input "service"
click at [448, 361] on span "Service" at bounding box center [448, 367] width 37 height 16
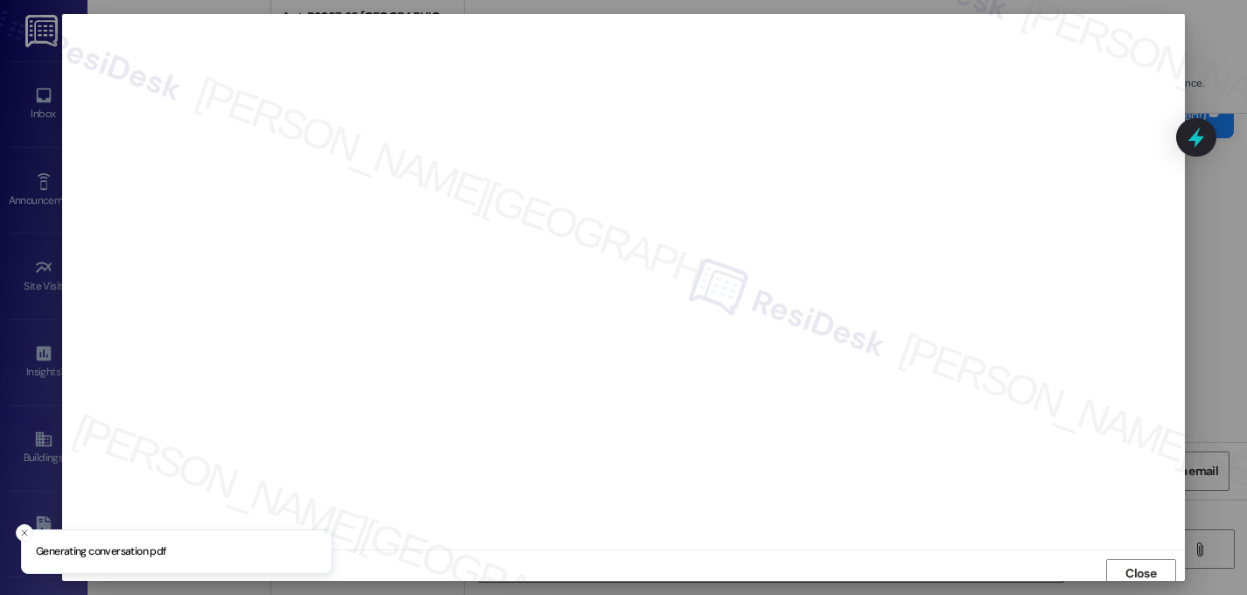
scroll to position [6, 0]
click at [1133, 555] on span "Close" at bounding box center [1141, 567] width 38 height 26
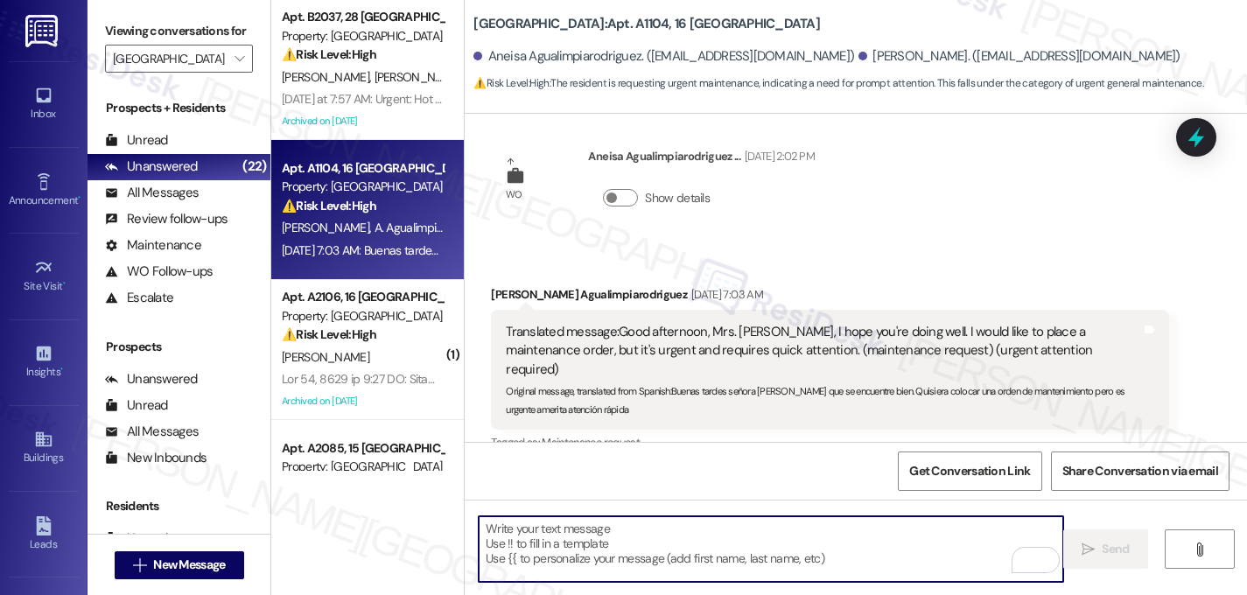
scroll to position [9320, 0]
click at [620, 530] on textarea "To enrich screen reader interactions, please activate Accessibility in Grammarl…" at bounding box center [771, 549] width 585 height 66
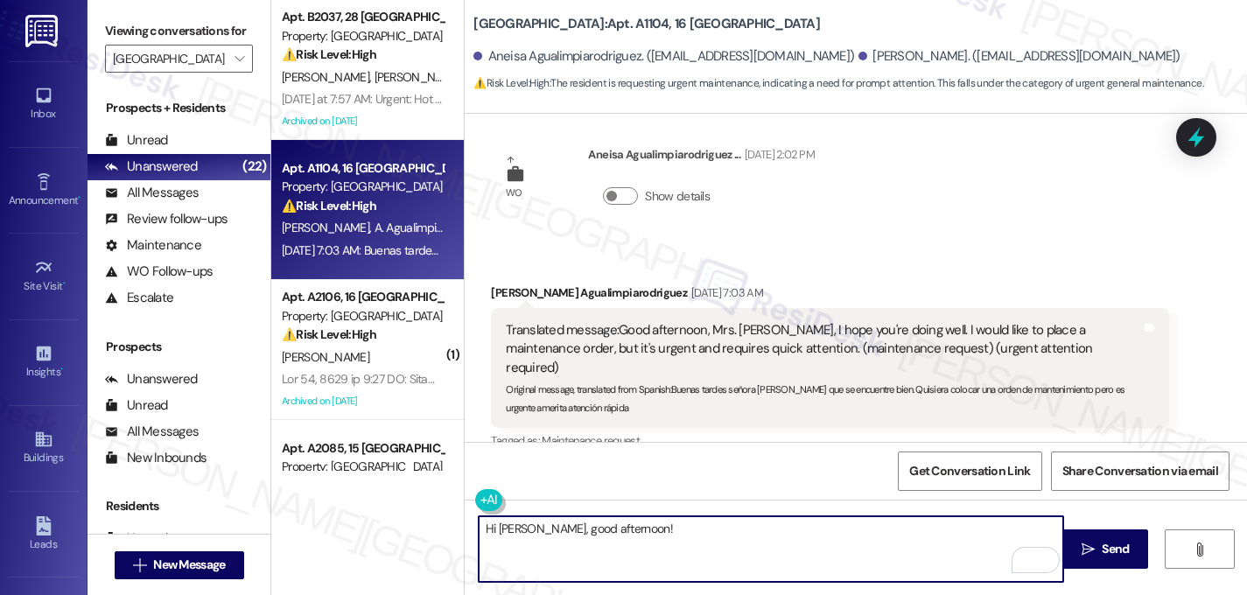
click at [533, 533] on textarea "Hi [PERSON_NAME], good afternoon!" at bounding box center [771, 549] width 585 height 66
click at [585, 528] on textarea "Good afternoon!" at bounding box center [771, 549] width 585 height 66
click at [820, 528] on textarea "Good afternoon, Aneisa. I understand that you would like to submit a work order" at bounding box center [771, 549] width 585 height 66
click at [931, 530] on textarea "Good afternoon, [PERSON_NAME]. I understand that you would like to submit an ur…" at bounding box center [771, 549] width 585 height 66
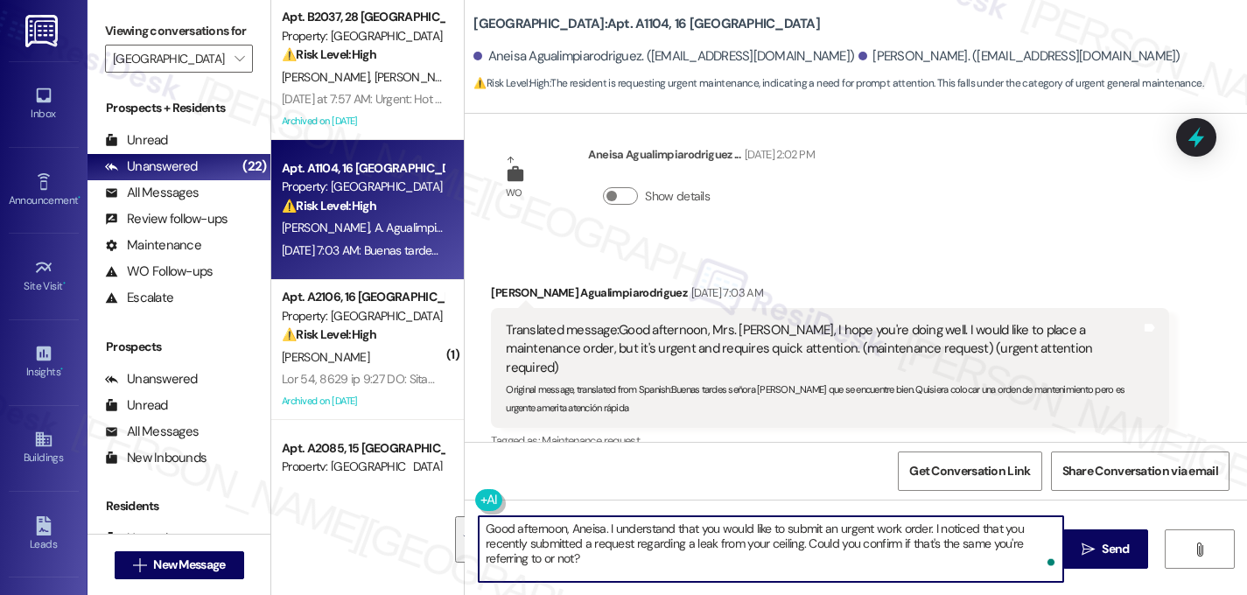
drag, startPoint x: 582, startPoint y: 560, endPoint x: 480, endPoint y: 516, distance: 111.4
click at [480, 516] on textarea "Good afternoon, Aneisa. I understand that you would like to submit an urgent wo…" at bounding box center [771, 549] width 585 height 66
click at [481, 502] on button at bounding box center [542, 500] width 134 height 22
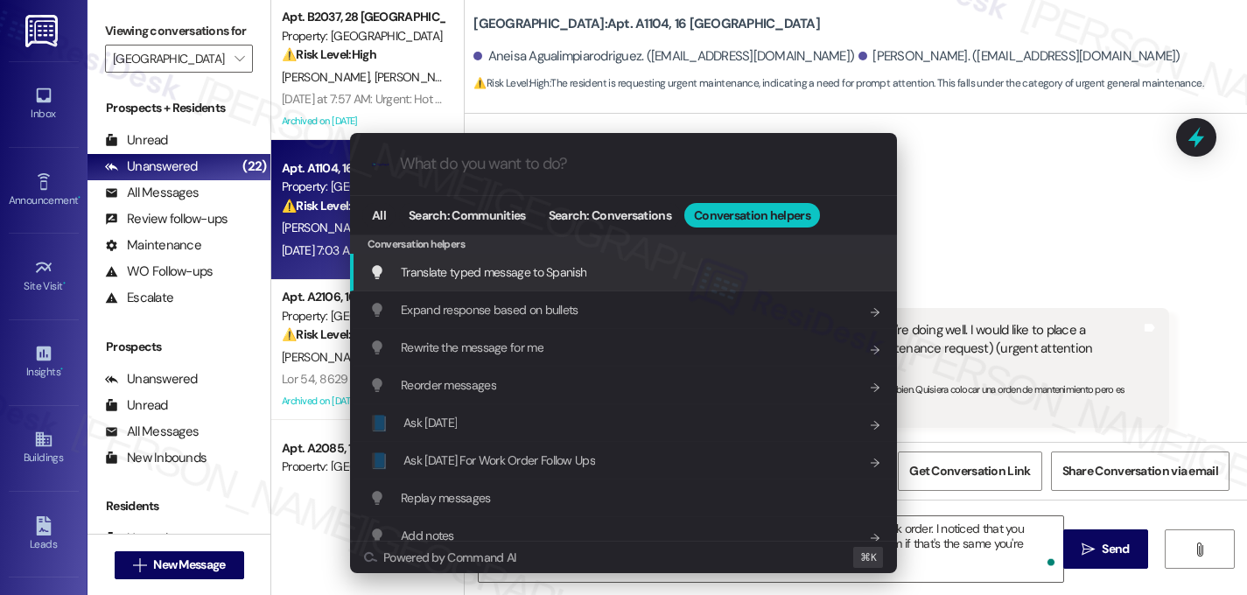
click at [481, 282] on span "Translate typed message to Spanish" at bounding box center [494, 272] width 186 height 19
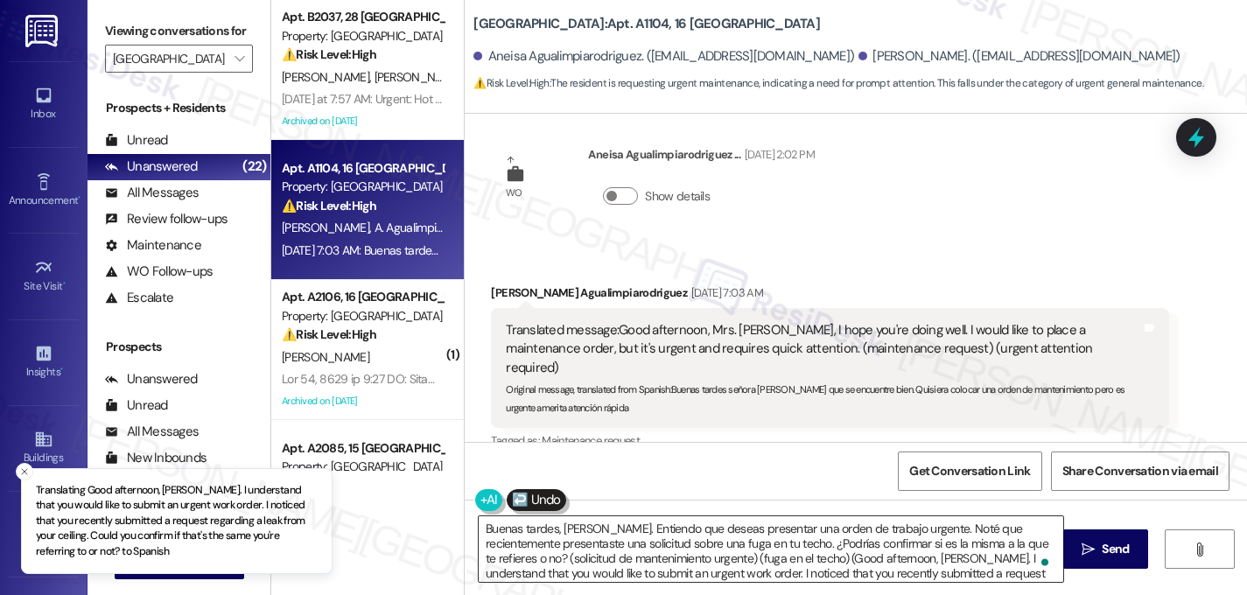
type textarea "Buenas tardes, Aneisa. Entiendo que deseas presentar una orden de trabajo urgen…"
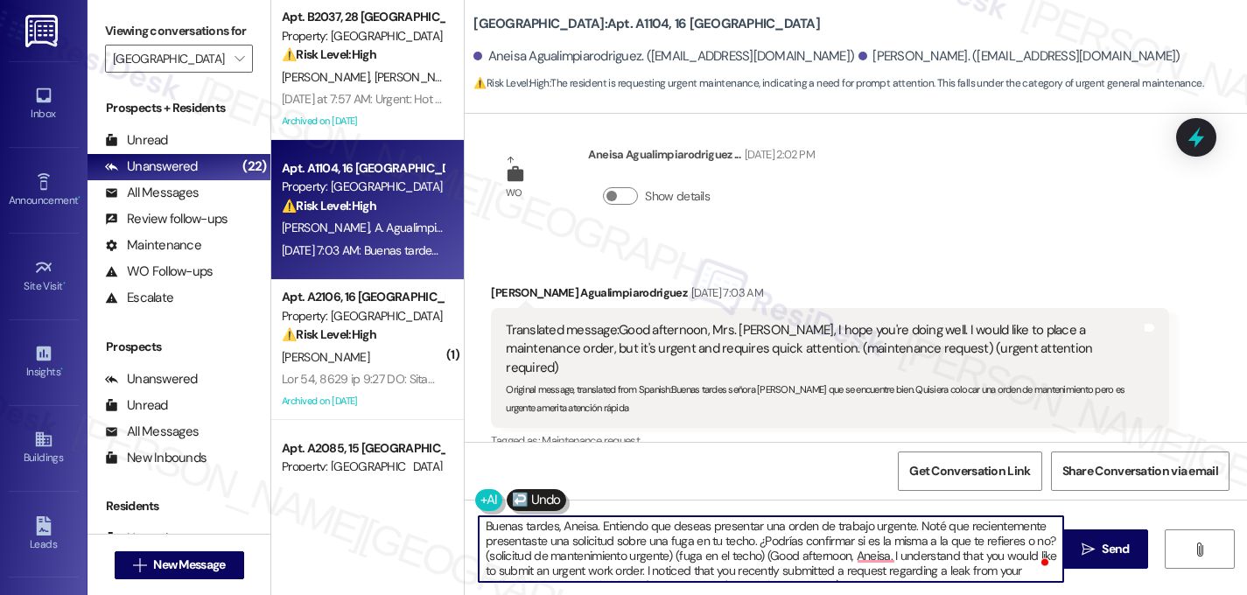
scroll to position [0, 0]
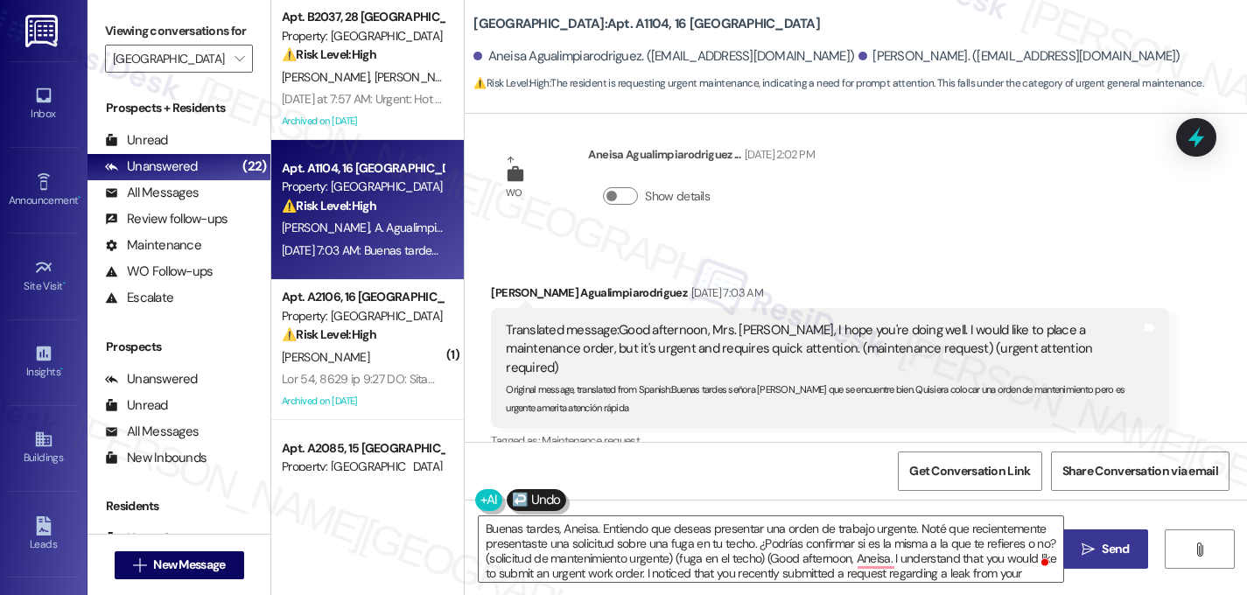
click at [1105, 550] on span "Send" at bounding box center [1115, 549] width 27 height 18
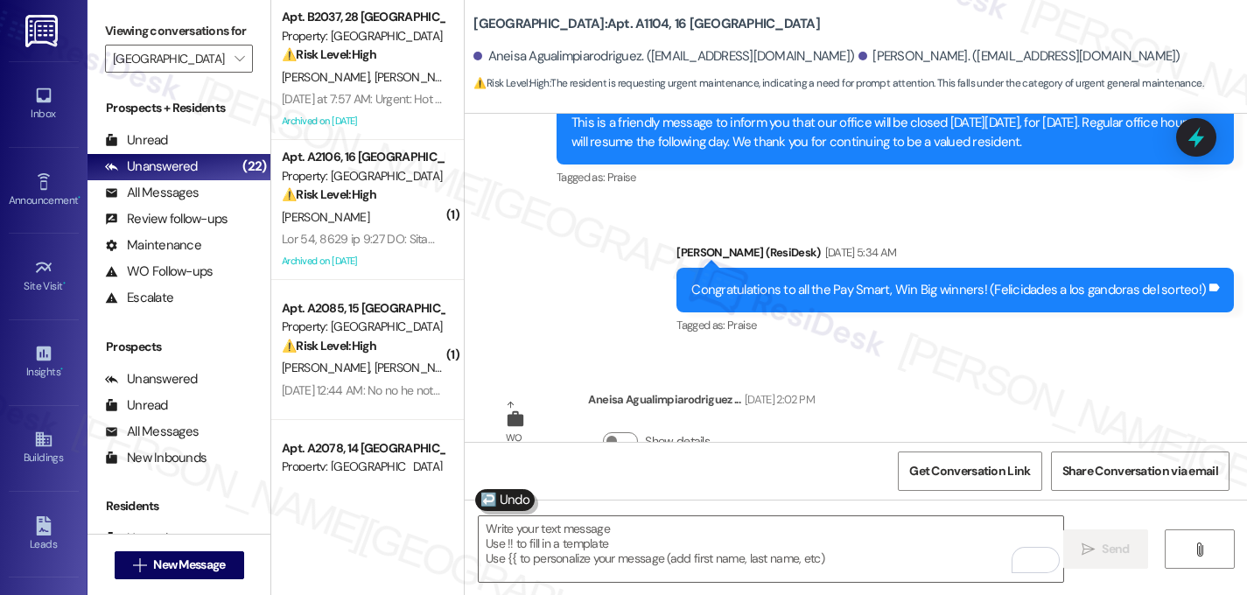
scroll to position [9309, 0]
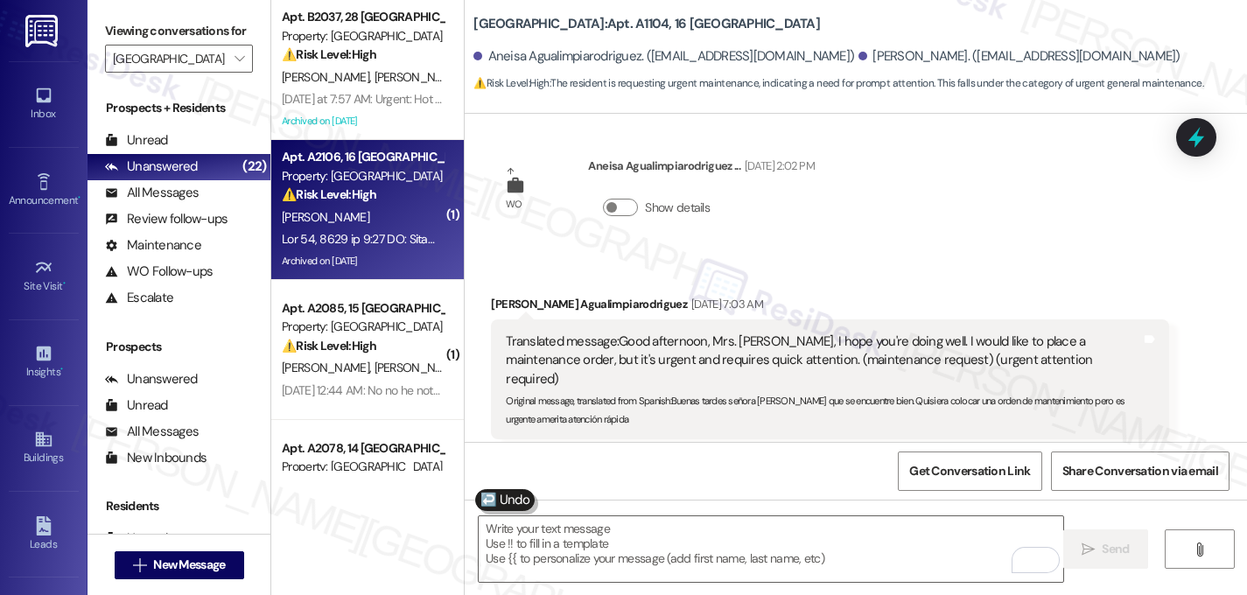
click at [380, 214] on div "[PERSON_NAME]" at bounding box center [362, 218] width 165 height 22
type textarea "Fetching suggested responses. Please feel free to read through the conversation…"
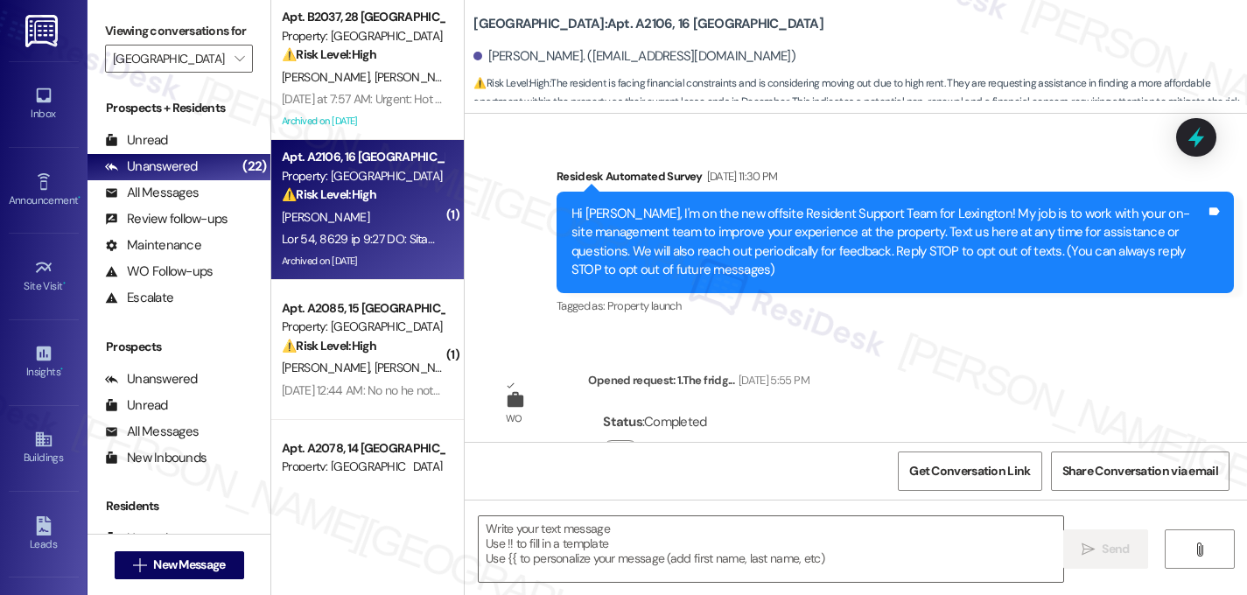
type textarea "Fetching suggested responses. Please feel free to read through the conversation…"
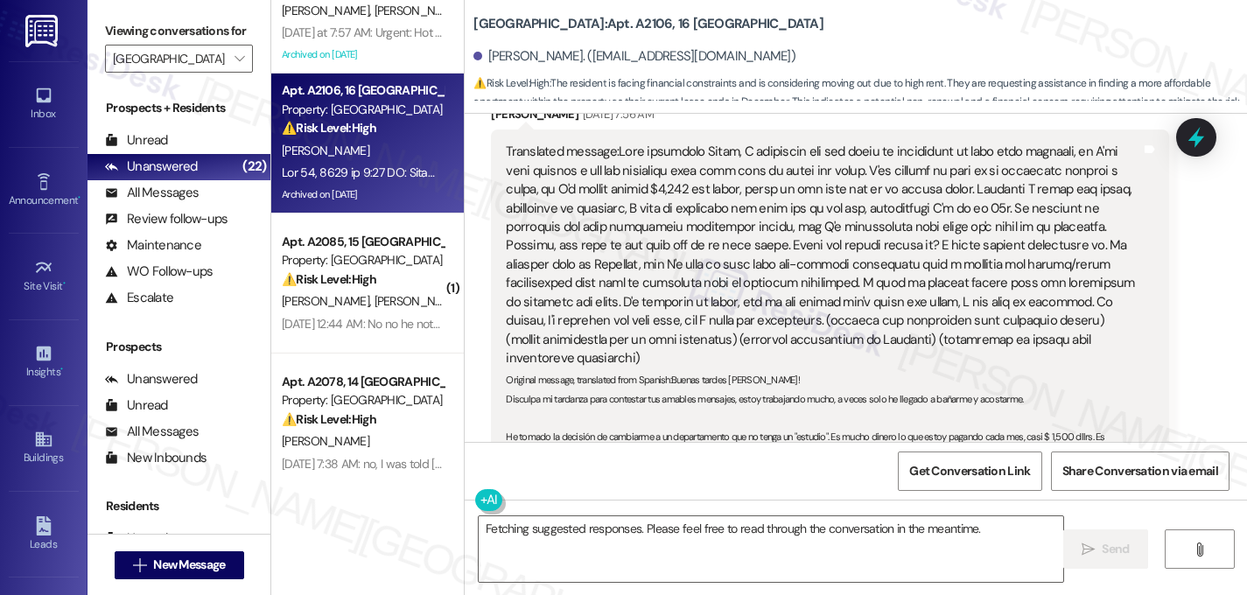
scroll to position [22, 0]
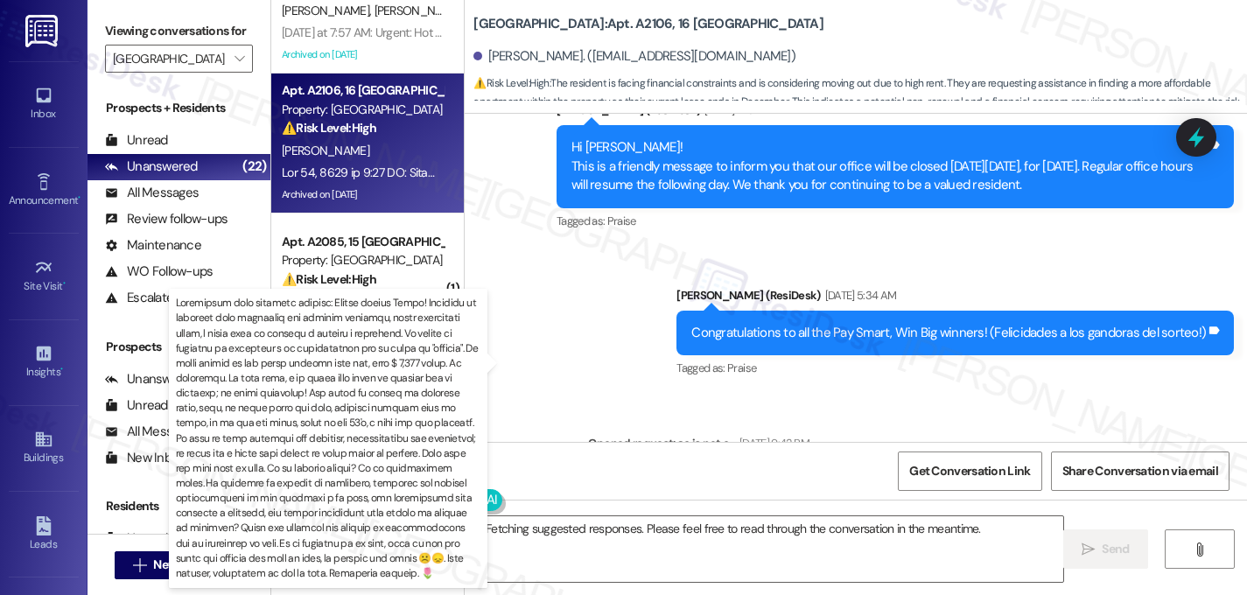
drag, startPoint x: 614, startPoint y: 144, endPoint x: 631, endPoint y: 311, distance: 167.1
copy div "Good afternoon [PERSON_NAME], I apologize for the delay in responding to your k…"
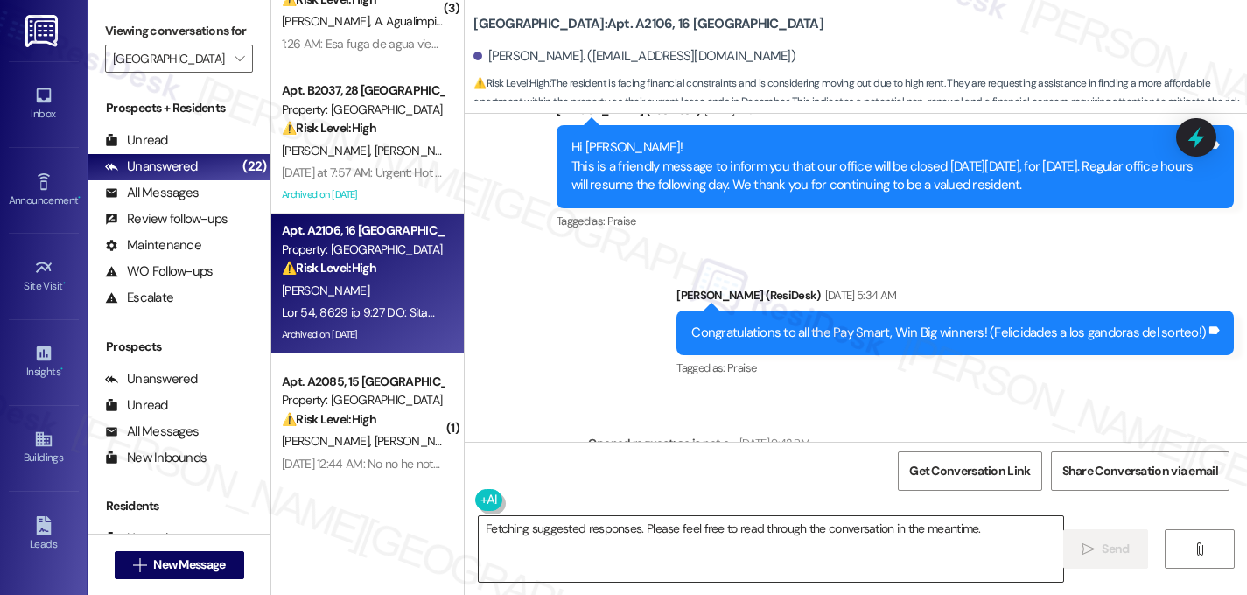
click at [666, 565] on textarea "Fetching suggested responses. Please feel free to read through the conversation…" at bounding box center [771, 549] width 585 height 66
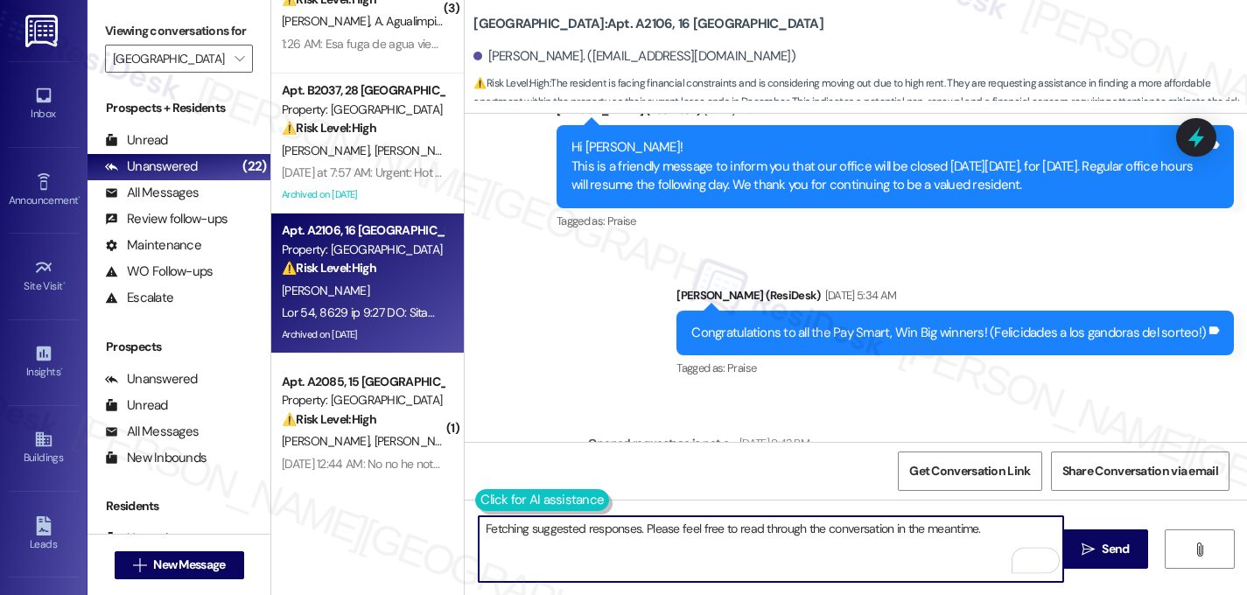
drag, startPoint x: 1017, startPoint y: 537, endPoint x: 471, endPoint y: 502, distance: 547.2
click at [471, 516] on div "Fetching suggested responses. Please feel free to read through the conversation…" at bounding box center [762, 549] width 586 height 67
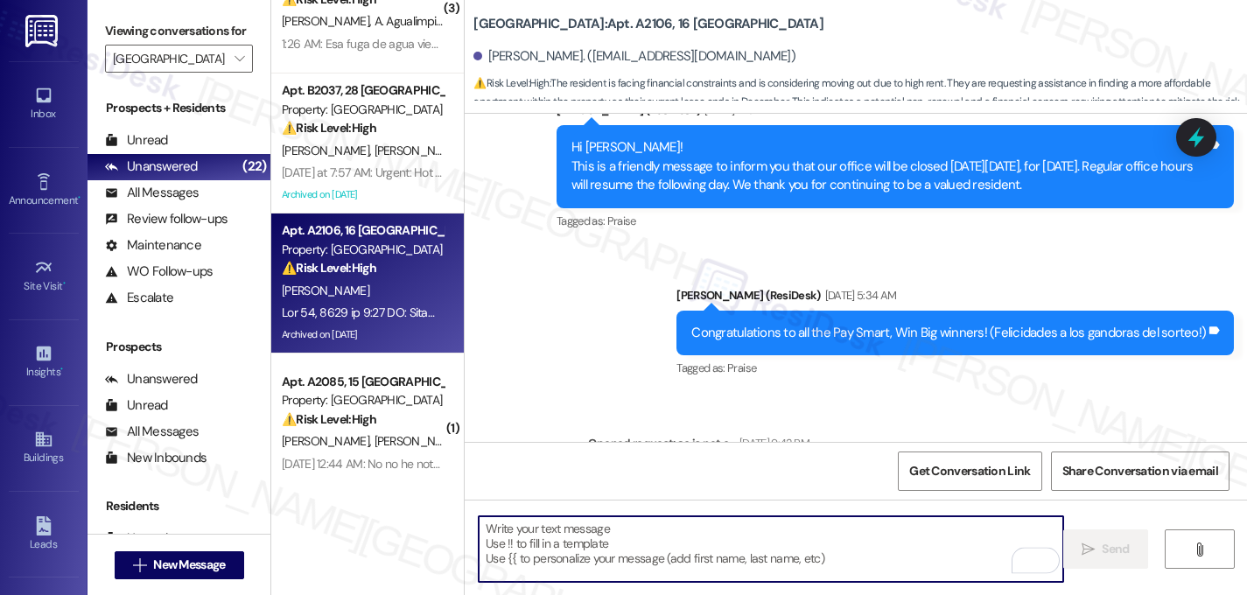
paste textarea "Good afternoon, and thank you for sharing this with me. I completely understand…"
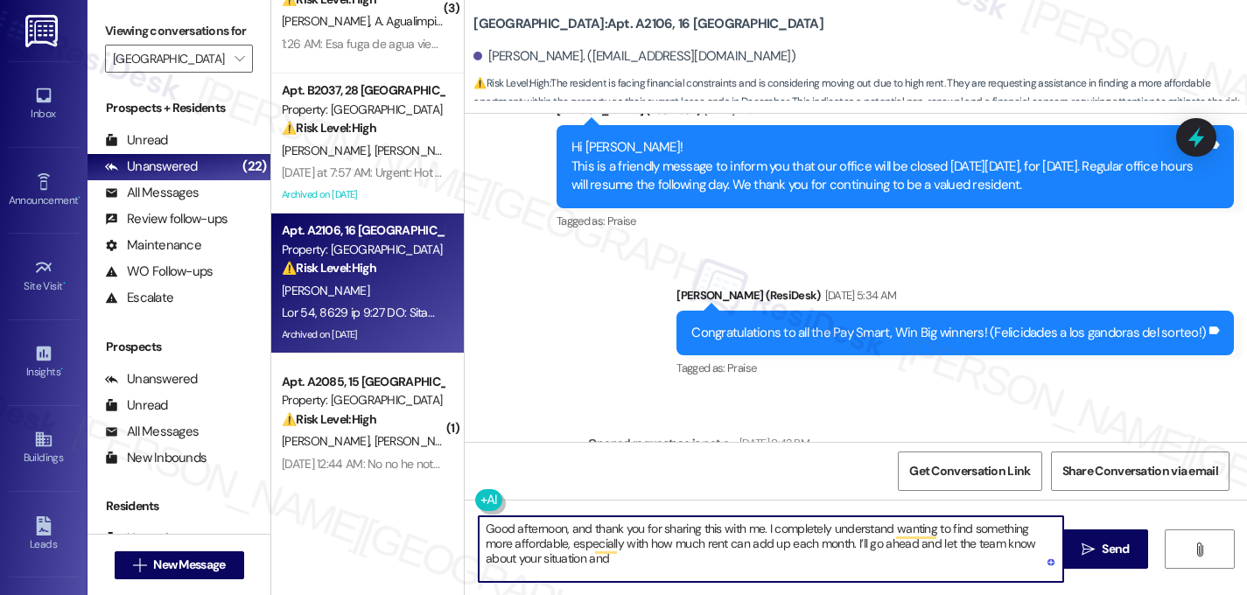
paste textarea "I’ll keep you updated once I hear back."
click at [558, 536] on textarea "Good afternoon, and thank you for sharing this with me. I completely understand…" at bounding box center [771, 549] width 585 height 66
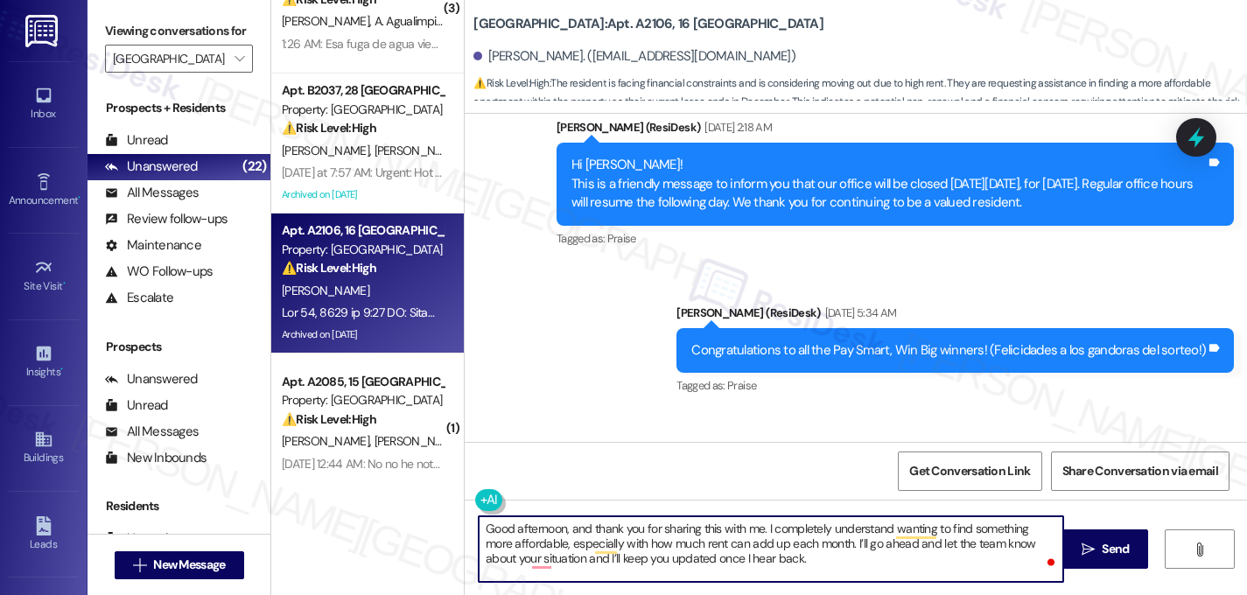
scroll to position [39927, 0]
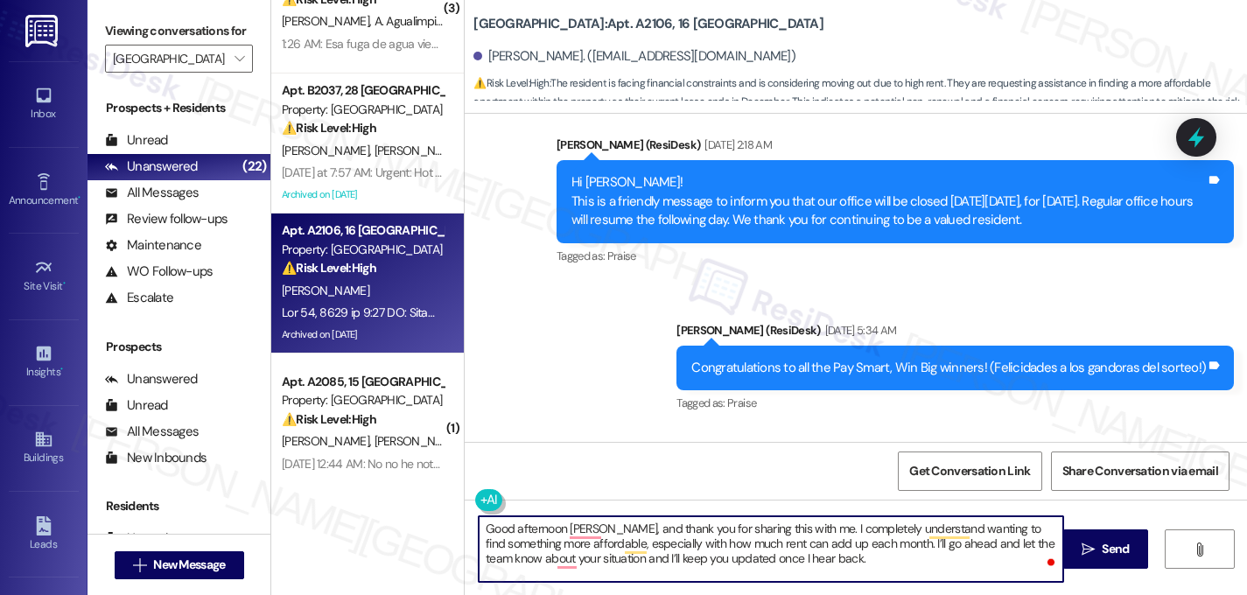
click at [845, 543] on textarea "Good afternoon [PERSON_NAME], and thank you for sharing this with me. I complet…" at bounding box center [771, 549] width 585 height 66
click at [931, 544] on textarea "Good afternoon [PERSON_NAME], and thank you for sharing this with me. I complet…" at bounding box center [771, 549] width 585 height 66
click at [698, 560] on textarea "Good afternoon [PERSON_NAME], and thank you for sharing this with me. I complet…" at bounding box center [771, 549] width 585 height 66
type textarea "Good afternoon [PERSON_NAME], and thank you for sharing this with me. I complet…"
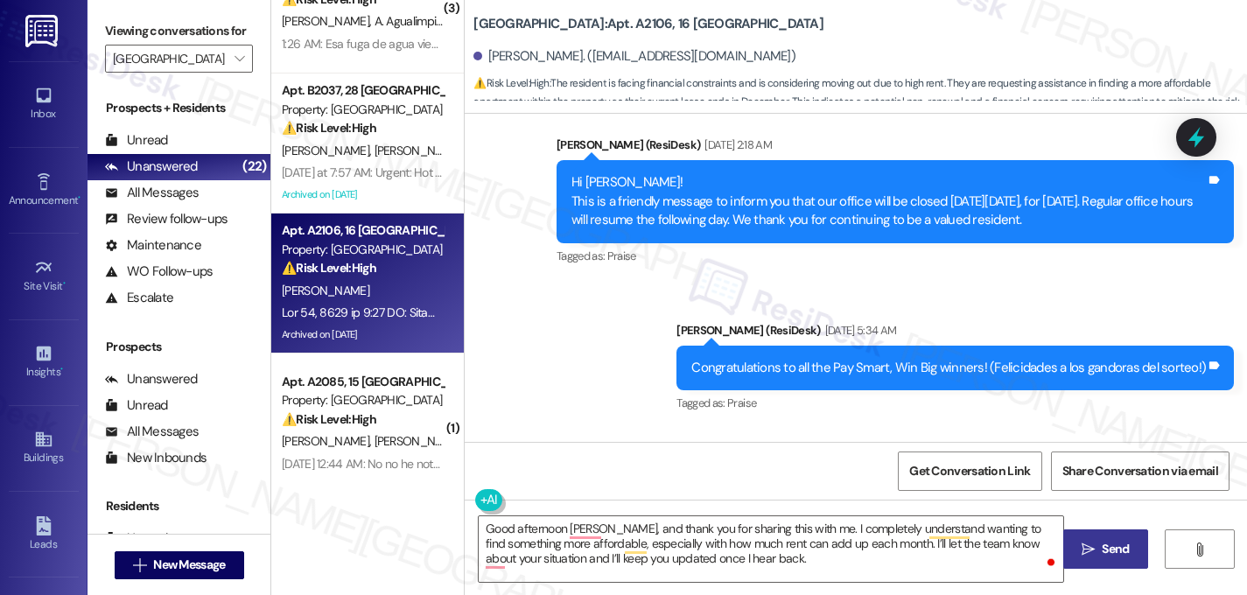
click at [1089, 557] on span " Send" at bounding box center [1105, 549] width 55 height 18
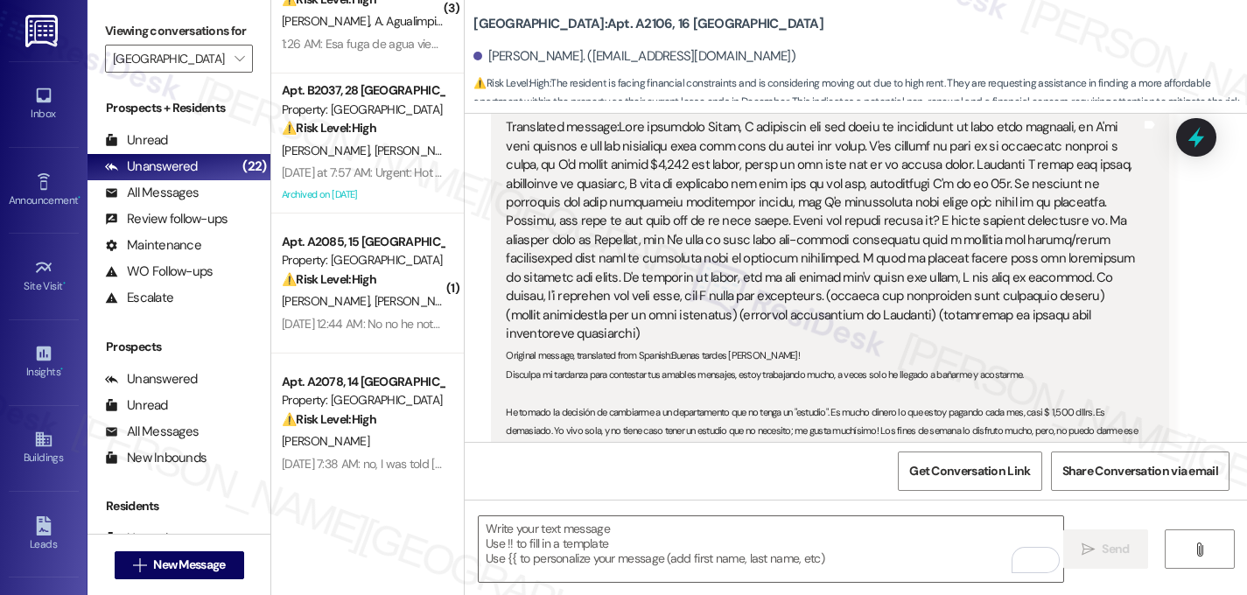
scroll to position [40807, 0]
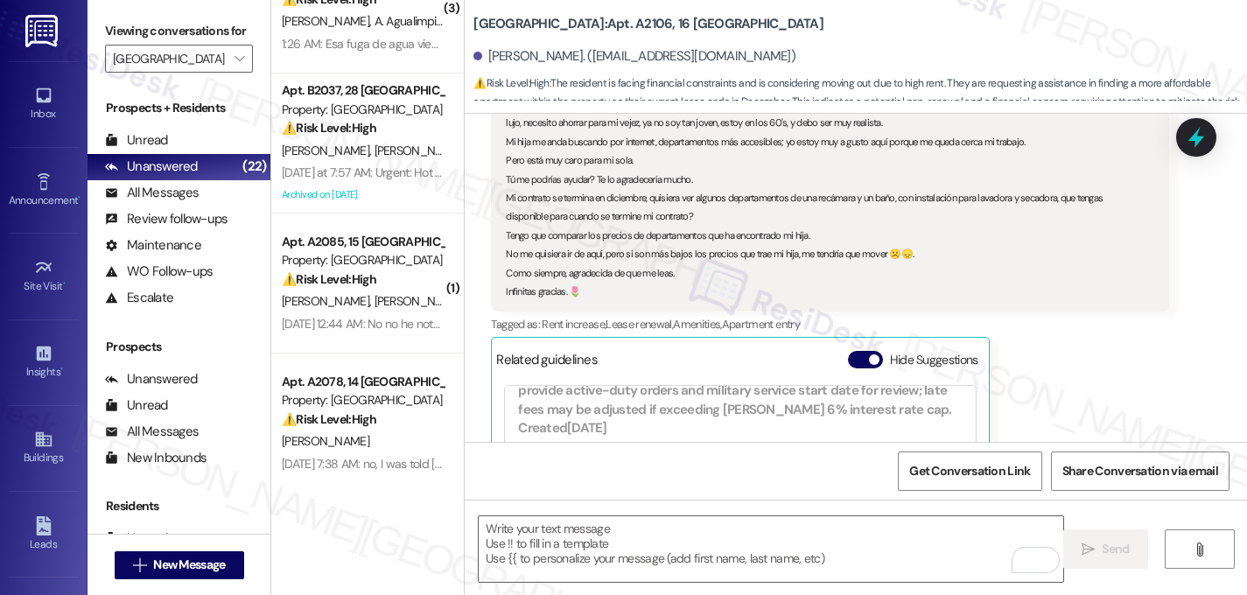
drag, startPoint x: 790, startPoint y: 403, endPoint x: 565, endPoint y: 362, distance: 228.5
copy div "Good afternoon [PERSON_NAME], and thank you for sharing this with me. I complet…"
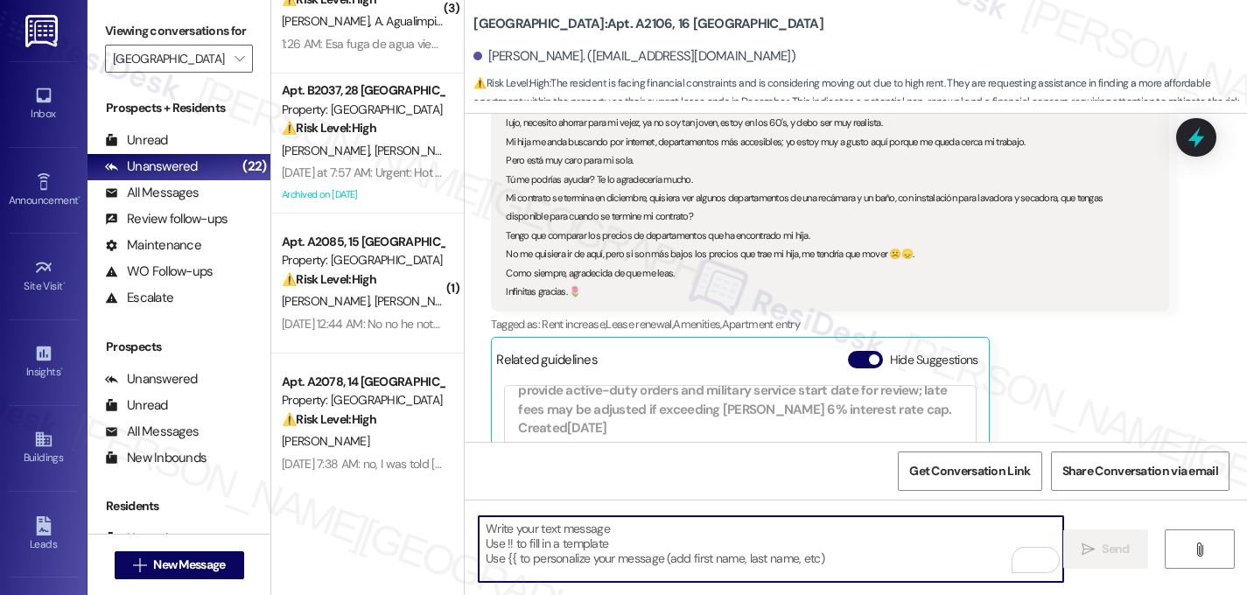
click at [652, 553] on textarea "To enrich screen reader interactions, please activate Accessibility in Grammarl…" at bounding box center [771, 549] width 585 height 66
paste textarea "Good afternoon [PERSON_NAME], and thank you for sharing this with me. I complet…"
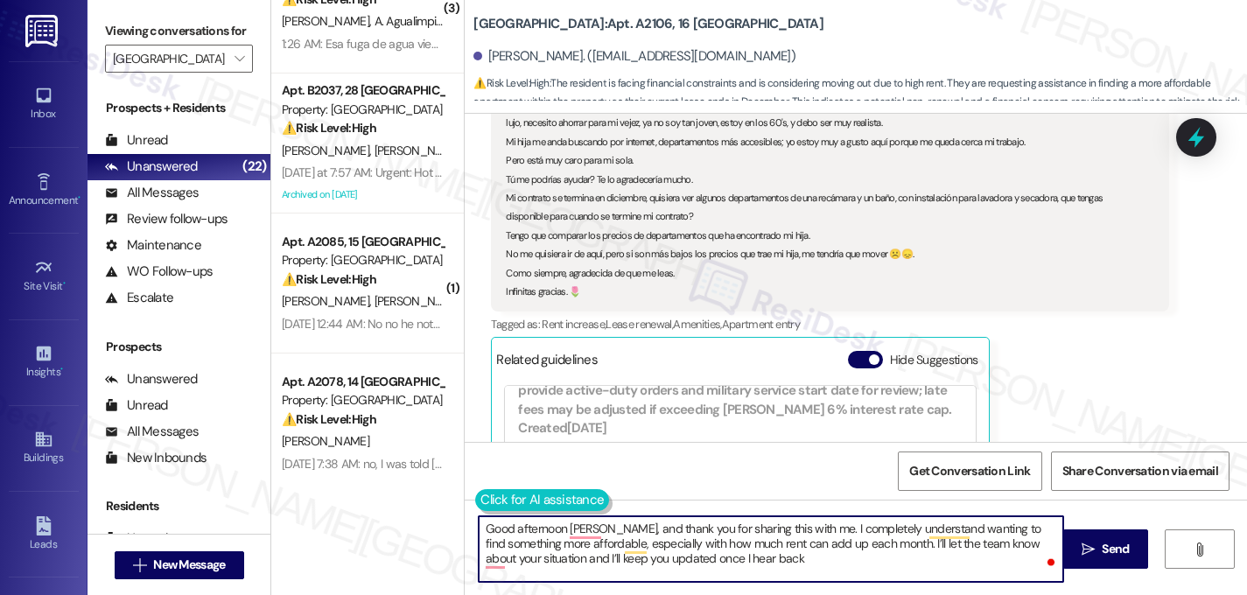
click at [484, 502] on button at bounding box center [542, 500] width 134 height 22
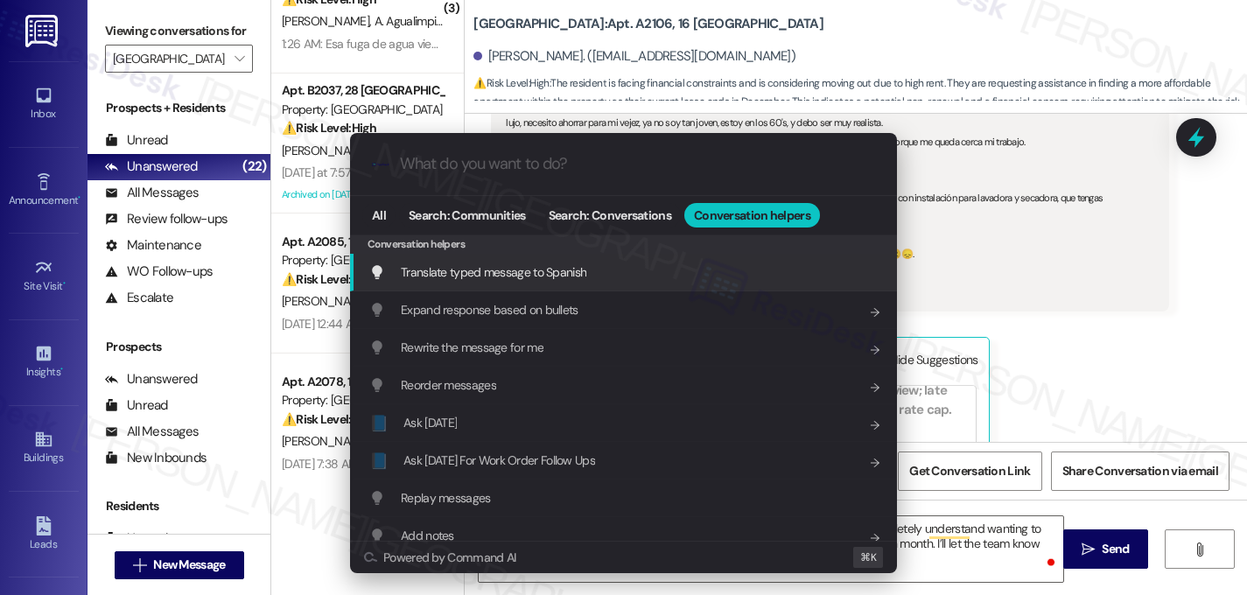
click at [486, 275] on span "Translate typed message to Spanish" at bounding box center [494, 272] width 186 height 16
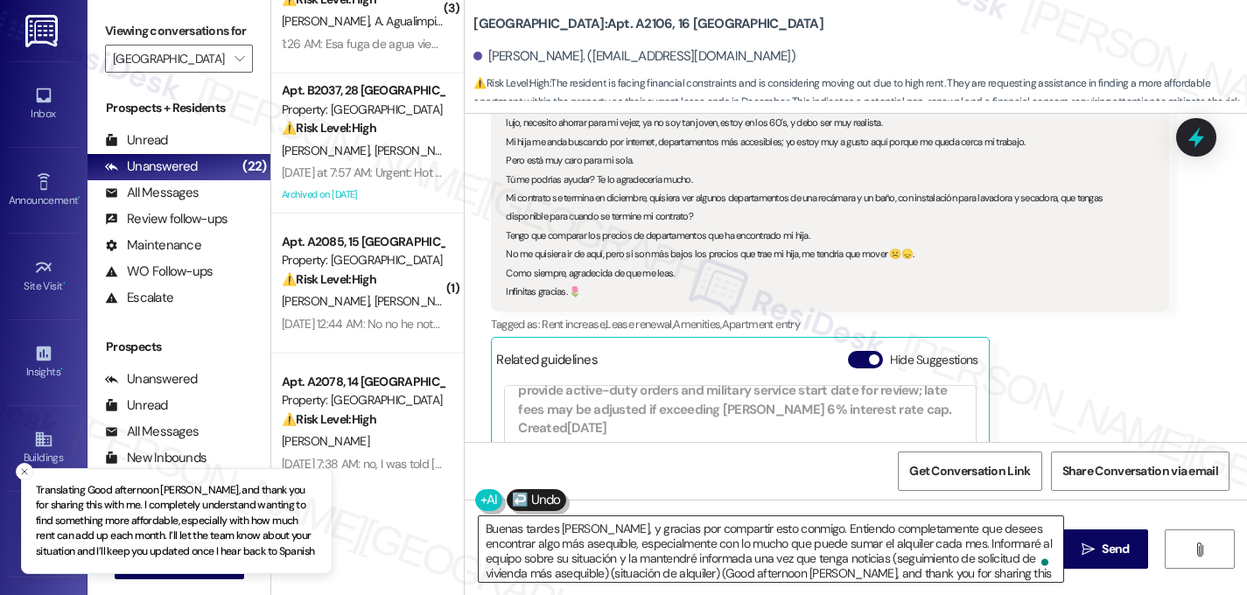
type textarea "Buenas tardes [PERSON_NAME], y gracias por compartir esto conmigo. Entiendo com…"
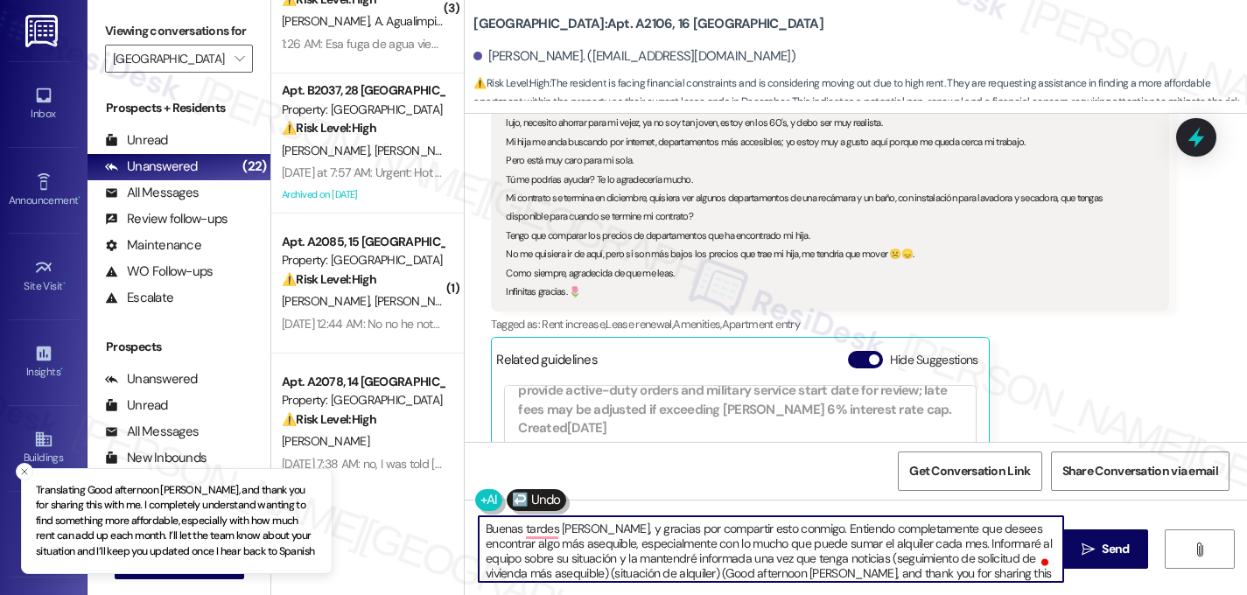
scroll to position [34, 0]
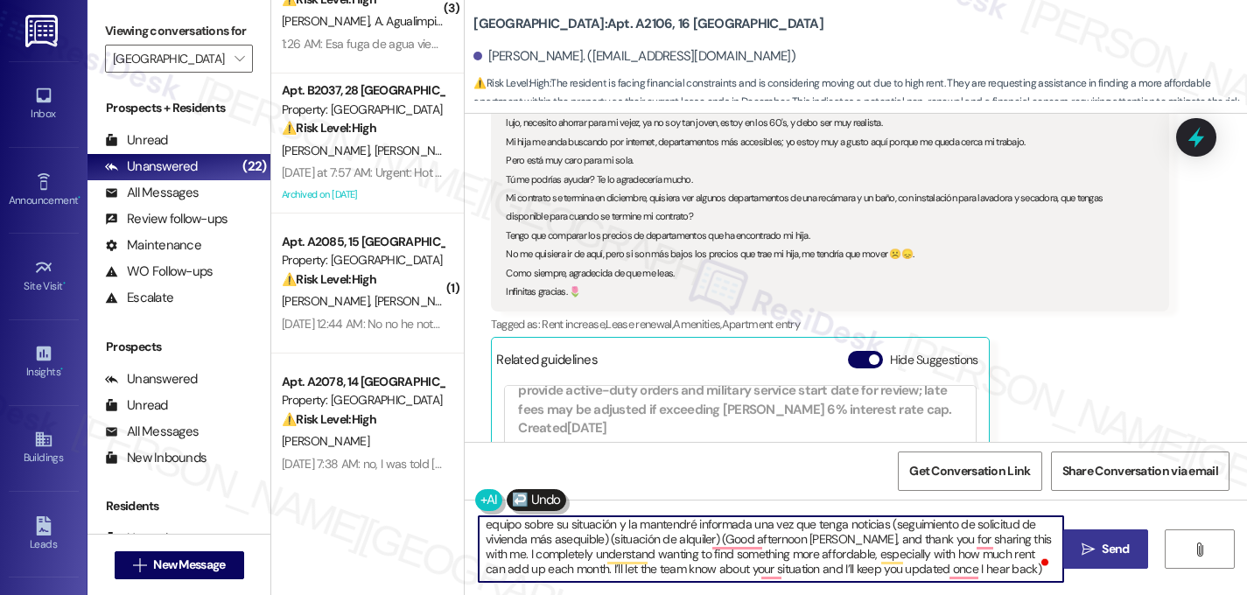
click at [1094, 552] on span " Send" at bounding box center [1105, 549] width 55 height 18
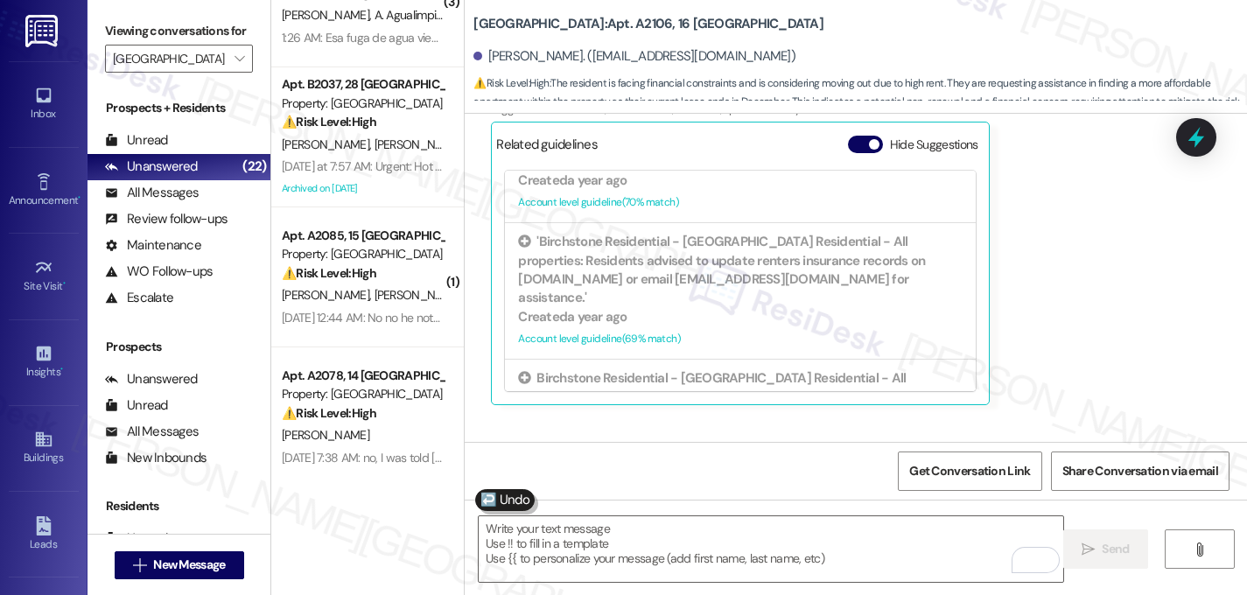
scroll to position [76, 0]
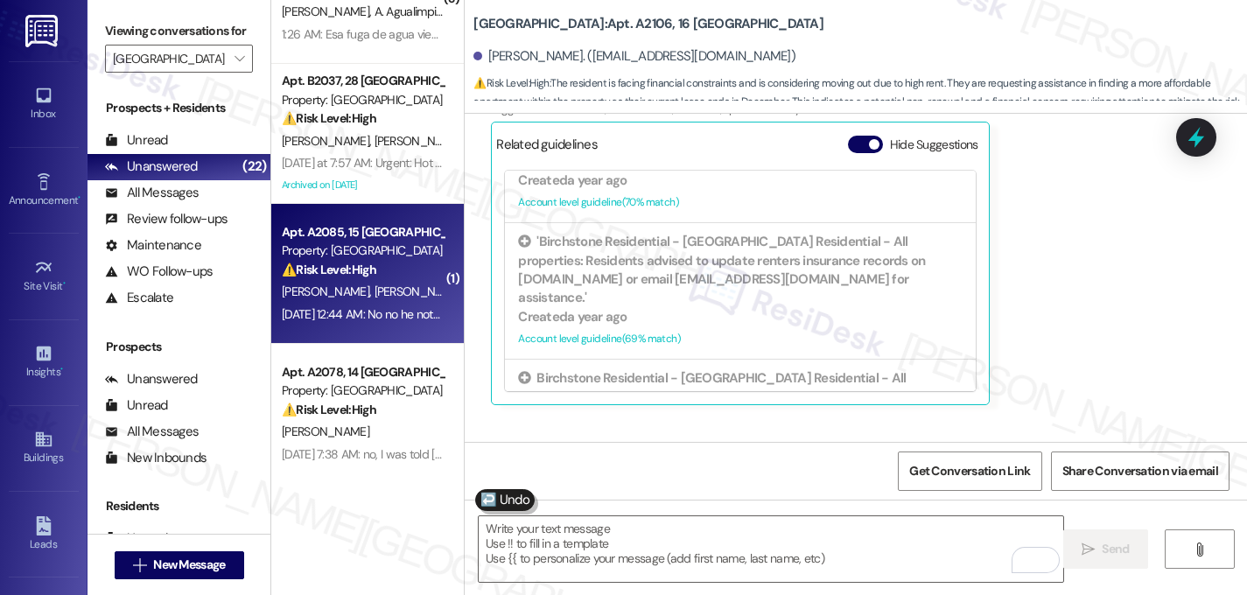
click at [404, 275] on div "⚠️ Risk Level: High The resident confirms a water mark near a window and wall, …" at bounding box center [363, 270] width 162 height 18
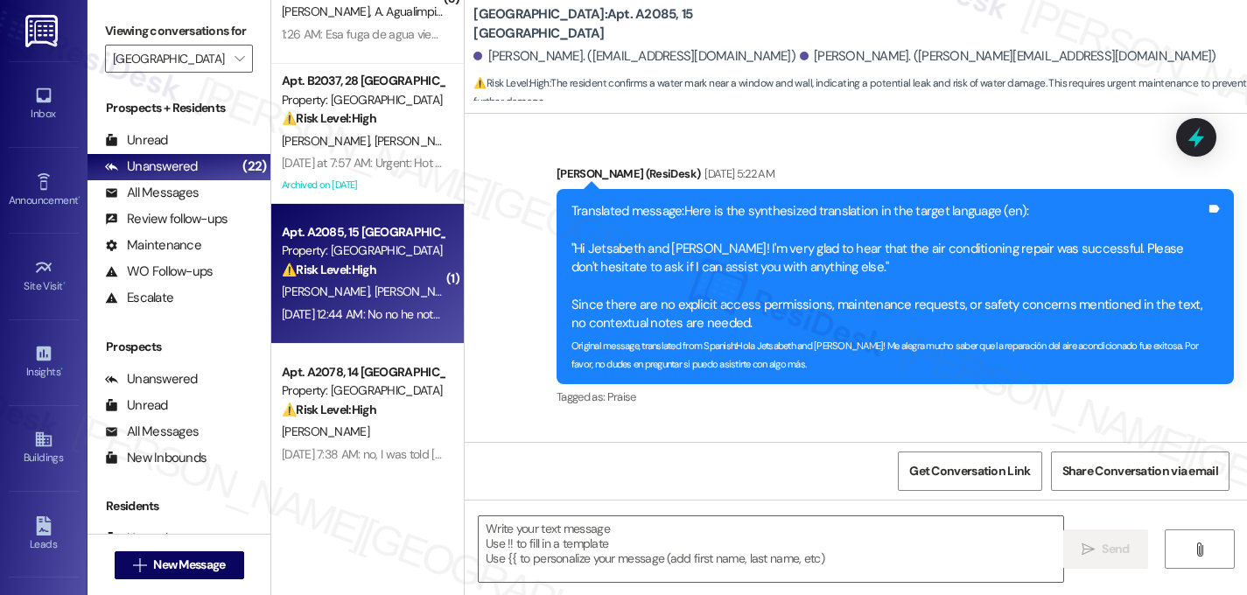
type textarea "Fetching suggested responses. Please feel free to read through the conversation…"
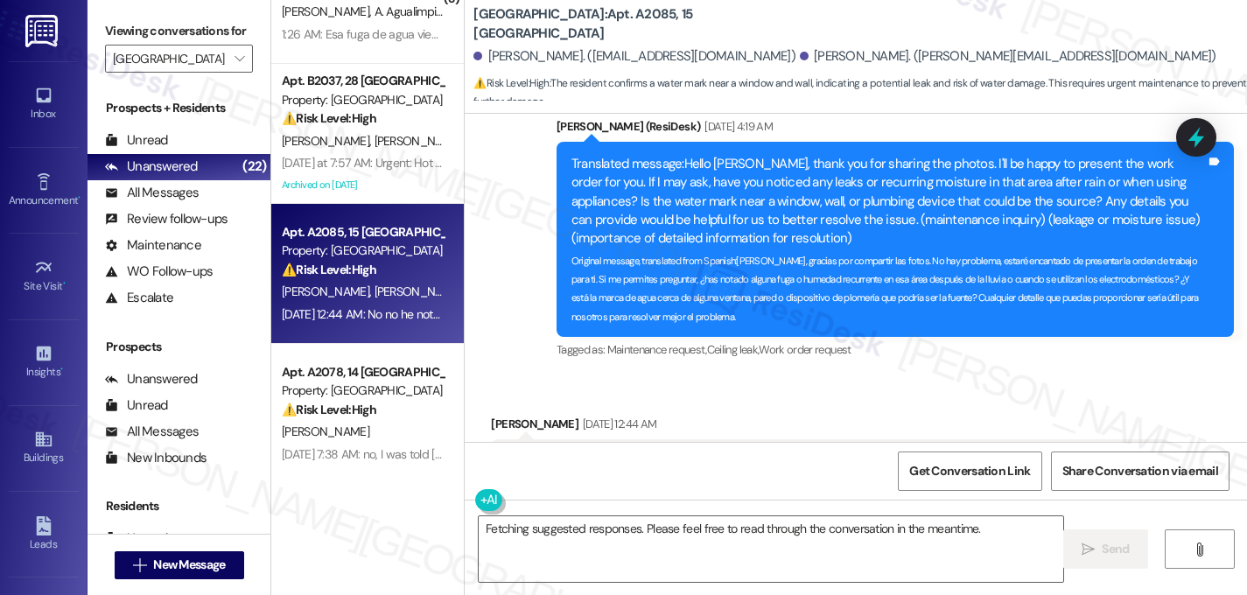
scroll to position [15649, 0]
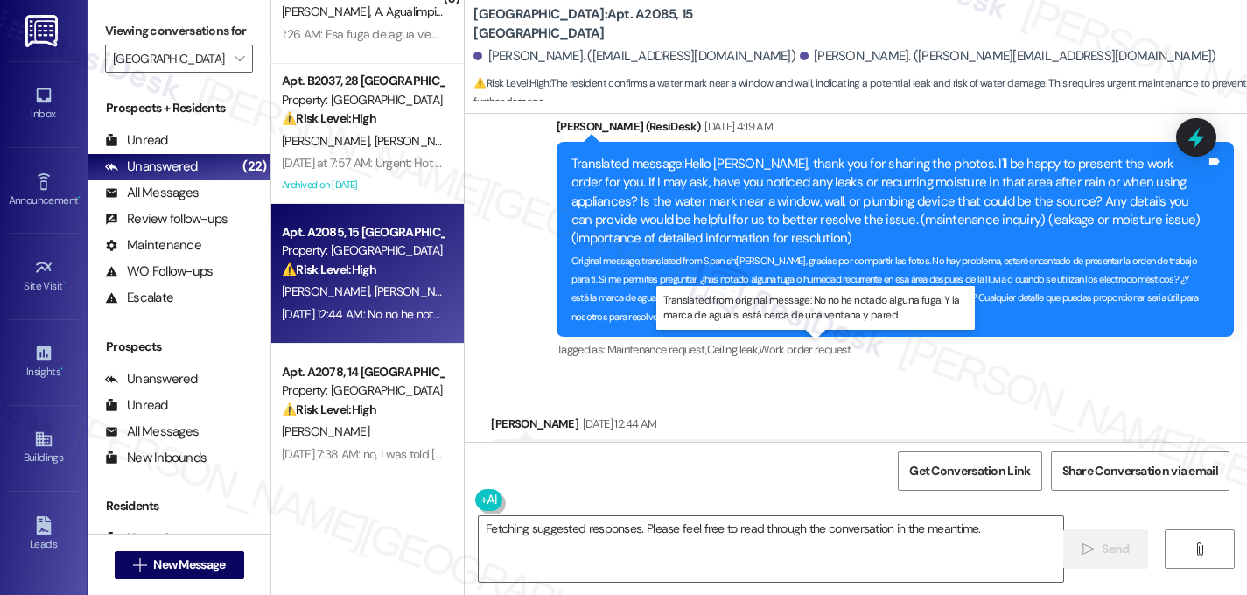
drag, startPoint x: 613, startPoint y: 347, endPoint x: 545, endPoint y: 372, distance: 71.7
click at [545, 453] on div "Translated message: I haven't noticed any leak. And the water mark is near a wi…" at bounding box center [823, 472] width 635 height 38
copy div "haven't noticed any leak. And the water mark is near a window and wall. (potent…"
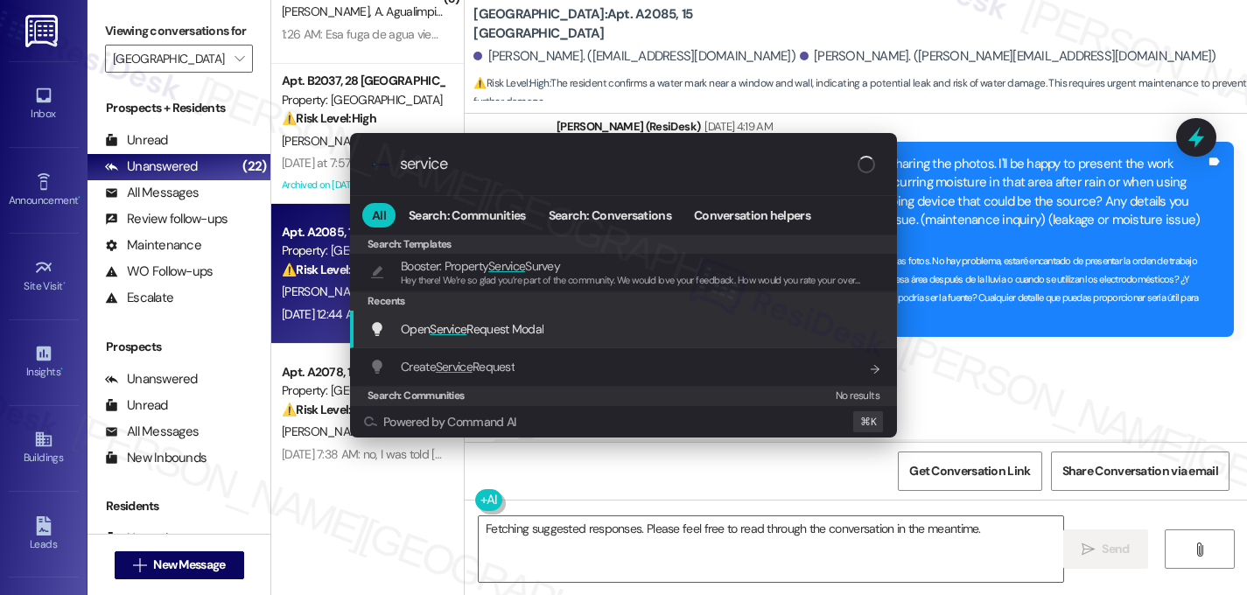
type input "service"
click at [444, 329] on span "Service" at bounding box center [448, 329] width 37 height 16
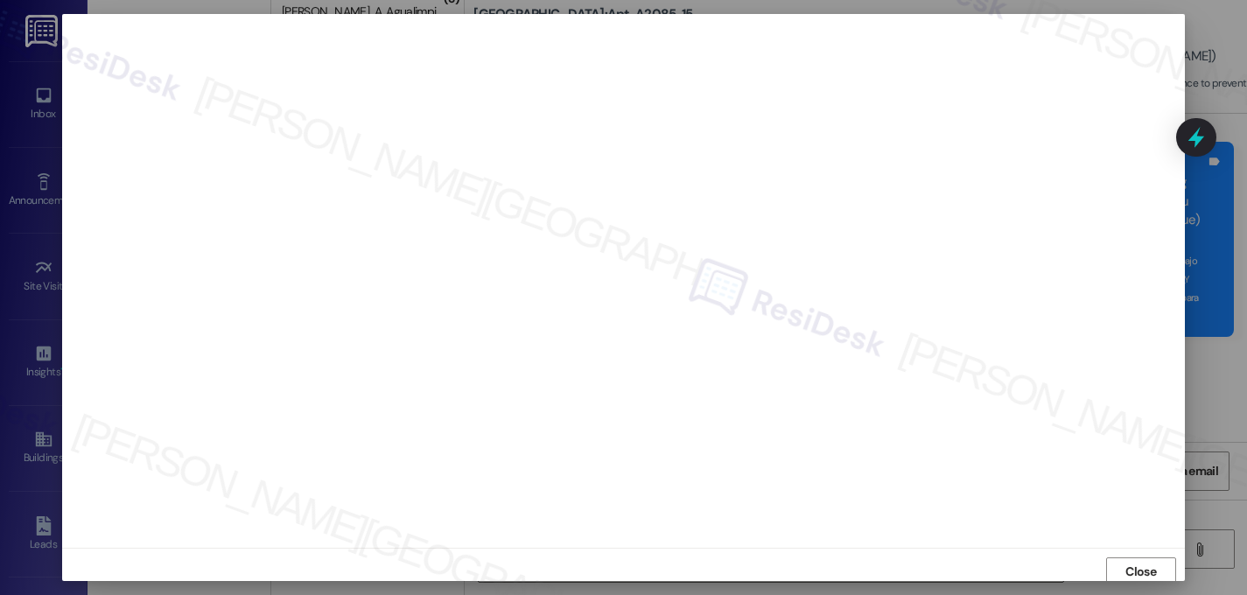
scroll to position [0, 0]
click at [1153, 572] on span "Close" at bounding box center [1141, 574] width 38 height 18
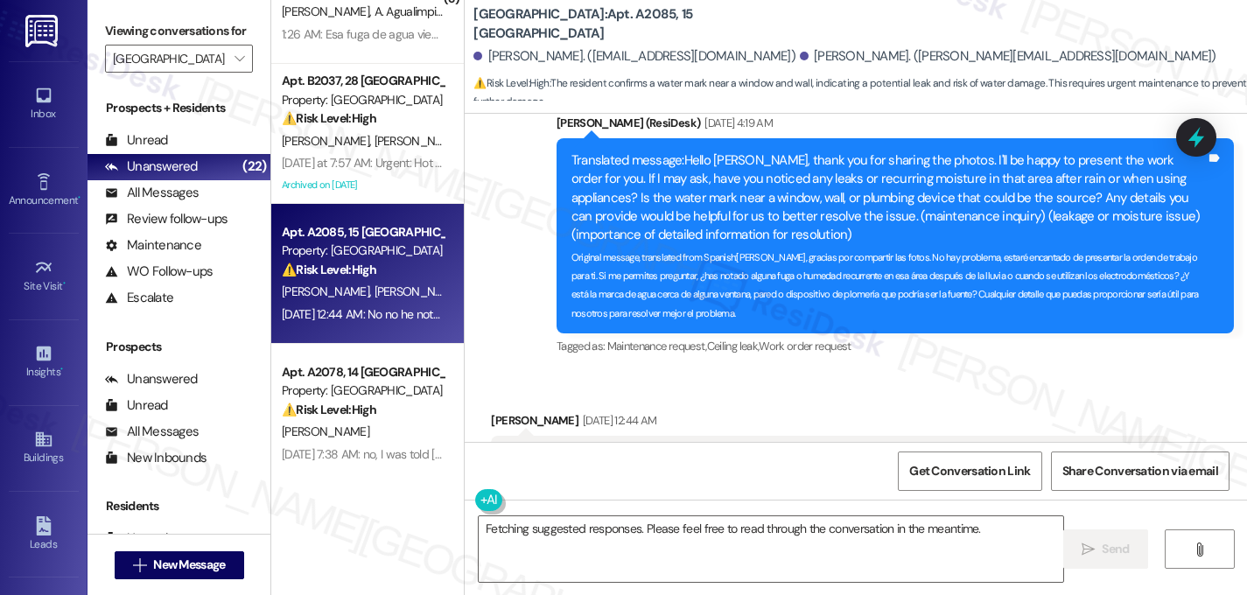
scroll to position [15653, 0]
click at [646, 447] on div "Get Conversation Link Share Conversation via email" at bounding box center [856, 471] width 783 height 58
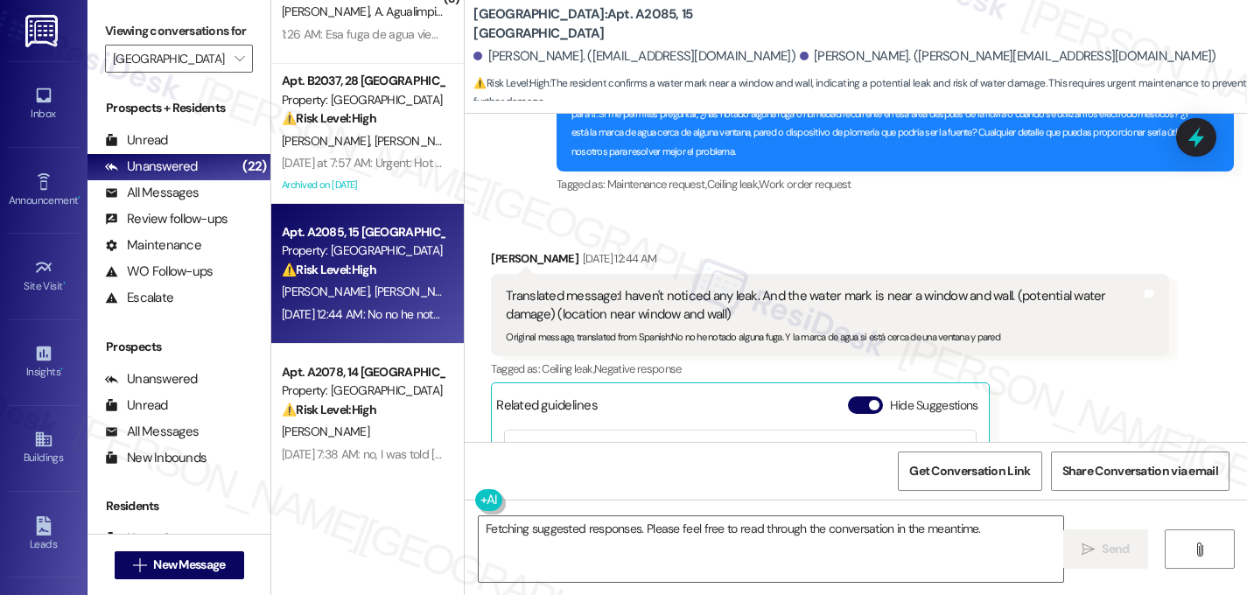
scroll to position [15811, 0]
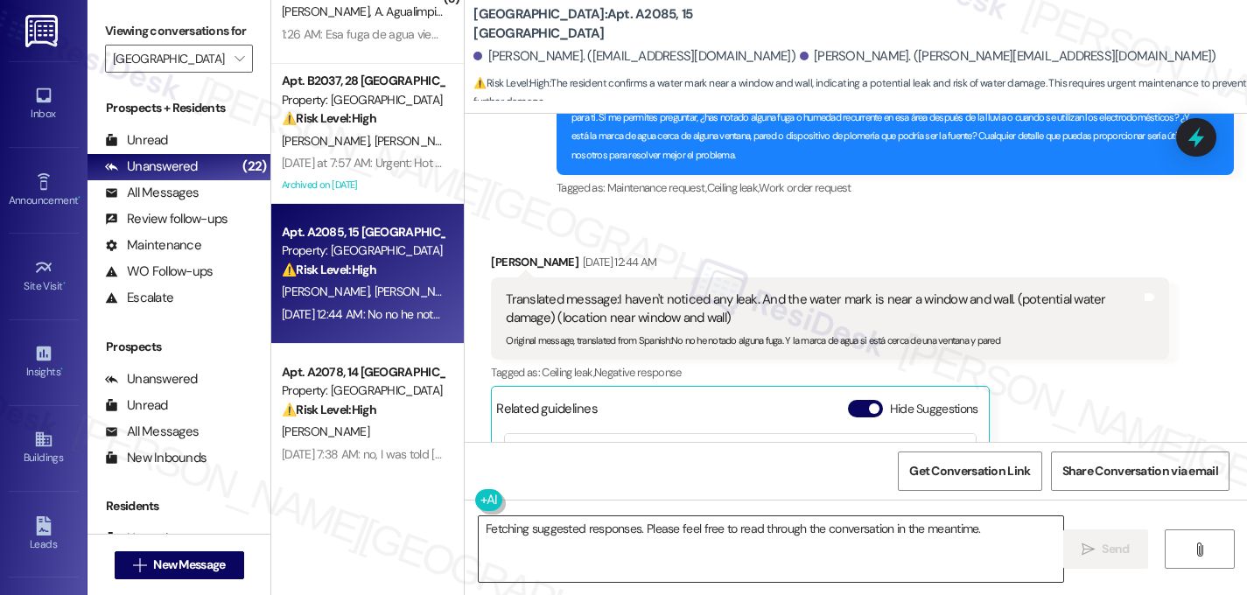
click at [689, 552] on textarea "Fetching suggested responses. Please feel free to read through the conversation…" at bounding box center [771, 549] width 585 height 66
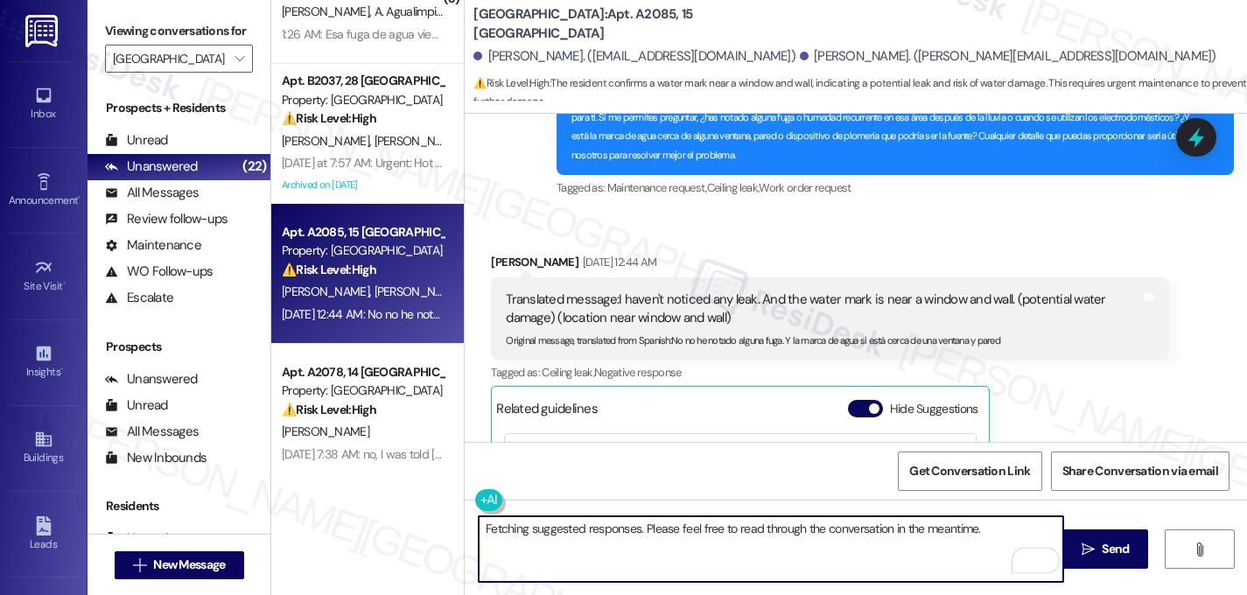
click at [684, 532] on textarea "Fetching suggested responses. Please feel free to read through the conversation…" at bounding box center [771, 549] width 585 height 66
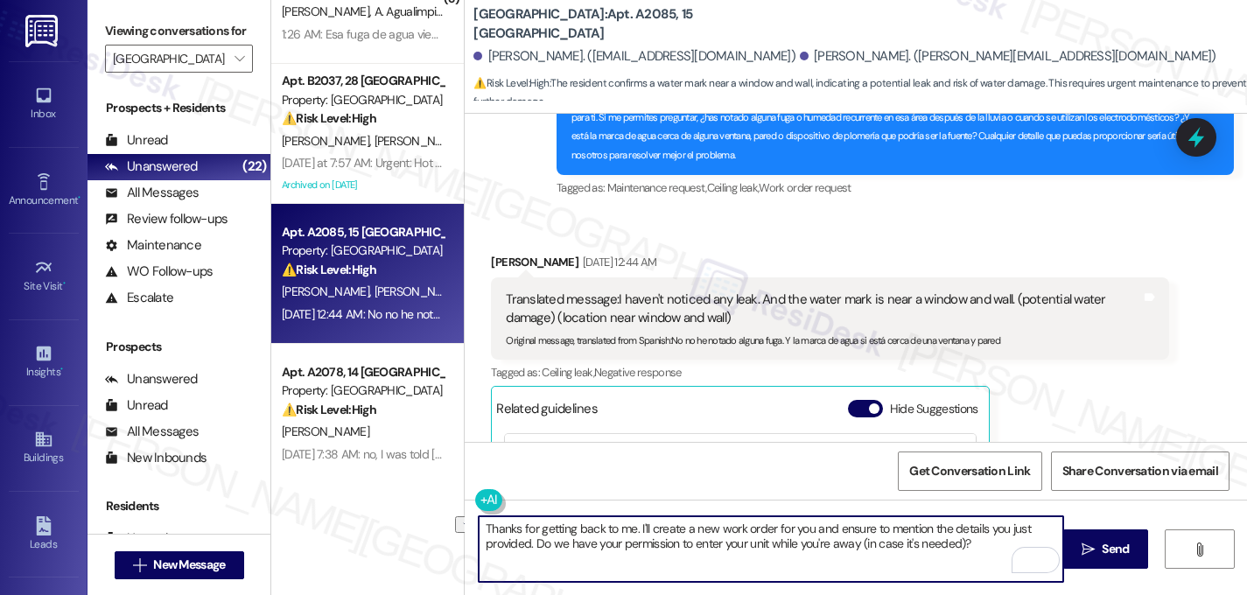
drag, startPoint x: 527, startPoint y: 547, endPoint x: 973, endPoint y: 551, distance: 446.4
click at [973, 551] on textarea "Thanks for getting back to me. I'll create a new work order for you and ensure …" at bounding box center [771, 549] width 585 height 66
type textarea "Thanks for getting back to me. I'll create a new work order for you and ensure …"
click at [970, 550] on textarea "Thanks for getting back to me. I'll create a new work order for you and ensure …" at bounding box center [771, 549] width 585 height 66
click at [1102, 548] on span "Send" at bounding box center [1115, 549] width 27 height 18
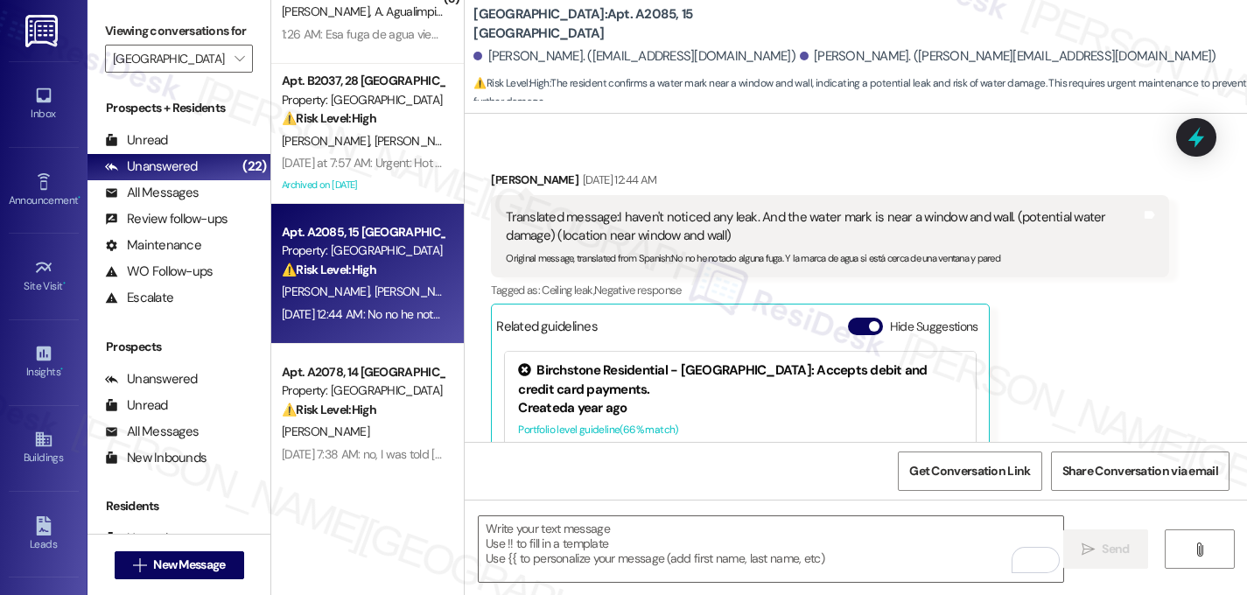
scroll to position [15939, 0]
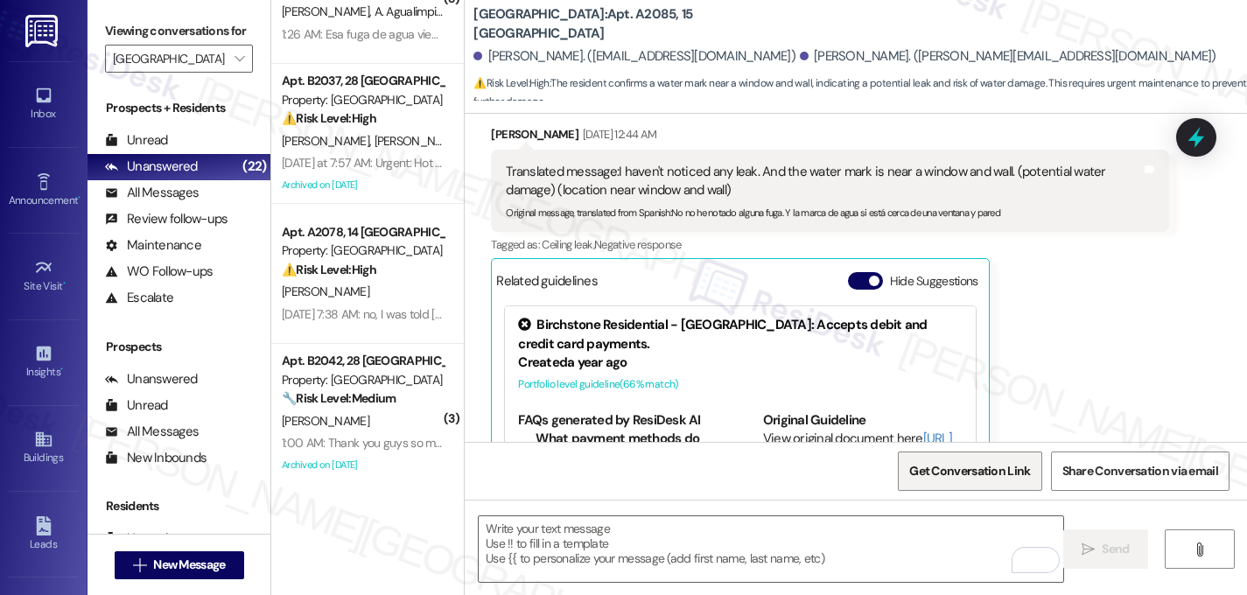
click at [972, 473] on span "Get Conversation Link" at bounding box center [969, 471] width 121 height 18
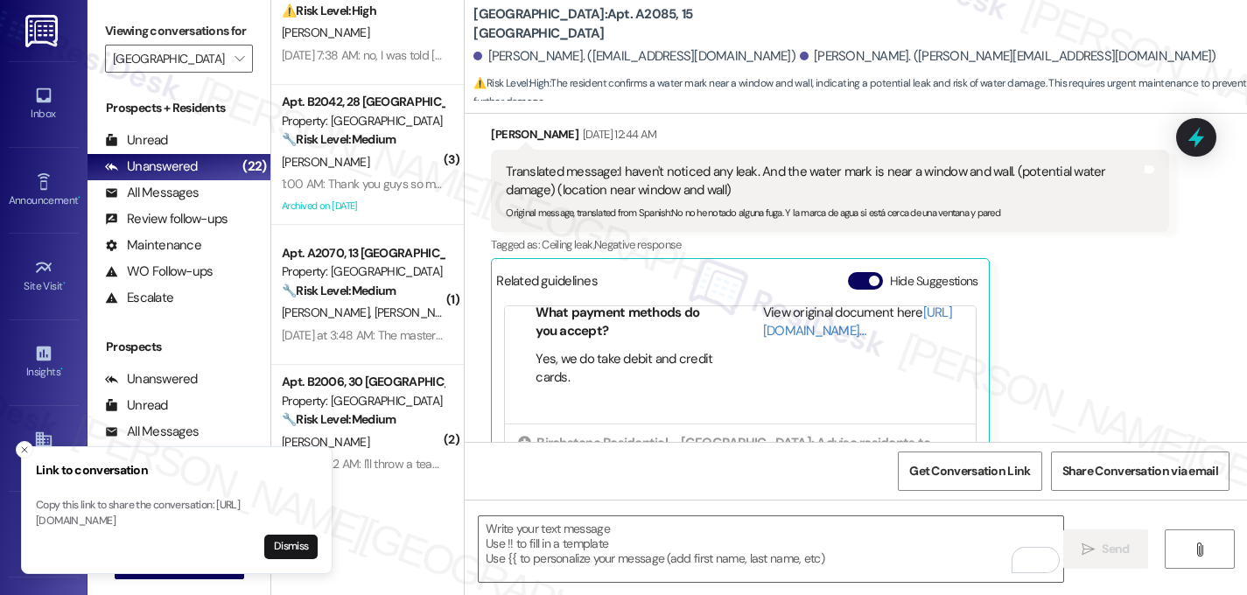
scroll to position [0, 0]
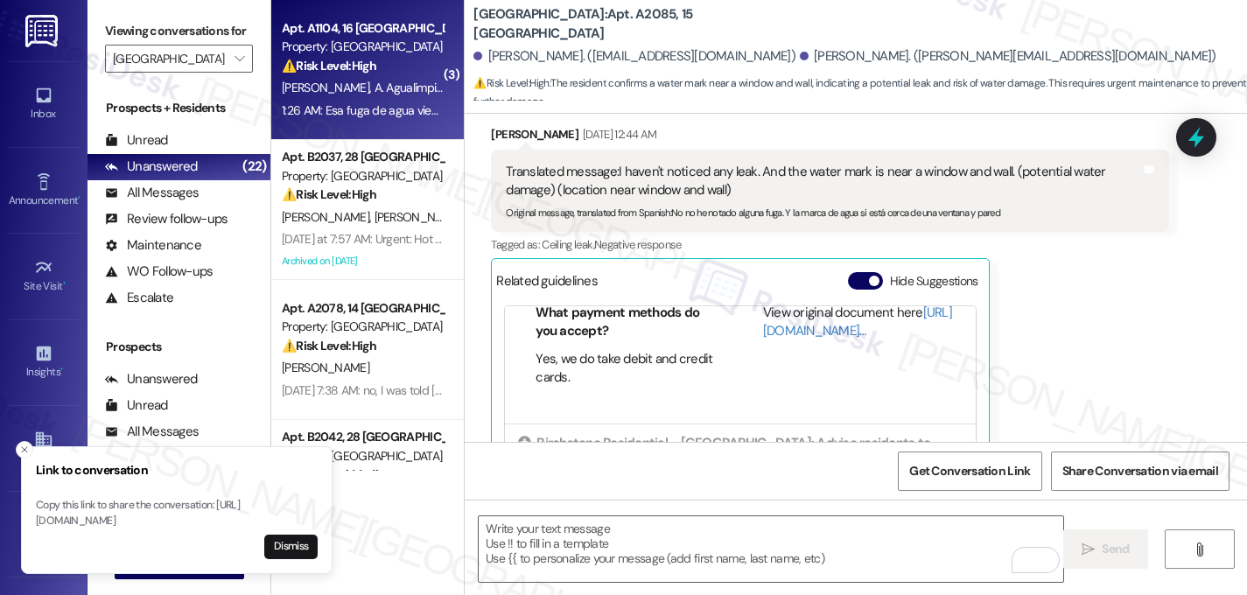
click at [375, 95] on span "A. Agualimpiarodriguez" at bounding box center [433, 88] width 116 height 16
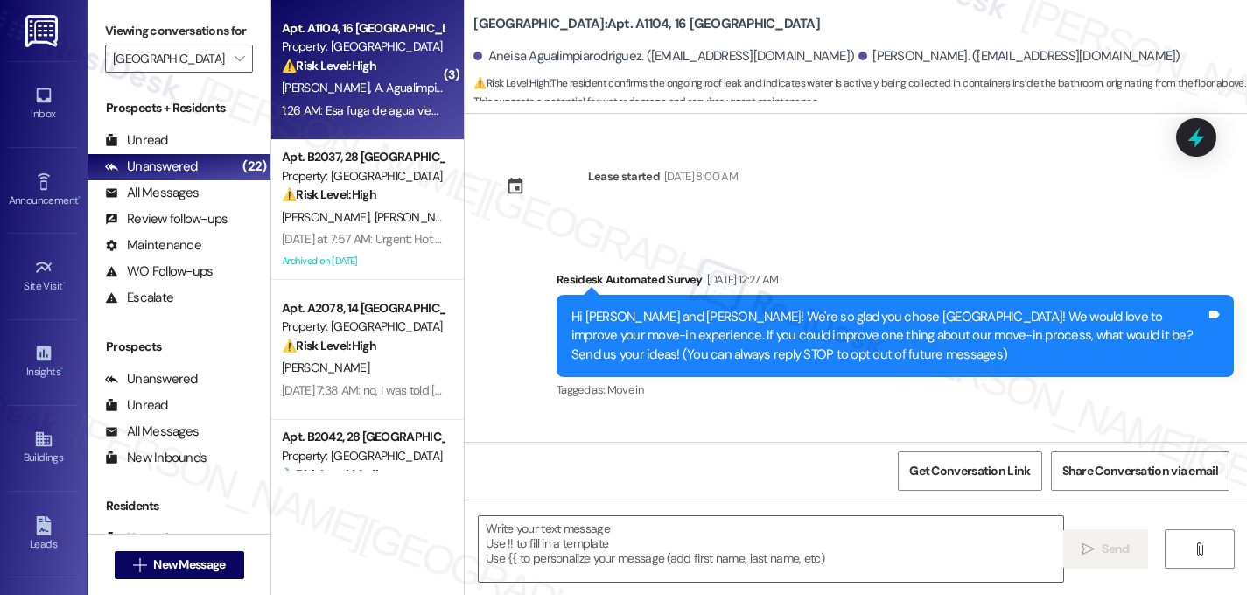
scroll to position [10215, 0]
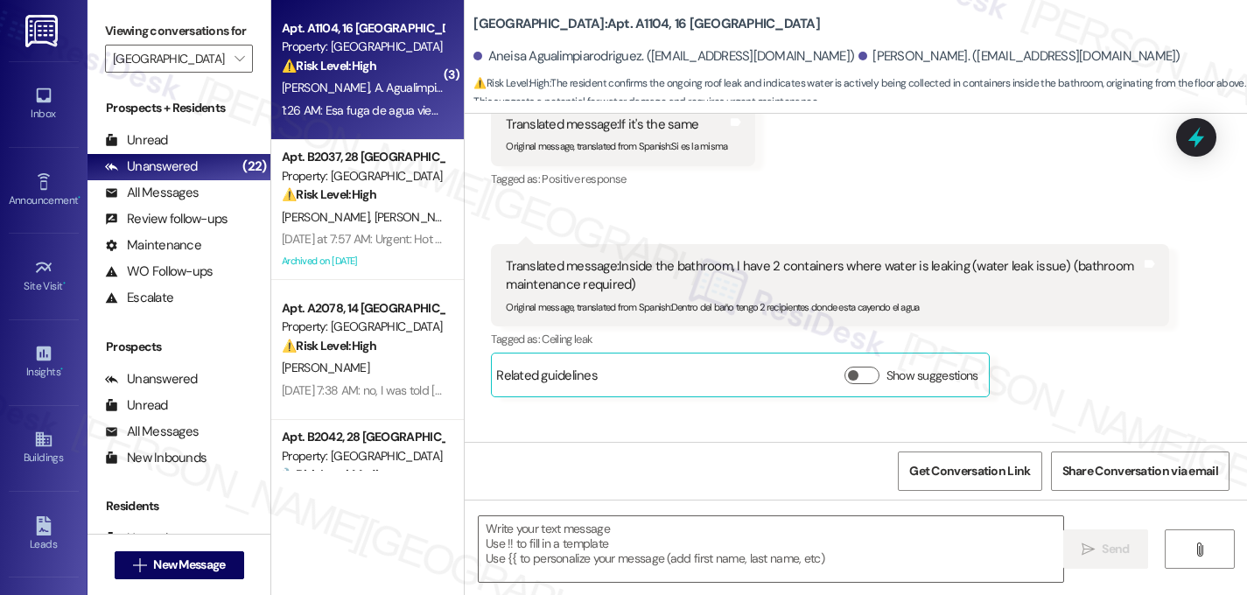
type textarea "Fetching suggested responses. Please feel free to read through the conversation…"
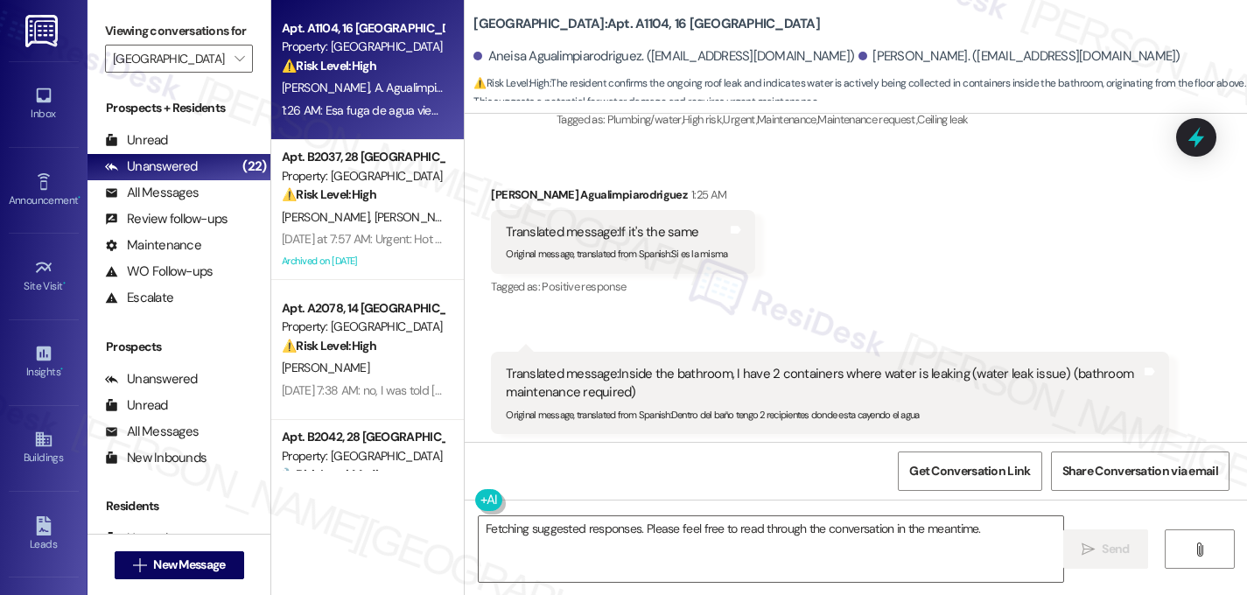
scroll to position [10103, 0]
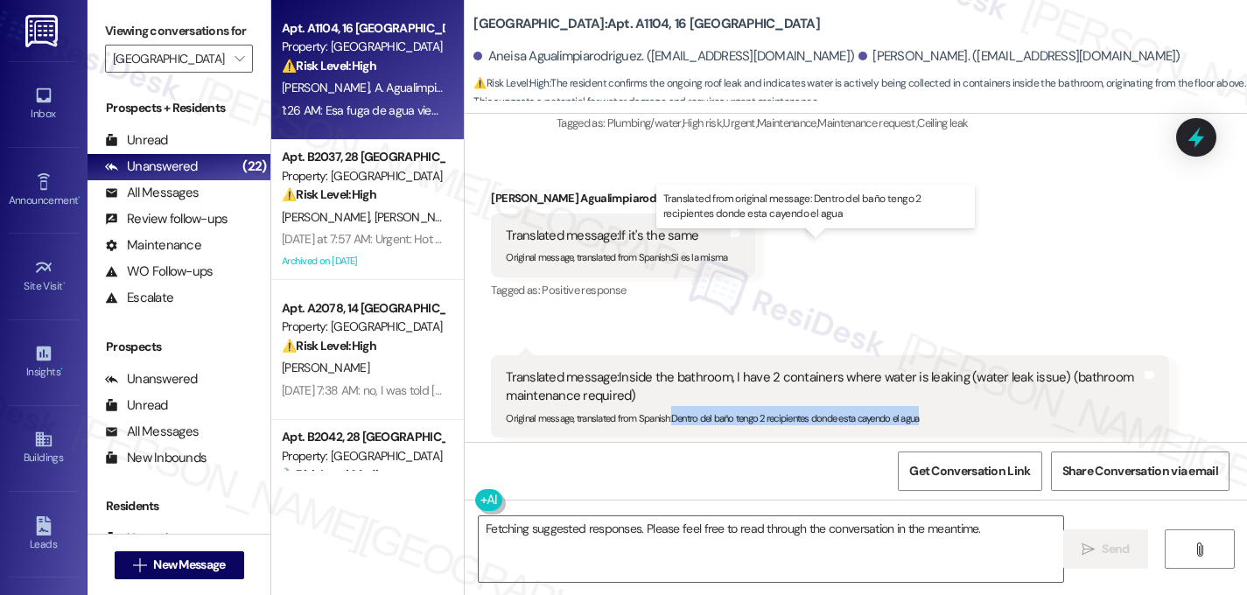
drag, startPoint x: 665, startPoint y: 291, endPoint x: 947, endPoint y: 289, distance: 281.8
click at [947, 406] on div "Original message, translated from Spanish : Dentro del baño tengo 2 recipientes…" at bounding box center [823, 415] width 635 height 18
copy sub "Dentro del baño tengo 2 recipientes donde esta cayendo el agua"
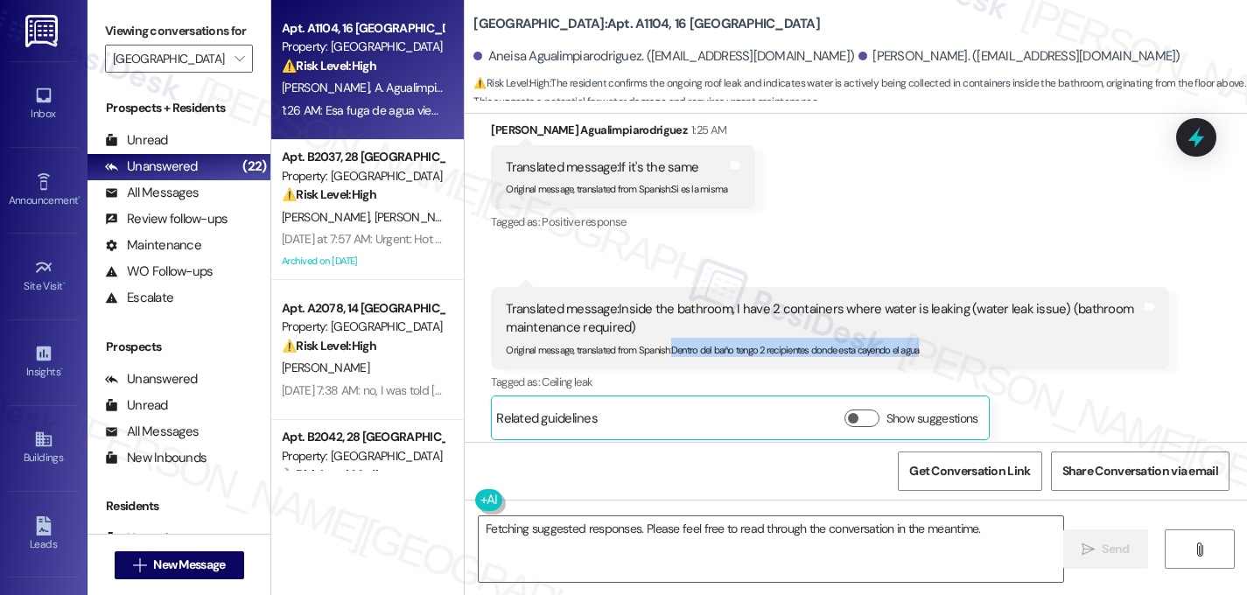
scroll to position [10215, 0]
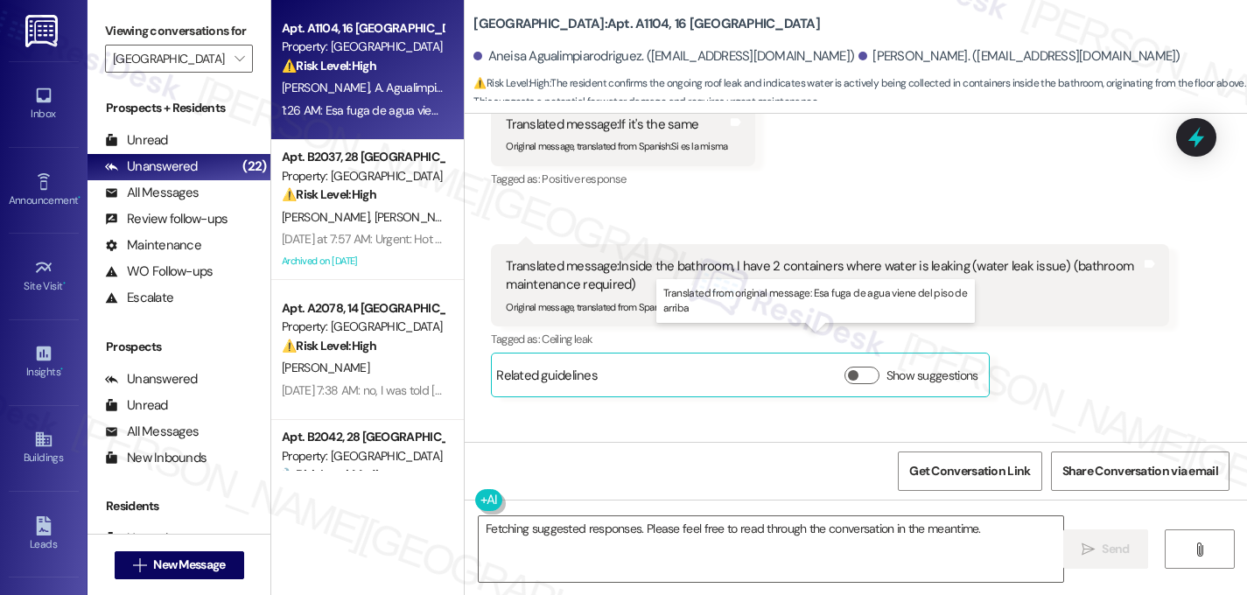
drag, startPoint x: 666, startPoint y: 384, endPoint x: 853, endPoint y: 374, distance: 186.7
click at [853, 501] on div "Original message, translated from Spanish : Esa fuga de agua viene del piso de …" at bounding box center [823, 510] width 635 height 18
copy sub "Esa fuga de agua viene del piso de arriba"
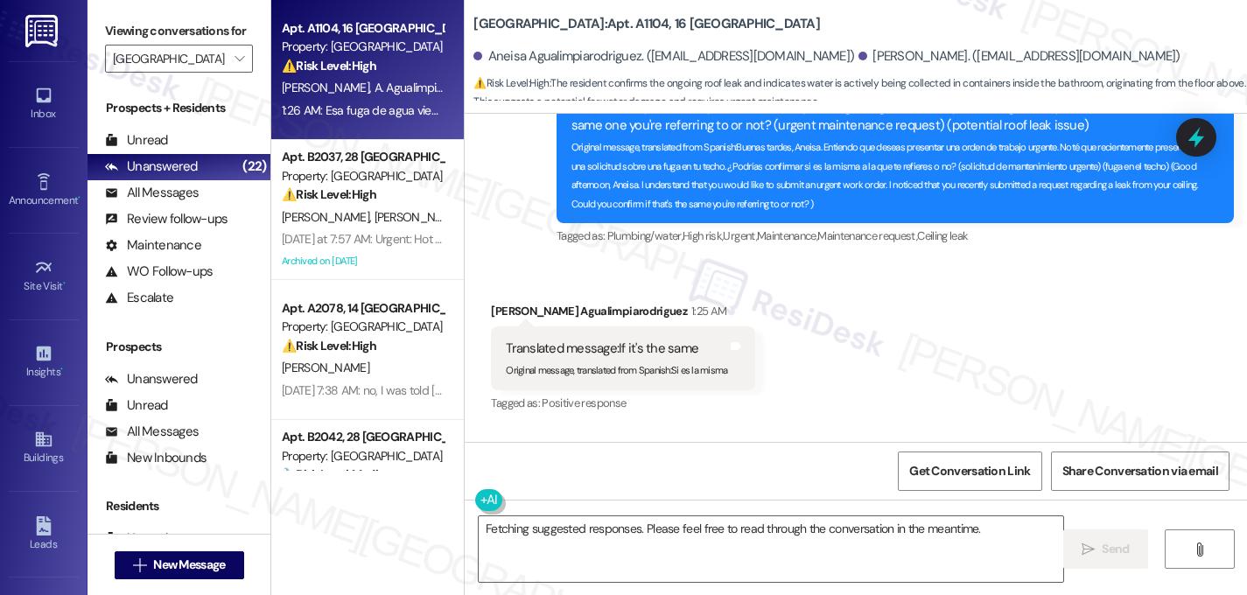
scroll to position [9941, 0]
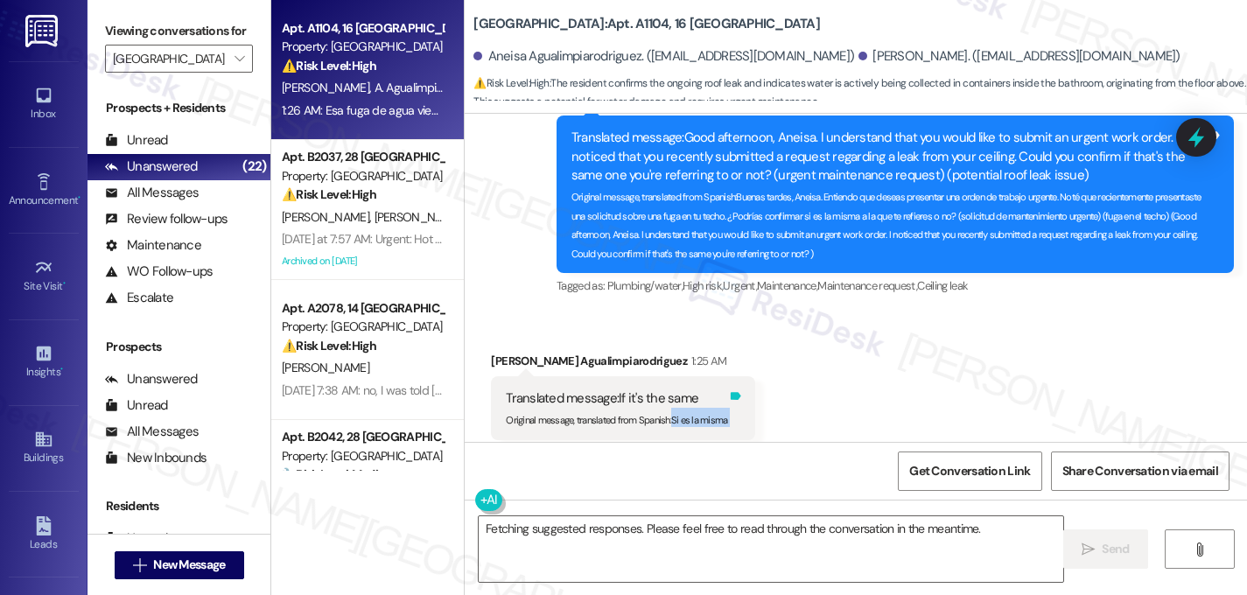
drag, startPoint x: 664, startPoint y: 295, endPoint x: 724, endPoint y: 290, distance: 59.8
click at [724, 376] on div "Translated message: If it's the same Original message, translated from Spanish …" at bounding box center [623, 408] width 264 height 64
copy div "Si es la misma Translated from original message: Si es la misma Tags and notes"
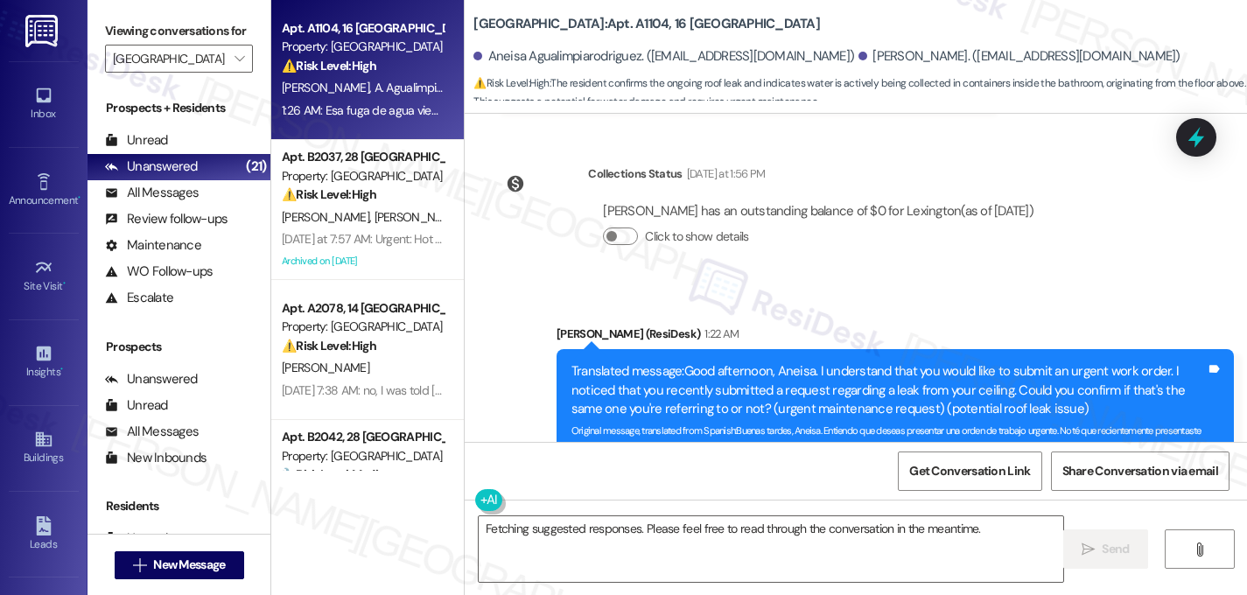
scroll to position [9709, 0]
click at [590, 187] on div "[PERSON_NAME] has an outstanding balance of $0 for Lexington (as of [DATE]) Cli…" at bounding box center [818, 229] width 460 height 84
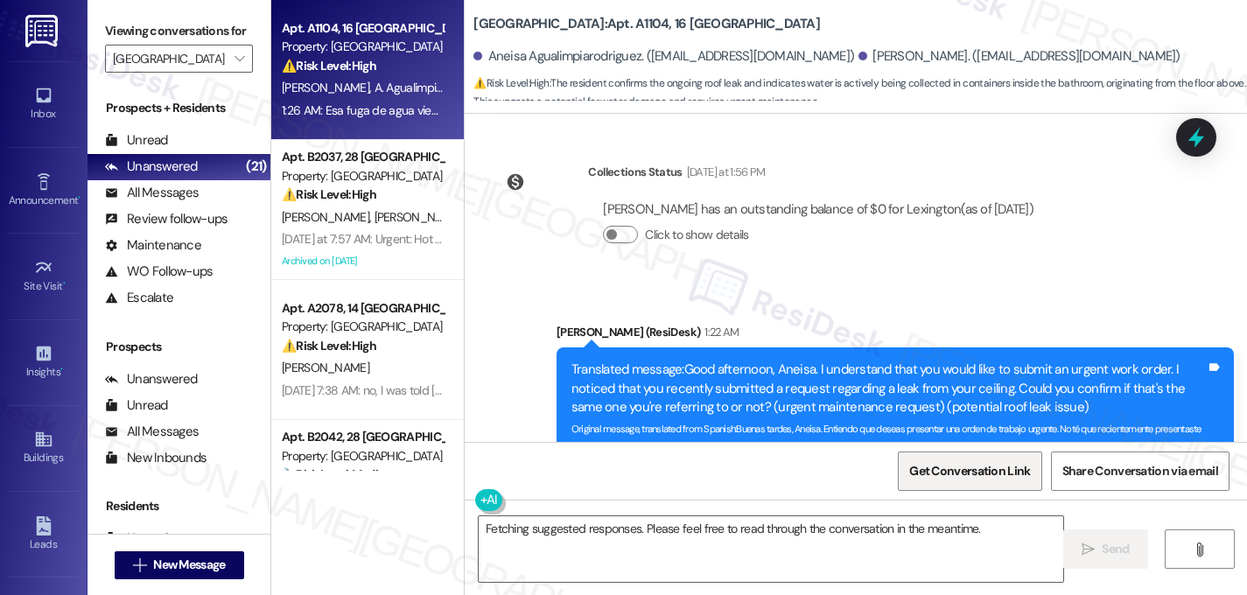
click at [962, 473] on span "Get Conversation Link" at bounding box center [969, 471] width 121 height 18
